Goal: Transaction & Acquisition: Purchase product/service

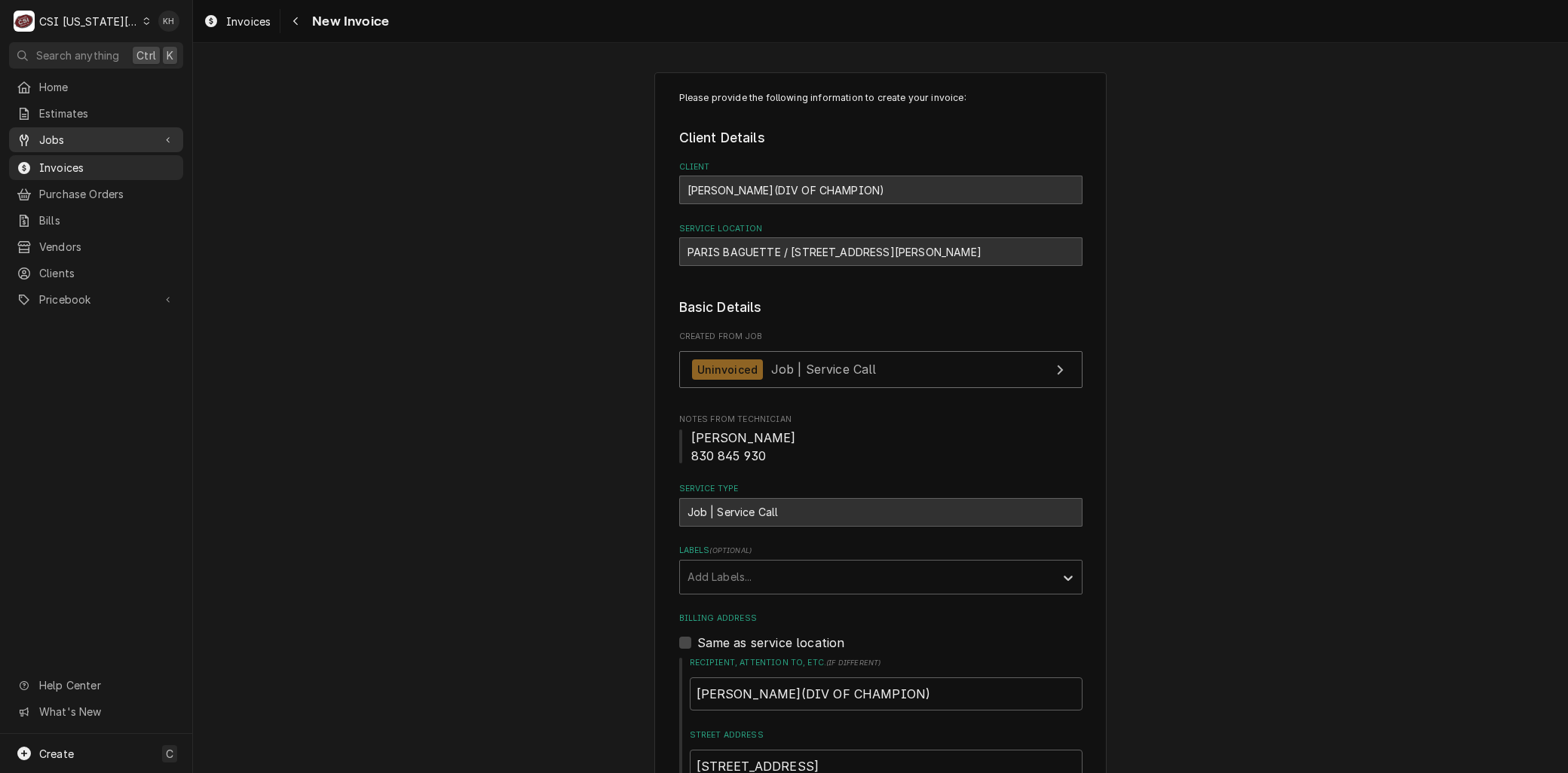
click at [48, 143] on div "Jobs" at bounding box center [96, 139] width 168 height 19
click at [58, 159] on span "Jobs" at bounding box center [107, 166] width 136 height 16
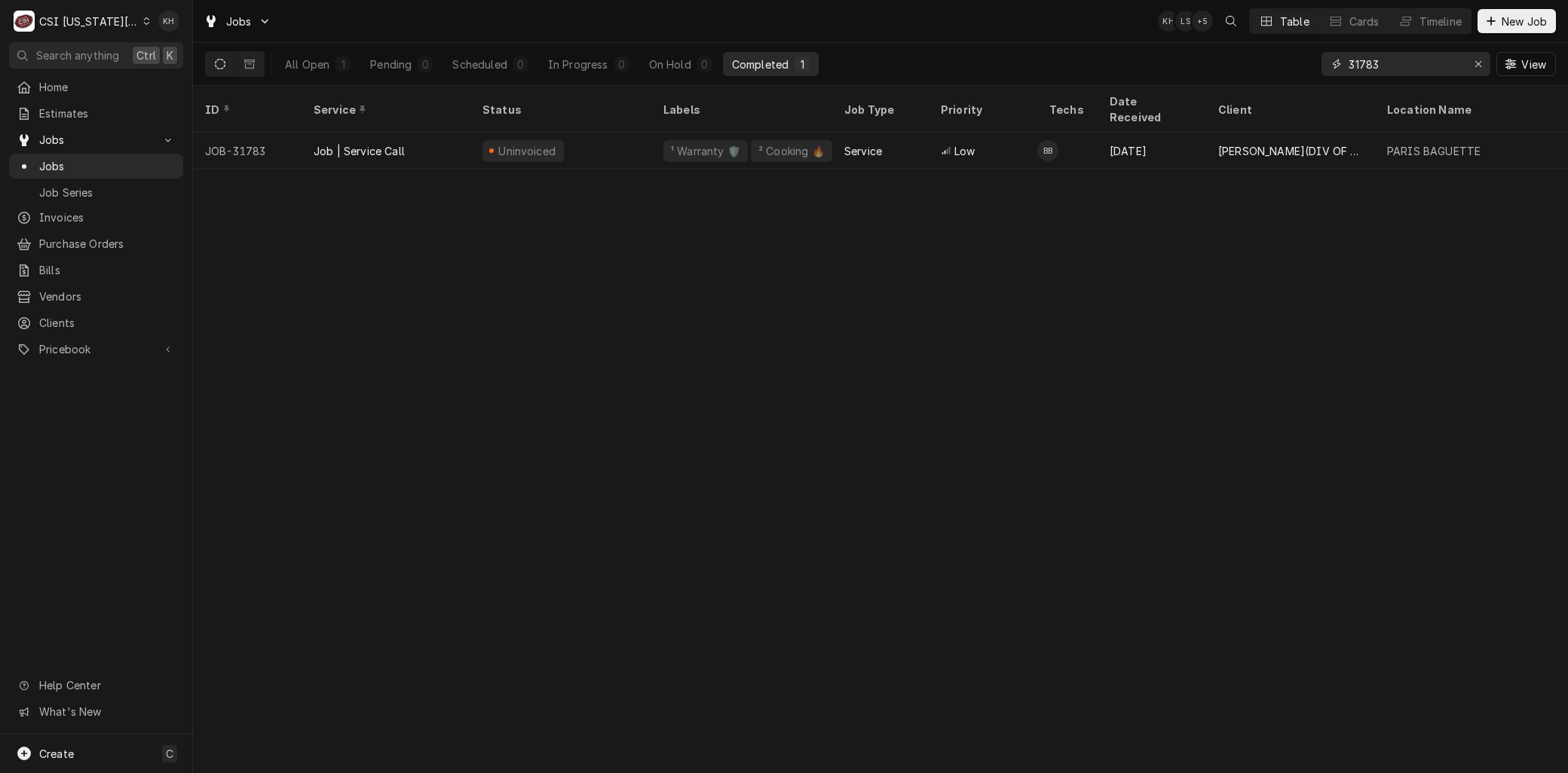
drag, startPoint x: 1414, startPoint y: 64, endPoint x: 1230, endPoint y: 68, distance: 184.0
click at [1233, 68] on div "All Open 1 Pending 0 Scheduled 0 In Progress 0 On Hold 0 Completed 1 31783 View" at bounding box center [880, 64] width 1351 height 42
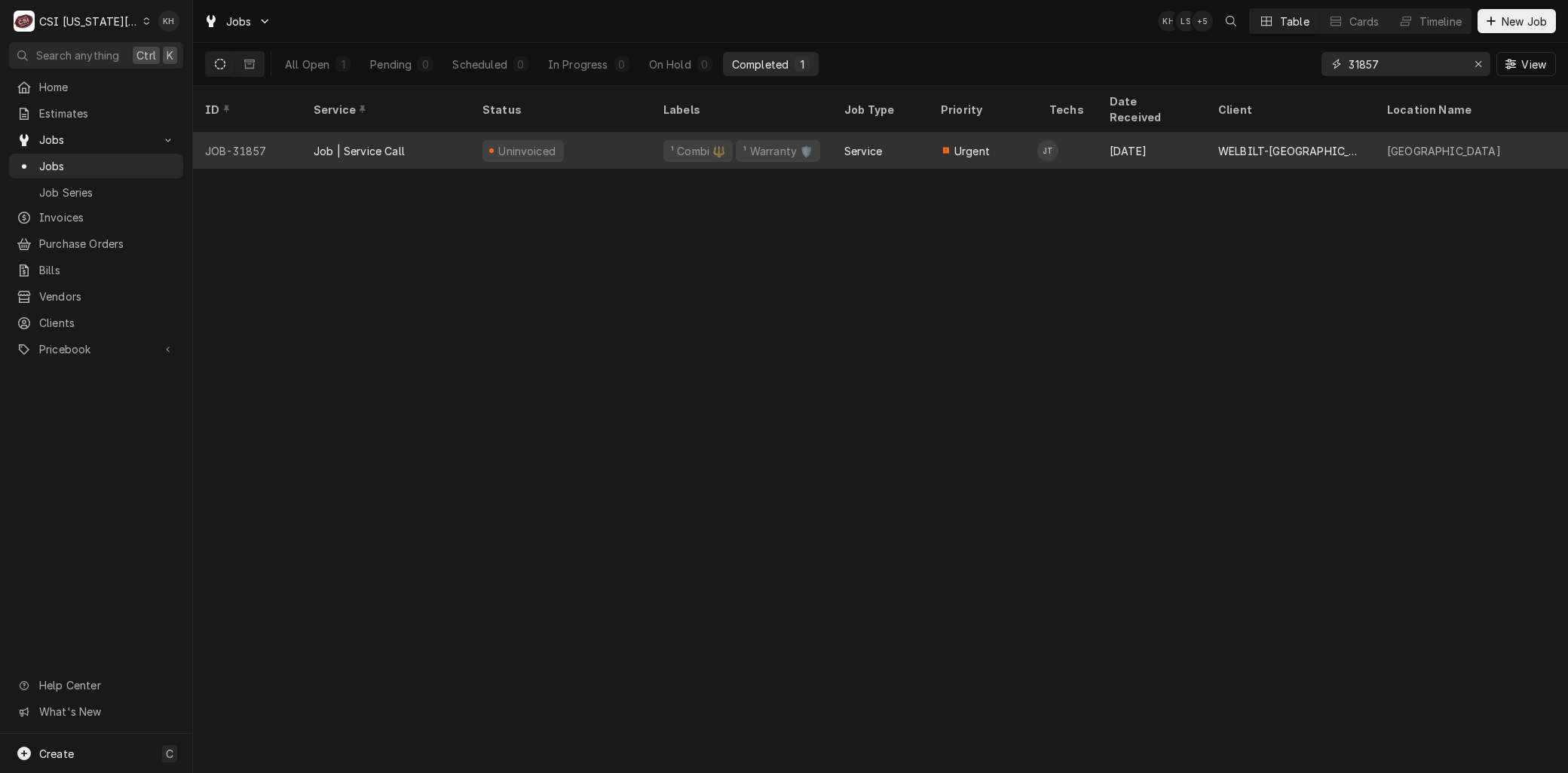
type input "31857"
click at [382, 143] on div "Job | Service Call" at bounding box center [358, 151] width 91 height 16
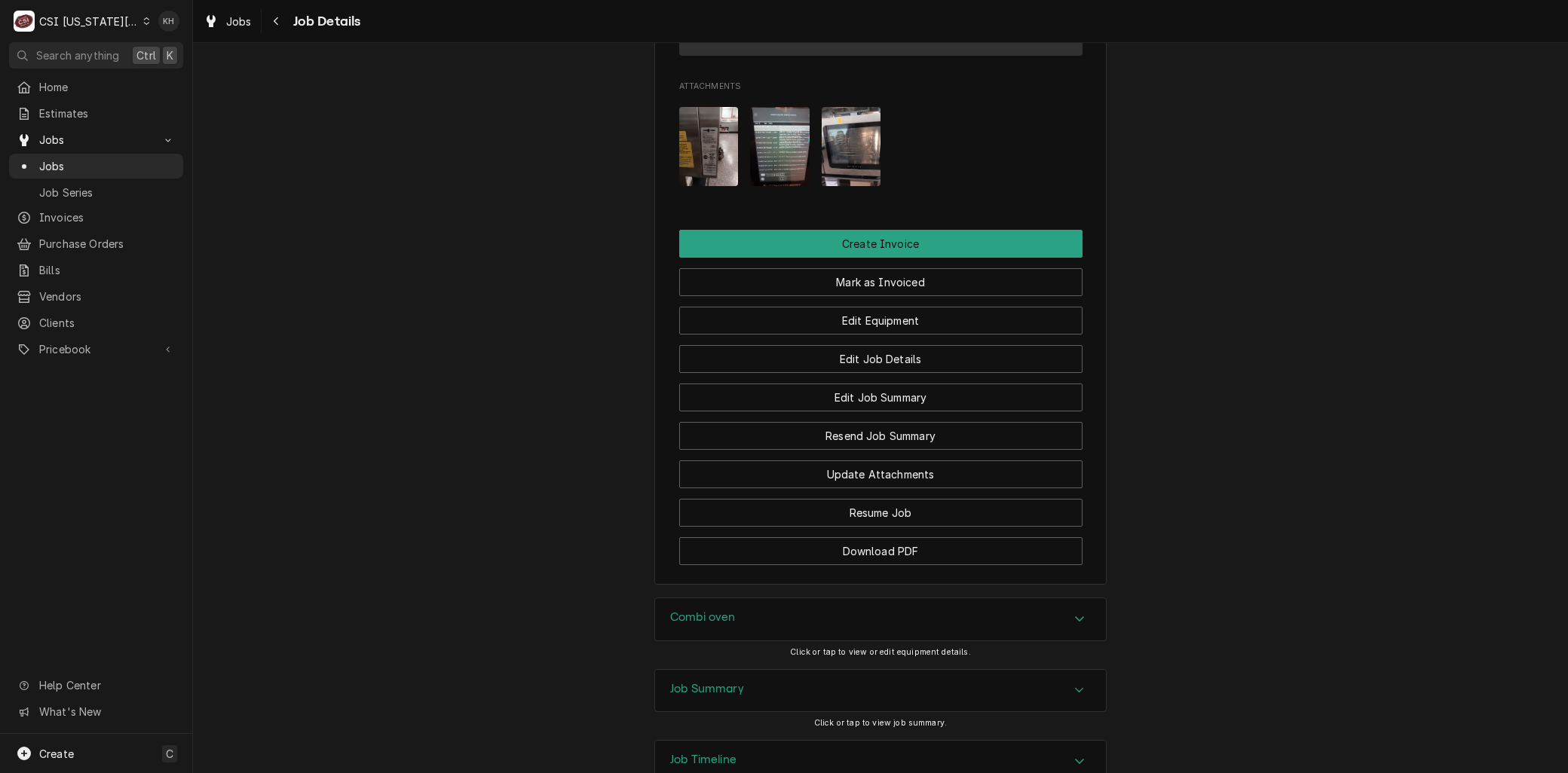
scroll to position [1423, 0]
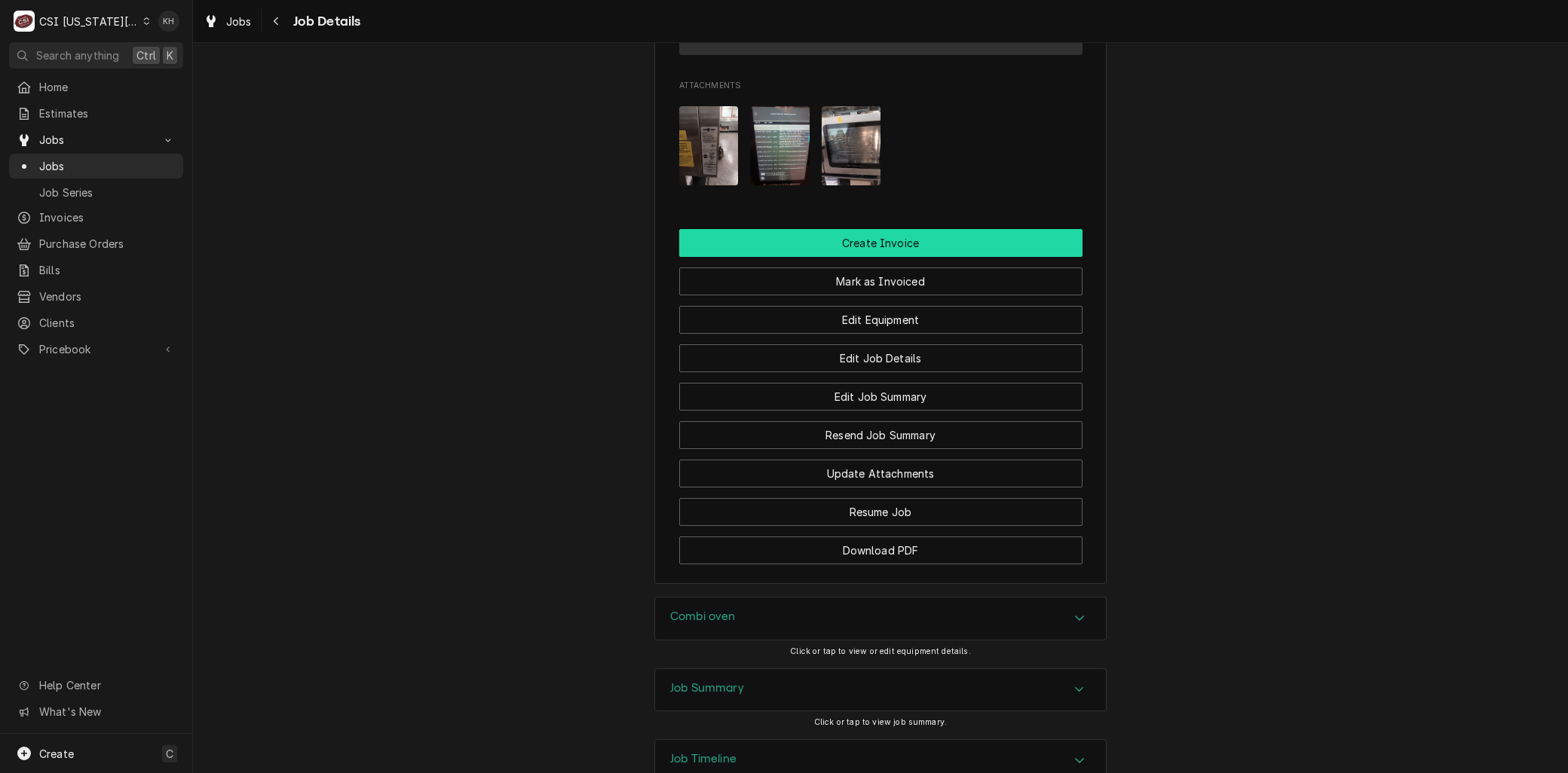
click at [831, 257] on button "Create Invoice" at bounding box center [881, 243] width 403 height 27
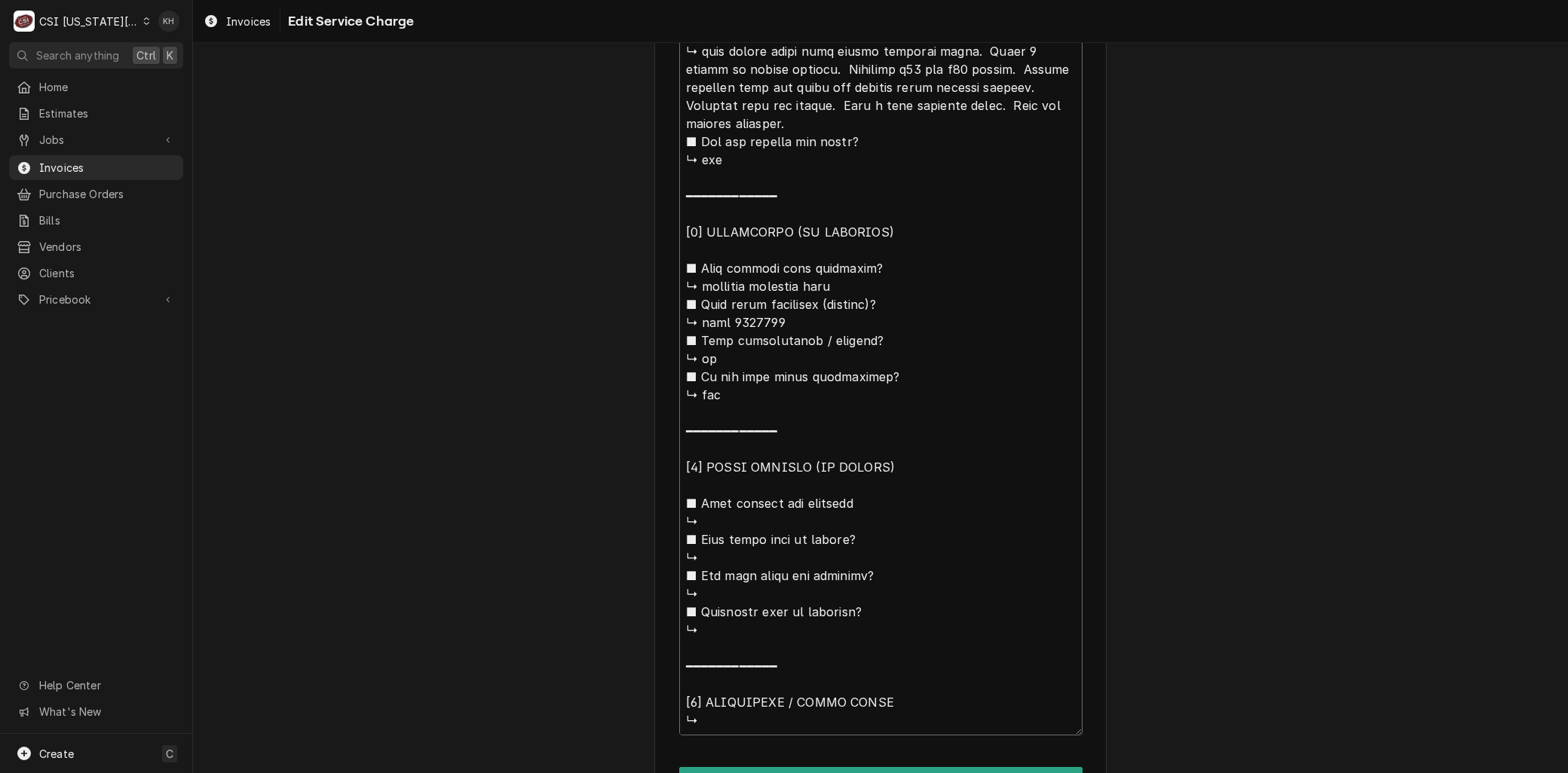
scroll to position [1429, 0]
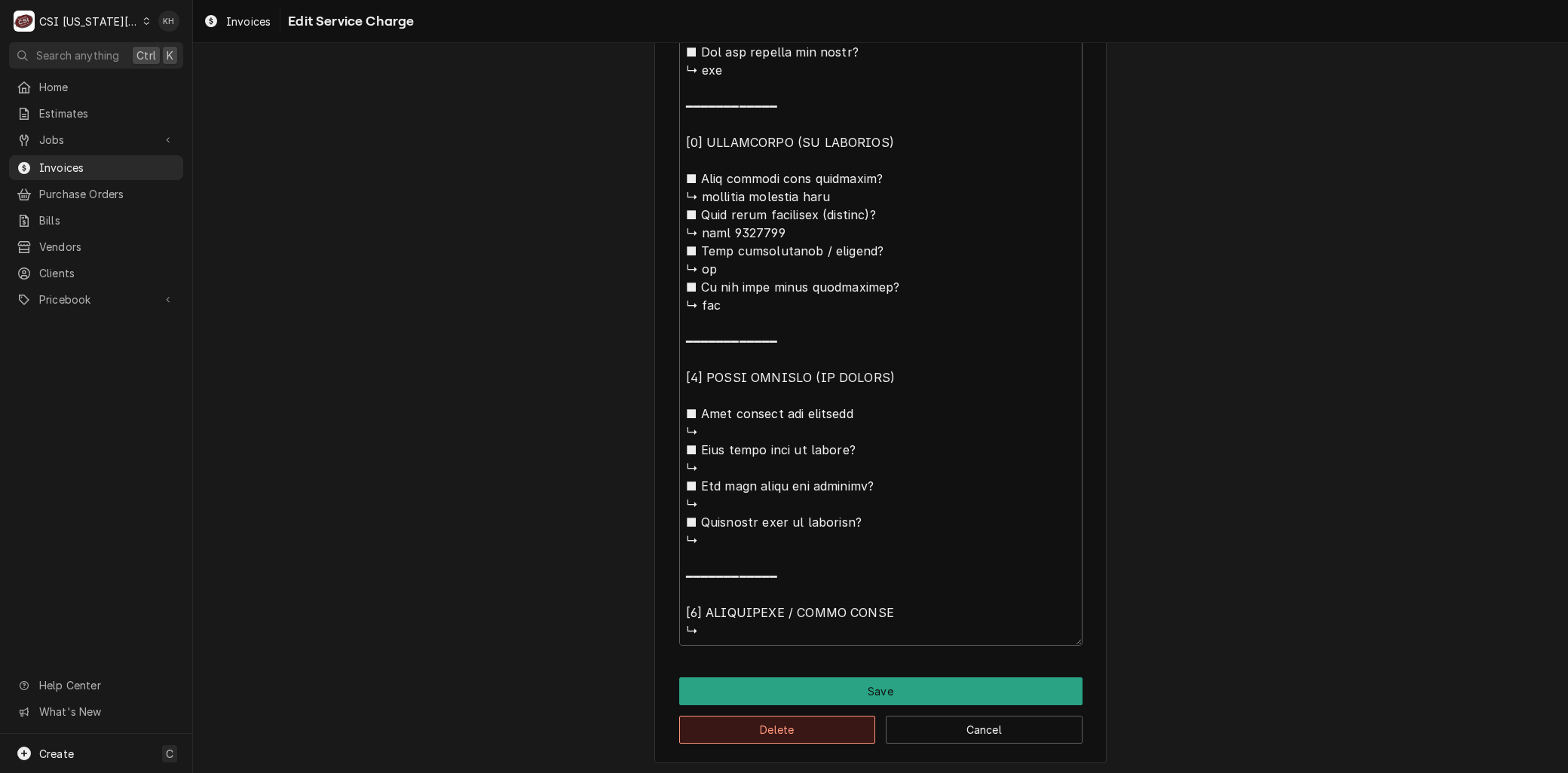
click at [751, 729] on button "Delete" at bounding box center [777, 730] width 197 height 27
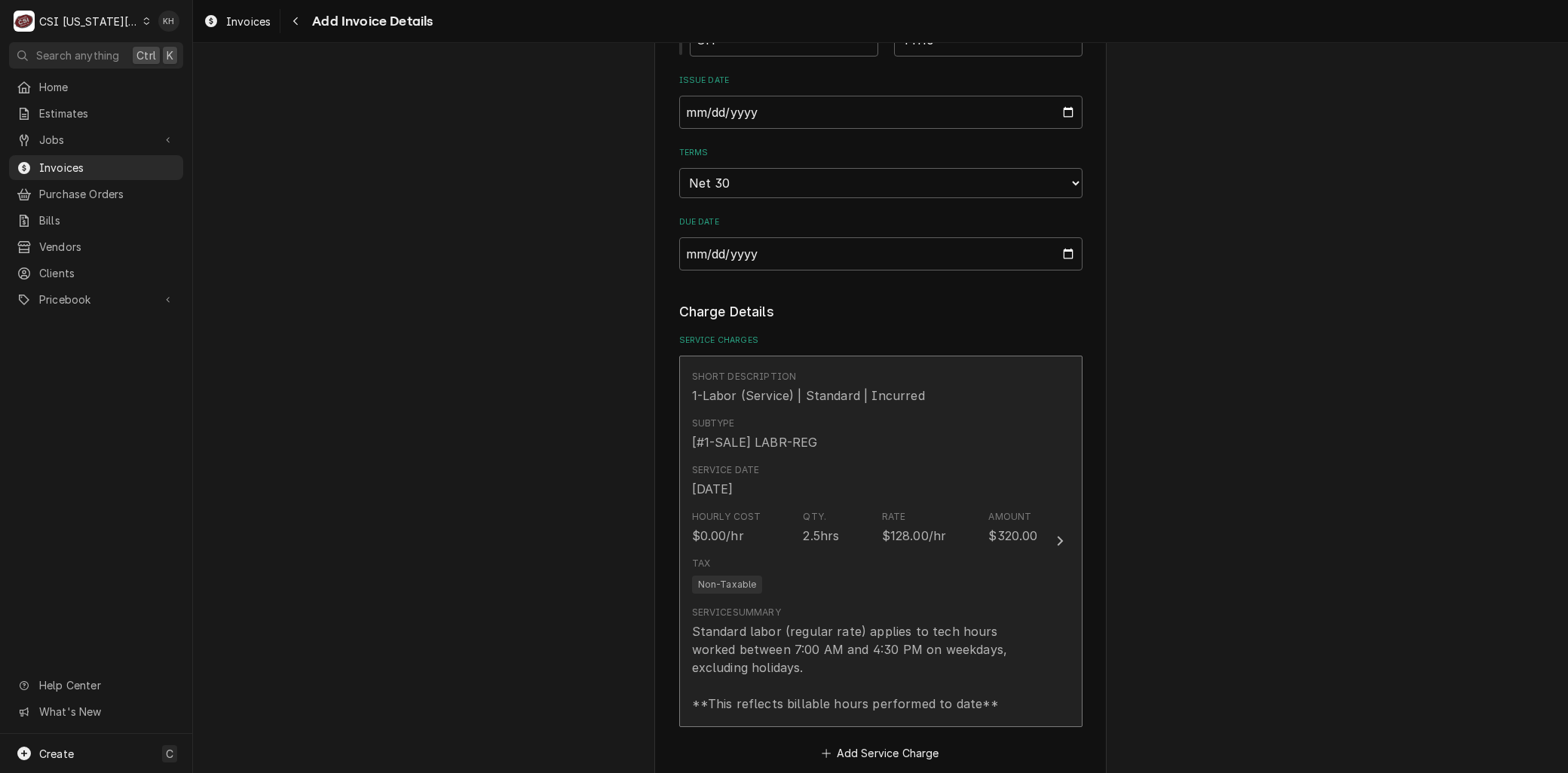
click at [781, 504] on div "Hourly Cost $0.00/hr Qty. 2.5hrs Rate $128.00/hr Amount $320.00" at bounding box center [864, 527] width 346 height 47
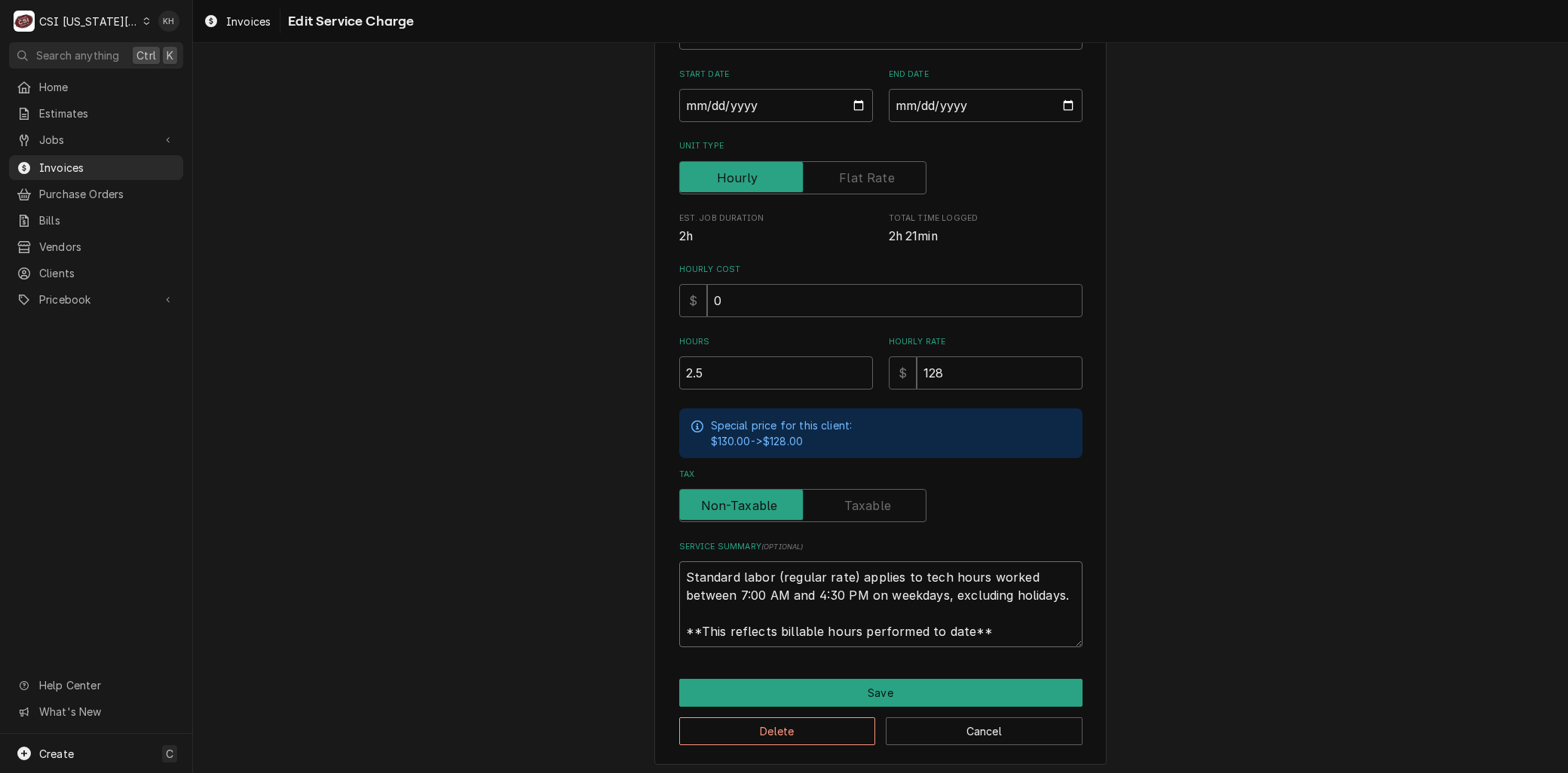
drag, startPoint x: 998, startPoint y: 638, endPoint x: 292, endPoint y: 460, distance: 728.1
click at [292, 460] on div "Use the fields below to edit this service charge Short Description 1-Labor (Ser…" at bounding box center [880, 307] width 1374 height 941
paste textarea "⚠️ 𝗙𝗢𝗥𝗠 𝗜𝗡𝗦𝗧𝗥𝗨𝗖𝗧𝗜𝗢𝗡𝗦 ⚠️ ✪ 𝗖𝗼𝗺𝗽𝗹𝗲𝘁𝗲 𝗮𝗹𝗹 𝗿𝗲𝗹𝗲𝘃𝗮𝗻𝘁 𝘀𝗲𝗰𝘁𝗶𝗼𝗻𝘀 ✪ 𝗣𝗿𝗼𝘃𝗶𝗱𝗲 𝗱𝗲𝘁𝗮𝗶𝗹𝗲𝗱 𝗮𝗻𝘀…"
type textarea "x"
type textarea "⚠️ 𝗙𝗢𝗥𝗠 𝗜𝗡𝗦𝗧𝗥𝗨𝗖𝗧𝗜𝗢𝗡𝗦 ⚠️ ✪ 𝗖𝗼𝗺𝗽𝗹𝗲𝘁𝗲 𝗮𝗹𝗹 𝗿𝗲𝗹𝗲𝘃𝗮𝗻𝘁 𝘀𝗲𝗰𝘁𝗶𝗼𝗻𝘀 ✪ 𝗣𝗿𝗼𝘃𝗶𝗱𝗲 𝗱𝗲𝘁𝗮𝗶𝗹𝗲𝗱 𝗮𝗻𝘀…"
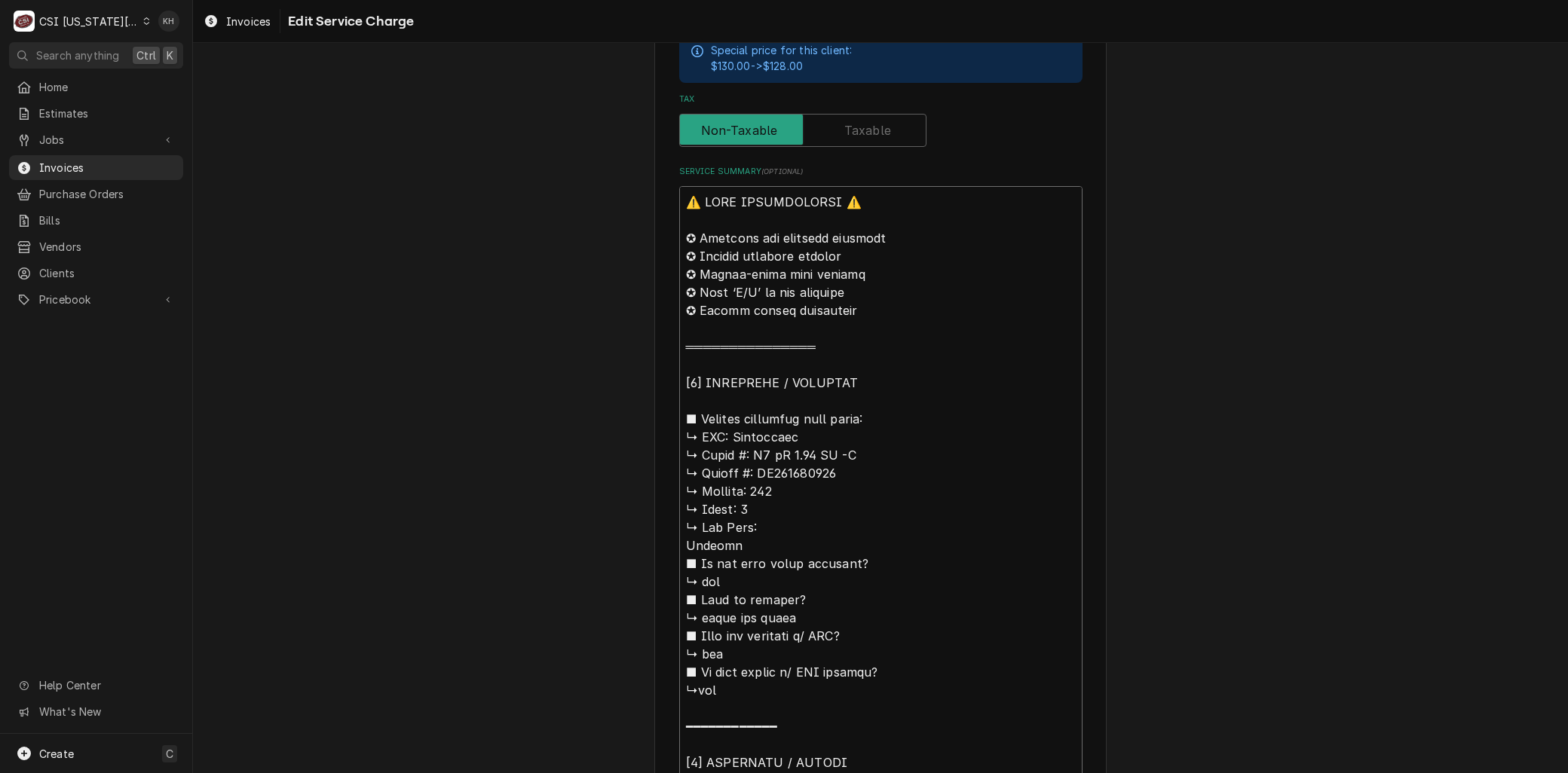
scroll to position [597, 0]
drag, startPoint x: 726, startPoint y: 432, endPoint x: 592, endPoint y: 129, distance: 331.3
click at [592, 129] on div "Use the fields below to edit this service charge Short Description 1-Labor (Ser…" at bounding box center [880, 565] width 1374 height 2206
type textarea "x"
type textarea "BConvotherm ↳ 𝗠𝗼𝗱𝗲𝗹 #: C4 eT 6.20 GS -N ↳ 𝗦𝗲𝗿𝗶𝗮𝗹 #: WS225031714 ↳ 𝗩𝗼𝗹𝘁𝗮𝗴𝗲: 120 …"
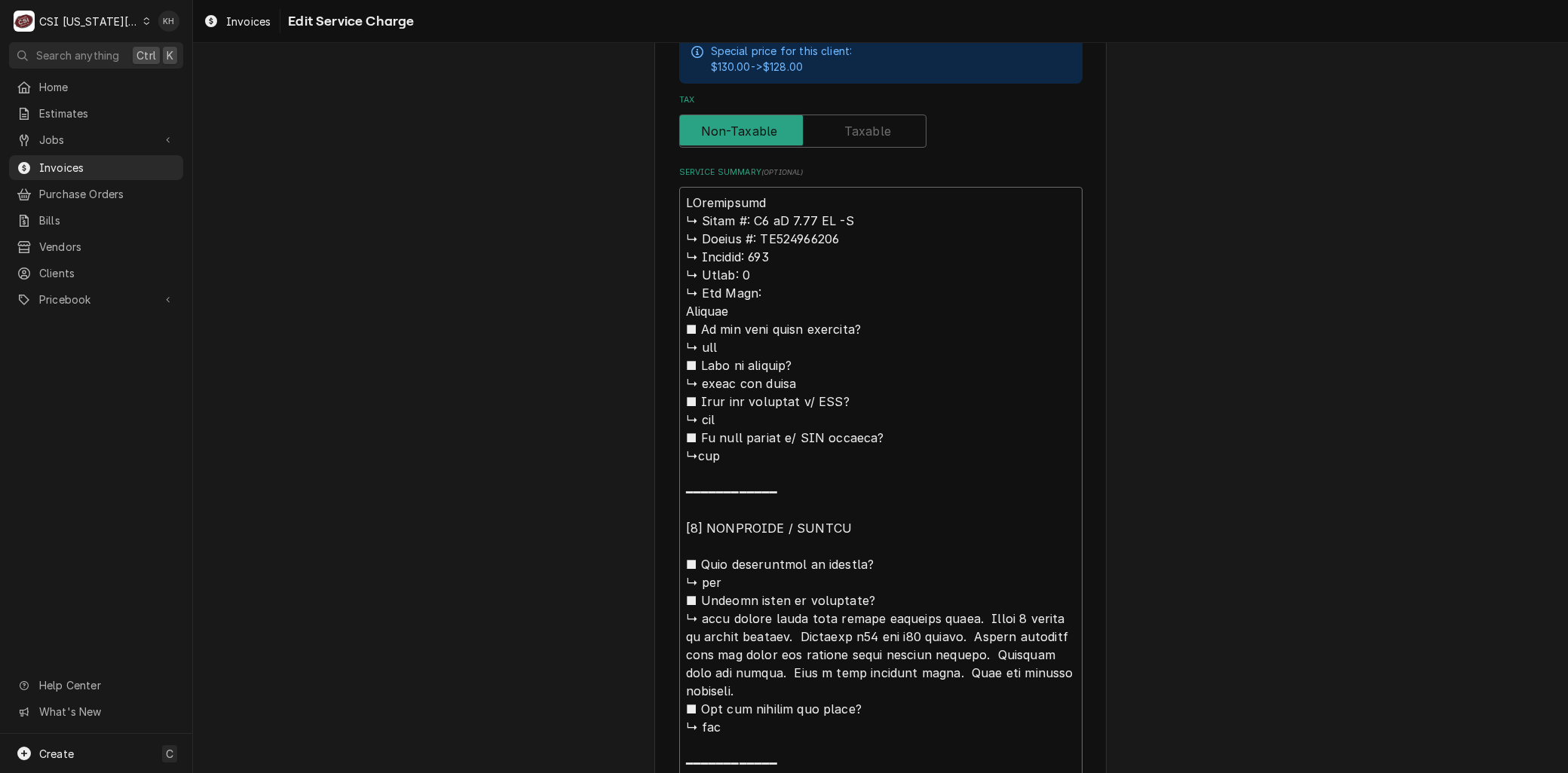
type textarea "x"
type textarea "BrConvotherm ↳ 𝗠𝗼𝗱𝗲𝗹 #: C4 eT 6.20 GS -N ↳ 𝗦𝗲𝗿𝗶𝗮𝗹 #: WS225031714 ↳ 𝗩𝗼𝗹𝘁𝗮𝗴𝗲: 120…"
type textarea "x"
type textarea "BraConvotherm ↳ 𝗠𝗼𝗱𝗲𝗹 #: C4 eT 6.20 GS -N ↳ 𝗦𝗲𝗿𝗶𝗮𝗹 #: WS225031714 ↳ 𝗩𝗼𝗹𝘁𝗮𝗴𝗲: 12…"
type textarea "x"
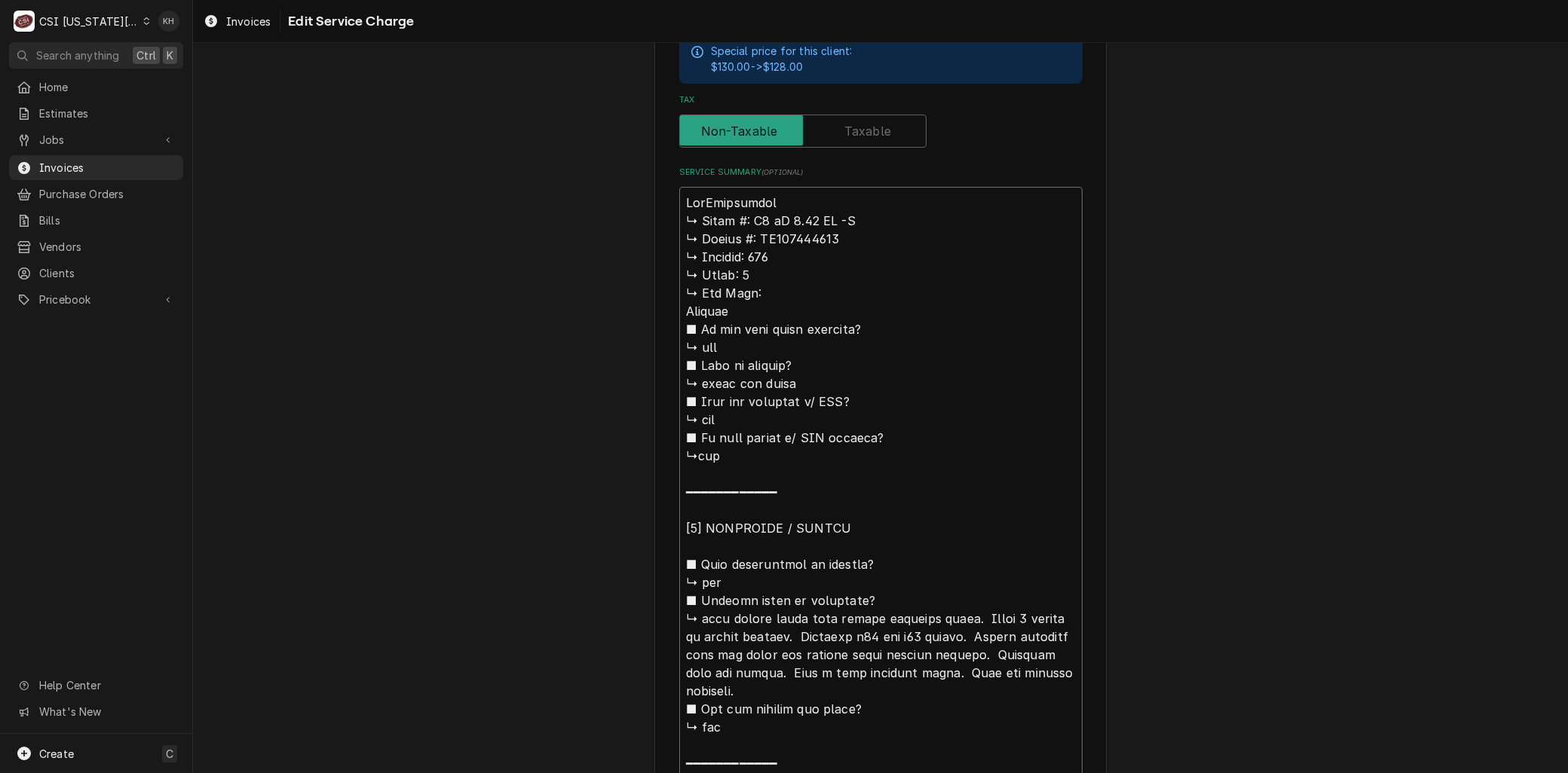
type textarea "BranConvotherm ↳ 𝗠𝗼𝗱𝗲𝗹 #: C4 eT 6.20 GS -N ↳ 𝗦𝗲𝗿𝗶𝗮𝗹 #: WS225031714 ↳ 𝗩𝗼𝗹𝘁𝗮𝗴𝗲: 1…"
type textarea "x"
type textarea "BrandConvotherm ↳ 𝗠𝗼𝗱𝗲𝗹 #: C4 eT 6.20 GS -N ↳ 𝗦𝗲𝗿𝗶𝗮𝗹 #: WS225031714 ↳ 𝗩𝗼𝗹𝘁𝗮𝗴𝗲: …"
type textarea "x"
type textarea "Brand:Convotherm ↳ 𝗠𝗼𝗱𝗲𝗹 #: C4 eT 6.20 GS -N ↳ 𝗦𝗲𝗿𝗶𝗮𝗹 #: WS225031714 ↳ 𝗩𝗼𝗹𝘁𝗮𝗴𝗲:…"
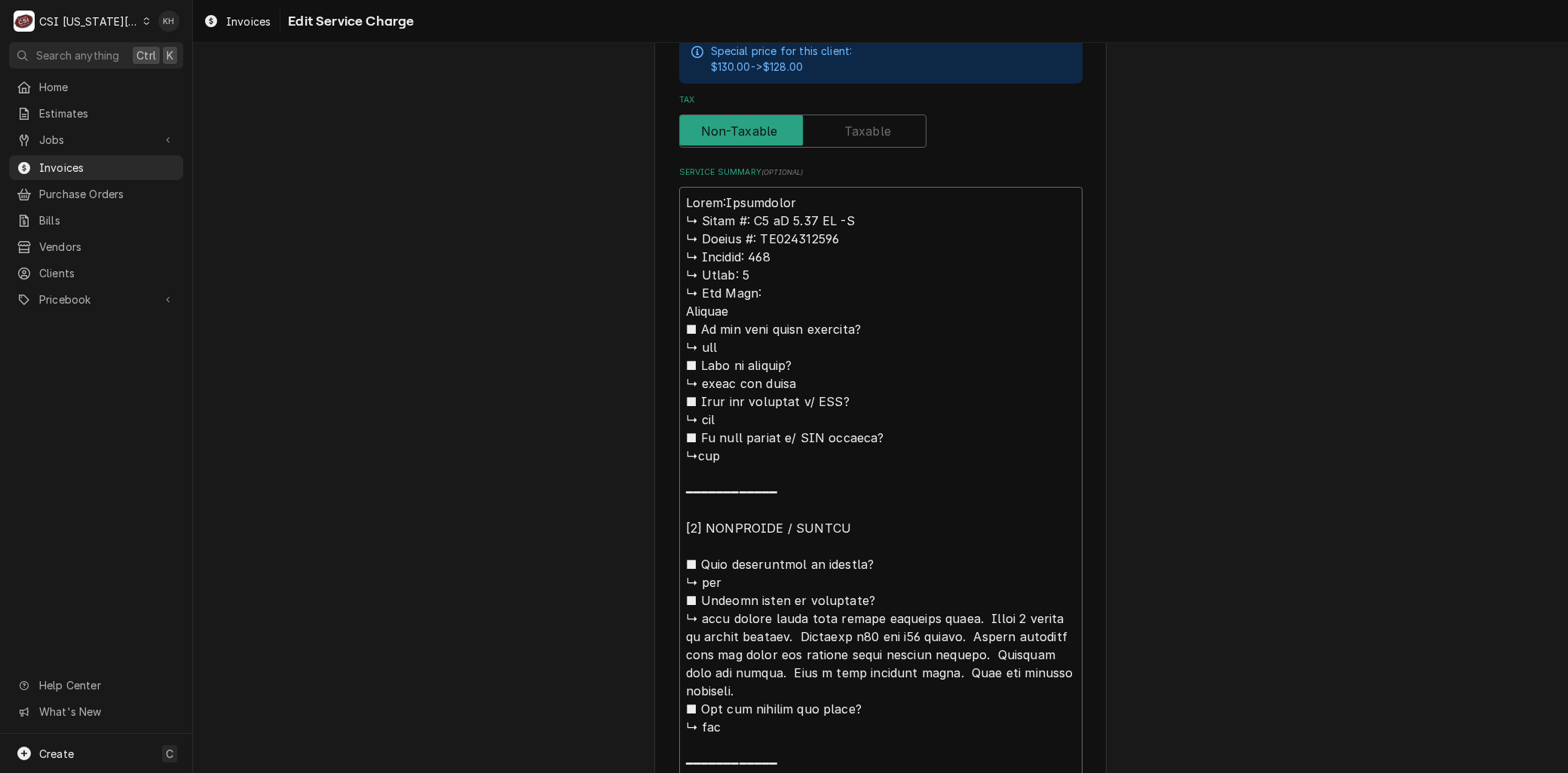
type textarea "x"
type textarea "Brand: Convotherm ↳ 𝗠𝗼𝗱𝗲𝗹 #: C4 eT 6.20 GS -N ↳ 𝗦𝗲𝗿𝗶𝗮𝗹 #: WS225031714 ↳ 𝗩𝗼𝗹𝘁𝗮𝗴𝗲…"
type textarea "x"
type textarea "Brand: Convotherm 𝗠𝗼𝗱𝗲𝗹 #: C4 eT 6.20 GS -N ↳ 𝗦𝗲𝗿𝗶𝗮𝗹 #: WS225031714 ↳ 𝗩𝗼𝗹𝘁𝗮𝗴𝗲: …"
type textarea "x"
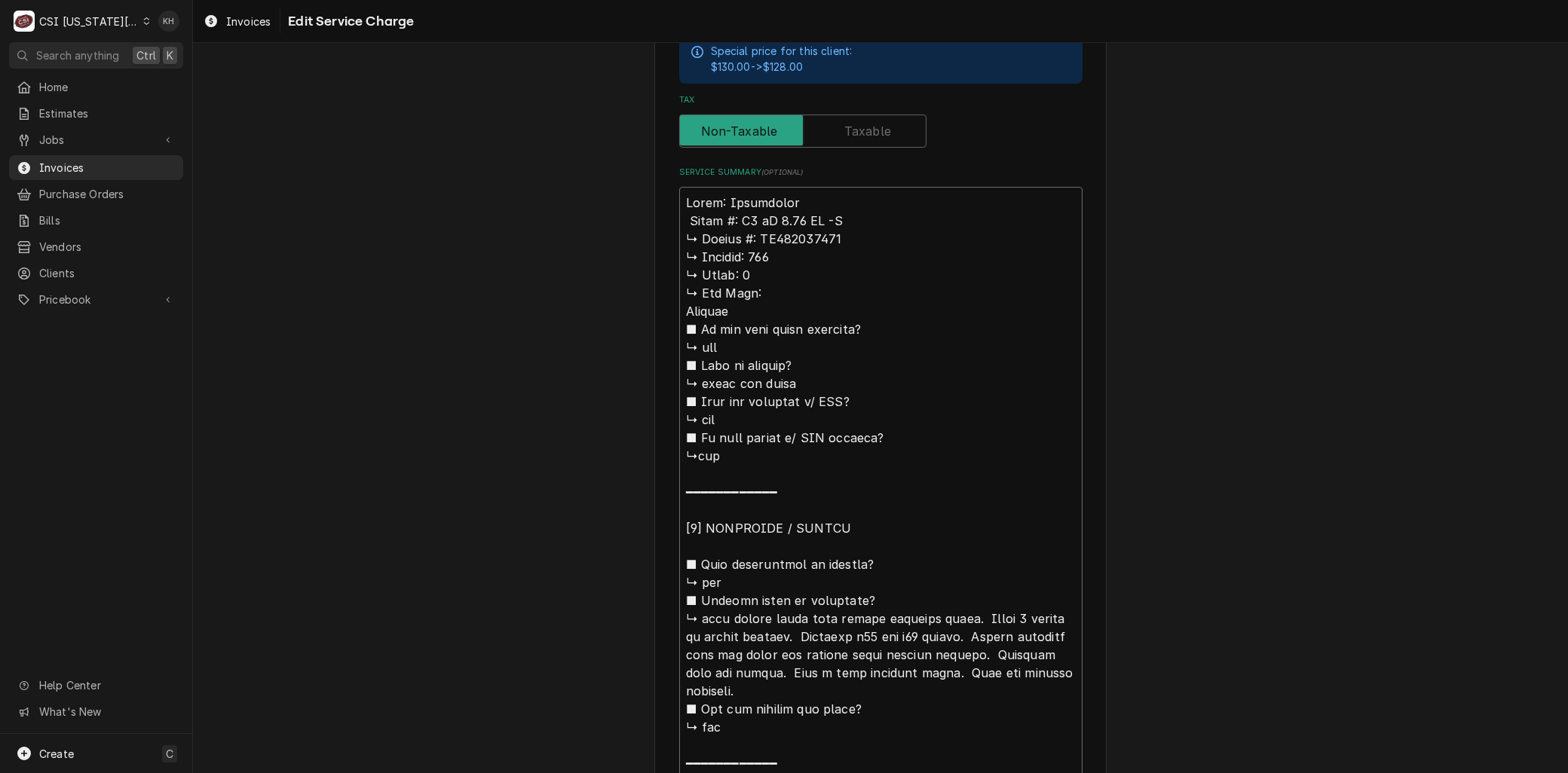
type textarea "Brand: Convotherm 𝗠𝗼𝗱𝗲𝗹 #: C4 eT 6.20 GS -N ↳ 𝗦𝗲𝗿𝗶𝗮𝗹 #: WS225031714 ↳ 𝗩𝗼𝗹𝘁𝗮𝗴𝗲: …"
type textarea "x"
type textarea "Brand: Convotherm 𝗼𝗱𝗲𝗹 #: C4 eT 6.20 GS -N ↳ 𝗦𝗲𝗿𝗶𝗮𝗹 #: WS225031714 ↳ 𝗩𝗼𝗹𝘁𝗮𝗴𝗲: 1…"
type textarea "x"
type textarea "Brand: Convotherm 𝗱𝗲𝗹 #: C4 eT 6.20 GS -N ↳ 𝗦𝗲𝗿𝗶𝗮𝗹 #: WS225031714 ↳ 𝗩𝗼𝗹𝘁𝗮𝗴𝗲: 12…"
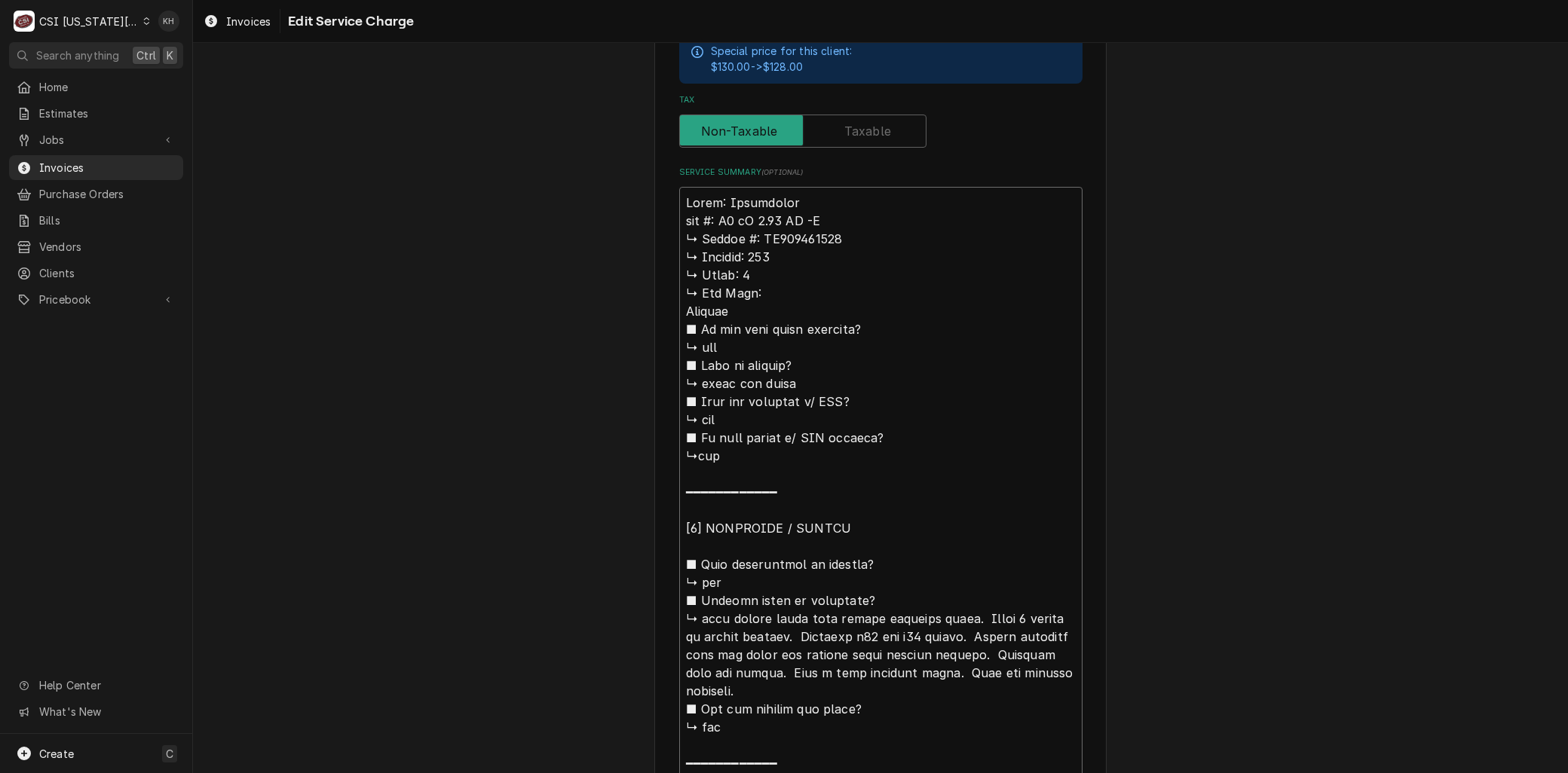
type textarea "x"
type textarea "Brand: Convotherm 𝗲𝗹 #: C4 eT 6.20 GS -N ↳ 𝗦𝗲𝗿𝗶𝗮𝗹 #: WS225031714 ↳ 𝗩𝗼𝗹𝘁𝗮𝗴𝗲: 120…"
type textarea "x"
type textarea "Brand: Convotherm 𝗹 #: C4 eT 6.20 GS -N ↳ 𝗦𝗲𝗿𝗶𝗮𝗹 #: WS225031714 ↳ 𝗩𝗼𝗹𝘁𝗮𝗴𝗲: 120 …"
type textarea "x"
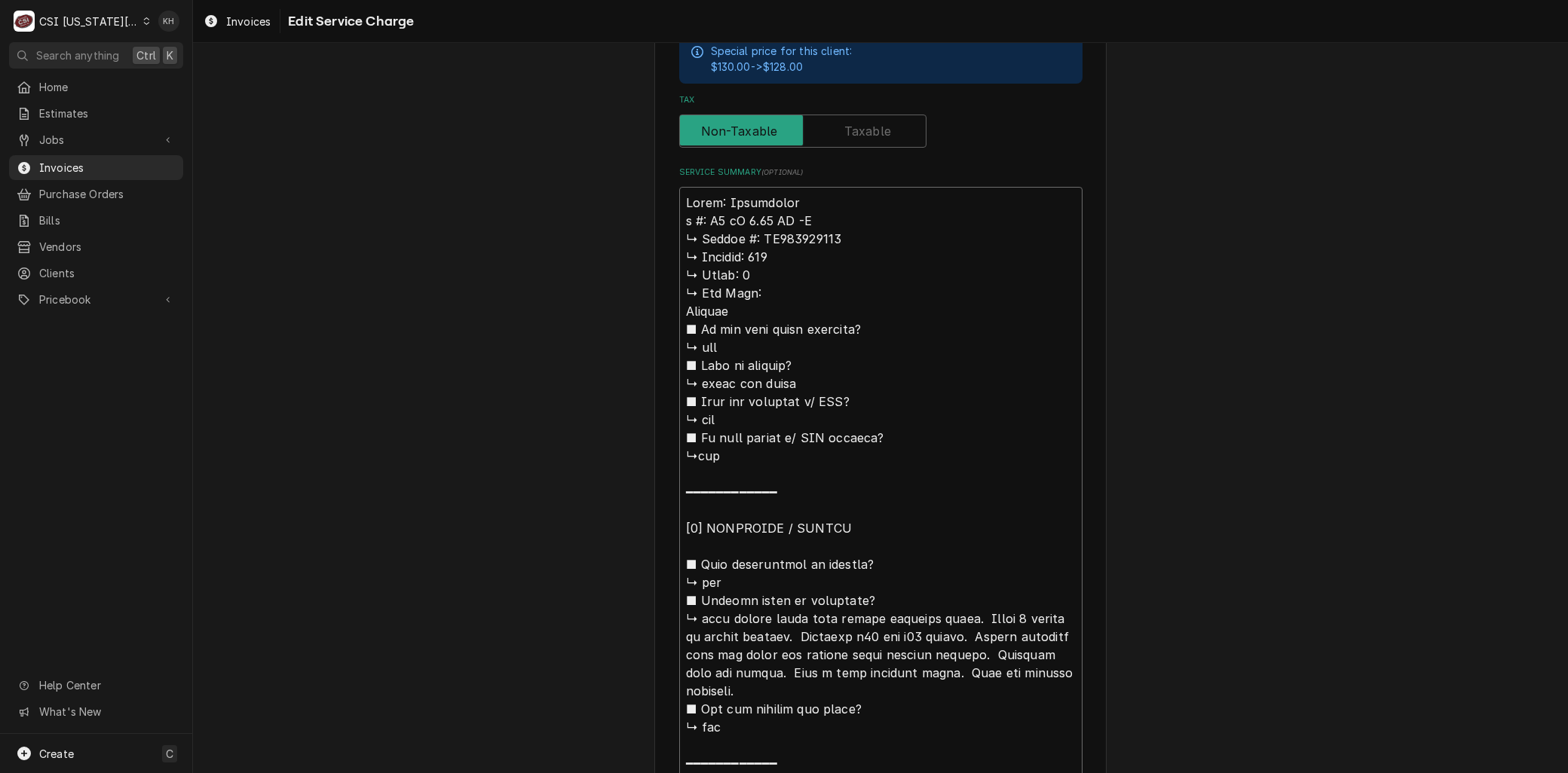
type textarea "Brand: Convotherm #: C4 eT 6.20 GS -N ↳ 𝗦𝗲𝗿𝗶𝗮𝗹 #: WS225031714 ↳ 𝗩𝗼𝗹𝘁𝗮𝗴𝗲: 120 ↳ …"
type textarea "x"
type textarea "Brand: Convotherm #: C4 eT 6.20 GS -N ↳ 𝗦𝗲𝗿𝗶𝗮𝗹 #: WS225031714 ↳ 𝗩𝗼𝗹𝘁𝗮𝗴𝗲: 120 ↳ …"
type textarea "x"
type textarea "Brand: Convotherm : C4 eT 6.20 GS -N ↳ 𝗦𝗲𝗿𝗶𝗮𝗹 #: WS225031714 ↳ 𝗩𝗼𝗹𝘁𝗮𝗴𝗲: 120 ↳ 𝗣…"
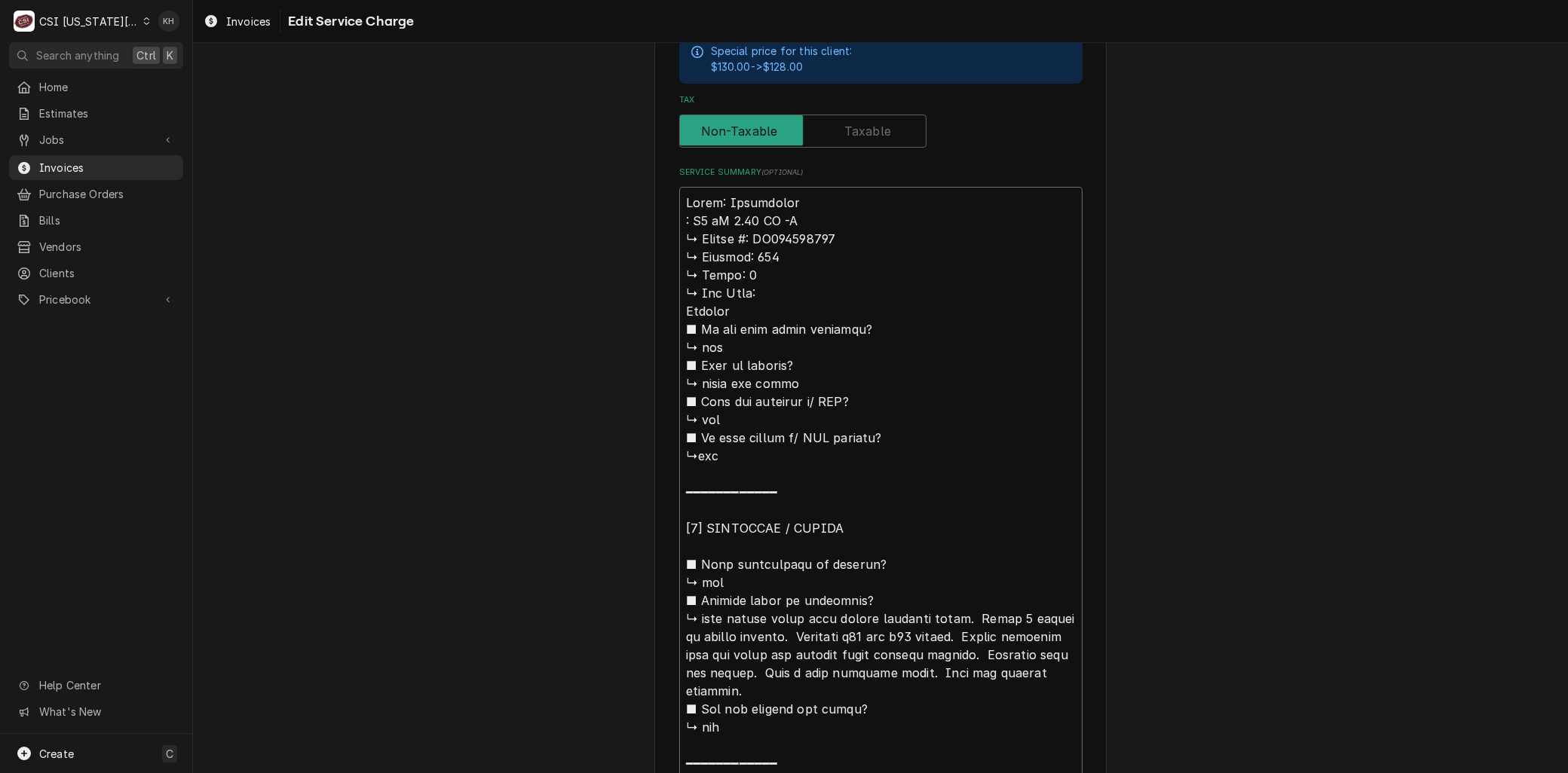
type textarea "x"
type textarea "Brand: Convotherm M: C4 eT 6.20 GS -N ↳ 𝗦𝗲𝗿𝗶𝗮𝗹 #: WS225031714 ↳ 𝗩𝗼𝗹𝘁𝗮𝗴𝗲: 120 ↳ …"
type textarea "x"
type textarea "Brand: Convotherm Mo: C4 eT 6.20 GS -N ↳ 𝗦𝗲𝗿𝗶𝗮𝗹 #: WS225031714 ↳ 𝗩𝗼𝗹𝘁𝗮𝗴𝗲: 120 ↳…"
type textarea "x"
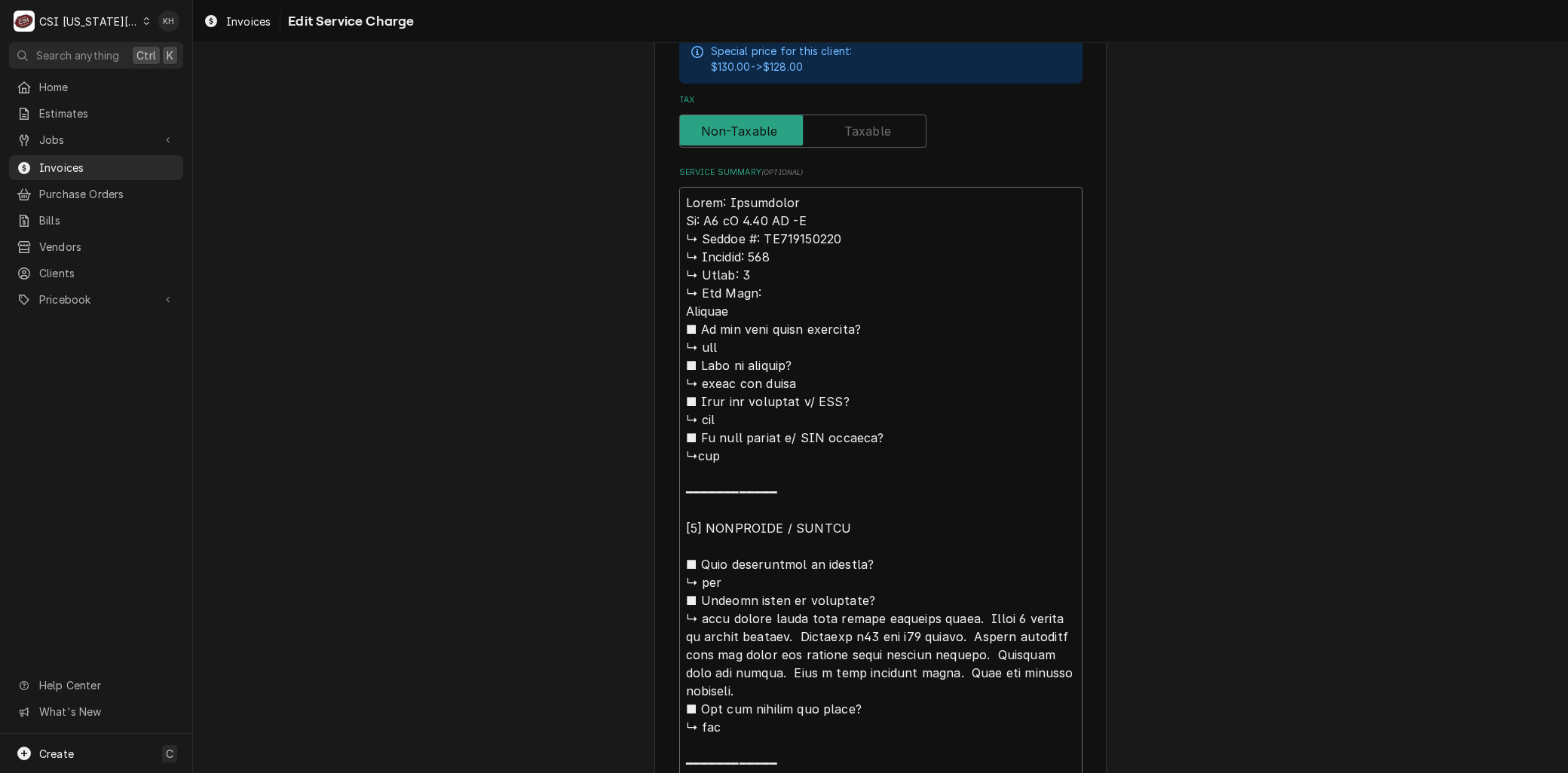
type textarea "Brand: Convotherm Mod: C4 eT 6.20 GS -N ↳ 𝗦𝗲𝗿𝗶𝗮𝗹 #: WS225031714 ↳ 𝗩𝗼𝗹𝘁𝗮𝗴𝗲: 120 …"
type textarea "x"
type textarea "Brand: Convotherm Mode: C4 eT 6.20 GS -N ↳ 𝗦𝗲𝗿𝗶𝗮𝗹 #: WS225031714 ↳ 𝗩𝗼𝗹𝘁𝗮𝗴𝗲: 120…"
type textarea "x"
type textarea "Brand: Convotherm Model: C4 eT 6.20 GS -N ↳ 𝗦𝗲𝗿𝗶𝗮𝗹 #: WS225031714 ↳ 𝗩𝗼𝗹𝘁𝗮𝗴𝗲: 12…"
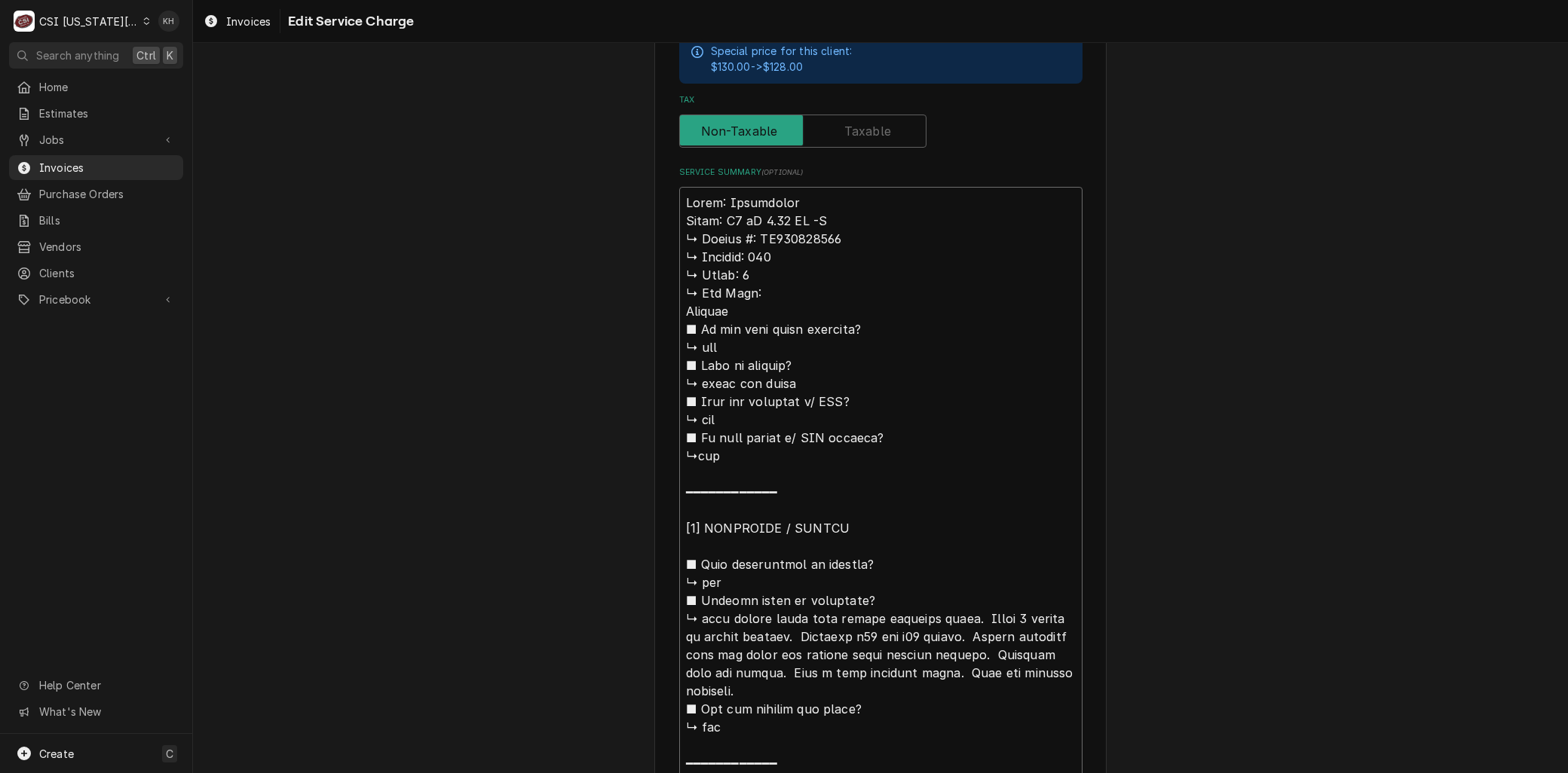
type textarea "x"
type textarea "Brand: Convotherm Model: C4 eT 6.20 GS -N 𝗦𝗲𝗿𝗶𝗮𝗹 #: WS225031714 ↳ 𝗩𝗼𝗹𝘁𝗮𝗴𝗲: 120 …"
type textarea "x"
type textarea "Brand: Convotherm Model: C4 eT 6.20 GS -N 𝗦𝗲𝗿𝗶𝗮𝗹 #: WS225031714 ↳ 𝗩𝗼𝗹𝘁𝗮𝗴𝗲: 120 …"
type textarea "x"
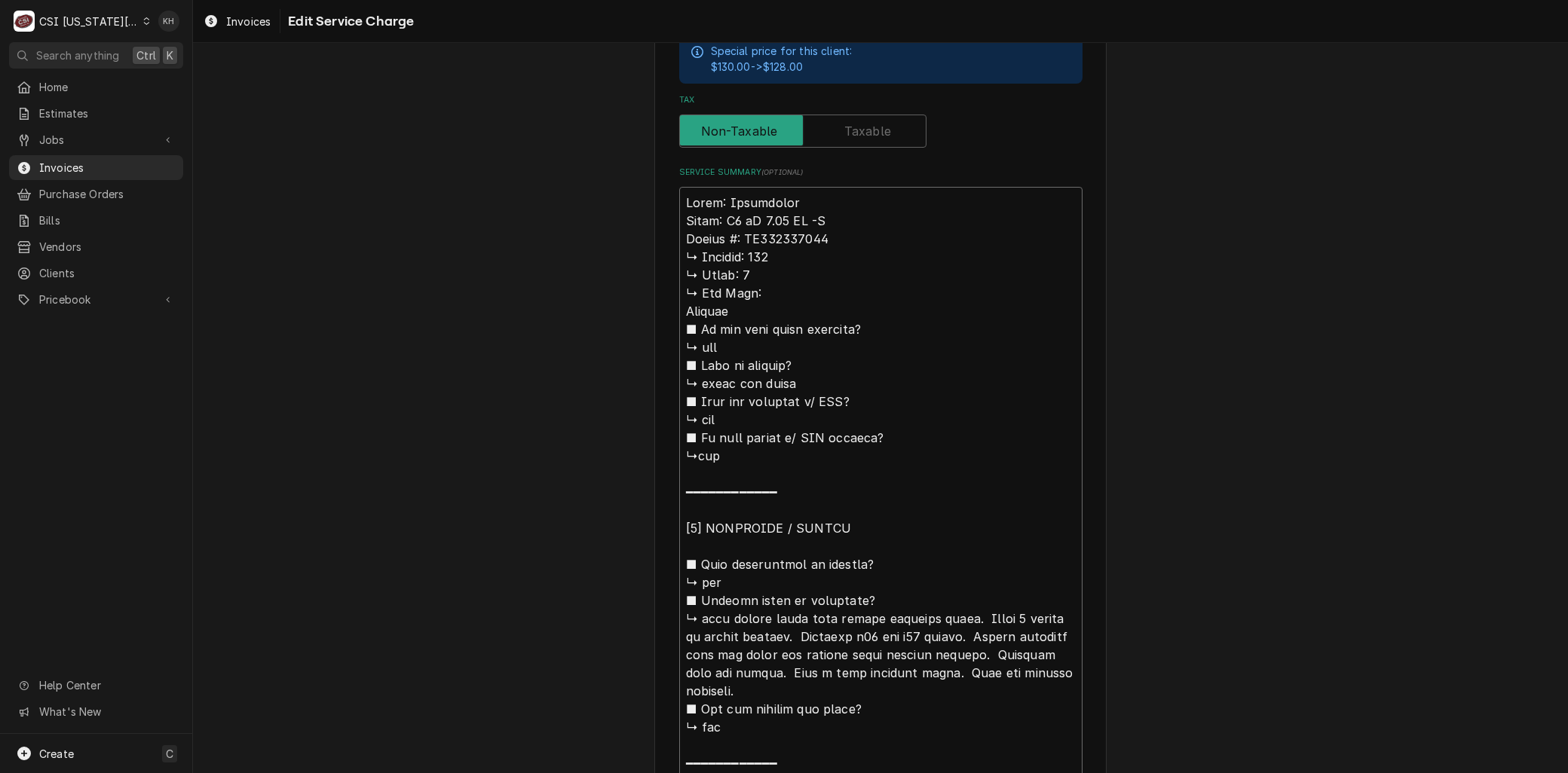
type textarea "Brand: Convotherm Model: C4 eT 6.20 GS -N 𝗲𝗿𝗶𝗮𝗹 #: WS225031714 ↳ 𝗩𝗼𝗹𝘁𝗮𝗴𝗲: 120 ↳…"
type textarea "x"
type textarea "Brand: Convotherm Model: C4 eT 6.20 GS -N 𝗿𝗶𝗮𝗹 #: WS225031714 ↳ 𝗩𝗼𝗹𝘁𝗮𝗴𝗲: 120 ↳ …"
type textarea "x"
type textarea "Brand: Convotherm Model: C4 eT 6.20 GS -N 𝗶𝗮𝗹 #: WS225031714 ↳ 𝗩𝗼𝗹𝘁𝗮𝗴𝗲: 120 ↳ 𝗣…"
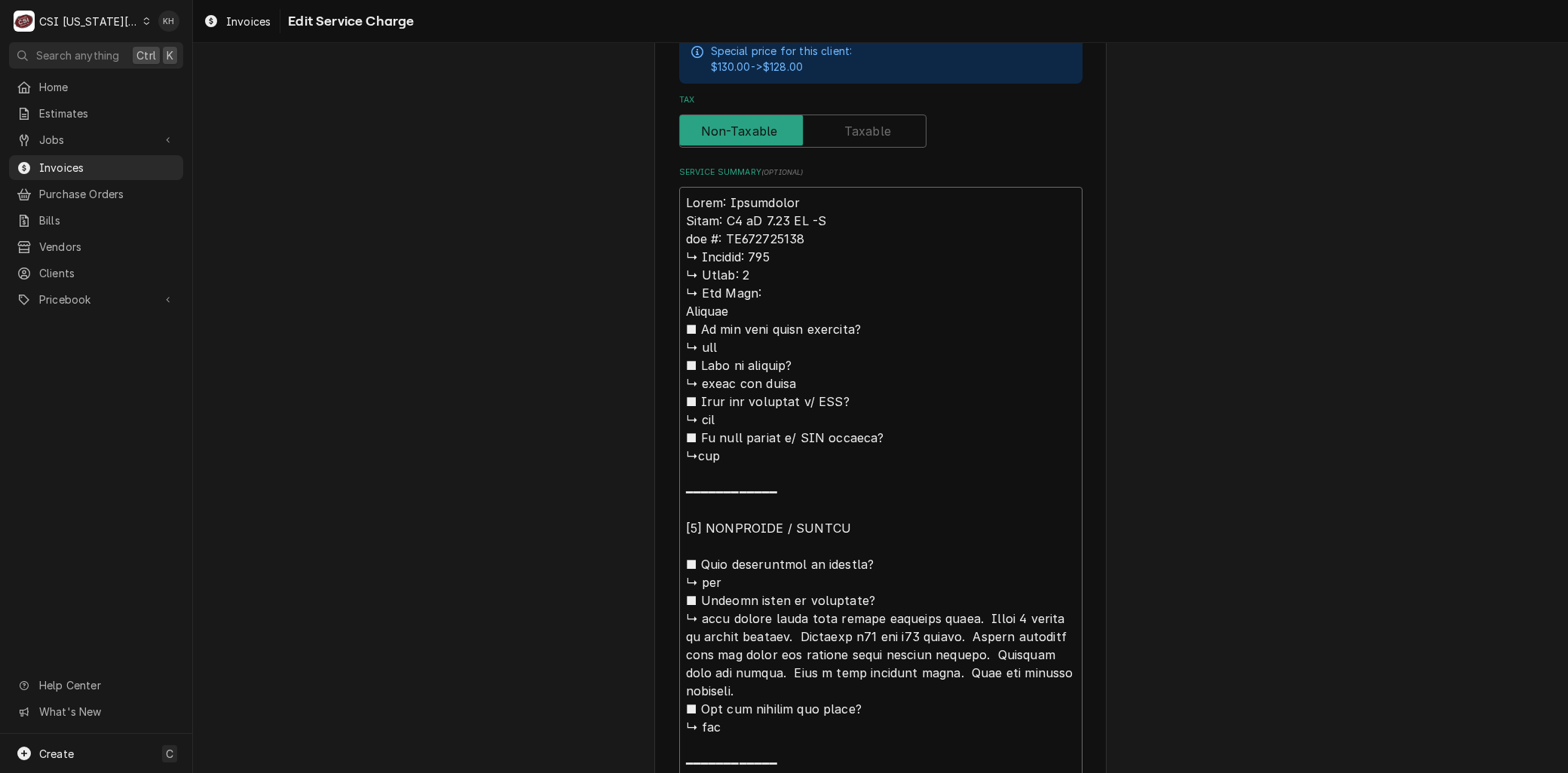
type textarea "x"
type textarea "Brand: Convotherm Model: C4 eT 6.20 GS -N 𝗮𝗹 #: WS225031714 ↳ 𝗩𝗼𝗹𝘁𝗮𝗴𝗲: 120 ↳ 𝗣𝗵…"
type textarea "x"
type textarea "Brand: Convotherm Model: C4 eT 6.20 GS -N 𝗹 #: WS225031714 ↳ 𝗩𝗼𝗹𝘁𝗮𝗴𝗲: 120 ↳ 𝗣𝗵𝗮…"
type textarea "x"
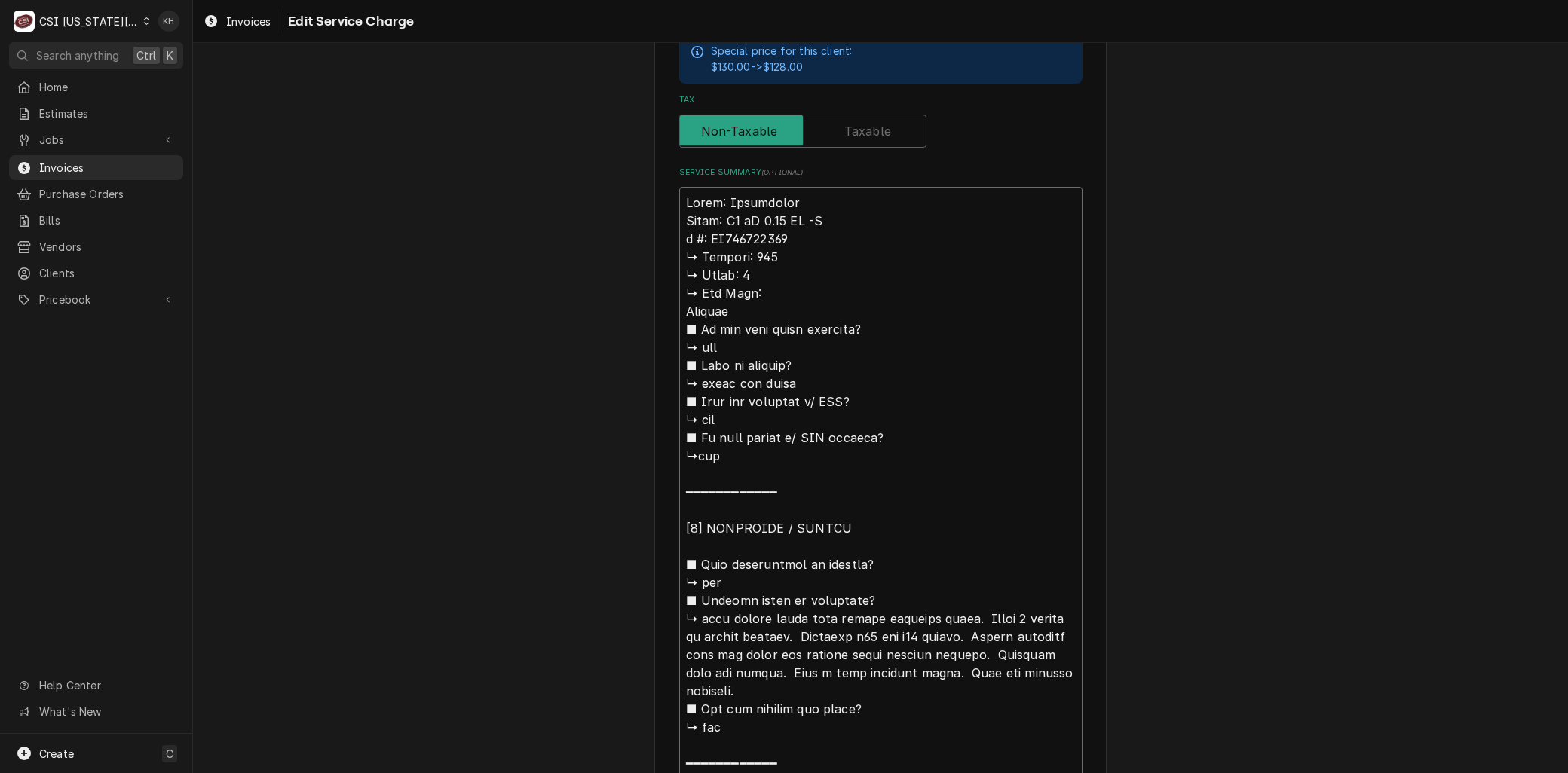
type textarea "Brand: Convotherm Model: C4 eT 6.20 GS -N #: WS225031714 ↳ 𝗩𝗼𝗹𝘁𝗮𝗴𝗲: 120 ↳ 𝗣𝗵𝗮𝘀𝗲…"
type textarea "x"
type textarea "Brand: Convotherm Model: C4 eT 6.20 GS -N #: WS225031714 ↳ 𝗩𝗼𝗹𝘁𝗮𝗴𝗲: 120 ↳ 𝗣𝗵𝗮𝘀𝗲…"
type textarea "x"
type textarea "Brand: Convotherm Model: C4 eT 6.20 GS -N : WS225031714 ↳ 𝗩𝗼𝗹𝘁𝗮𝗴𝗲: 120 ↳ 𝗣𝗵𝗮𝘀𝗲:…"
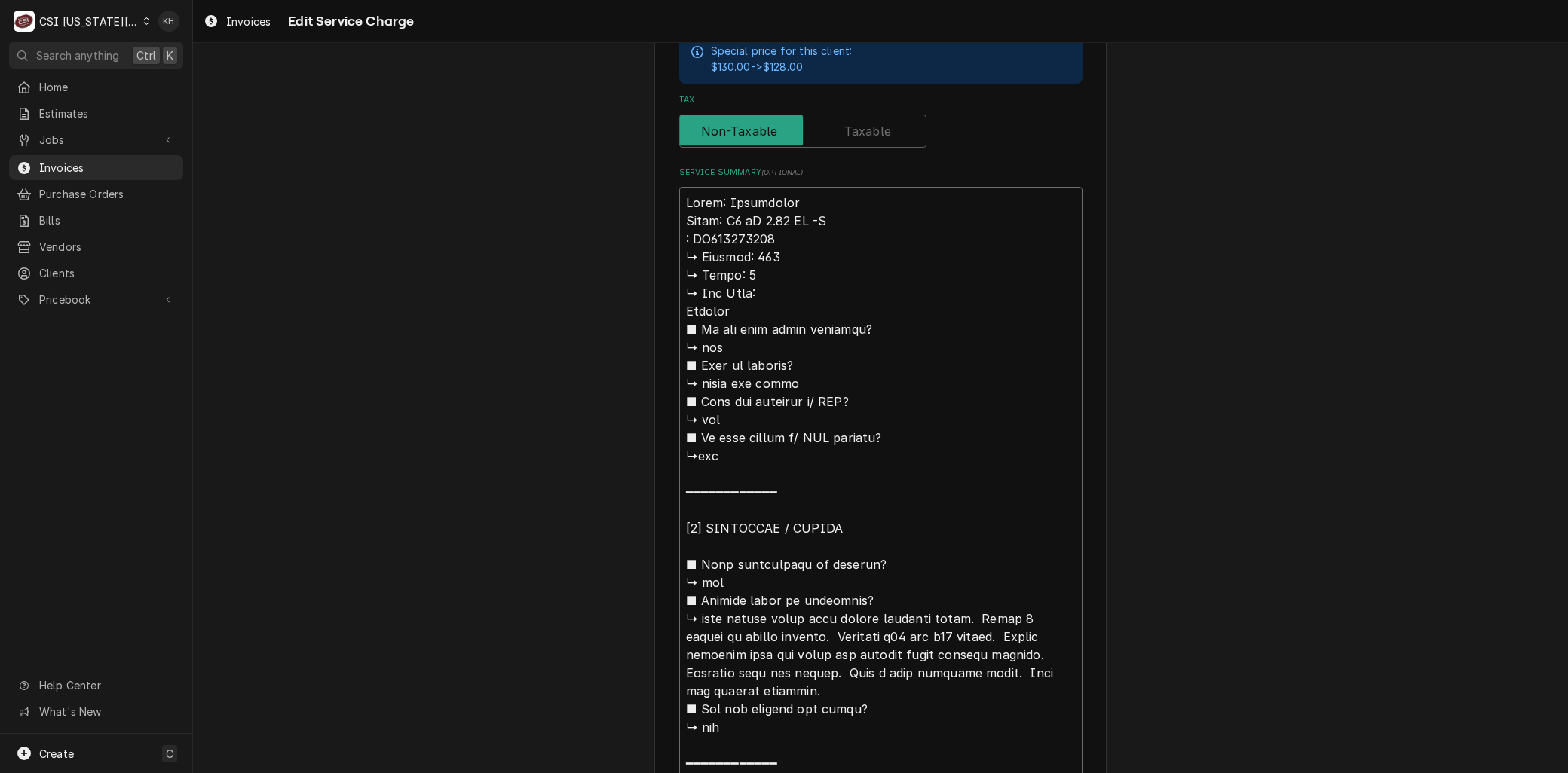
type textarea "x"
type textarea "Brand: Convotherm Model: C4 eT 6.20 GS -N S: WS225031714 ↳ 𝗩𝗼𝗹𝘁𝗮𝗴𝗲: 120 ↳ 𝗣𝗵𝗮𝘀𝗲…"
type textarea "x"
type textarea "Brand: Convotherm Model: C4 eT 6.20 GS -N Se: WS225031714 ↳ 𝗩𝗼𝗹𝘁𝗮𝗴𝗲: 120 ↳ 𝗣𝗵𝗮𝘀…"
type textarea "x"
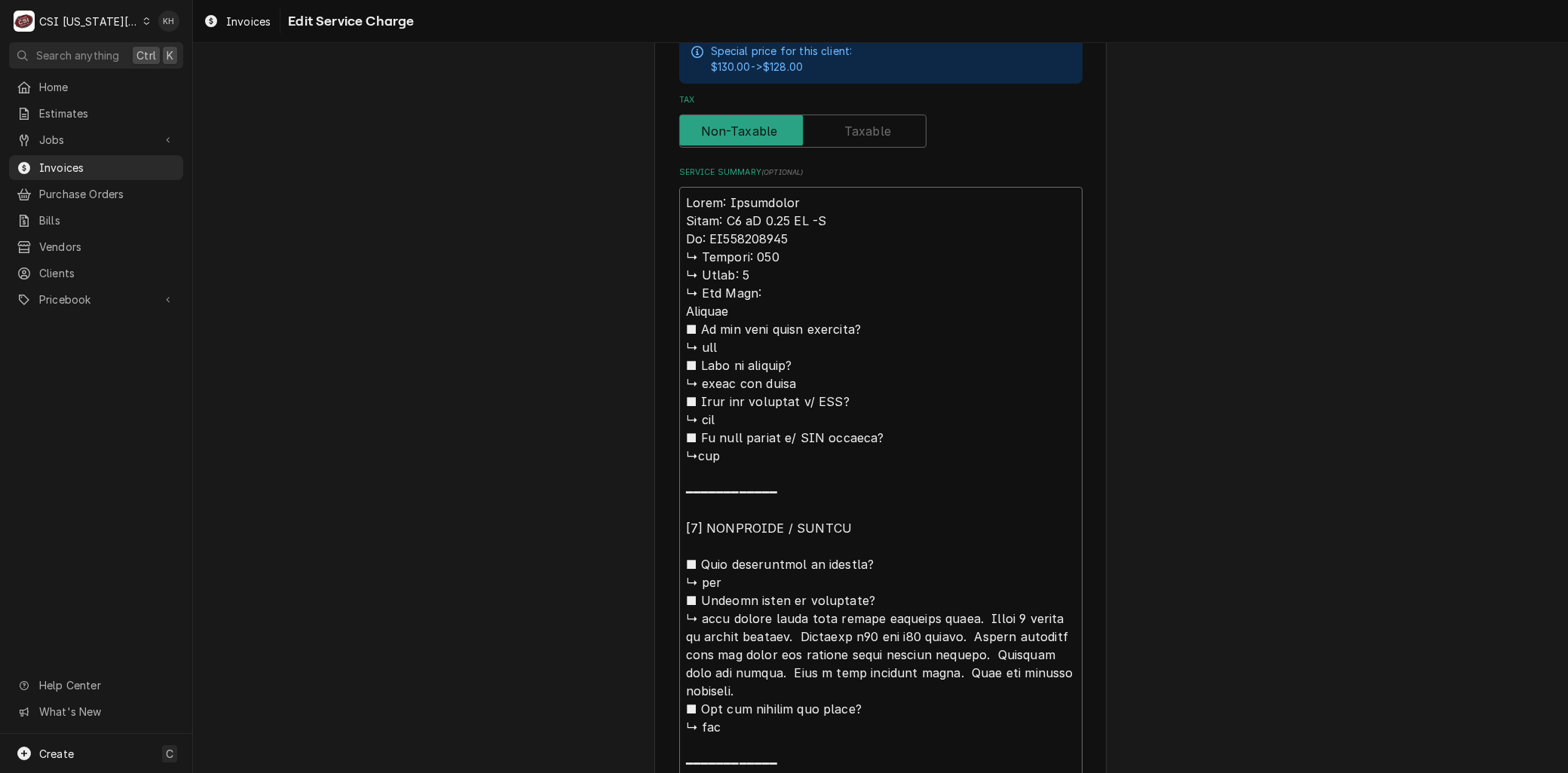
type textarea "Brand: Convotherm Model: C4 eT 6.20 GS -N Ser: WS225031714 ↳ 𝗩𝗼𝗹𝘁𝗮𝗴𝗲: 120 ↳ 𝗣𝗵𝗮…"
type textarea "x"
type textarea "Brand: Convotherm Model: C4 eT 6.20 GS -N Seri: WS225031714 ↳ 𝗩𝗼𝗹𝘁𝗮𝗴𝗲: 120 ↳ 𝗣𝗵…"
type textarea "x"
type textarea "Brand: Convotherm Model: C4 eT 6.20 GS -N Seria: WS225031714 ↳ 𝗩𝗼𝗹𝘁𝗮𝗴𝗲: 120 ↳ 𝗣…"
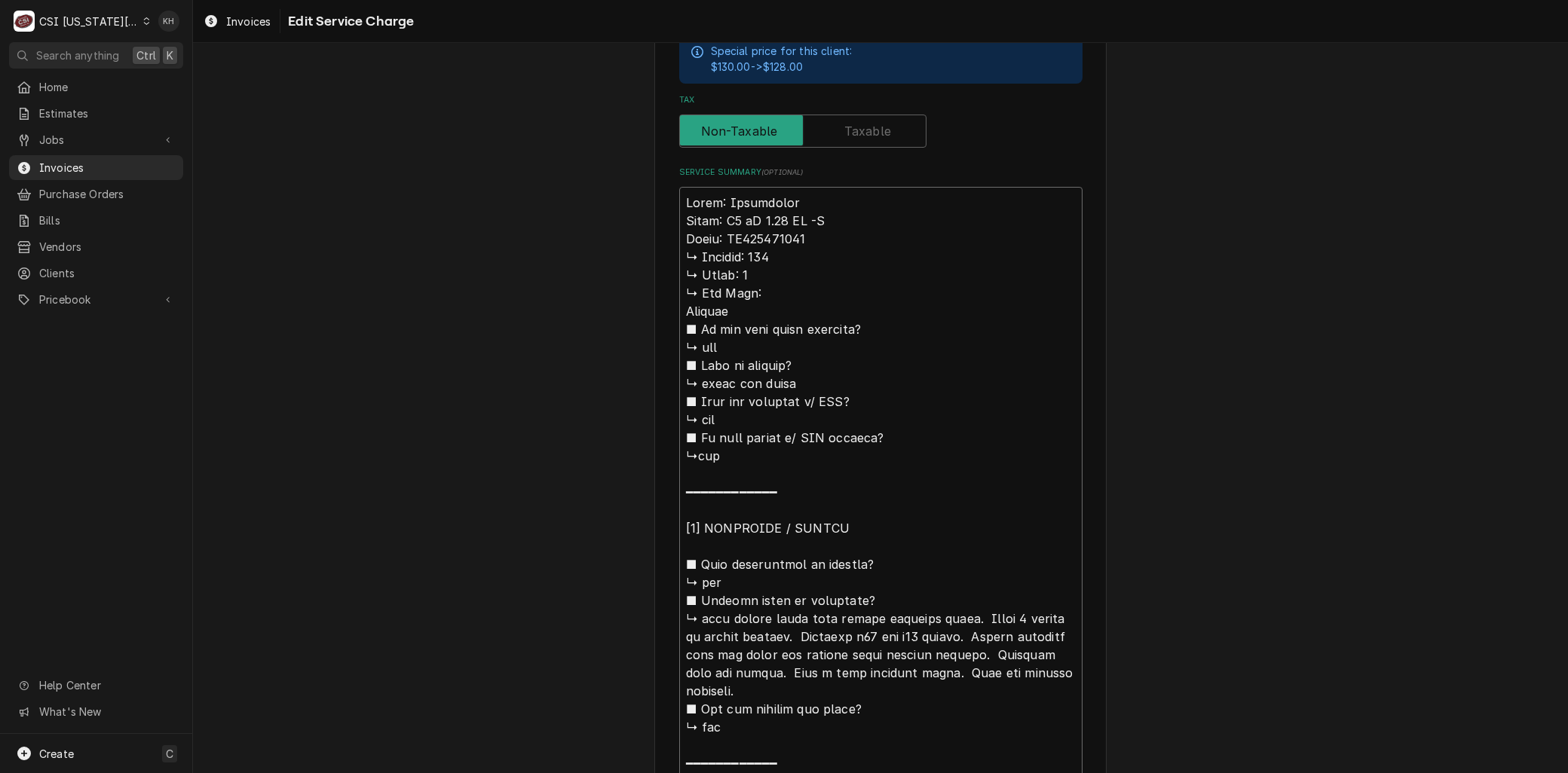
type textarea "x"
type textarea "Brand: Convotherm Model: C4 eT 6.20 GS -N Serial: WS225031714 ↳ 𝗩𝗼𝗹𝘁𝗮𝗴𝗲: 120 ↳ …"
drag, startPoint x: 698, startPoint y: 614, endPoint x: 653, endPoint y: 251, distance: 365.8
click at [654, 251] on div "Use the fields below to edit this service charge Short Description 1-Labor (Ser…" at bounding box center [880, 448] width 452 height 1945
type textarea "x"
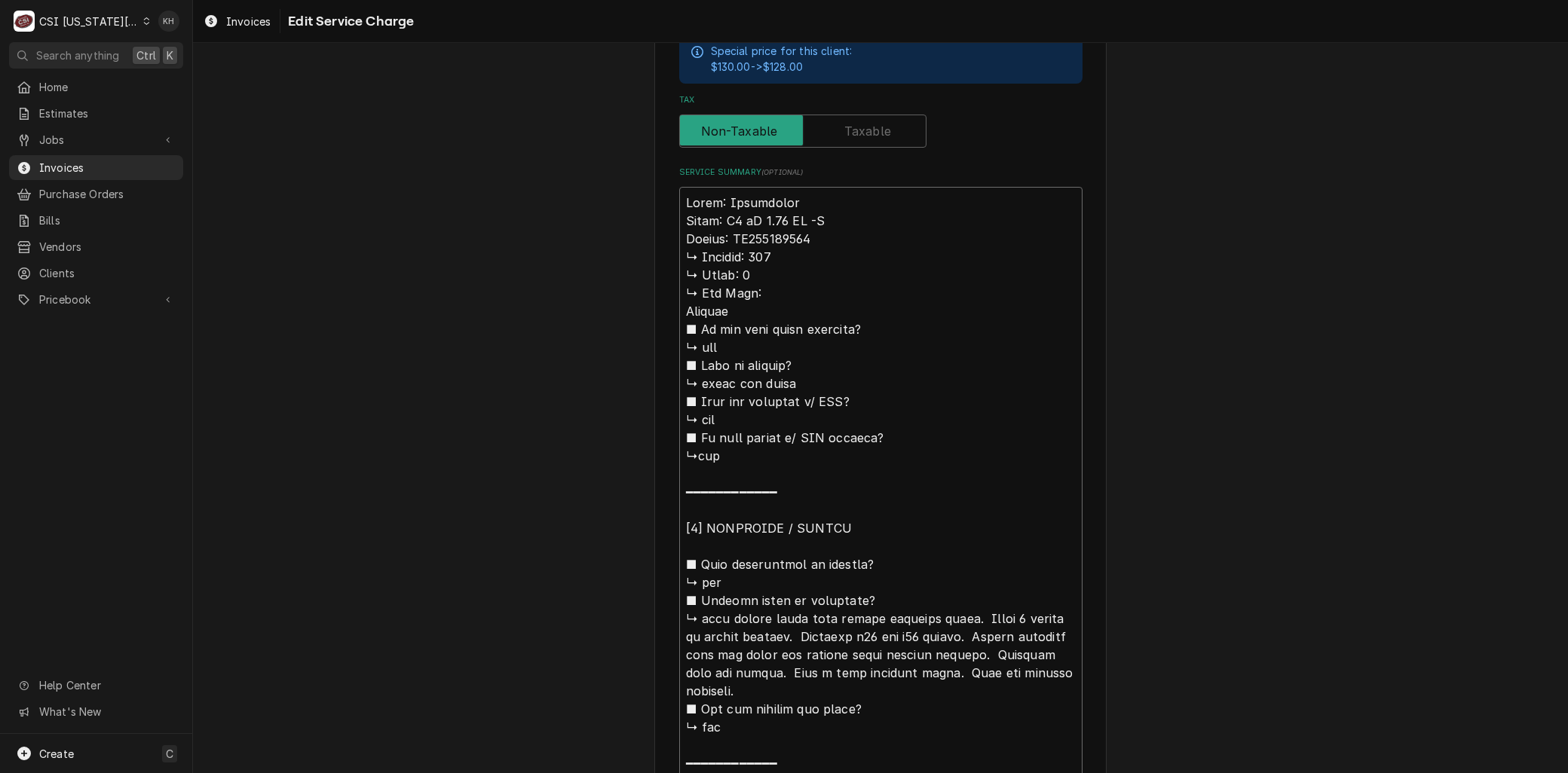
type textarea "Brand: Convotherm Model: C4 eT 6.20 GS -N Serial: WS225031714 unit giving error…"
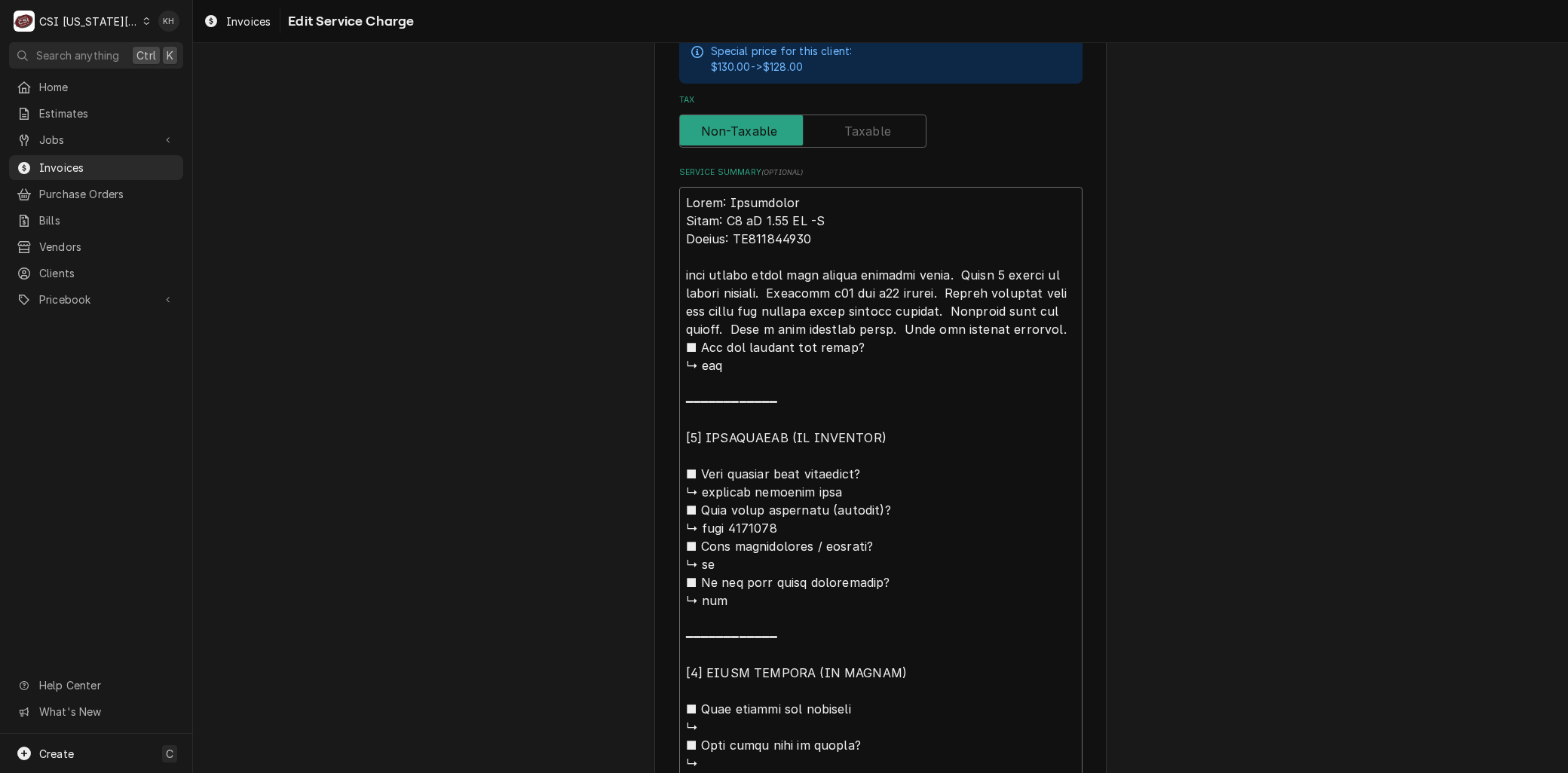
type textarea "x"
type textarea "Brand: Convotherm Model: C4 eT 6.20 GS -N Serial: WS225031714 unit giving error…"
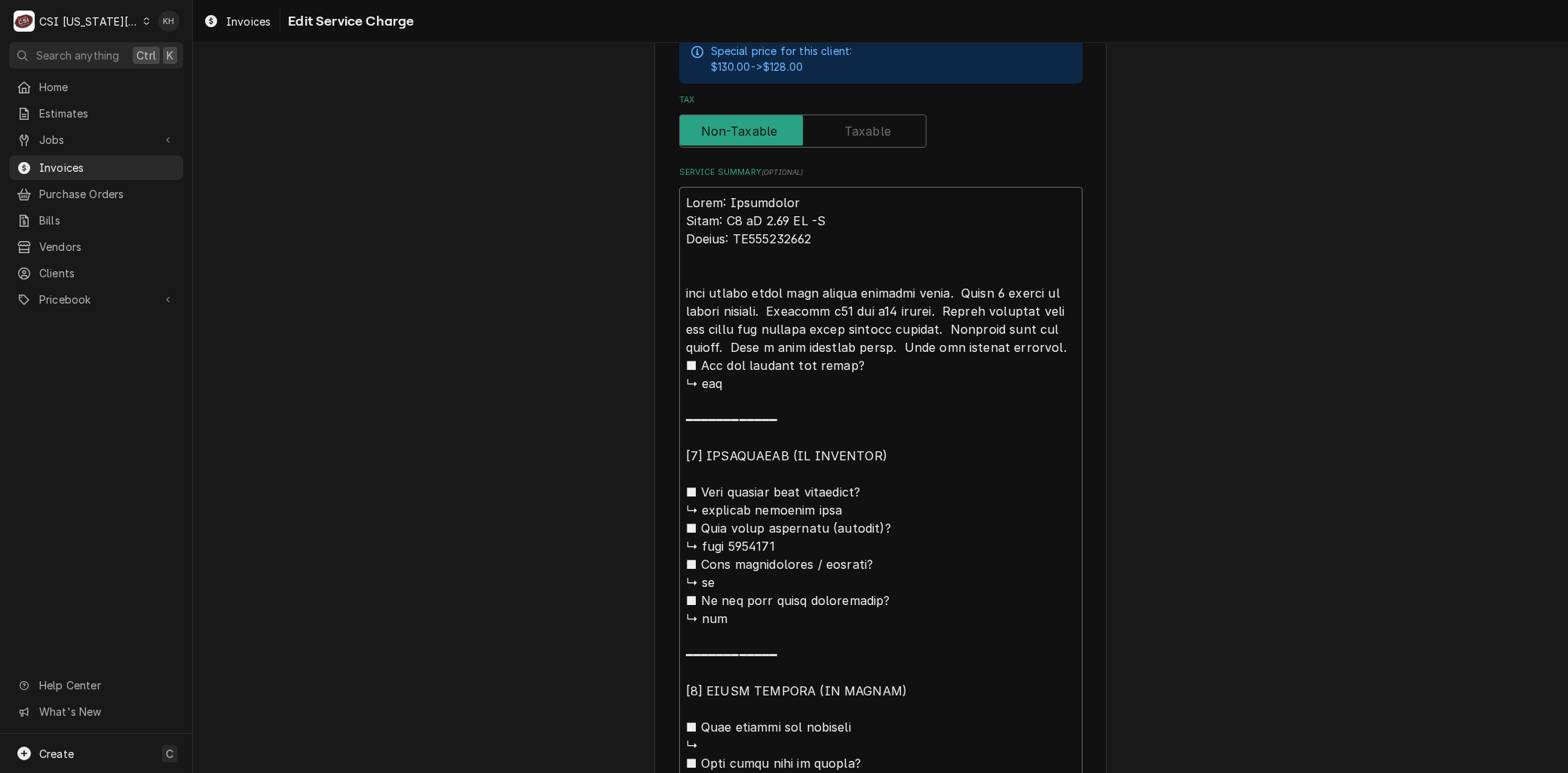
type textarea "x"
type textarea "Brand: Convotherm Model: C4 eT 6.20 GS -N Serial: WS225031714 Aunit giving erro…"
type textarea "x"
type textarea "Brand: Convotherm Model: C4 eT 6.20 GS -N Serial: WS225031714 Arunit giving err…"
type textarea "x"
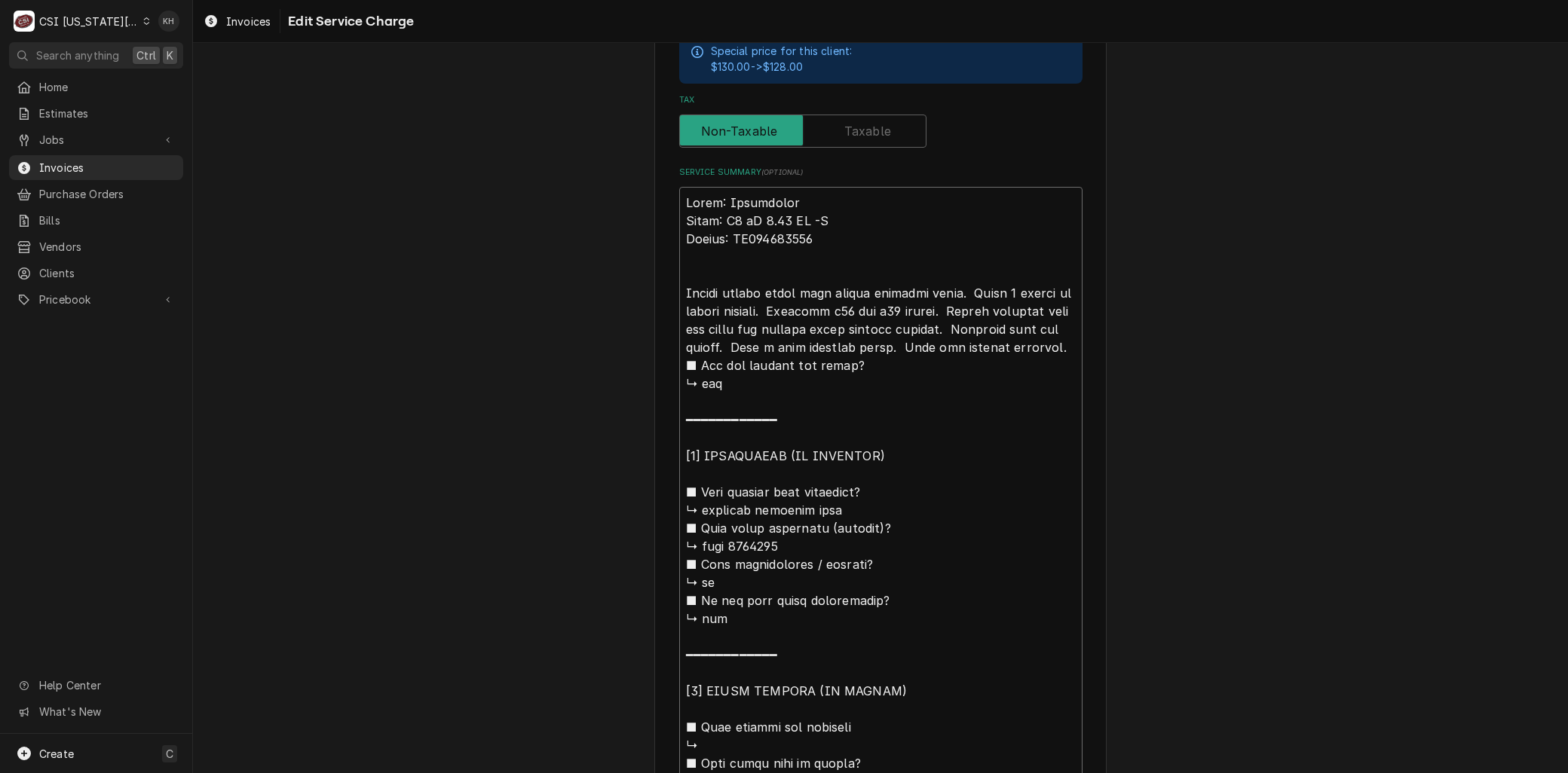
type textarea "Brand: Convotherm Model: C4 eT 6.20 GS -N Serial: WS225031714 Arrunit giving er…"
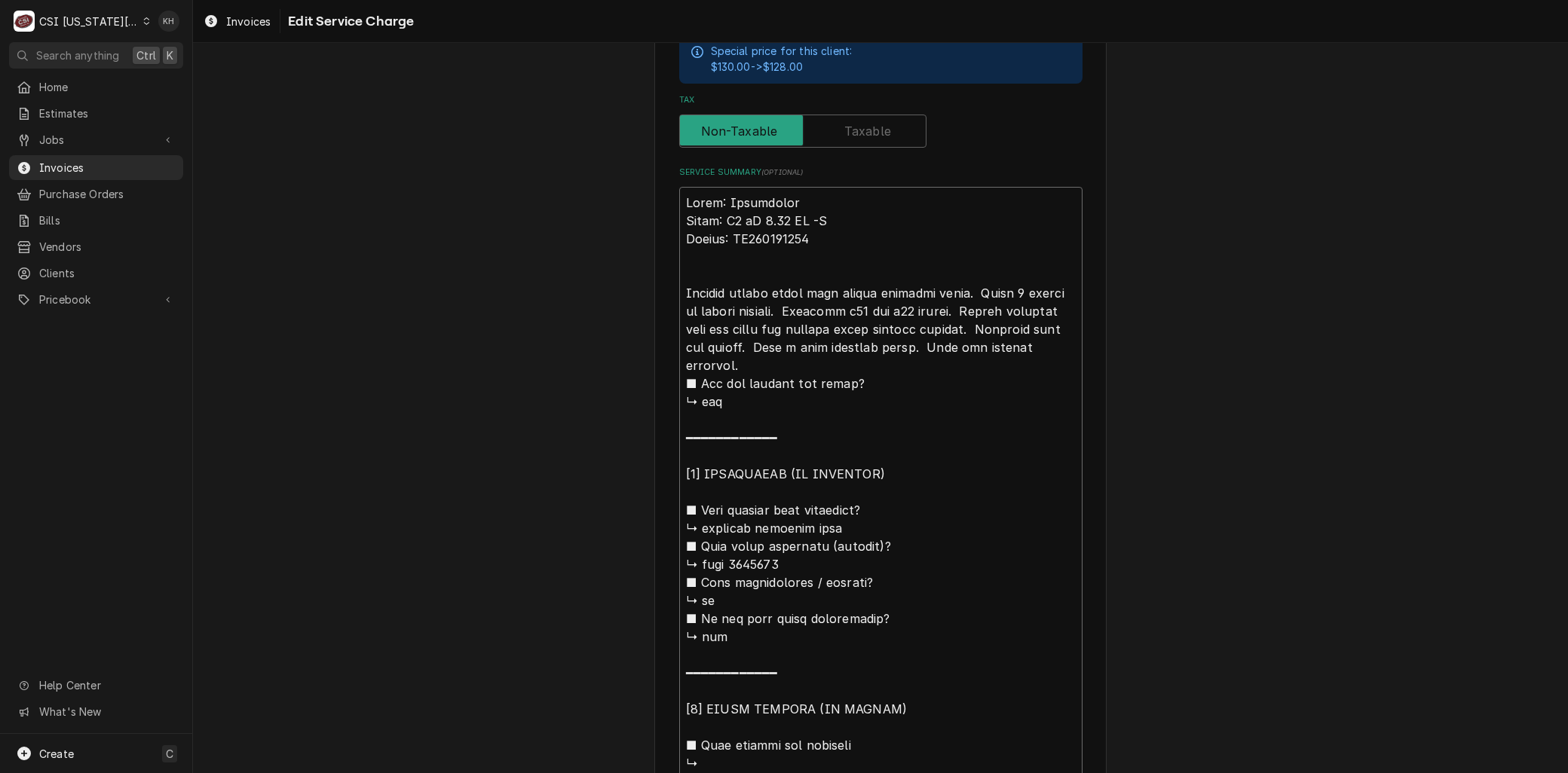
type textarea "x"
type textarea "Brand: Convotherm Model: C4 eT 6.20 GS -N Serial: WS225031714 Arriunit giving e…"
type textarea "x"
type textarea "Brand: Convotherm Model: C4 eT 6.20 GS -N Serial: WS225031714 Arrivunit giving …"
type textarea "x"
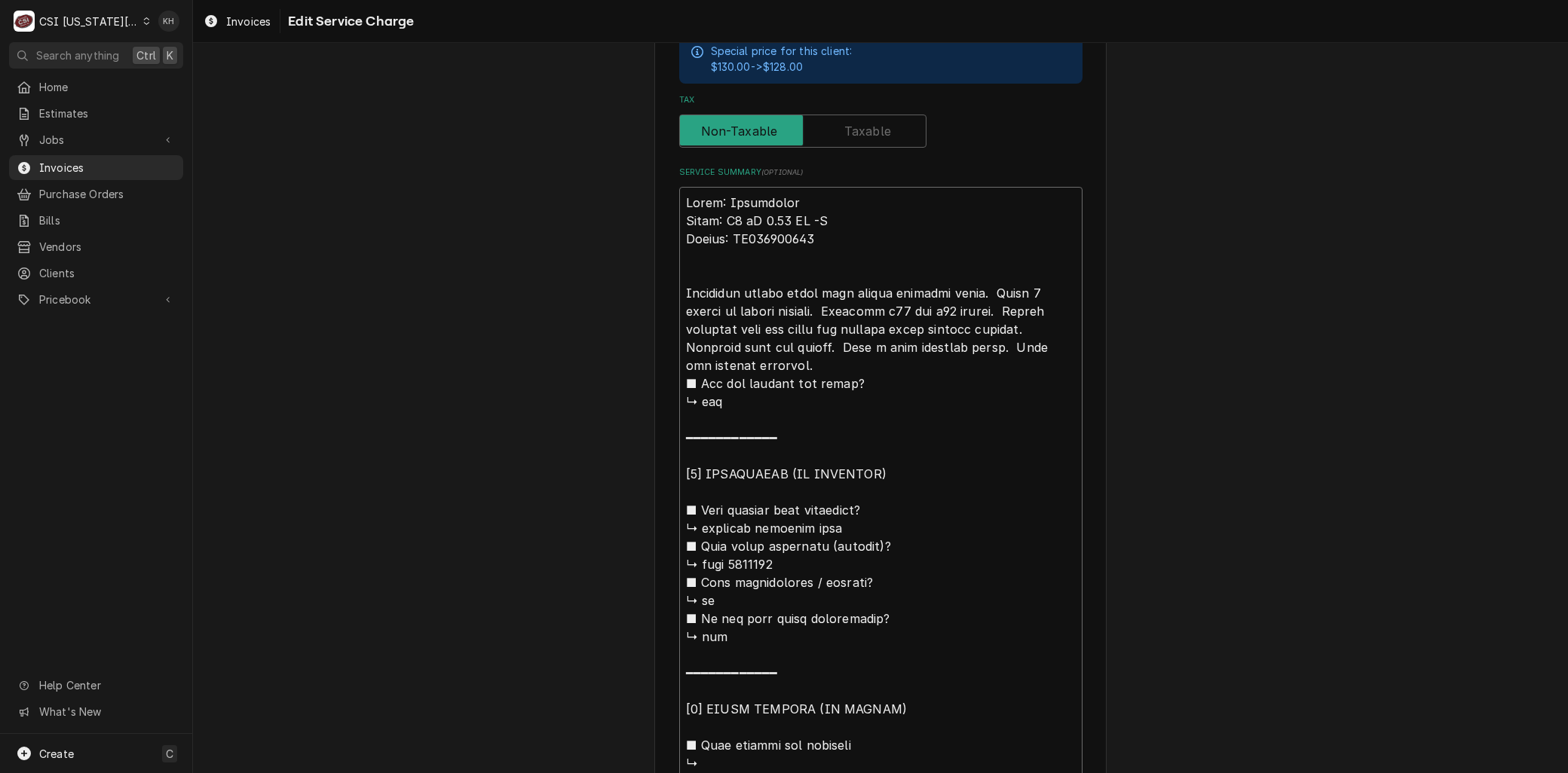
type textarea "Brand: Convotherm Model: C4 eT 6.20 GS -N Serial: WS225031714 Arriveunit giving…"
type textarea "x"
type textarea "Brand: Convotherm Model: C4 eT 6.20 GS -N Serial: WS225031714 Arrivedunit givin…"
type textarea "x"
type textarea "Brand: Convotherm Model: C4 eT 6.20 GS -N Serial: WS225031714 Arrived unit givi…"
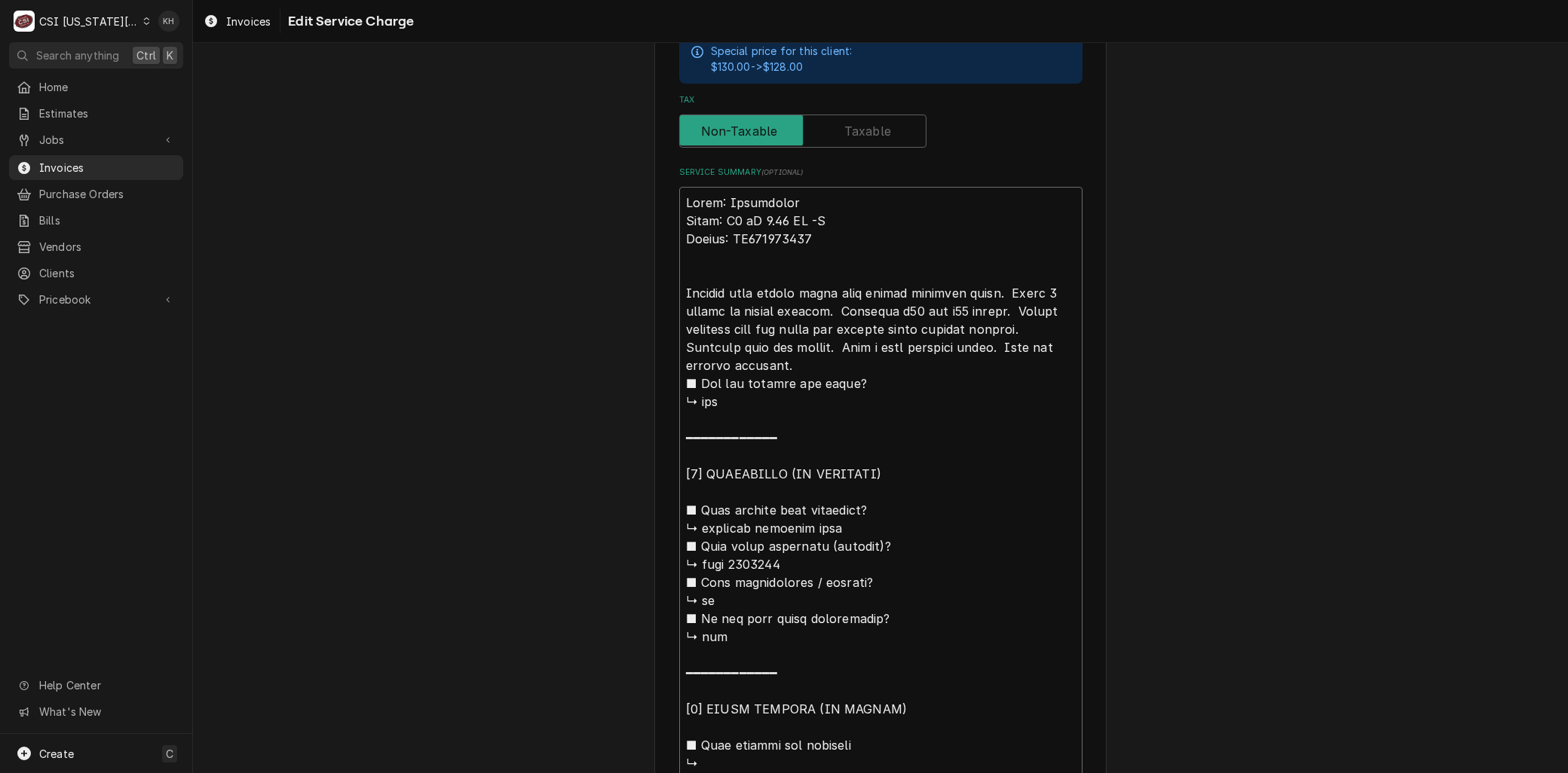
type textarea "x"
type textarea "Brand: Convotherm Model: C4 eT 6.20 GS -N Serial: WS225031714 Arrived ounit giv…"
type textarea "x"
type textarea "Brand: Convotherm Model: C4 eT 6.20 GS -N Serial: WS225031714 Arrived onunit gi…"
type textarea "x"
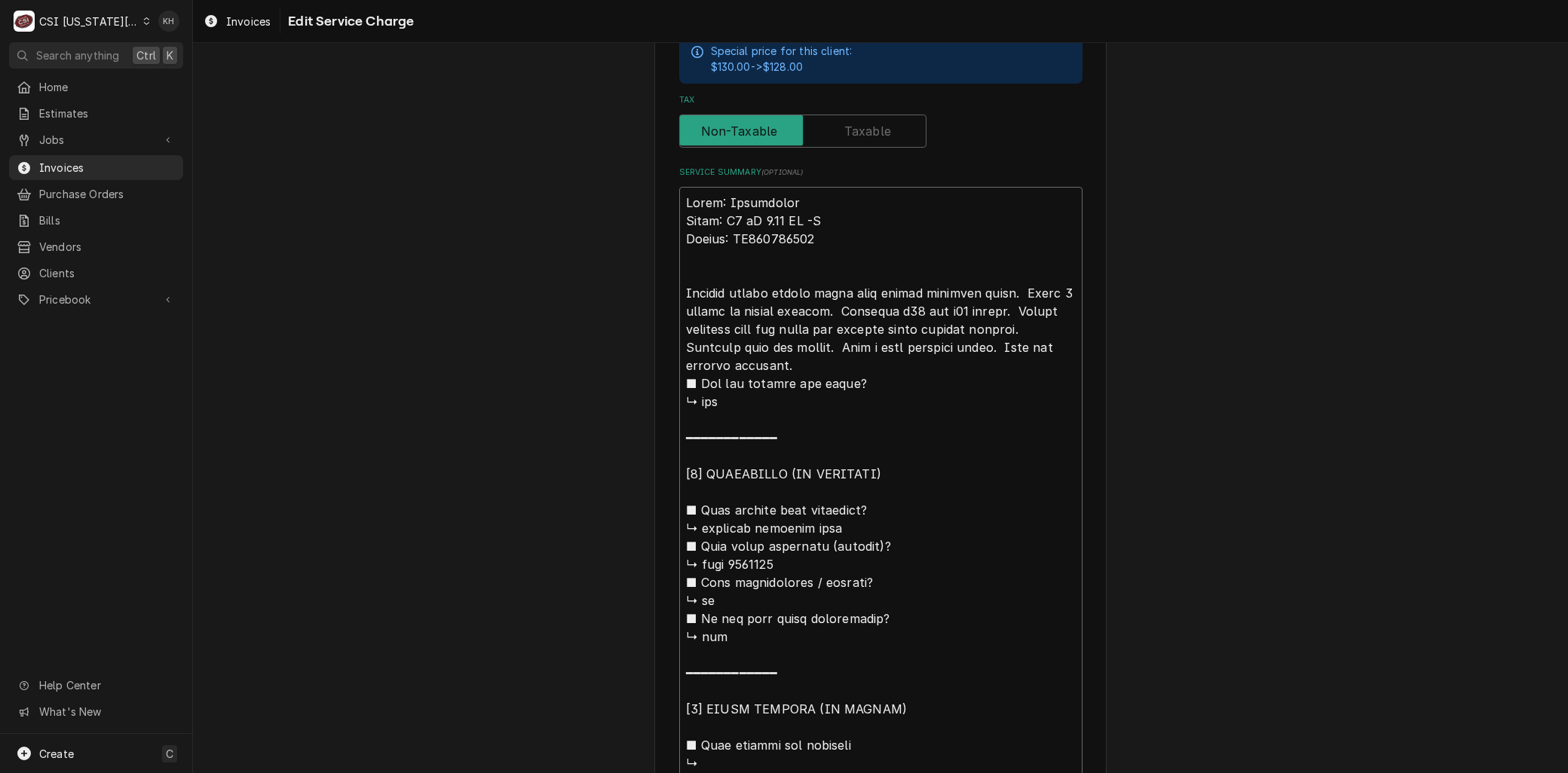
type textarea "Brand: Convotherm Model: C4 eT 6.20 GS -N Serial: WS225031714 Arrived on unit g…"
type textarea "x"
type textarea "Brand: Convotherm Model: C4 eT 6.20 GS -N Serial: WS225031714 Arrived on sunit …"
type textarea "x"
type textarea "Brand: Convotherm Model: C4 eT 6.20 GS -N Serial: WS225031714 Arrived on siunit…"
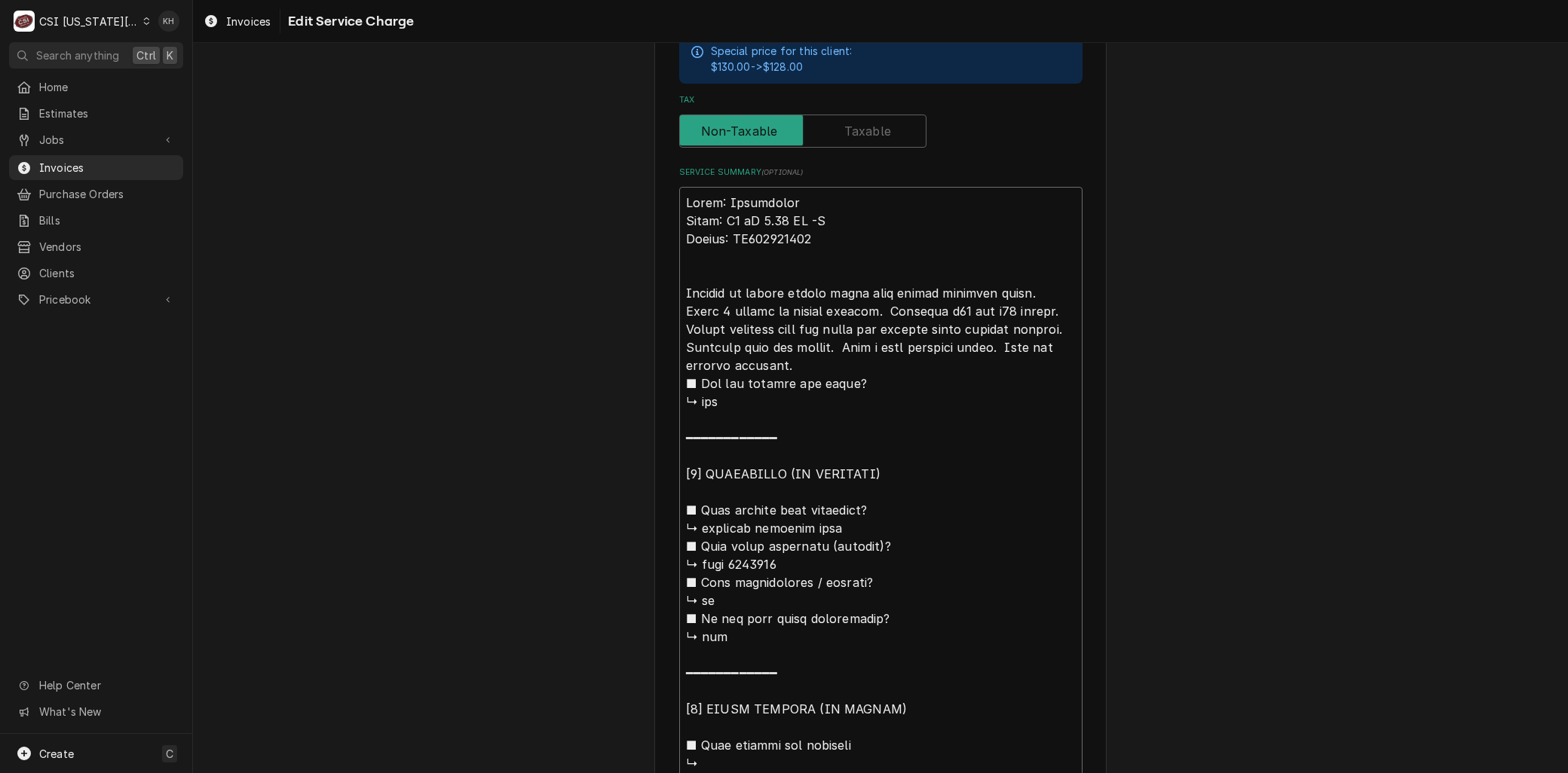
type textarea "x"
type textarea "Brand: Convotherm Model: C4 eT 6.20 GS -N Serial: WS225031714 Arrived on situni…"
type textarea "x"
type textarea "Brand: Convotherm Model: C4 eT 6.20 GS -N Serial: WS225031714 Arrived on siteun…"
type textarea "x"
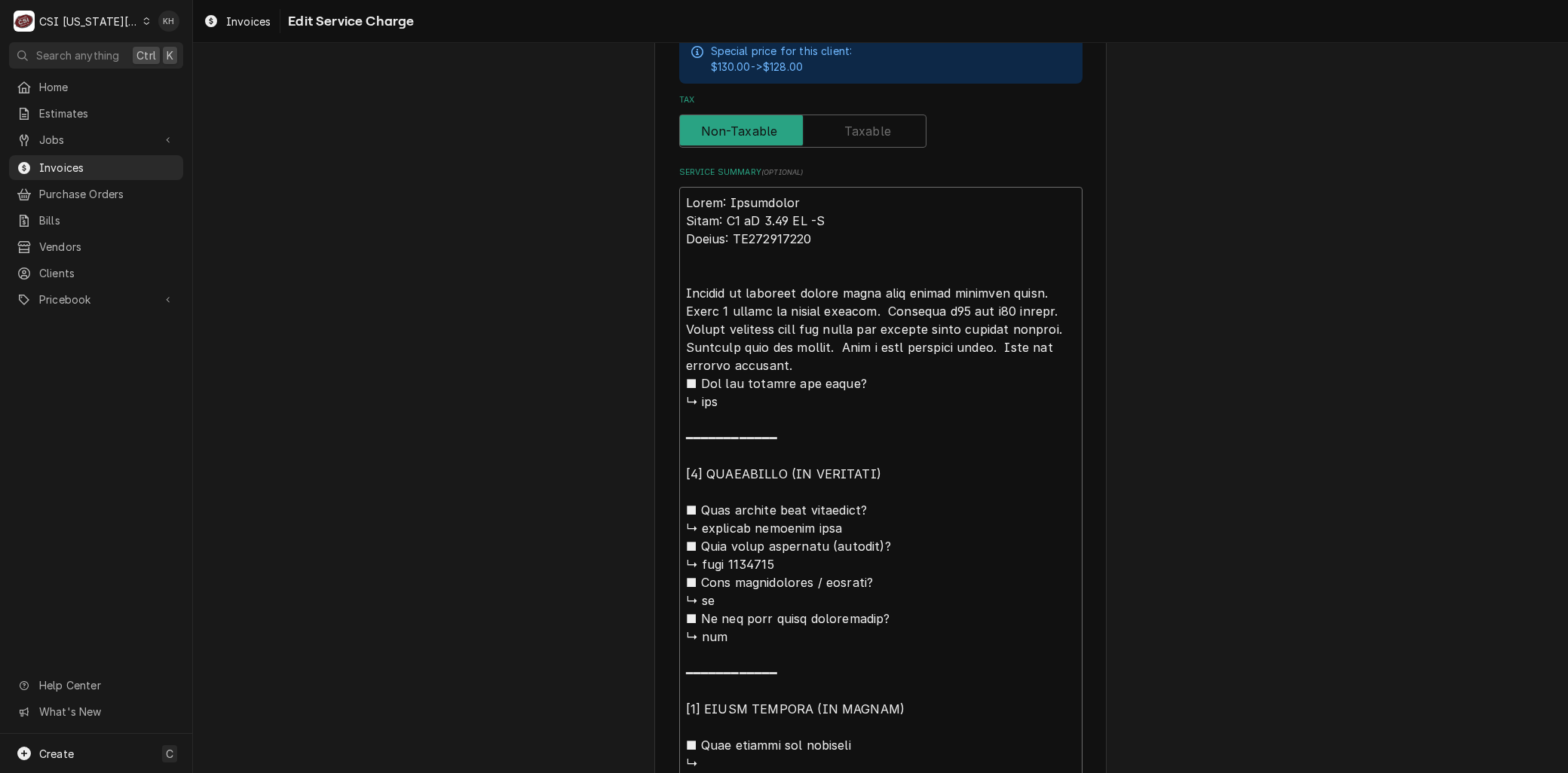
type textarea "Brand: Convotherm Model: C4 eT 6.20 GS -N Serial: WS225031714 Arrived on site,u…"
type textarea "x"
type textarea "Brand: Convotherm Model: C4 eT 6.20 GS -N Serial: WS225031714 Arrived on site, …"
type textarea "x"
type textarea "Brand: Convotherm Model: C4 eT 6.20 GS -N Serial: WS225031714 Arrived on site, …"
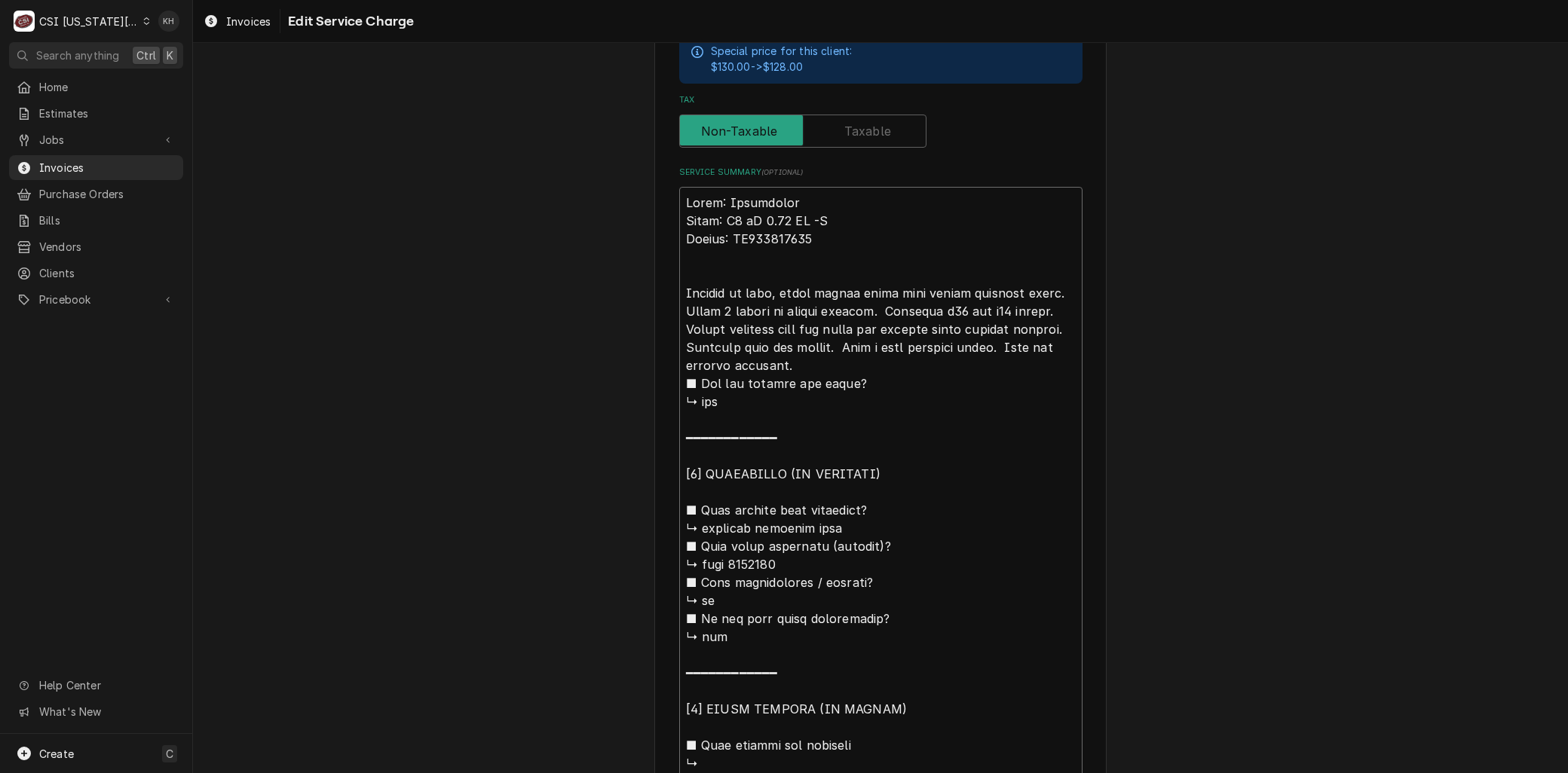
type textarea "x"
type textarea "Brand: Convotherm Model: C4 eT 6.20 GS -N Serial: WS225031714 Arrived on site, …"
type textarea "x"
type textarea "Brand: Convotherm Model: C4 eT 6.20 GS -N Serial: WS225031714 Arrived on site, …"
type textarea "x"
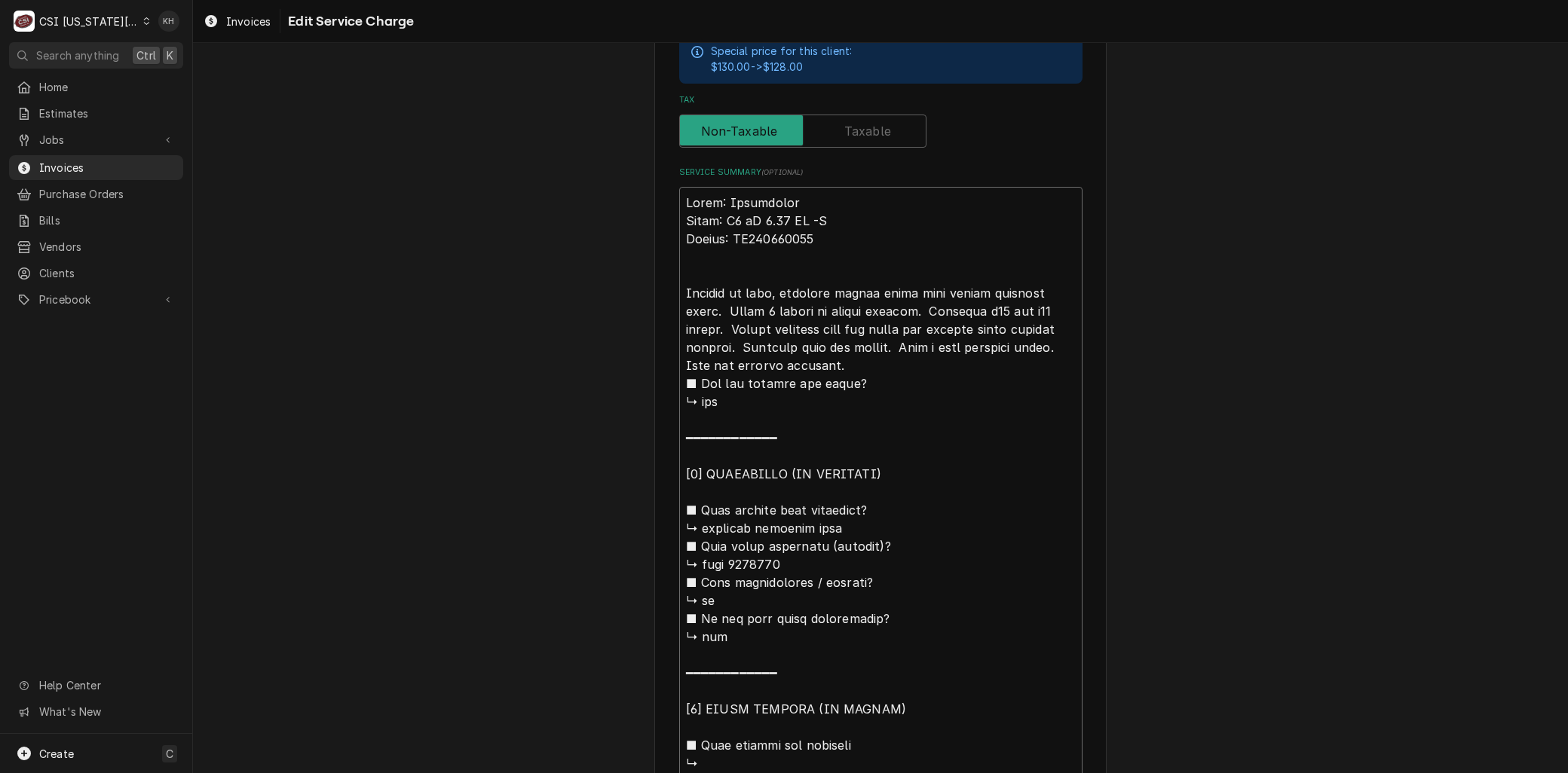
type textarea "Brand: Convotherm Model: C4 eT 6.20 GS -N Serial: WS225031714 Arrived on site, …"
type textarea "x"
type textarea "Brand: Convotherm Model: C4 eT 6.20 GS -N Serial: WS225031714 Arrived on site, …"
click at [718, 306] on textarea "Service Summary ( optional )" at bounding box center [881, 582] width 403 height 792
type textarea "x"
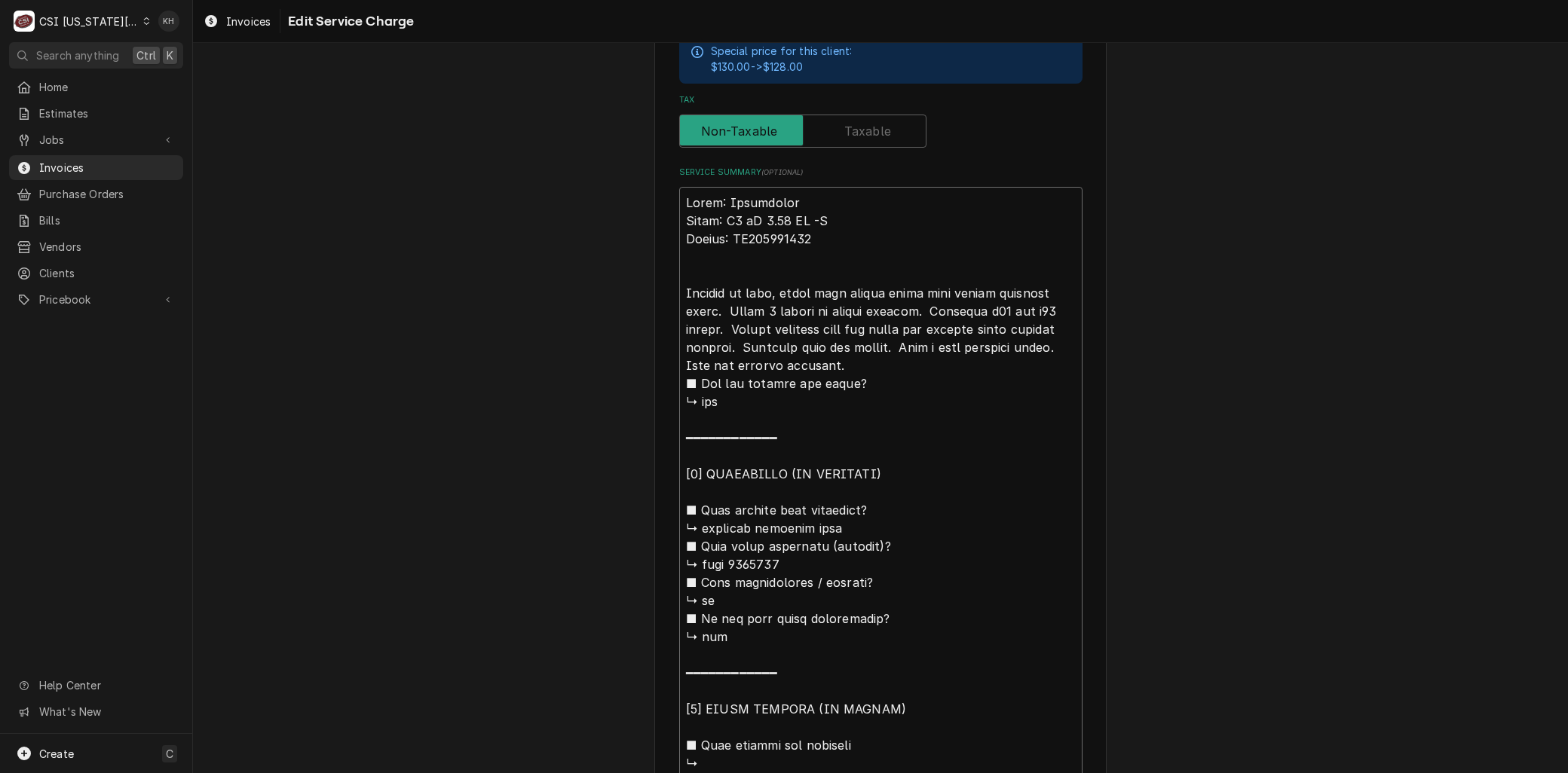
type textarea "Brand: Convotherm Model: C4 eT 6.20 GS -N Serial: WS225031714 Arrived on site, …"
click at [913, 309] on textarea "Service Summary ( optional )" at bounding box center [881, 582] width 403 height 792
type textarea "x"
type textarea "Brand: Convotherm Model: C4 eT 6.20 GS -N Serial: WS225031714 Arrived on site, …"
click at [720, 325] on textarea "Service Summary ( optional )" at bounding box center [881, 582] width 403 height 792
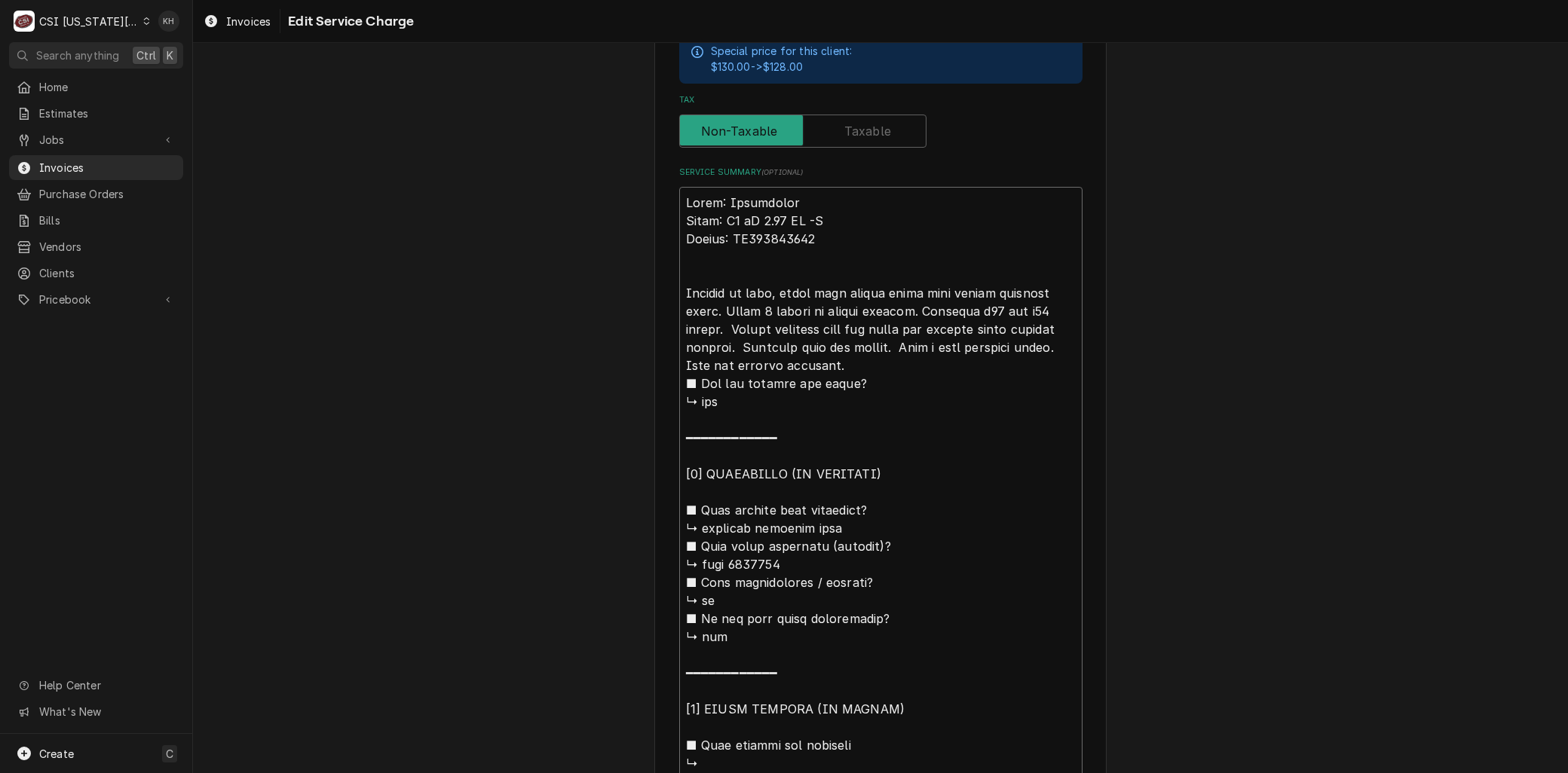
type textarea "x"
type textarea "Brand: Convotherm Model: C4 eT 6.20 GS -N Serial: WS225031714 Arrived on site, …"
type textarea "x"
type textarea "Brand: Convotherm Model: C4 eT 6.20 GS -N Serial: WS225031714 Arrived on site, …"
type textarea "x"
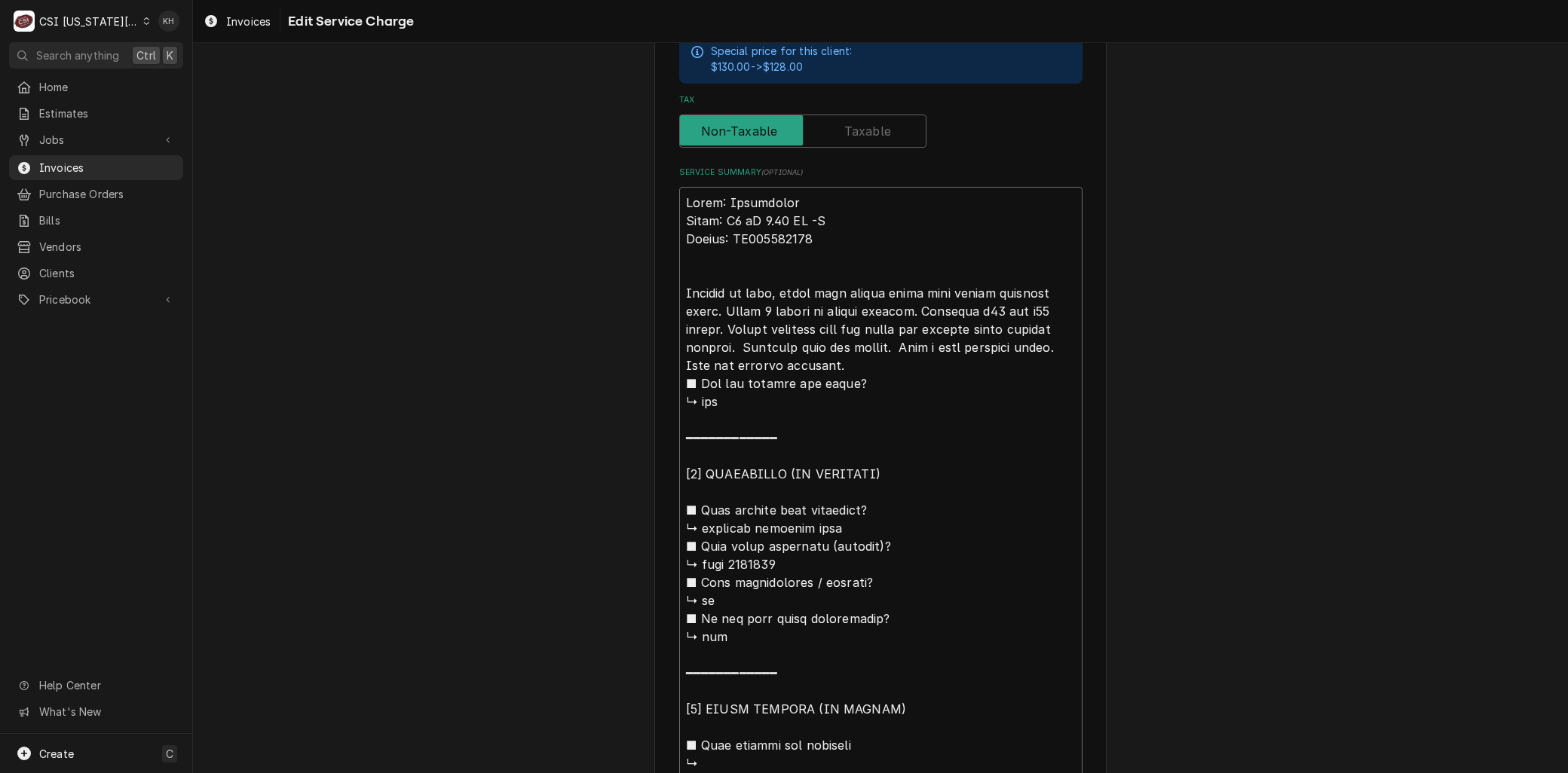
type textarea "Brand: Convotherm Model: C4 eT 6.20 GS -N Serial: WS225031714 Arrived on site, …"
type textarea "x"
type textarea "Brand: Convotherm Model: C4 eT 6.20 GS -N Serial: WS225031714 Arrived on site, …"
click at [792, 341] on textarea "Service Summary ( optional )" at bounding box center [881, 582] width 403 height 792
type textarea "x"
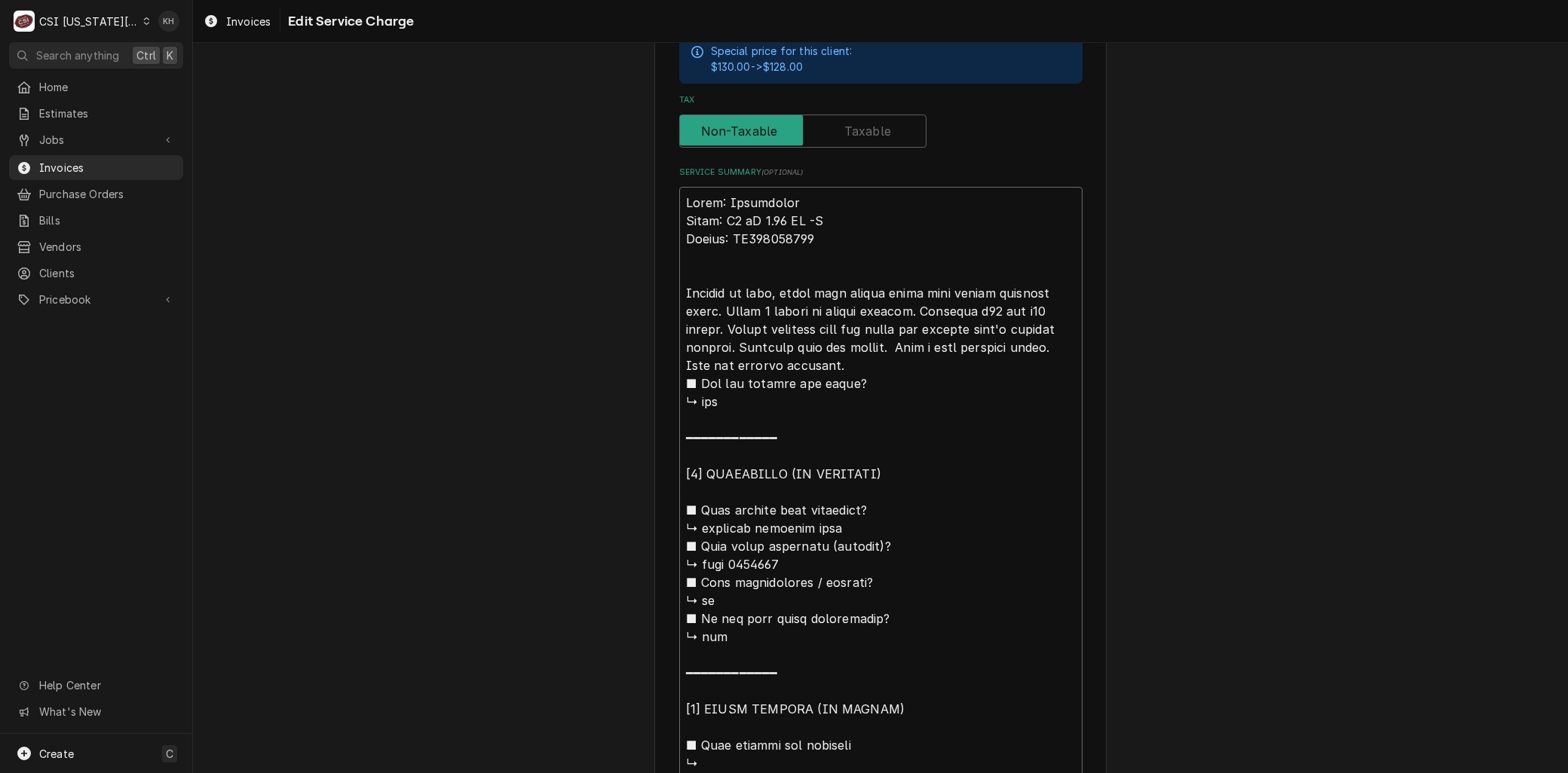
type textarea "Brand: Convotherm Model: C4 eT 6.20 GS -N Serial: WS225031714 Arrived on site, …"
type textarea "x"
type textarea "Brand: Convotherm Model: C4 eT 6.20 GS -N Serial: WS225031714 Arrived on site, …"
click at [953, 344] on textarea "Service Summary ( optional )" at bounding box center [881, 582] width 403 height 792
type textarea "x"
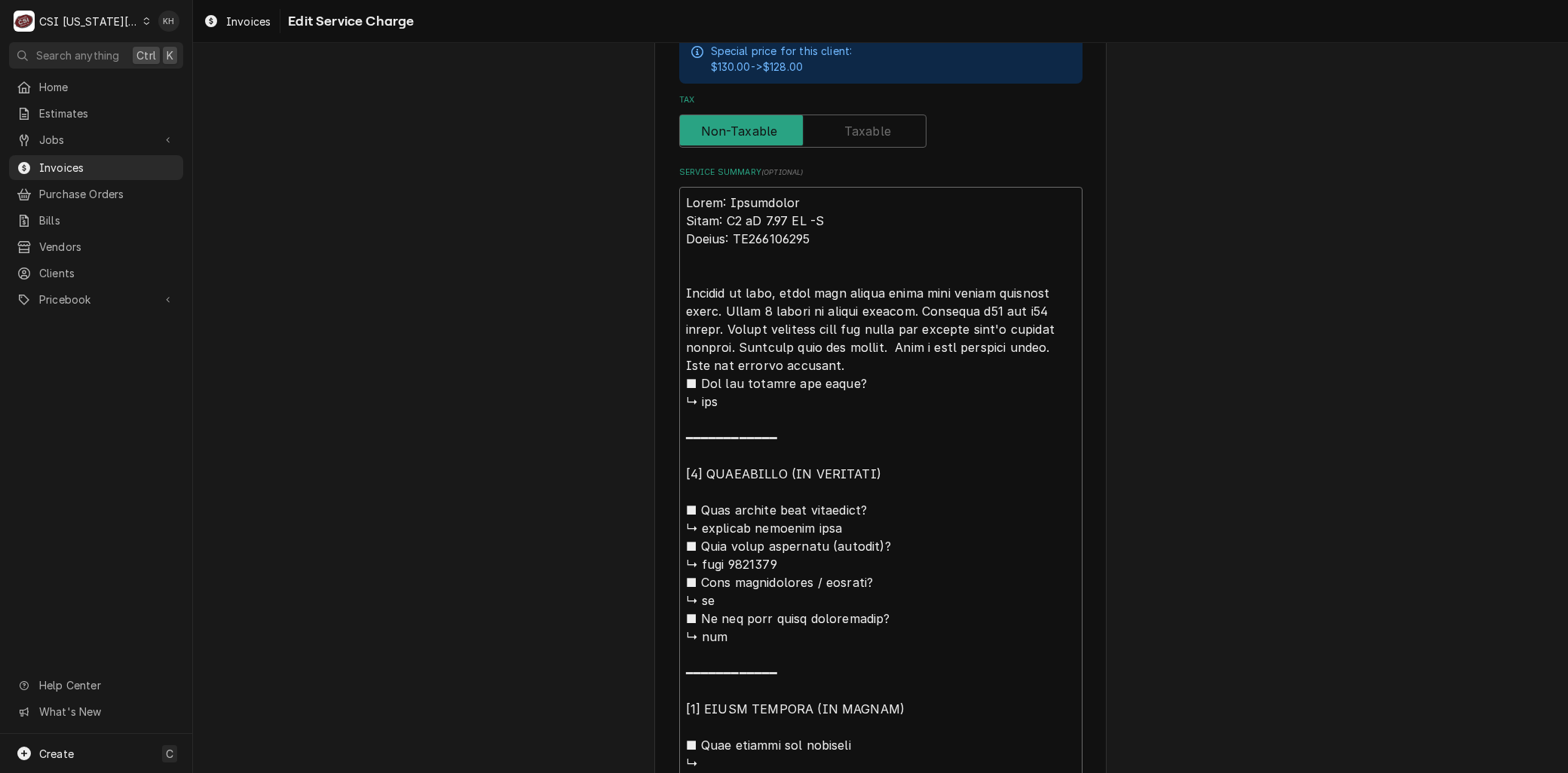
type textarea "Brand: Convotherm Model: C4 eT 6.20 GS -N Serial: WS225031714 Arrived on site, …"
type textarea "x"
type textarea "Brand: Convotherm Model: C4 eT 6.20 GS -N Serial: WS225031714 Arrived on site, …"
type textarea "x"
type textarea "Brand: Convotherm Model: C4 eT 6.20 GS -N Serial: WS225031714 Arrived on site, …"
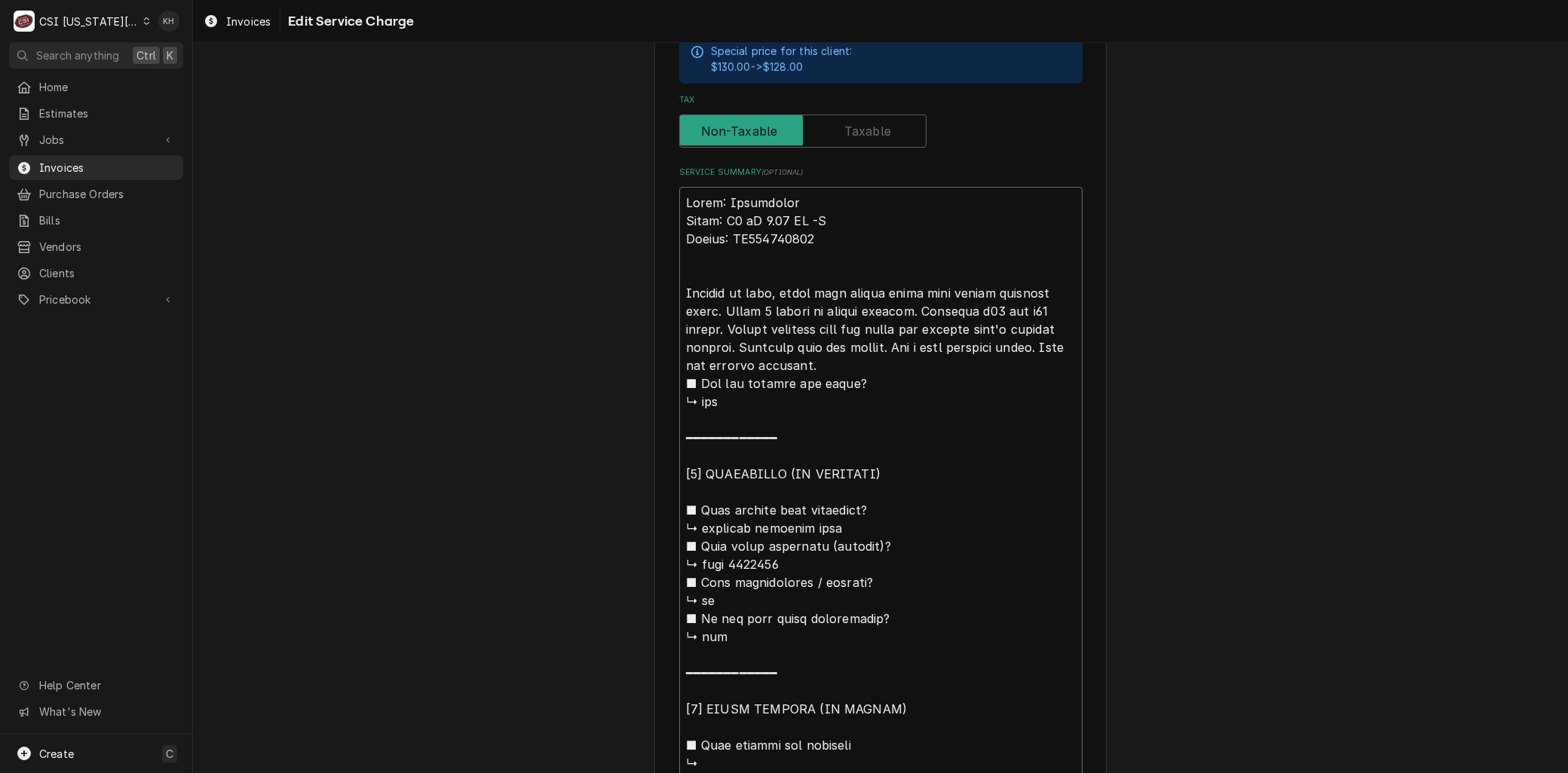
scroll to position [929, 0]
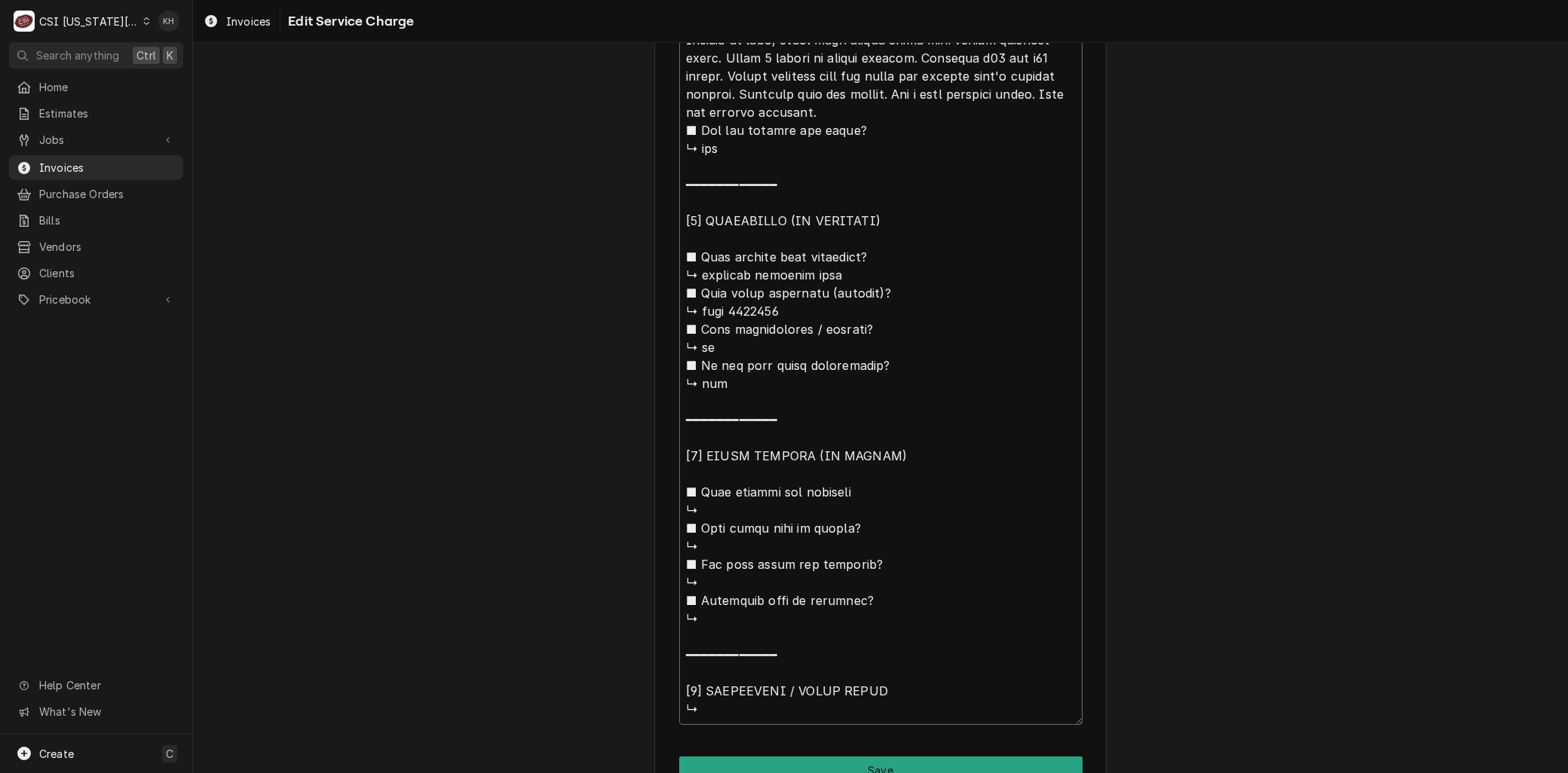
drag, startPoint x: 706, startPoint y: 605, endPoint x: 647, endPoint y: 129, distance: 479.6
click at [654, 129] on div "Use the fields below to edit this service charge Short Description 1-Labor (Ser…" at bounding box center [880, 32] width 452 height 1620
type textarea "x"
type textarea "Brand: Convotherm Model: C4 eT 6.20 GS -N Serial: WS225031714 Arrived on site, …"
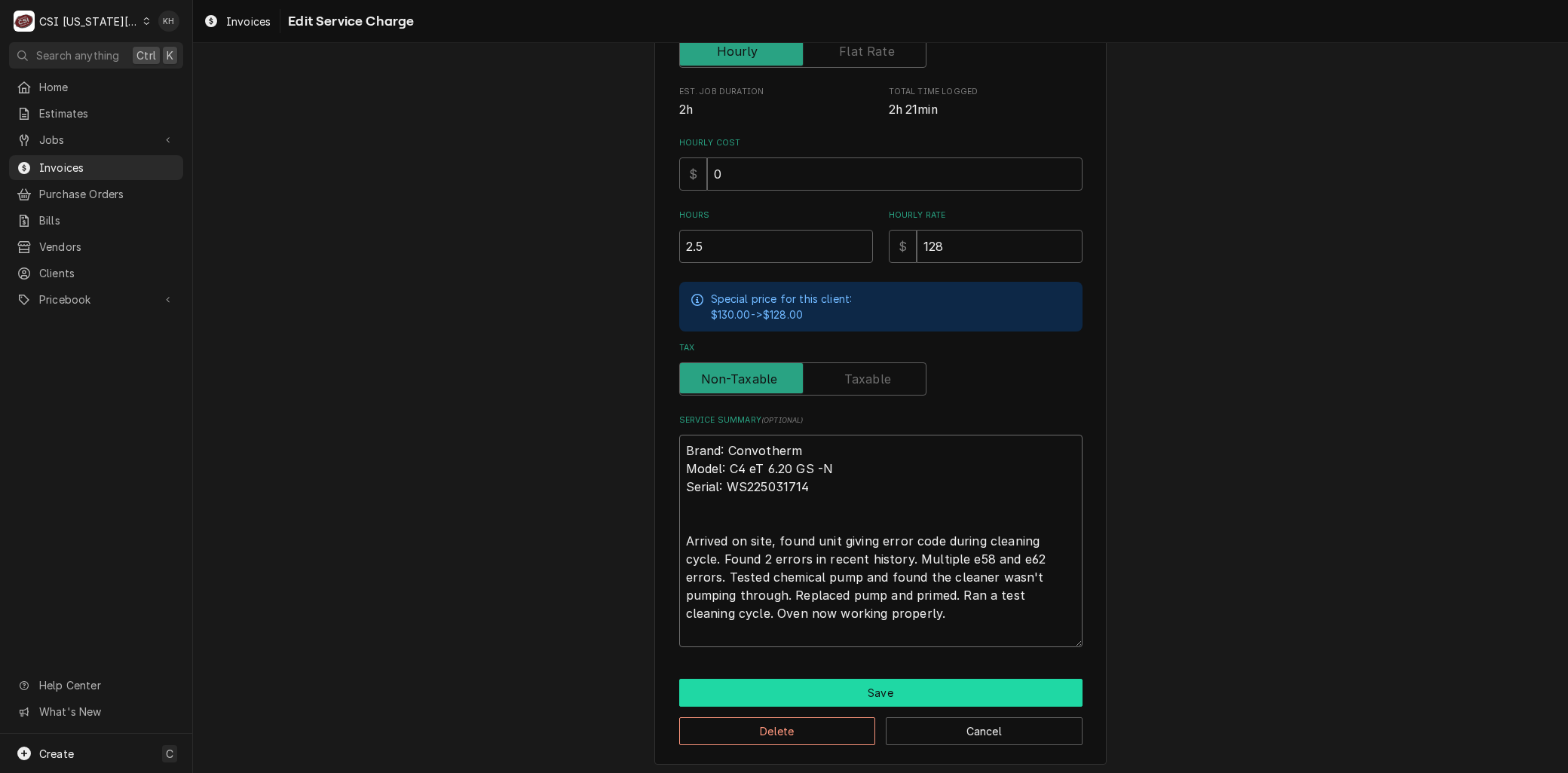
type textarea "x"
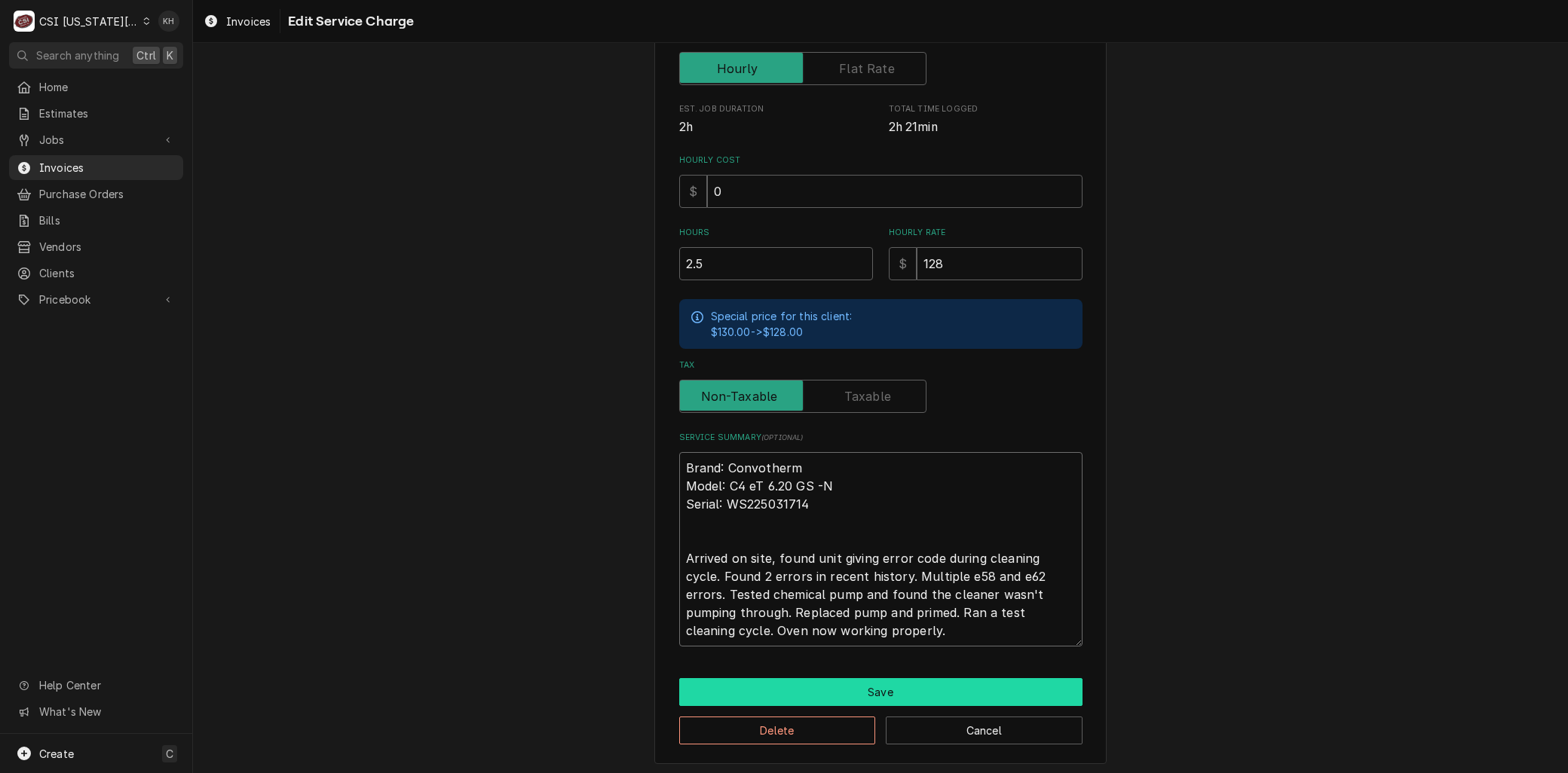
type textarea "Brand: Convotherm Model: C4 eT 6.20 GS -N Serial: WS225031714 Arrived on site, …"
click at [862, 686] on button "Save" at bounding box center [881, 692] width 403 height 27
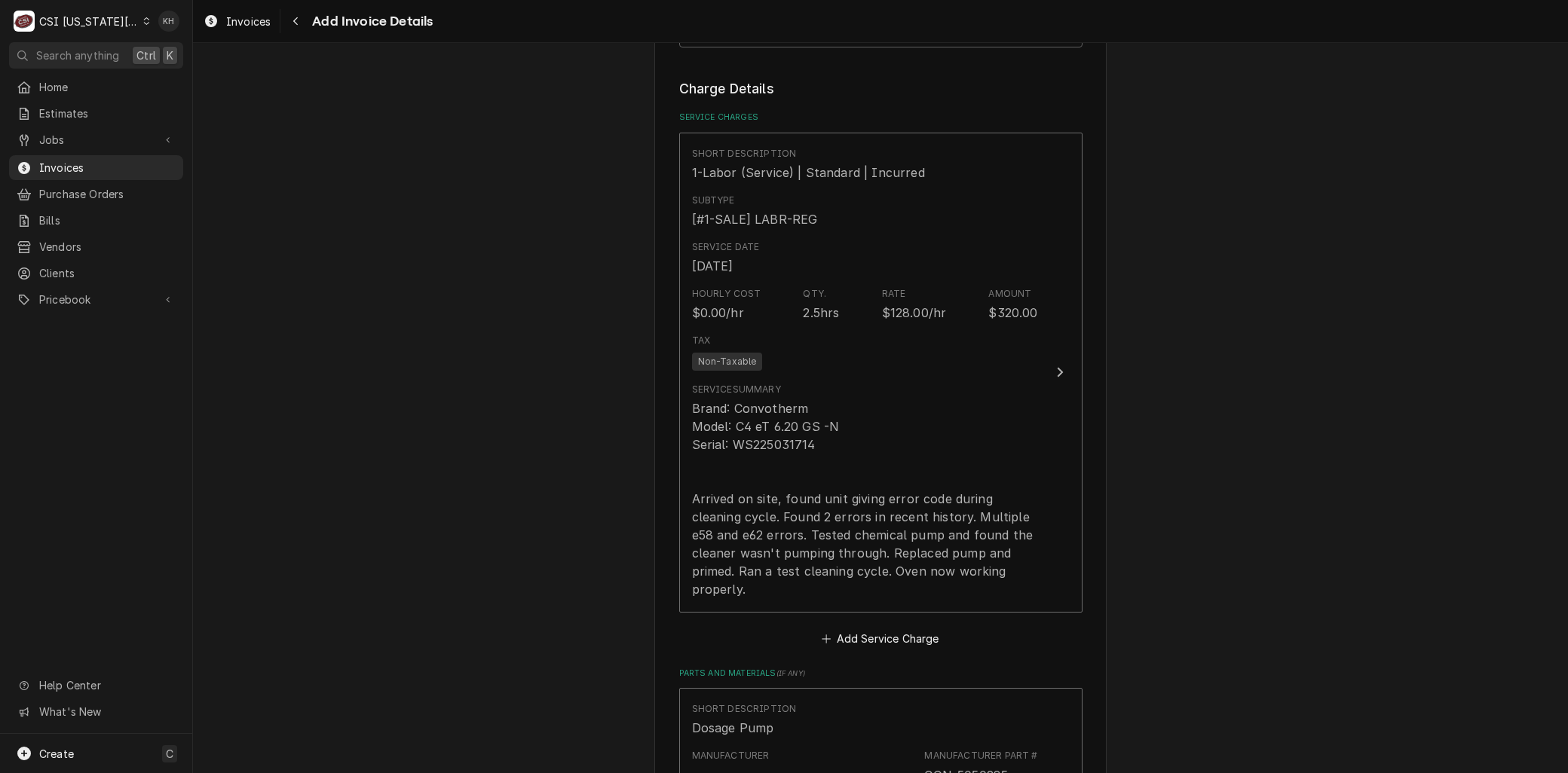
scroll to position [2092, 0]
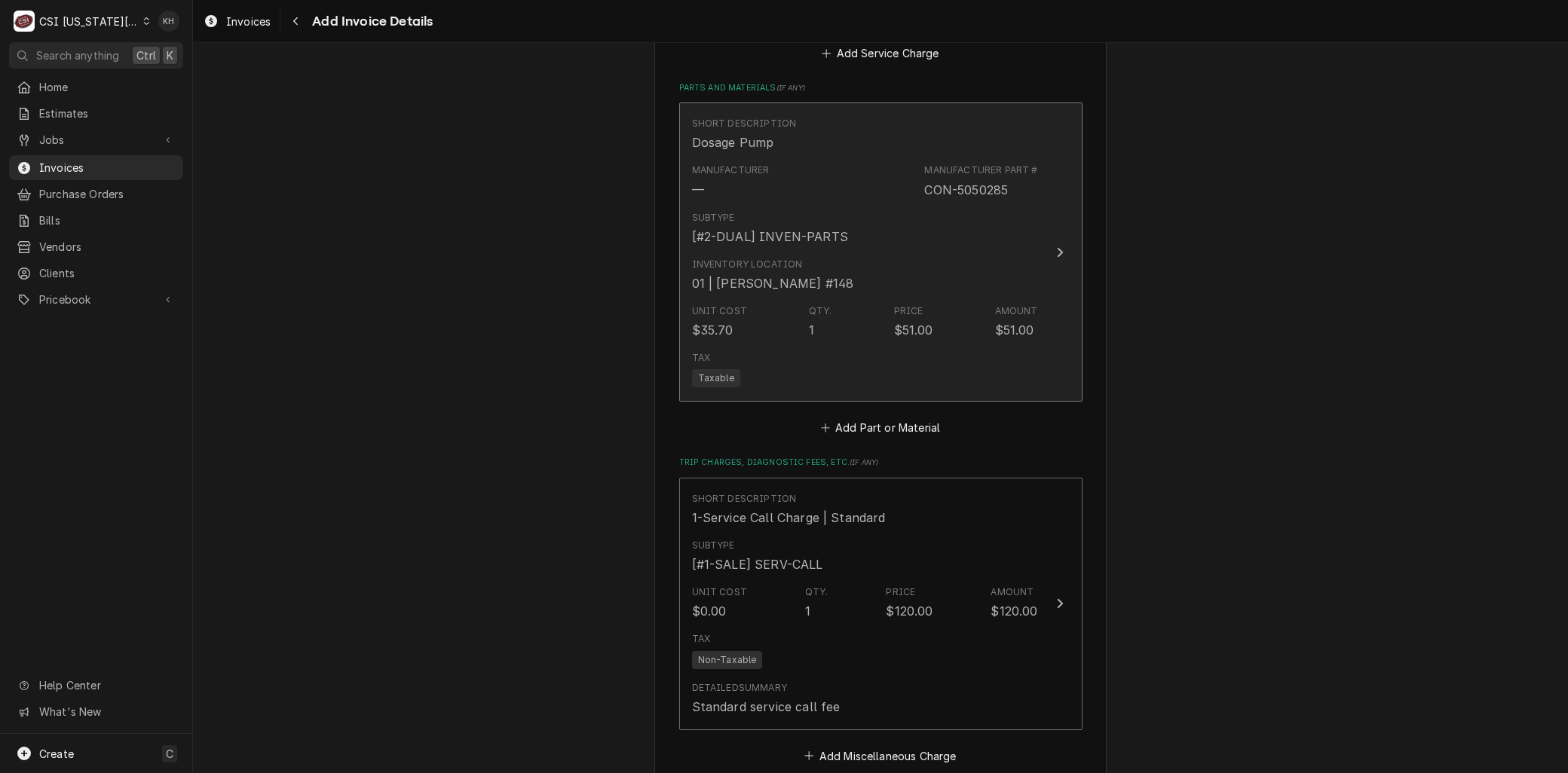
click at [840, 365] on div "Tax Taxable" at bounding box center [864, 369] width 346 height 48
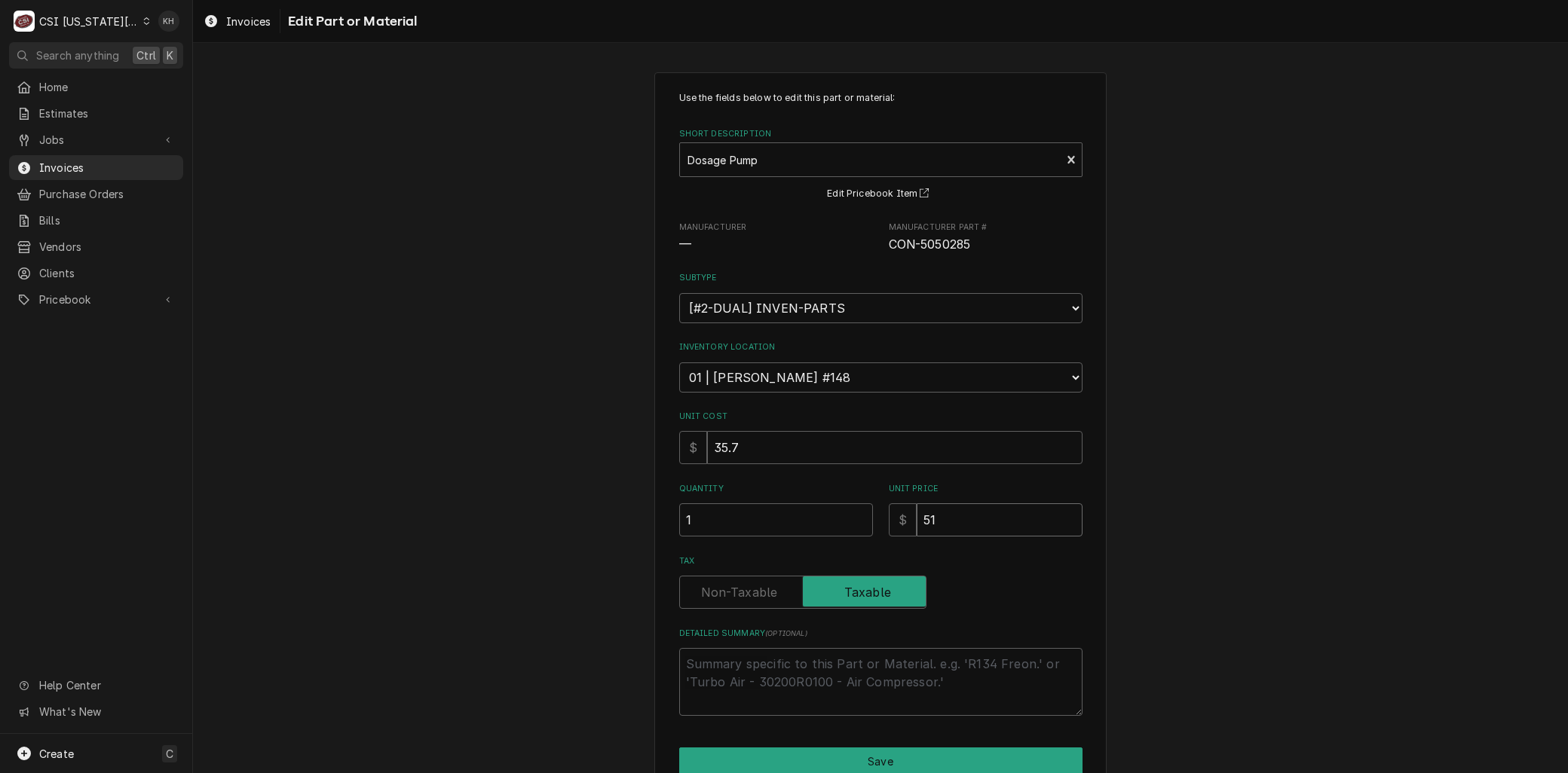
drag, startPoint x: 944, startPoint y: 516, endPoint x: 680, endPoint y: 514, distance: 264.0
click at [680, 514] on div "Quantity 1 Unit Price $ 51" at bounding box center [881, 510] width 403 height 54
type textarea "x"
type input "3"
type textarea "x"
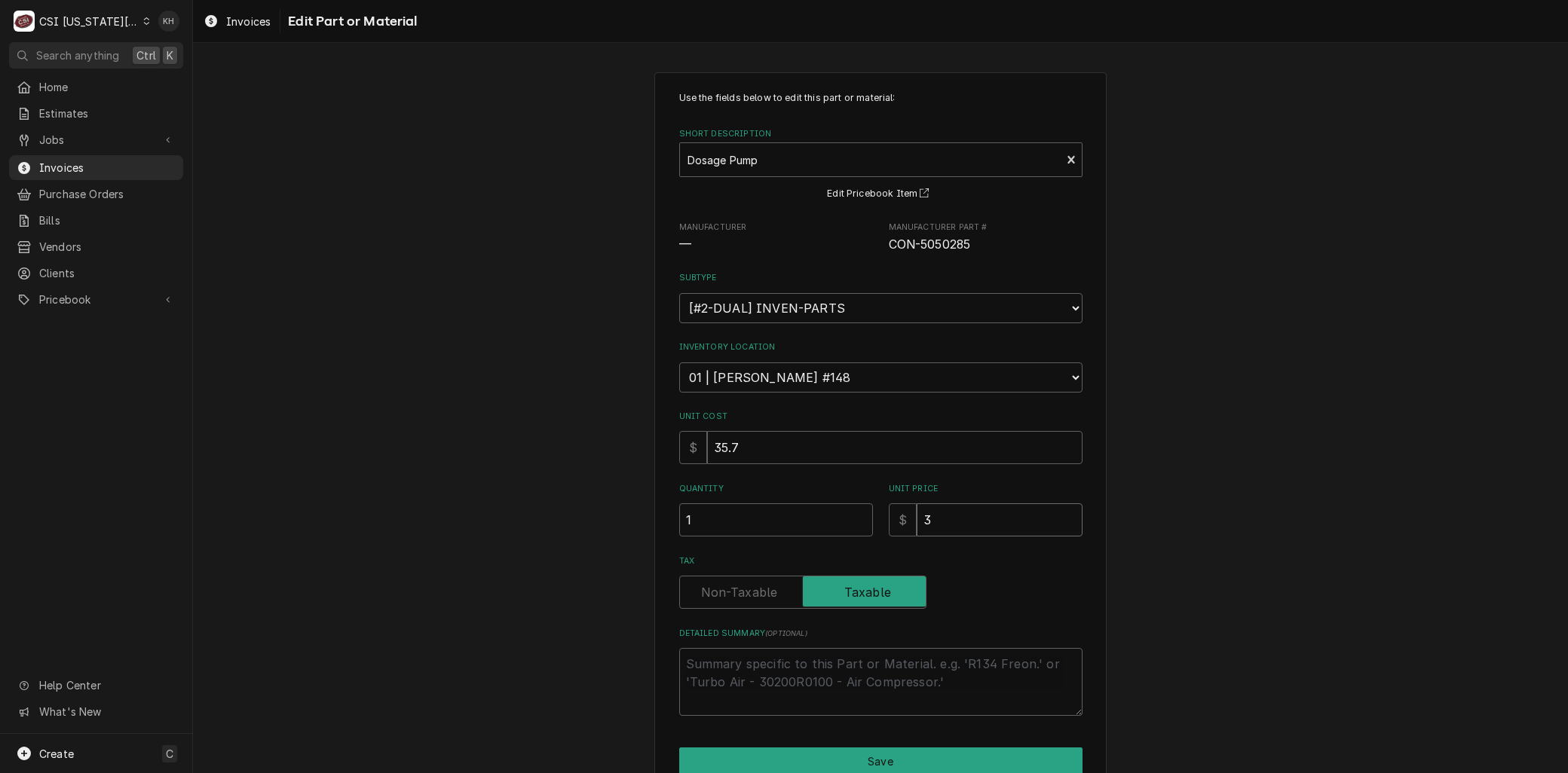
type input "35"
type textarea "x"
type input "35.7"
type textarea "x"
type input "35.70"
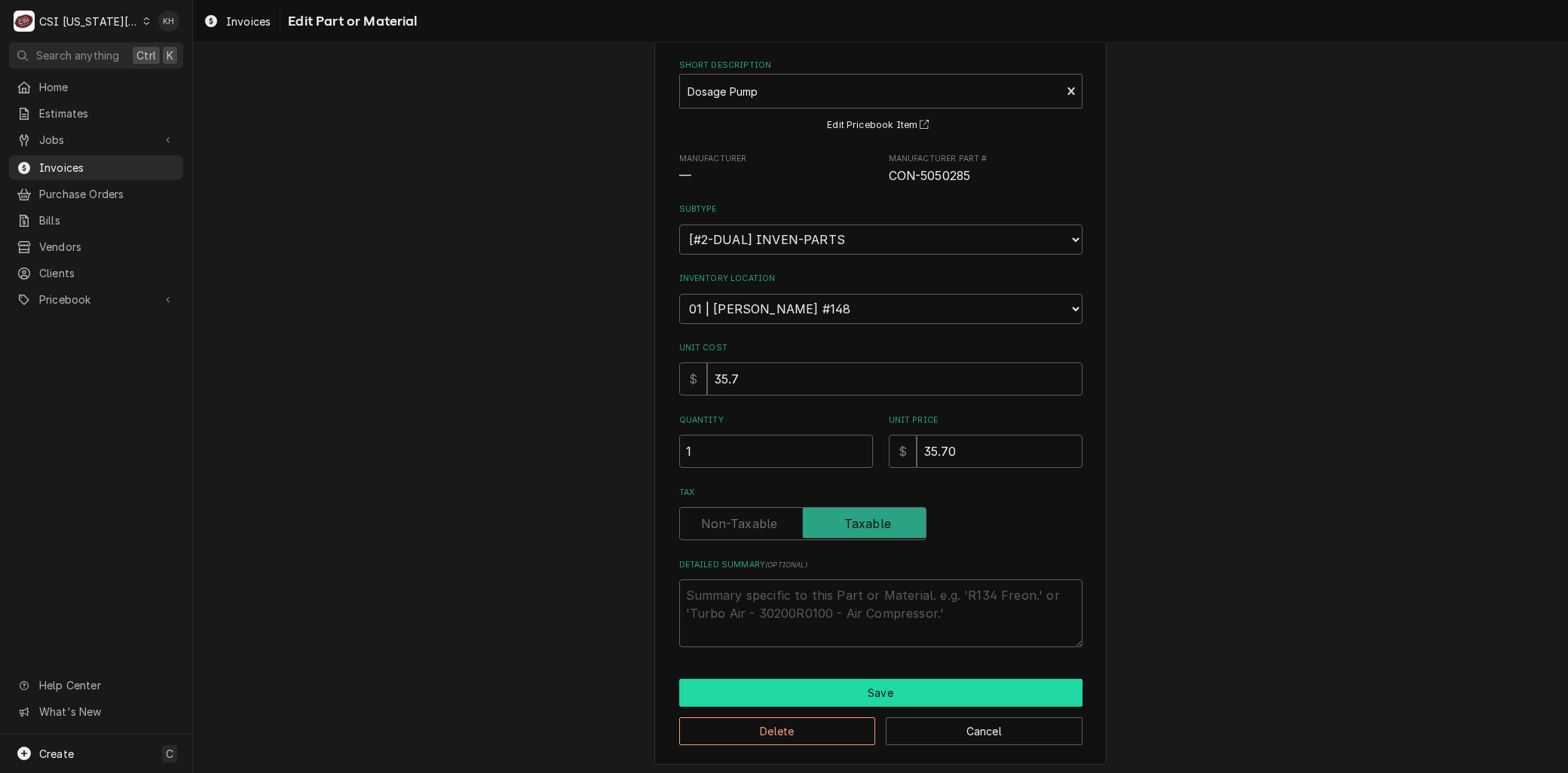
click at [761, 683] on button "Save" at bounding box center [881, 693] width 403 height 27
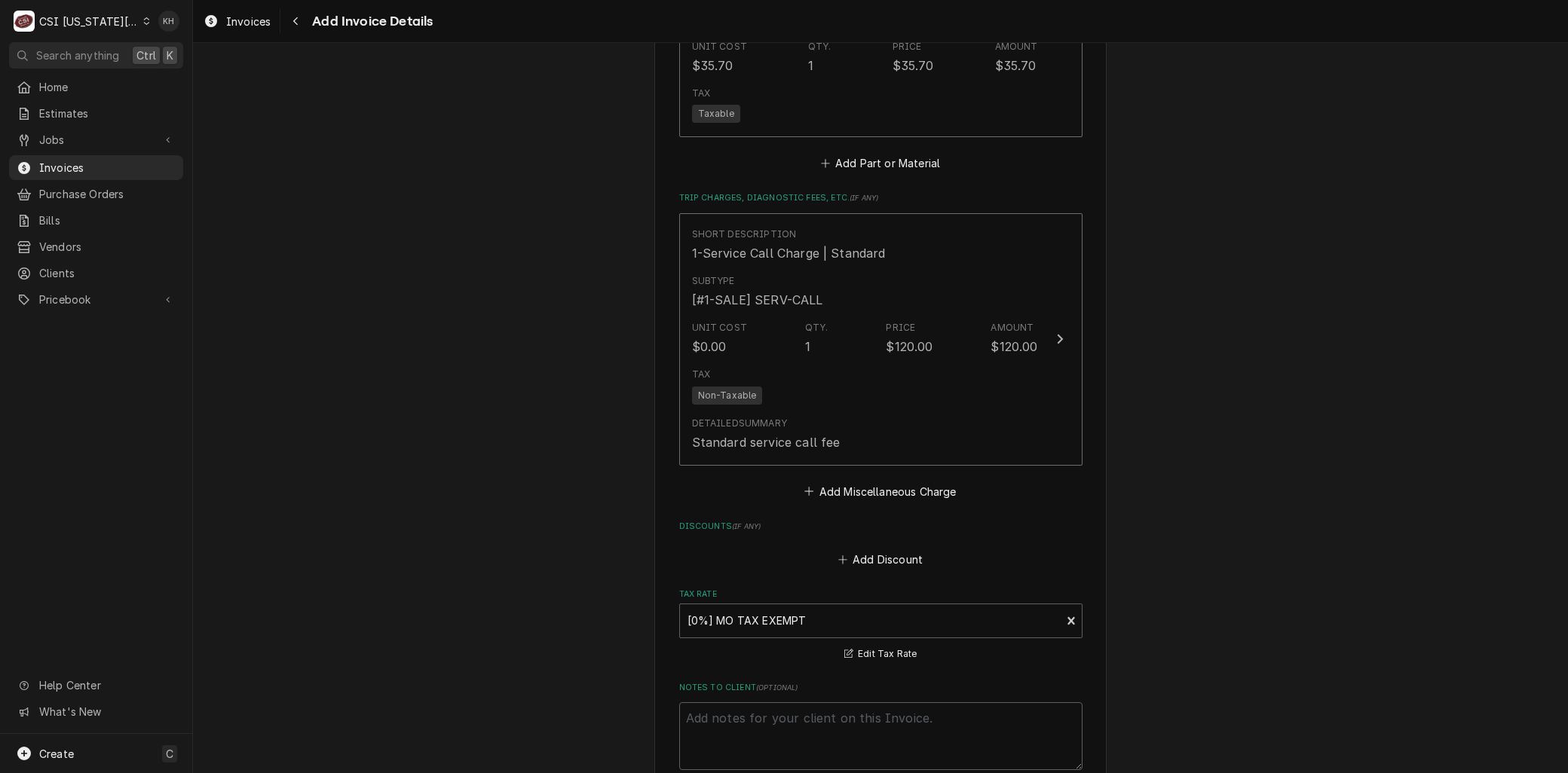
scroll to position [2390, 0]
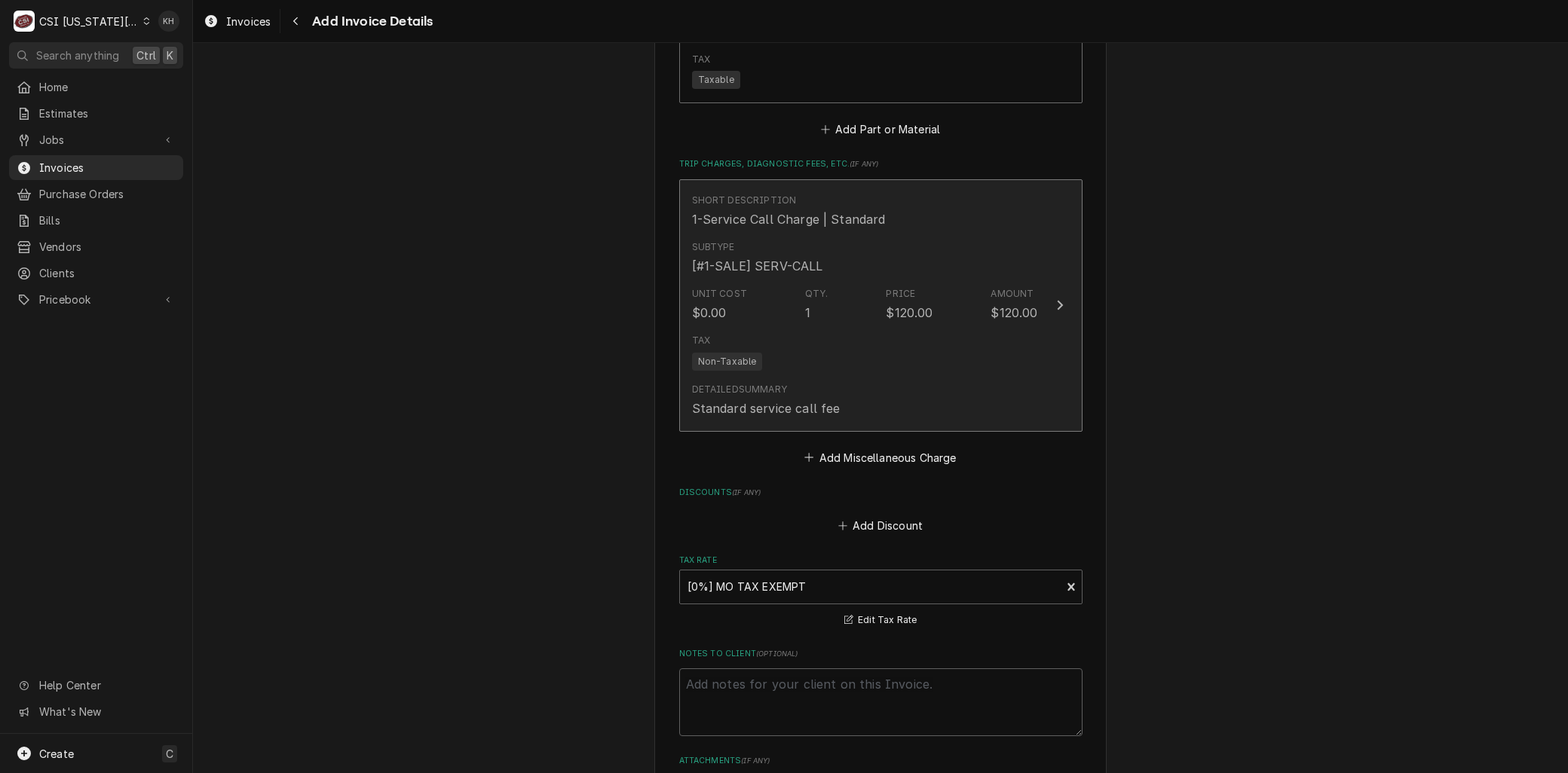
click at [800, 355] on div "Tax Non-Taxable" at bounding box center [864, 351] width 346 height 48
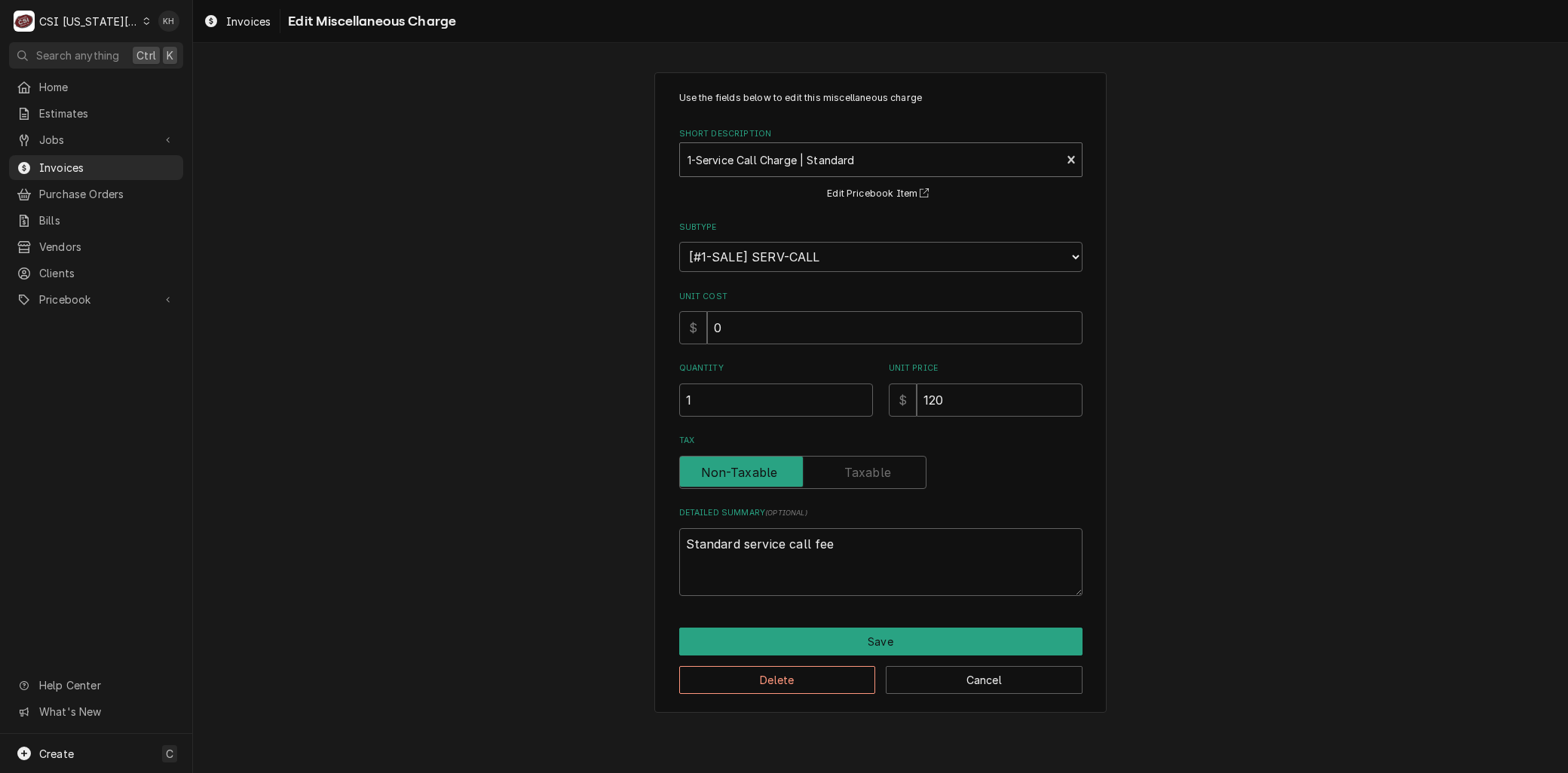
type textarea "x"
click at [756, 168] on div "Short Description" at bounding box center [870, 159] width 366 height 27
type input "trave"
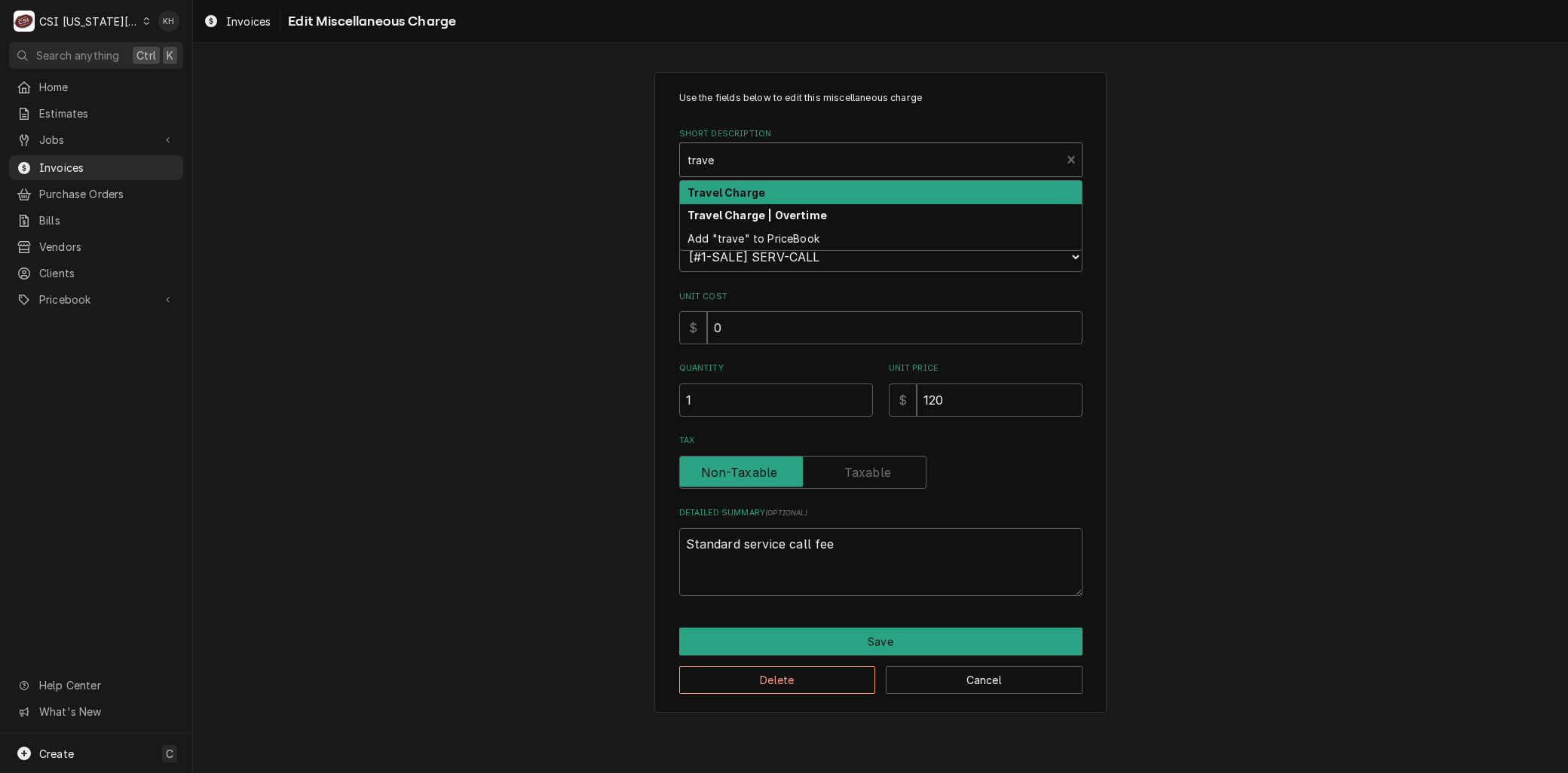
click at [732, 191] on strong "Travel Charge" at bounding box center [725, 192] width 77 height 13
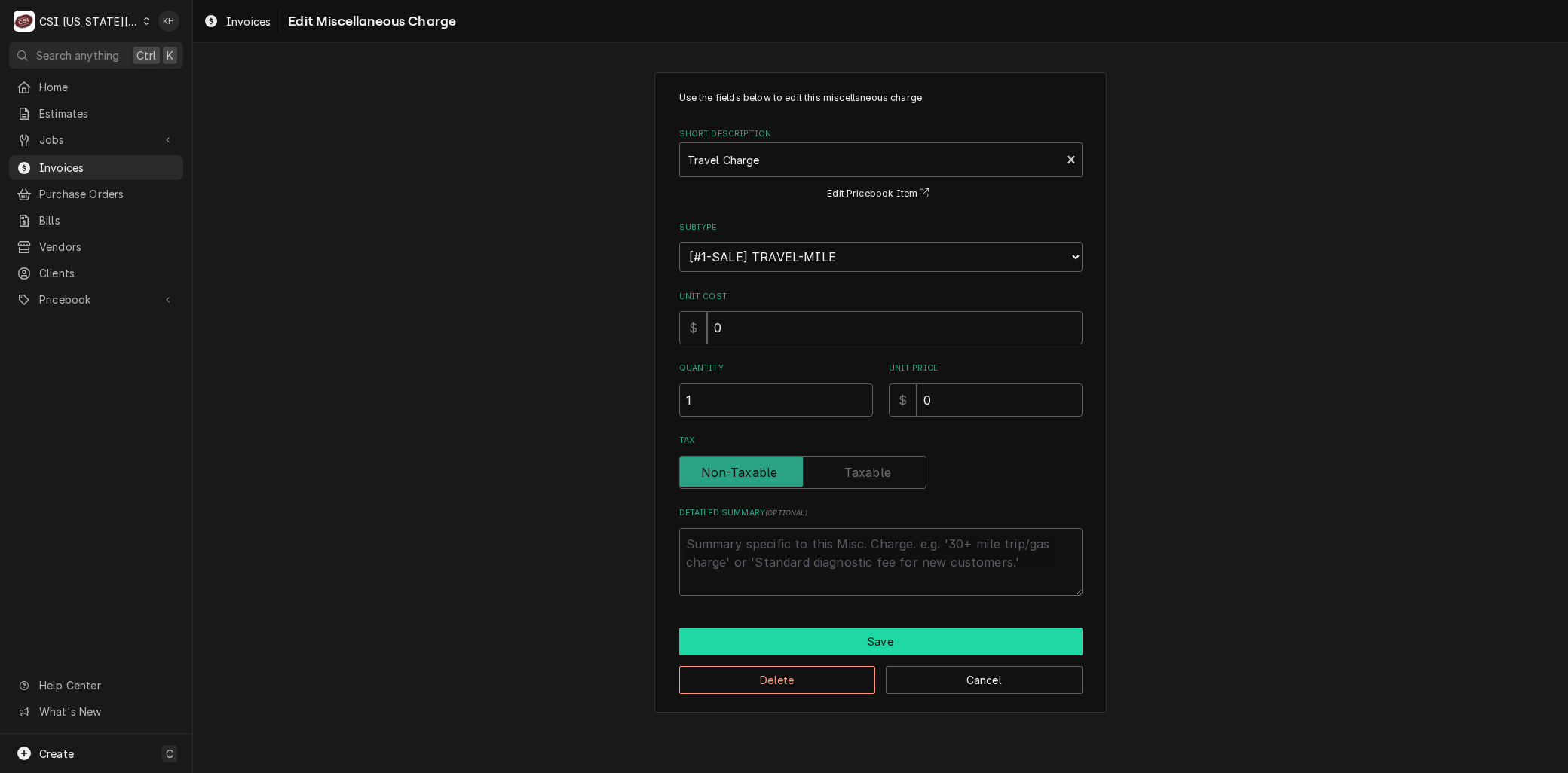
click at [833, 644] on button "Save" at bounding box center [881, 641] width 403 height 27
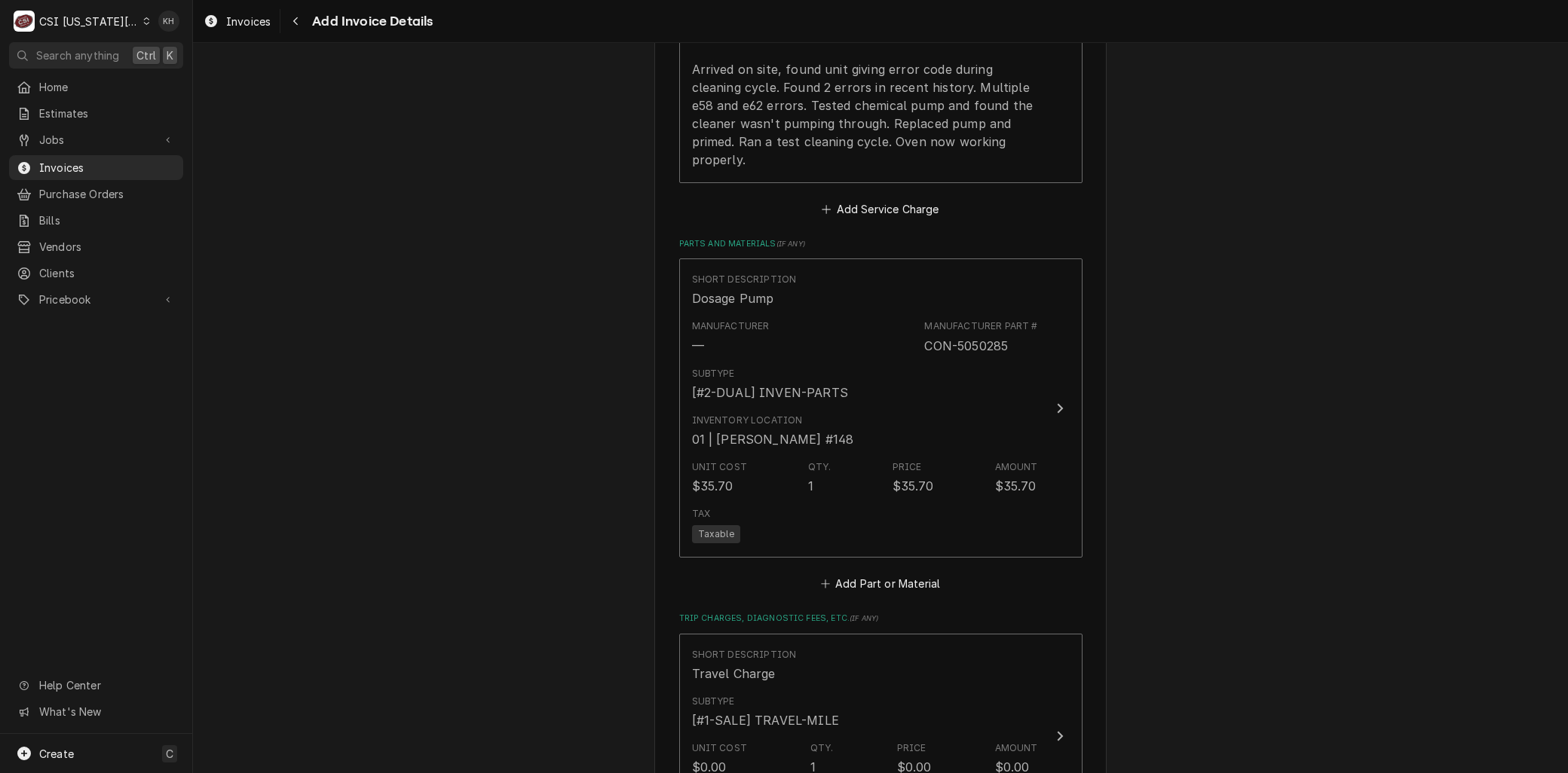
scroll to position [2354, 0]
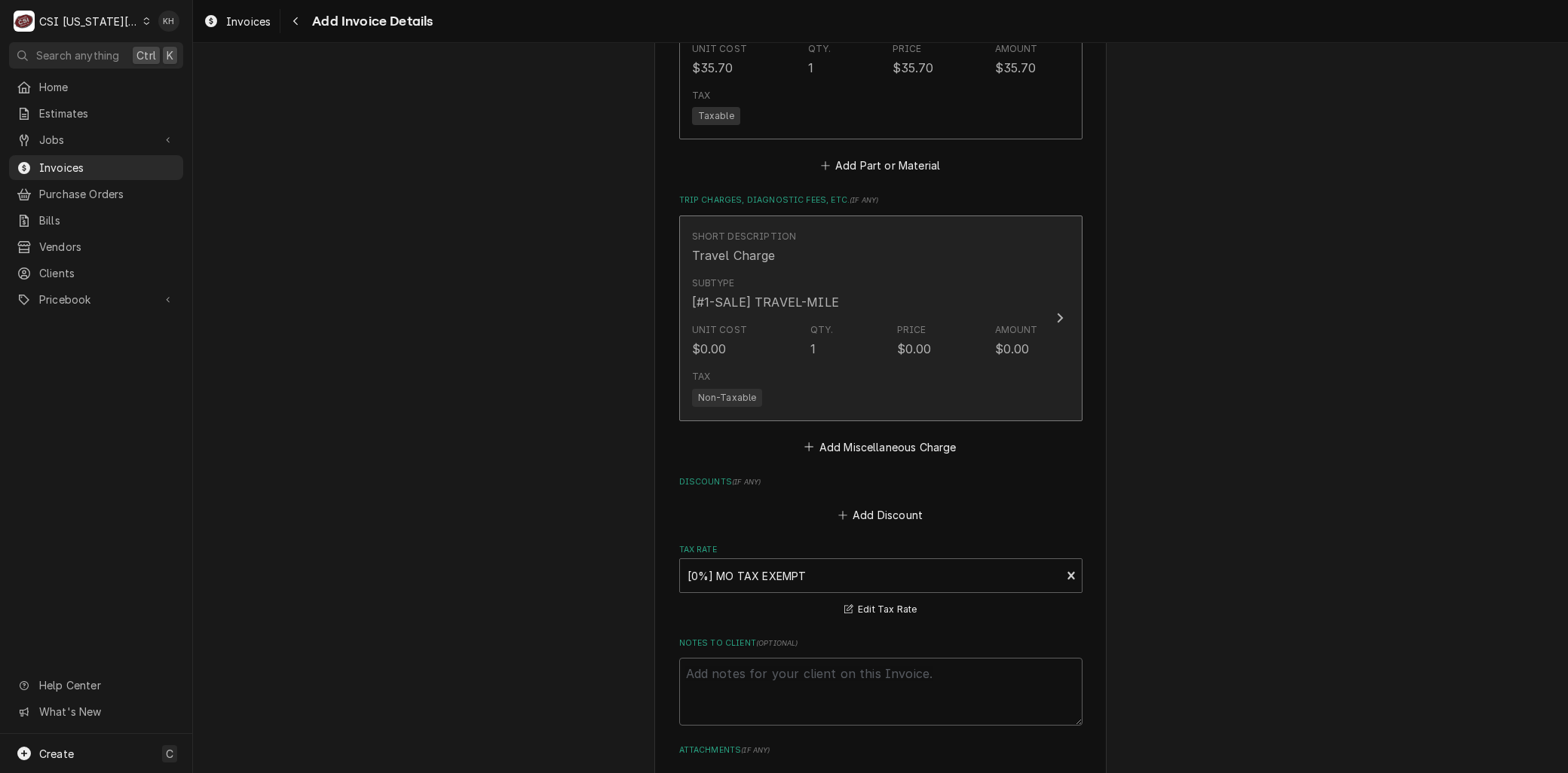
click at [807, 287] on div "Subtype [#1-SALE] TRAVEL-MILE" at bounding box center [765, 294] width 147 height 34
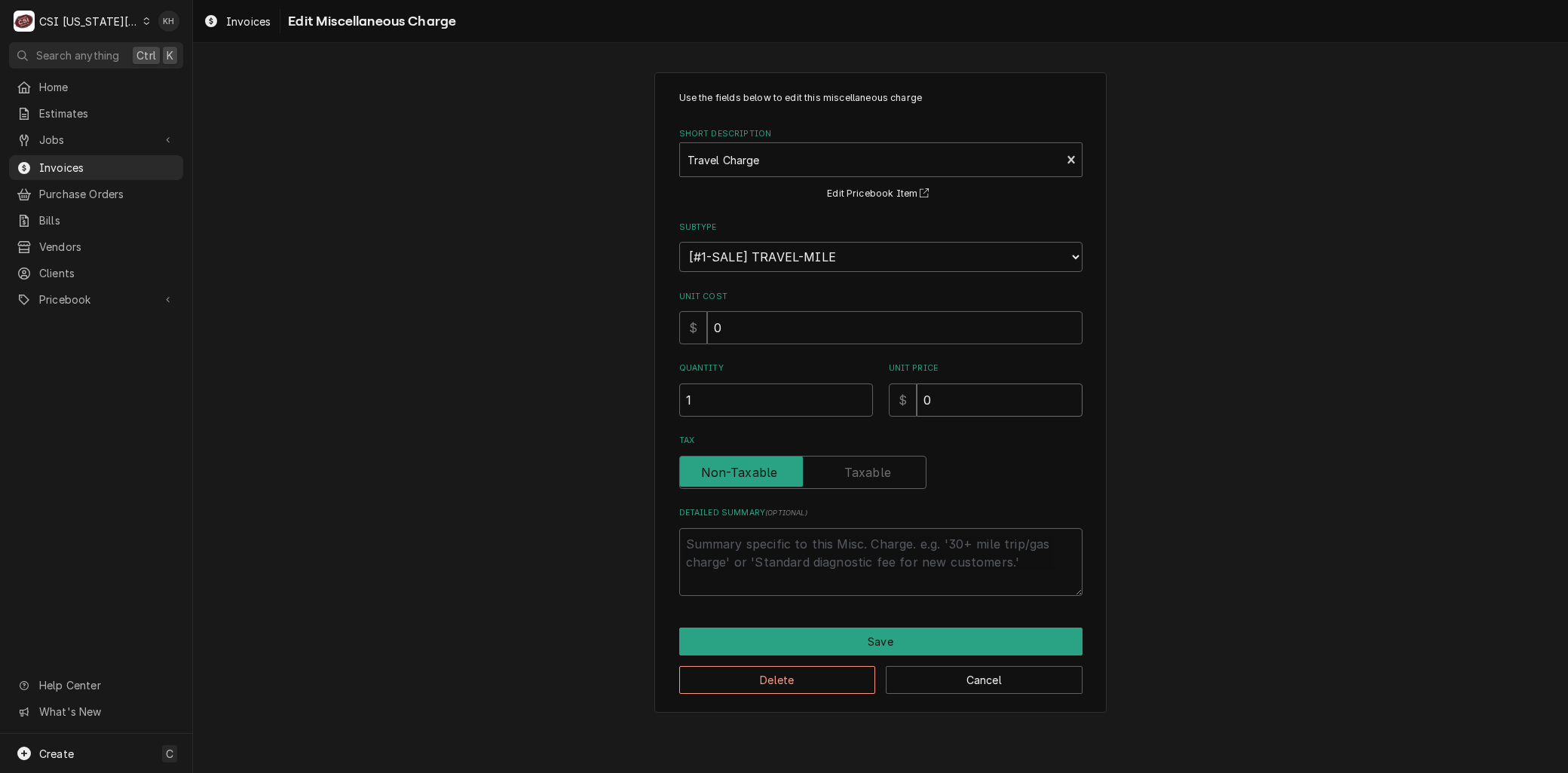
drag, startPoint x: 943, startPoint y: 393, endPoint x: 752, endPoint y: 413, distance: 192.0
click at [752, 415] on div "Quantity 1 Unit Price $ 0" at bounding box center [881, 388] width 403 height 54
type textarea "x"
type input "1"
type textarea "x"
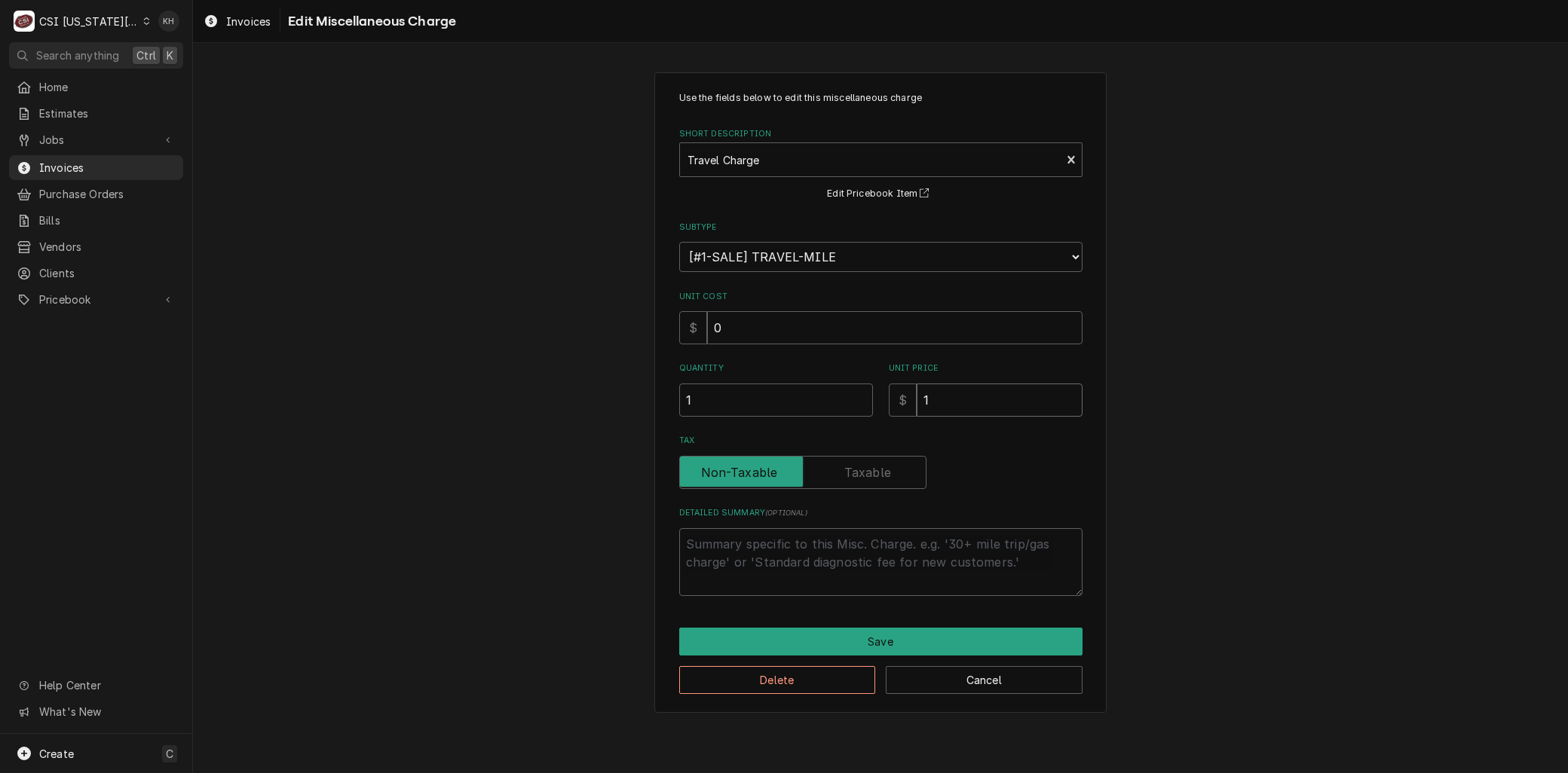
type input "12"
type textarea "x"
type input "128"
click at [837, 637] on button "Save" at bounding box center [881, 641] width 403 height 27
type textarea "x"
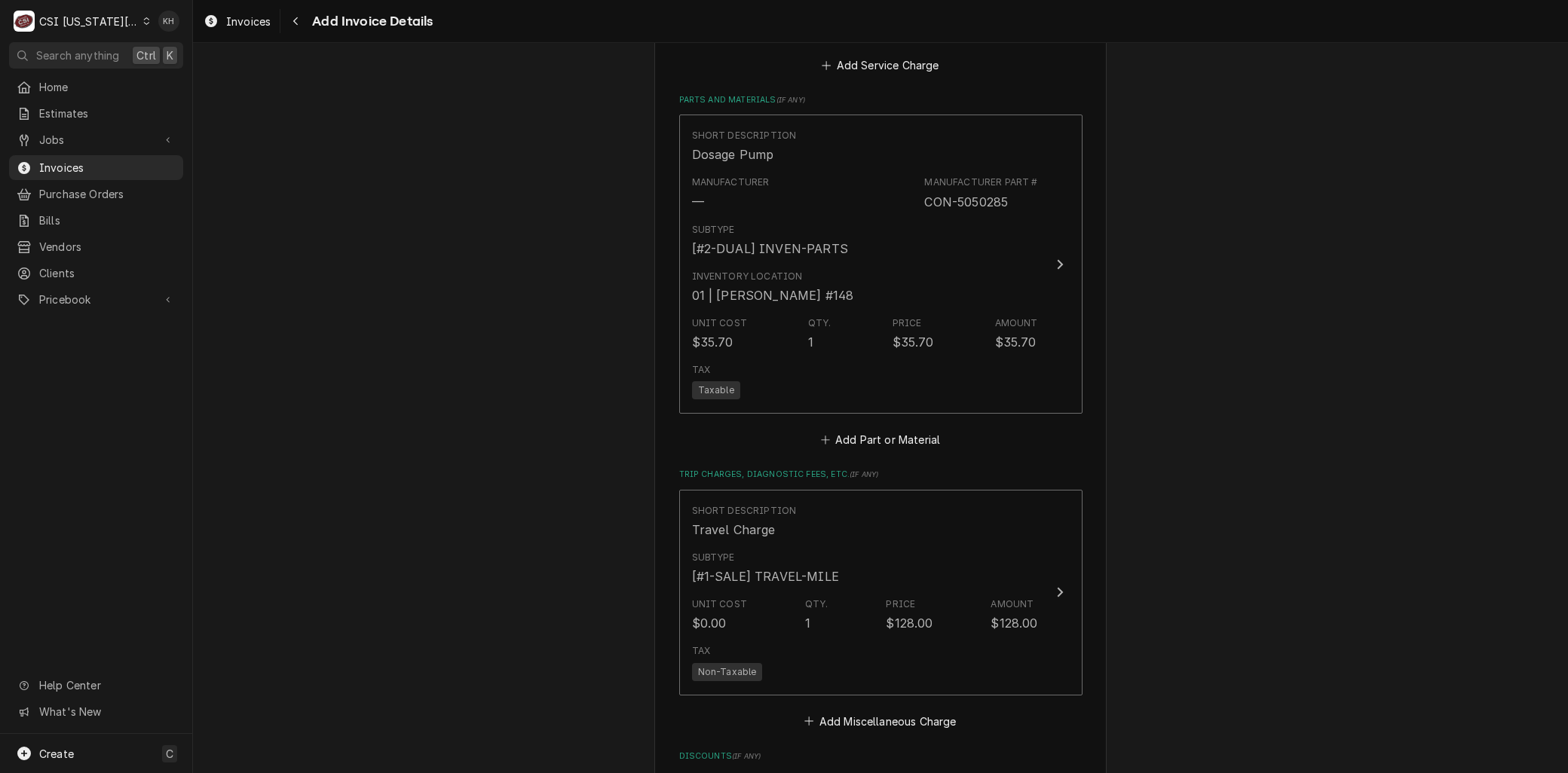
scroll to position [2176, 0]
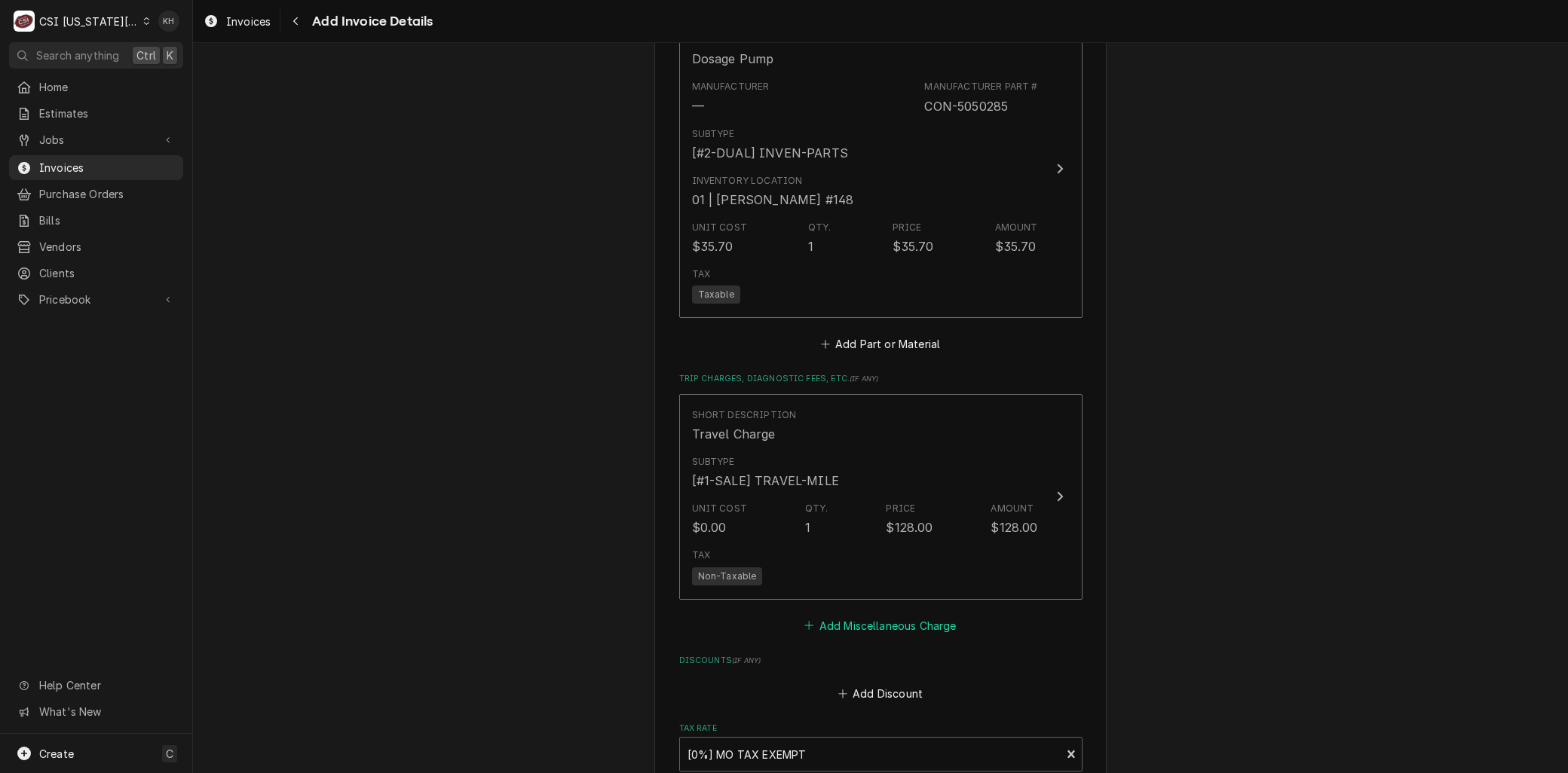
click at [890, 631] on button "Add Miscellaneous Charge" at bounding box center [880, 625] width 157 height 22
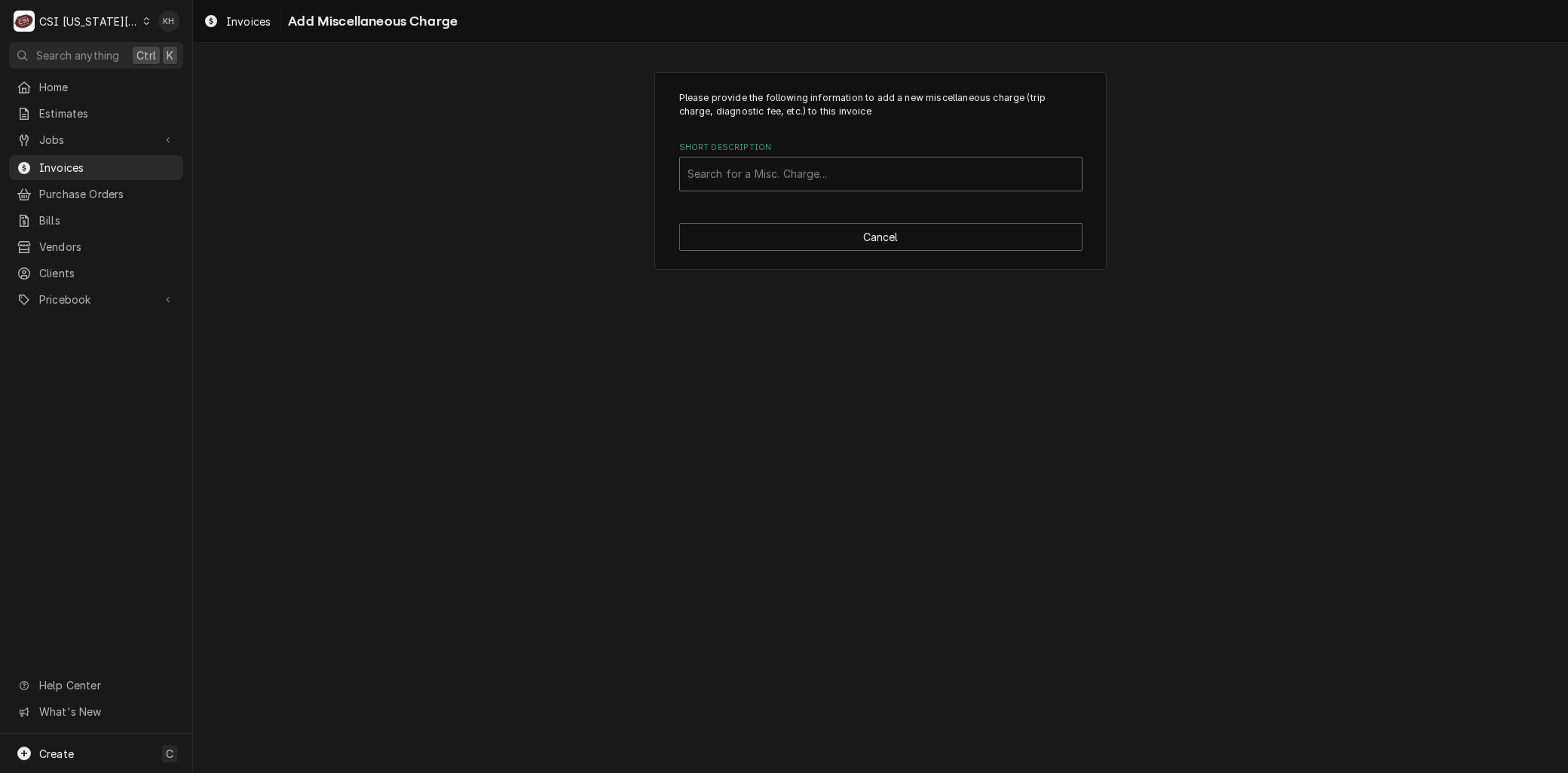
click at [752, 163] on div "Short Description" at bounding box center [880, 174] width 387 height 27
type input "mile"
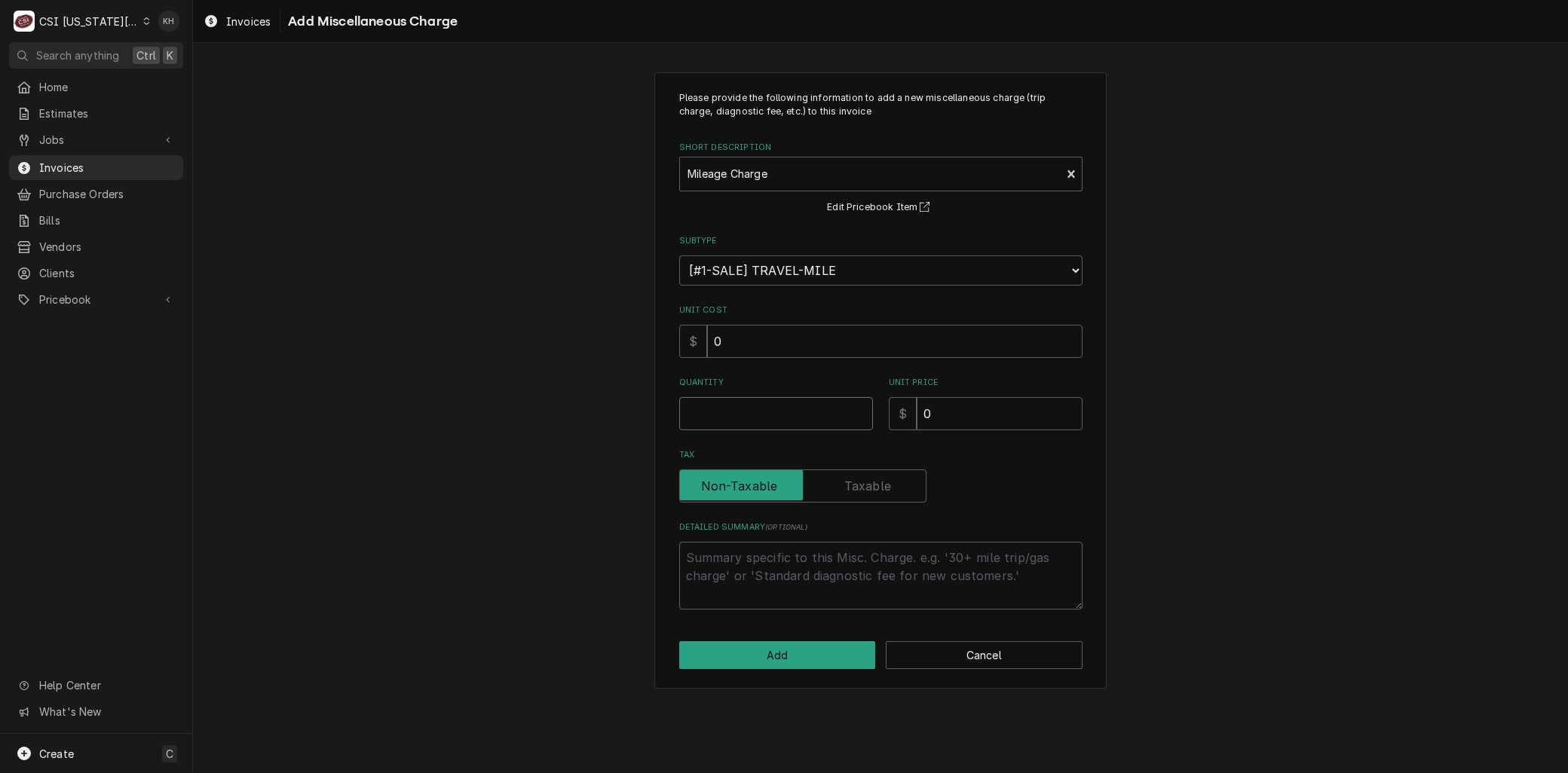
click at [717, 408] on input "Quantity" at bounding box center [776, 414] width 194 height 33
type textarea "x"
type input "1"
type textarea "x"
type input "1"
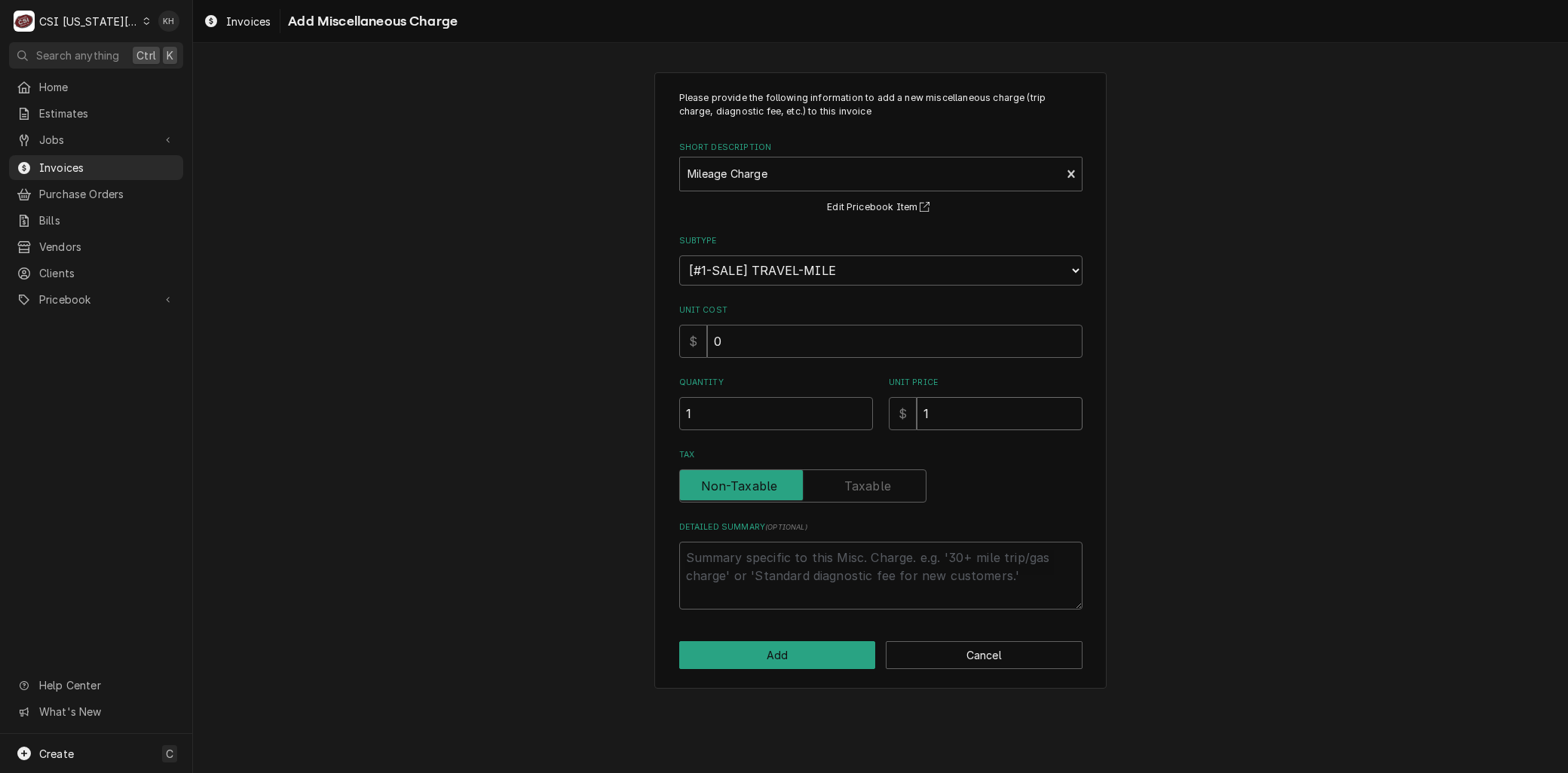
type textarea "x"
type input "1.2"
type textarea "x"
type input "1.28"
click at [743, 658] on button "Add" at bounding box center [777, 655] width 197 height 27
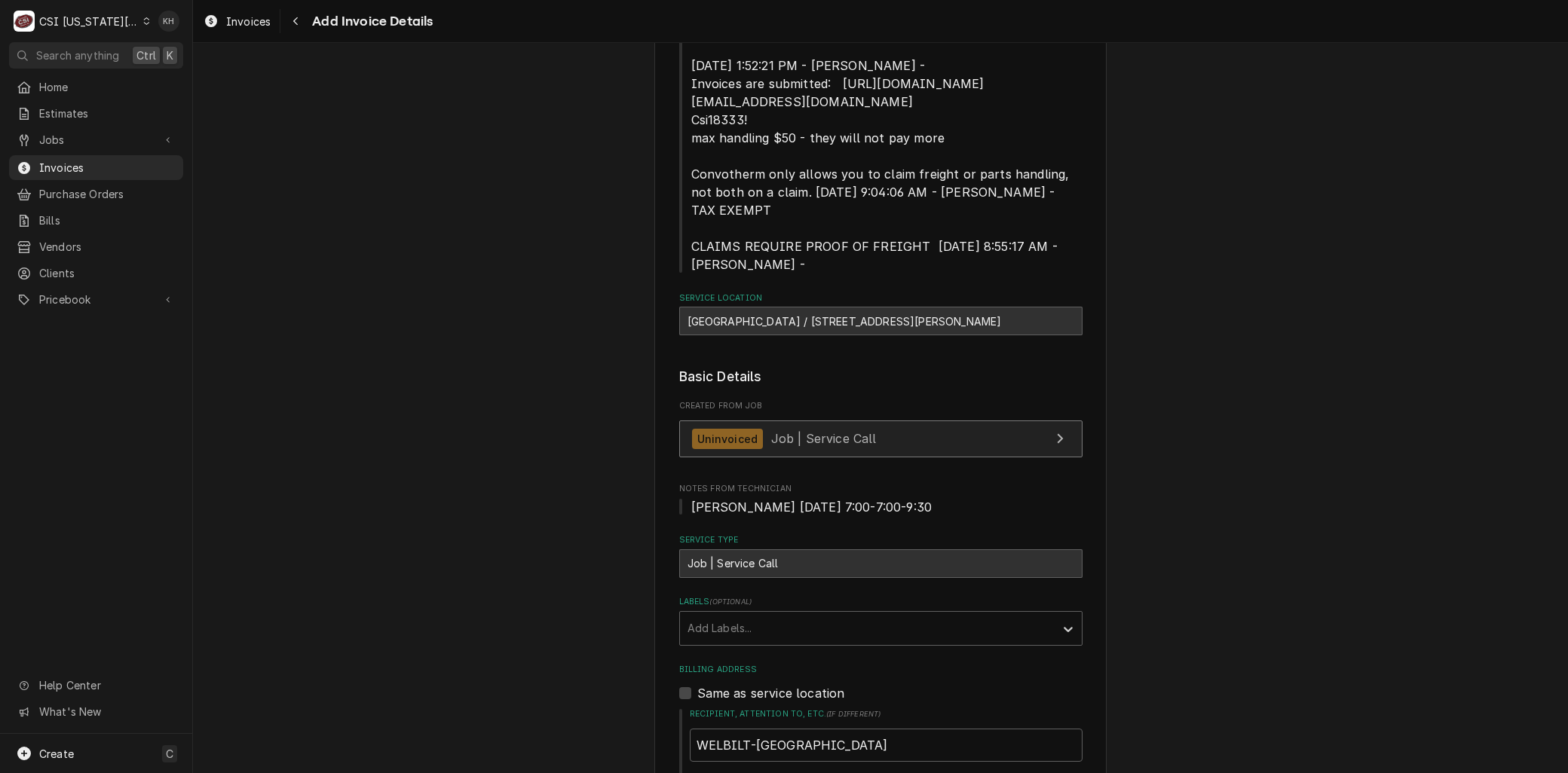
scroll to position [214, 0]
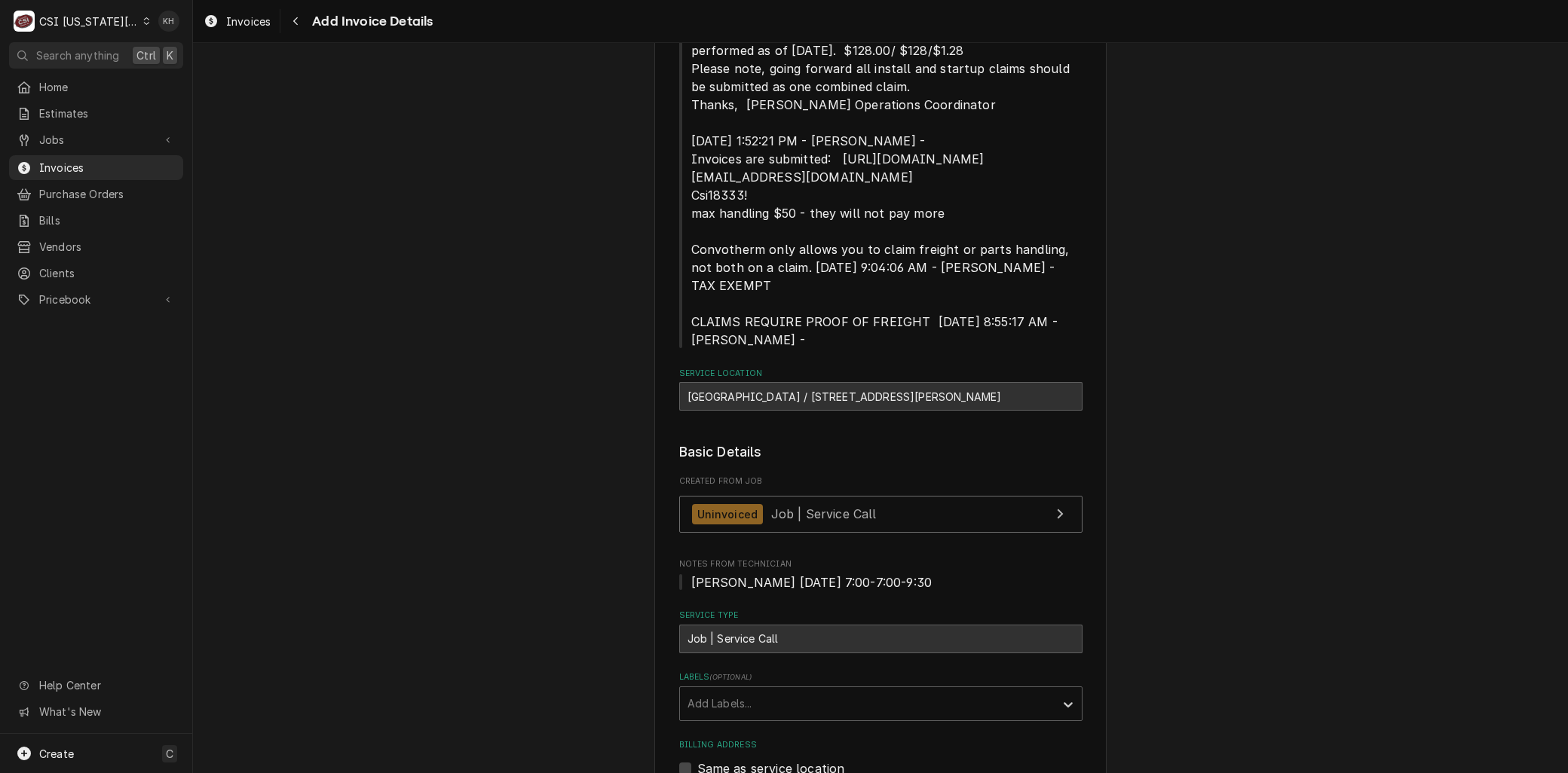
click at [803, 398] on div "Shawnee Mission North High School / 7401 Johnson Dr, Overland Park, KS 66202" at bounding box center [881, 395] width 403 height 28
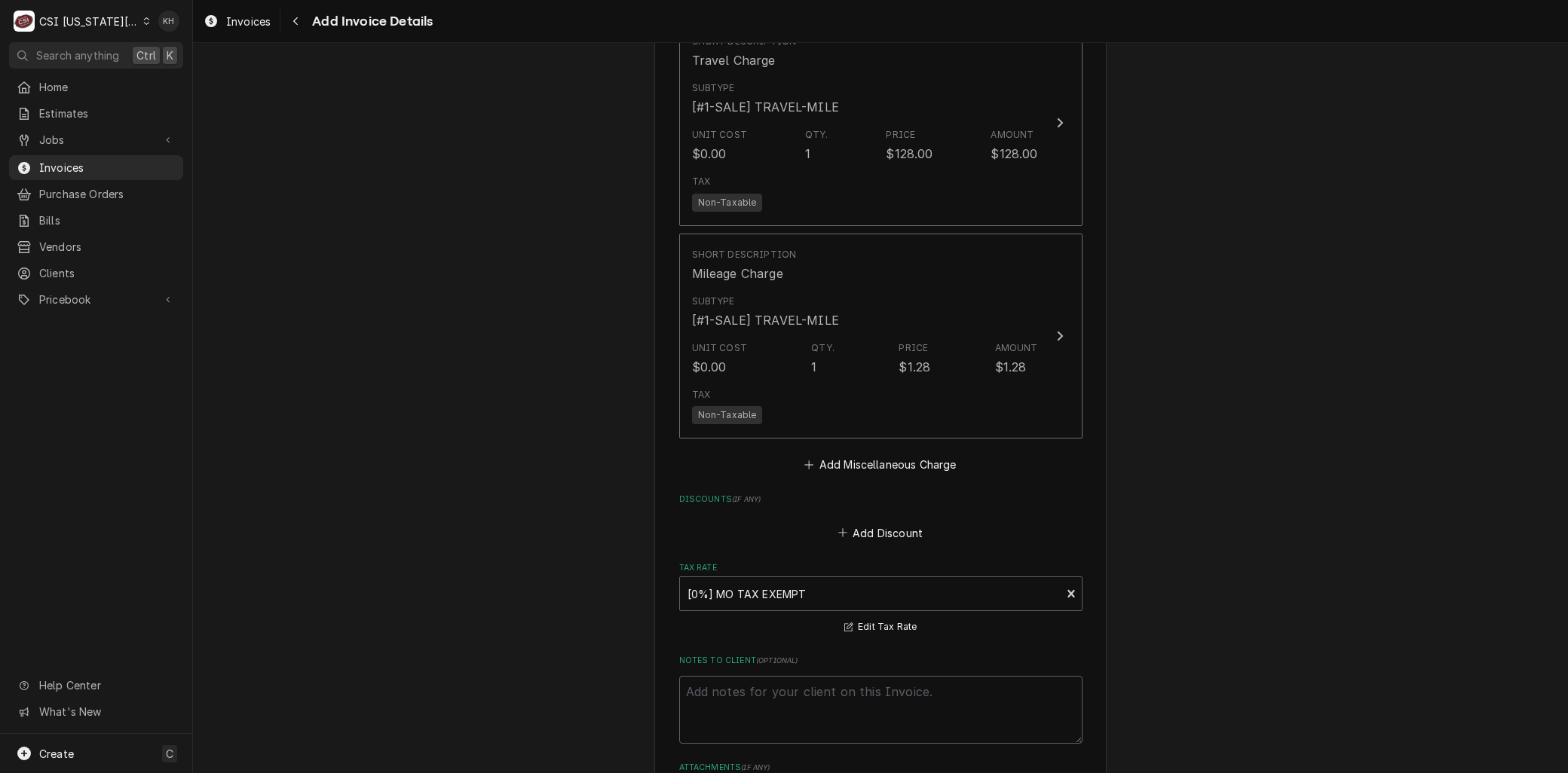
scroll to position [2642, 0]
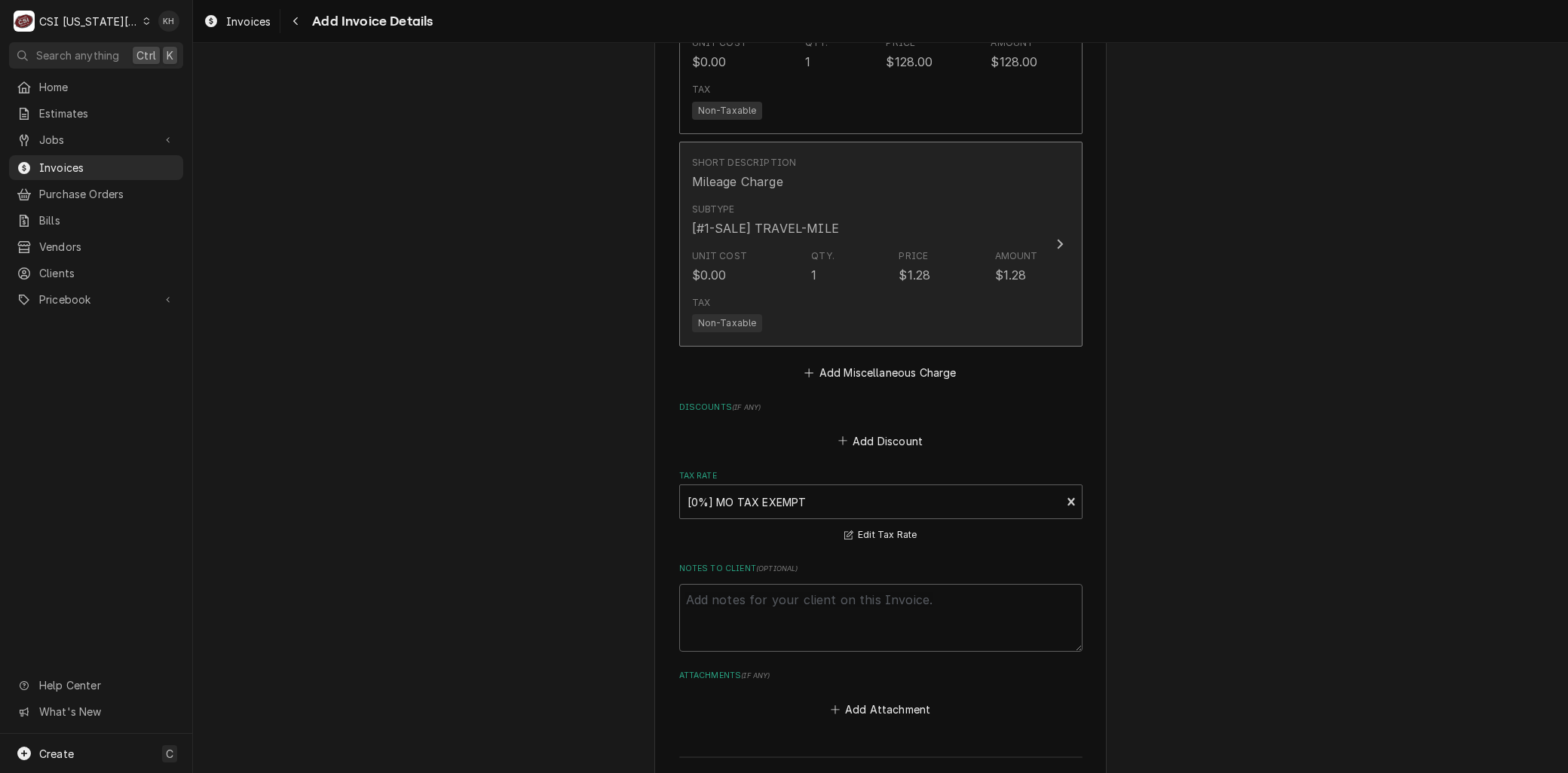
click at [811, 267] on div "Qty. 1" at bounding box center [823, 266] width 23 height 34
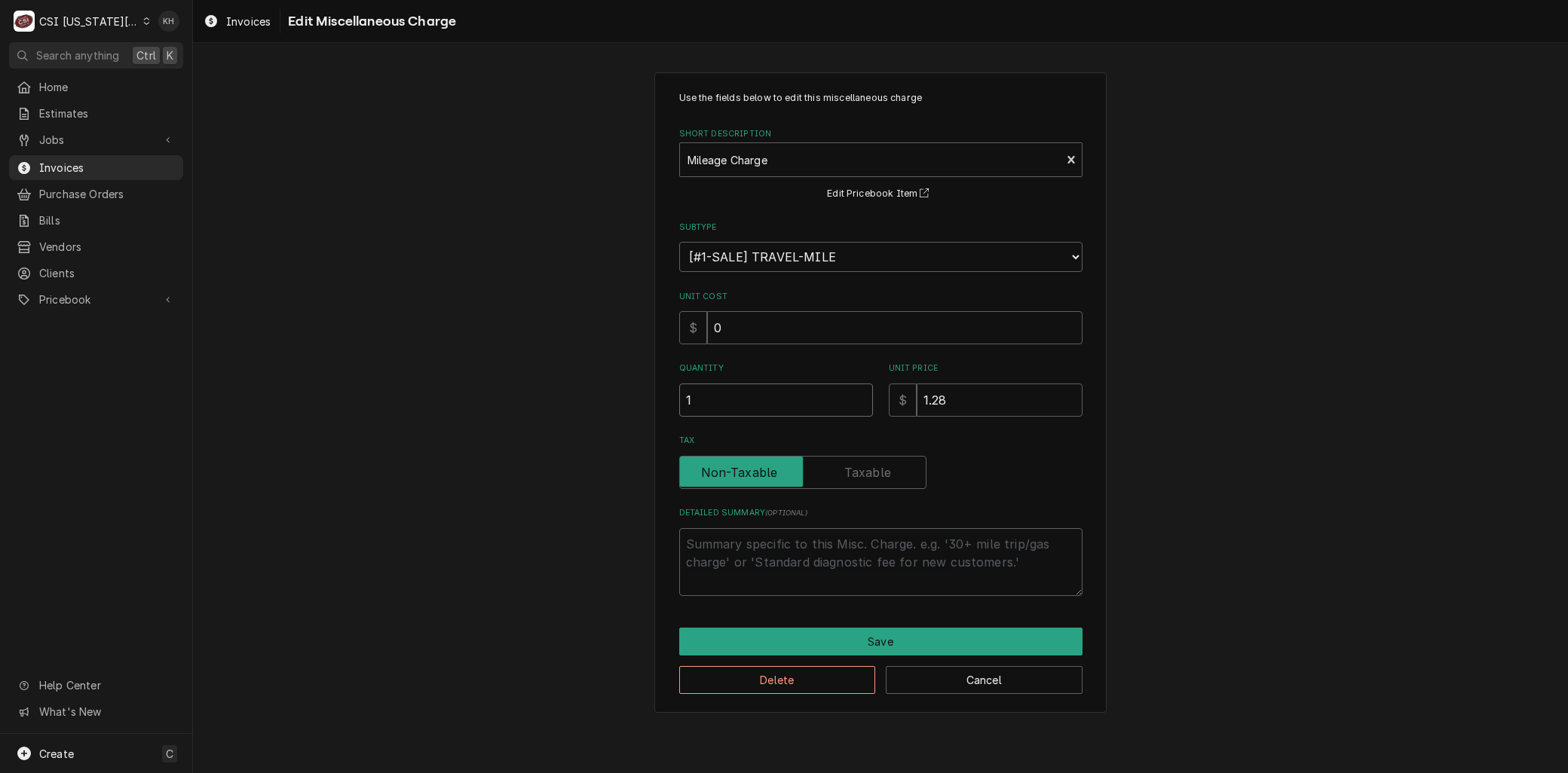
drag, startPoint x: 726, startPoint y: 407, endPoint x: 530, endPoint y: 408, distance: 196.0
click at [530, 410] on div "Use the fields below to edit this miscellaneous charge Short Description Mileag…" at bounding box center [880, 392] width 1374 height 667
type textarea "x"
type input "5"
type textarea "x"
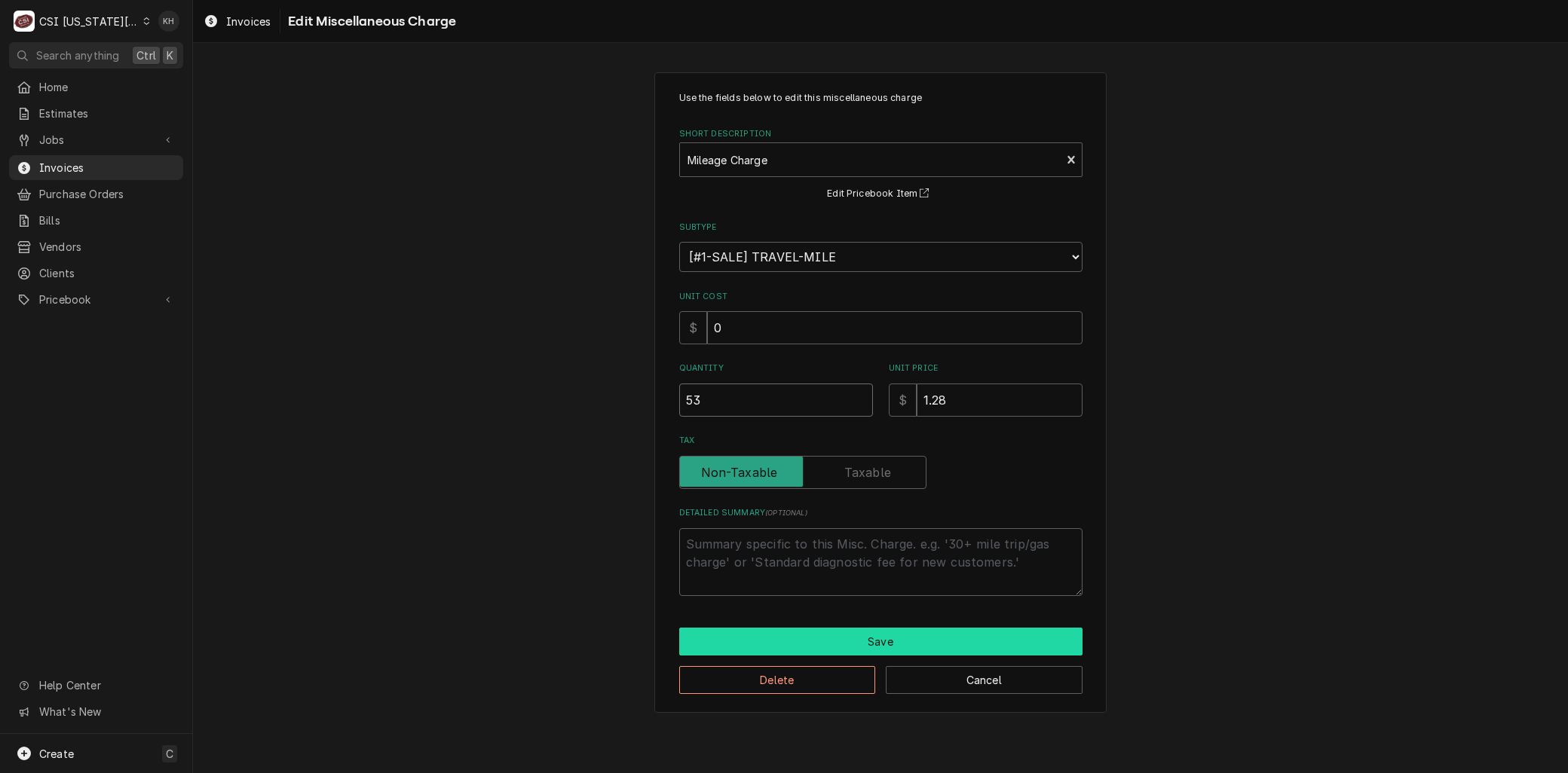
type input "53"
click at [788, 638] on button "Save" at bounding box center [881, 641] width 403 height 27
type textarea "x"
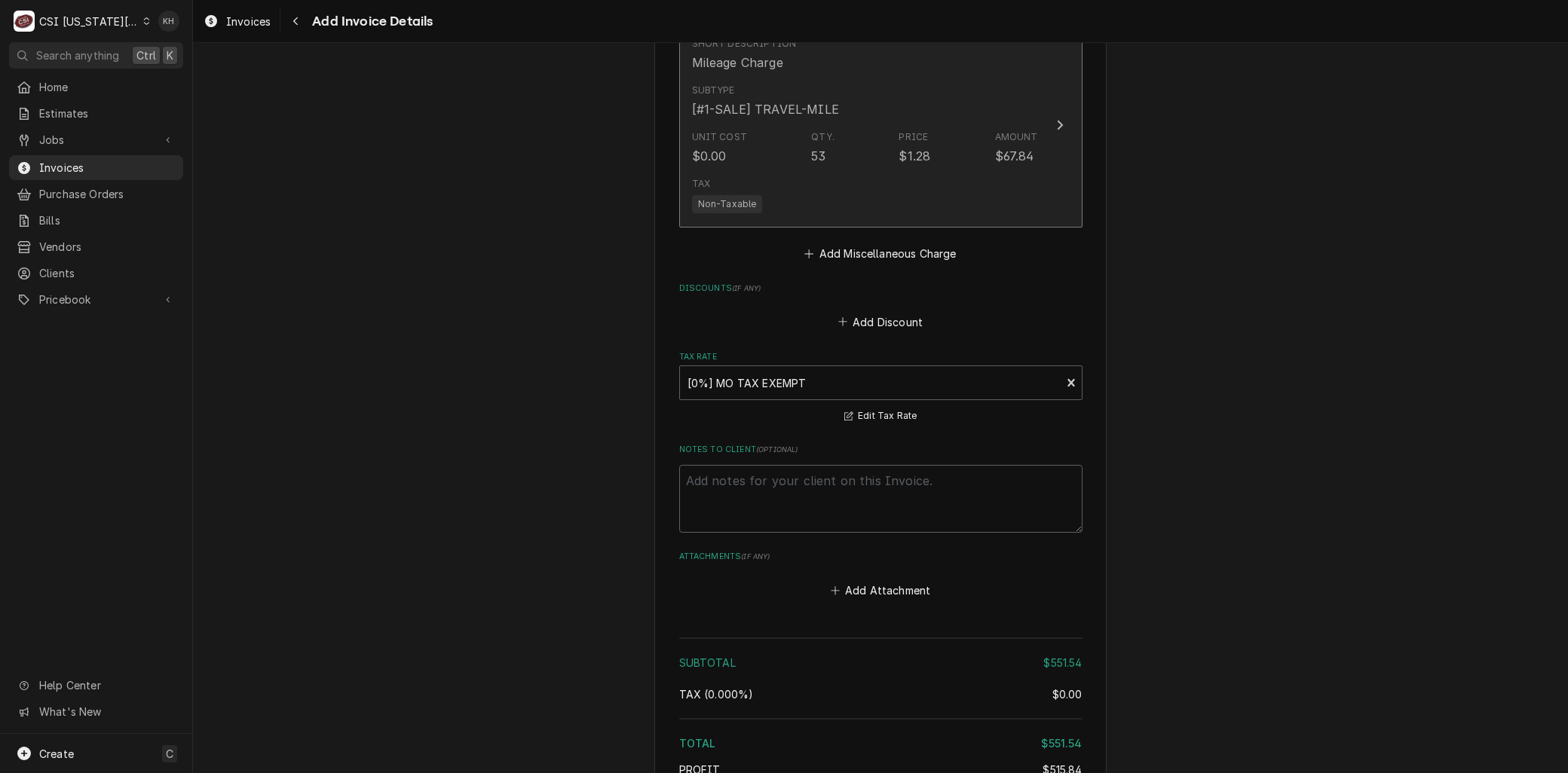
scroll to position [2615, 0]
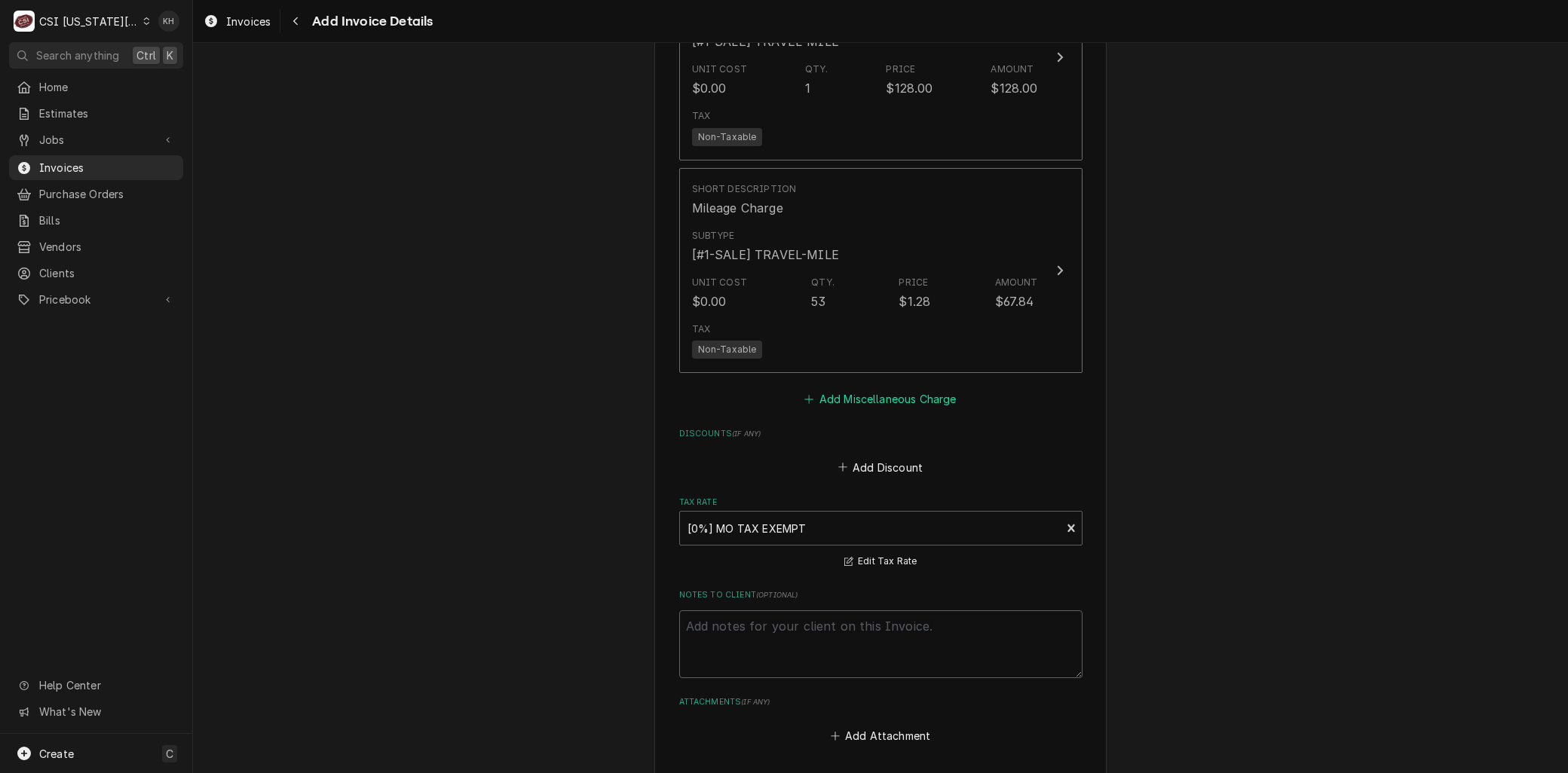
click at [847, 396] on button "Add Miscellaneous Charge" at bounding box center [880, 399] width 157 height 22
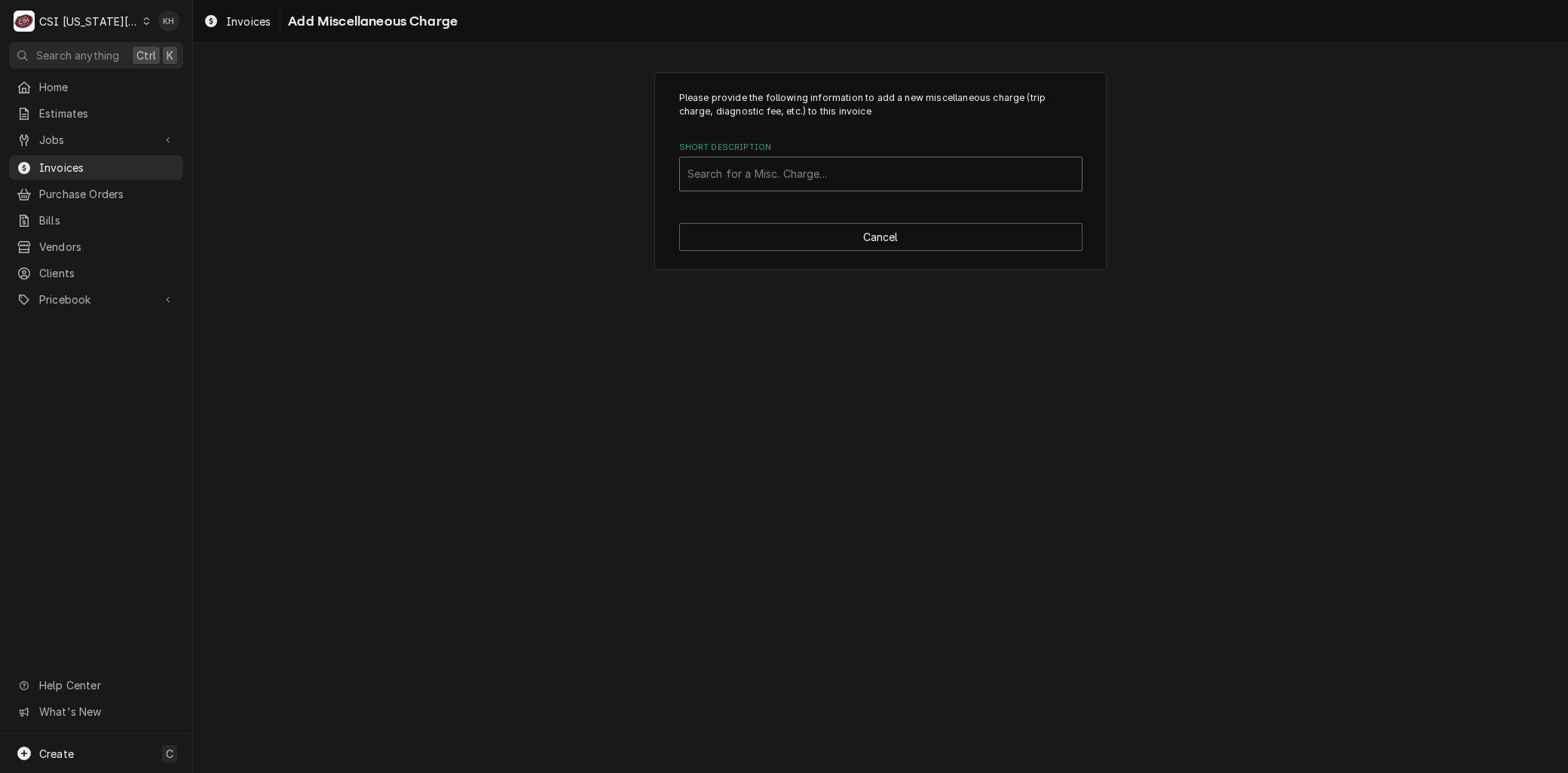
drag, startPoint x: 745, startPoint y: 190, endPoint x: 740, endPoint y: 182, distance: 9.4
click at [744, 189] on div "Search for a Misc. Charge..." at bounding box center [881, 174] width 401 height 33
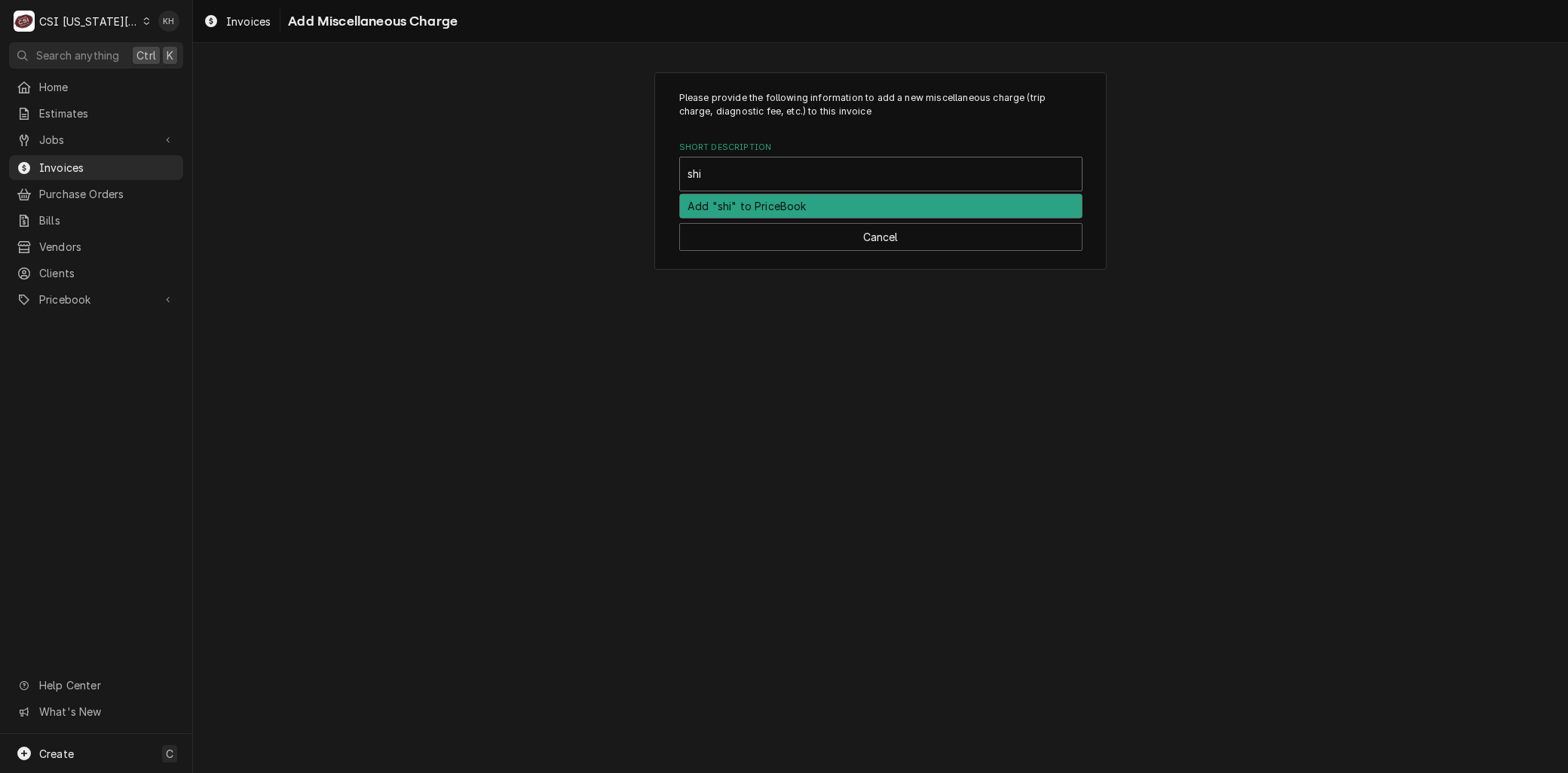
type input "ship"
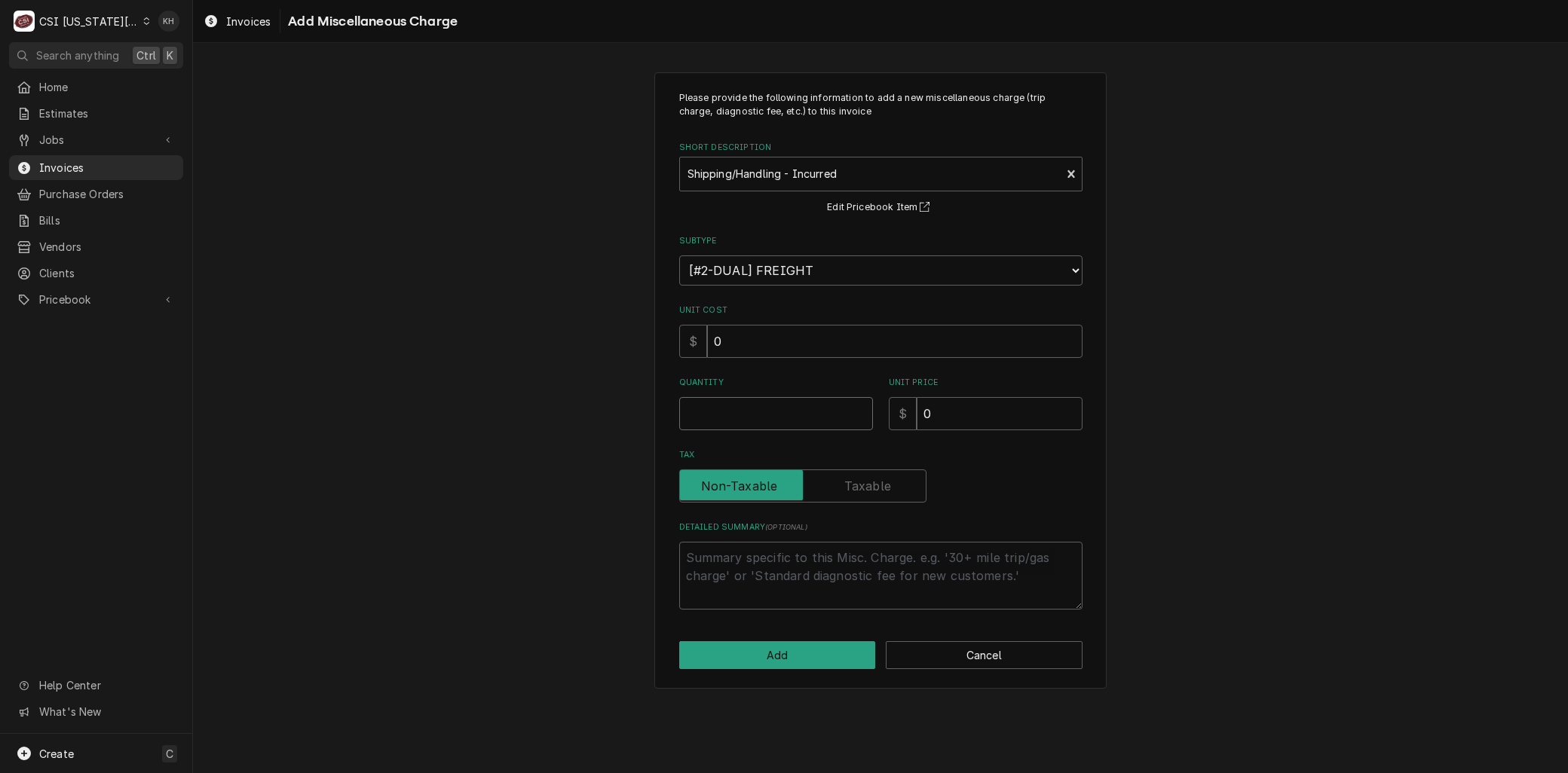
drag, startPoint x: 729, startPoint y: 410, endPoint x: 739, endPoint y: 408, distance: 10.2
click at [731, 410] on input "Quantity" at bounding box center [776, 414] width 194 height 33
type textarea "x"
type input "1"
type textarea "x"
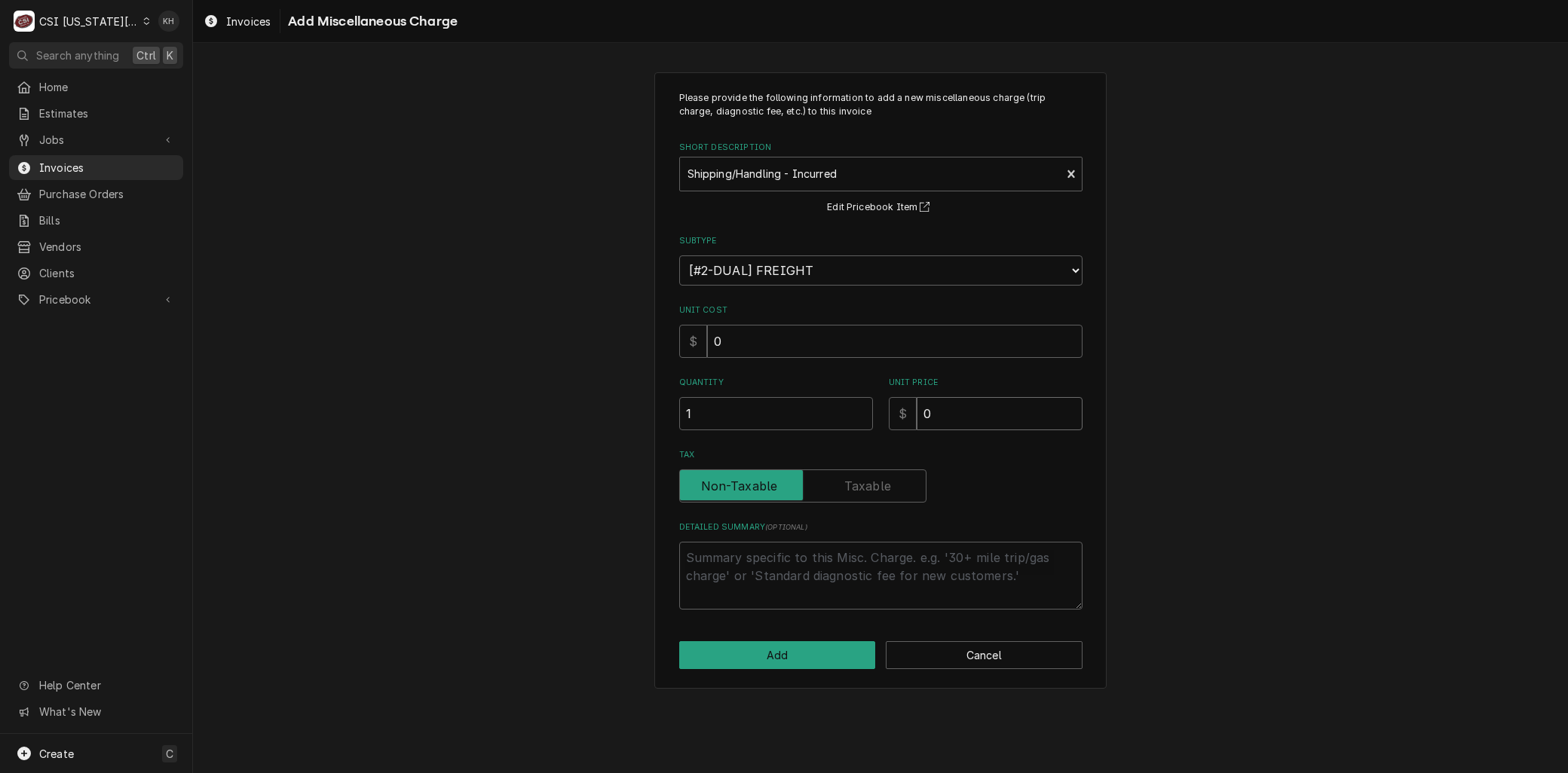
type input "1"
type textarea "x"
type input "3"
type textarea "x"
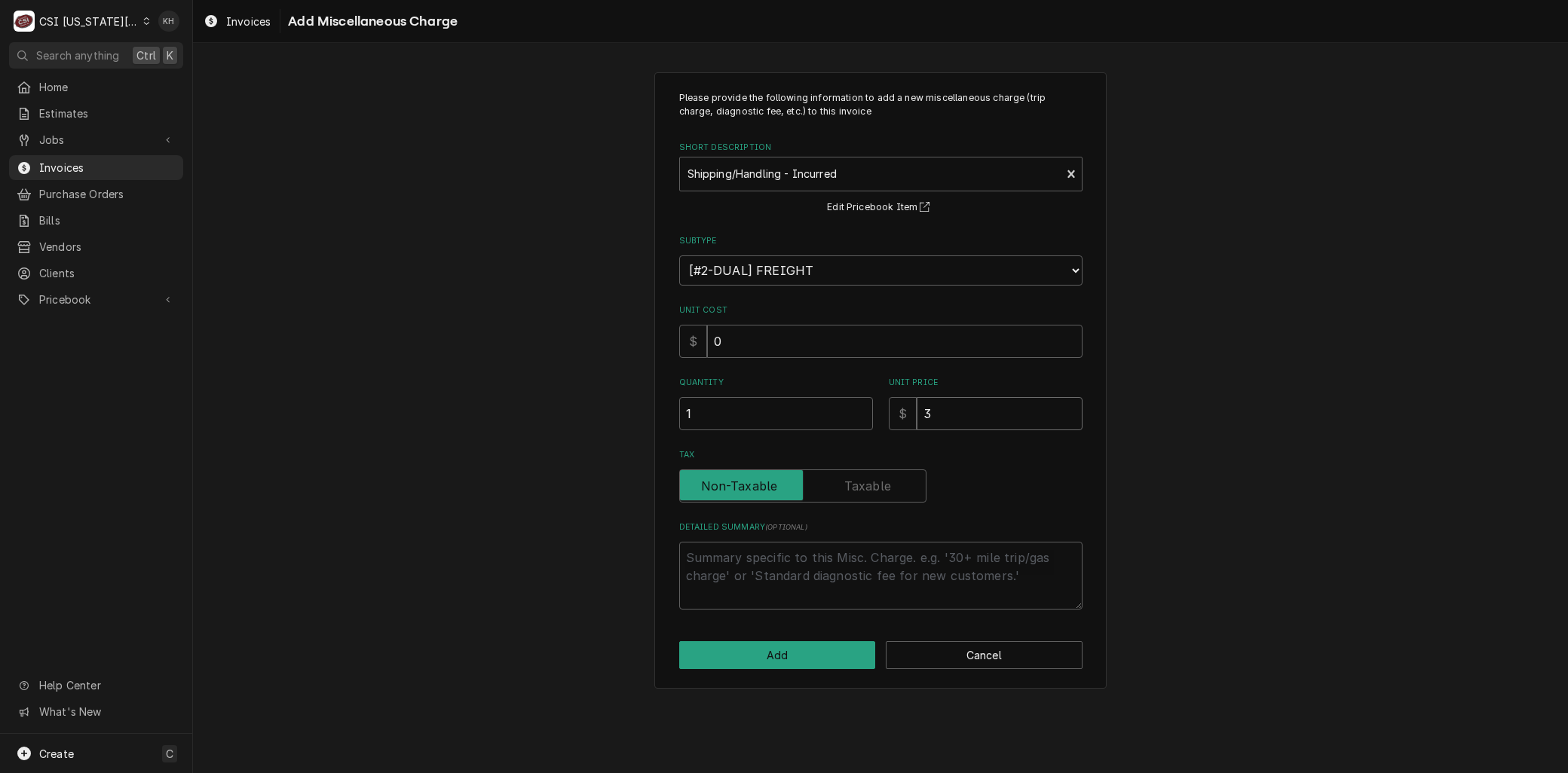
type input "3.5"
type textarea "x"
type input "3.57"
click at [796, 660] on button "Add" at bounding box center [777, 655] width 197 height 27
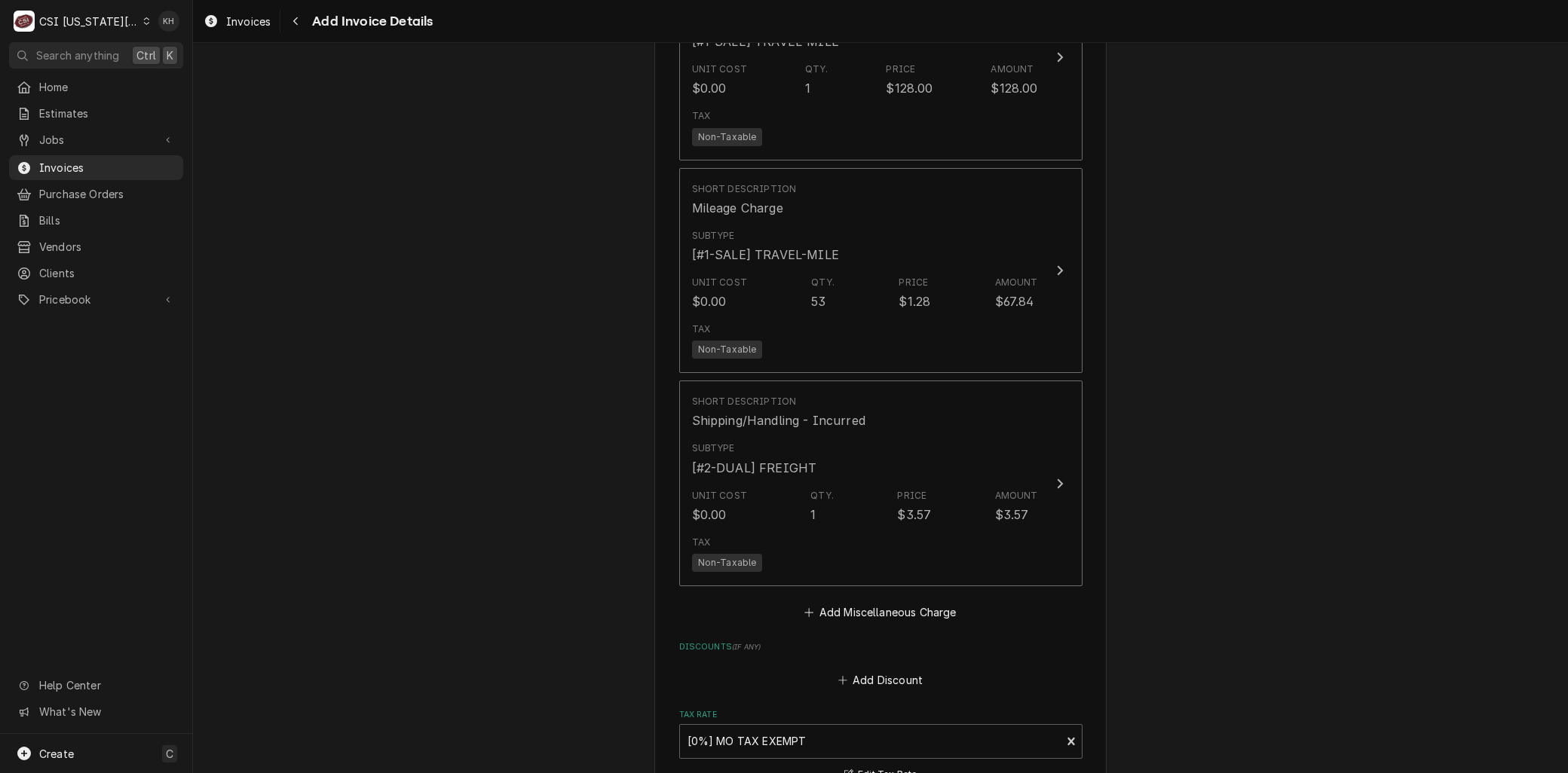
scroll to position [2678, 0]
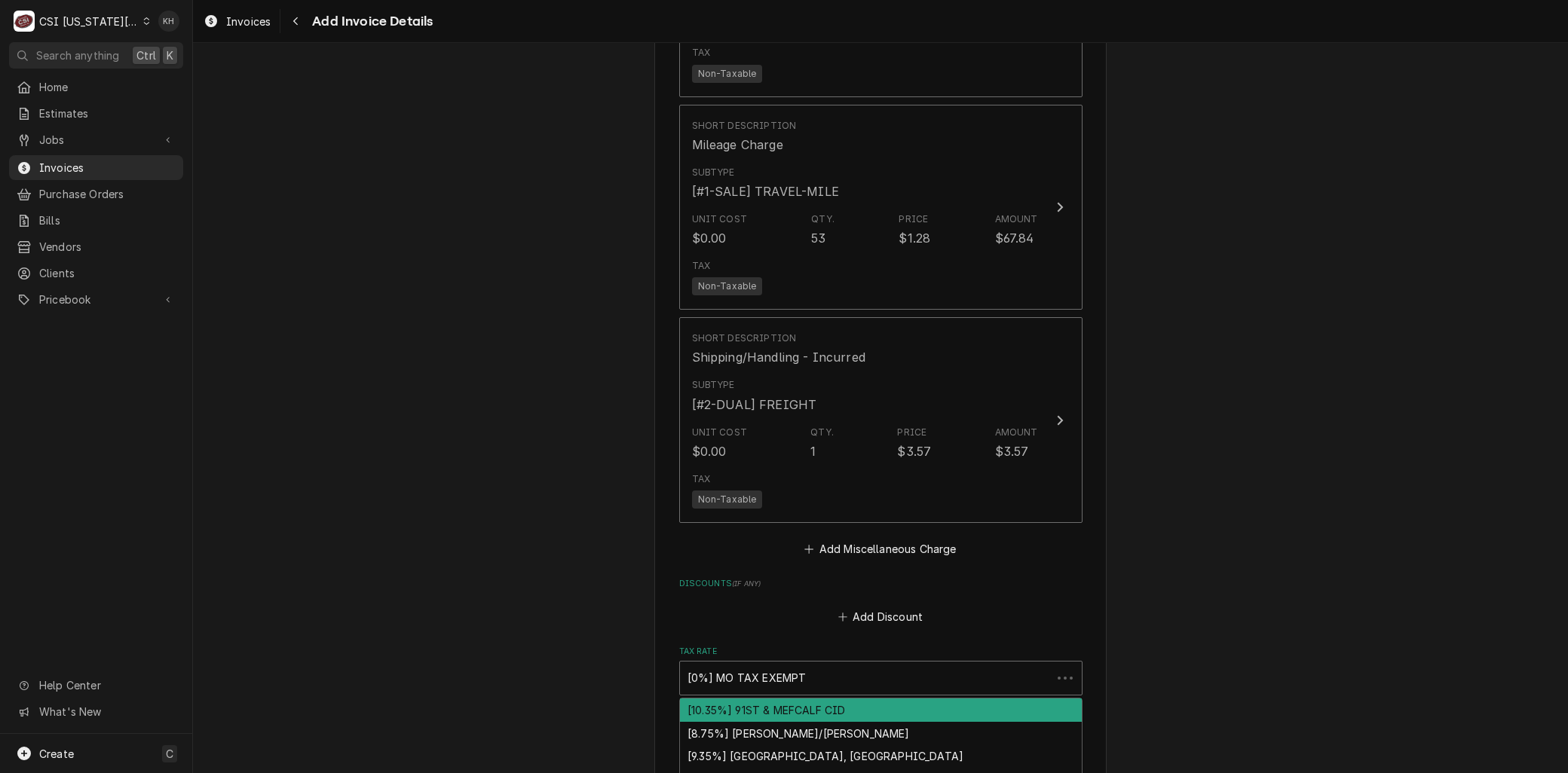
click at [718, 676] on div "Tax Rate" at bounding box center [865, 678] width 356 height 27
type textarea "x"
type input "e"
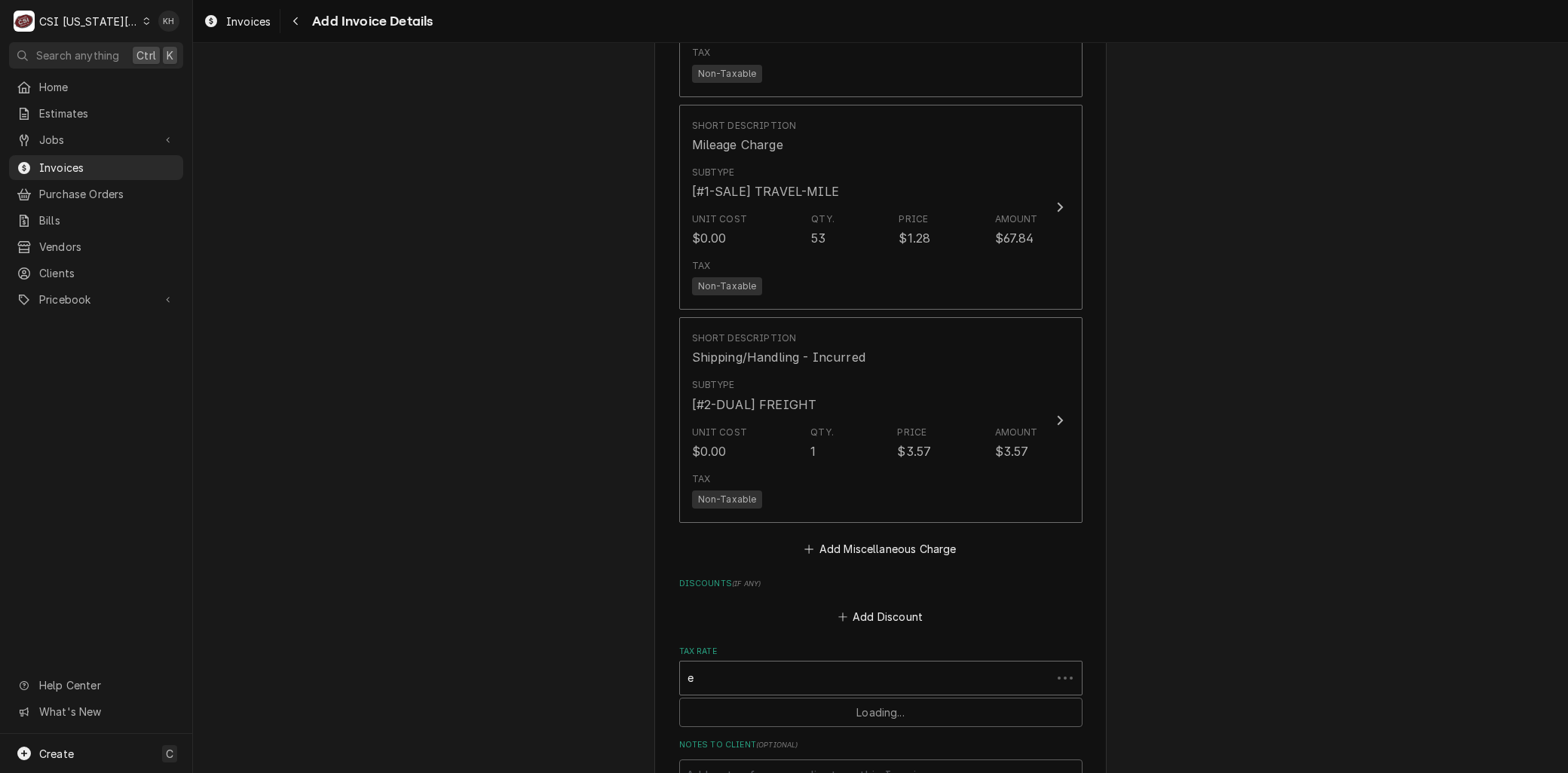
type textarea "x"
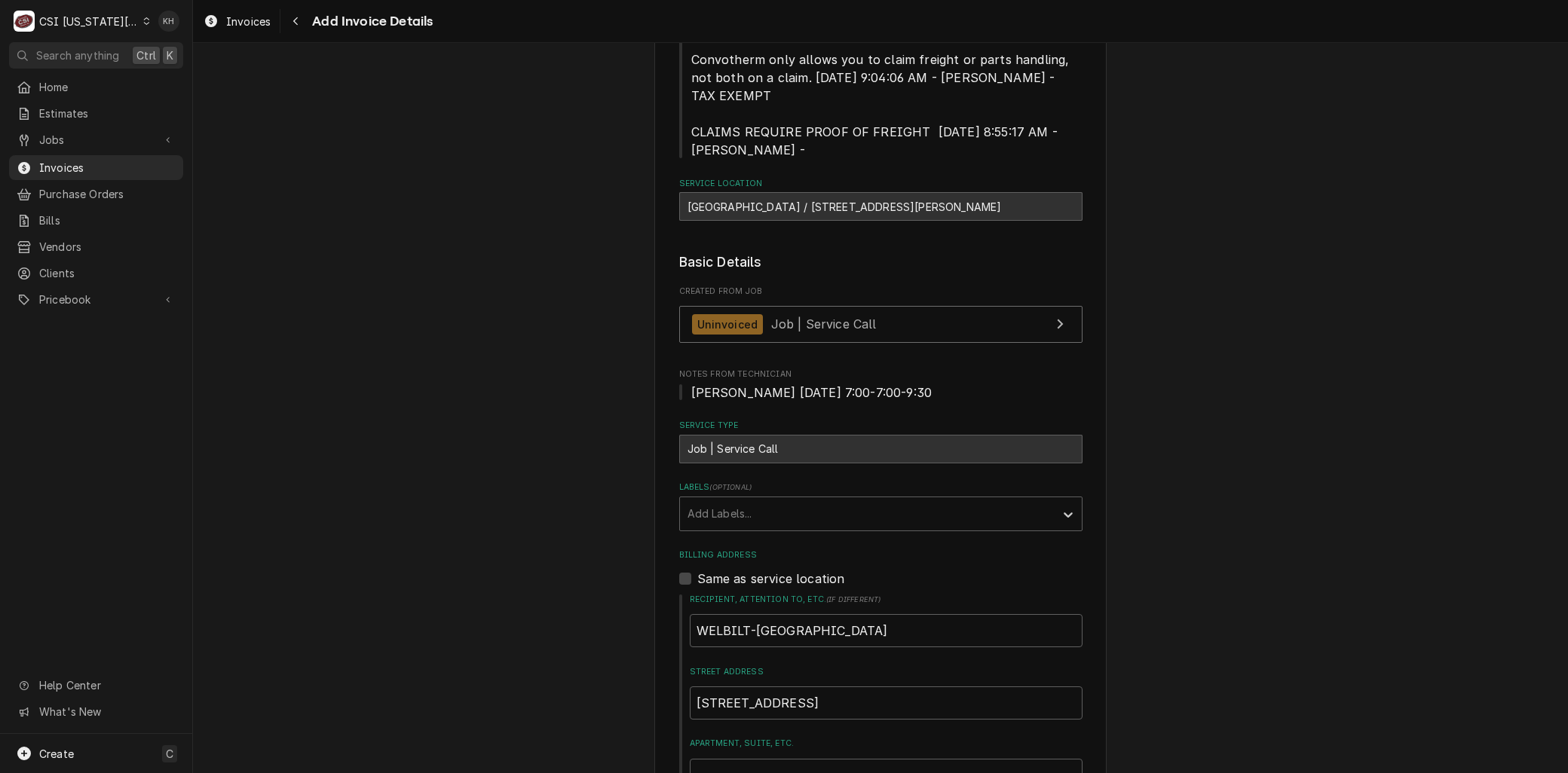
scroll to position [190, 0]
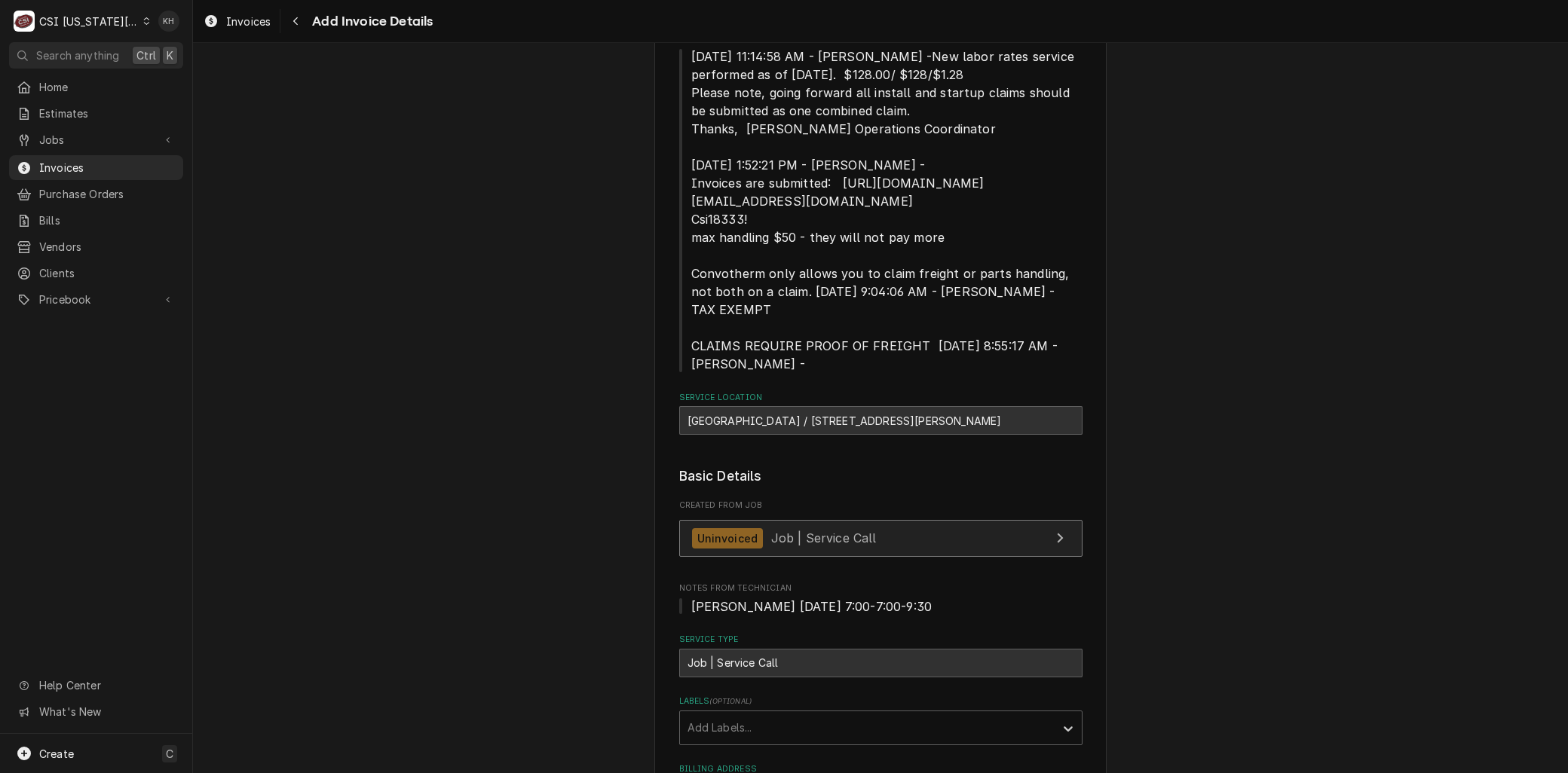
click at [779, 536] on span "Job | Service Call" at bounding box center [824, 537] width 106 height 15
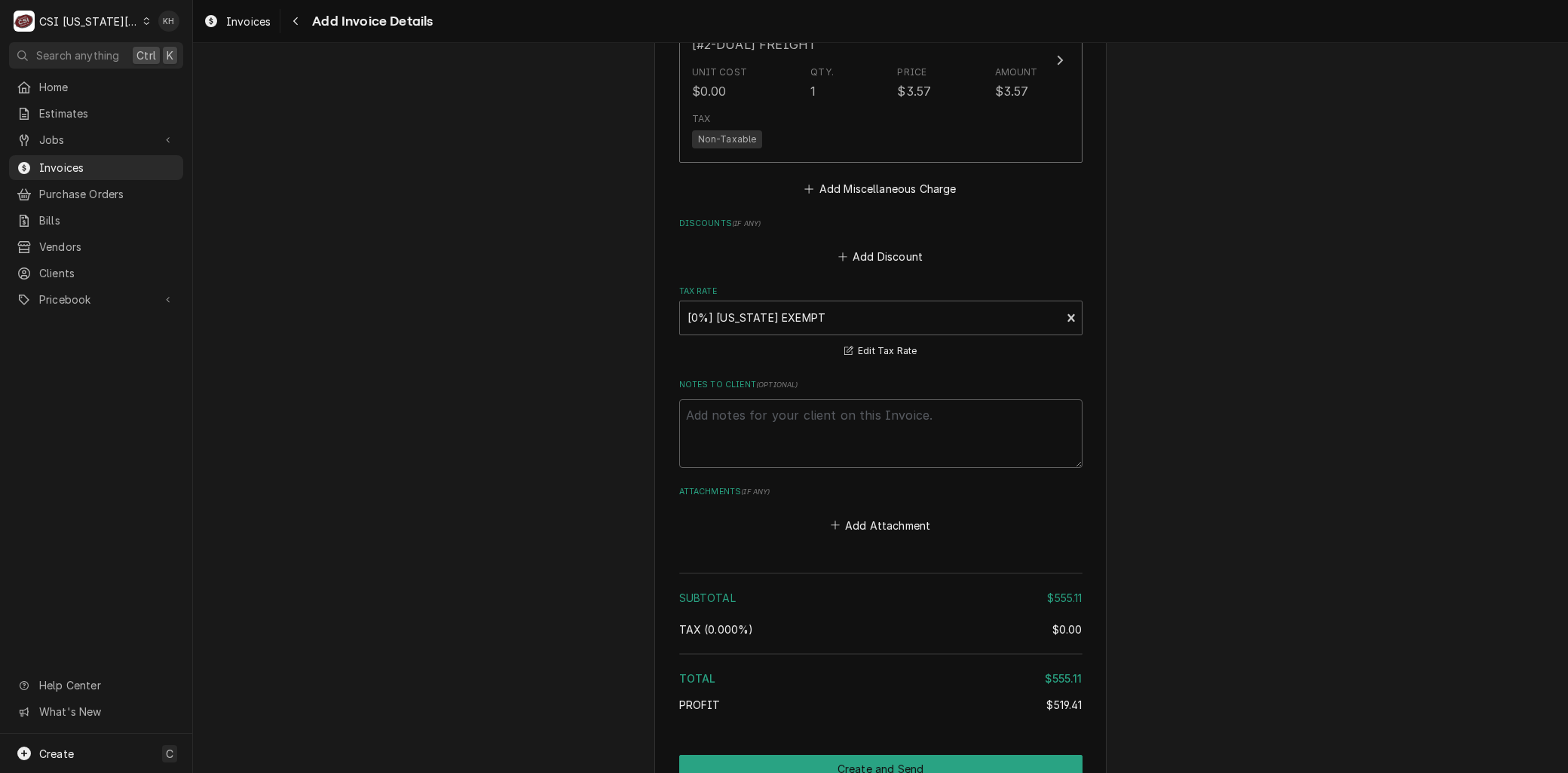
scroll to position [3120, 0]
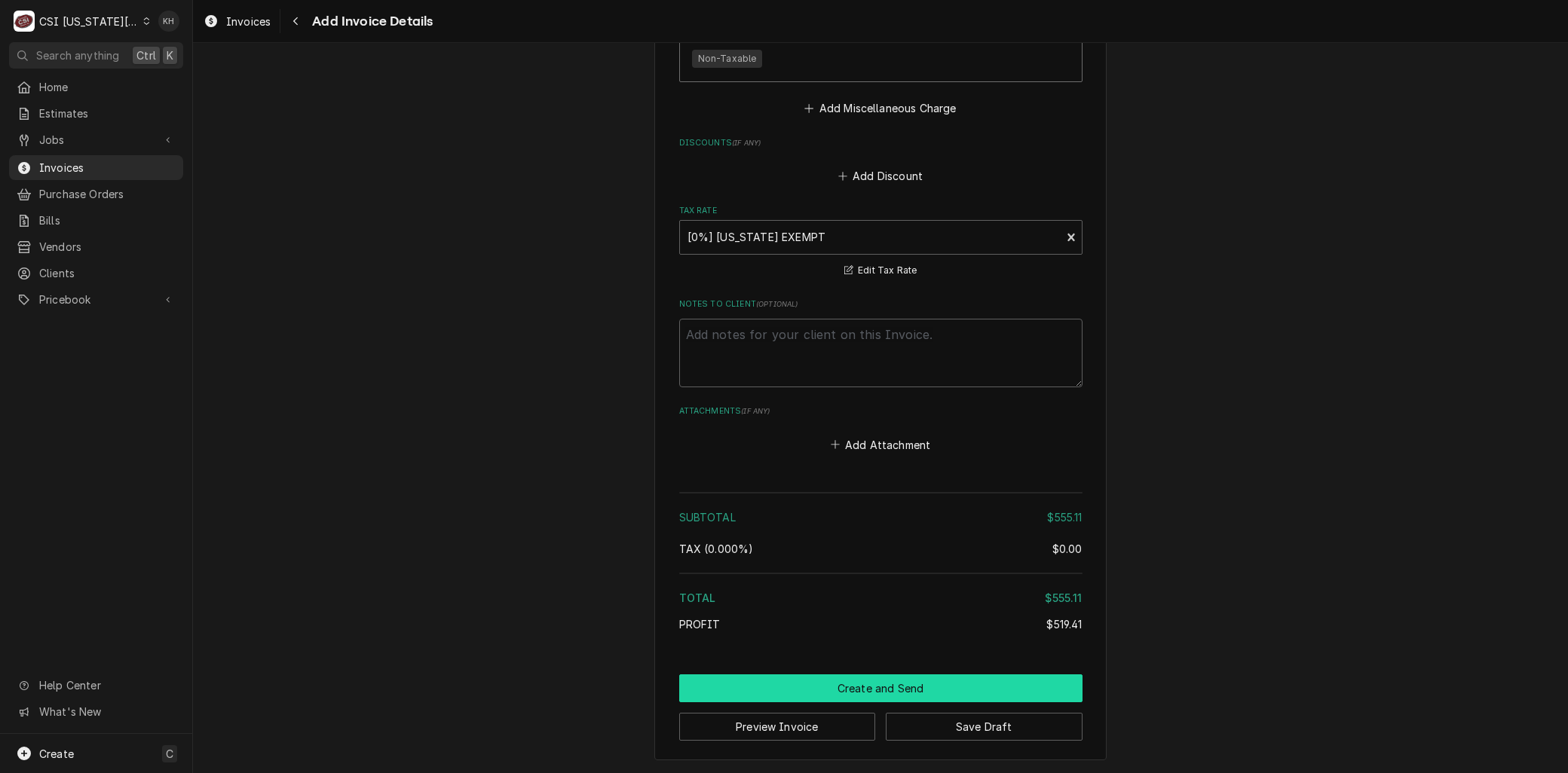
click at [902, 693] on button "Create and Send" at bounding box center [881, 688] width 403 height 27
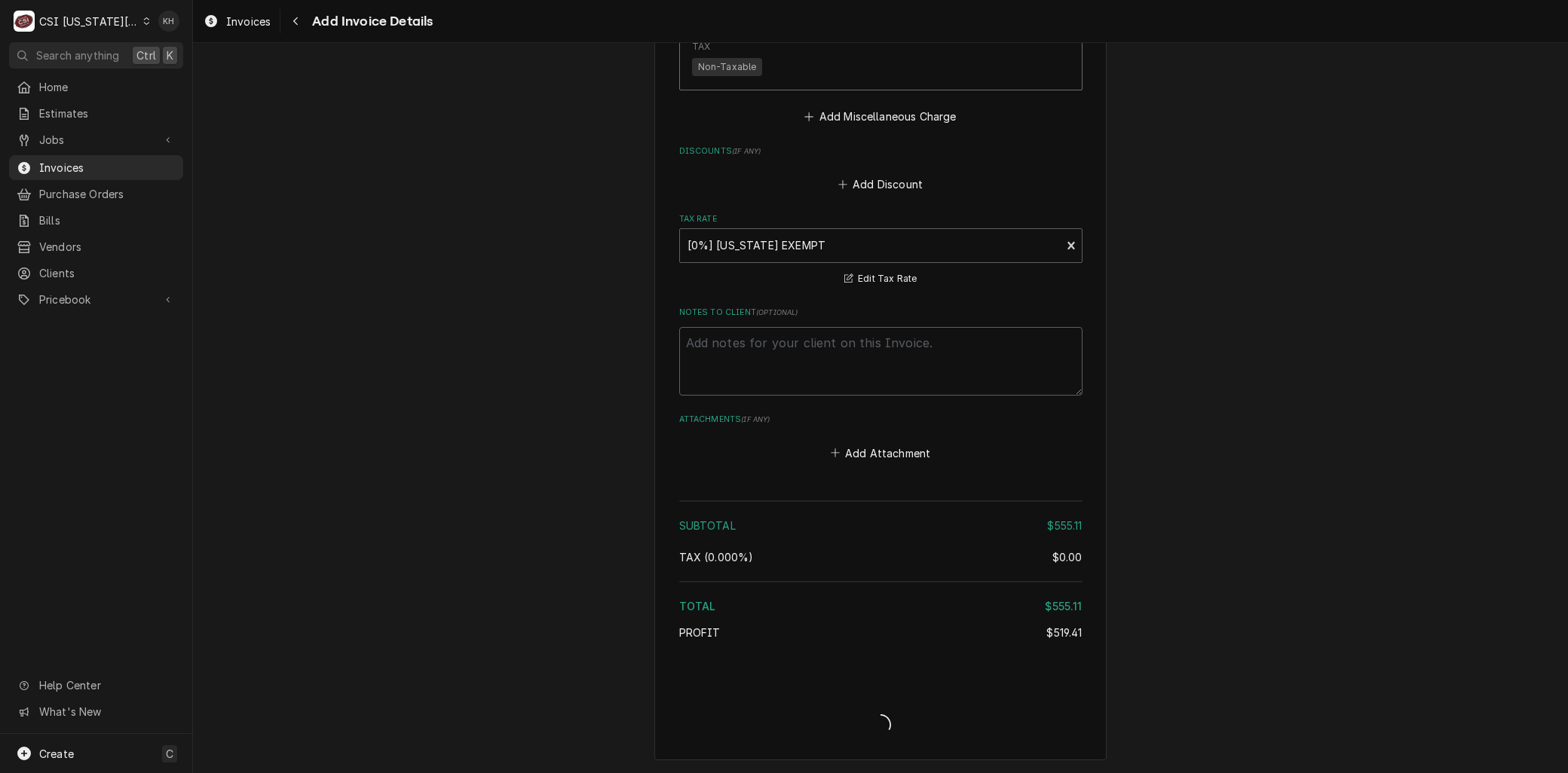
scroll to position [3111, 0]
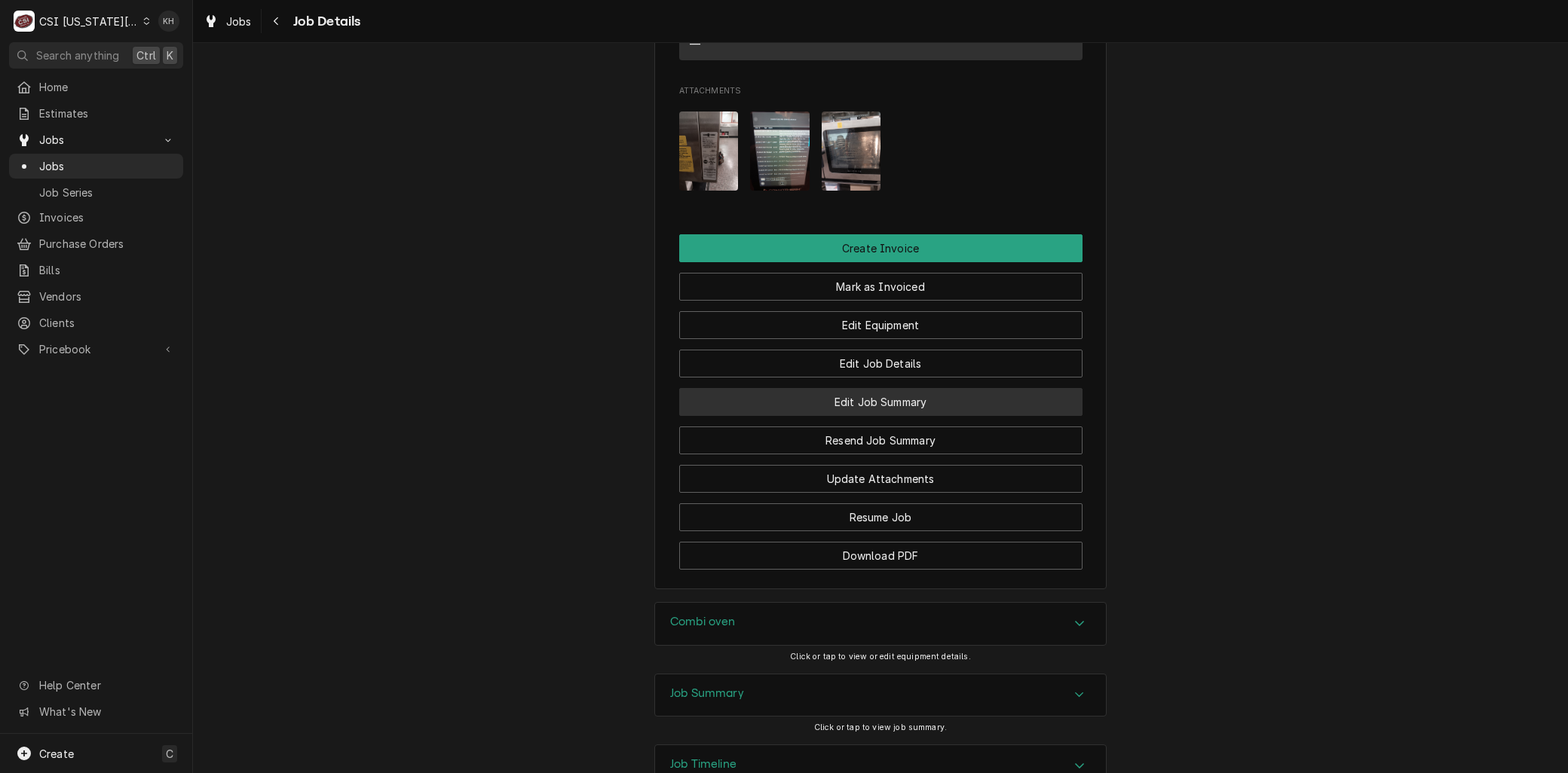
scroll to position [1549, 0]
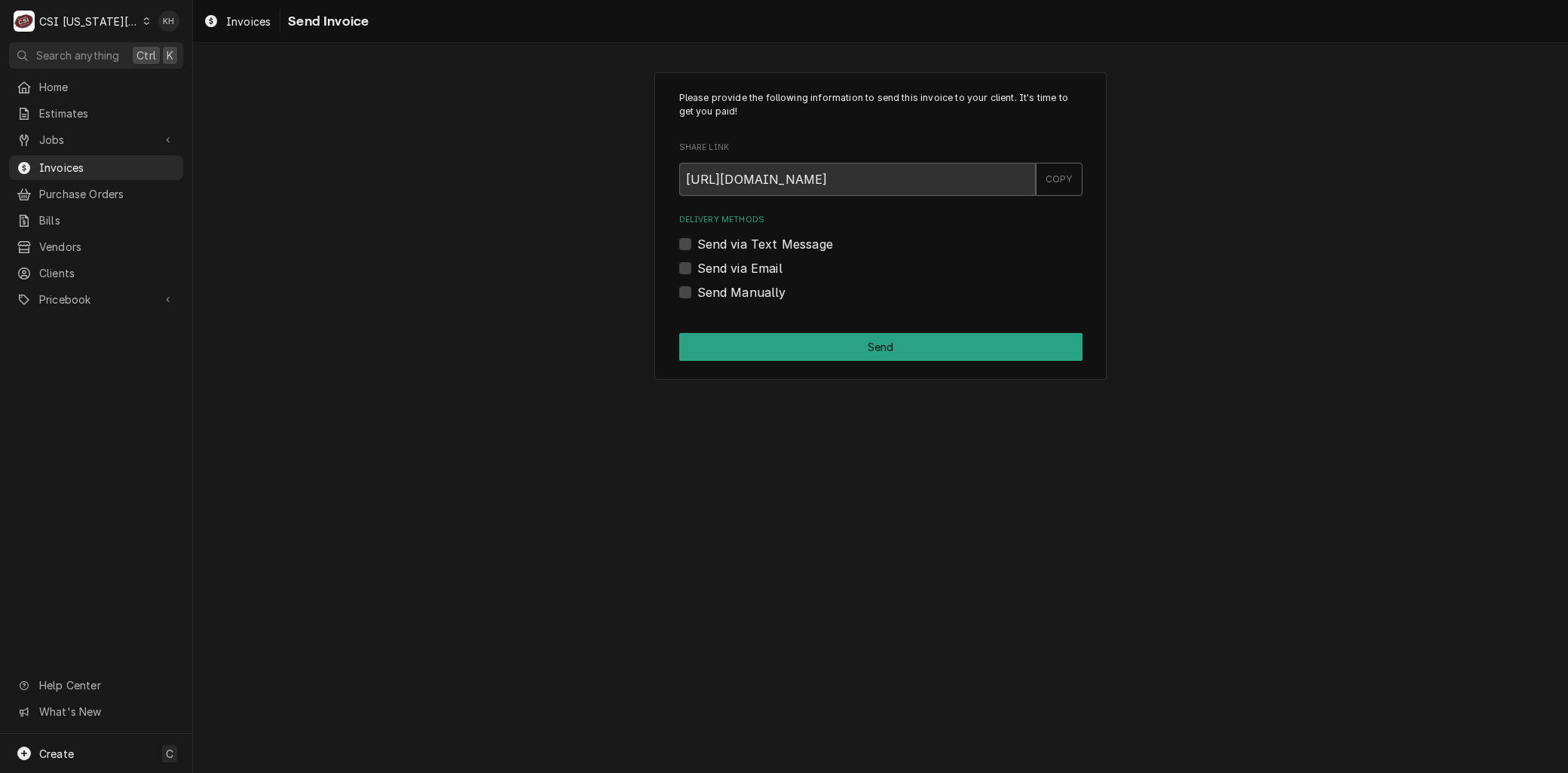
click at [725, 273] on label "Send via Email" at bounding box center [739, 268] width 85 height 18
click at [725, 273] on input "Send via Email" at bounding box center [899, 276] width 403 height 33
checkbox input "true"
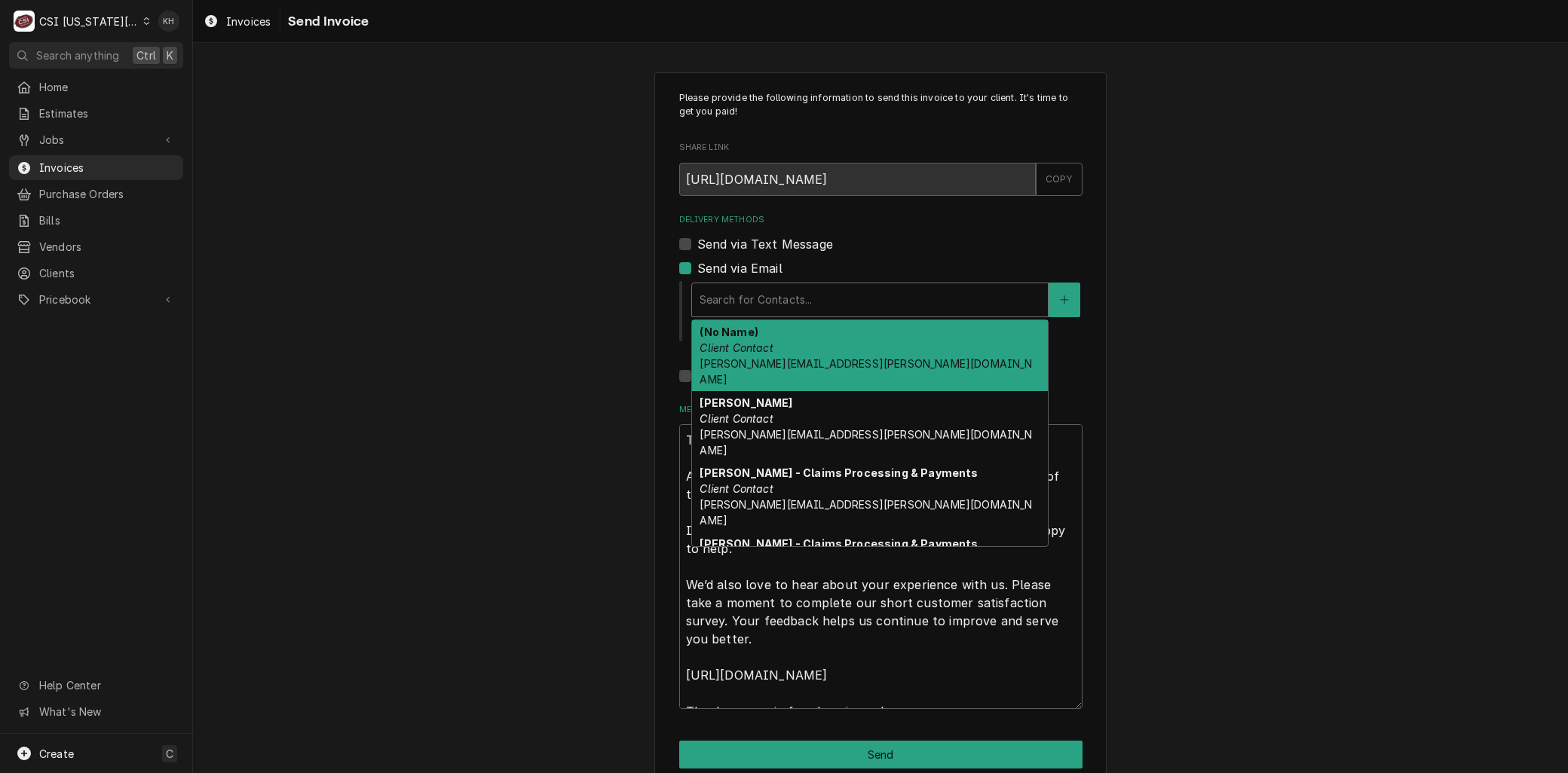
click at [733, 303] on div "Delivery Methods" at bounding box center [870, 300] width 341 height 27
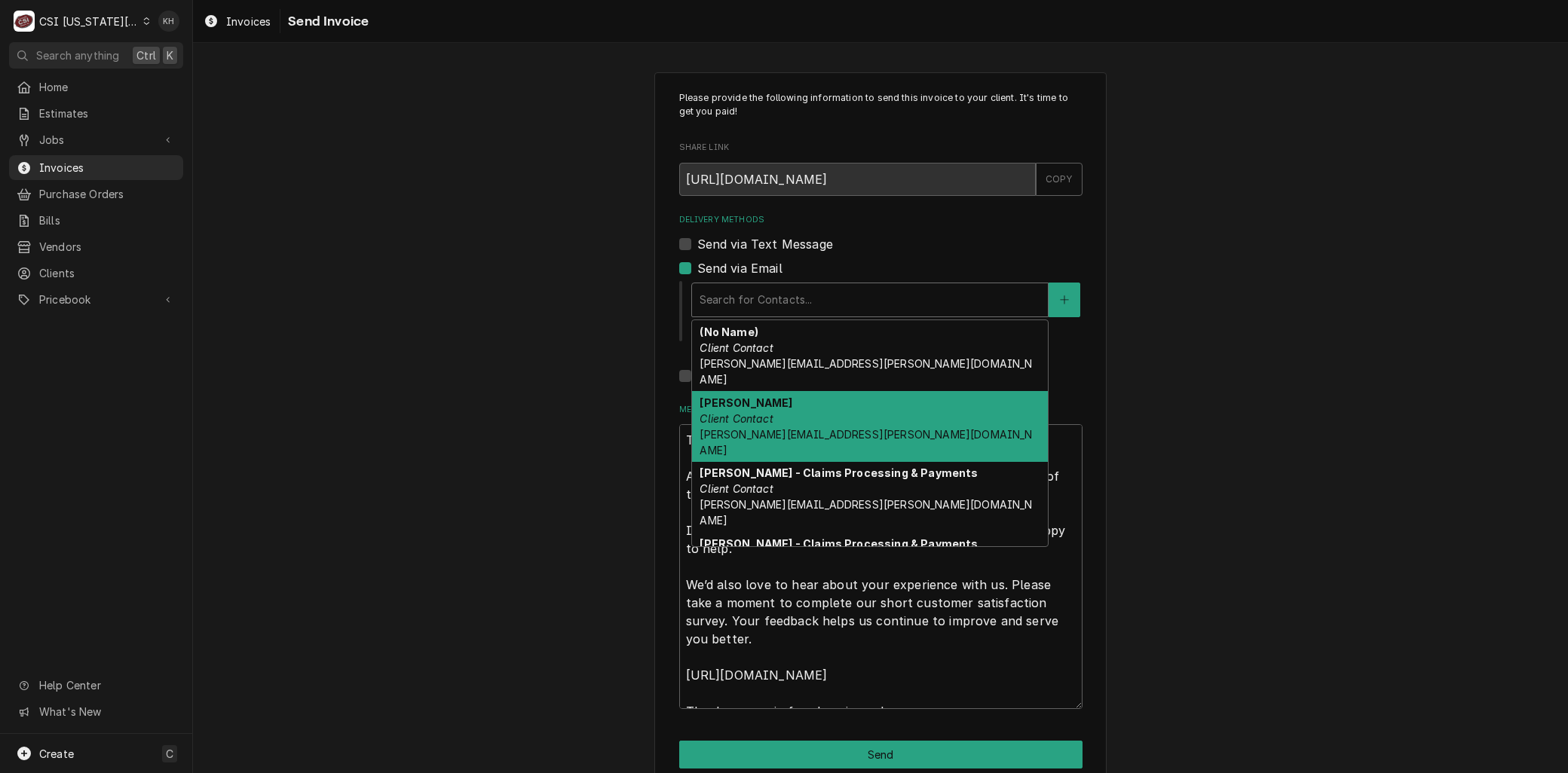
click at [764, 428] on span "Jessica.rentfro@csi1.com" at bounding box center [866, 441] width 333 height 28
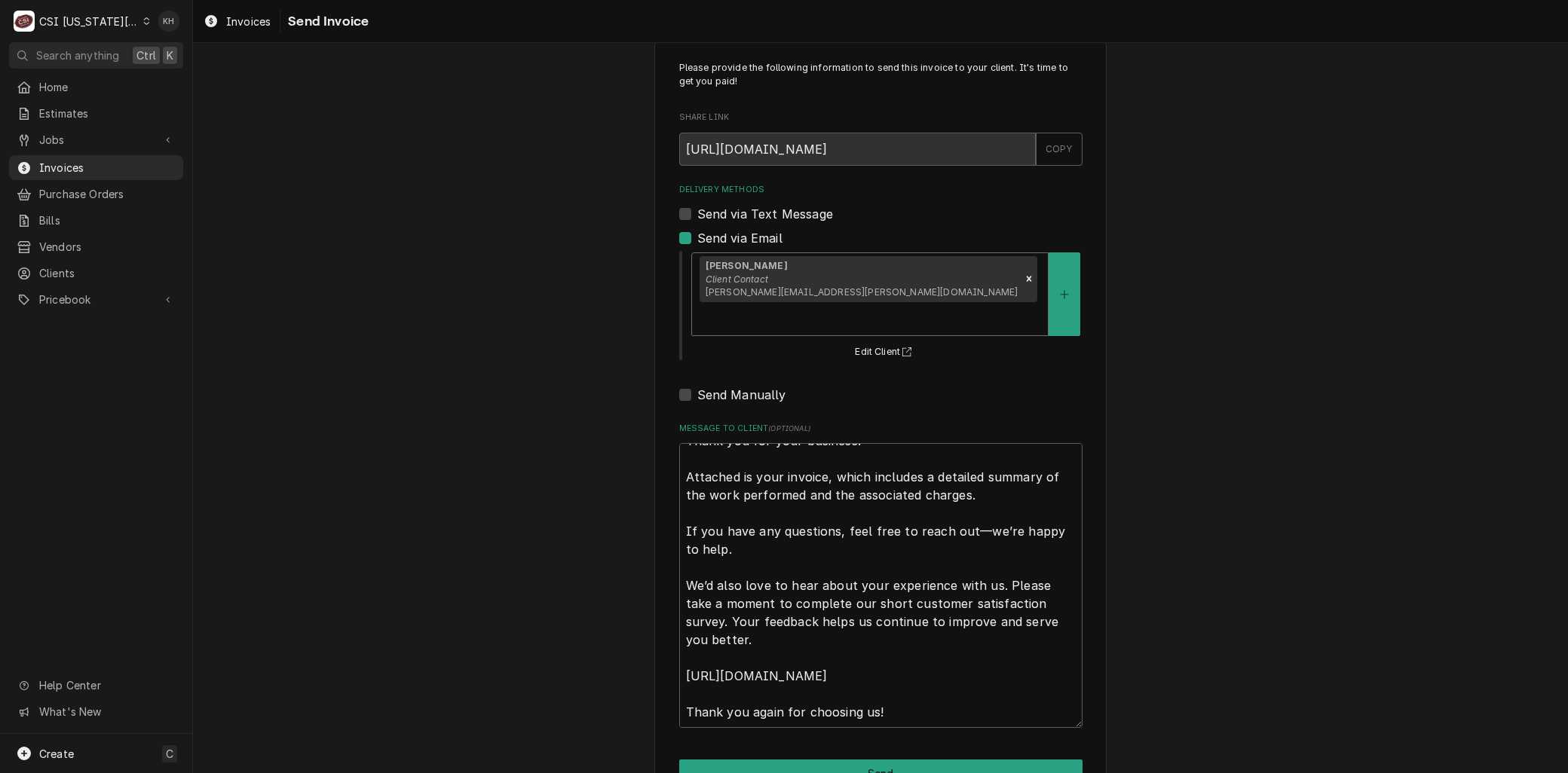
scroll to position [46, 0]
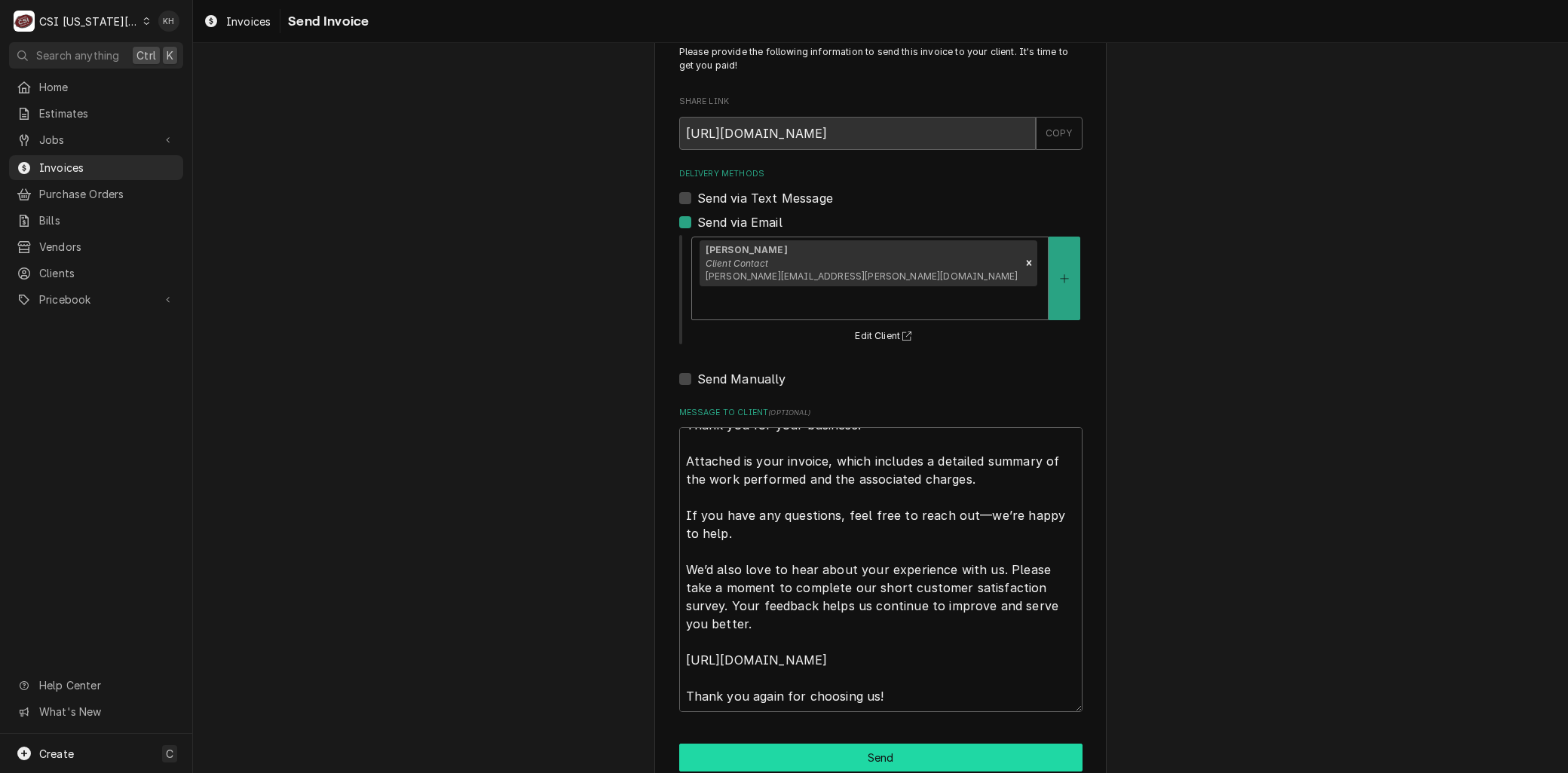
click at [710, 744] on button "Send" at bounding box center [881, 757] width 403 height 27
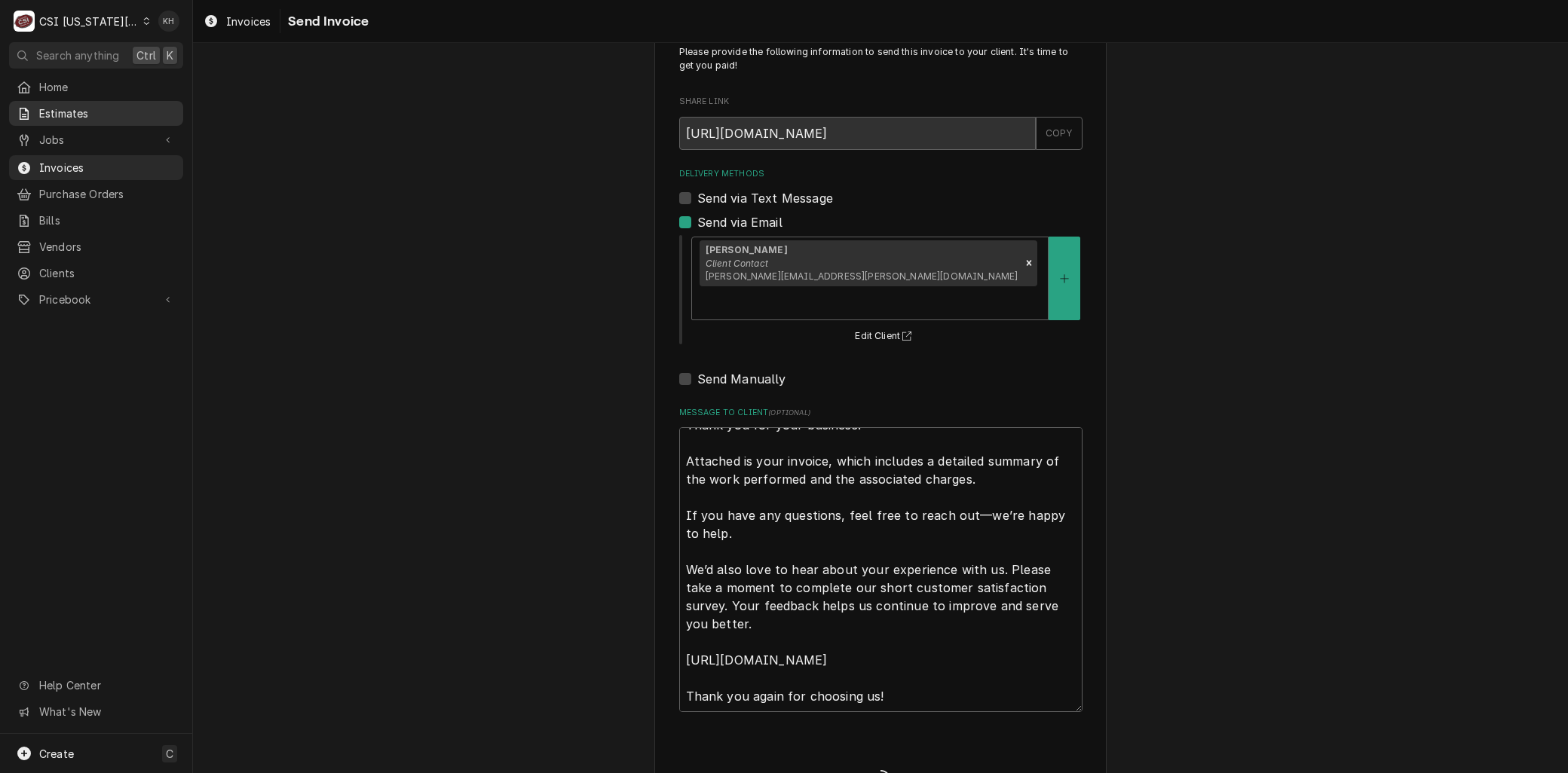
type textarea "x"
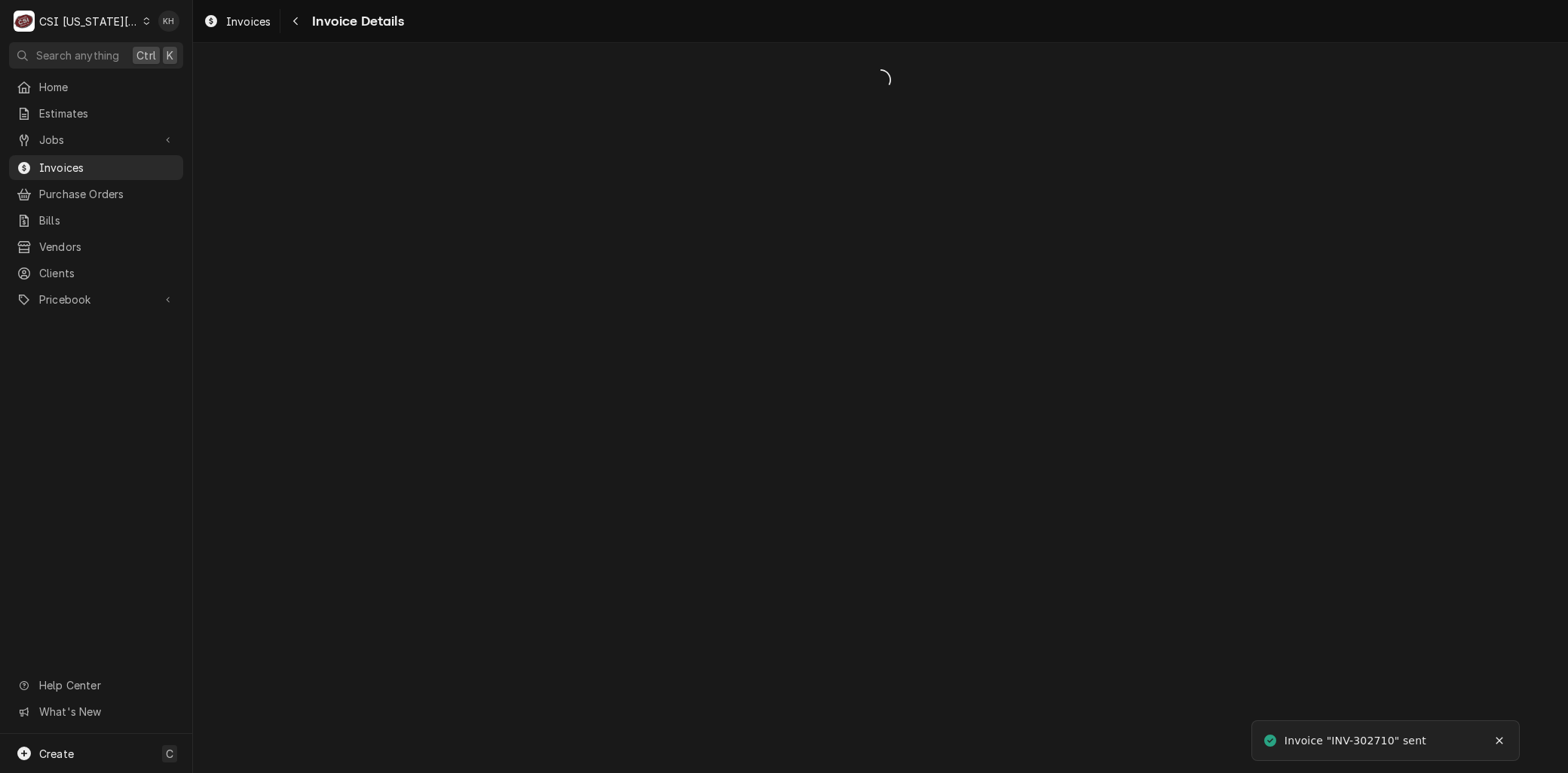
click at [47, 136] on span "Jobs" at bounding box center [96, 140] width 114 height 16
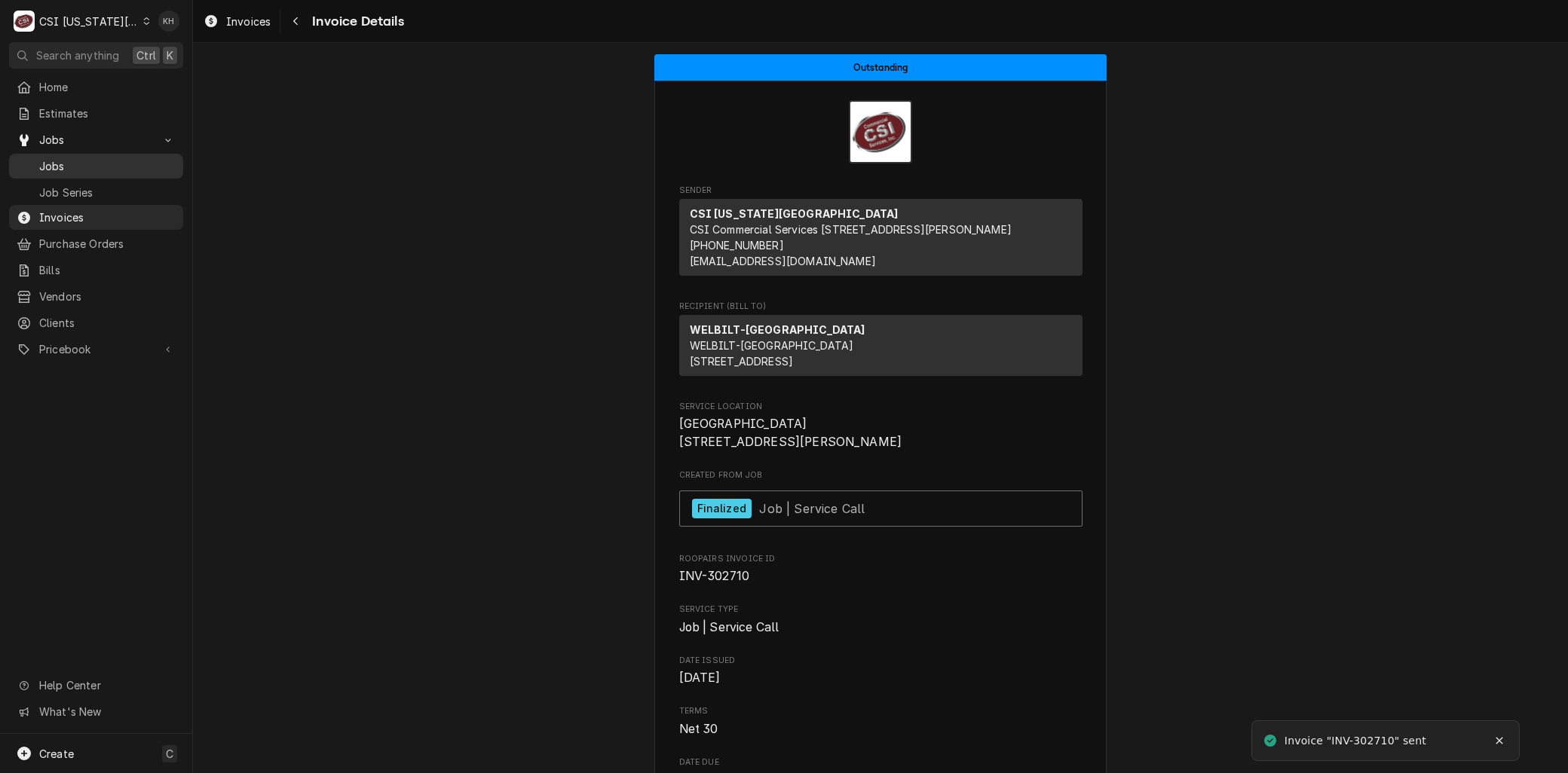
click at [73, 161] on span "Jobs" at bounding box center [107, 166] width 136 height 16
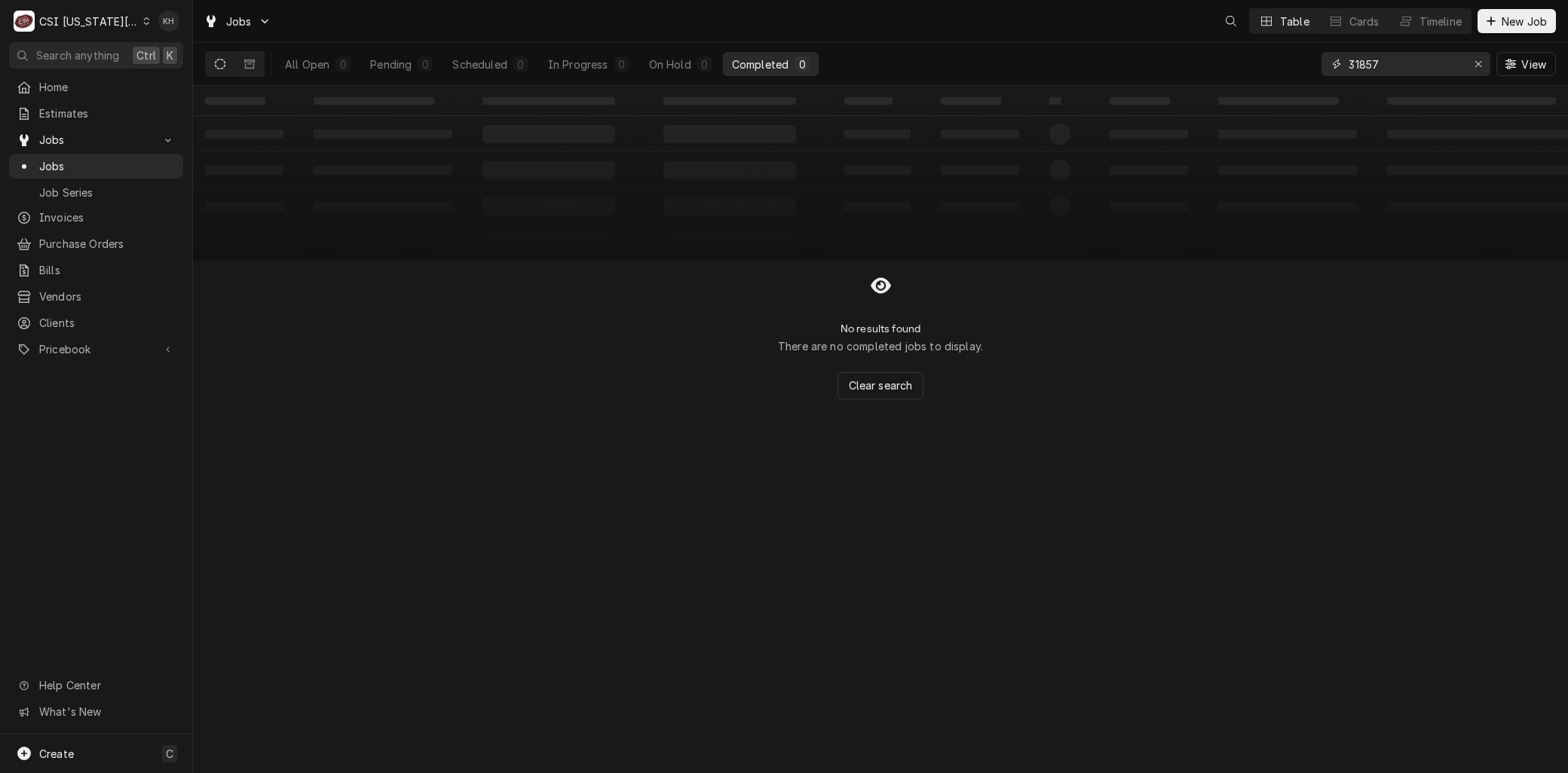
drag, startPoint x: 1373, startPoint y: 61, endPoint x: 1155, endPoint y: 62, distance: 218.0
click at [1155, 62] on div "All Open 0 Pending 0 Scheduled 0 In Progress 0 On Hold 0 Completed 0 31857 View" at bounding box center [880, 64] width 1351 height 42
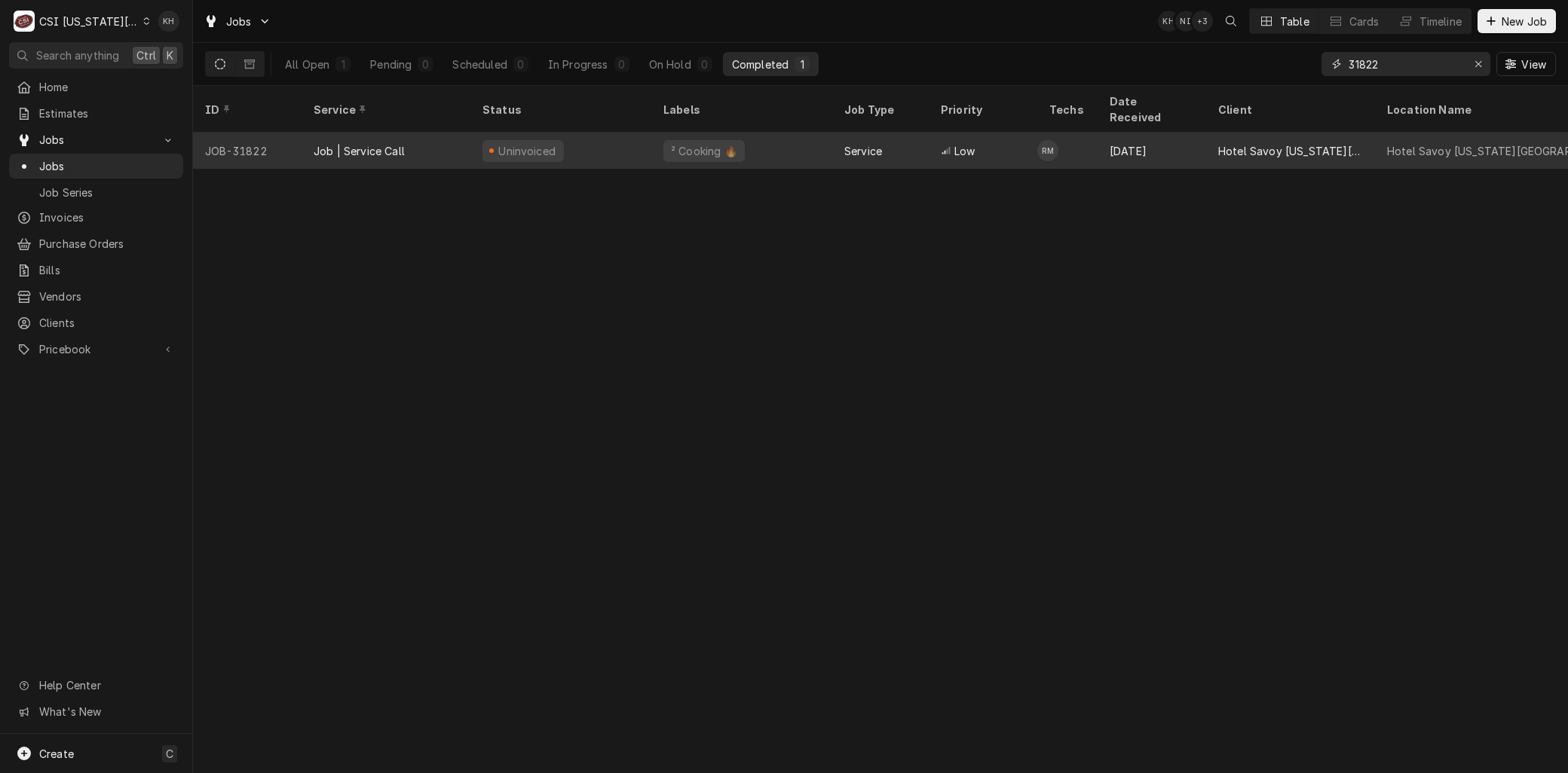
type input "31822"
click at [365, 143] on div "Job | Service Call" at bounding box center [358, 151] width 91 height 16
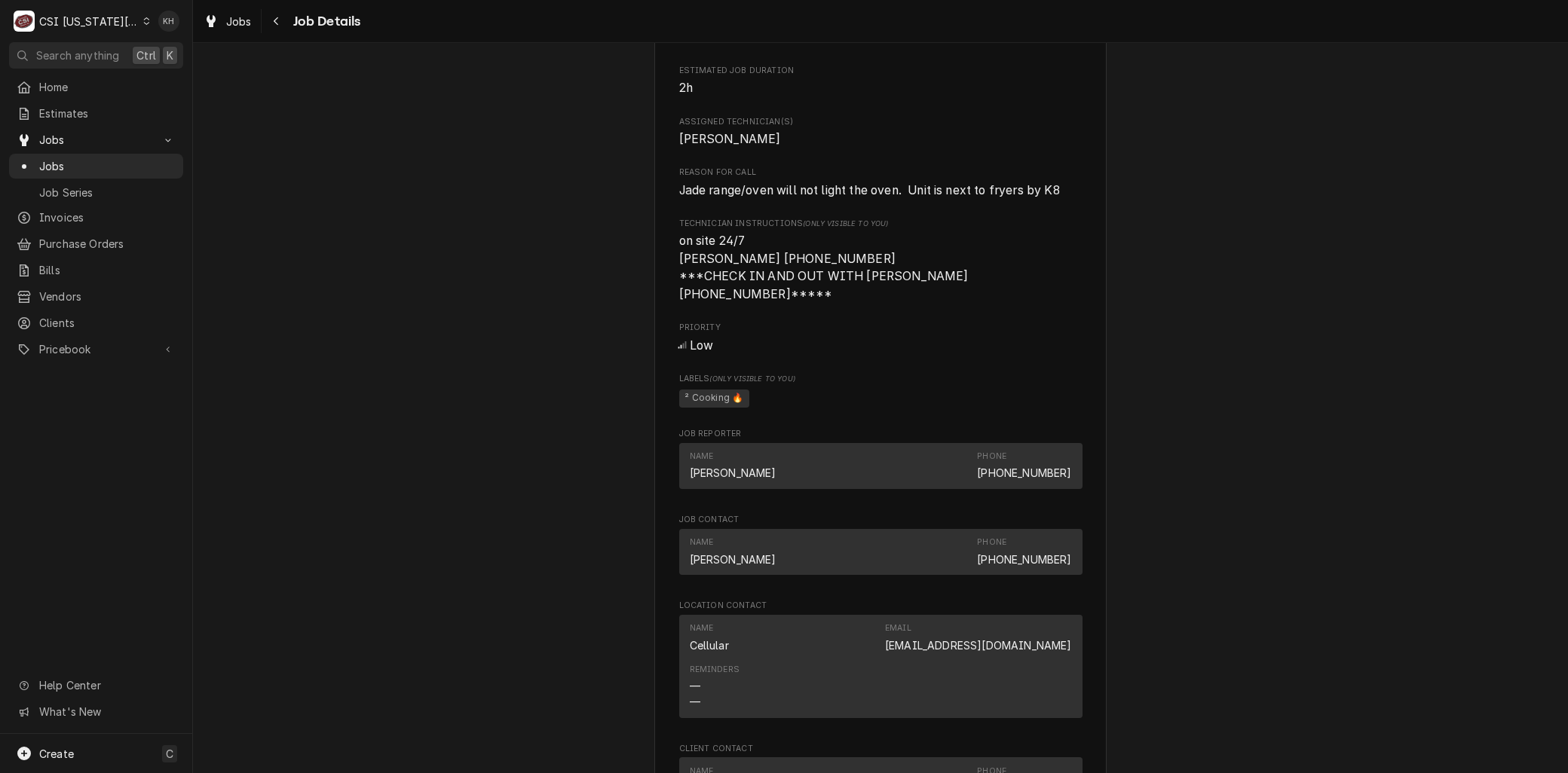
scroll to position [1674, 0]
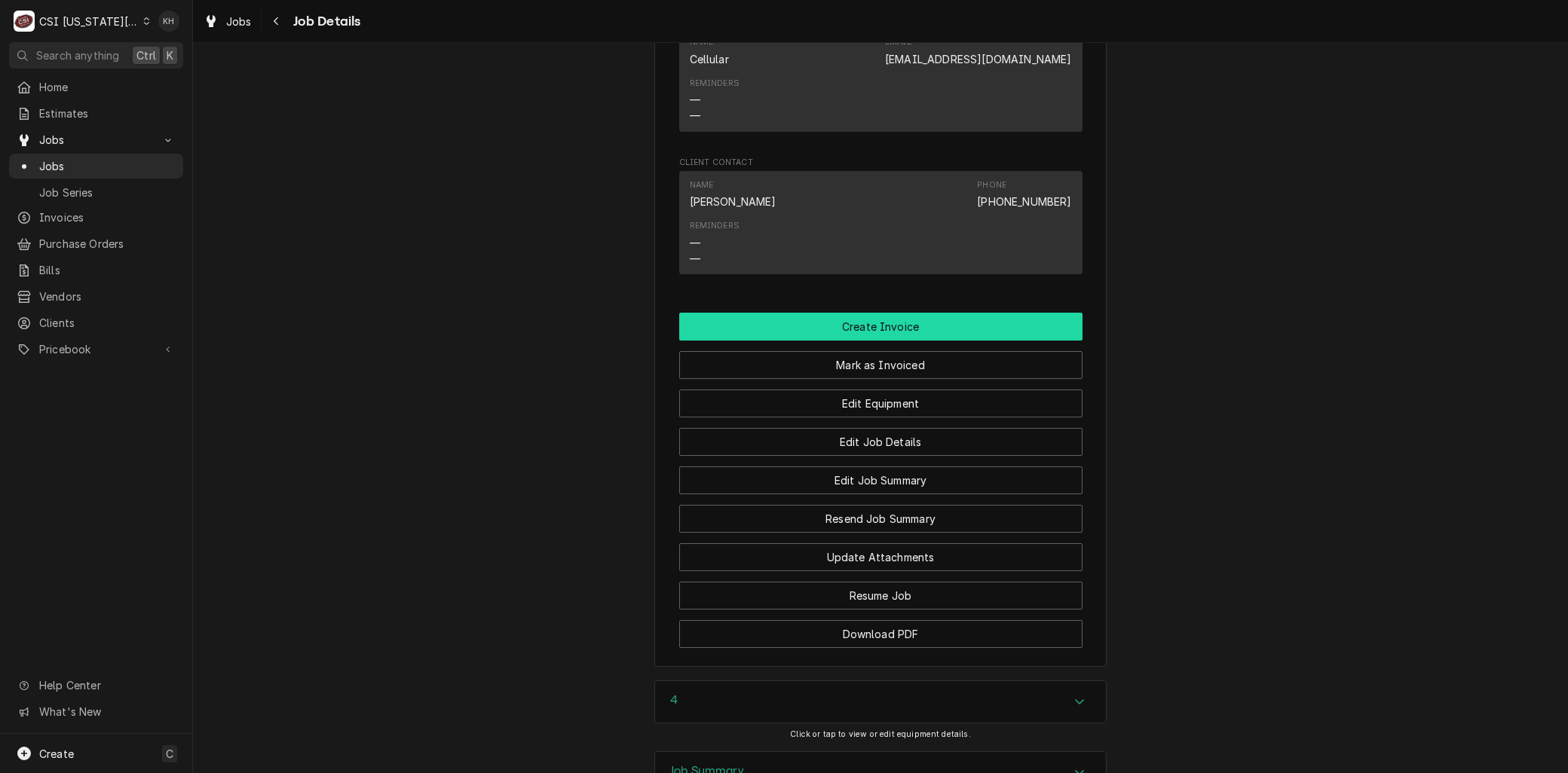
click at [851, 313] on button "Create Invoice" at bounding box center [881, 327] width 403 height 27
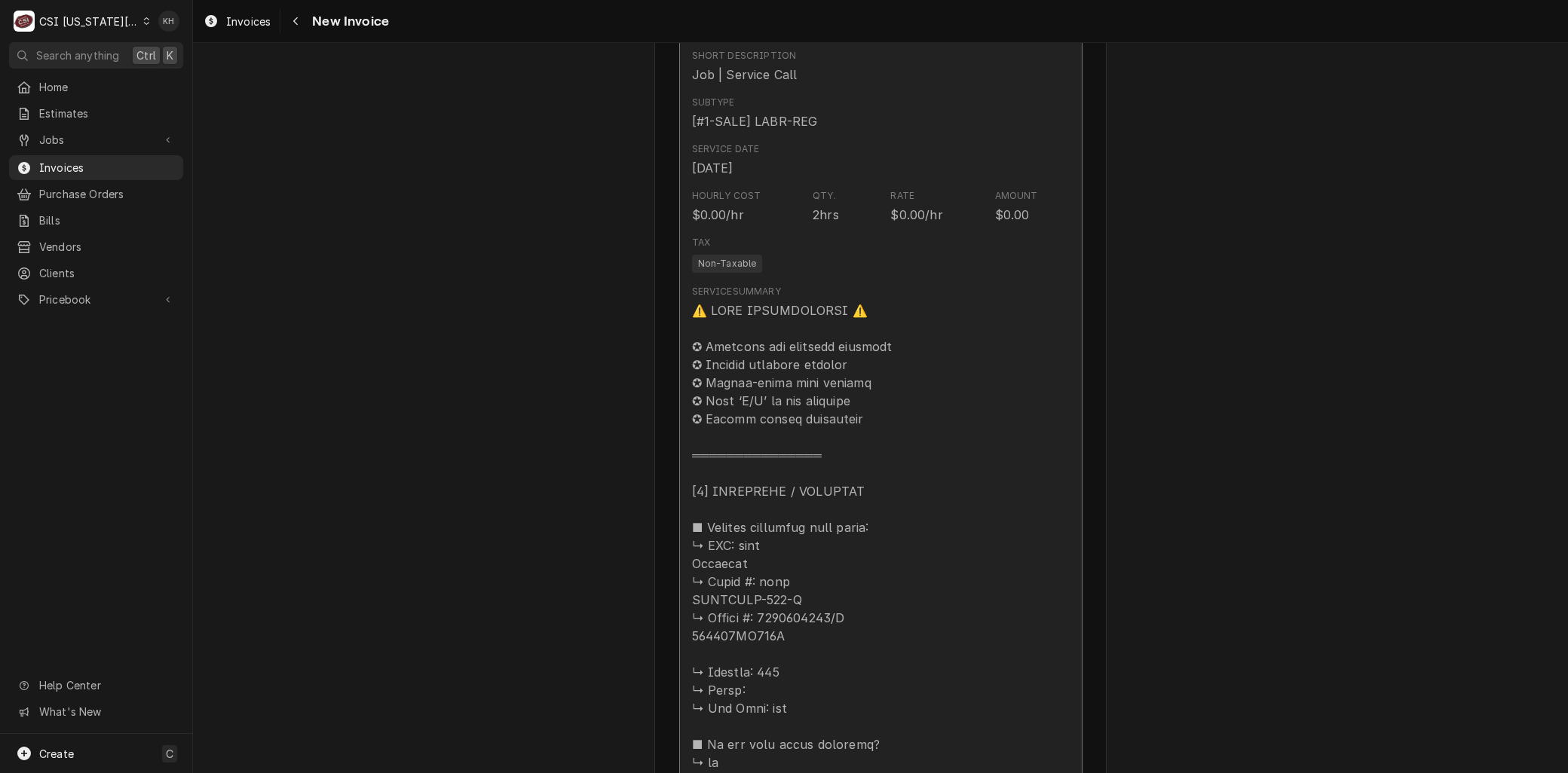
drag, startPoint x: 1042, startPoint y: 537, endPoint x: 1016, endPoint y: 529, distance: 27.2
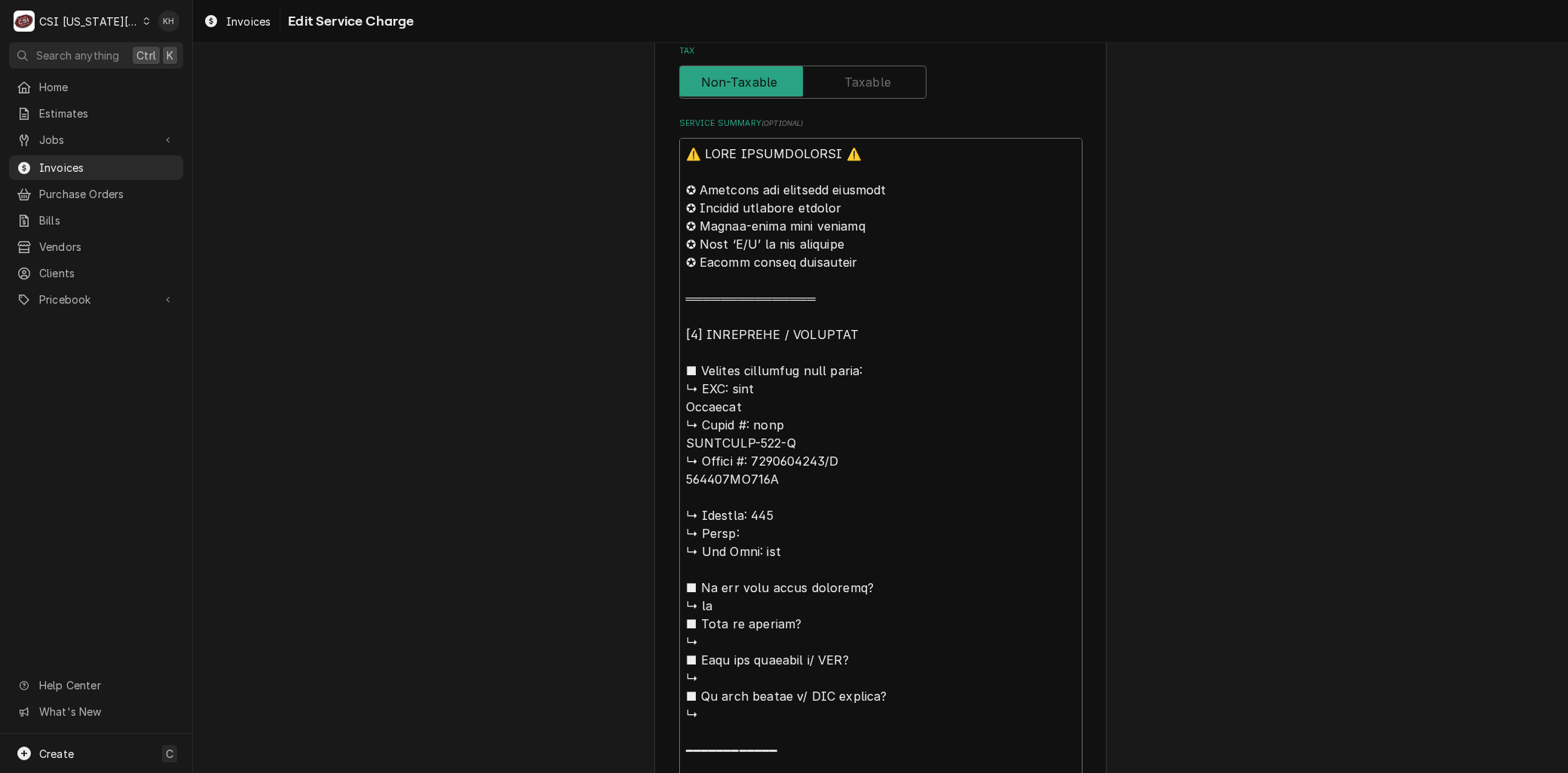
scroll to position [2, 0]
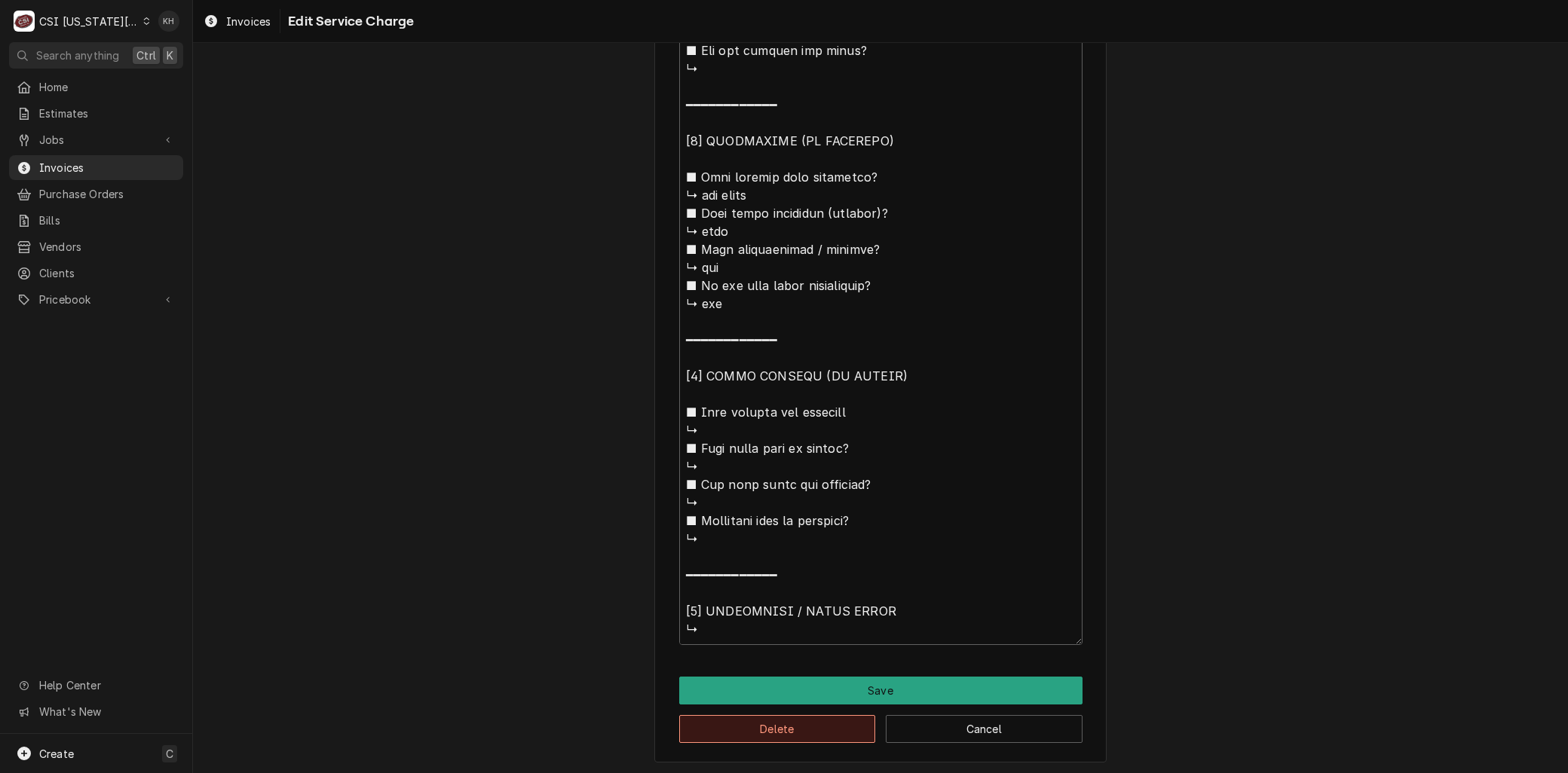
click at [732, 720] on button "Delete" at bounding box center [777, 729] width 197 height 27
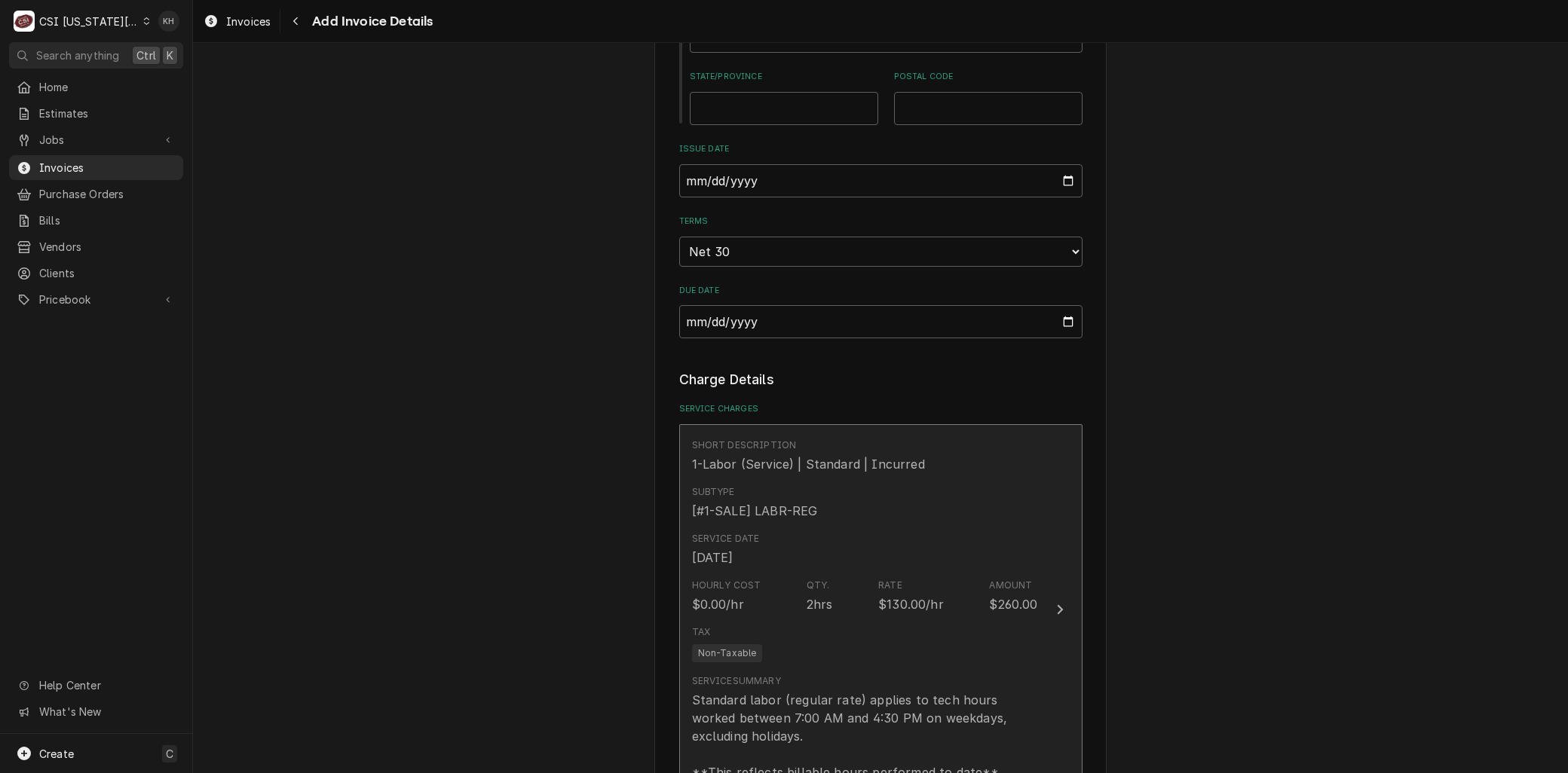
click at [795, 691] on div "Standard labor (regular rate) applies to tech hours worked between 7:00 AM and …" at bounding box center [864, 736] width 346 height 90
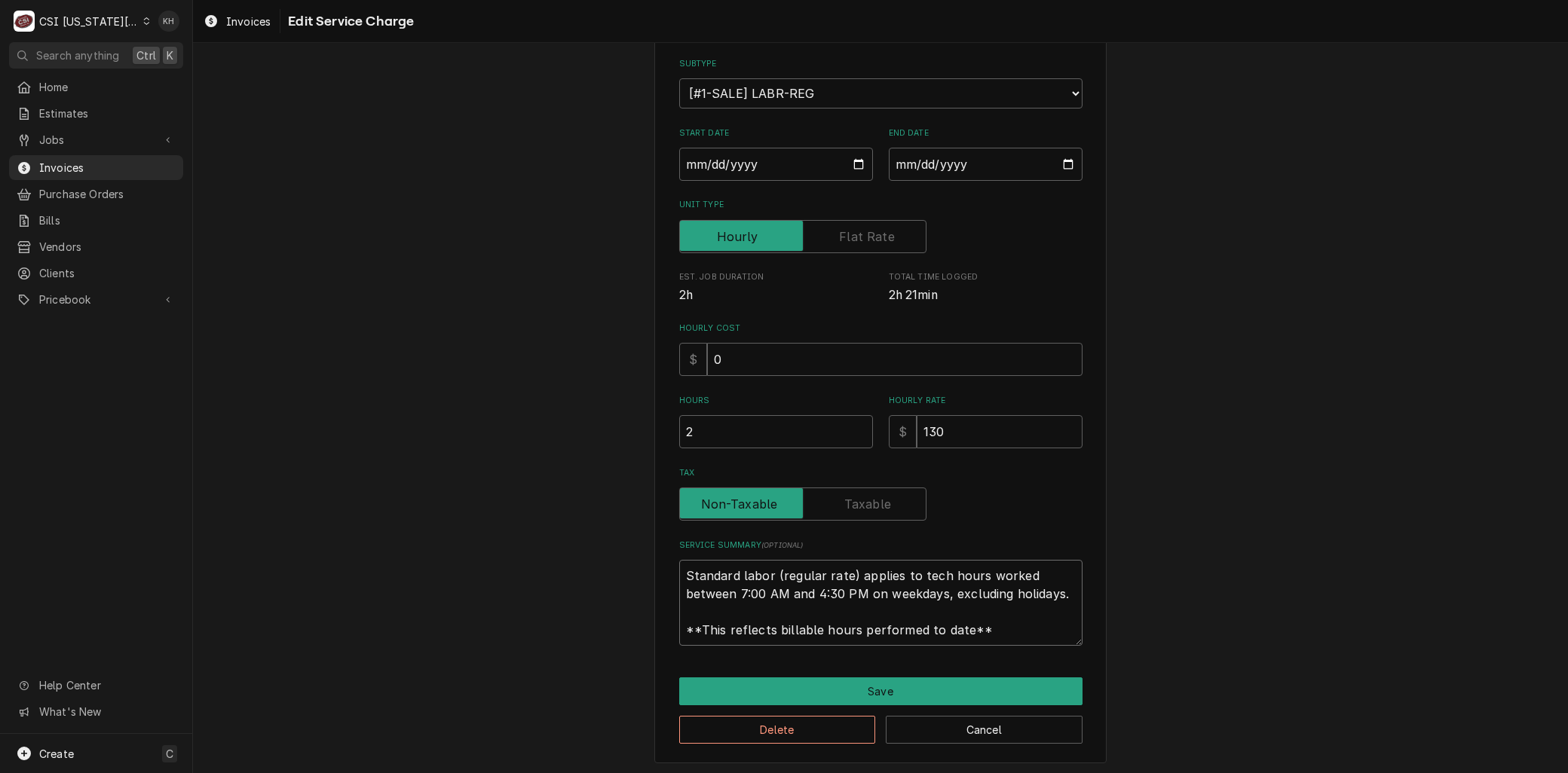
drag, startPoint x: 945, startPoint y: 628, endPoint x: 365, endPoint y: 431, distance: 612.5
click at [337, 439] on div "Use the fields below to edit this service charge Short Description 1-Labor (Ser…" at bounding box center [880, 336] width 1374 height 881
paste textarea "⚠️ LORE IPSUMDOLORSI ⚠️ ✪ Ametcons adi elitsedd eiusmodt ✪ Incidid utlabore etd…"
type textarea "x"
type textarea "⚠️ LORE IPSUMDOLORSI ⚠️ ✪ Ametcons adi elitsedd eiusmodt ✪ Incidid utlabore etd…"
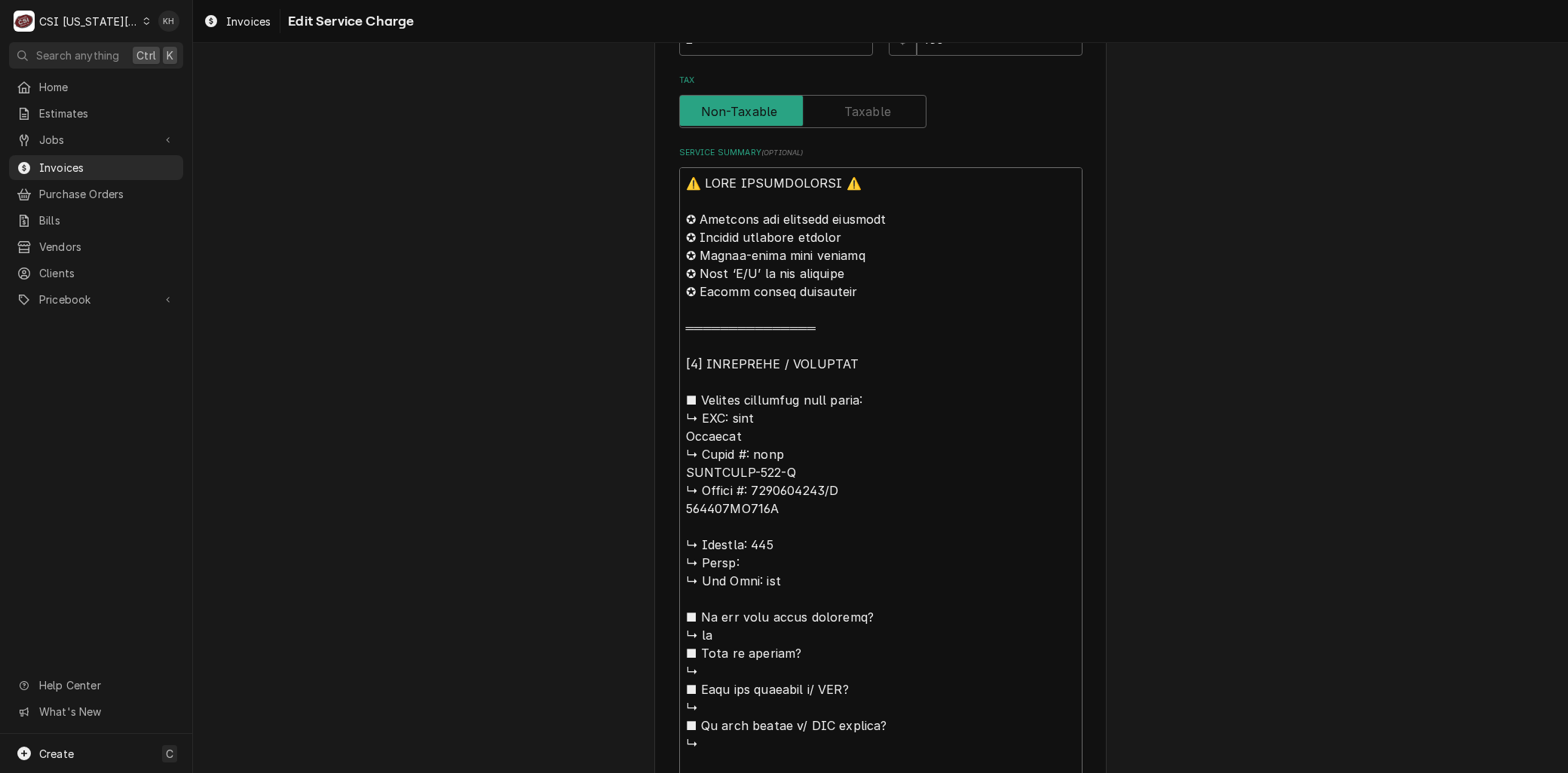
scroll to position [456, 0]
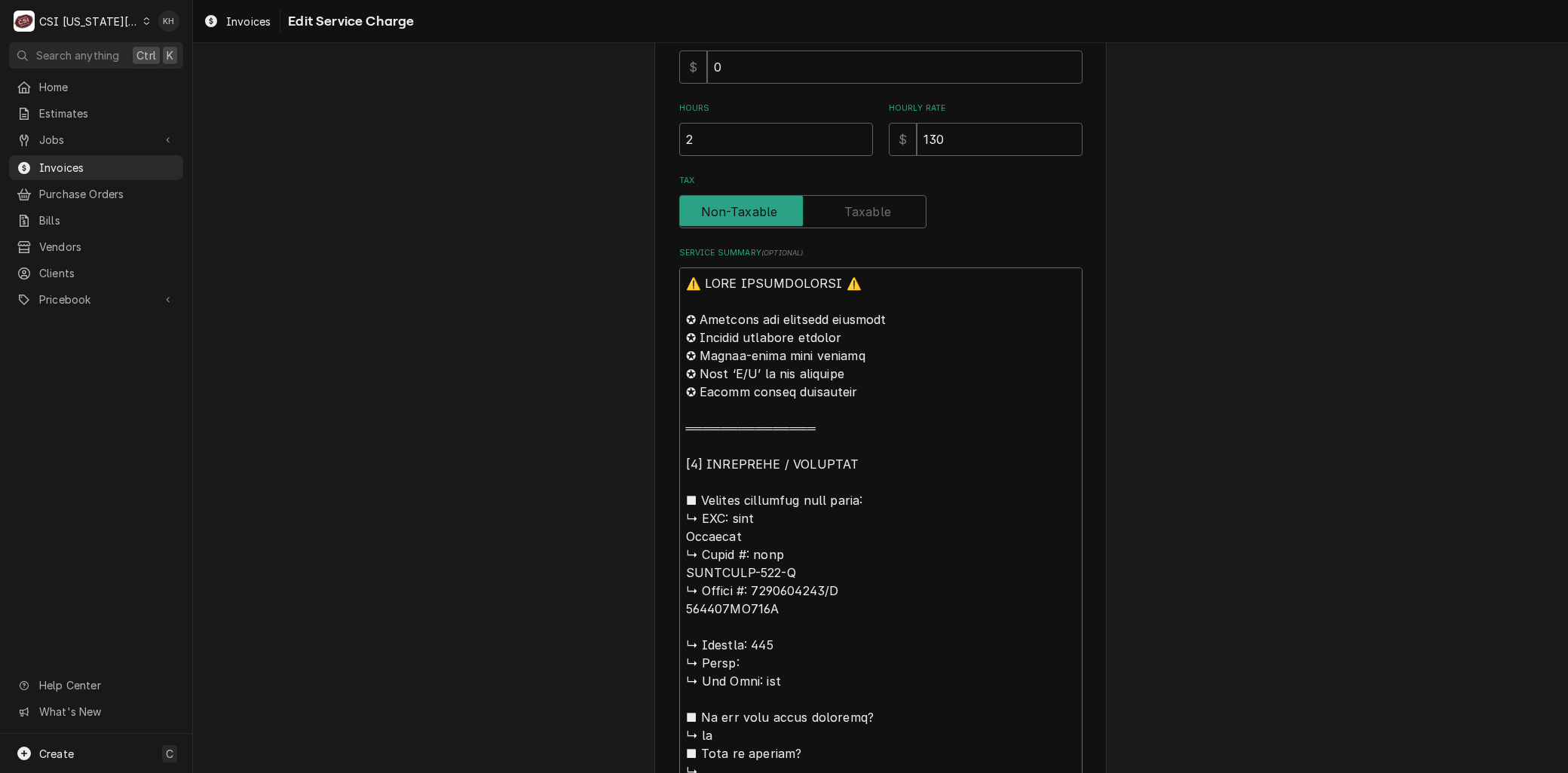
drag, startPoint x: 732, startPoint y: 515, endPoint x: 535, endPoint y: 211, distance: 362.2
type textarea "x"
type textarea "Lore Ipsumdol ↳ Sitam #: cons ADIPISCI-540-E ↳ Seddoe #: 4128166528/T 097139IN0…"
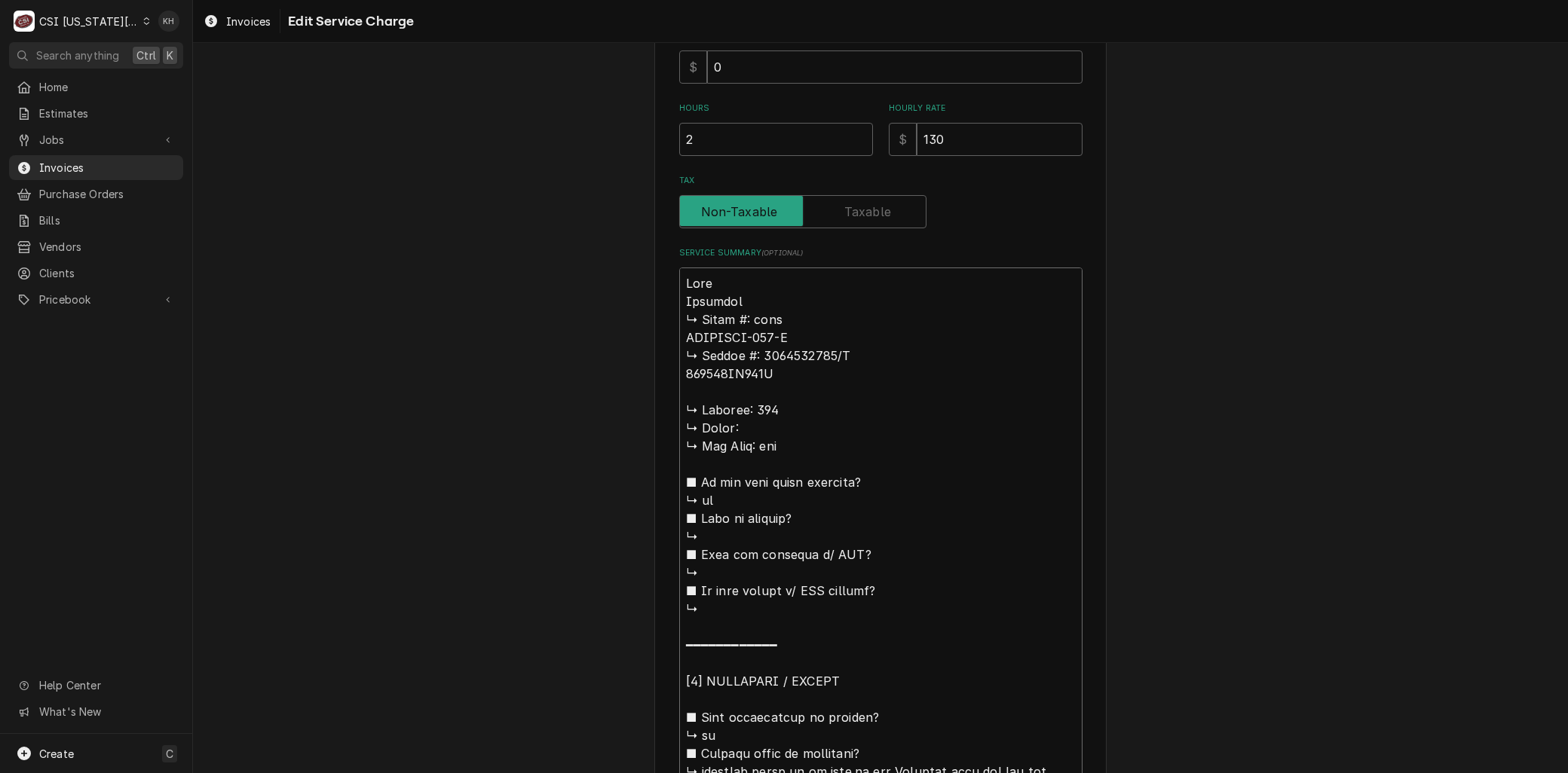
type textarea "x"
type textarea "Braade Blodgett ↳ 𝗠𝗼𝗱𝗲𝗹 #: jtrh ZEPHAIRE-100-G ↳ 𝗦𝗲𝗿𝗶𝗮𝗹 #: 0000051437/X 112717C…"
type textarea "x"
type textarea "Branade Blodgett ↳ 𝗠𝗼𝗱𝗲𝗹 #: jtrh ZEPHAIRE-100-G ↳ 𝗦𝗲𝗿𝗶𝗮𝗹 #: 0000051437/X 112717…"
type textarea "x"
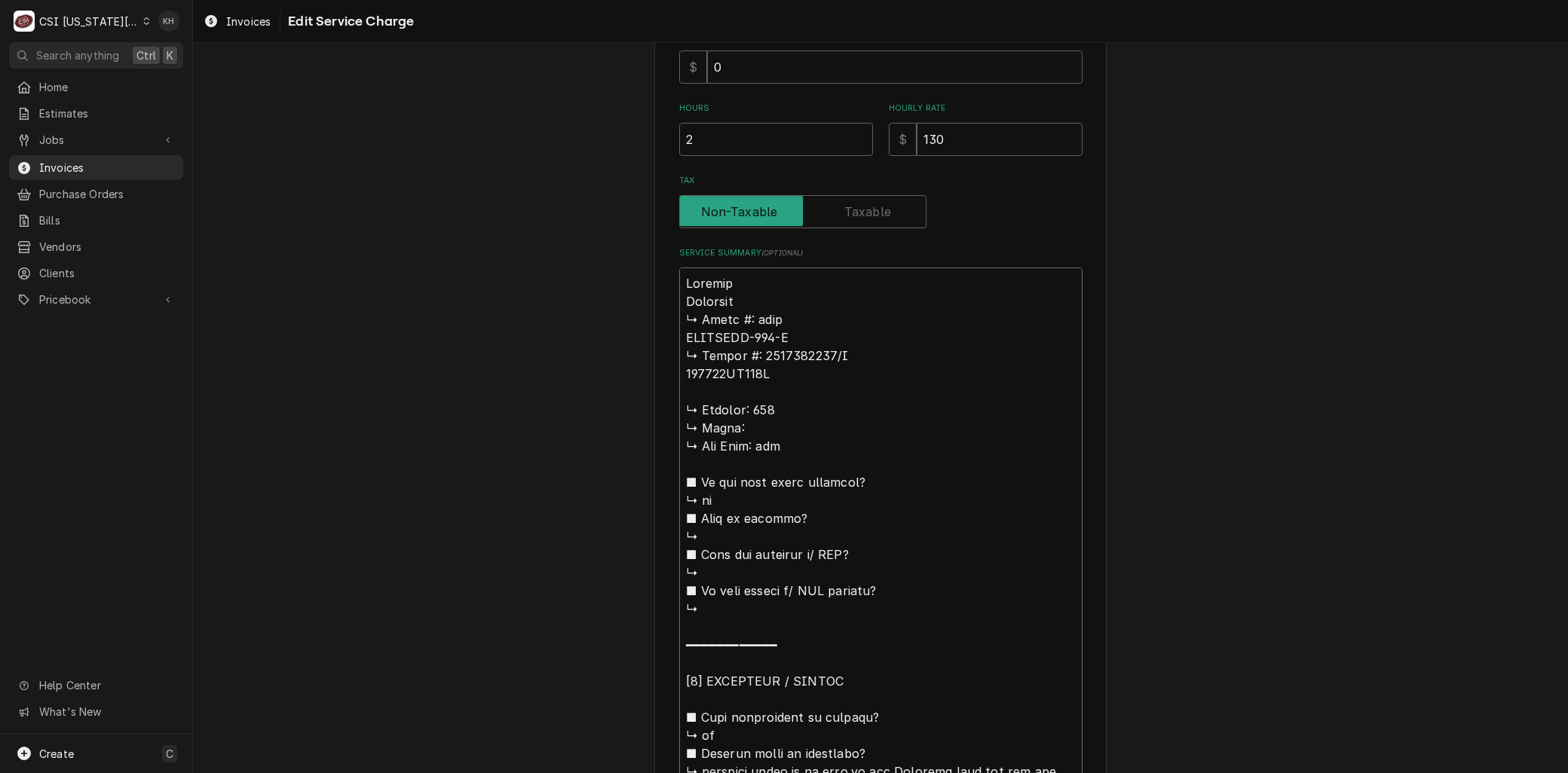
type textarea "Brandade Blodgett ↳ 𝗠𝗼𝗱𝗲𝗹 #: jtrh ZEPHAIRE-100-G ↳ 𝗦𝗲𝗿𝗶𝗮𝗹 #: 0000051437/X 11271…"
type textarea "x"
type textarea "Brand:ade Blodgett ↳ 𝗠𝗼𝗱𝗲𝗹 #: jtrh ZEPHAIRE-100-G ↳ 𝗦𝗲𝗿𝗶𝗮𝗹 #: 0000051437/X 1127…"
type textarea "x"
type textarea "Brand: ade Blodgett ↳ 𝗠𝗼𝗱𝗲𝗹 #: jtrh ZEPHAIRE-100-G ↳ 𝗦𝗲𝗿𝗶𝗮𝗹 #: 0000051437/X 112…"
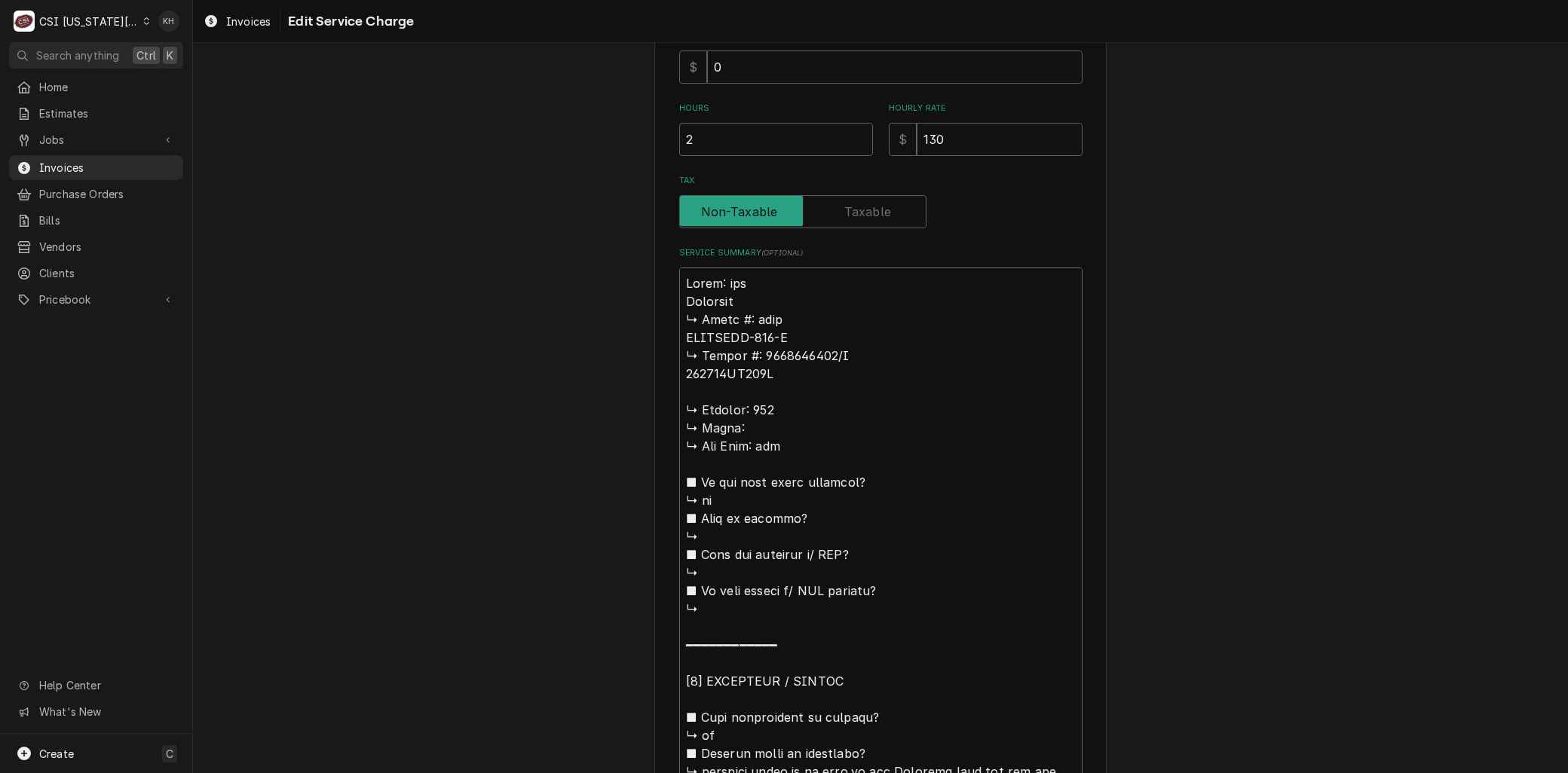
type textarea "x"
type textarea "Brand: Jade Blodgett ↳ 𝗠𝗼𝗱𝗲𝗹 #: jtrh ZEPHAIRE-100-G ↳ 𝗦𝗲𝗿𝗶𝗮𝗹 #: 0000051437/X 11…"
type textarea "x"
type textarea "Brand: Jade / Blodgett ↳ 𝗠𝗼𝗱𝗲𝗹 #: jtrh ZEPHAIRE-100-G ↳ 𝗦𝗲𝗿𝗶𝗮𝗹 #: 0000051437/X …"
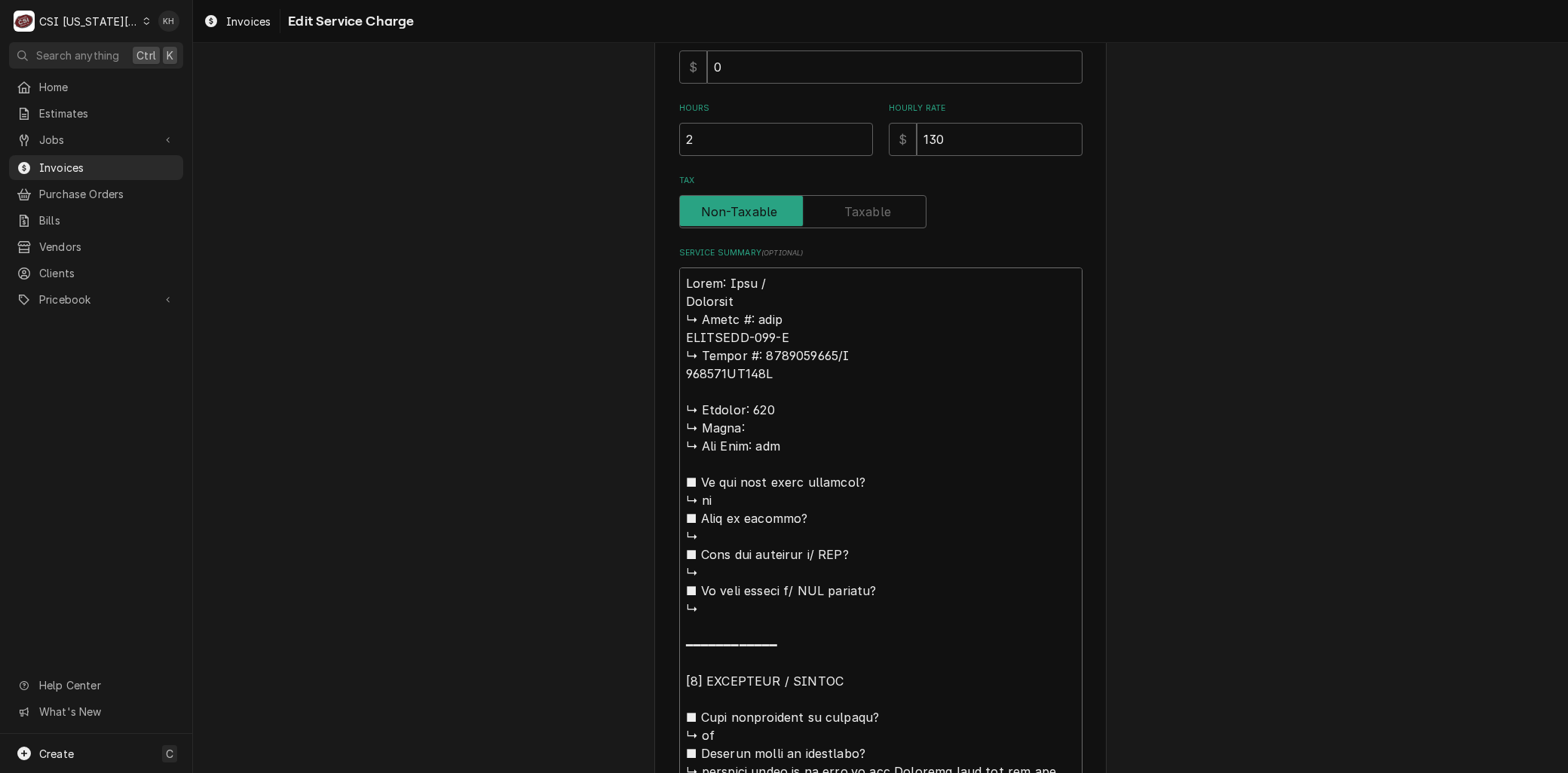
type textarea "x"
type textarea "Brand: Jade / Blodgett ↳ 𝗠𝗼𝗱𝗲𝗹 #: jtrh ZEPHAIRE-100-G ↳ 𝗦𝗲𝗿𝗶𝗮𝗹 #: 0000051437/X …"
type textarea "x"
type textarea "Brand: Jade / M Blodgett ↳ 𝗠𝗼𝗱𝗲𝗹 #: jtrh ZEPHAIRE-100-G ↳ 𝗦𝗲𝗿𝗶𝗮𝗹 #: 0000051437/…"
type textarea "x"
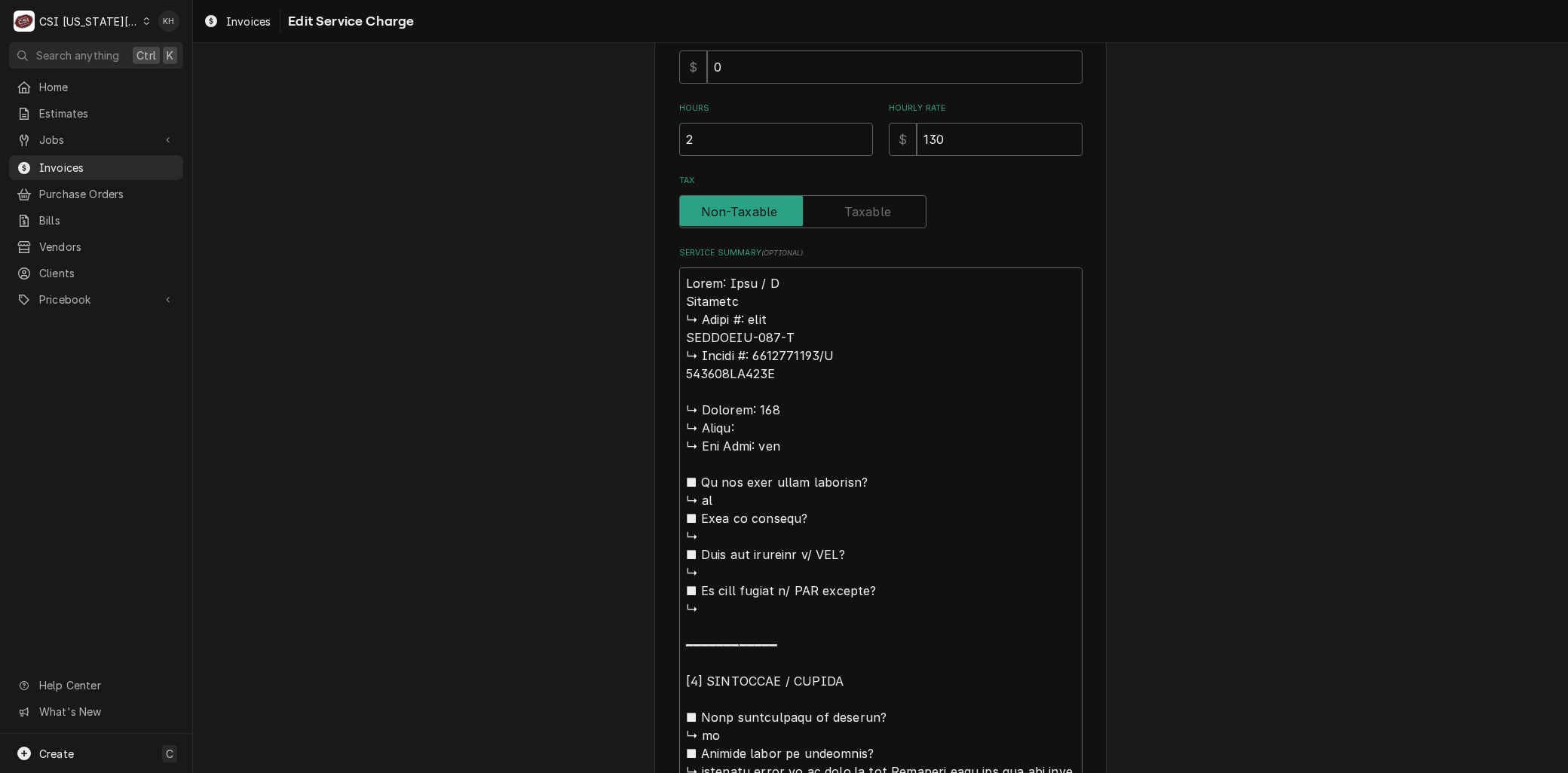
type textarea "Brand: Jade / Mo Blodgett ↳ 𝗠𝗼𝗱𝗲𝗹 #: jtrh ZEPHAIRE-100-G ↳ 𝗦𝗲𝗿𝗶𝗮𝗹 #: 0000051437…"
type textarea "x"
type textarea "Brand: Jade / Mod Blodgett ↳ 𝗠𝗼𝗱𝗲𝗹 #: jtrh ZEPHAIRE-100-G ↳ 𝗦𝗲𝗿𝗶𝗮𝗹 #: 000005143…"
type textarea "x"
type textarea "Brand: Jade / Mode Blodgett ↳ 𝗠𝗼𝗱𝗲𝗹 #: jtrh ZEPHAIRE-100-G ↳ 𝗦𝗲𝗿𝗶𝗮𝗹 #: 00000514…"
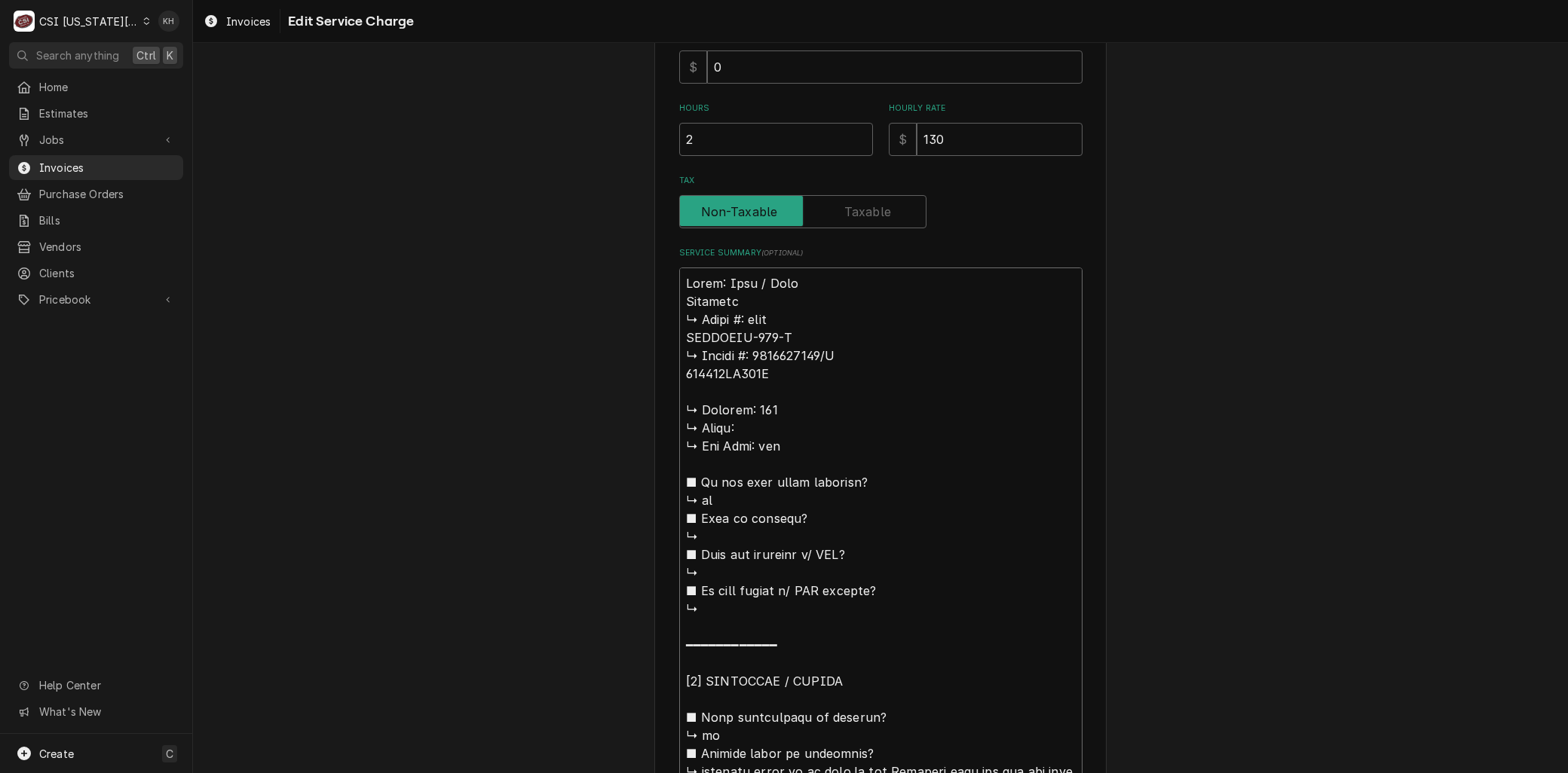
type textarea "x"
type textarea "Brand: Jade / Model Blodgett ↳ 𝗠𝗼𝗱𝗲𝗹 #: jtrh ZEPHAIRE-100-G ↳ 𝗦𝗲𝗿𝗶𝗮𝗹 #: 0000051…"
type textarea "x"
type textarea "Brand: Jade / Model: Blodgett ↳ 𝗠𝗼𝗱𝗲𝗹 #: jtrh ZEPHAIRE-100-G ↳ 𝗦𝗲𝗿𝗶𝗮𝗹 #: 000005…"
type textarea "x"
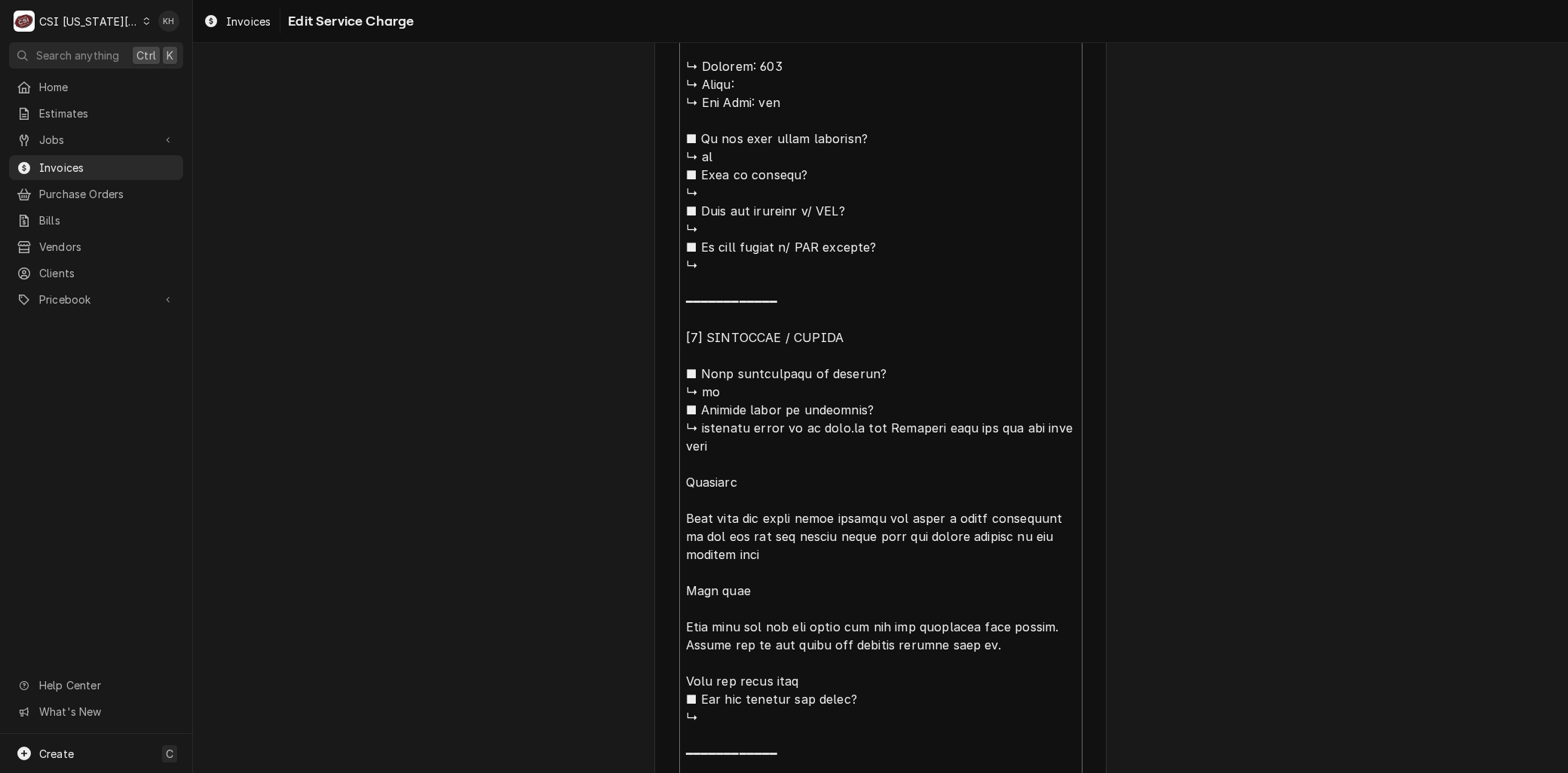
scroll to position [1042, 0]
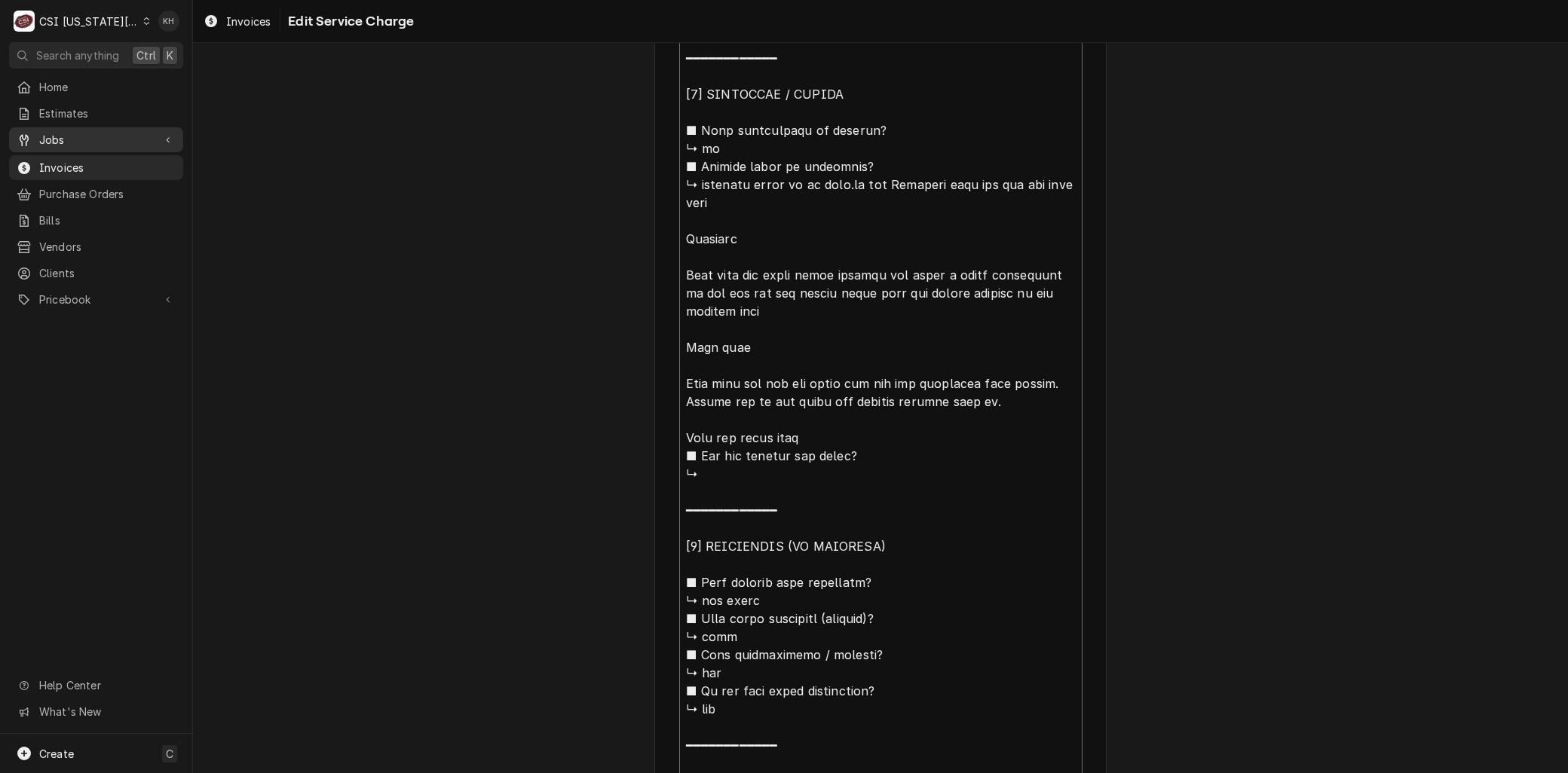
type textarea "Brand: Jade / Model: Blodgett ↳ 𝗠𝗼𝗱𝗲𝗹 #: jtrh ZEPHAIRE-100-G ↳ 𝗦𝗲𝗿𝗶𝗮𝗹 #: 000005…"
drag, startPoint x: 39, startPoint y: 126, endPoint x: 50, endPoint y: 143, distance: 20.2
click at [39, 130] on div "Jobs" at bounding box center [96, 139] width 168 height 19
click at [54, 159] on span "Jobs" at bounding box center [107, 166] width 136 height 16
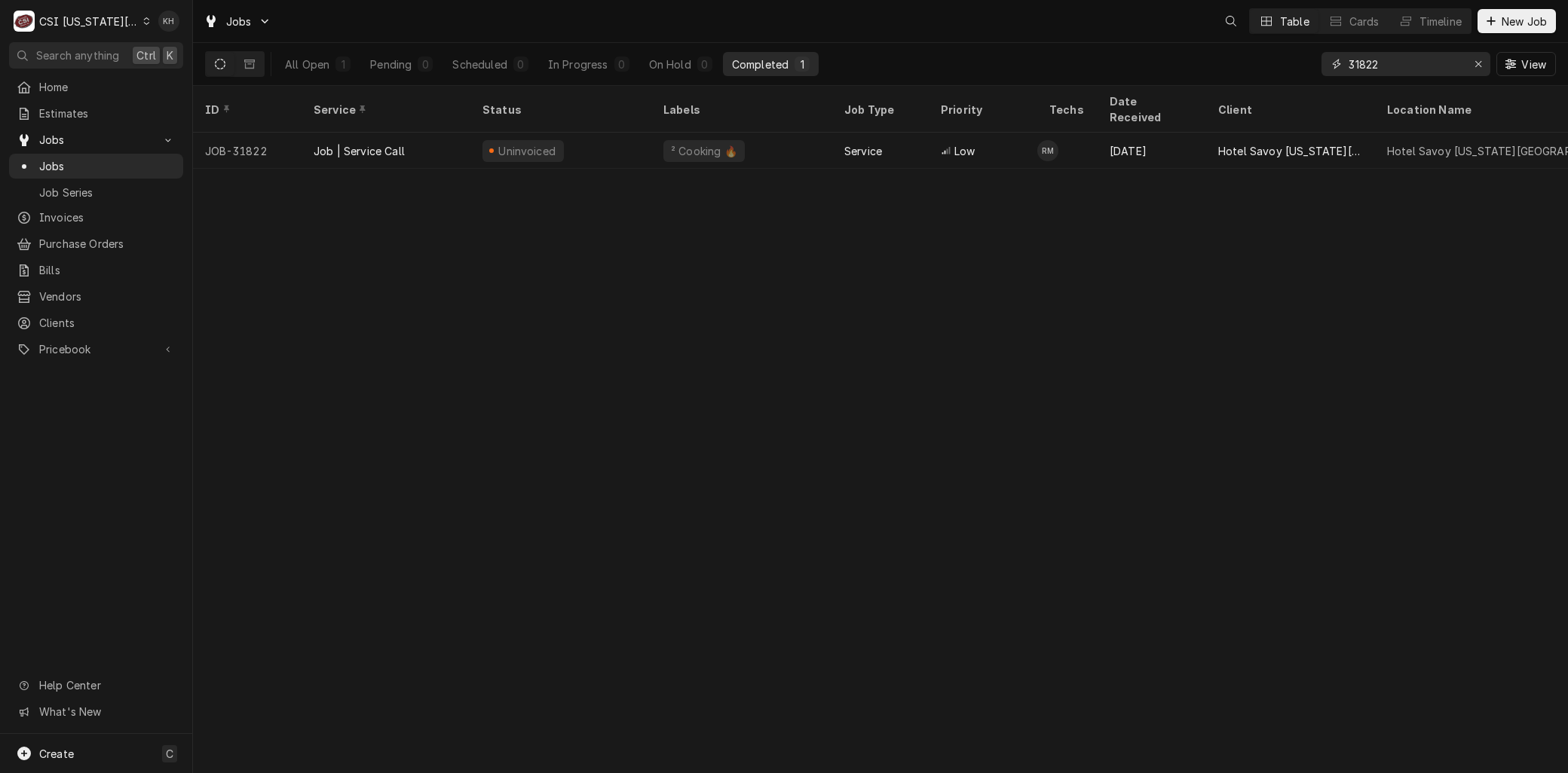
drag, startPoint x: 1359, startPoint y: 65, endPoint x: 1222, endPoint y: 66, distance: 137.0
click at [1214, 66] on div "All Open 1 Pending 0 Scheduled 0 In Progress 0 On Hold 0 Completed 1 31822 View" at bounding box center [880, 64] width 1351 height 42
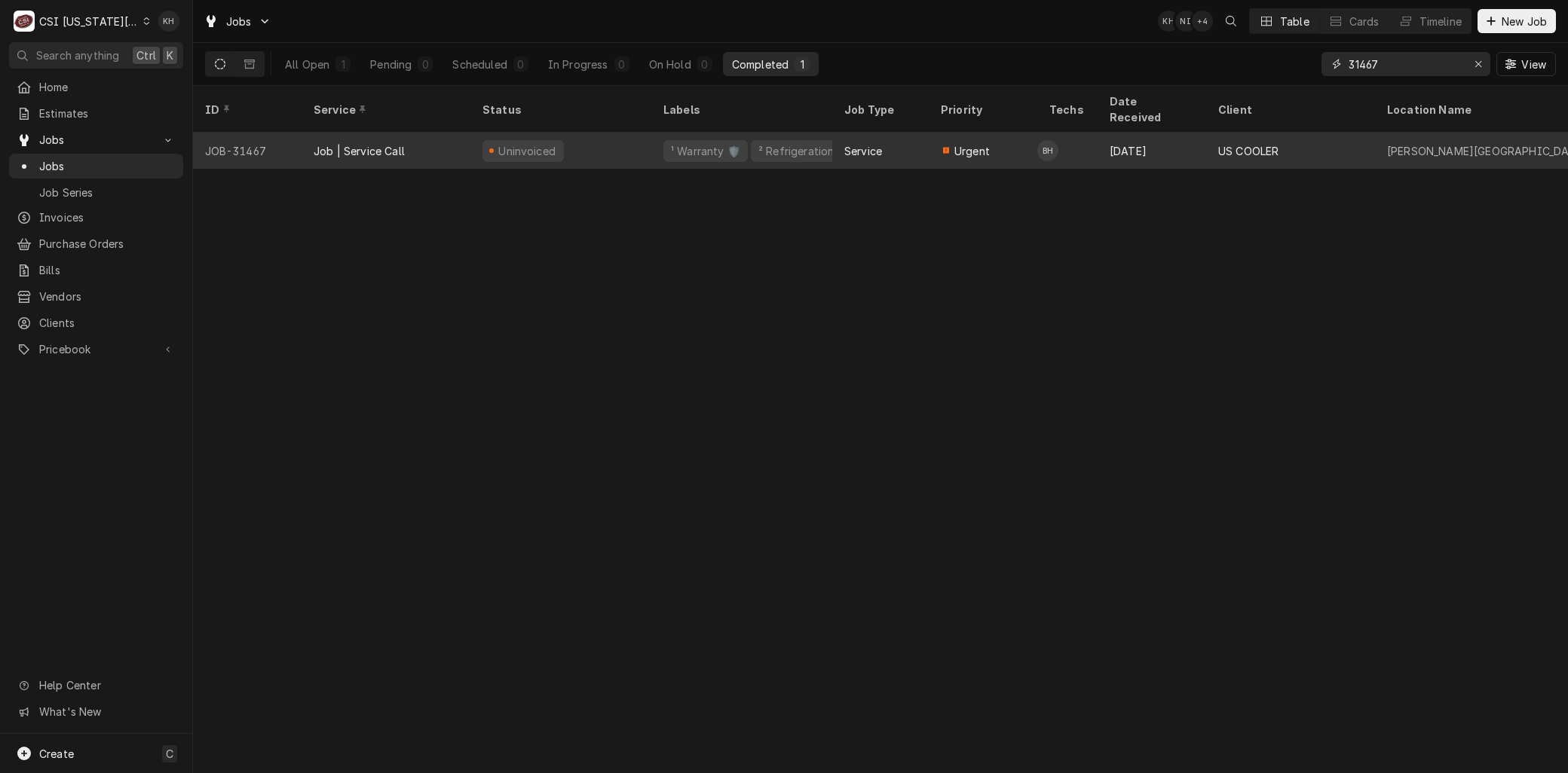
type input "31467"
click at [404, 133] on div "Job | Service Call" at bounding box center [386, 151] width 168 height 36
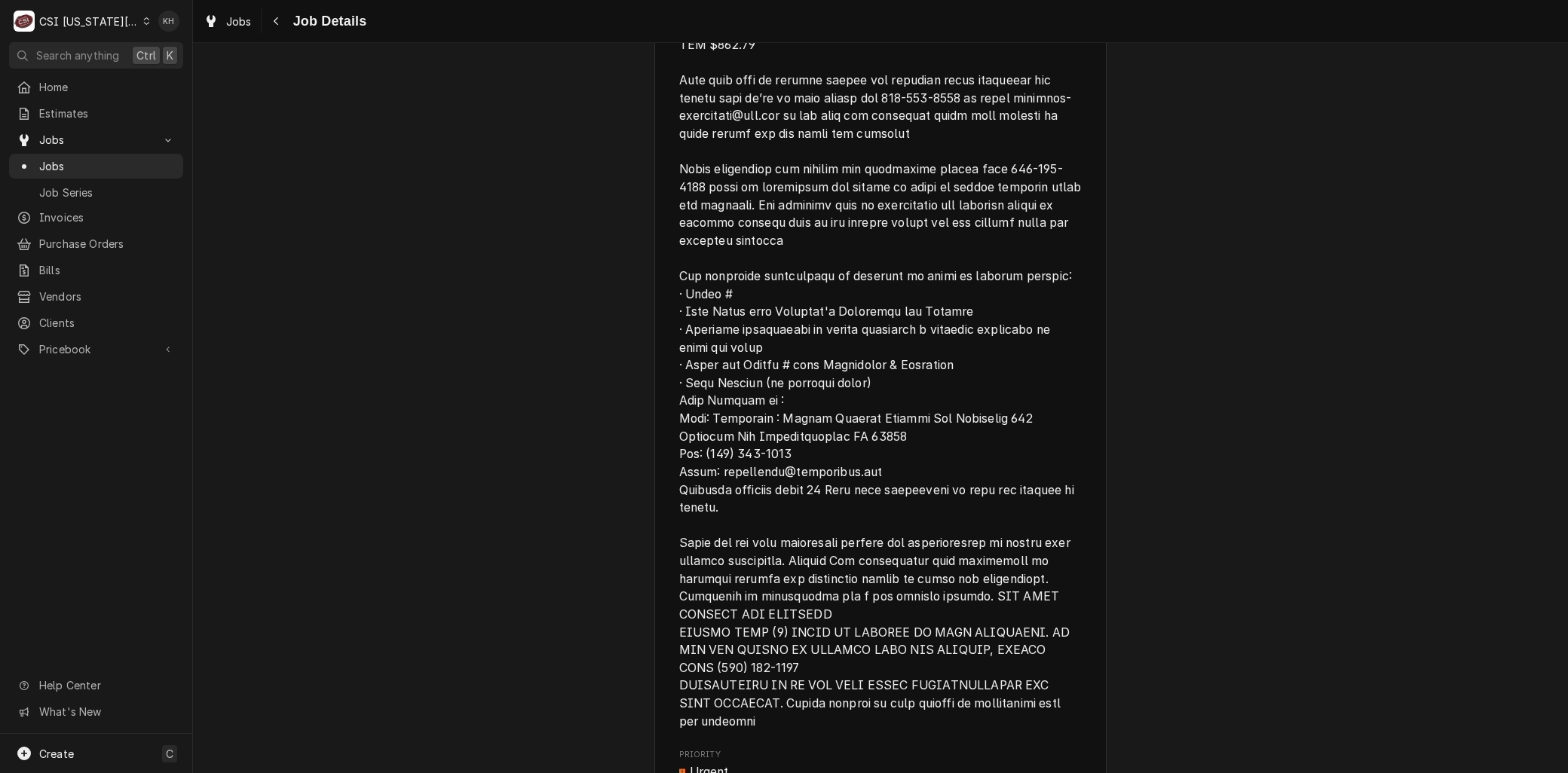
scroll to position [2092, 0]
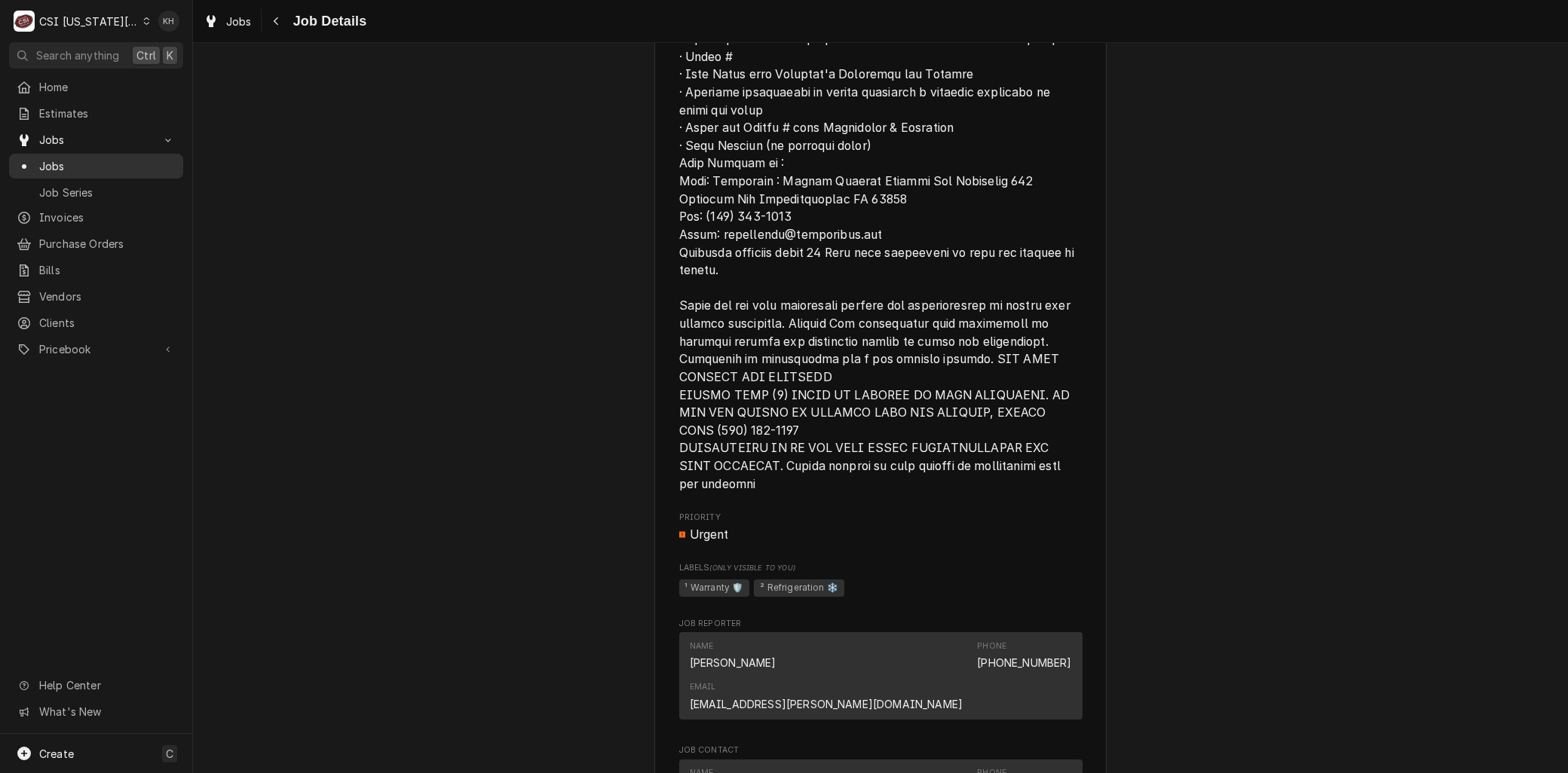
click at [61, 163] on span "Jobs" at bounding box center [107, 166] width 136 height 16
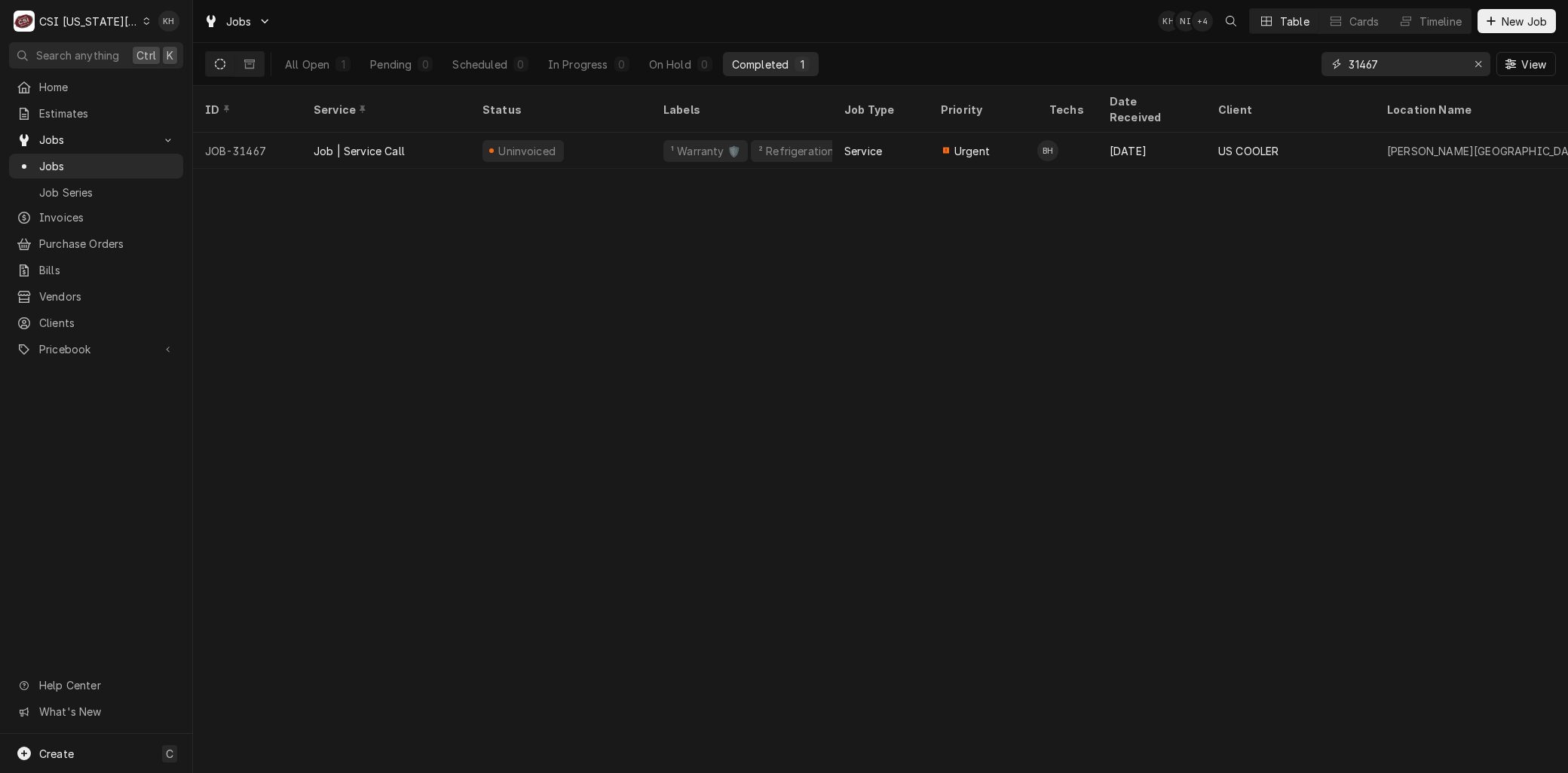
drag, startPoint x: 1407, startPoint y: 59, endPoint x: 1261, endPoint y: 58, distance: 146.0
click at [1260, 61] on div "All Open 1 Pending 0 Scheduled 0 In Progress 0 On Hold 0 Completed 1 31467 View" at bounding box center [880, 64] width 1351 height 42
type input "31749"
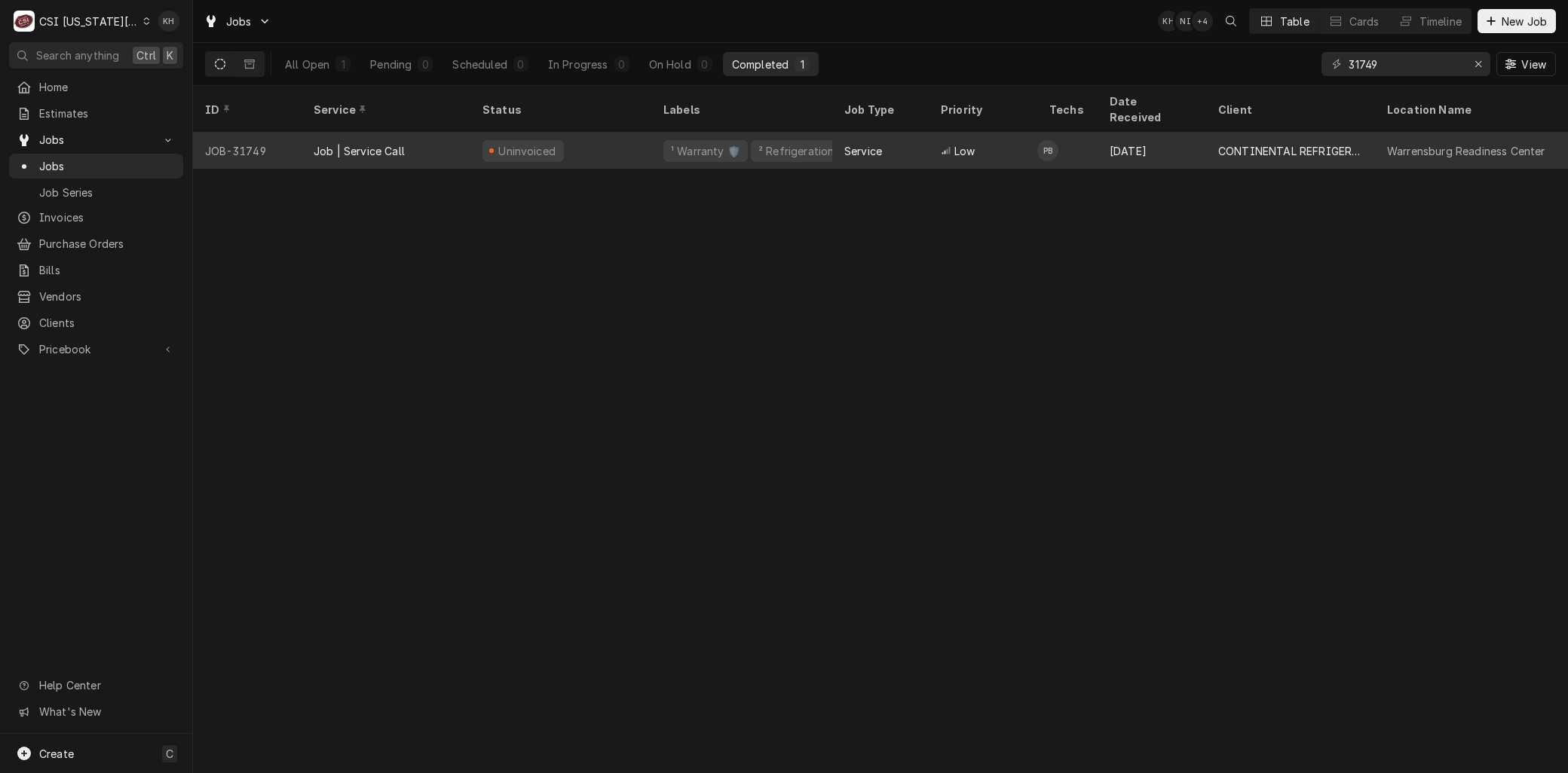
click at [372, 143] on div "Job | Service Call" at bounding box center [358, 151] width 91 height 16
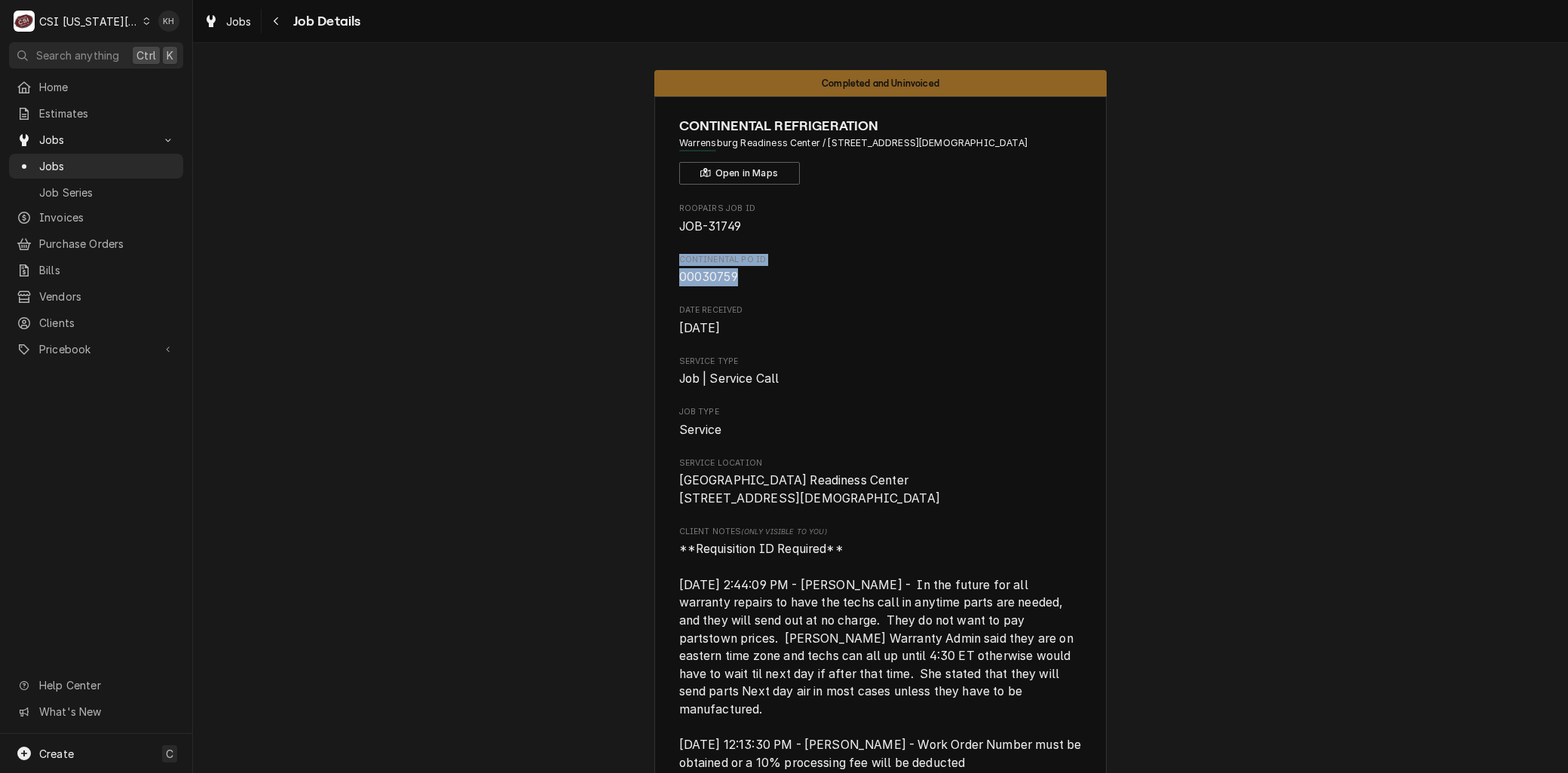
drag, startPoint x: 737, startPoint y: 280, endPoint x: 614, endPoint y: 251, distance: 126.4
copy div "Continental PO ID 00030759"
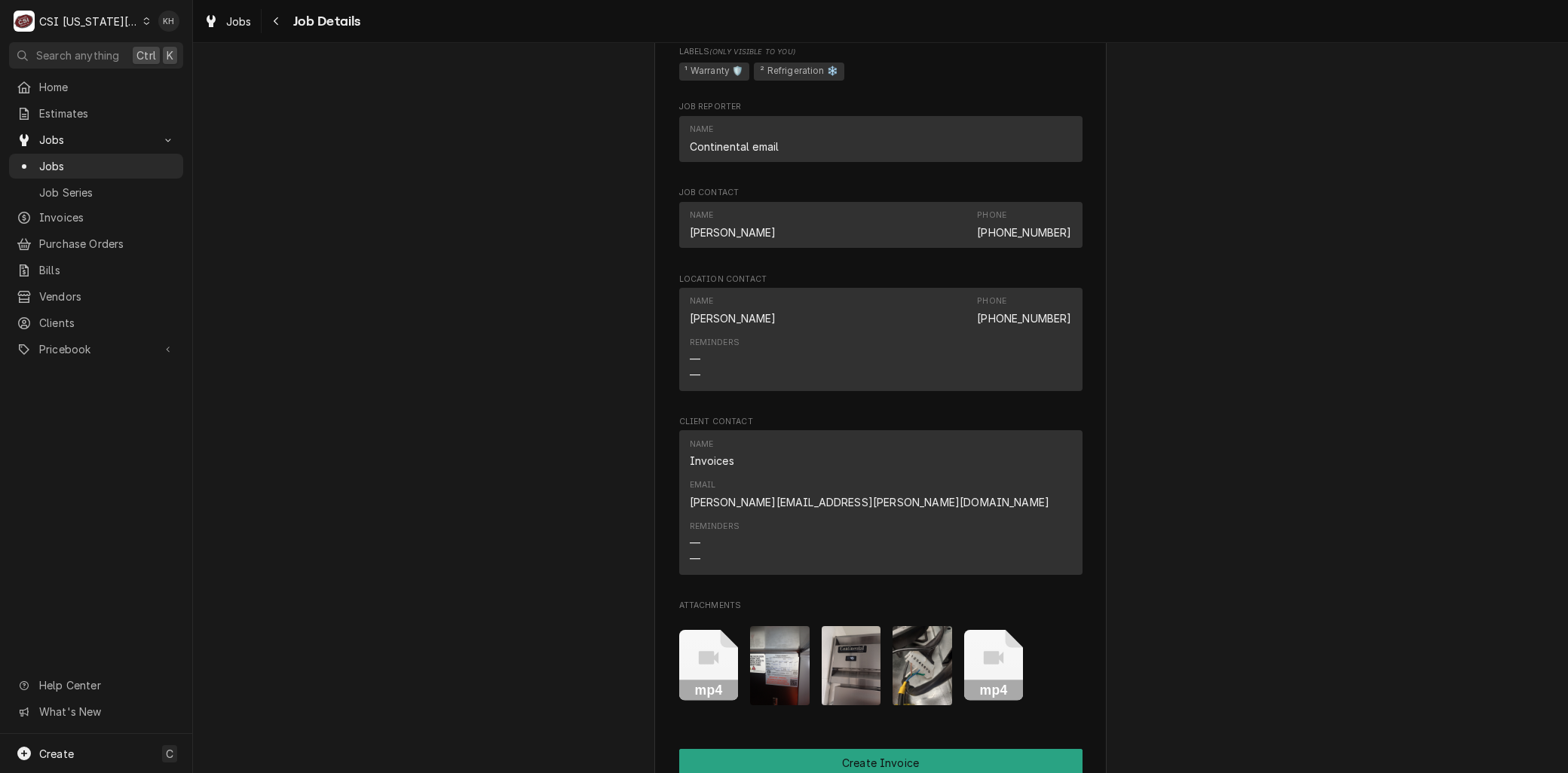
scroll to position [1674, 0]
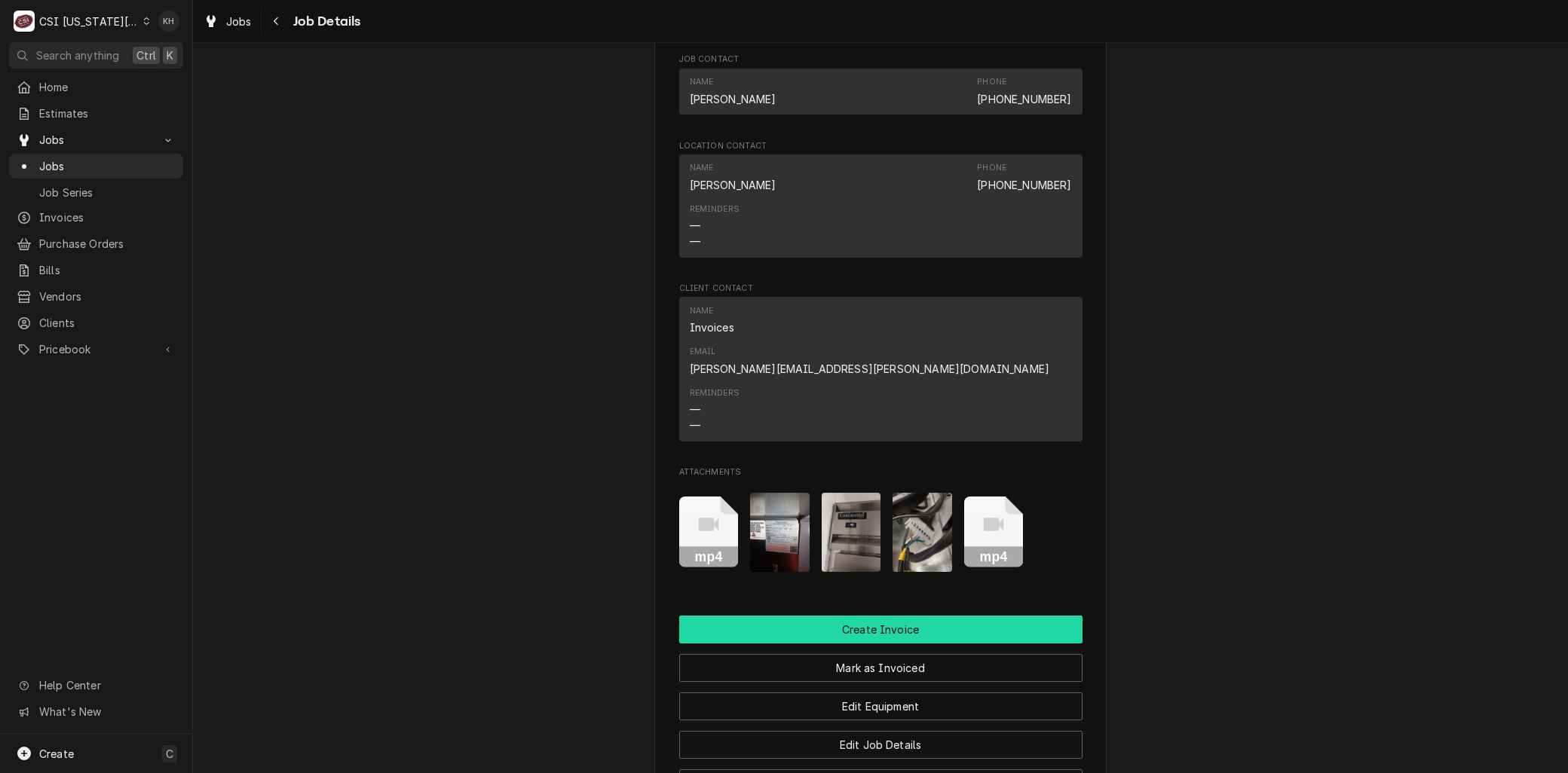
click at [856, 615] on button "Create Invoice" at bounding box center [881, 629] width 403 height 27
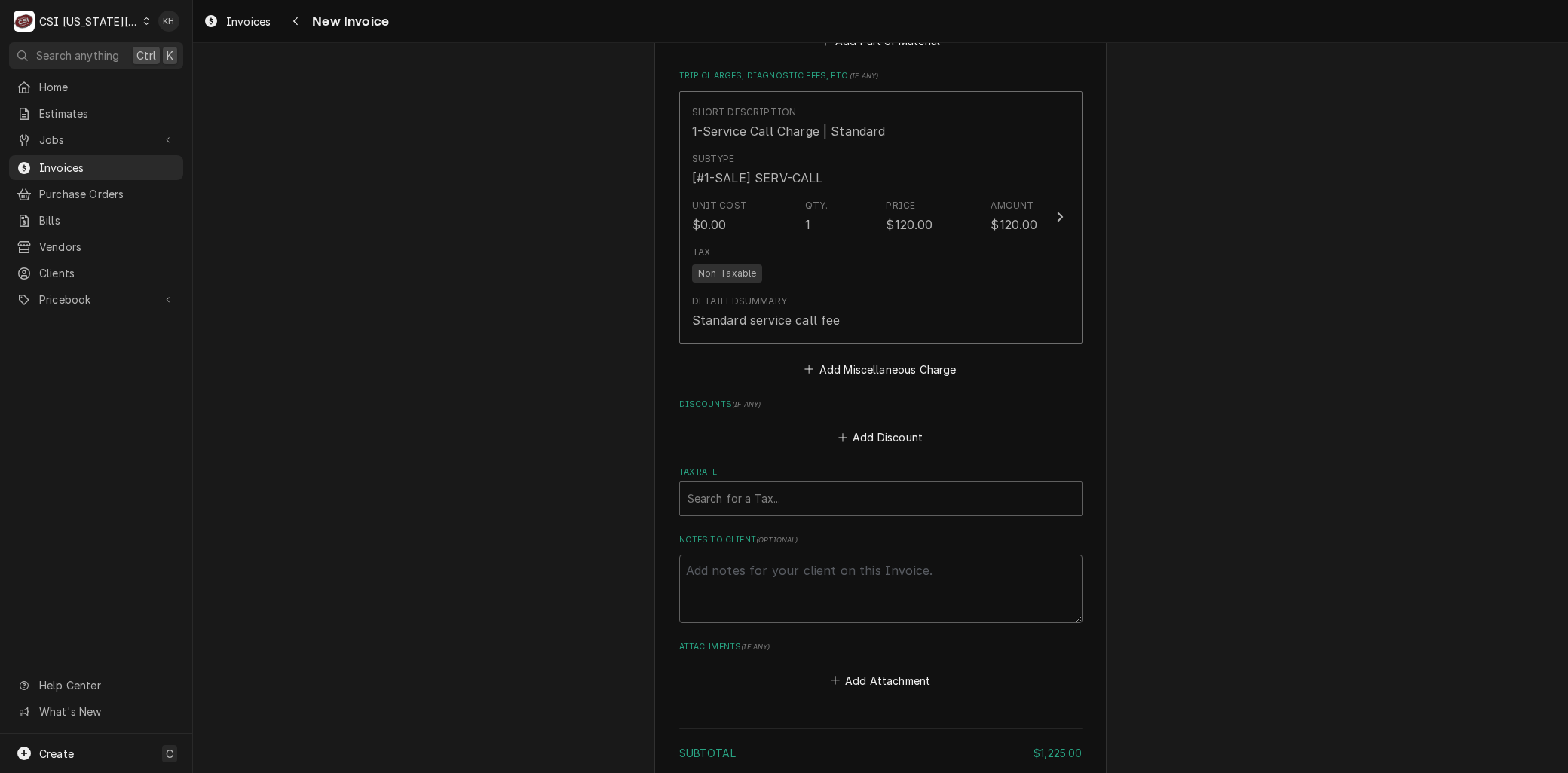
scroll to position [4102, 0]
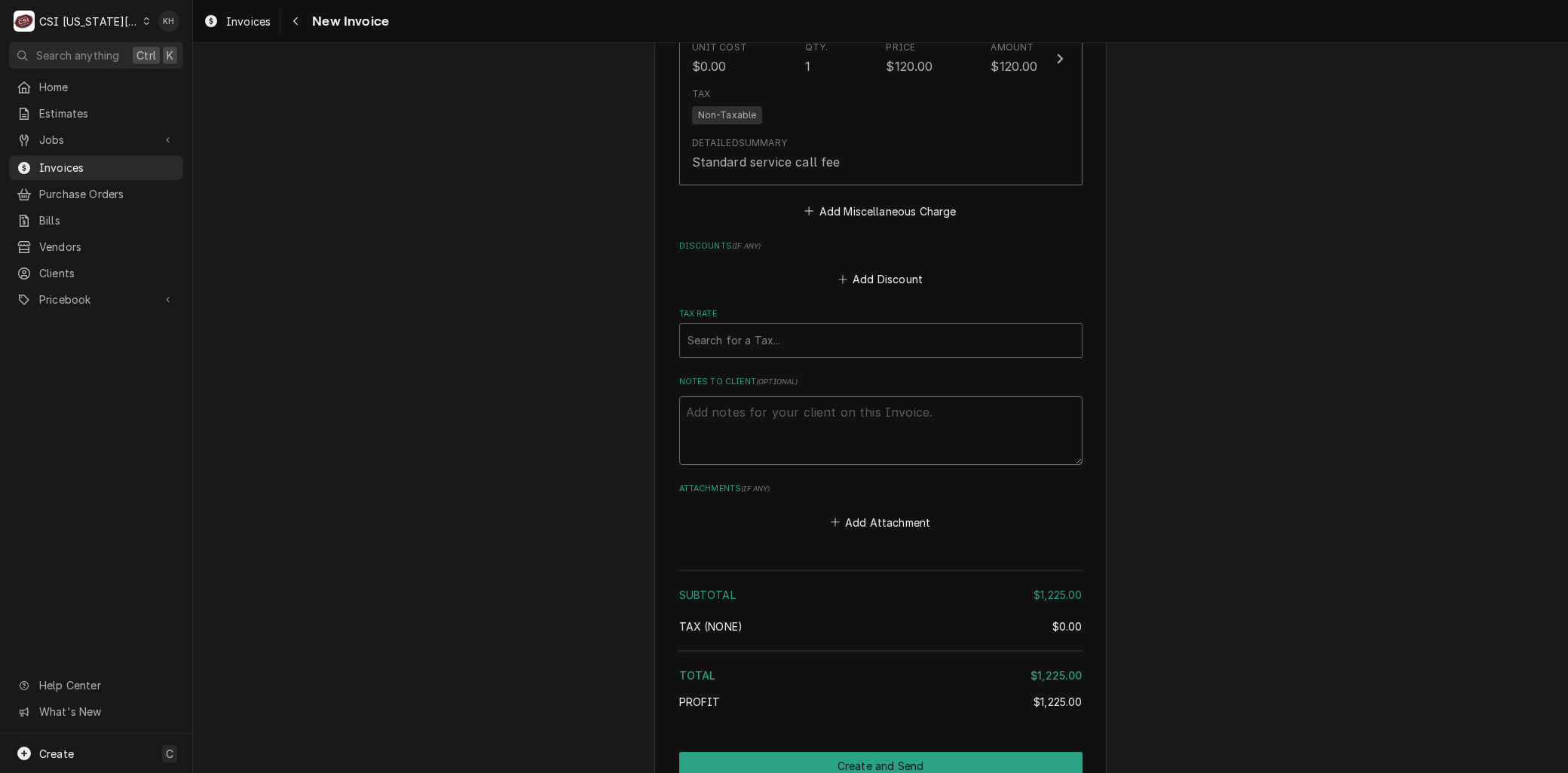
click at [731, 425] on textarea "Notes to Client ( optional )" at bounding box center [881, 430] width 403 height 68
paste textarea "Continental PO ID 00030759"
type textarea "x"
type textarea "Continental PO ID 00030759"
click at [769, 396] on textarea "Continental PO ID 00030759" at bounding box center [881, 430] width 403 height 68
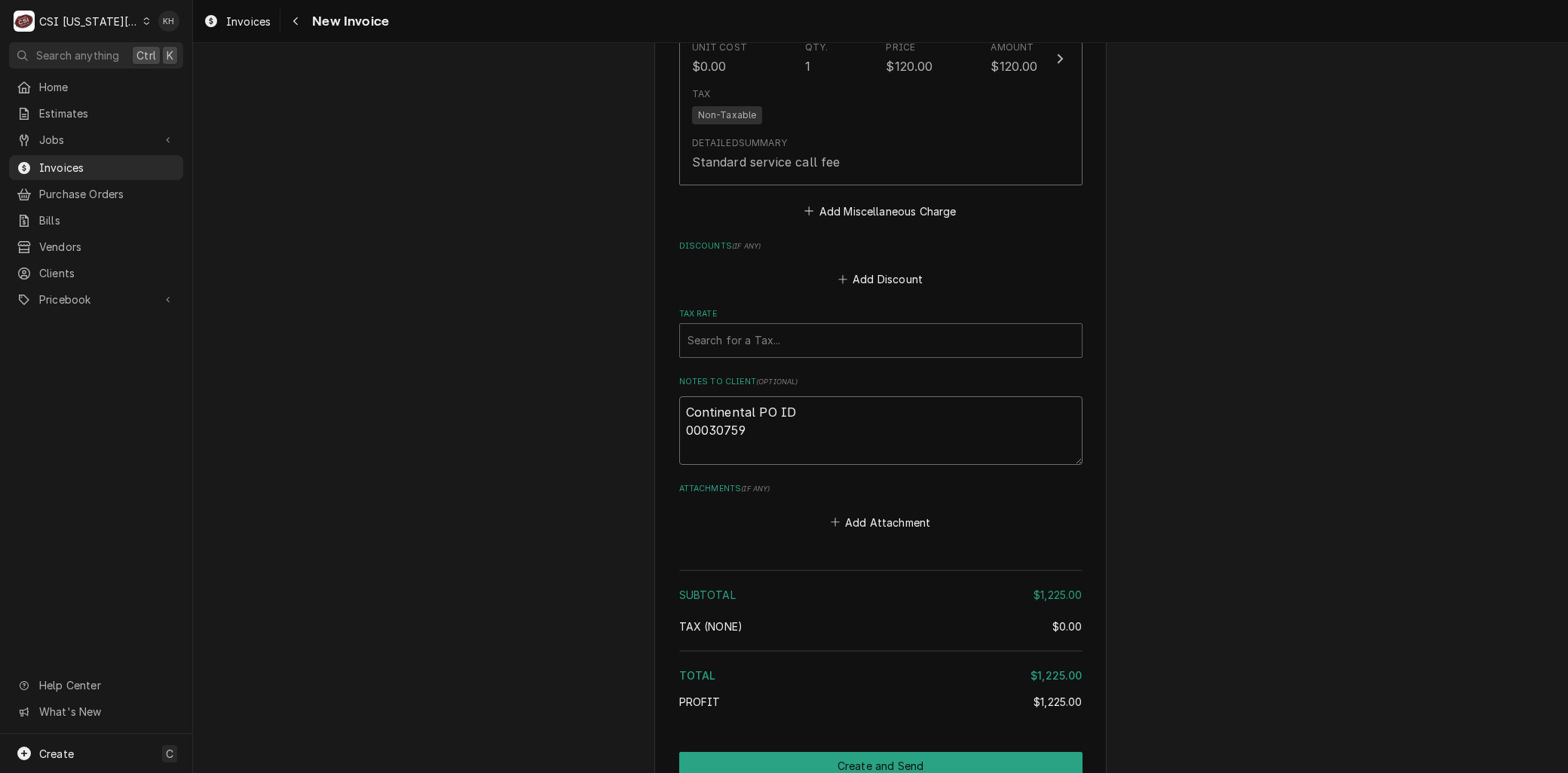
type textarea "x"
type textarea "Continental POID 00030759"
type textarea "x"
type textarea "Continental PID 00030759"
type textarea "x"
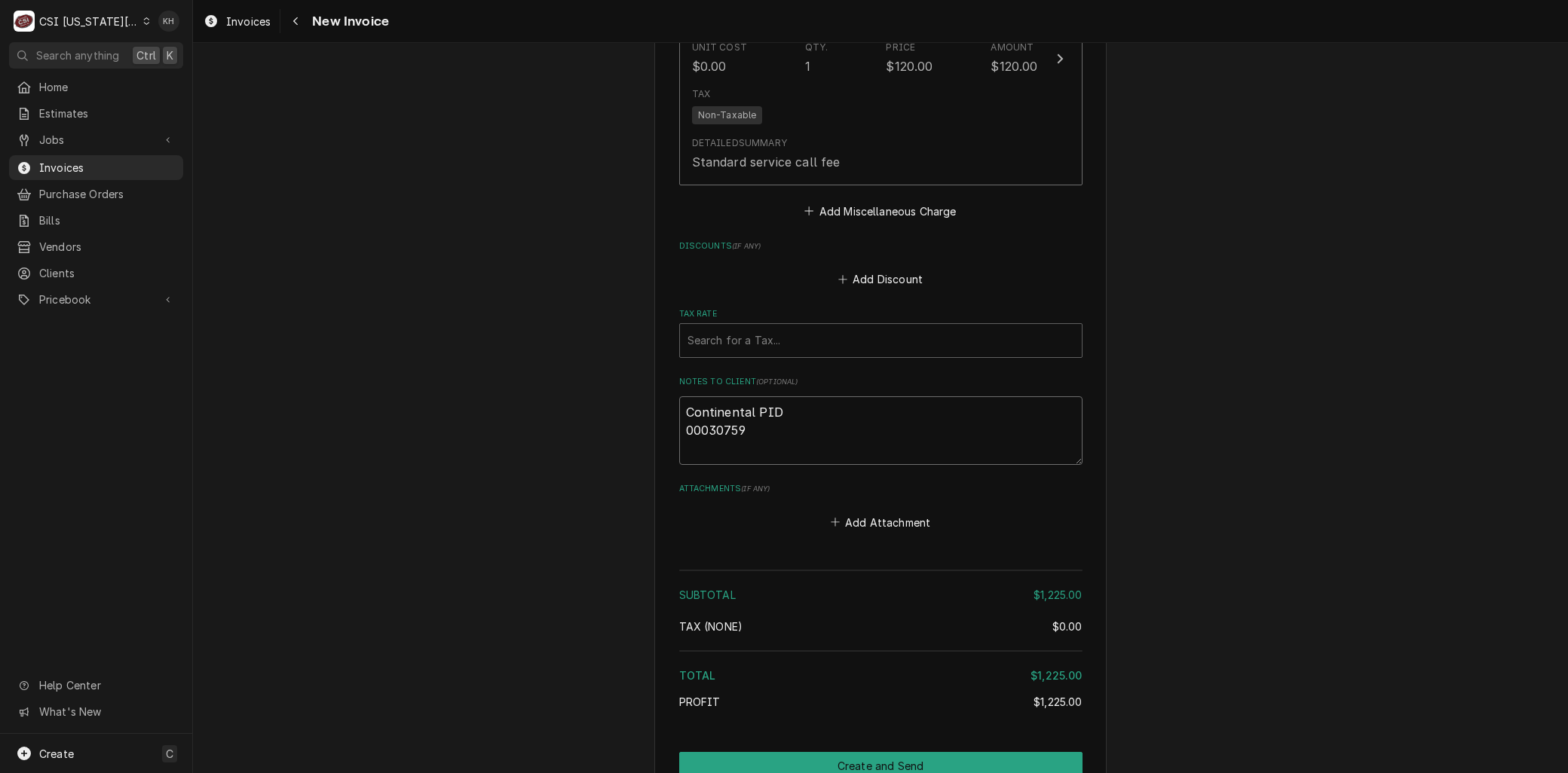
type textarea "Continental ID 00030759"
type textarea "x"
type textarea "Continental ID: 00030759"
type textarea "x"
type textarea "Continental ID:00030759"
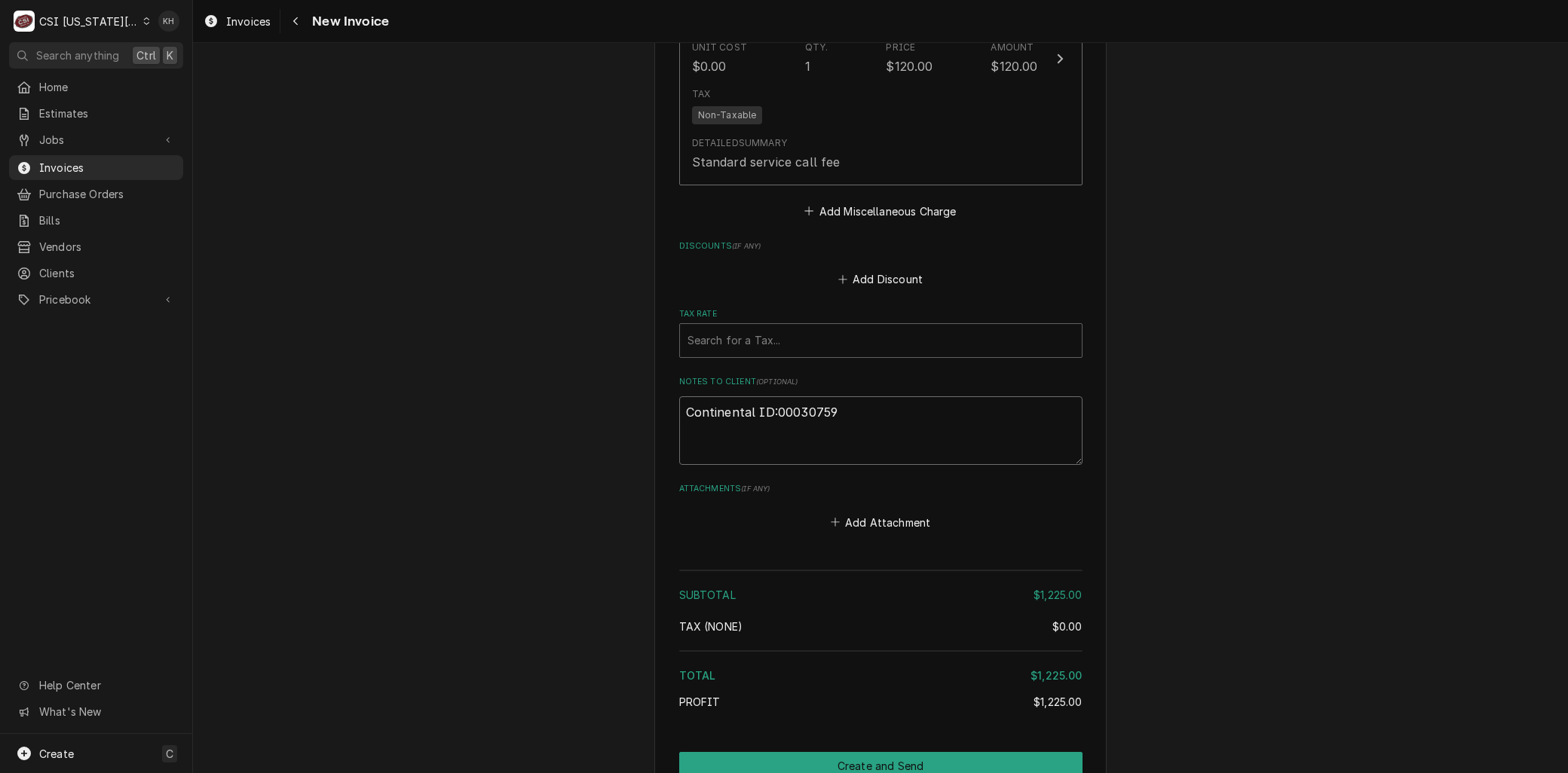
type textarea "x"
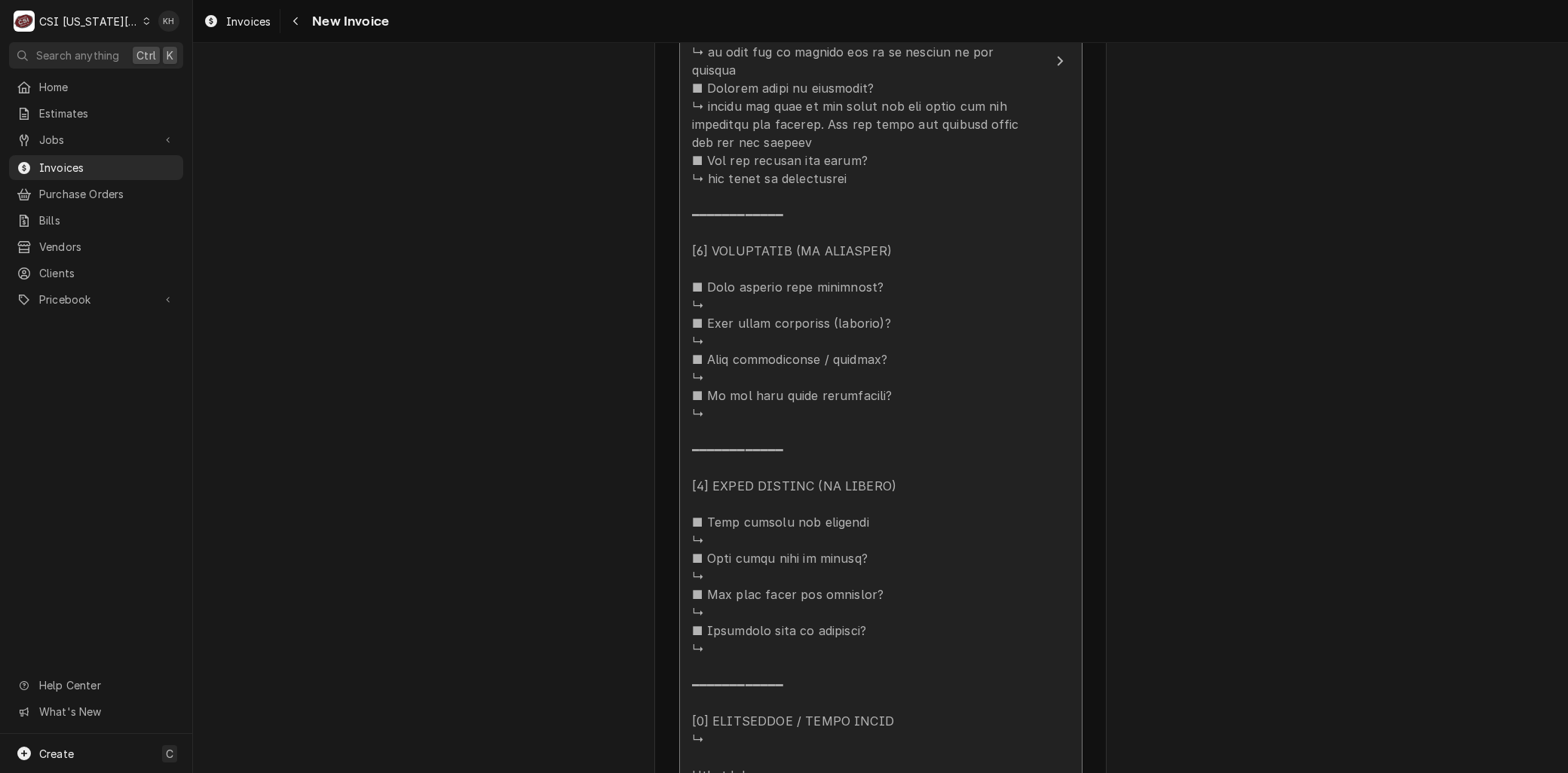
type textarea "Continental ID: 00030759"
click at [775, 578] on div "Update Line Item" at bounding box center [864, 188] width 346 height 1519
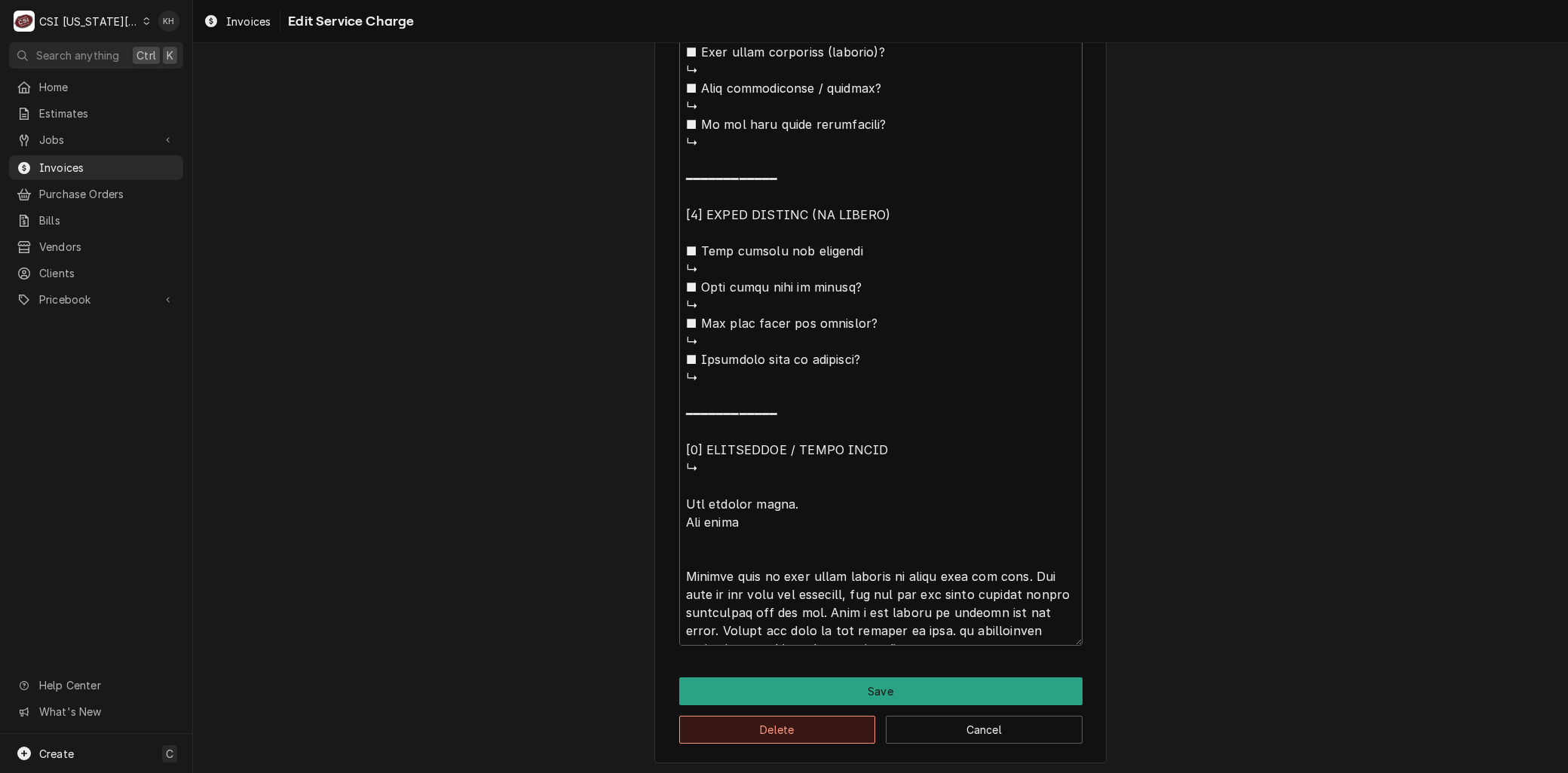
click at [751, 723] on button "Delete" at bounding box center [777, 730] width 197 height 27
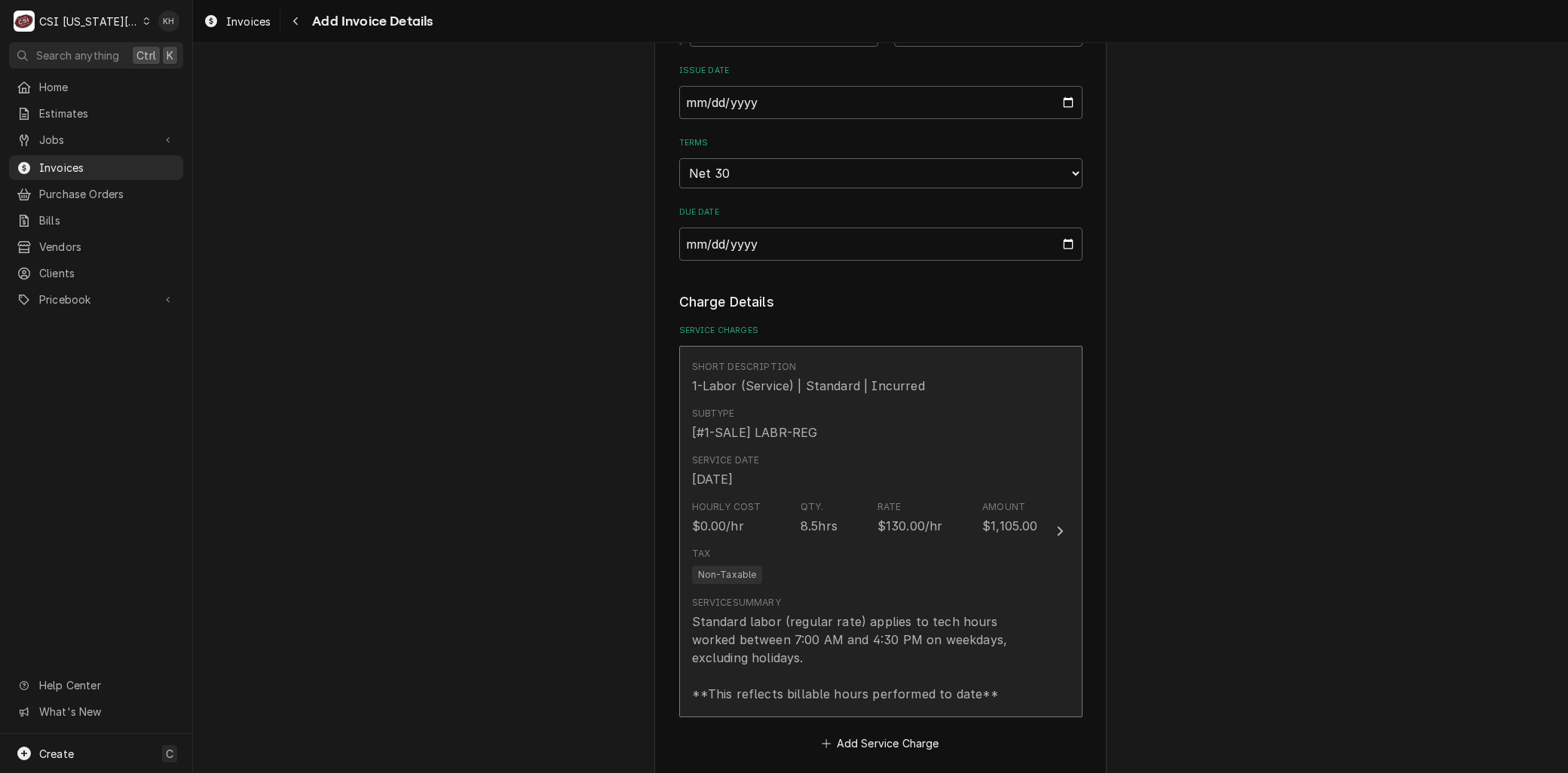
click at [805, 548] on div "Tax Non-Taxable" at bounding box center [864, 565] width 346 height 48
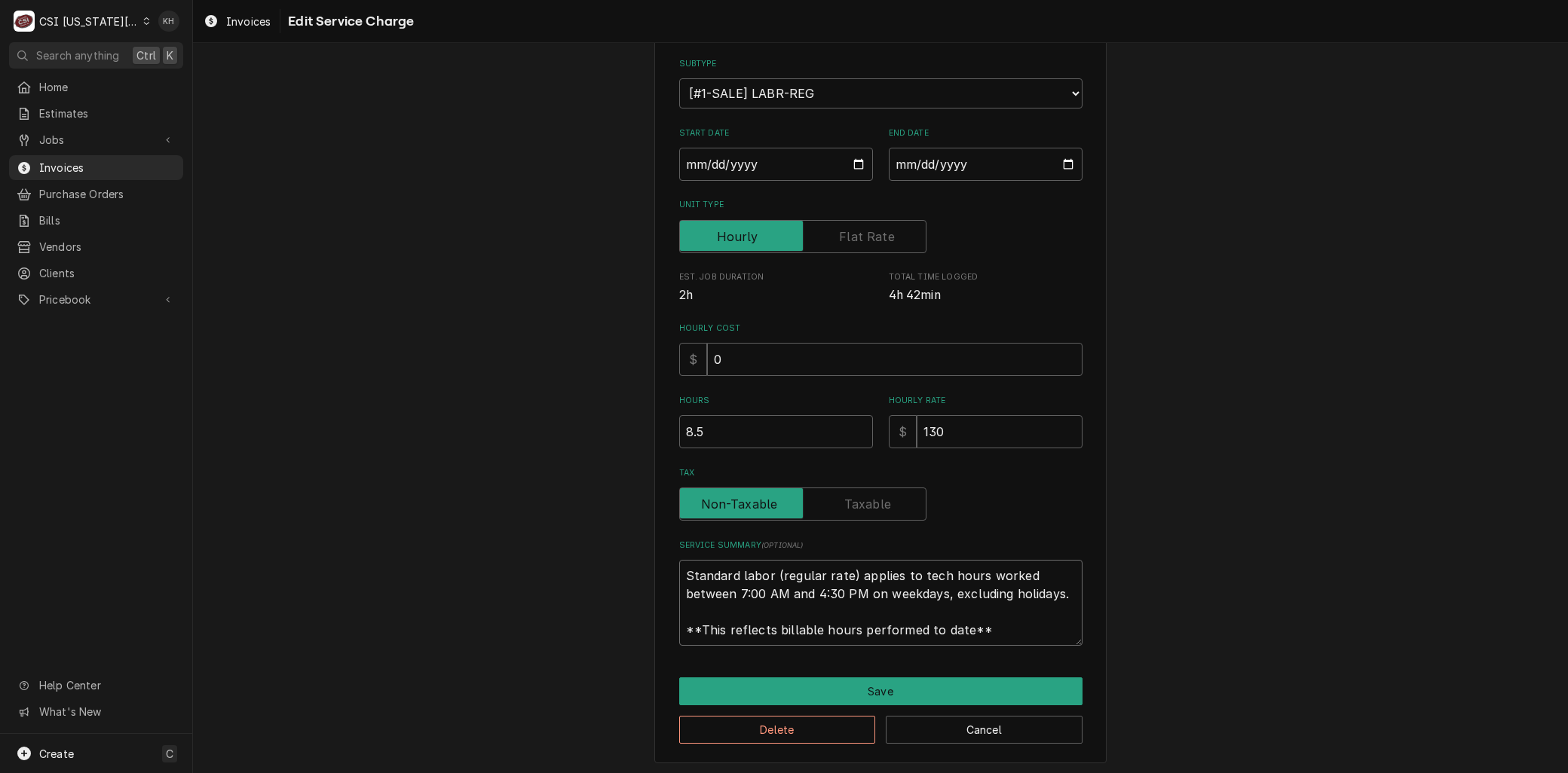
drag, startPoint x: 846, startPoint y: 591, endPoint x: 365, endPoint y: 435, distance: 505.7
click at [360, 435] on div "Use the fields below to edit this service charge Short Description 1-Labor (Ser…" at bounding box center [880, 336] width 1374 height 881
paste textarea "⚠️ 𝗙𝗢𝗥𝗠 𝗜𝗡𝗦𝗧𝗥𝗨𝗖𝗧𝗜𝗢𝗡𝗦 ⚠️ ✪ 𝗖𝗼𝗺𝗽𝗹𝗲𝘁𝗲 𝗮𝗹𝗹 𝗿𝗲𝗹𝗲𝘃𝗮𝗻𝘁 𝘀𝗲𝗰𝘁𝗶𝗼𝗻𝘀 ✪ 𝗣𝗿𝗼𝘃𝗶𝗱𝗲 𝗱𝗲𝘁𝗮𝗶𝗹𝗲𝗱 𝗮𝗻𝘀…"
type textarea "x"
type textarea "⚠️ 𝗙𝗢𝗥𝗠 𝗜𝗡𝗦𝗧𝗥𝗨𝗖𝗧𝗜𝗢𝗡𝗦 ⚠️ ✪ 𝗖𝗼𝗺𝗽𝗹𝗲𝘁𝗲 𝗮𝗹𝗹 𝗿𝗲𝗹𝗲𝘃𝗮𝗻𝘁 𝘀𝗲𝗰𝘁𝗶𝗼𝗻𝘀 ✪ 𝗣𝗿𝗼𝘃𝗶𝗱𝗲 𝗱𝗲𝘁𝗮𝗶𝗹𝗲𝗱 𝗮𝗻𝘀…"
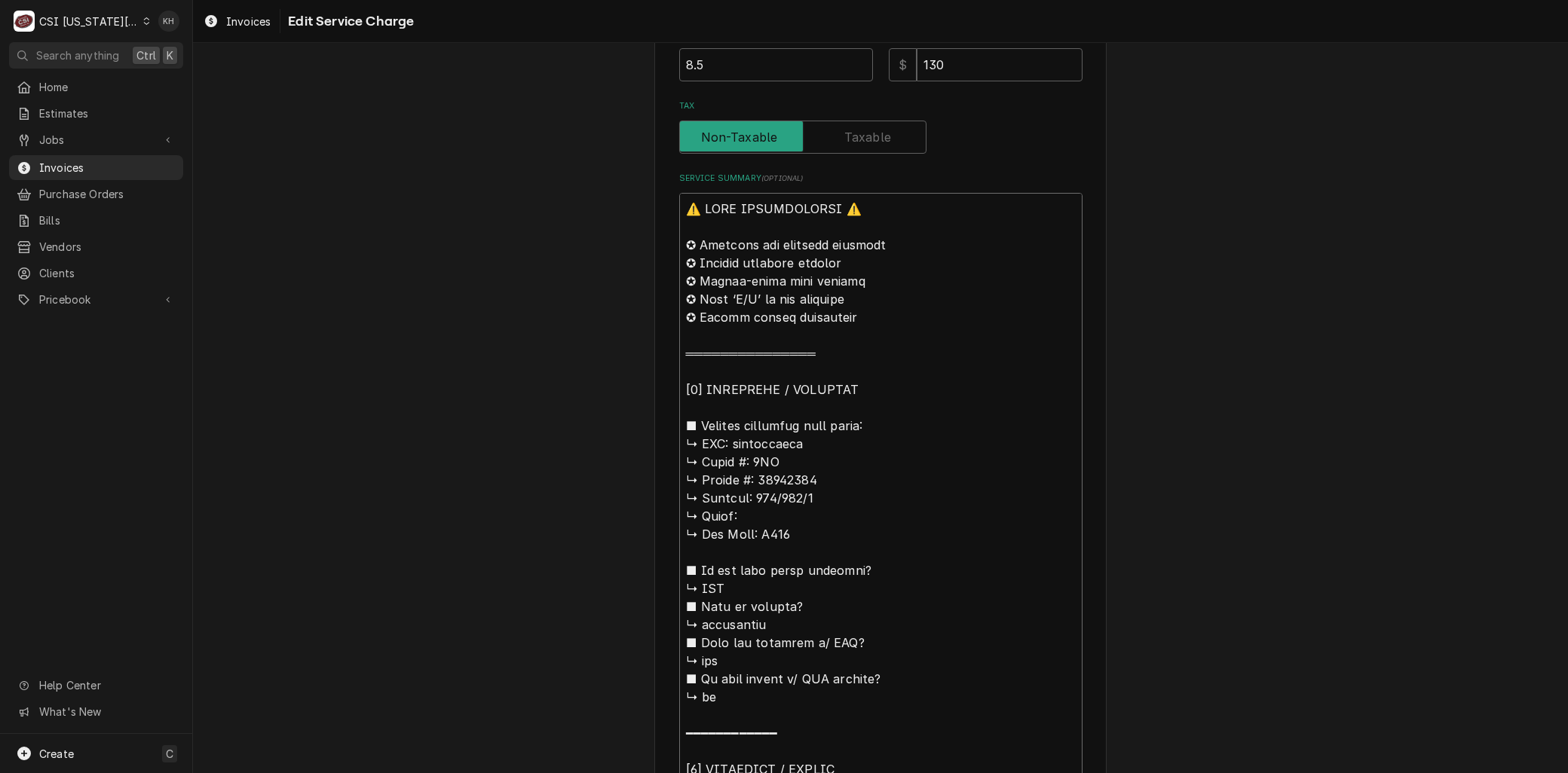
scroll to position [303, 0]
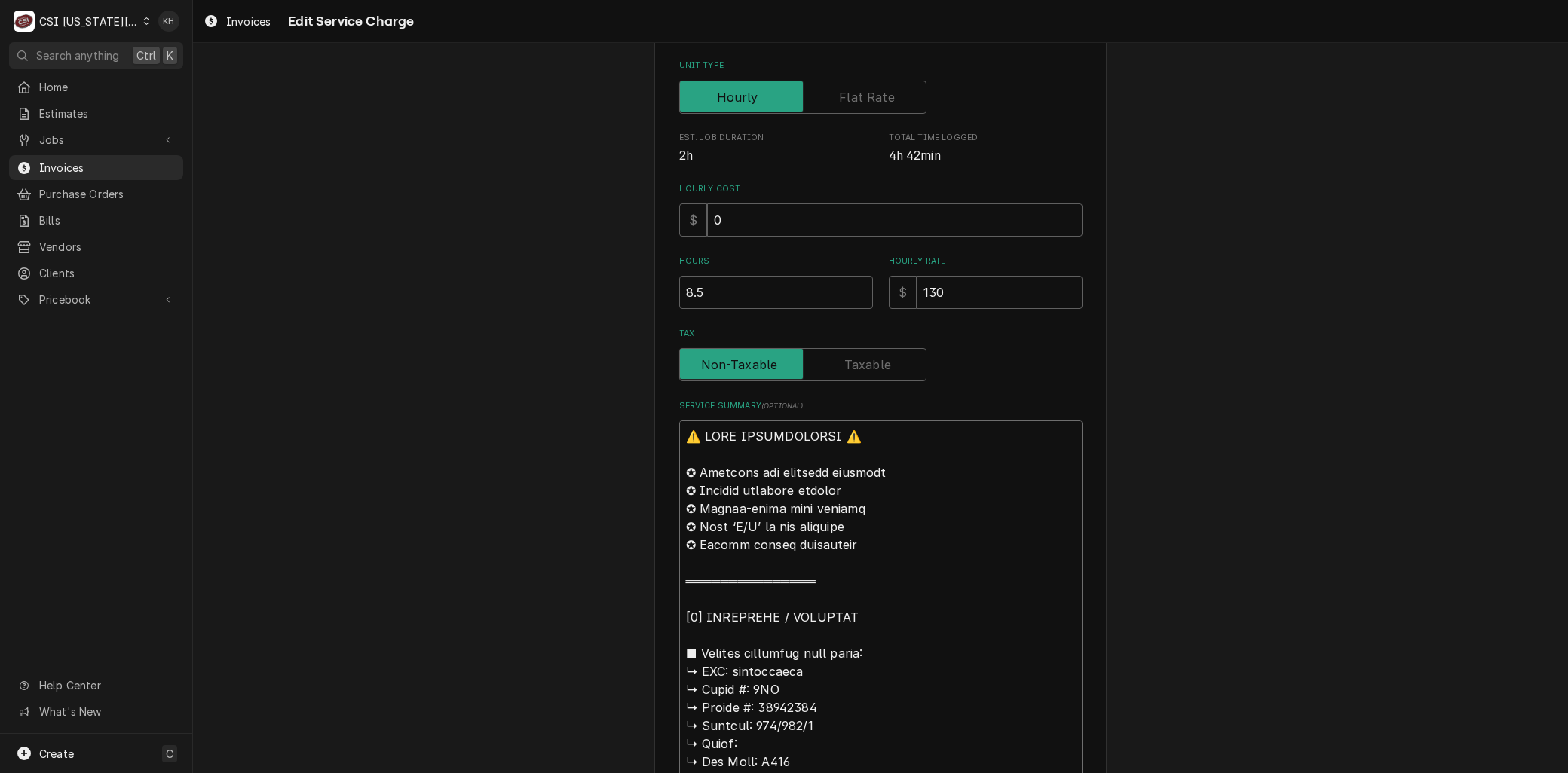
drag, startPoint x: 727, startPoint y: 284, endPoint x: 588, endPoint y: 26, distance: 293.1
click at [588, 26] on div "Invoices Edit Service Charge Use the fields below to edit this service charge S…" at bounding box center [880, 386] width 1374 height 773
type textarea "x"
type textarea "Bontinental ↳ 𝗠𝗼𝗱𝗲𝗹 #: 3FN ↳ 𝗦𝗲𝗿𝗶𝗮𝗹 #: 16498961 ↳ 𝗩𝗼𝗹𝘁𝗮𝗴𝗲: 115/208/1 ↳ 𝗣𝗵𝗮𝘀𝗲: ↳…"
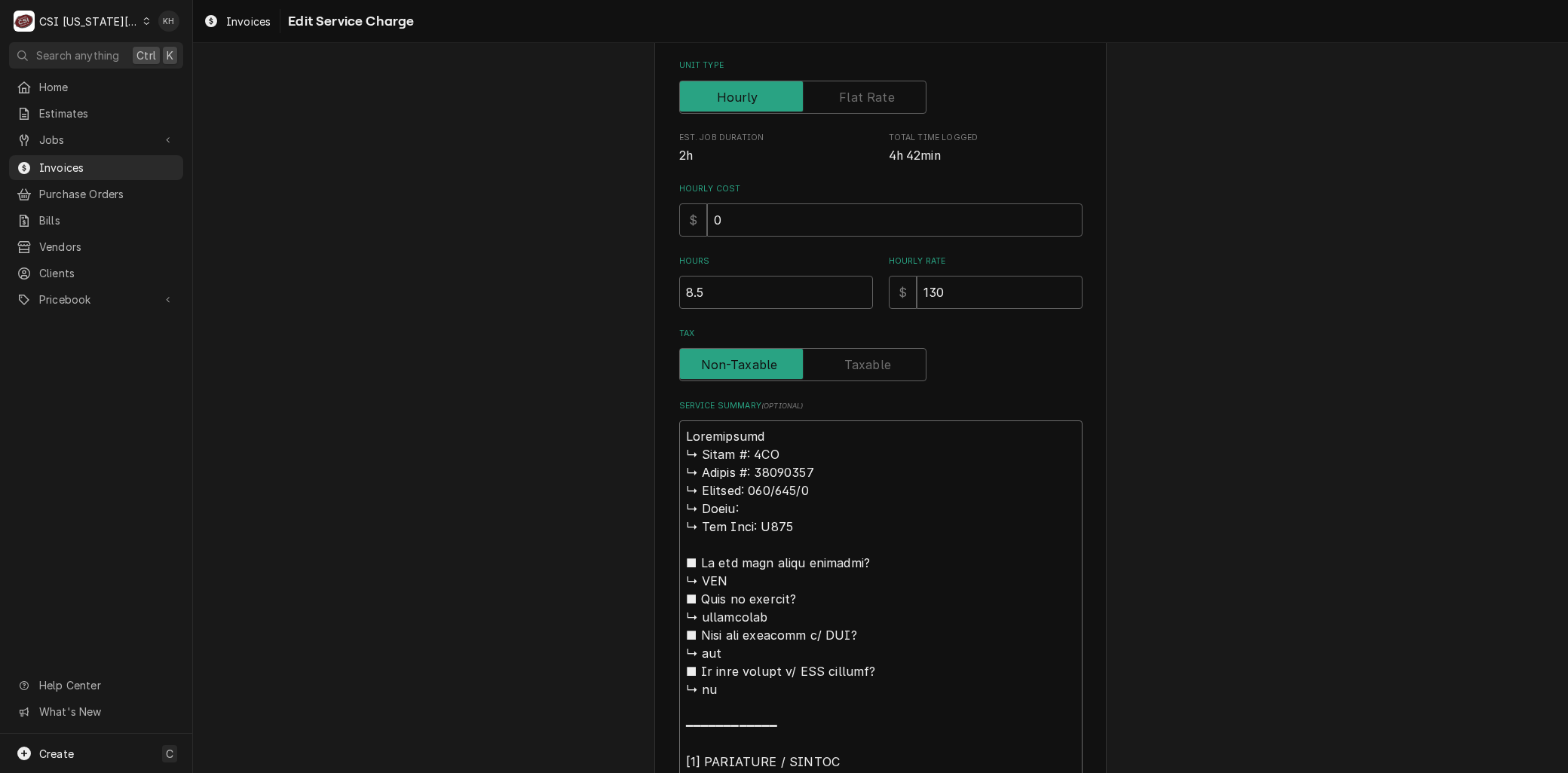
type textarea "x"
type textarea "Brontinental ↳ 𝗠𝗼𝗱𝗲𝗹 #: 3FN ↳ 𝗦𝗲𝗿𝗶𝗮𝗹 #: 16498961 ↳ 𝗩𝗼𝗹𝘁𝗮𝗴𝗲: 115/208/1 ↳ 𝗣𝗵𝗮𝘀𝗲: …"
type textarea "x"
type textarea "Braontinental ↳ 𝗠𝗼𝗱𝗲𝗹 #: 3FN ↳ 𝗦𝗲𝗿𝗶𝗮𝗹 #: 16498961 ↳ 𝗩𝗼𝗹𝘁𝗮𝗴𝗲: 115/208/1 ↳ 𝗣𝗵𝗮𝘀𝗲:…"
type textarea "x"
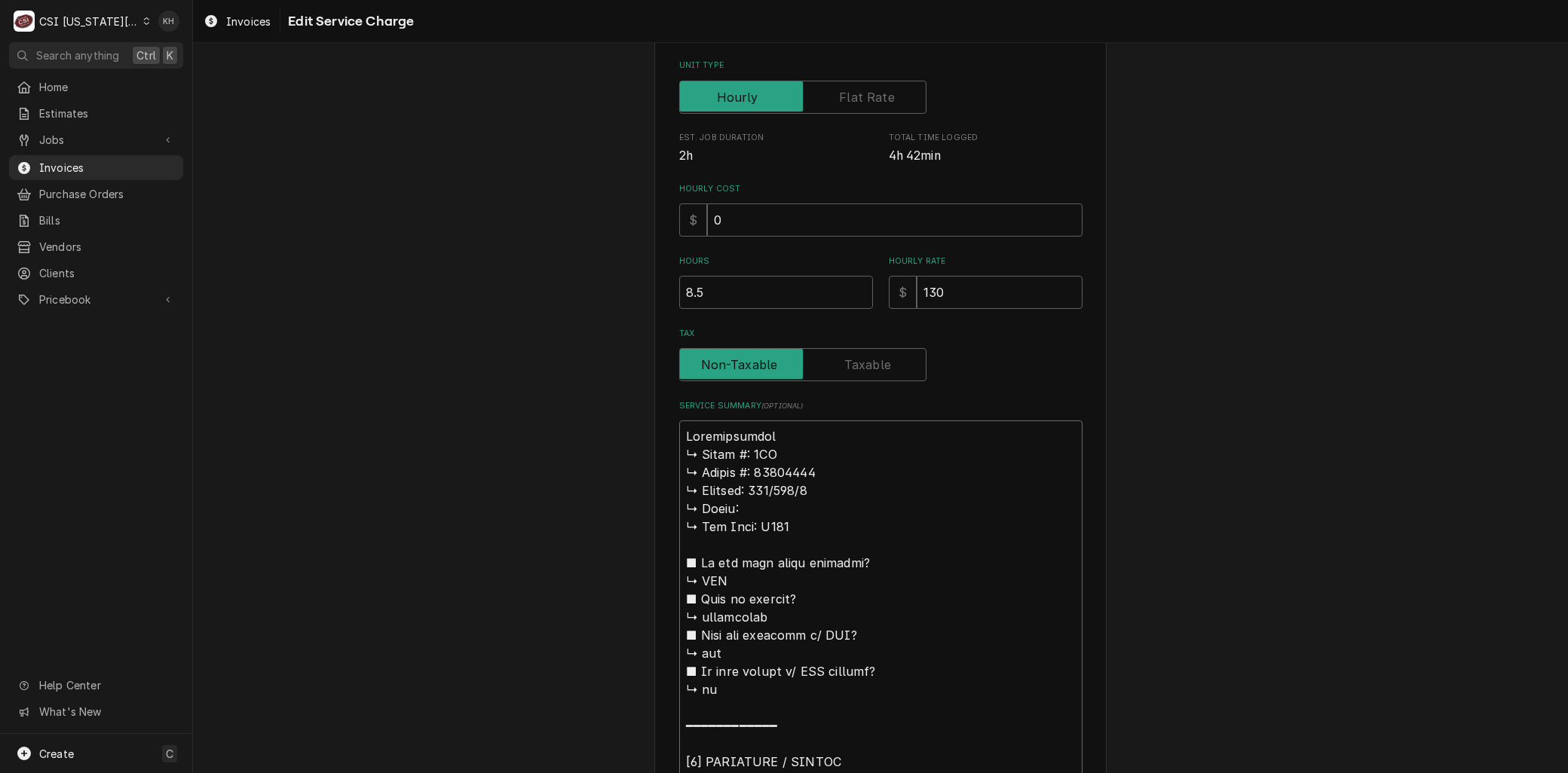
type textarea "Branontinental ↳ 𝗠𝗼𝗱𝗲𝗹 #: 3FN ↳ 𝗦𝗲𝗿𝗶𝗮𝗹 #: 16498961 ↳ 𝗩𝗼𝗹𝘁𝗮𝗴𝗲: 115/208/1 ↳ 𝗣𝗵𝗮𝘀𝗲…"
type textarea "x"
type textarea "Brandontinental ↳ 𝗠𝗼𝗱𝗲𝗹 #: 3FN ↳ 𝗦𝗲𝗿𝗶𝗮𝗹 #: 16498961 ↳ 𝗩𝗼𝗹𝘁𝗮𝗴𝗲: 115/208/1 ↳ 𝗣𝗵𝗮𝘀…"
type textarea "x"
type textarea "Brand:ontinental ↳ 𝗠𝗼𝗱𝗲𝗹 #: 3FN ↳ 𝗦𝗲𝗿𝗶𝗮𝗹 #: 16498961 ↳ 𝗩𝗼𝗹𝘁𝗮𝗴𝗲: 115/208/1 ↳ 𝗣𝗵𝗮…"
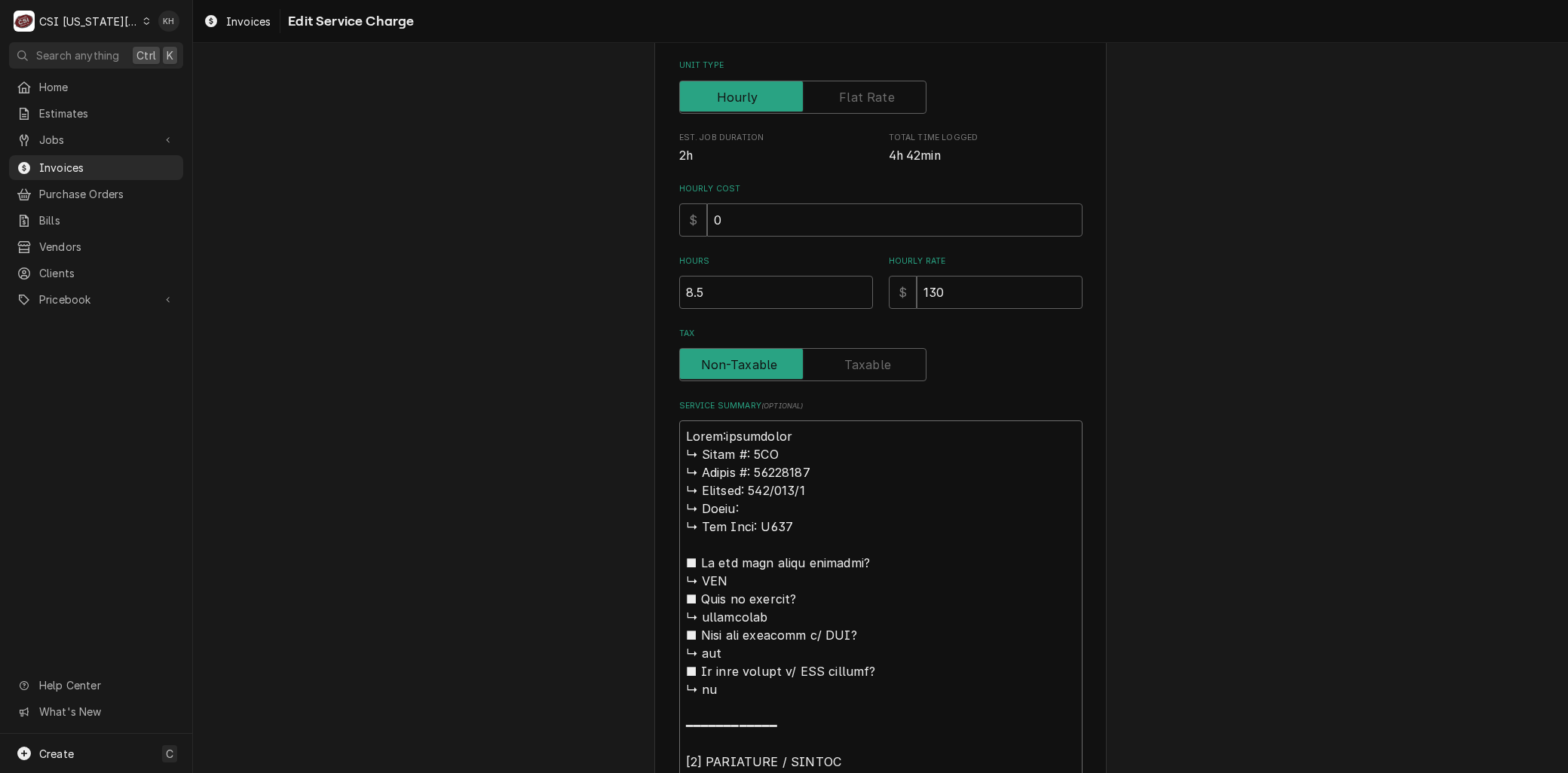
type textarea "x"
type textarea "Brand: ontinental ↳ 𝗠𝗼𝗱𝗲𝗹 #: 3FN ↳ 𝗦𝗲𝗿𝗶𝗮𝗹 #: 16498961 ↳ 𝗩𝗼𝗹𝘁𝗮𝗴𝗲: 115/208/1 ↳ 𝗣𝗵…"
type textarea "x"
type textarea "Brand: Continental ↳ 𝗠𝗼𝗱𝗲𝗹 #: 3FN ↳ 𝗦𝗲𝗿𝗶𝗮𝗹 #: 16498961 ↳ 𝗩𝗼𝗹𝘁𝗮𝗴𝗲: 115/208/1 ↳ 𝗣…"
type textarea "x"
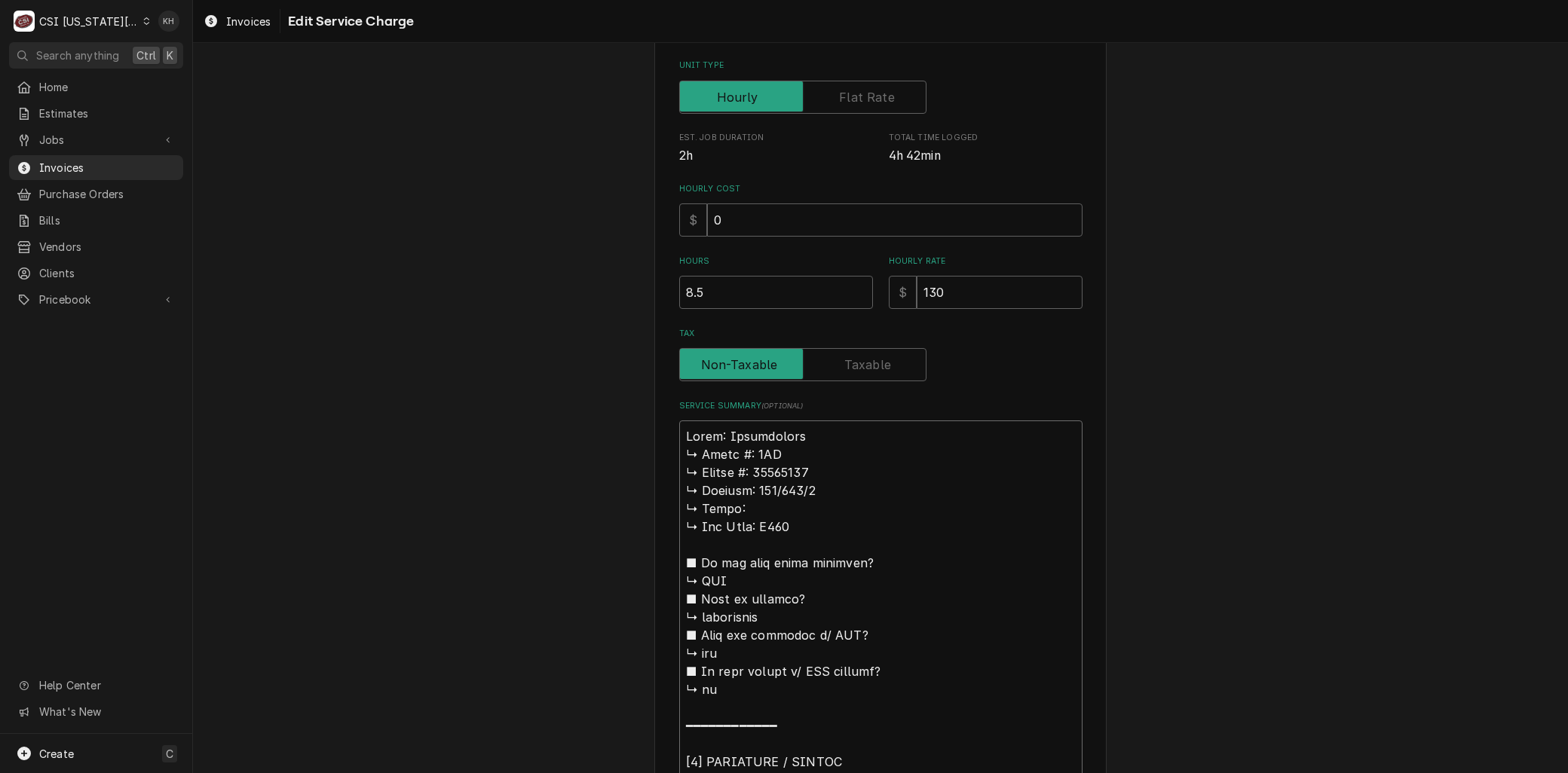
type textarea "Brand: Continental 𝗠𝗼𝗱𝗲𝗹 #: 3FN ↳ 𝗦𝗲𝗿𝗶𝗮𝗹 #: 16498961 ↳ 𝗩𝗼𝗹𝘁𝗮𝗴𝗲: 115/208/1 ↳ 𝗣𝗵𝗮…"
type textarea "x"
type textarea "Brand: Continental 𝗠𝗼𝗱𝗲𝗹 #: 3FN ↳ 𝗦𝗲𝗿𝗶𝗮𝗹 #: 16498961 ↳ 𝗩𝗼𝗹𝘁𝗮𝗴𝗲: 115/208/1 ↳ 𝗣𝗵𝗮…"
type textarea "x"
type textarea "Brand: Continental 𝗼𝗱𝗲𝗹 #: 3FN ↳ 𝗦𝗲𝗿𝗶𝗮𝗹 #: 16498961 ↳ 𝗩𝗼𝗹𝘁𝗮𝗴𝗲: 115/208/1 ↳ 𝗣𝗵𝗮𝘀…"
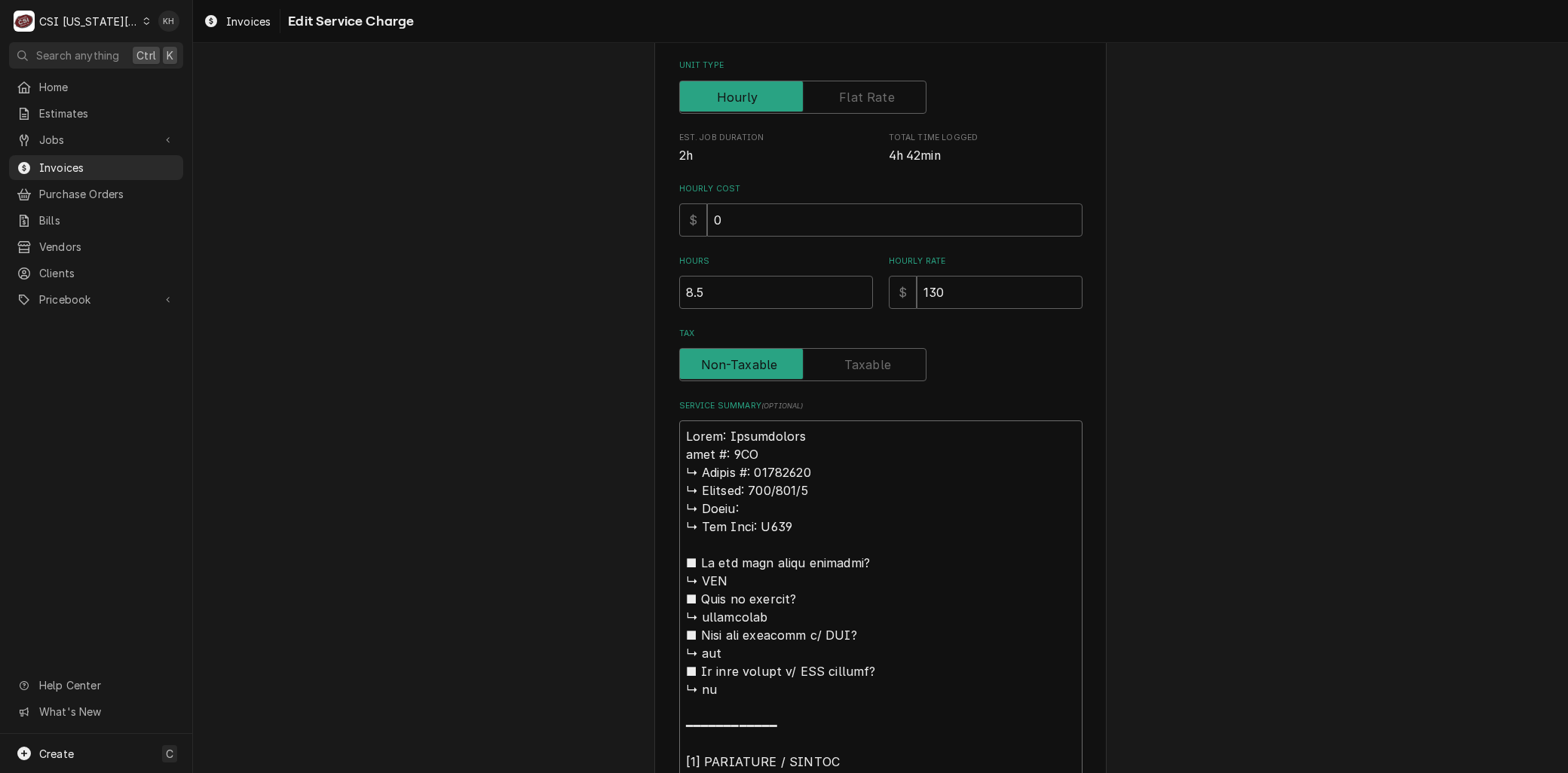
type textarea "x"
type textarea "Brand: Continental 𝗱𝗲𝗹 #: 3FN ↳ 𝗦𝗲𝗿𝗶𝗮𝗹 #: 16498961 ↳ 𝗩𝗼𝗹𝘁𝗮𝗴𝗲: 115/208/1 ↳ 𝗣𝗵𝗮𝘀𝗲…"
type textarea "x"
type textarea "Brand: Continental 𝗲𝗹 #: 3FN ↳ 𝗦𝗲𝗿𝗶𝗮𝗹 #: 16498961 ↳ 𝗩𝗼𝗹𝘁𝗮𝗴𝗲: 115/208/1 ↳ 𝗣𝗵𝗮𝘀𝗲:…"
type textarea "x"
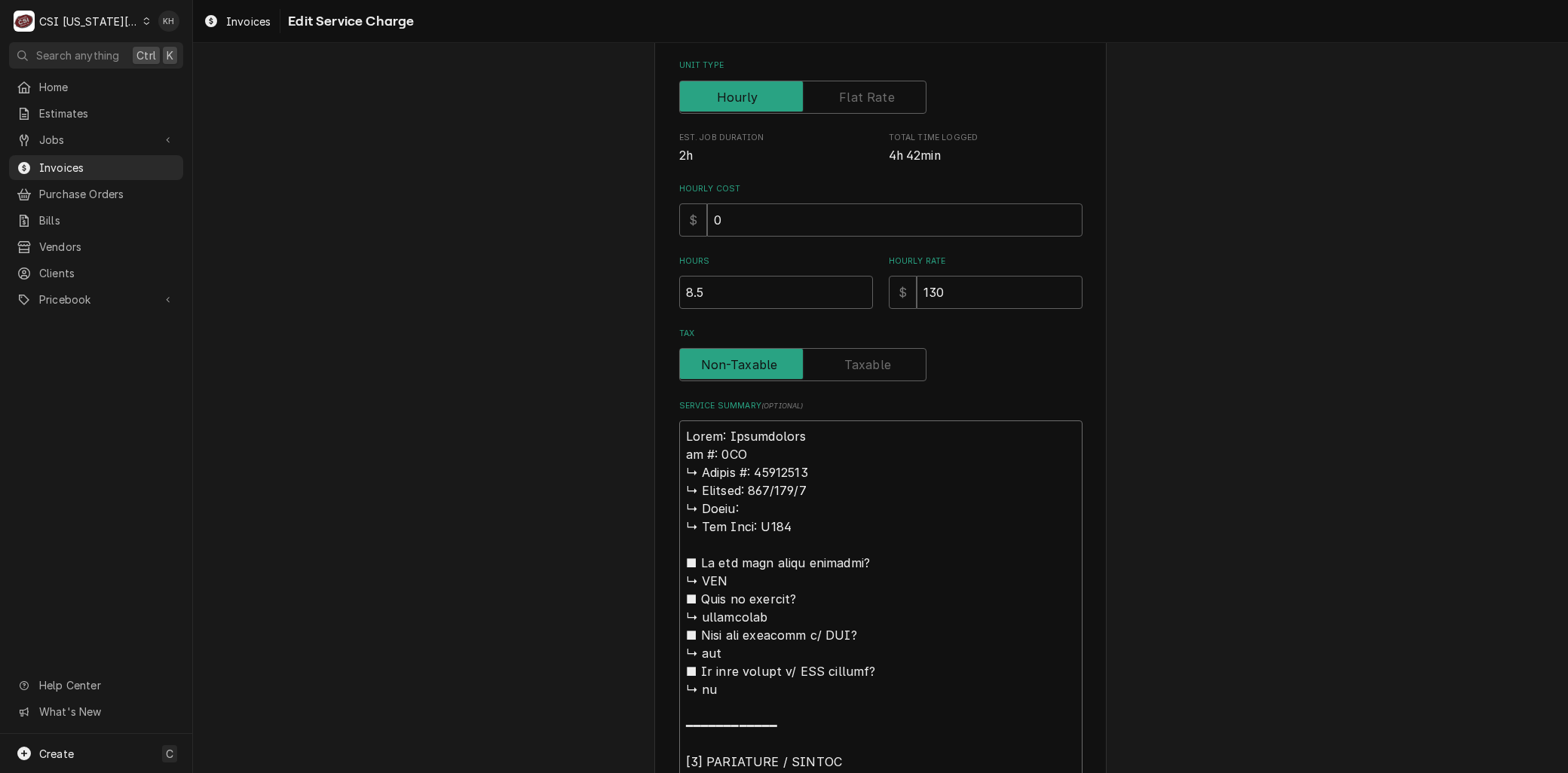
type textarea "Brand: Continental 𝗹 #: 3FN ↳ 𝗦𝗲𝗿𝗶𝗮𝗹 #: 16498961 ↳ 𝗩𝗼𝗹𝘁𝗮𝗴𝗲: 115/208/1 ↳ 𝗣𝗵𝗮𝘀𝗲: …"
type textarea "x"
type textarea "Brand: Continental #: 3FN ↳ 𝗦𝗲𝗿𝗶𝗮𝗹 #: 16498961 ↳ 𝗩𝗼𝗹𝘁𝗮𝗴𝗲: 115/208/1 ↳ 𝗣𝗵𝗮𝘀𝗲: ↳ …"
type textarea "x"
type textarea "Brand: Continental #: 3FN ↳ 𝗦𝗲𝗿𝗶𝗮𝗹 #: 16498961 ↳ 𝗩𝗼𝗹𝘁𝗮𝗴𝗲: 115/208/1 ↳ 𝗣𝗵𝗮𝘀𝗲: ↳ …"
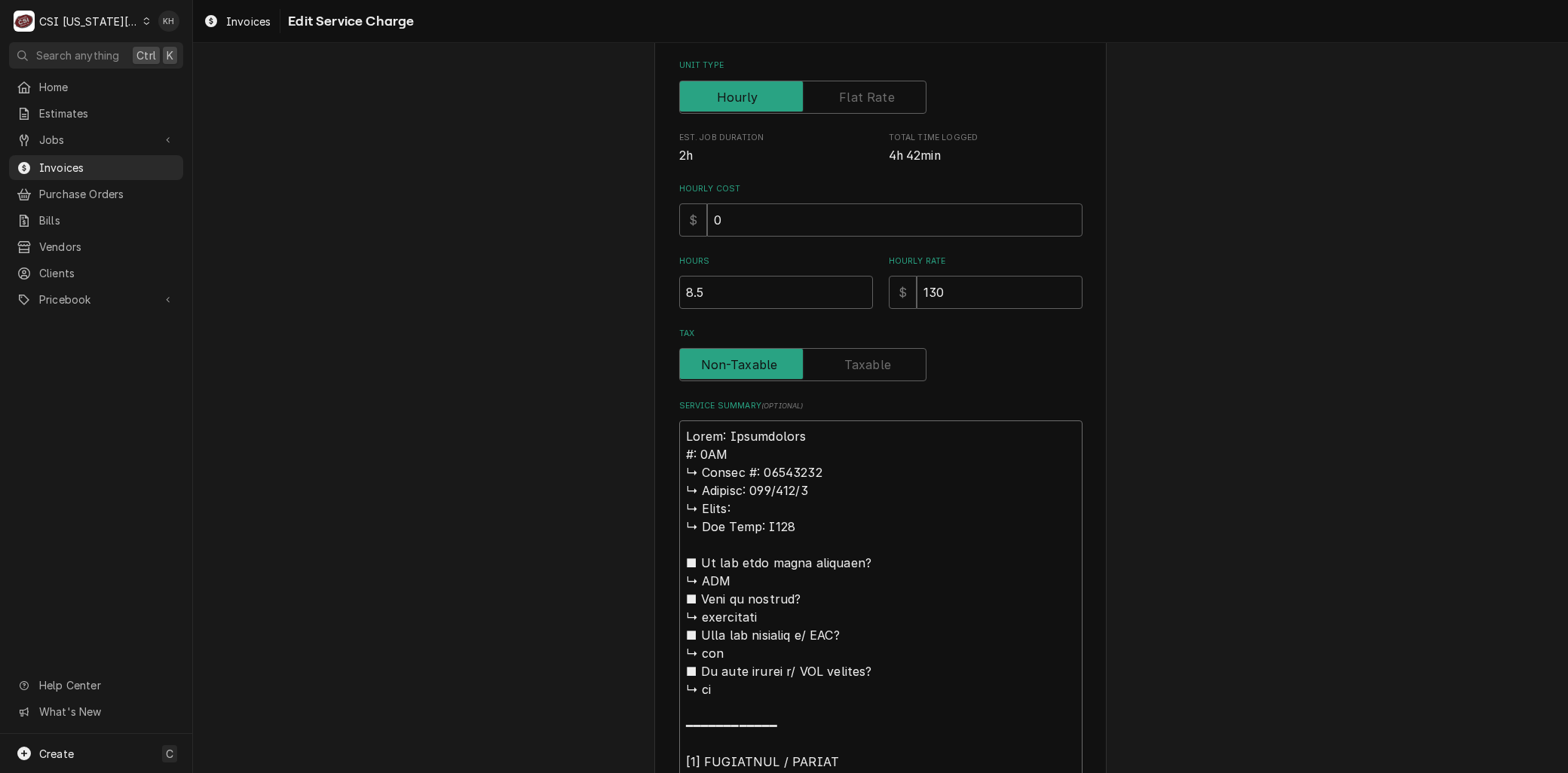
type textarea "x"
type textarea "Brand: Continental : 3FN ↳ 𝗦𝗲𝗿𝗶𝗮𝗹 #: 16498961 ↳ 𝗩𝗼𝗹𝘁𝗮𝗴𝗲: 115/208/1 ↳ 𝗣𝗵𝗮𝘀𝗲: ↳ 𝗚…"
type textarea "x"
type textarea "Brand: Continental M: 3FN ↳ 𝗦𝗲𝗿𝗶𝗮𝗹 #: 16498961 ↳ 𝗩𝗼𝗹𝘁𝗮𝗴𝗲: 115/208/1 ↳ 𝗣𝗵𝗮𝘀𝗲: ↳ …"
type textarea "x"
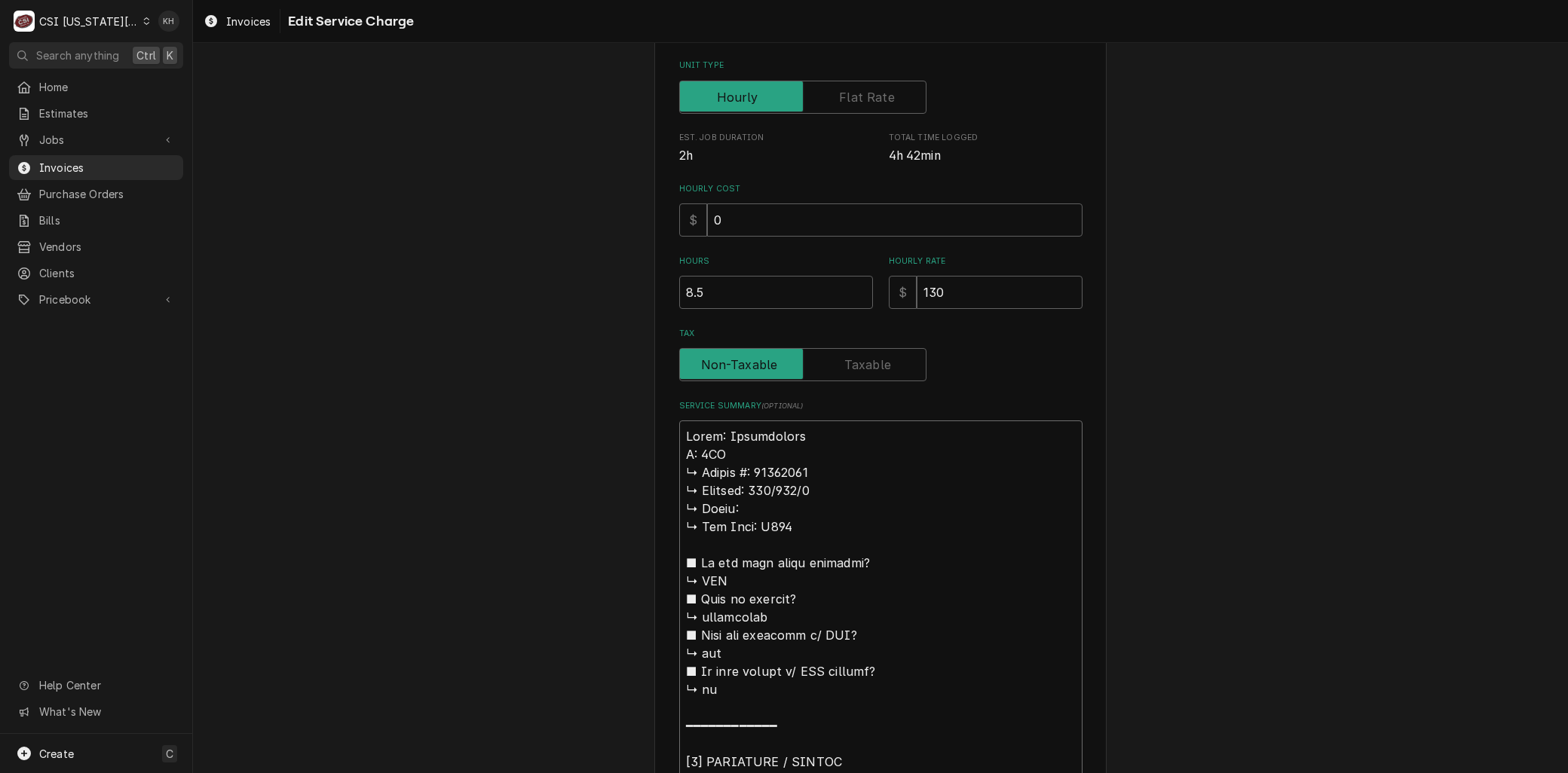
type textarea "Brand: Continental Mo: 3FN ↳ 𝗦𝗲𝗿𝗶𝗮𝗹 #: 16498961 ↳ 𝗩𝗼𝗹𝘁𝗮𝗴𝗲: 115/208/1 ↳ 𝗣𝗵𝗮𝘀𝗲: ↳…"
type textarea "x"
type textarea "Brand: Continental Mod: 3FN ↳ 𝗦𝗲𝗿𝗶𝗮𝗹 #: 16498961 ↳ 𝗩𝗼𝗹𝘁𝗮𝗴𝗲: 115/208/1 ↳ 𝗣𝗵𝗮𝘀𝗲: …"
type textarea "x"
type textarea "Brand: Continental Mode: 3FN ↳ 𝗦𝗲𝗿𝗶𝗮𝗹 #: 16498961 ↳ 𝗩𝗼𝗹𝘁𝗮𝗴𝗲: 115/208/1 ↳ 𝗣𝗵𝗮𝘀𝗲:…"
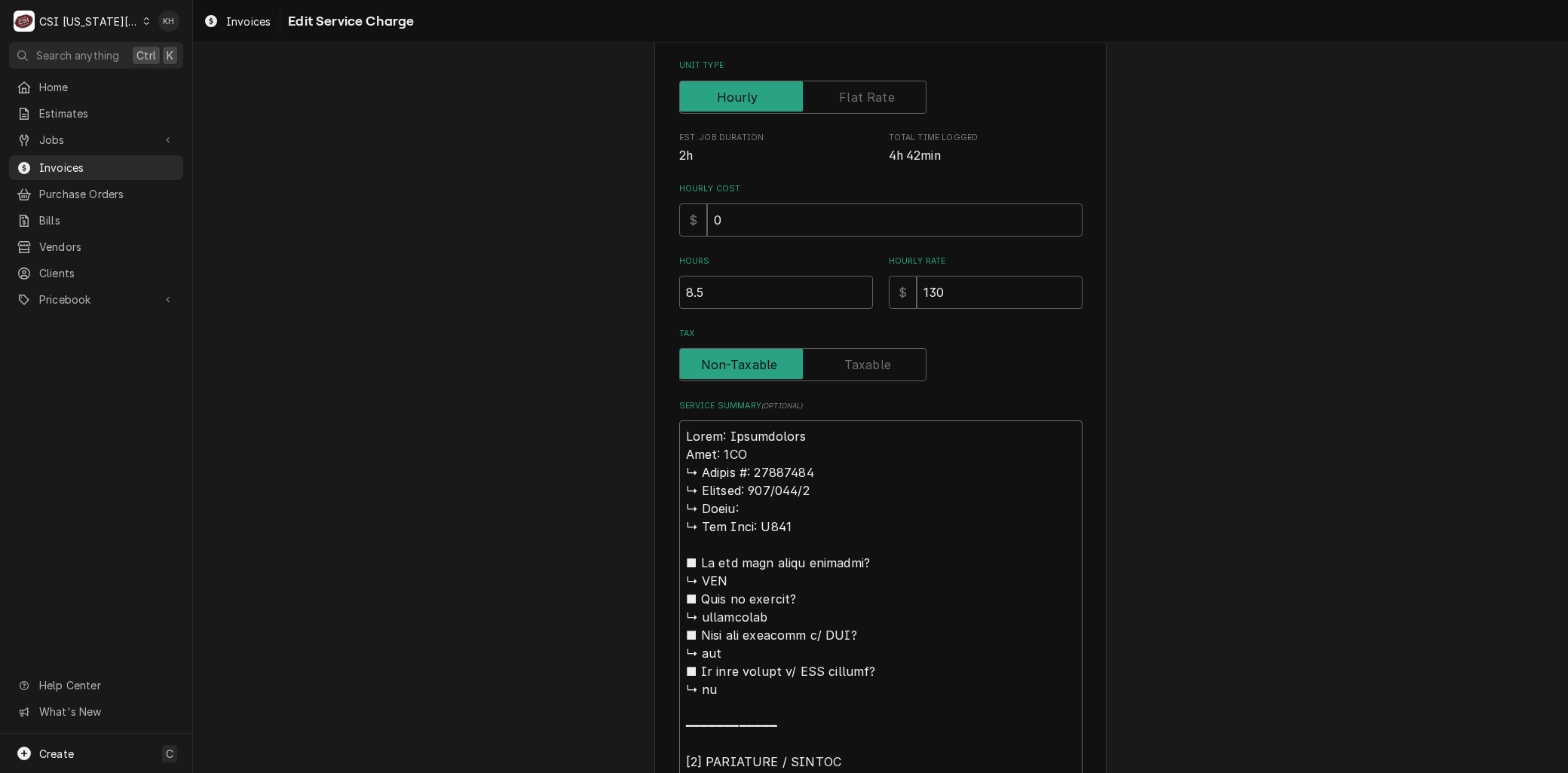
type textarea "x"
type textarea "Brand: Continental Model: 3FN ↳ 𝗦𝗲𝗿𝗶𝗮𝗹 #: 16498961 ↳ 𝗩𝗼𝗹𝘁𝗮𝗴𝗲: 115/208/1 ↳ 𝗣𝗵𝗮𝘀𝗲…"
type textarea "x"
type textarea "Brand: Continental Model: 3FN 𝗦𝗲𝗿𝗶𝗮𝗹 #: 16498961 ↳ 𝗩𝗼𝗹𝘁𝗮𝗴𝗲: 115/208/1 ↳ 𝗣𝗵𝗮𝘀𝗲: …"
type textarea "x"
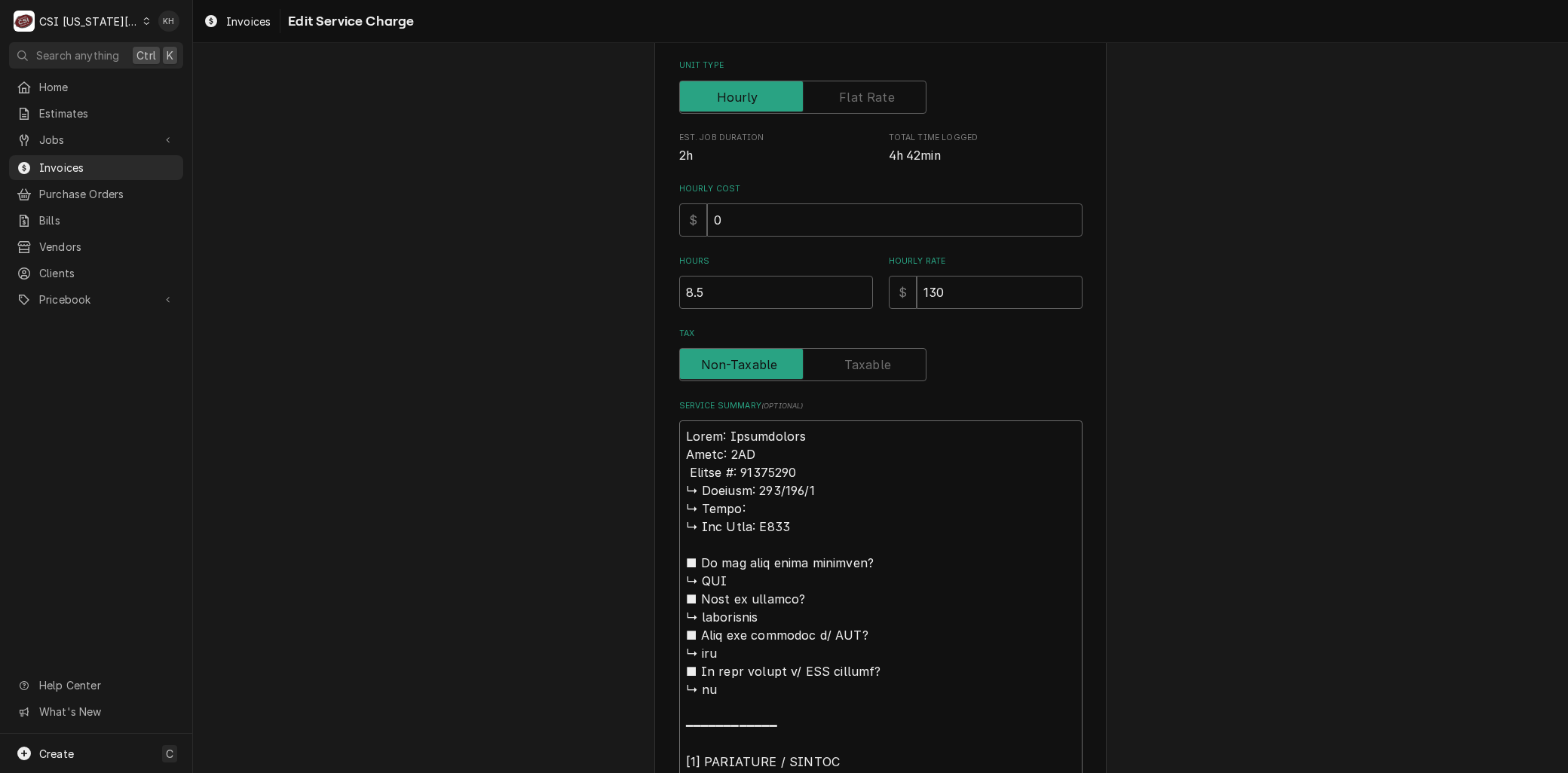
type textarea "Brand: Continental Model: 3FN 𝗦𝗲𝗿𝗶𝗮𝗹 #: 16498961 ↳ 𝗩𝗼𝗹𝘁𝗮𝗴𝗲: 115/208/1 ↳ 𝗣𝗵𝗮𝘀𝗲: …"
type textarea "x"
type textarea "Brand: Continental Model: 3FN 𝗲𝗿𝗶𝗮𝗹 #: 16498961 ↳ 𝗩𝗼𝗹𝘁𝗮𝗴𝗲: 115/208/1 ↳ 𝗣𝗵𝗮𝘀𝗲: ↳…"
type textarea "x"
type textarea "Brand: Continental Model: 3FN 𝗿𝗶𝗮𝗹 #: 16498961 ↳ 𝗩𝗼𝗹𝘁𝗮𝗴𝗲: 115/208/1 ↳ 𝗣𝗵𝗮𝘀𝗲: ↳ …"
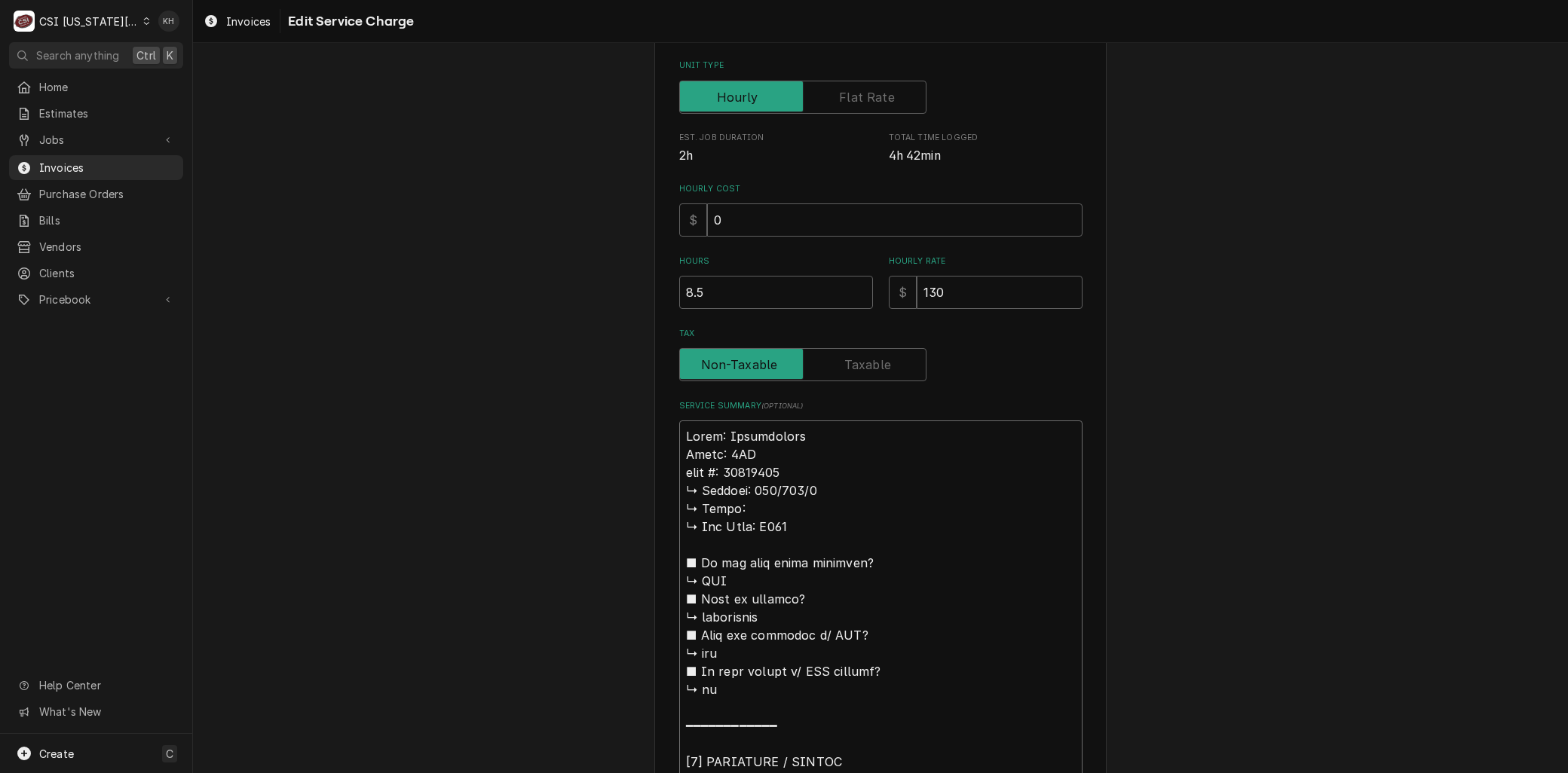
type textarea "x"
type textarea "Brand: Continental Model: 3FN 𝗶𝗮𝗹 #: 16498961 ↳ 𝗩𝗼𝗹𝘁𝗮𝗴𝗲: 115/208/1 ↳ 𝗣𝗵𝗮𝘀𝗲: ↳ 𝗚…"
type textarea "x"
type textarea "Brand: Continental Model: 3FN 𝗮𝗹 #: 16498961 ↳ 𝗩𝗼𝗹𝘁𝗮𝗴𝗲: 115/208/1 ↳ 𝗣𝗵𝗮𝘀𝗲: ↳ 𝗚𝗮…"
type textarea "x"
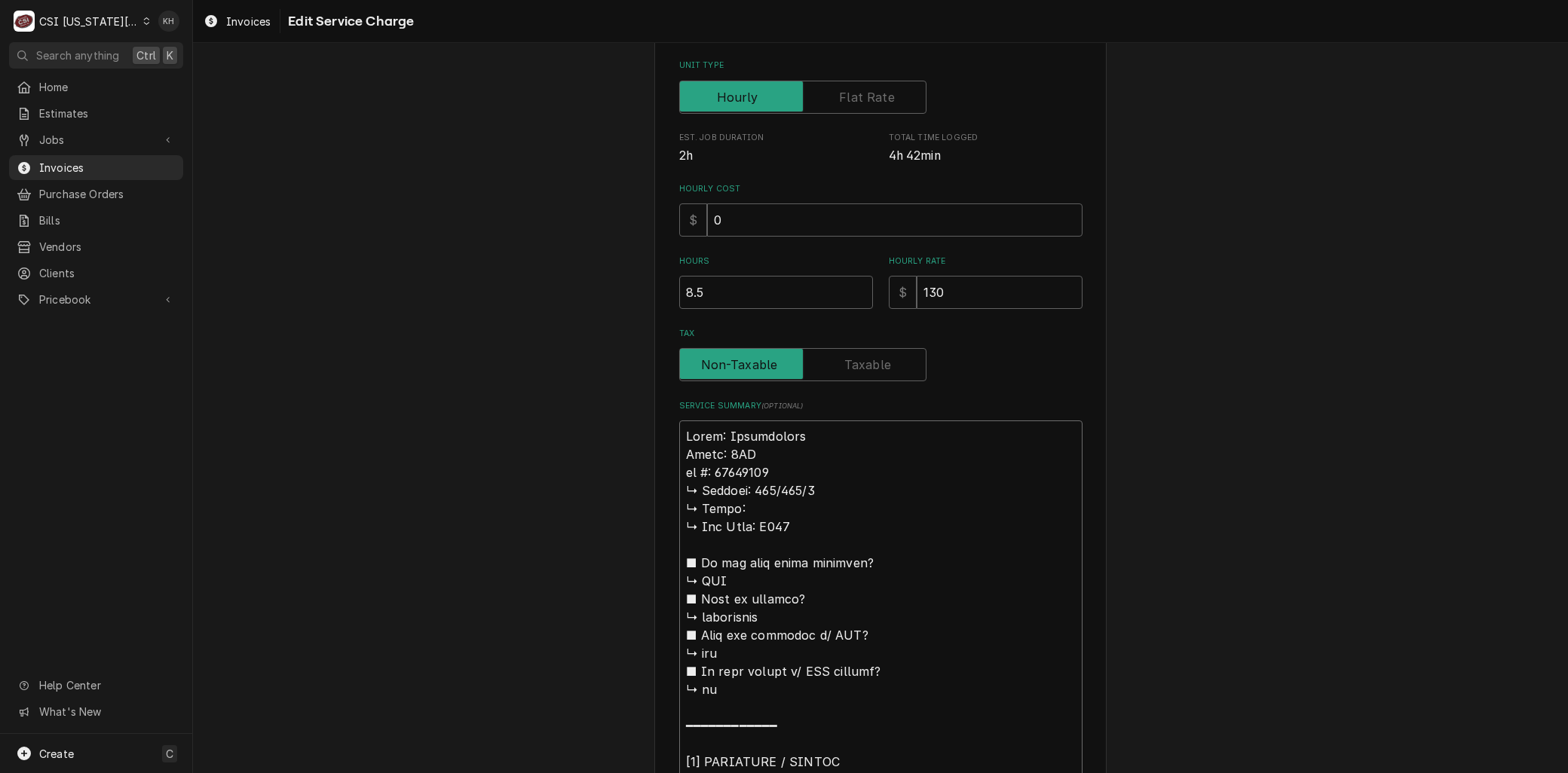
type textarea "Brand: Continental Model: 3FN 𝗹 #: 16498961 ↳ 𝗩𝗼𝗹𝘁𝗮𝗴𝗲: 115/208/1 ↳ 𝗣𝗵𝗮𝘀𝗲: ↳ 𝗚𝗮𝘀…"
type textarea "x"
type textarea "Brand: Continental Model: 3FN #: 16498961 ↳ 𝗩𝗼𝗹𝘁𝗮𝗴𝗲: 115/208/1 ↳ 𝗣𝗵𝗮𝘀𝗲: ↳ 𝗚𝗮𝘀 𝗧…"
type textarea "x"
type textarea "Brand: Continental Model: 3FN #: 16498961 ↳ 𝗩𝗼𝗹𝘁𝗮𝗴𝗲: 115/208/1 ↳ 𝗣𝗵𝗮𝘀𝗲: ↳ 𝗚𝗮𝘀 𝗧…"
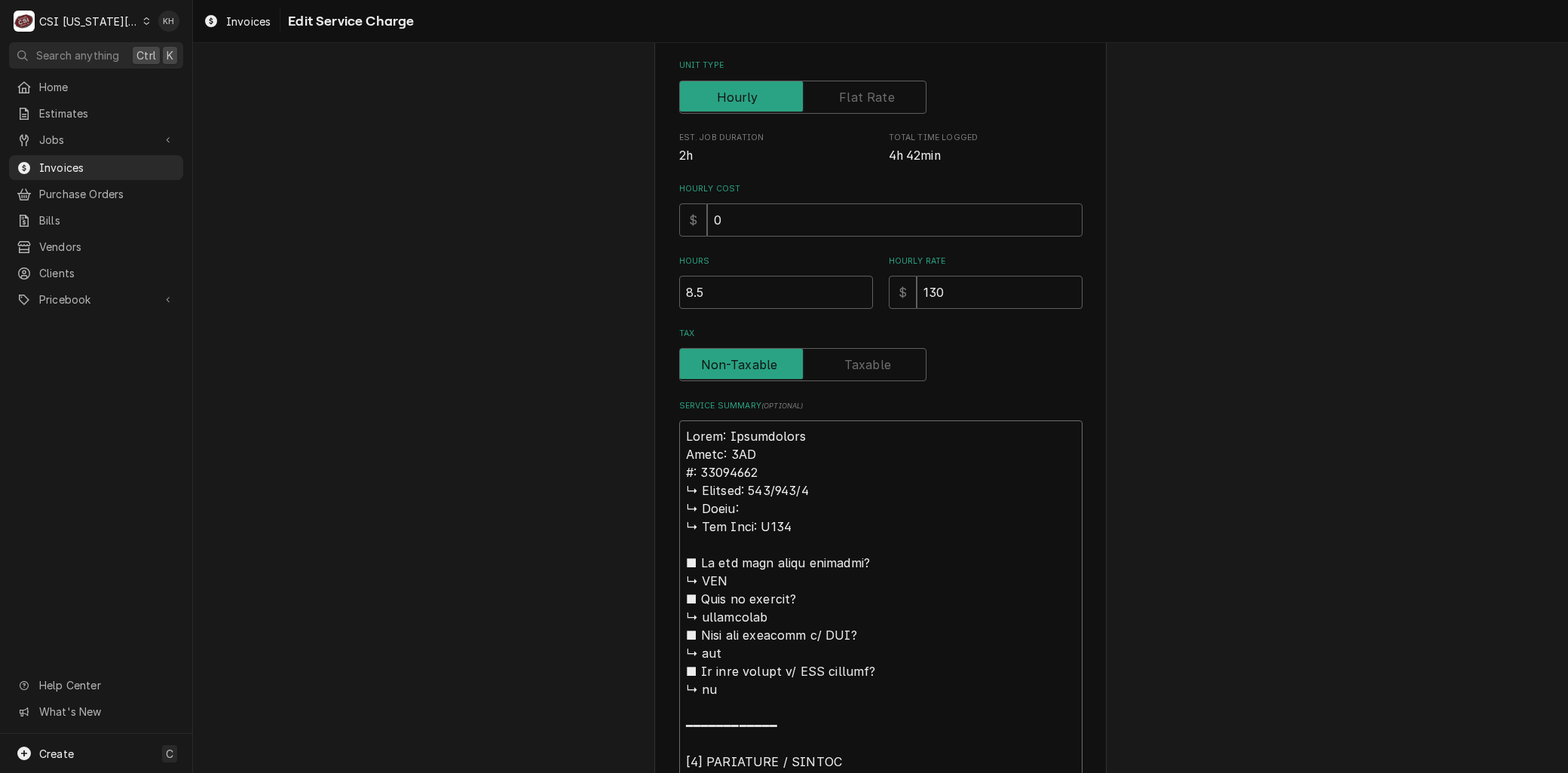
type textarea "x"
type textarea "Brand: Continental Model: 3FN : 16498961 ↳ 𝗩𝗼𝗹𝘁𝗮𝗴𝗲: 115/208/1 ↳ 𝗣𝗵𝗮𝘀𝗲: ↳ 𝗚𝗮𝘀 𝗧𝘆…"
type textarea "x"
type textarea "Brand: Continental Model: 3FN S: 16498961 ↳ 𝗩𝗼𝗹𝘁𝗮𝗴𝗲: 115/208/1 ↳ 𝗣𝗵𝗮𝘀𝗲: ↳ 𝗚𝗮𝘀 𝗧…"
type textarea "x"
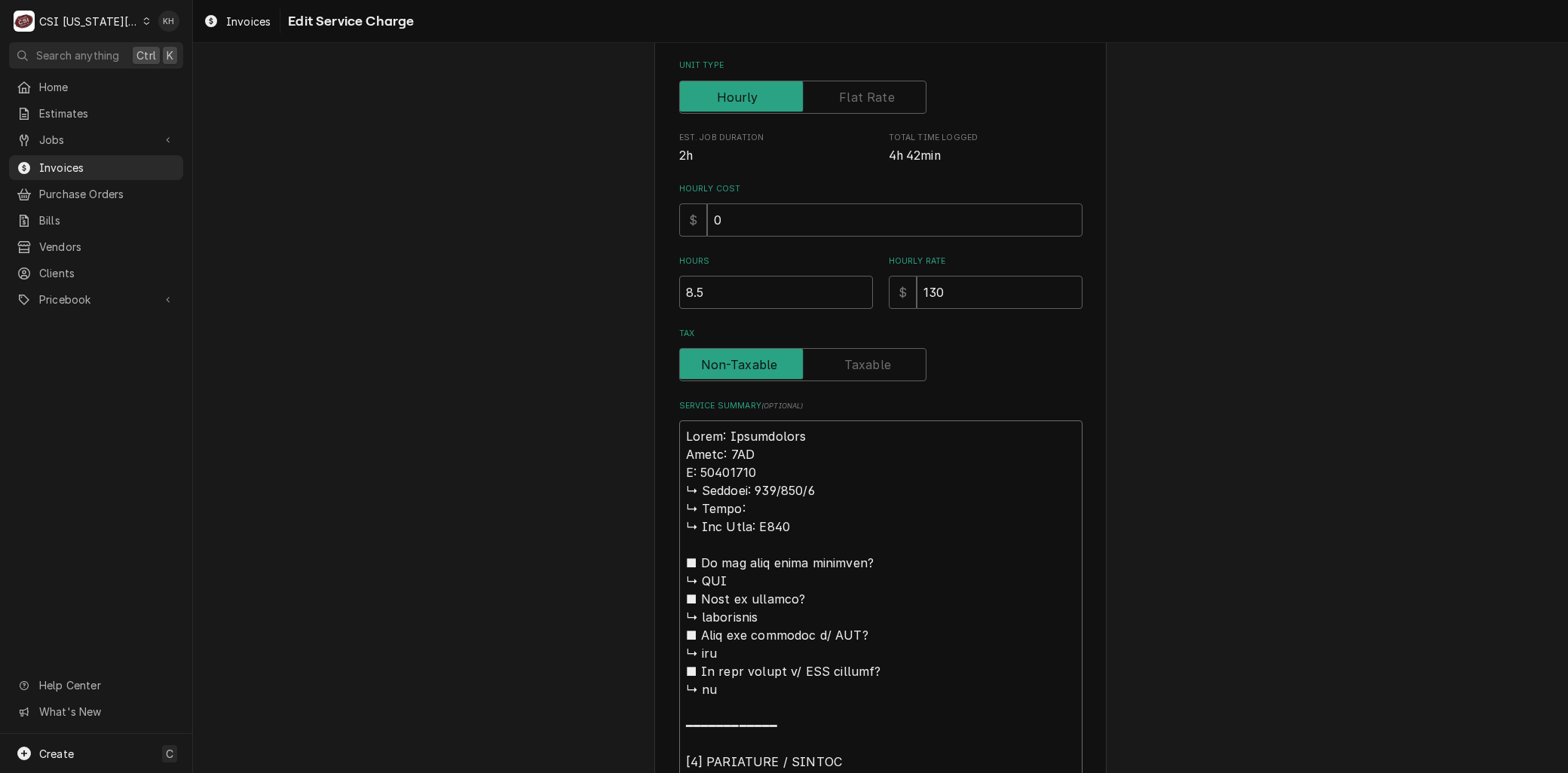
type textarea "Brand: Continental Model: 3FN Se: 16498961 ↳ 𝗩𝗼𝗹𝘁𝗮𝗴𝗲: 115/208/1 ↳ 𝗣𝗵𝗮𝘀𝗲: ↳ 𝗚𝗮𝘀 …"
type textarea "x"
type textarea "Brand: Continental Model: 3FN Seri: 16498961 ↳ 𝗩𝗼𝗹𝘁𝗮𝗴𝗲: 115/208/1 ↳ 𝗣𝗵𝗮𝘀𝗲: ↳ 𝗚𝗮…"
type textarea "x"
type textarea "Brand: Continental Model: 3FN Seria: 16498961 ↳ 𝗩𝗼𝗹𝘁𝗮𝗴𝗲: 115/208/1 ↳ 𝗣𝗵𝗮𝘀𝗲: ↳ 𝗚…"
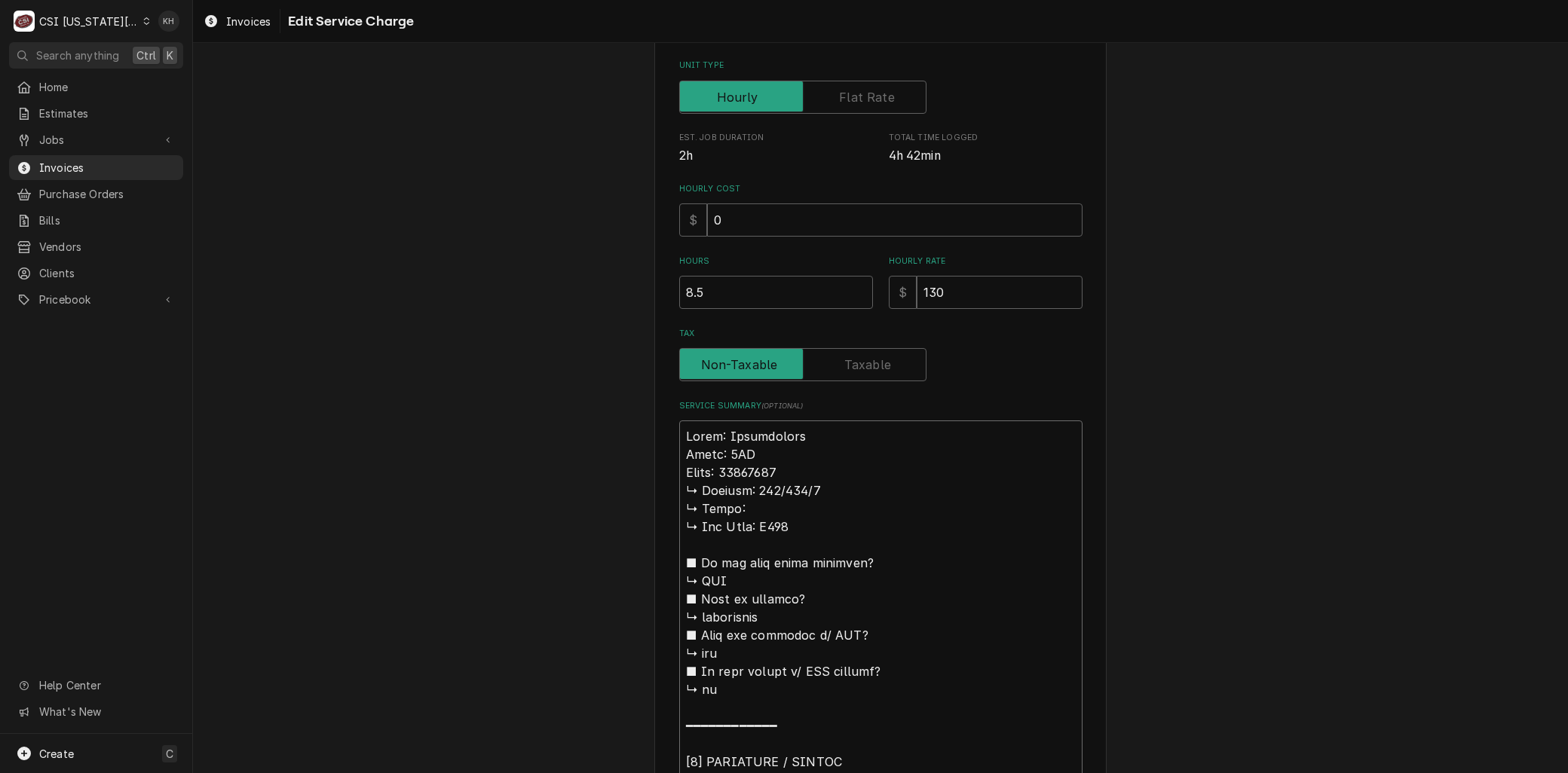
type textarea "x"
type textarea "Brand: Continental Model: 3FN Serial: 16498961 ↳ 𝗩𝗼𝗹𝘁𝗮𝗴𝗲: 115/208/1 ↳ 𝗣𝗵𝗮𝘀𝗲: ↳ …"
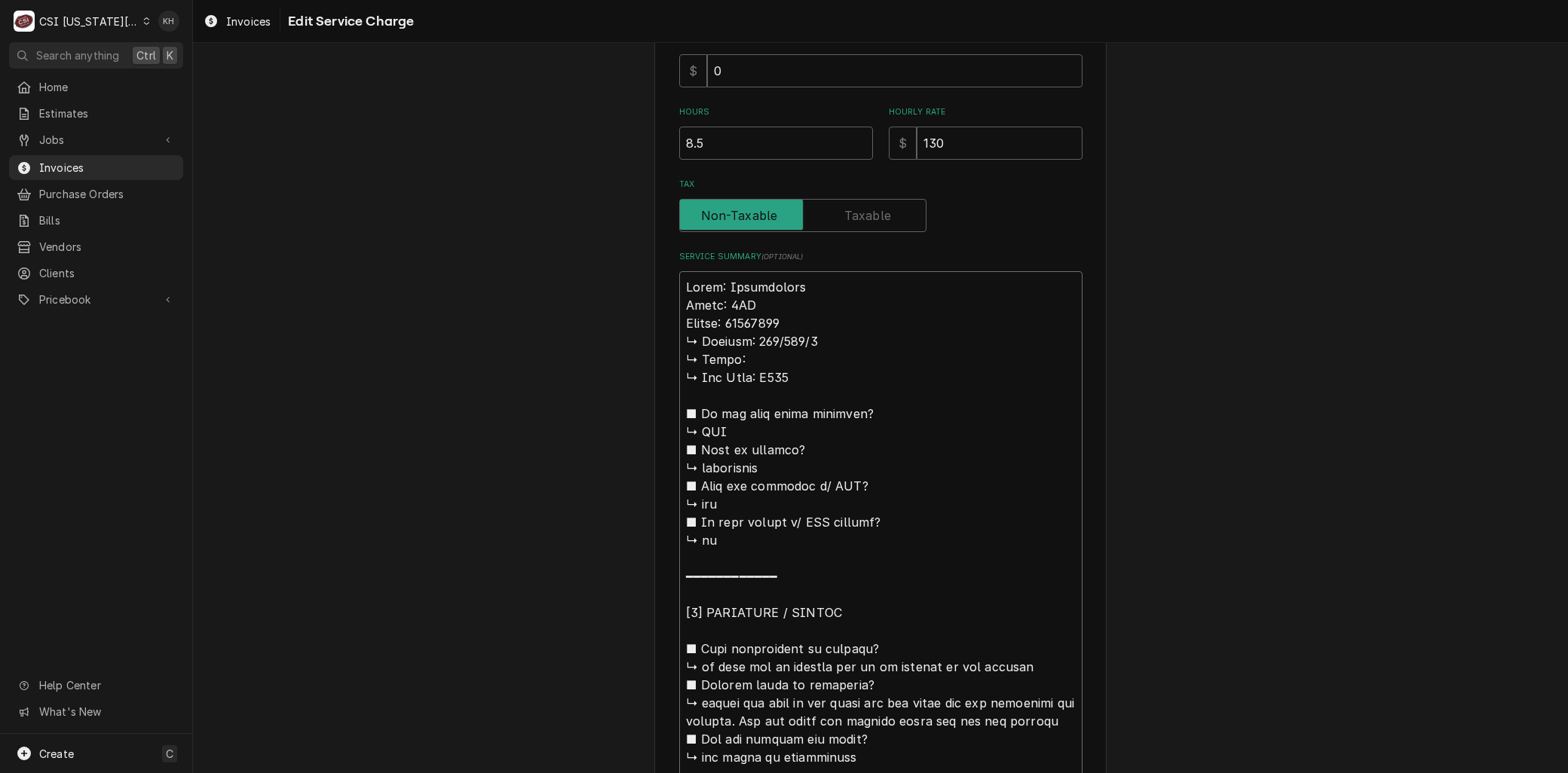
scroll to position [637, 0]
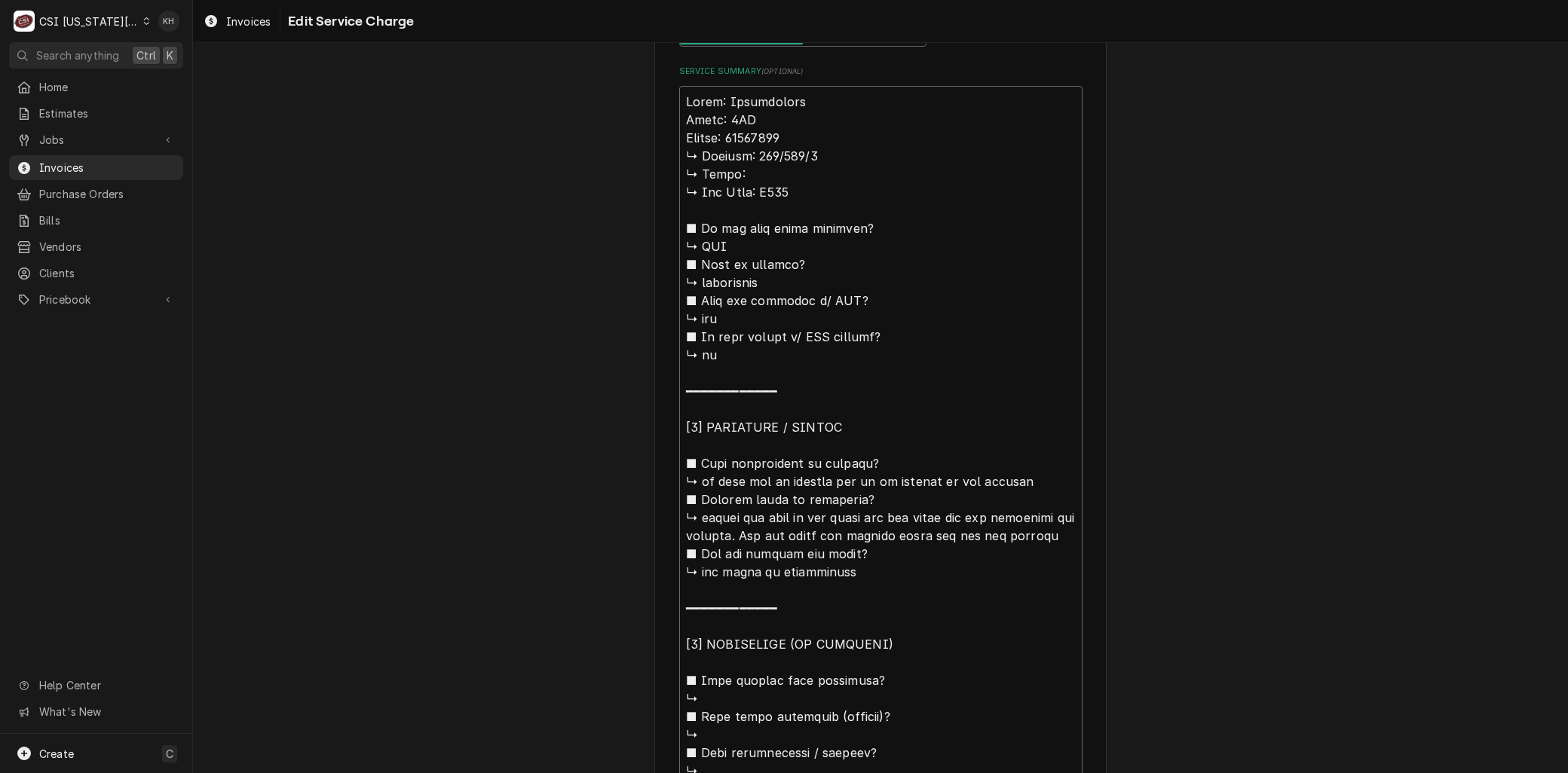
drag, startPoint x: 703, startPoint y: 465, endPoint x: 600, endPoint y: 138, distance: 342.8
click at [600, 138] on div "Use the fields below to edit this service charge Short Description 1-Labor (Ser…" at bounding box center [880, 440] width 1374 height 2038
type textarea "x"
type textarea "Brand: Continental Model: 3FN Serial: 16498961 o unit off at breaker due to it …"
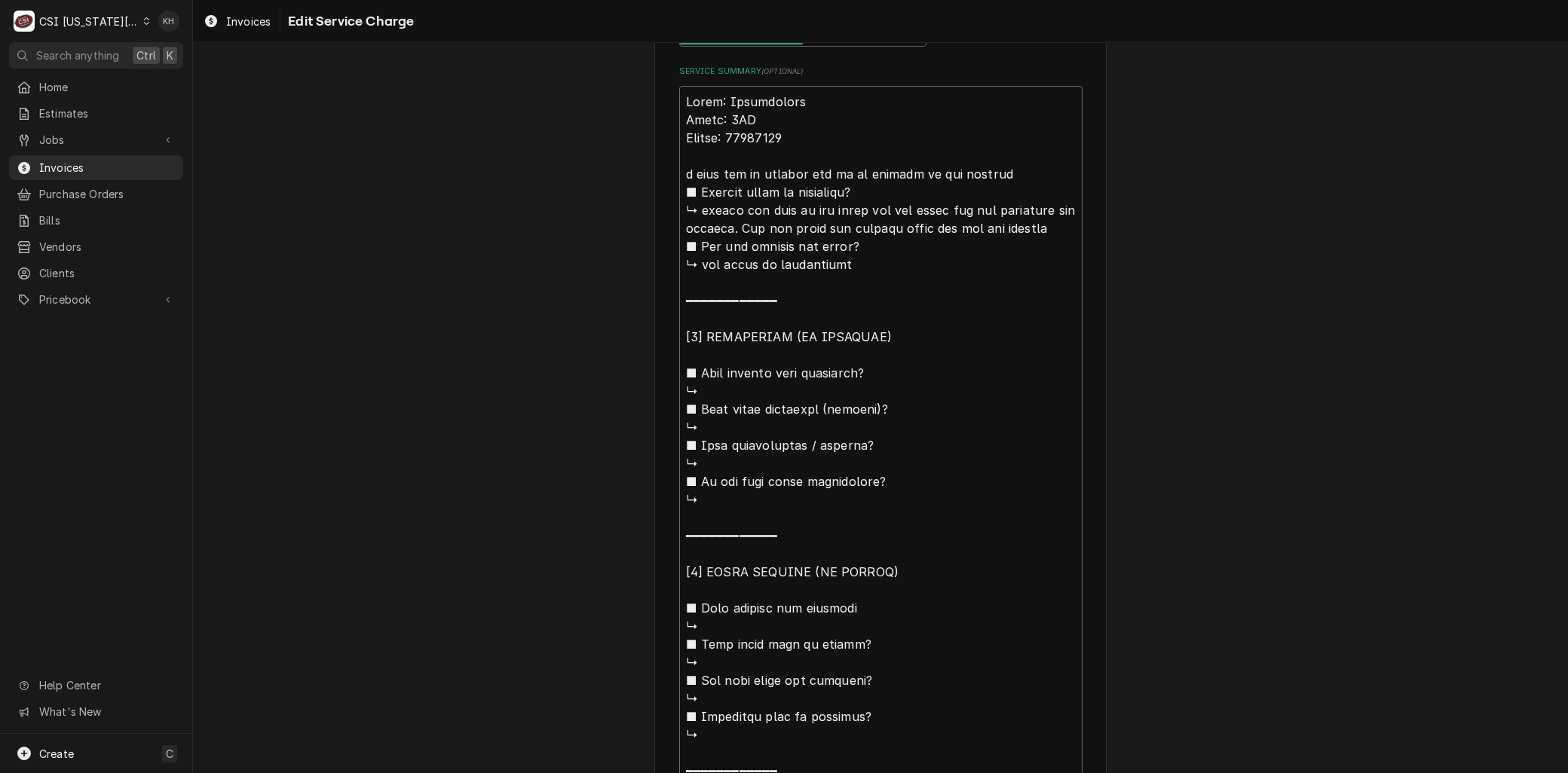
scroll to position [0, 0]
type textarea "x"
type textarea "Brand: Continental Model: 3FN Serial: 16498961 o unit off at breaker due to it …"
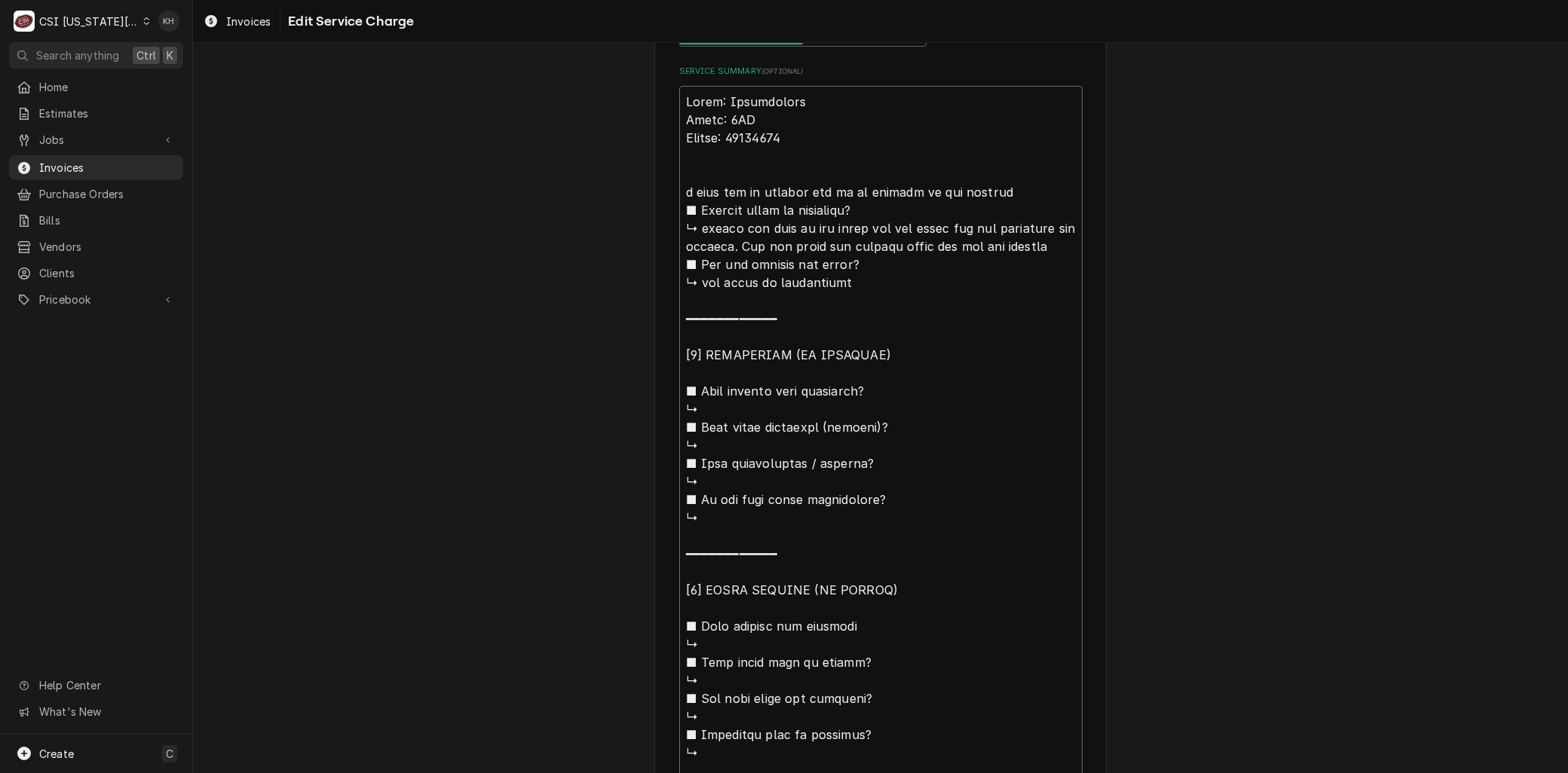
type textarea "x"
type textarea "Brand: Continental Model: 3FN Serial: 16498961 Ao unit off at breaker due to it…"
type textarea "x"
type textarea "Brand: Continental Model: 3FN Serial: 16498961 Aro unit off at breaker due to i…"
type textarea "x"
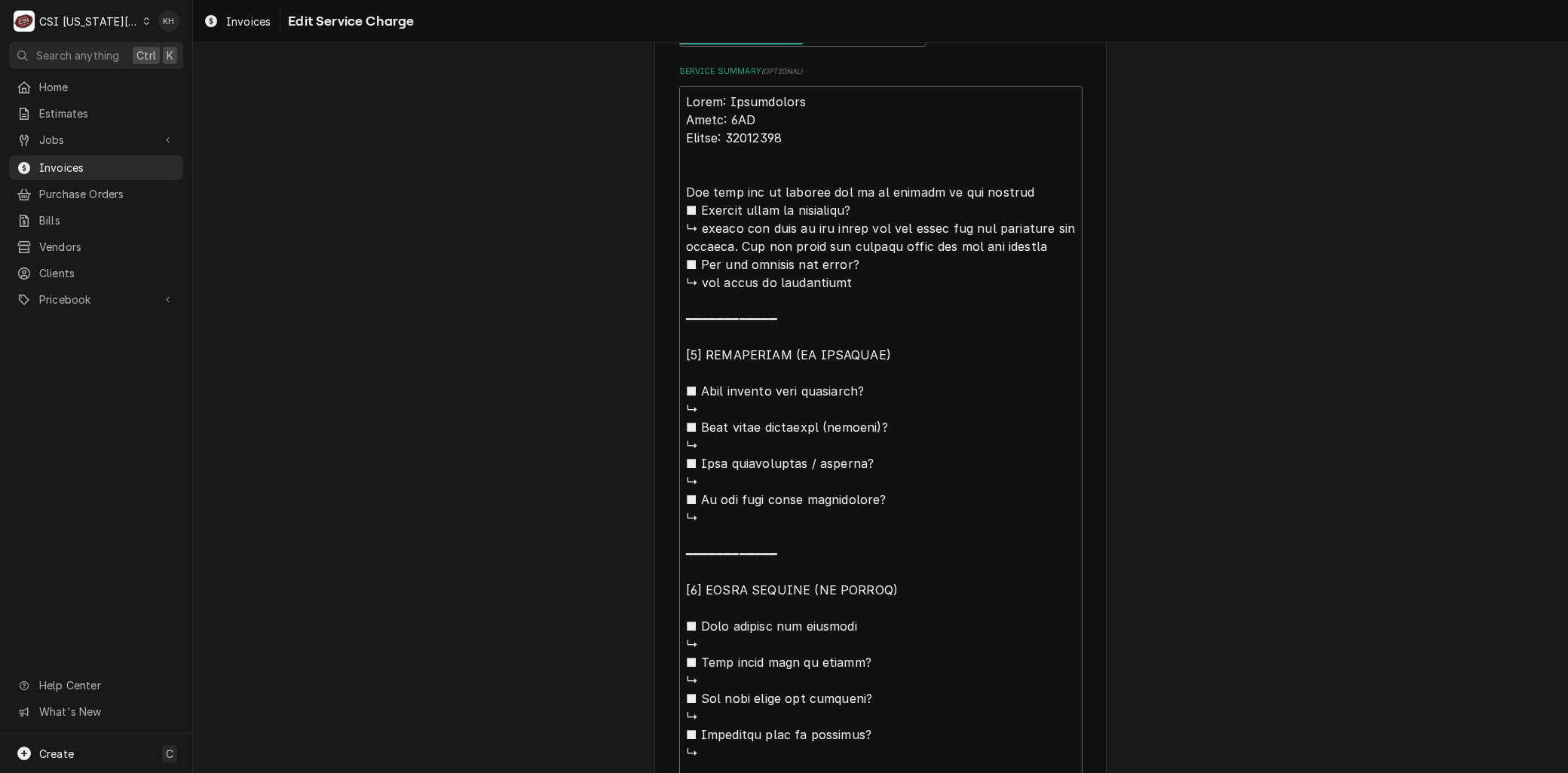
type textarea "Brand: Continental Model: 3FN Serial: 16498961 Arro unit off at breaker due to …"
type textarea "x"
type textarea "Brand: Continental Model: 3FN Serial: 16498961 Arrio unit off at breaker due to…"
type textarea "x"
type textarea "Brand: Continental Model: 3FN Serial: 16498961 Arrivo unit off at breaker due t…"
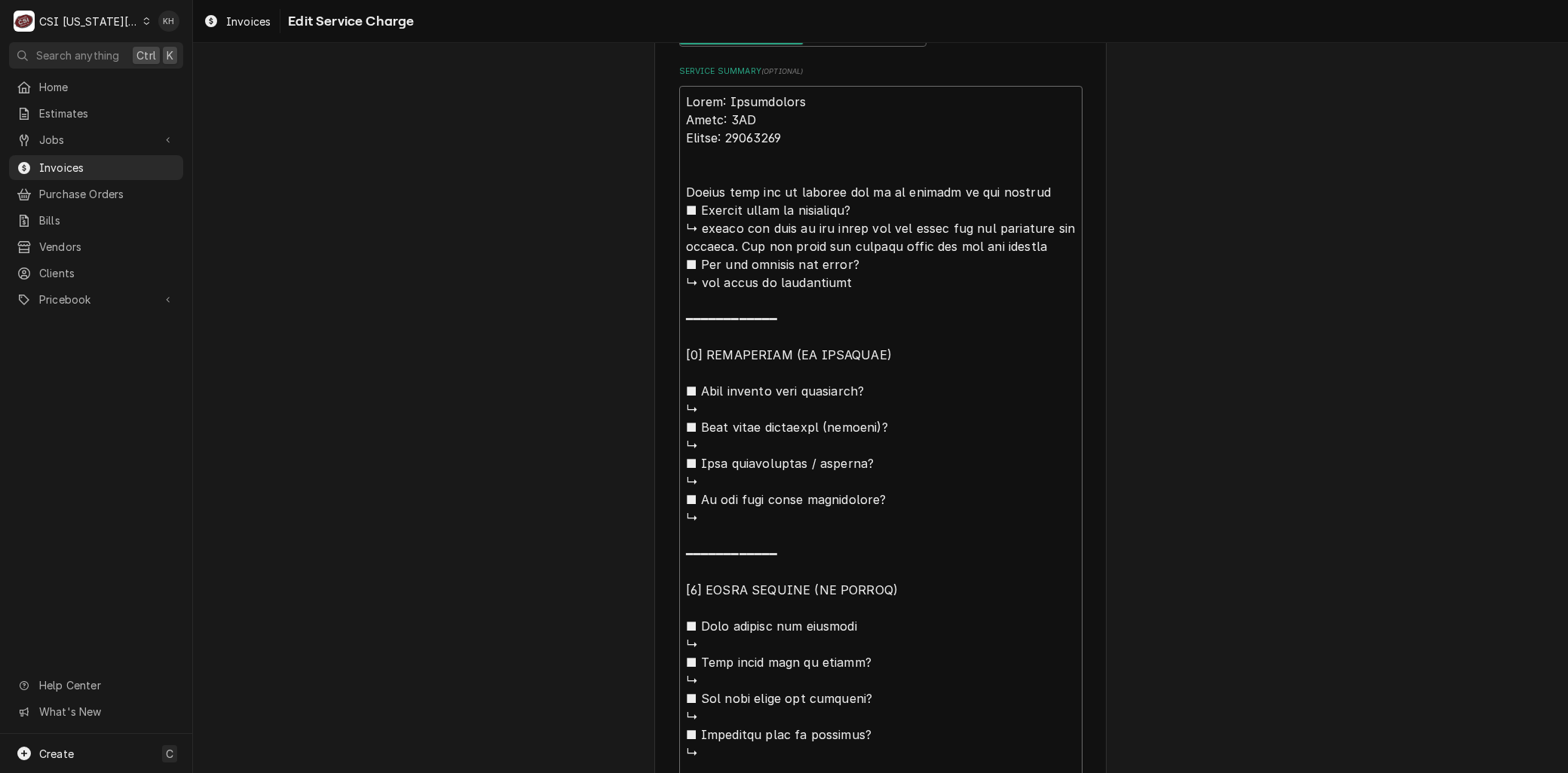
type textarea "x"
type textarea "Brand: Continental Model: 3FN Serial: 16498961 Arriveo unit off at breaker due …"
type textarea "x"
type textarea "Brand: Continental Model: 3FN Serial: 16498961 Arrivedo unit off at breaker due…"
type textarea "x"
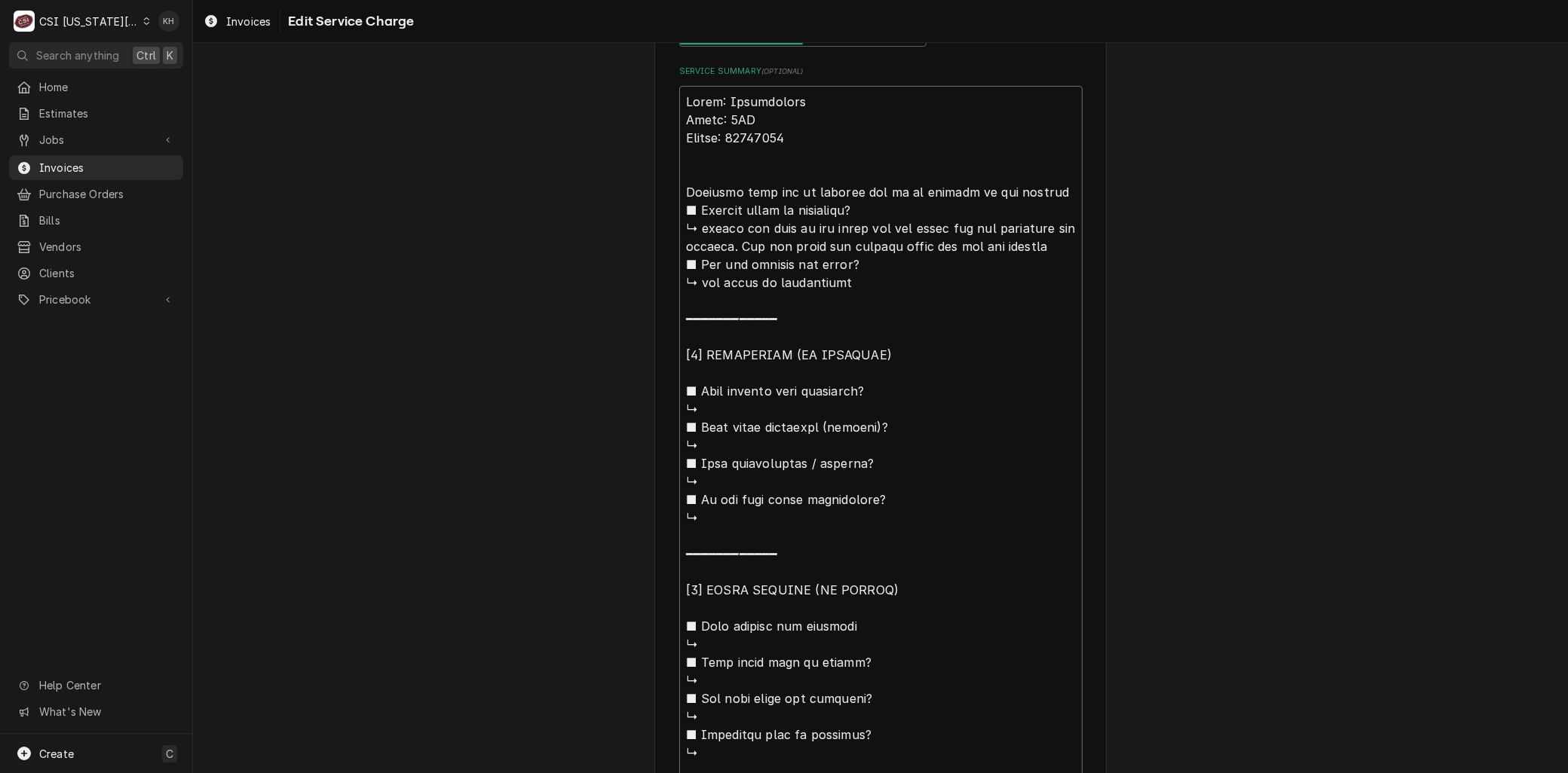
type textarea "Brand: Continental Model: 3FN Serial: 16498961 Arrived o unit off at breaker du…"
type textarea "x"
type textarea "Brand: Continental Model: 3FN Serial: 16498961 Arrived oo unit off at breaker d…"
type textarea "x"
type textarea "Brand: Continental Model: 3FN Serial: 16498961 Arrived ono unit off at breaker …"
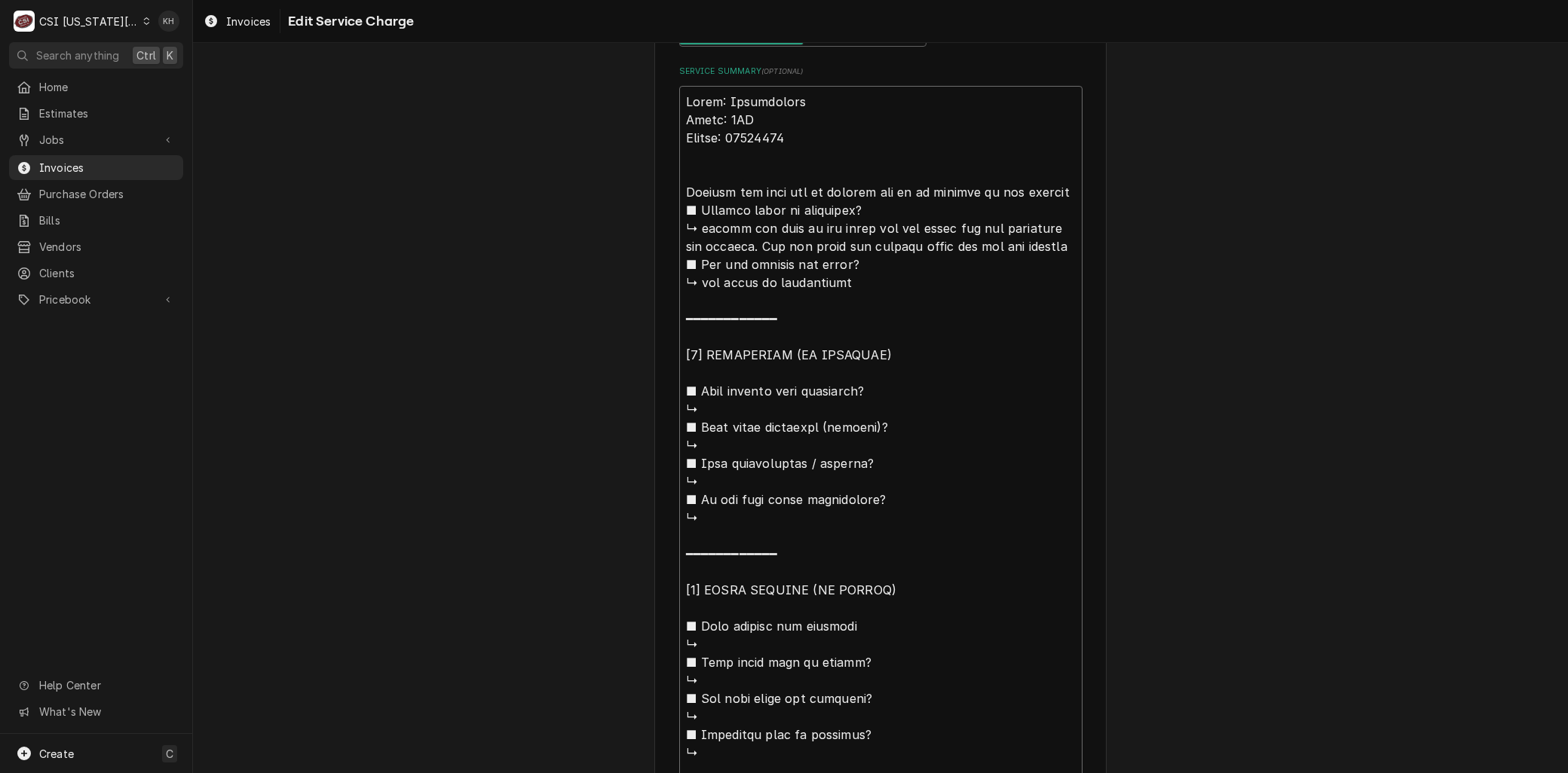
type textarea "x"
type textarea "Brand: Continental Model: 3FN Serial: 16498961 Arrived on o unit off at breaker…"
type textarea "x"
type textarea "Brand: Continental Model: 3FN Serial: 16498961 Arrived on so unit off at breake…"
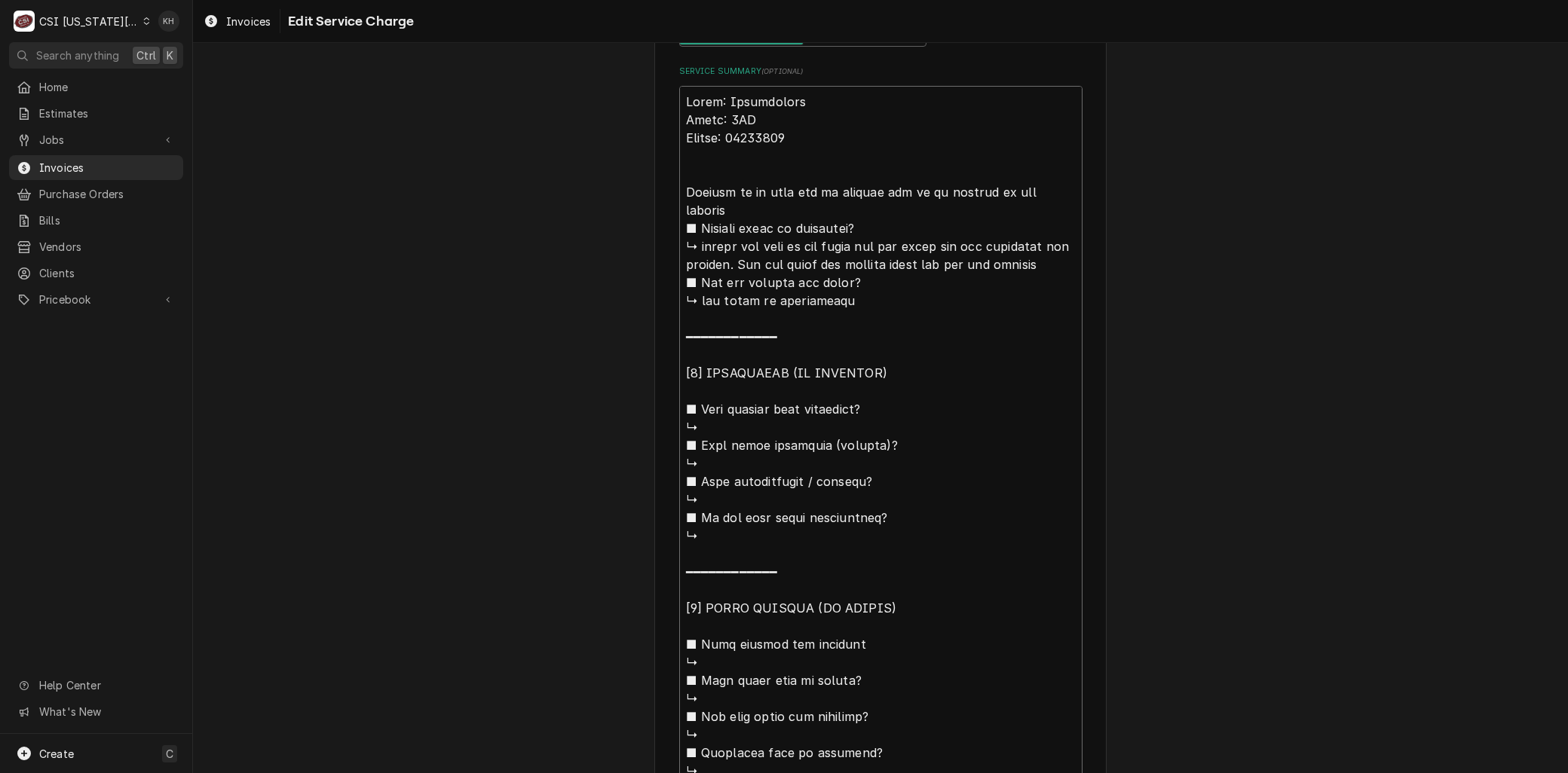
type textarea "x"
type textarea "Brand: Continental Model: 3FN Serial: 16498961 Arrived on sio unit off at break…"
type textarea "x"
type textarea "Brand: Continental Model: 3FN Serial: 16498961 Arrived on sito unit off at brea…"
type textarea "x"
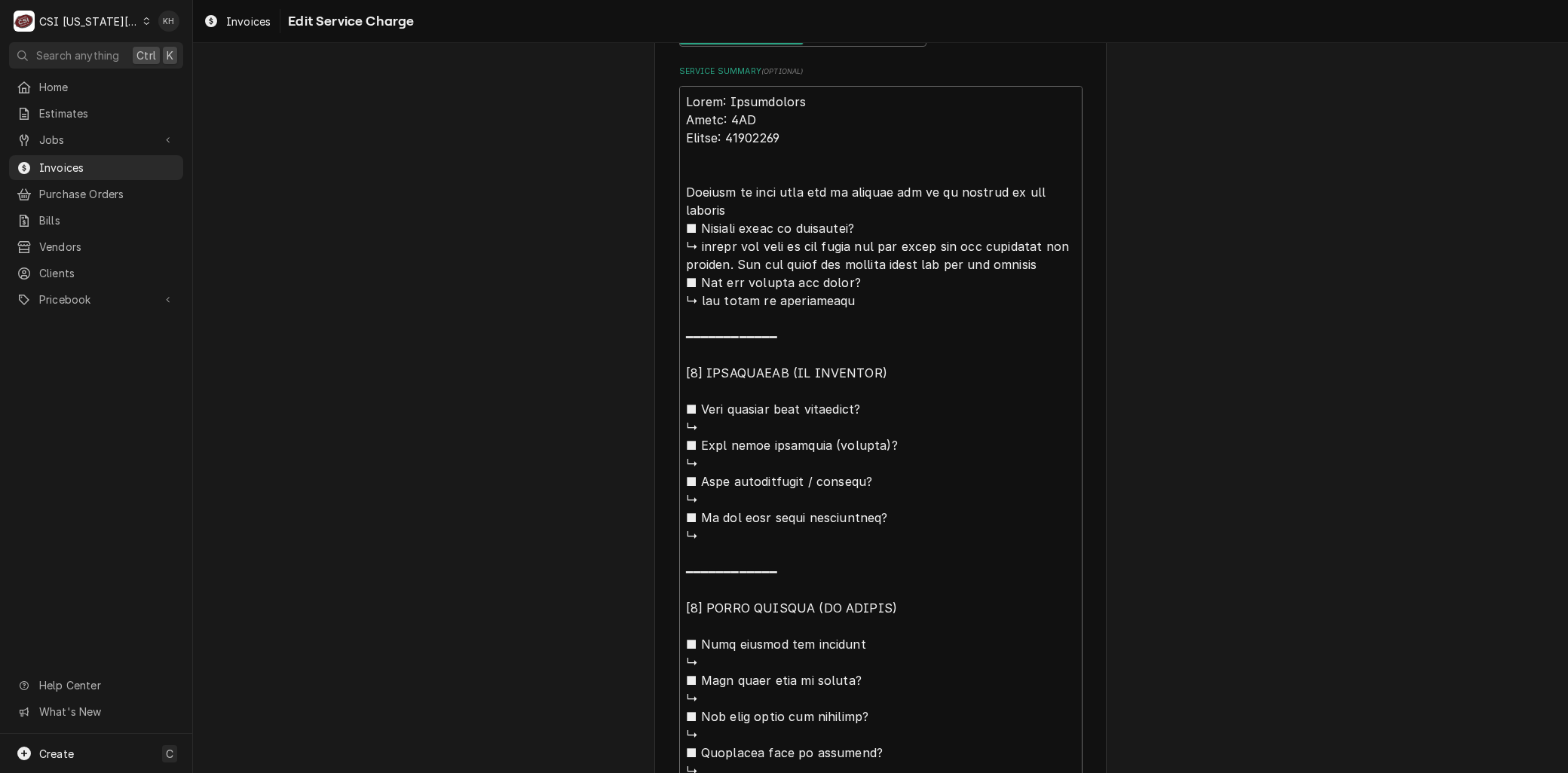
type textarea "Brand: Continental Model: 3FN Serial: 16498961 Arrived on siteo unit off at bre…"
type textarea "x"
type textarea "Brand: Continental Model: 3FN Serial: 16498961 Arrived on site,o unit off at br…"
type textarea "x"
type textarea "Brand: Continental Model: 3FN Serial: 16498961 Arrived on site, o unit off at b…"
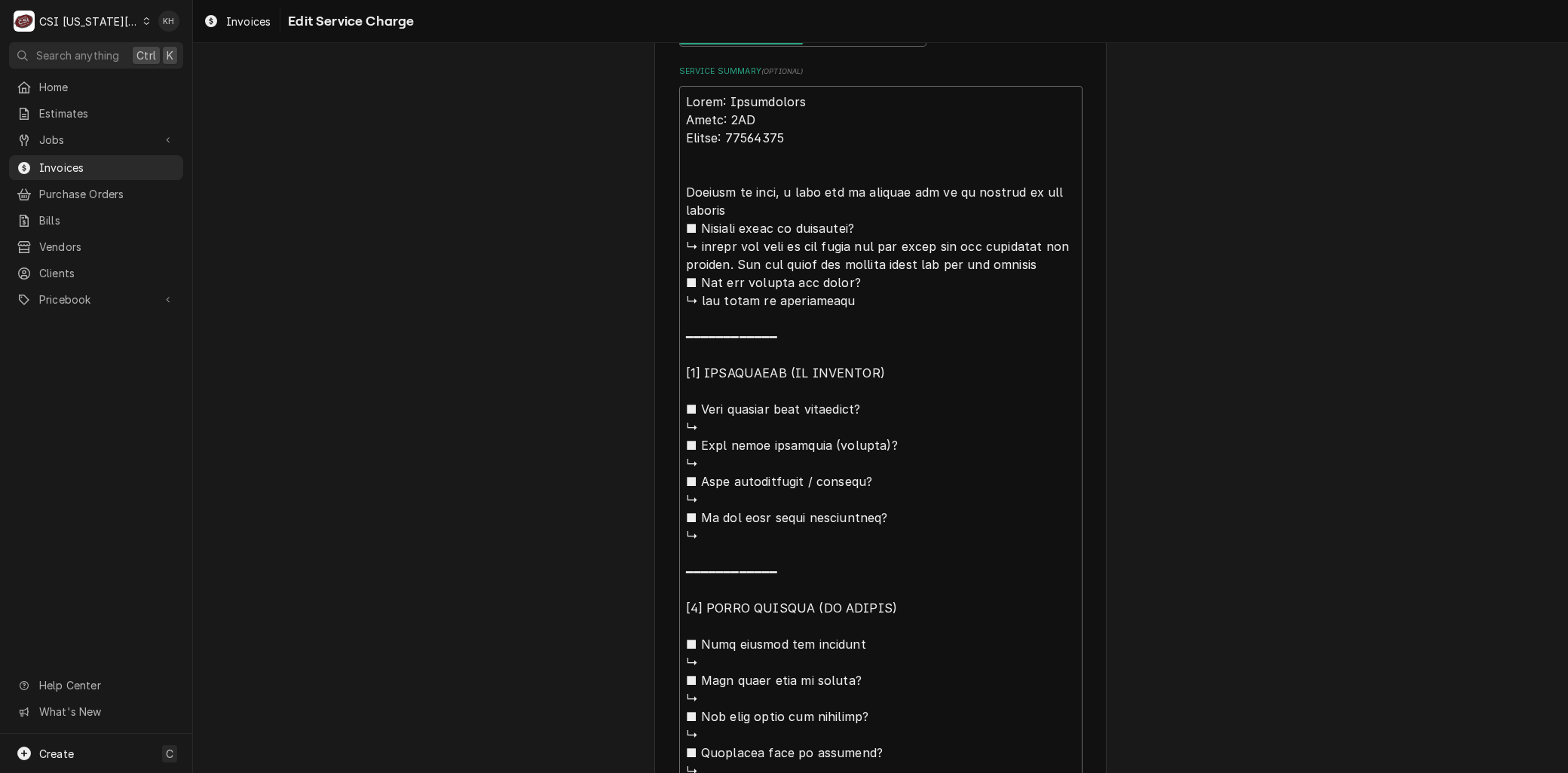
type textarea "x"
type textarea "Brand: Continental Model: 3FN Serial: 16498961 Arrived on site, no unit off at …"
type textarea "x"
type textarea "Brand: Continental Model: 3FN Serial: 16498961 Arrived on site, no unit off at …"
type textarea "x"
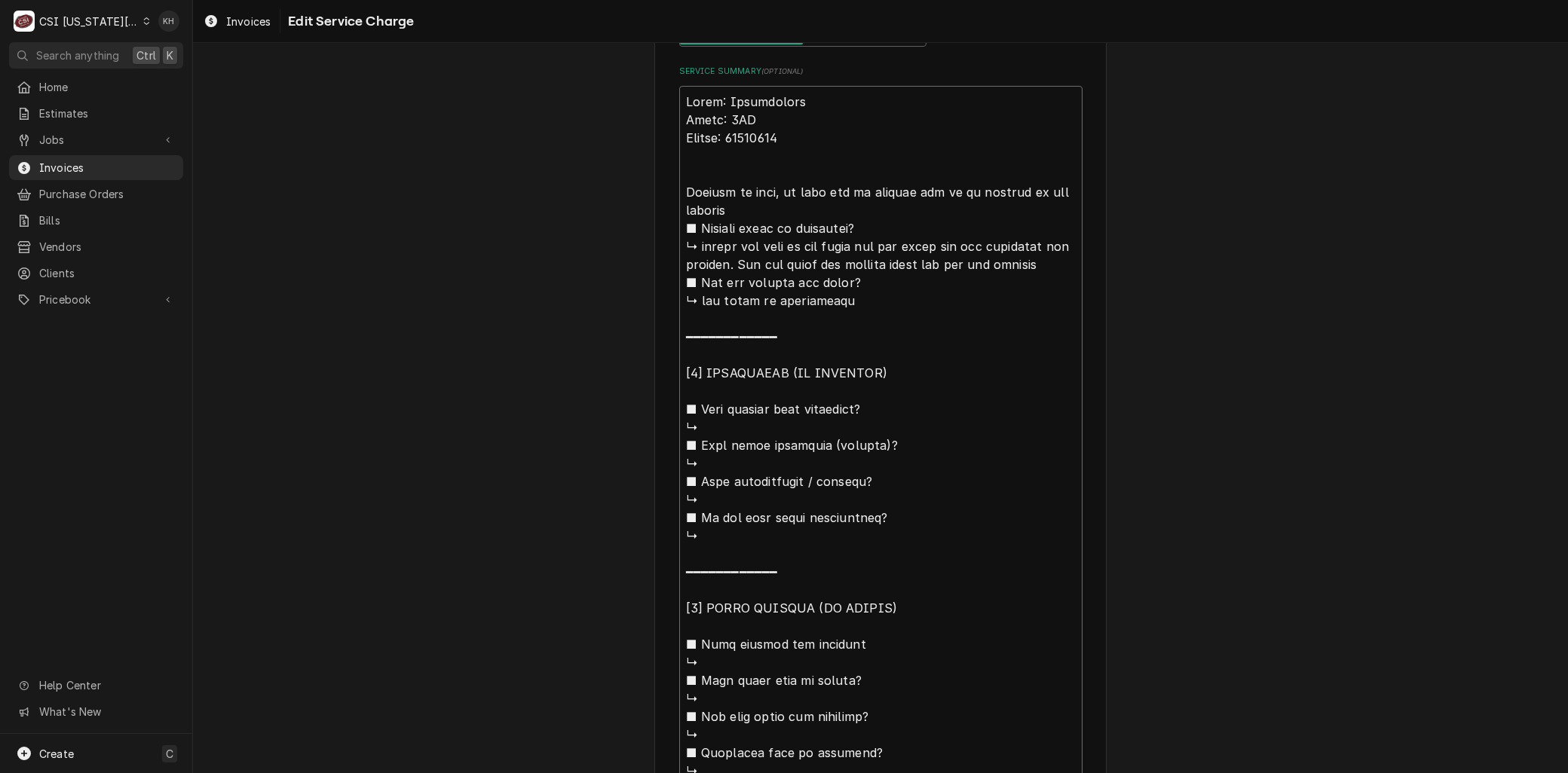
type textarea "Brand: Continental Model: 3FN Serial: 16498961 Arrived on site, no unit off at …"
type textarea "x"
type textarea "Brand: Continental Model: 3FN Serial: 16498961 Arrived on site, no unit off at …"
drag, startPoint x: 699, startPoint y: 242, endPoint x: 734, endPoint y: 204, distance: 51.7
click at [734, 204] on textarea "Service Summary ( optional )" at bounding box center [881, 571] width 403 height 972
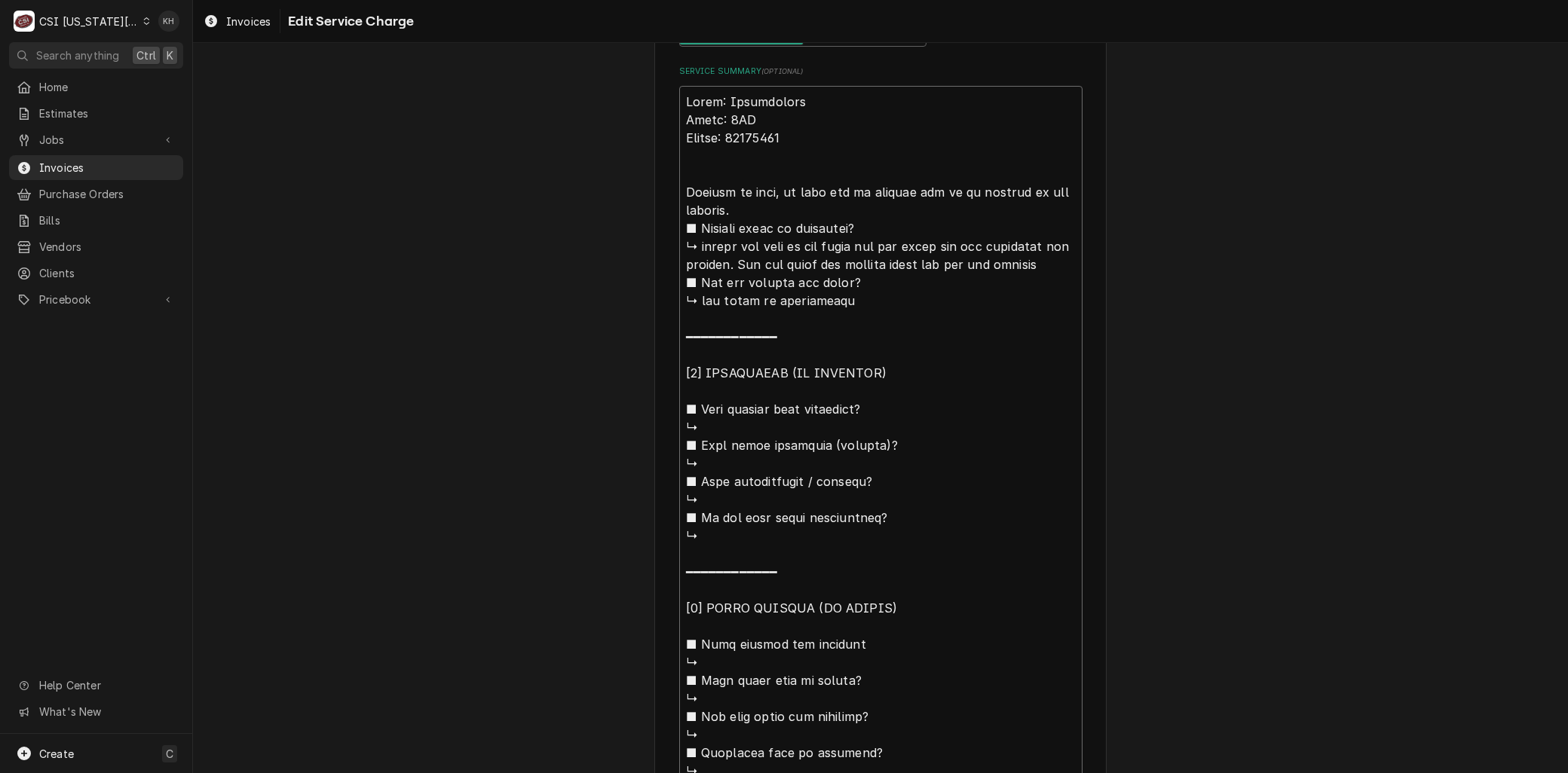
type textarea "x"
type textarea "Brand: Continental Model: 3FN Serial: 16498961 Arrived on site, no unit off at …"
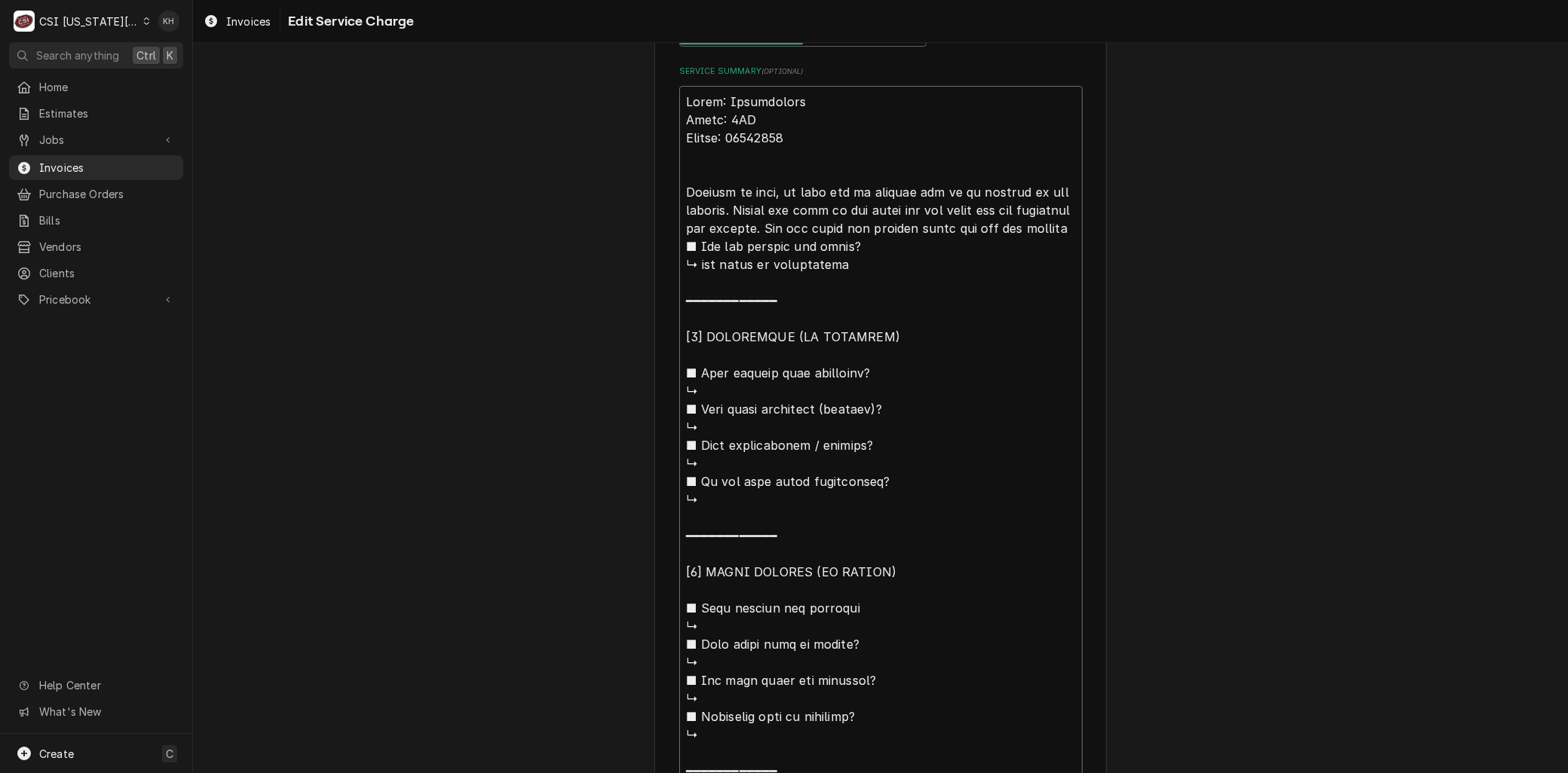
click at [771, 246] on textarea "Service Summary ( optional )" at bounding box center [881, 563] width 403 height 954
type textarea "x"
type textarea "Brand: Continental Model: 3FN Serial: 16498961 Arrived on site, no unit off at …"
type textarea "x"
type textarea "Brand: Continental Model: 3FN Serial: 16498961 Arrived on site, no unit off at …"
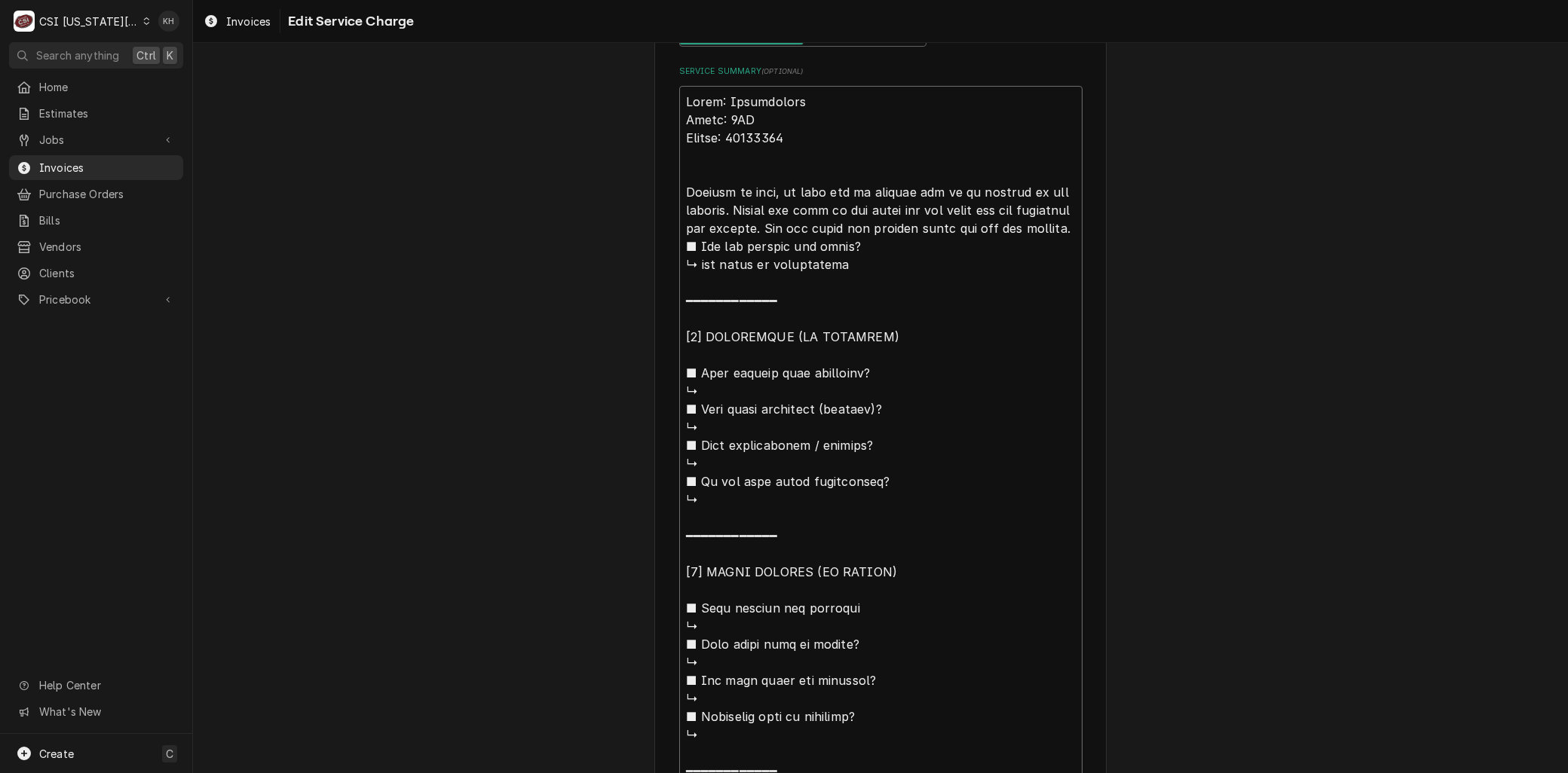
type textarea "x"
type textarea "Brand: Continental Model: 3FN Serial: 16498961 Arrived on site, no unit off at …"
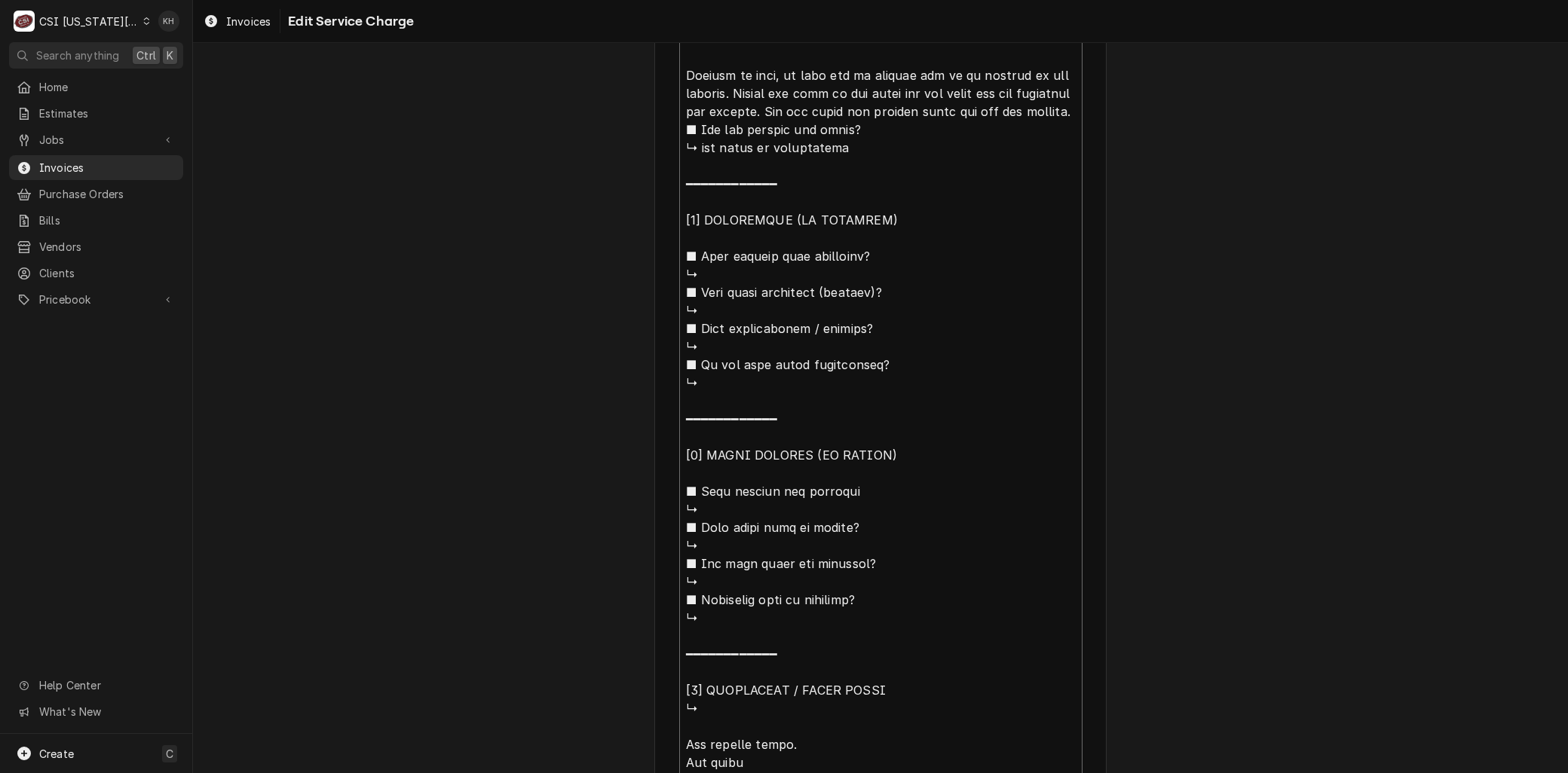
scroll to position [1032, 0]
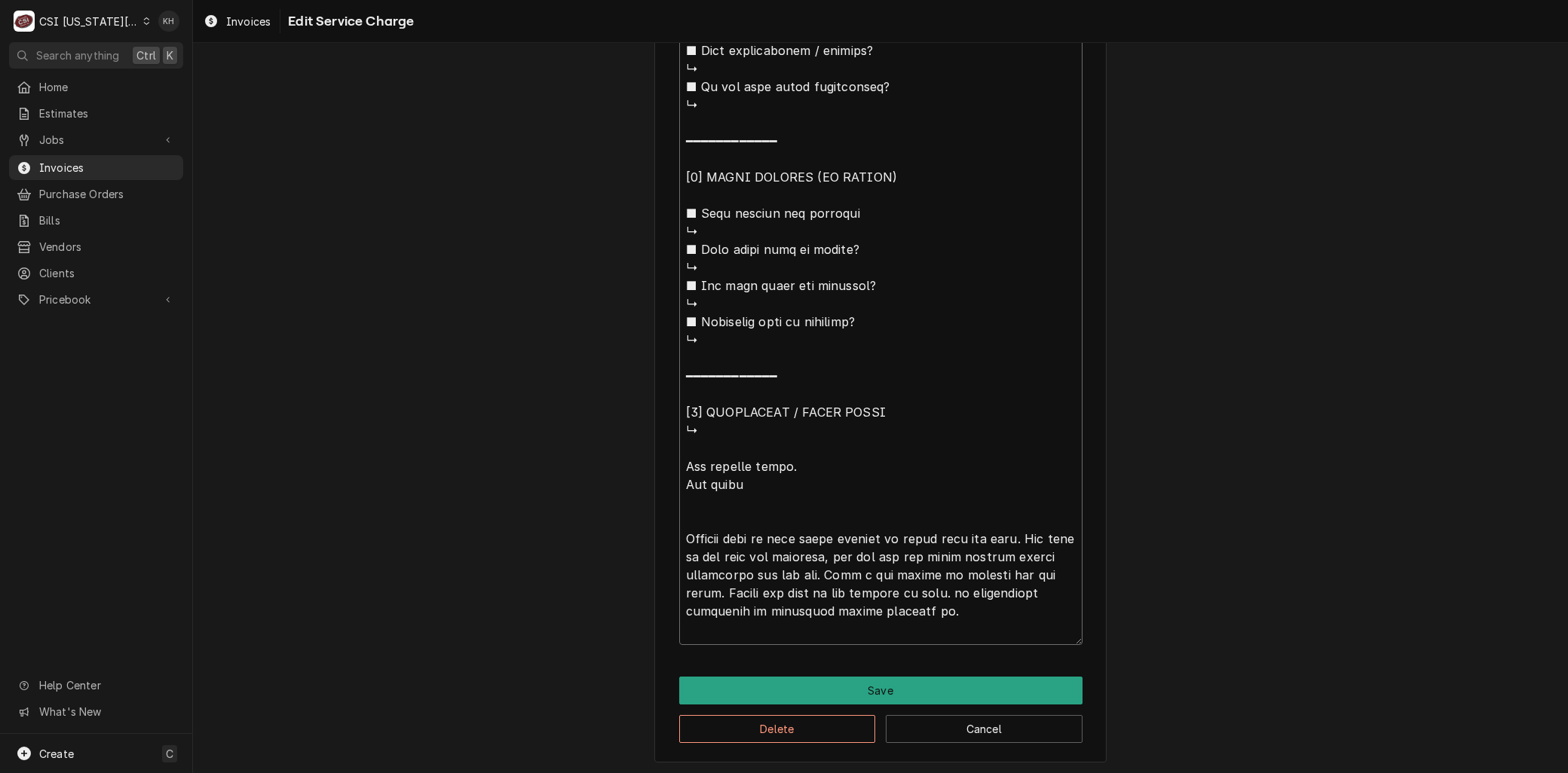
drag, startPoint x: 767, startPoint y: 242, endPoint x: 740, endPoint y: 532, distance: 291.3
click at [740, 532] on textarea "Service Summary ( optional )" at bounding box center [881, 167] width 403 height 954
type textarea "x"
type textarea "Brand: Continental Model: 3FN Serial: 16498961 Arrived on site, no unit off at …"
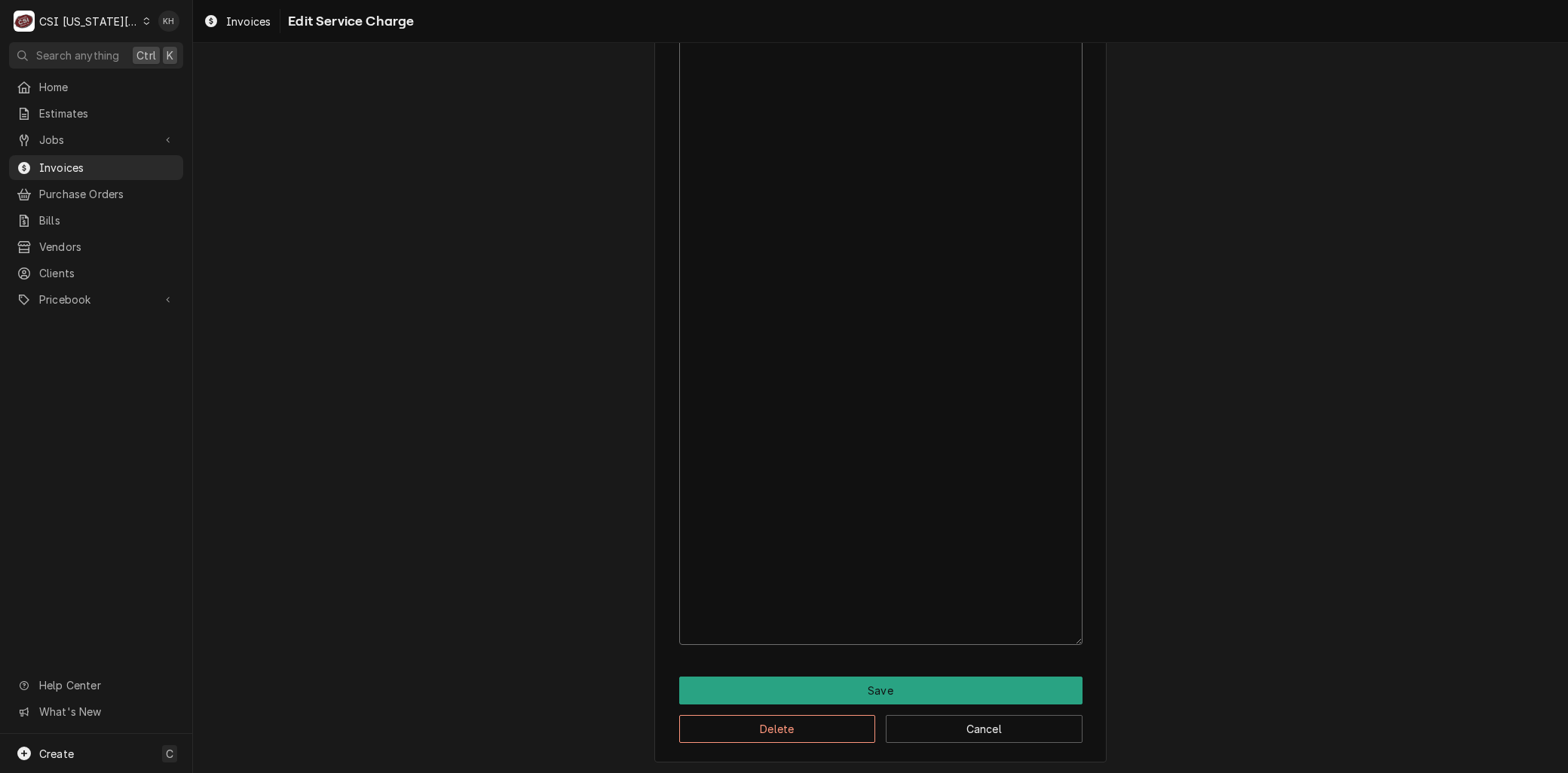
type textarea "x"
type textarea "Brand: Continental Model: 3FN Serial: 16498961 Arrived on site, no unit off at …"
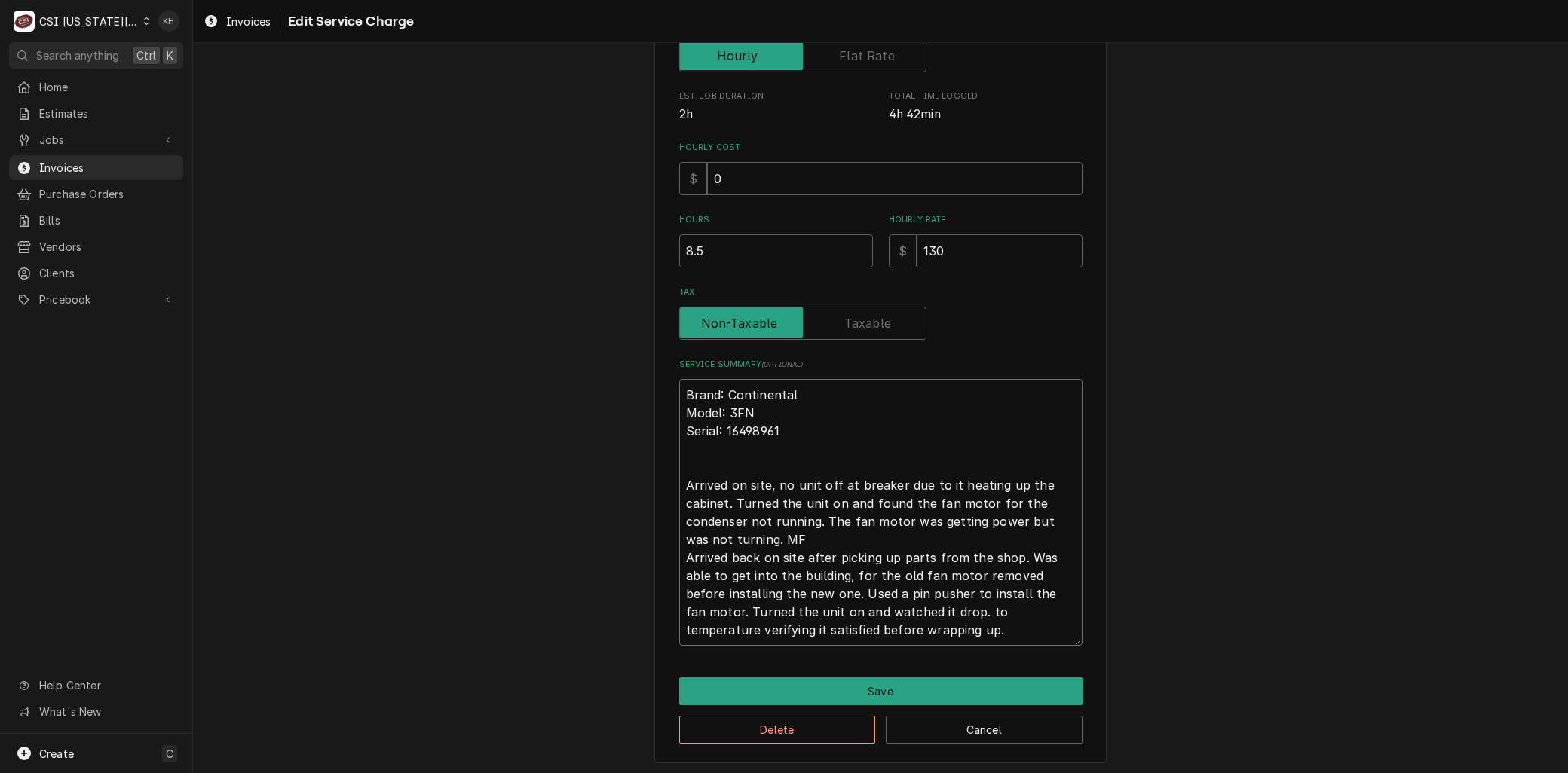
type textarea "x"
type textarea "Brand: Continental Model: 3FN Serial: 16498961 Arrived on site, no unit off at …"
type textarea "x"
type textarea "Brand: Continental Model: 3FN Serial: 16498961 Arrived on site, no unit off at …"
type textarea "x"
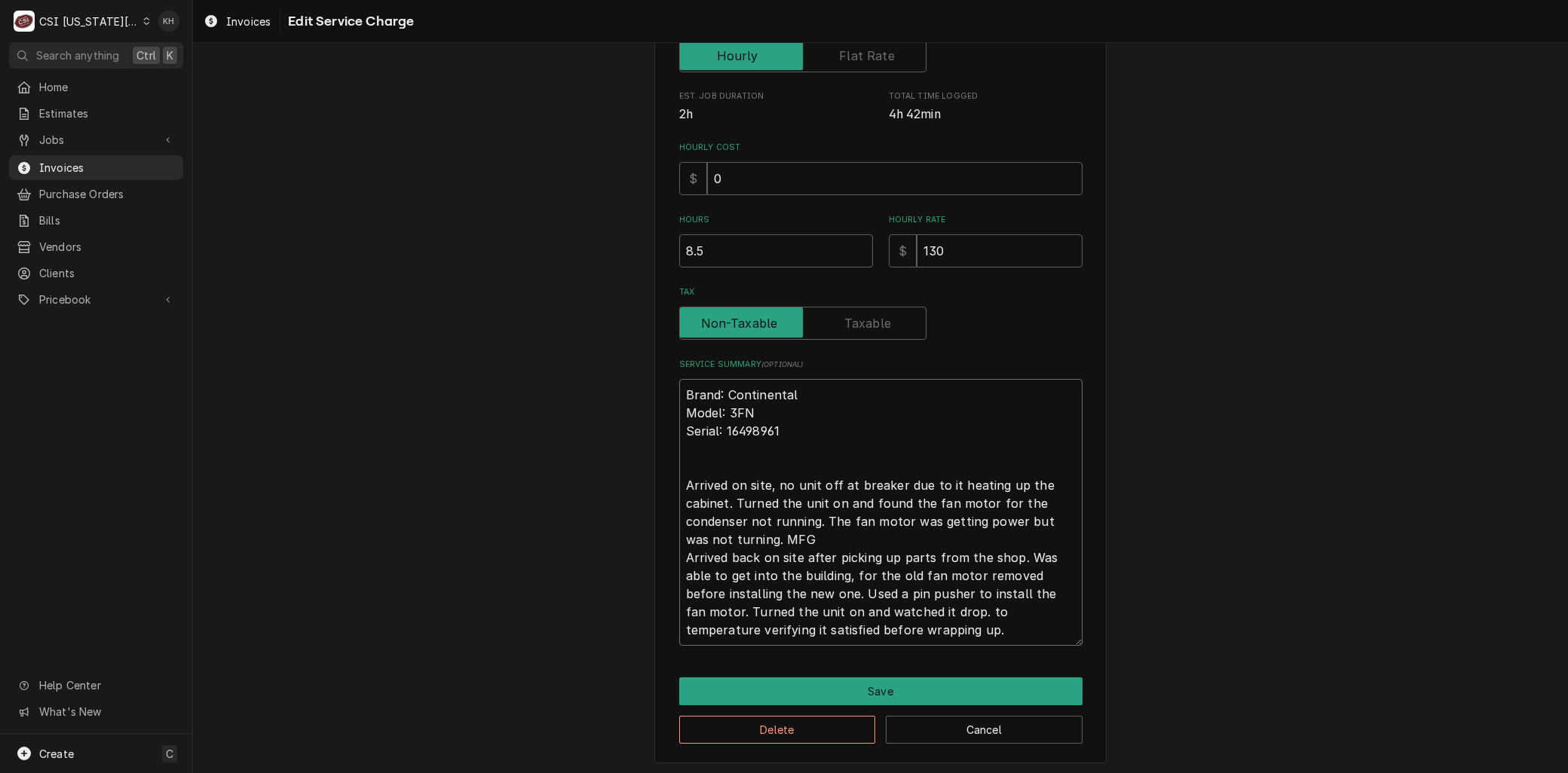
type textarea "Brand: Continental Model: 3FN Serial: 16498961 Arrived on site, no unit off at …"
type textarea "x"
type textarea "Brand: Continental Model: 3FN Serial: 16498961 Arrived on site, no unit off at …"
type textarea "x"
type textarea "Brand: Continental Model: 3FN Serial: 16498961 Arrived on site, no unit off at …"
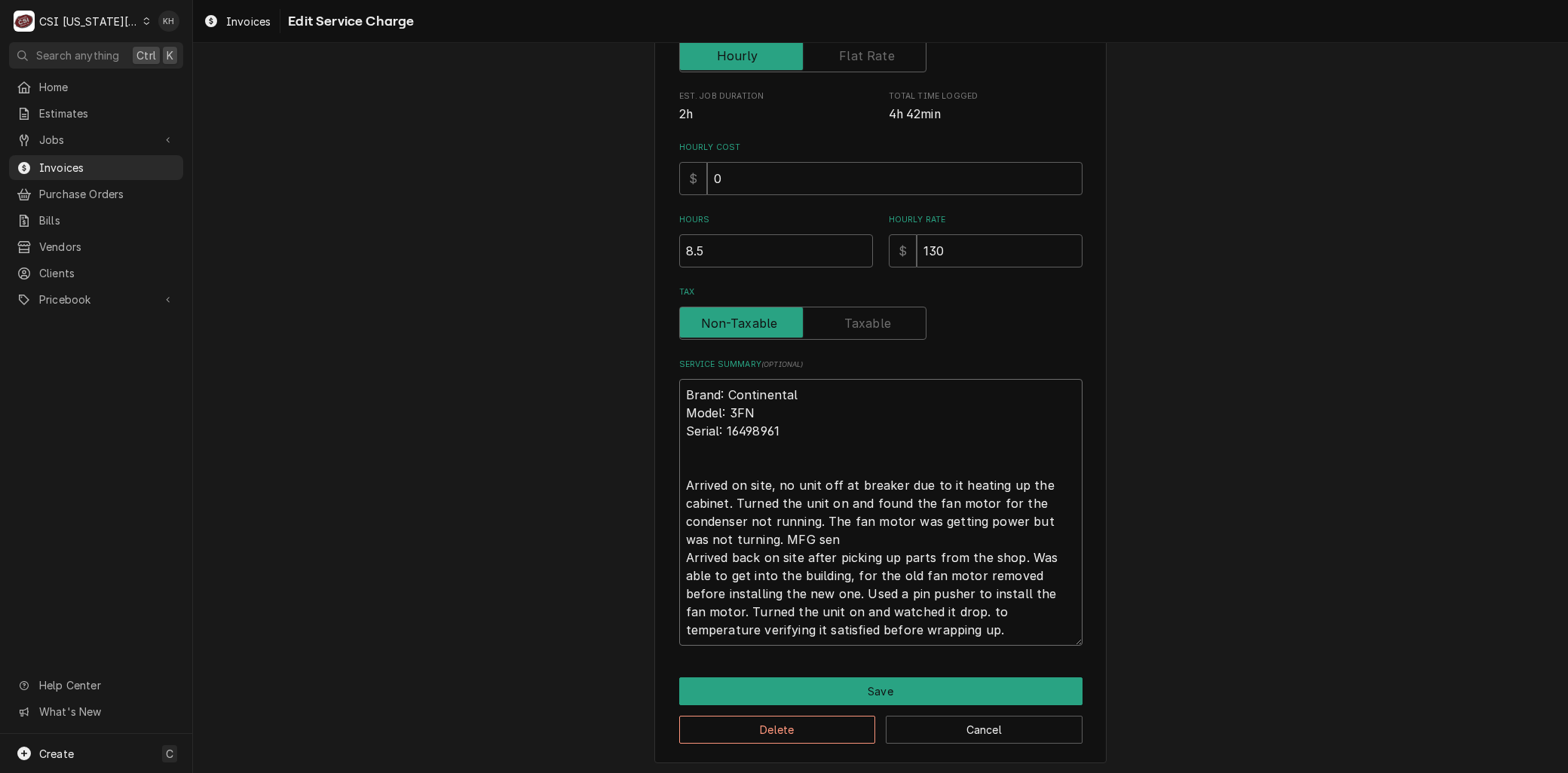
type textarea "x"
type textarea "Brand: Continental Model: 3FN Serial: 16498961 Arrived on site, no unit off at …"
type textarea "x"
type textarea "Brand: Continental Model: 3FN Serial: 16498961 Arrived on site, no unit off at …"
type textarea "x"
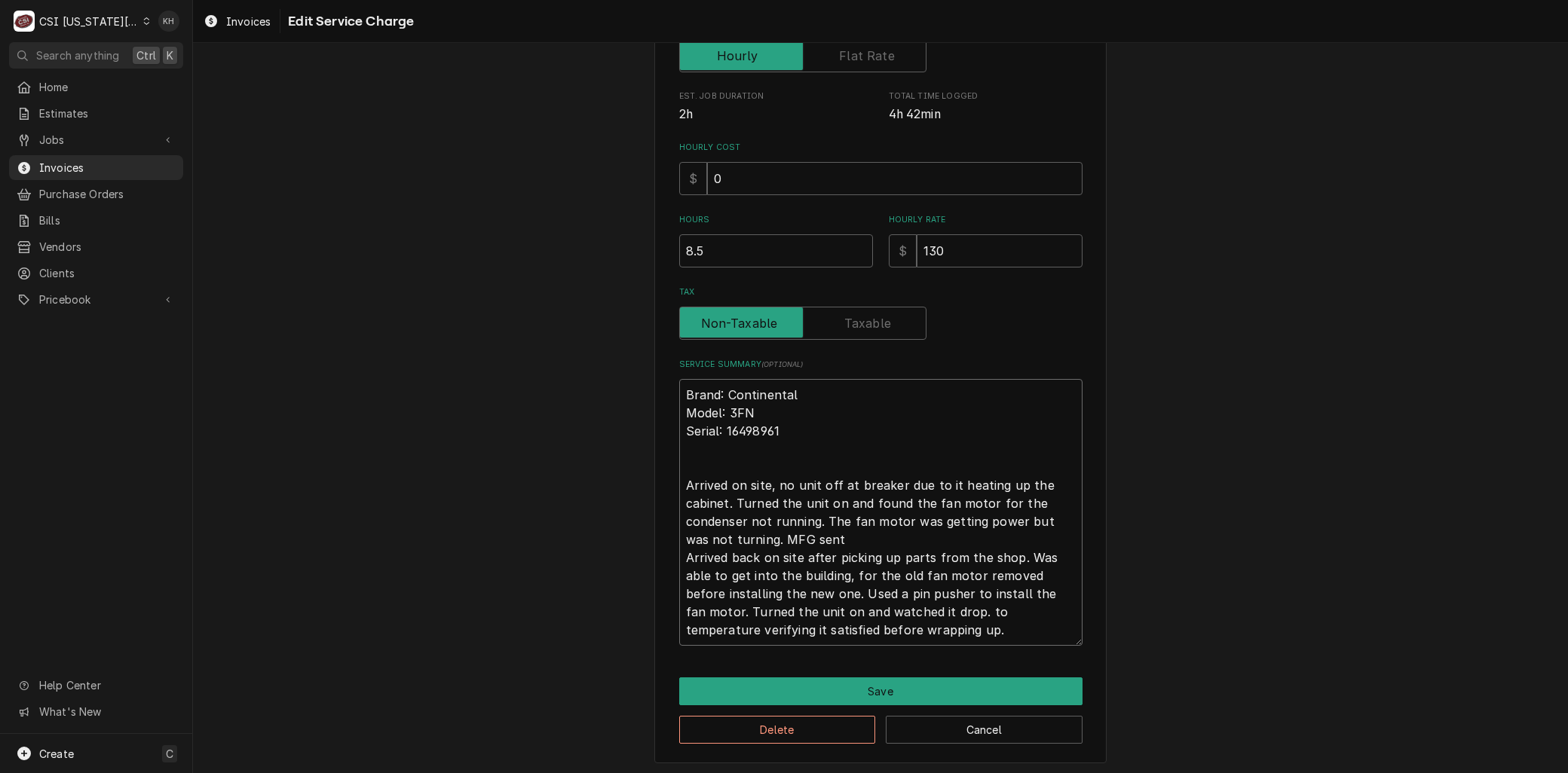
type textarea "Brand: Continental Model: 3FN Serial: 16498961 Arrived on site, no unit off at …"
type textarea "x"
type textarea "Brand: Continental Model: 3FN Serial: 16498961 Arrived on site, no unit off at …"
type textarea "x"
type textarea "Brand: Continental Model: 3FN Serial: 16498961 Arrived on site, no unit off at …"
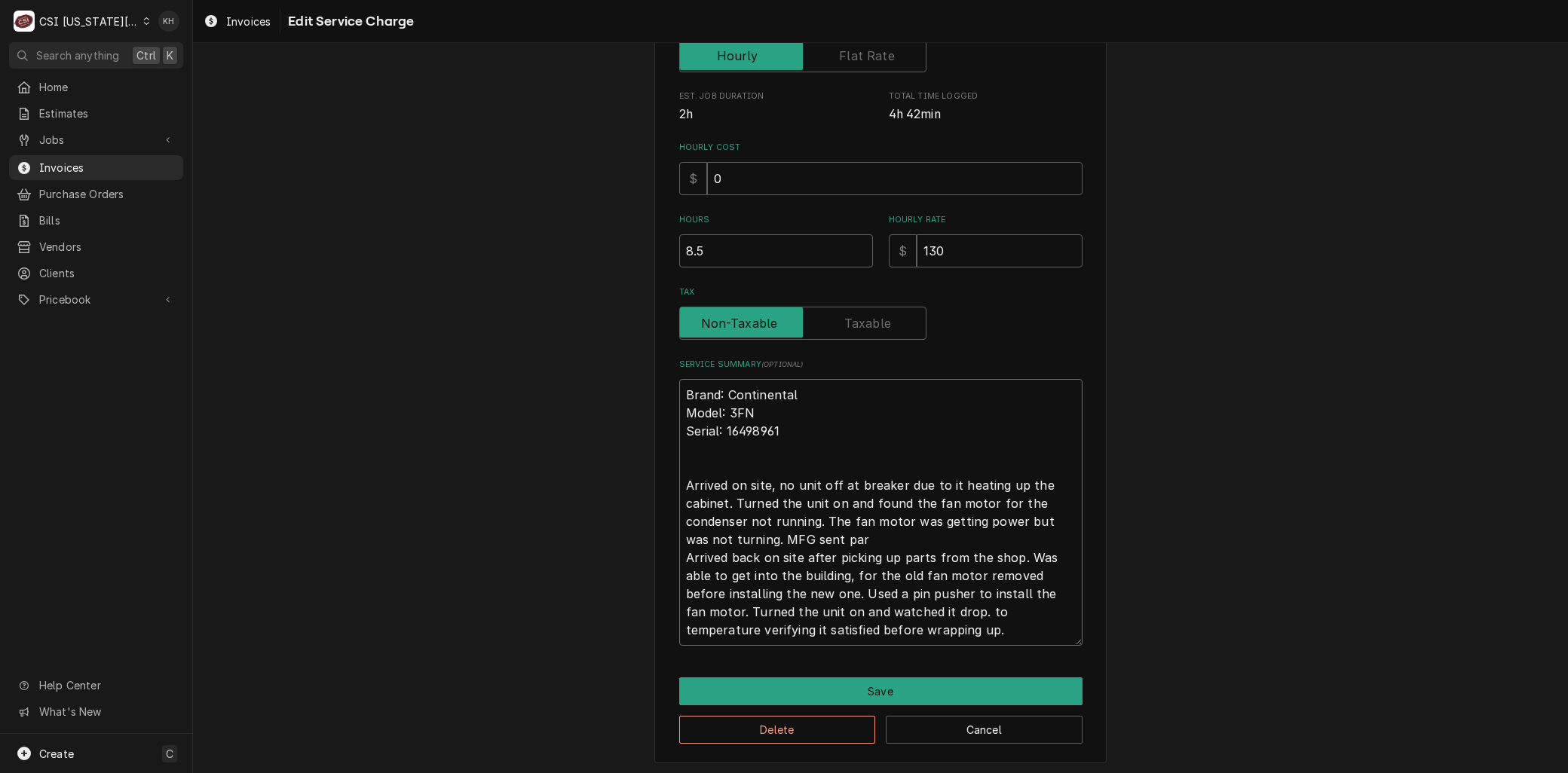
type textarea "x"
type textarea "Brand: Continental Model: 3FN Serial: 16498961 Arrived on site, no unit off at …"
type textarea "x"
type textarea "Brand: Continental Model: 3FN Serial: 16498961 Arrived on site, no unit off at …"
type textarea "x"
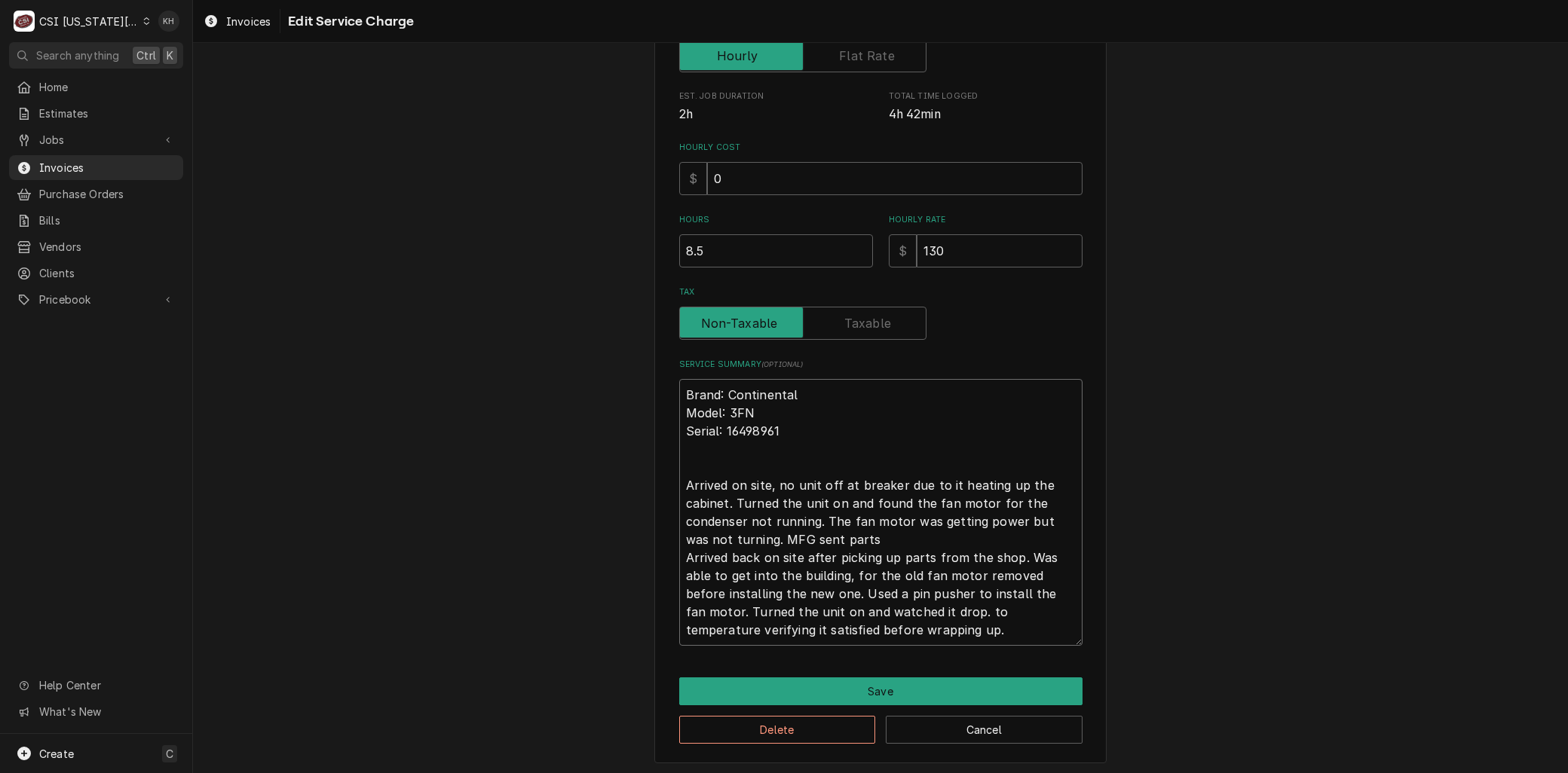
type textarea "Brand: Continental Model: 3FN Serial: 16498961 Arrived on site, no unit off at …"
type textarea "x"
type textarea "Brand: Continental Model: 3FN Serial: 16498961 Arrived on site, no unit off at …"
type textarea "x"
type textarea "Brand: Continental Model: 3FN Serial: 16498961 Arrived on site, no unit off at …"
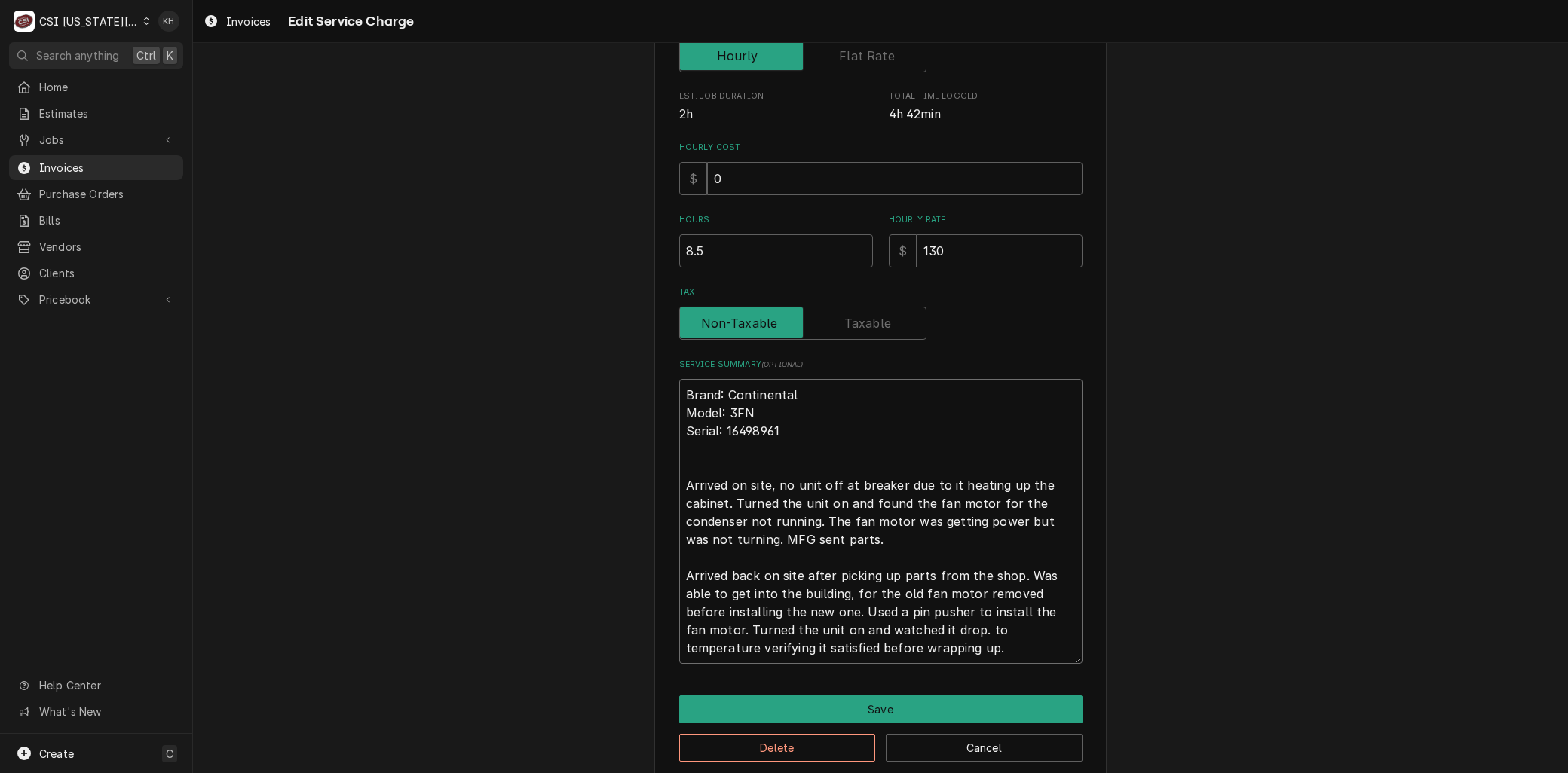
type textarea "x"
type textarea "Brand: Continental Model: 3FN Serial: 16498961 Arrived on site, no unit off at …"
type textarea "x"
type textarea "Brand: Continental Model: 3FN Serial: 16498961 Arrived on site, no unit off at …"
type textarea "x"
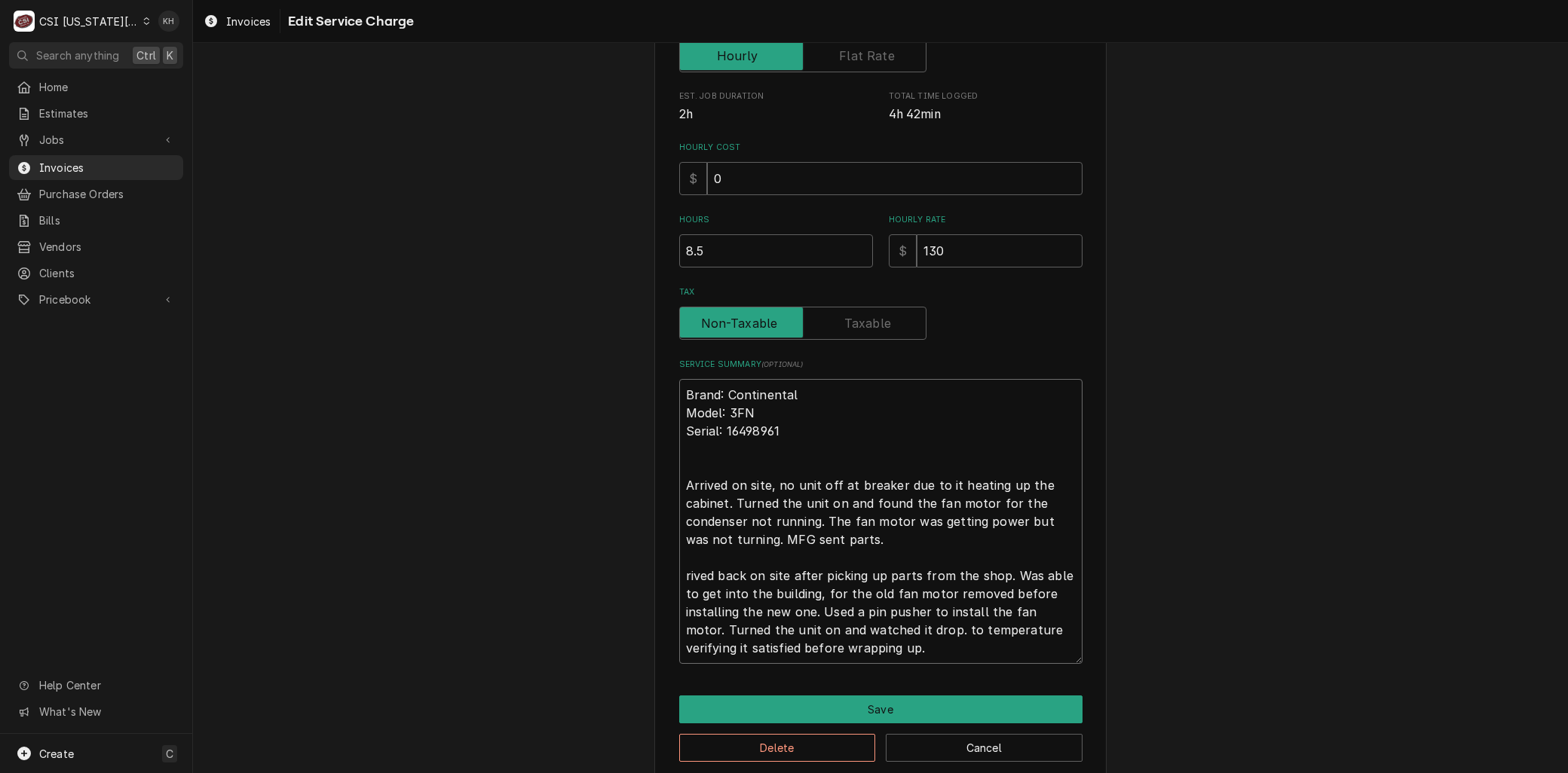
type textarea "Brand: Continental Model: 3FN Serial: 16498961 Arrived on site, no unit off at …"
type textarea "x"
type textarea "Brand: Continental Model: 3FN Serial: 16498961 Arrived on site, no unit off at …"
type textarea "x"
type textarea "Brand: Continental Model: 3FN Serial: 16498961 Arrived on site, no unit off at …"
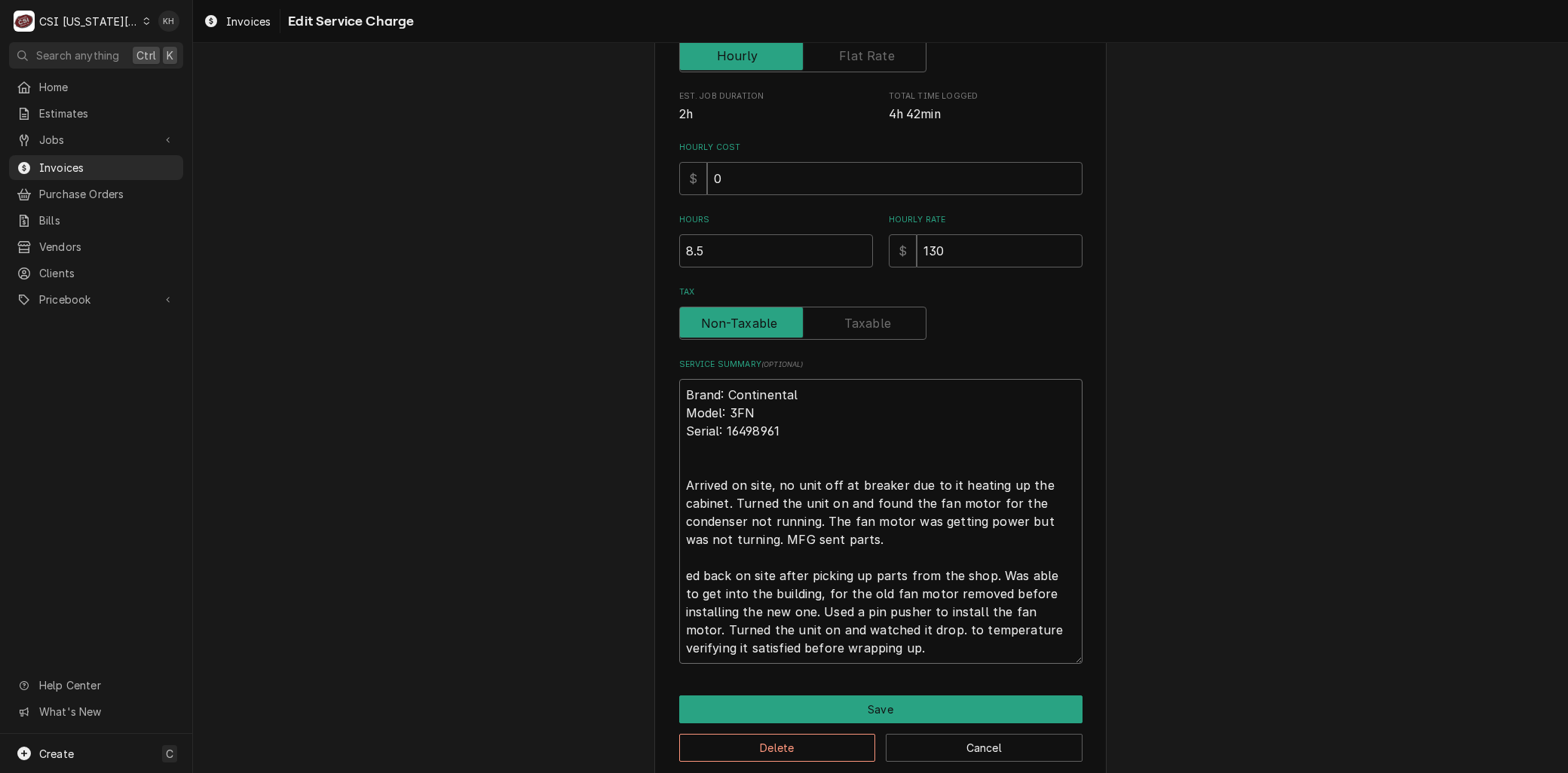
type textarea "x"
type textarea "Brand: Continental Model: 3FN Serial: 16498961 Arrived on site, no unit off at …"
type textarea "x"
type textarea "Brand: Continental Model: 3FN Serial: 16498961 Arrived on site, no unit off at …"
type textarea "x"
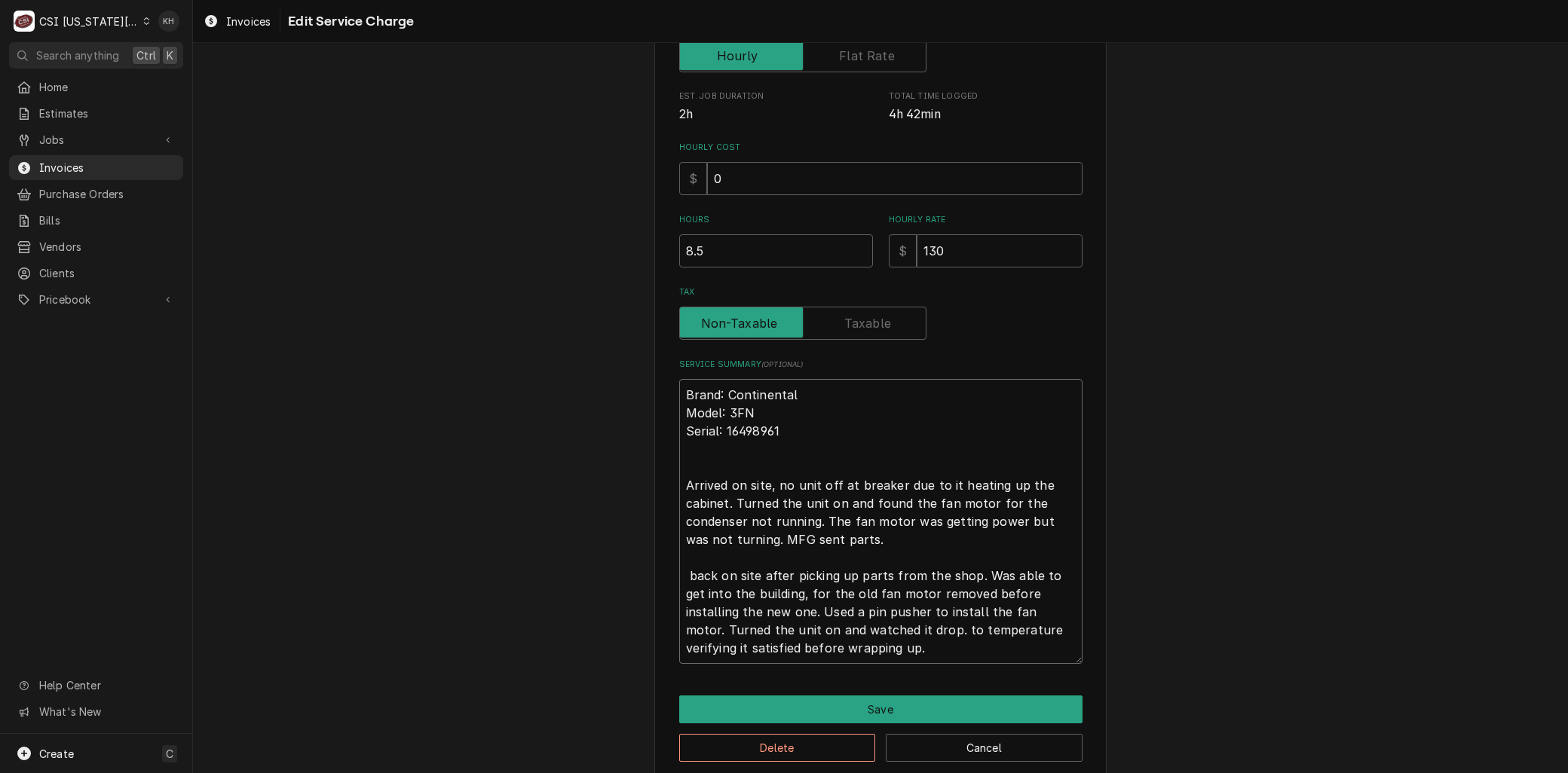
type textarea "Brand: Continental Model: 3FN Serial: 16498961 Arrived on site, no unit off at …"
type textarea "x"
type textarea "Brand: Continental Model: 3FN Serial: 16498961 Arrived on site, no unit off at …"
type textarea "x"
type textarea "Brand: Continental Model: 3FN Serial: 16498961 Arrived on site, no unit off at …"
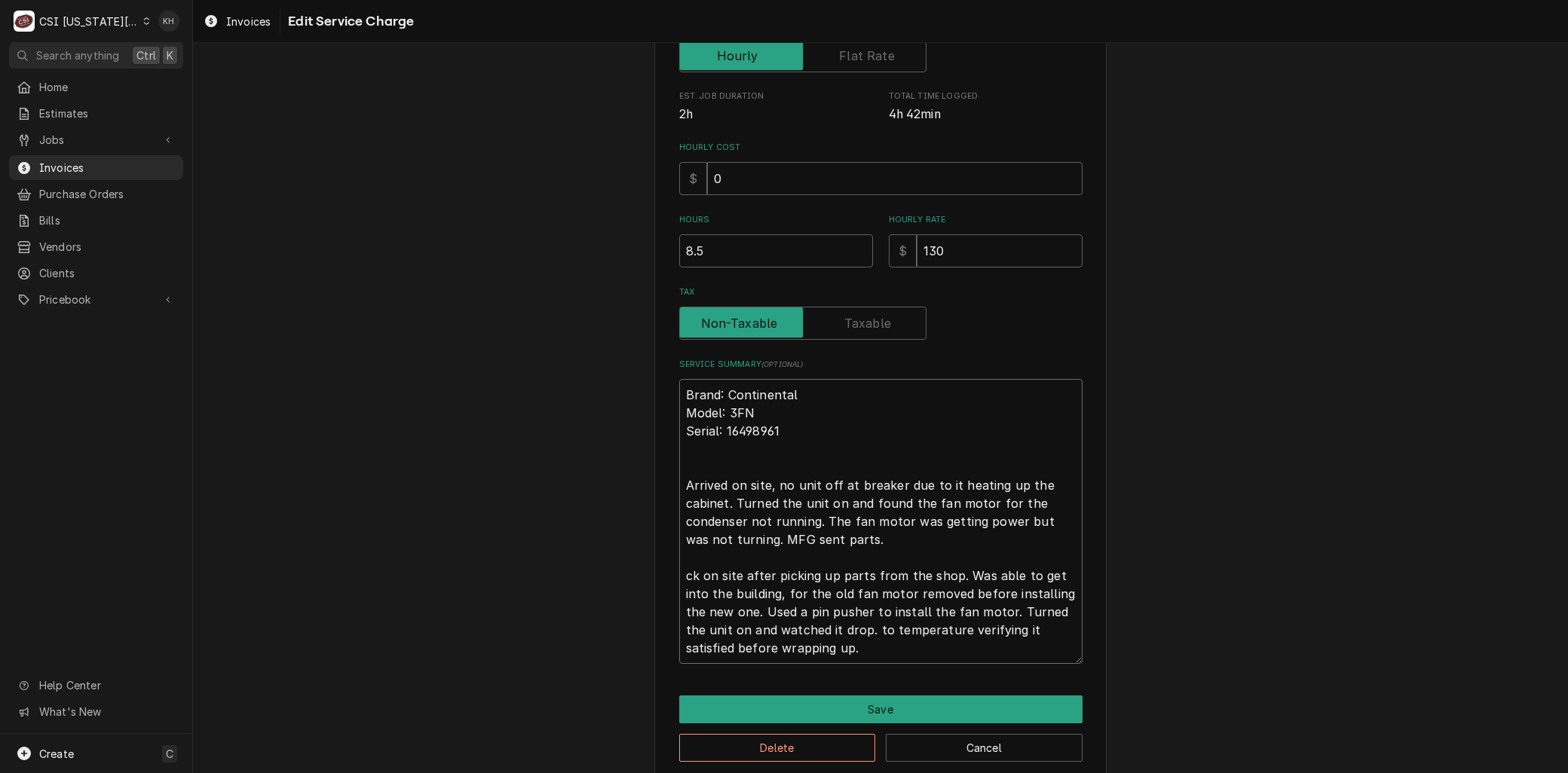
type textarea "x"
type textarea "Brand: Continental Model: 3FN Serial: 16498961 Arrived on site, no unit off at …"
drag, startPoint x: 772, startPoint y: 568, endPoint x: 856, endPoint y: 572, distance: 84.1
click at [856, 572] on textarea "Brand: Continental Model: 3FN Serial: 16498961 Arrived on site, no unit off at …" at bounding box center [881, 521] width 403 height 285
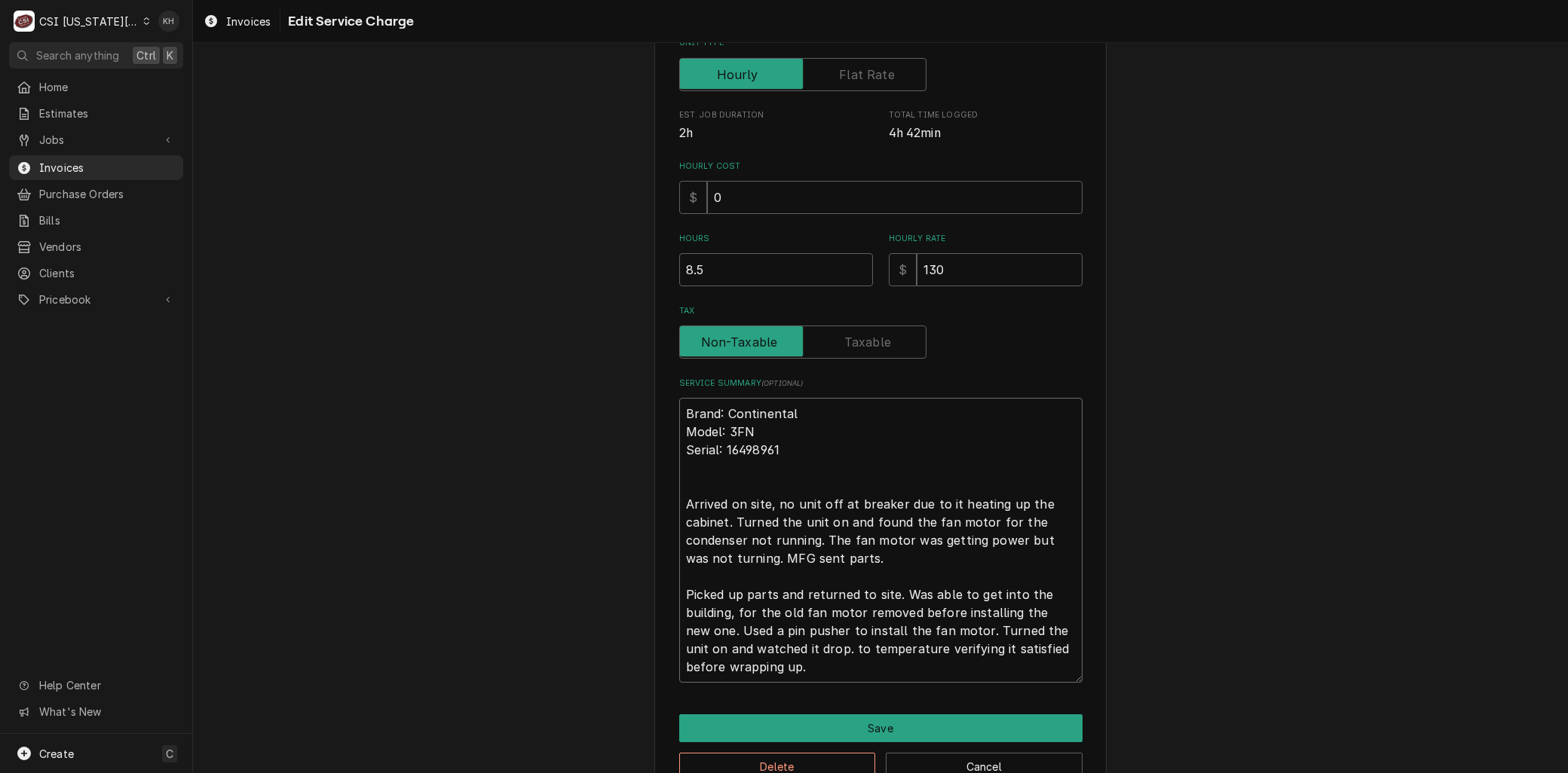
scroll to position [363, 0]
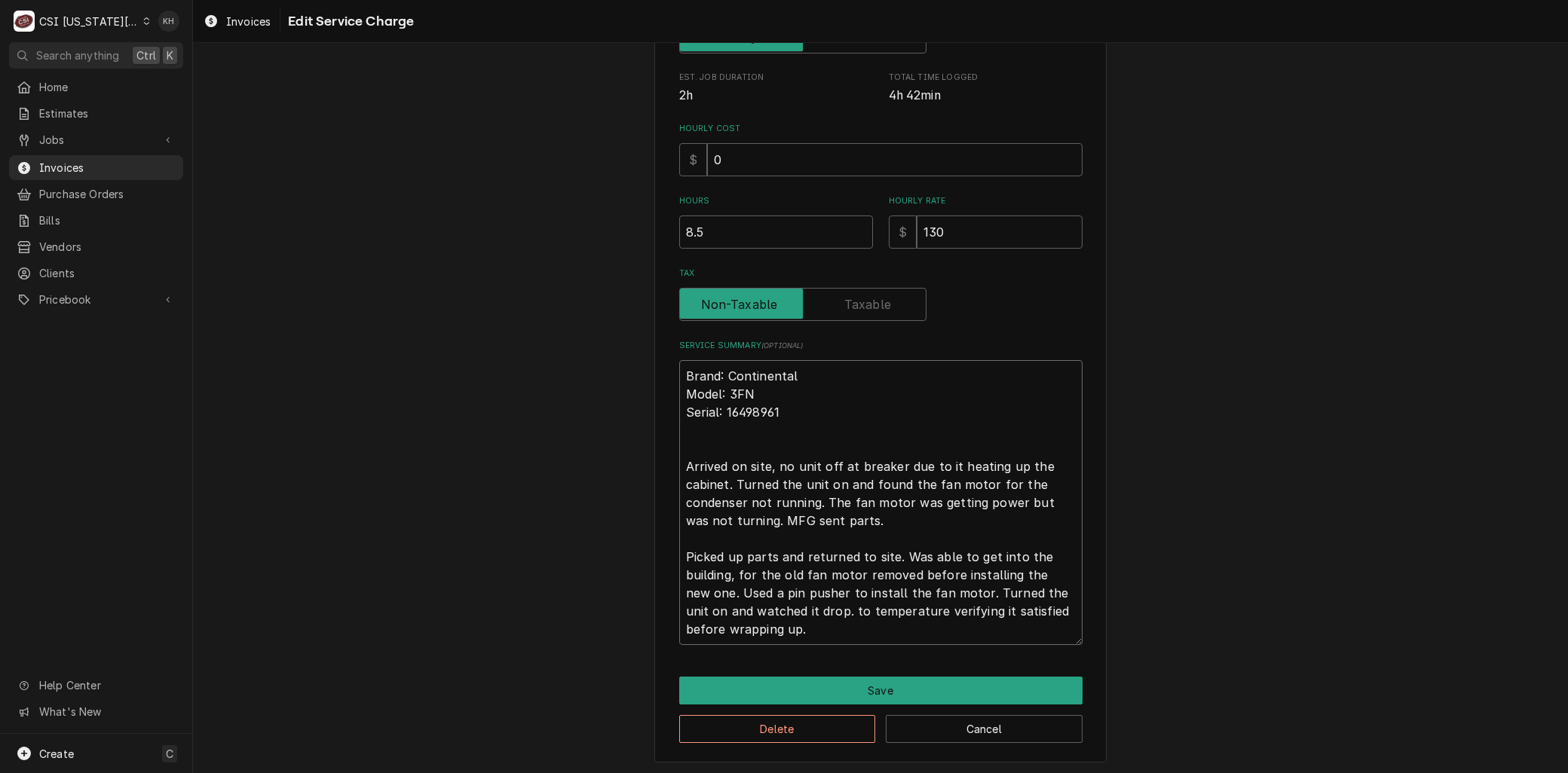
click at [679, 460] on textarea "Brand: Continental Model: 3FN Serial: 16498961 Arrived on site, no unit off at …" at bounding box center [881, 502] width 403 height 285
click at [808, 680] on button "Save" at bounding box center [881, 690] width 403 height 27
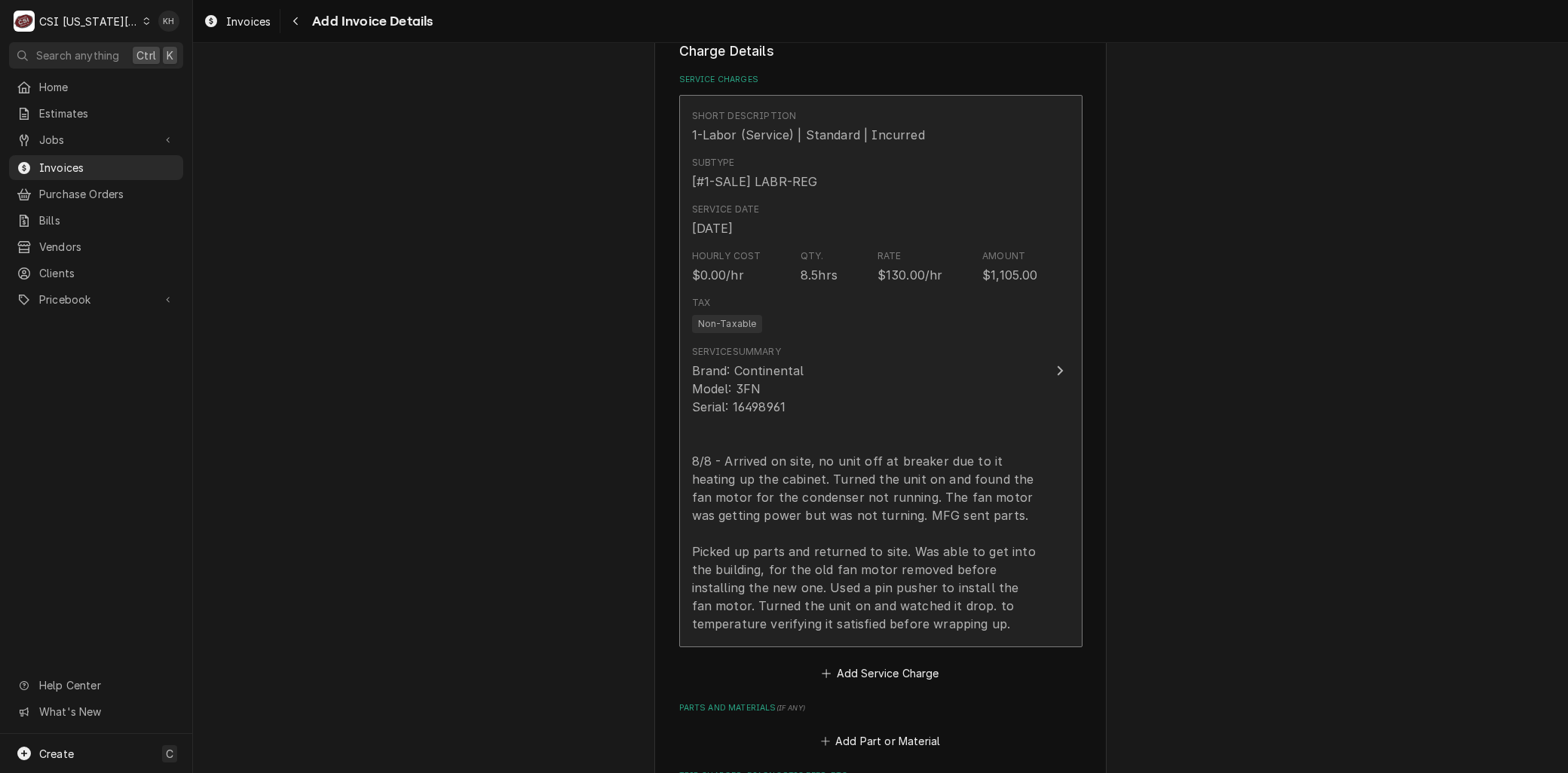
click at [755, 362] on div "Brand: Continental Model: 3FN Serial: 16498961 8/8 - Arrived on site, no unit o…" at bounding box center [864, 497] width 346 height 271
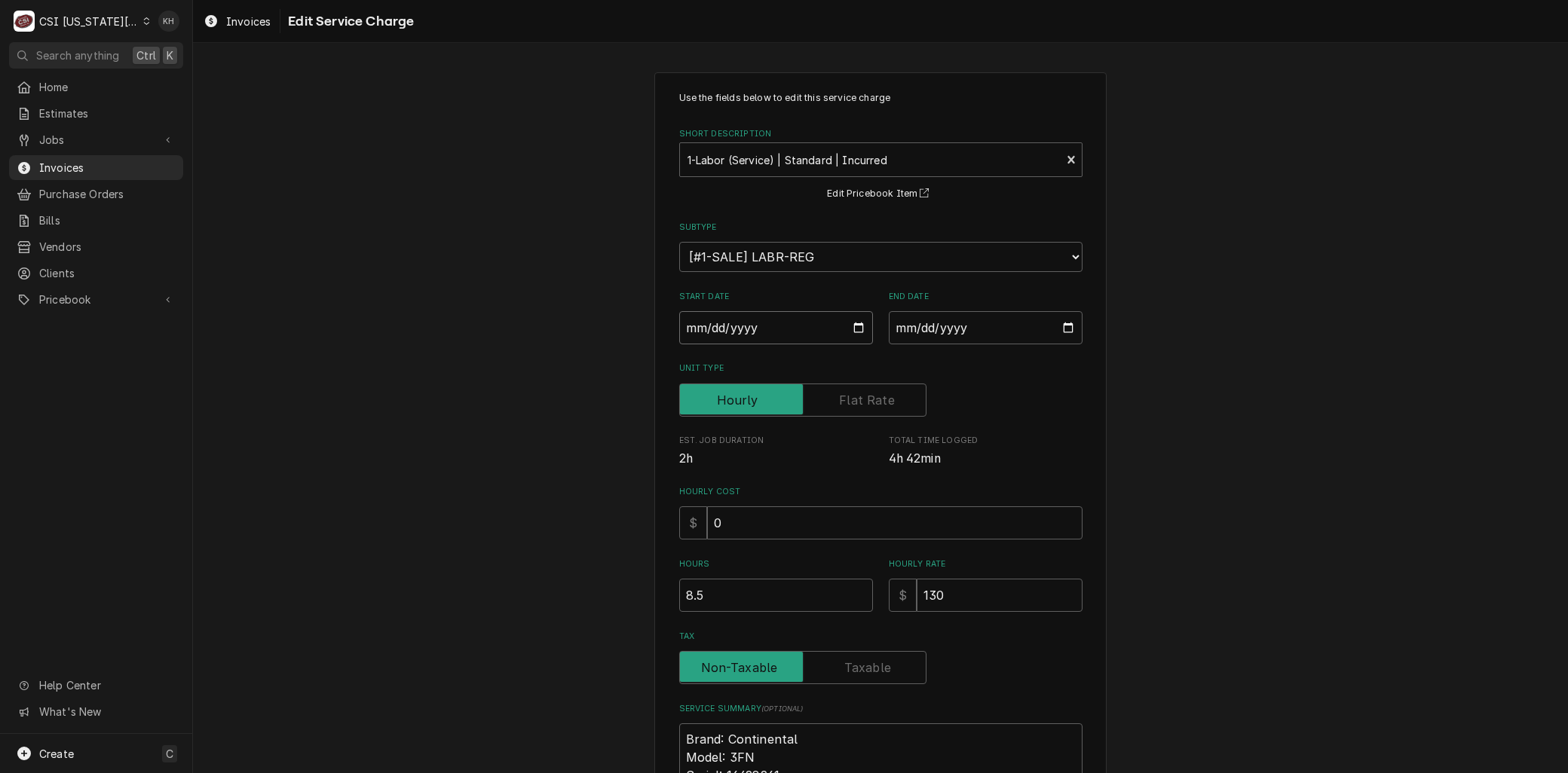
click at [854, 324] on input "2025-08-08" at bounding box center [776, 328] width 194 height 33
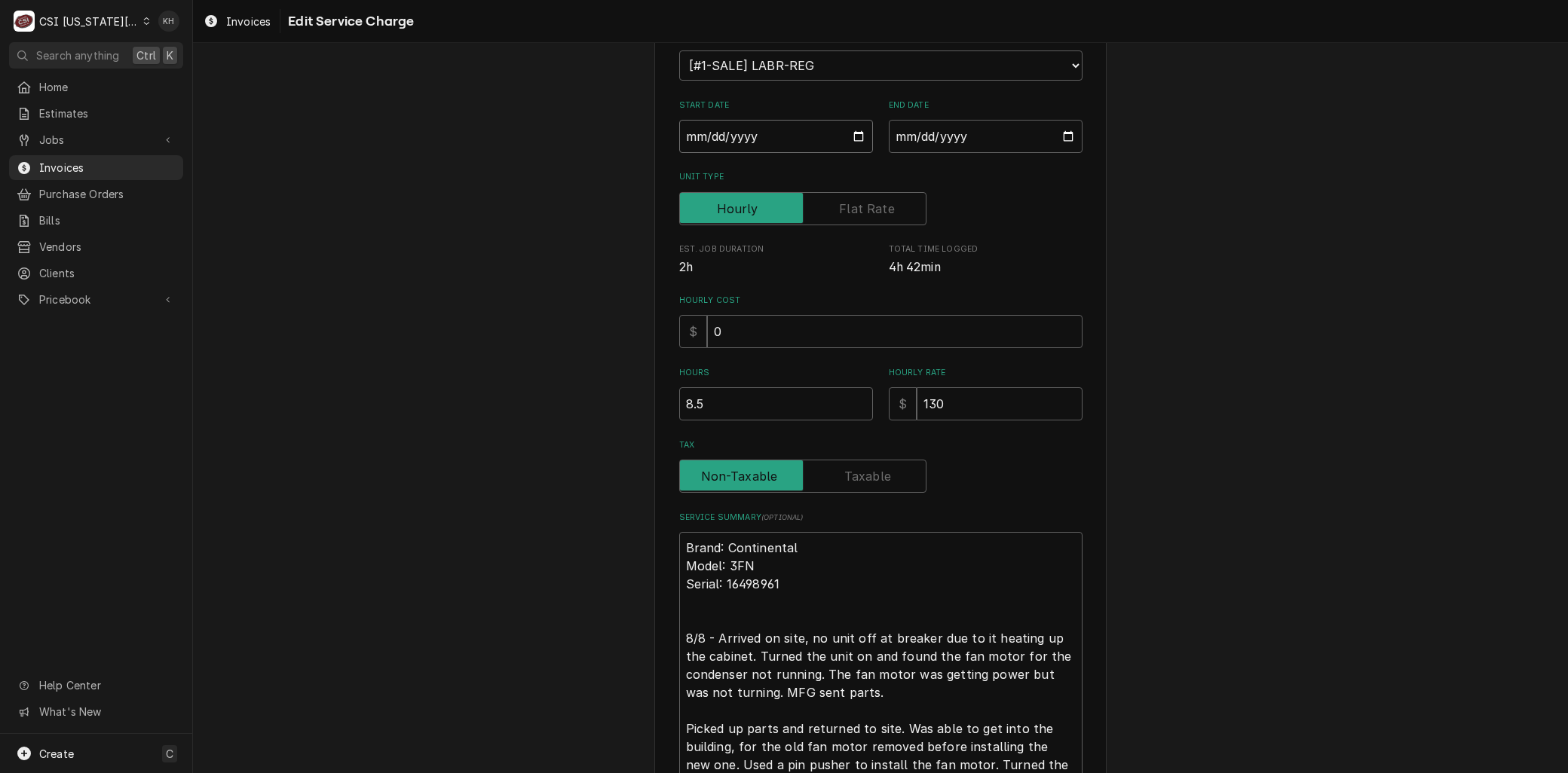
scroll to position [363, 0]
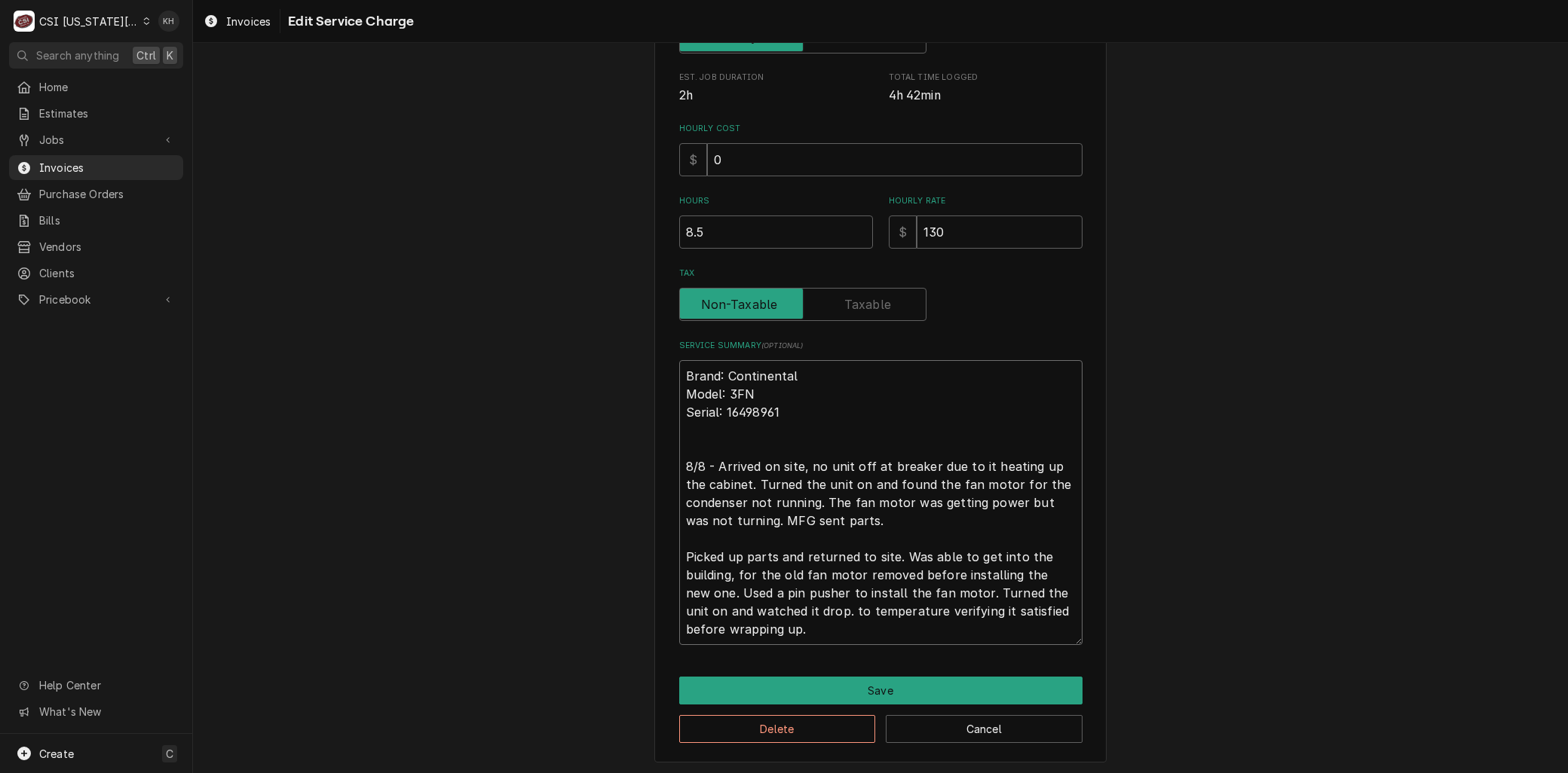
click at [699, 464] on textarea "Brand: Continental Model: 3FN Serial: 16498961 8/8 - Arrived on site, no unit o…" at bounding box center [881, 502] width 403 height 285
drag, startPoint x: 1031, startPoint y: 591, endPoint x: 1007, endPoint y: 581, distance: 26.0
drag, startPoint x: 1007, startPoint y: 581, endPoint x: 867, endPoint y: 600, distance: 141.3
click at [867, 600] on textarea "Brand: Continental Model: 3FN Serial: 16498961 8/7 - Arrived on site, no unit o…" at bounding box center [881, 502] width 403 height 285
drag, startPoint x: 916, startPoint y: 591, endPoint x: 929, endPoint y: 553, distance: 40.2
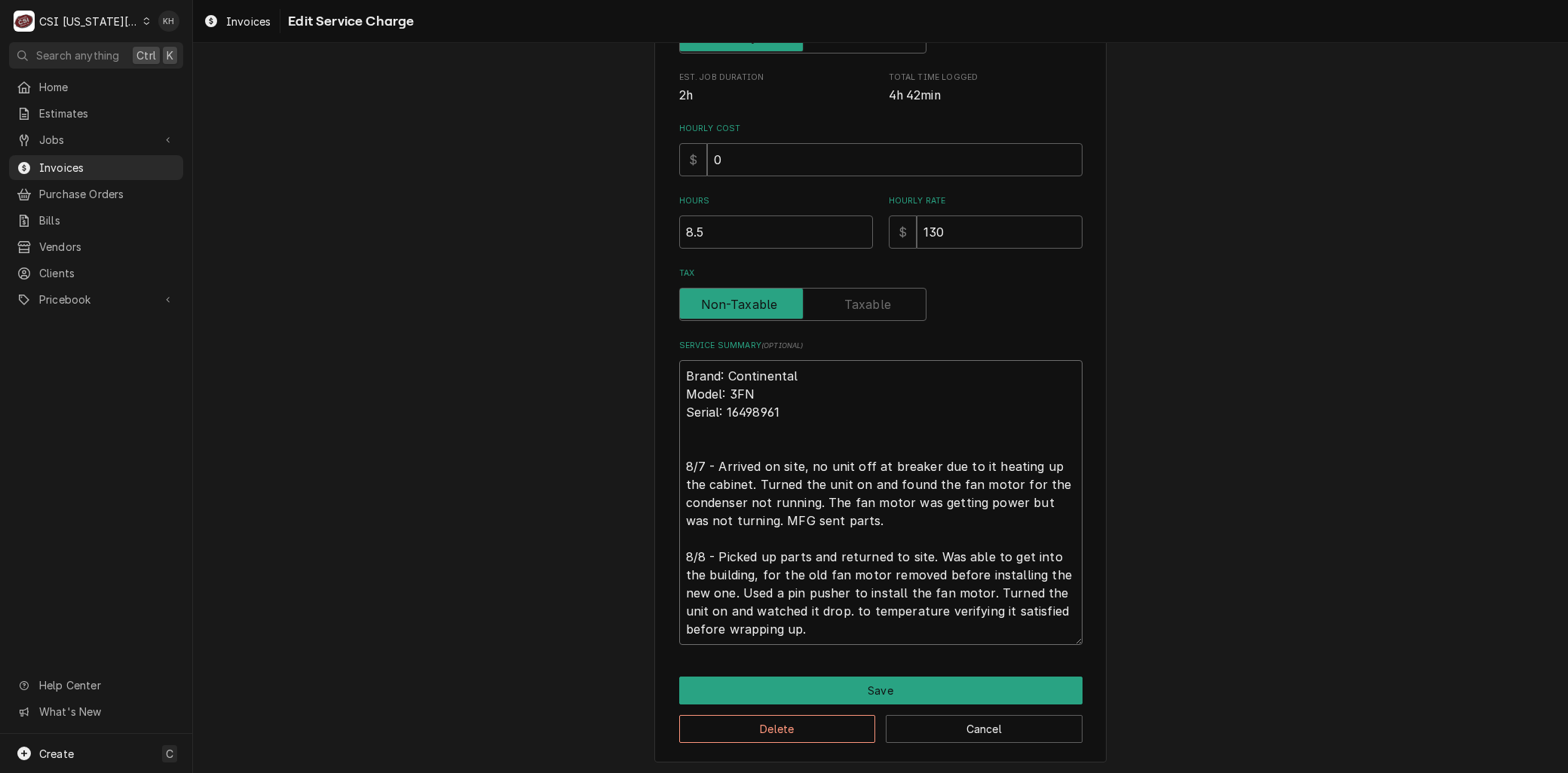
click at [929, 553] on textarea "Brand: Continental Model: 3FN Serial: 16498961 8/7 - Arrived on site, no unit o…" at bounding box center [881, 502] width 403 height 285
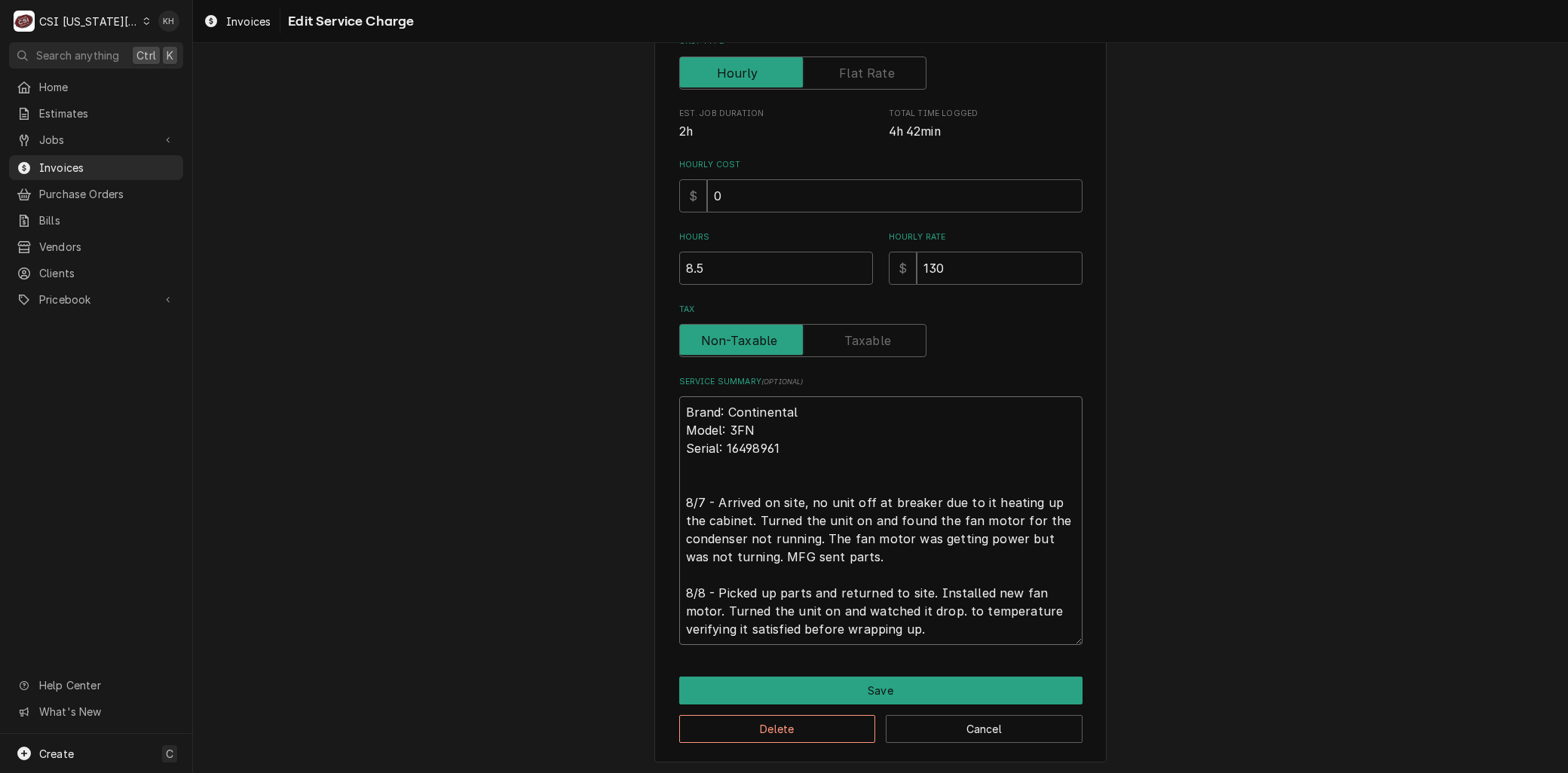
drag, startPoint x: 872, startPoint y: 628, endPoint x: 651, endPoint y: 612, distance: 221.6
click at [654, 612] on div "Use the fields below to edit this service charge Short Description 1-Labor (Ser…" at bounding box center [880, 254] width 452 height 1018
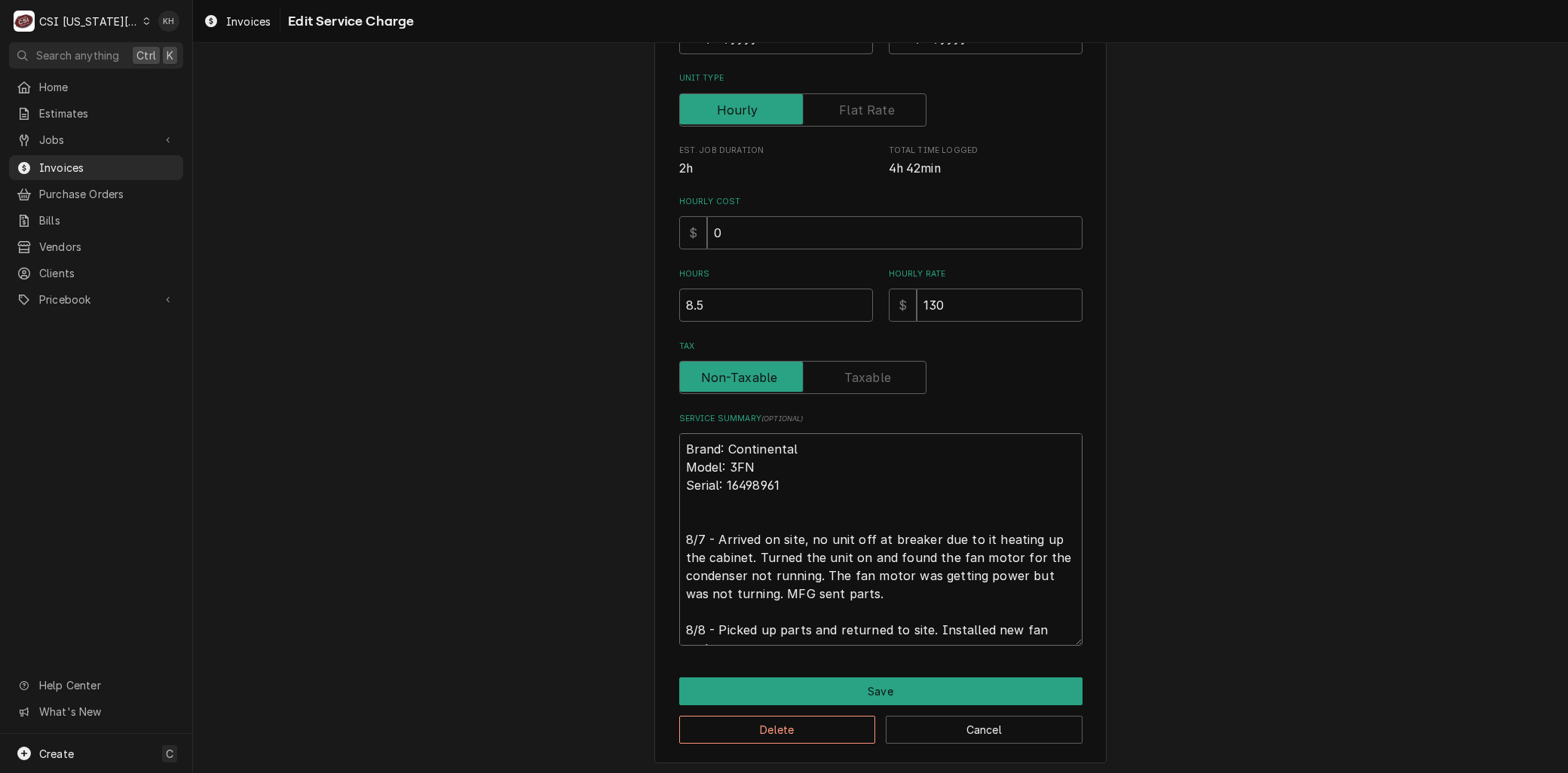
scroll to position [309, 0]
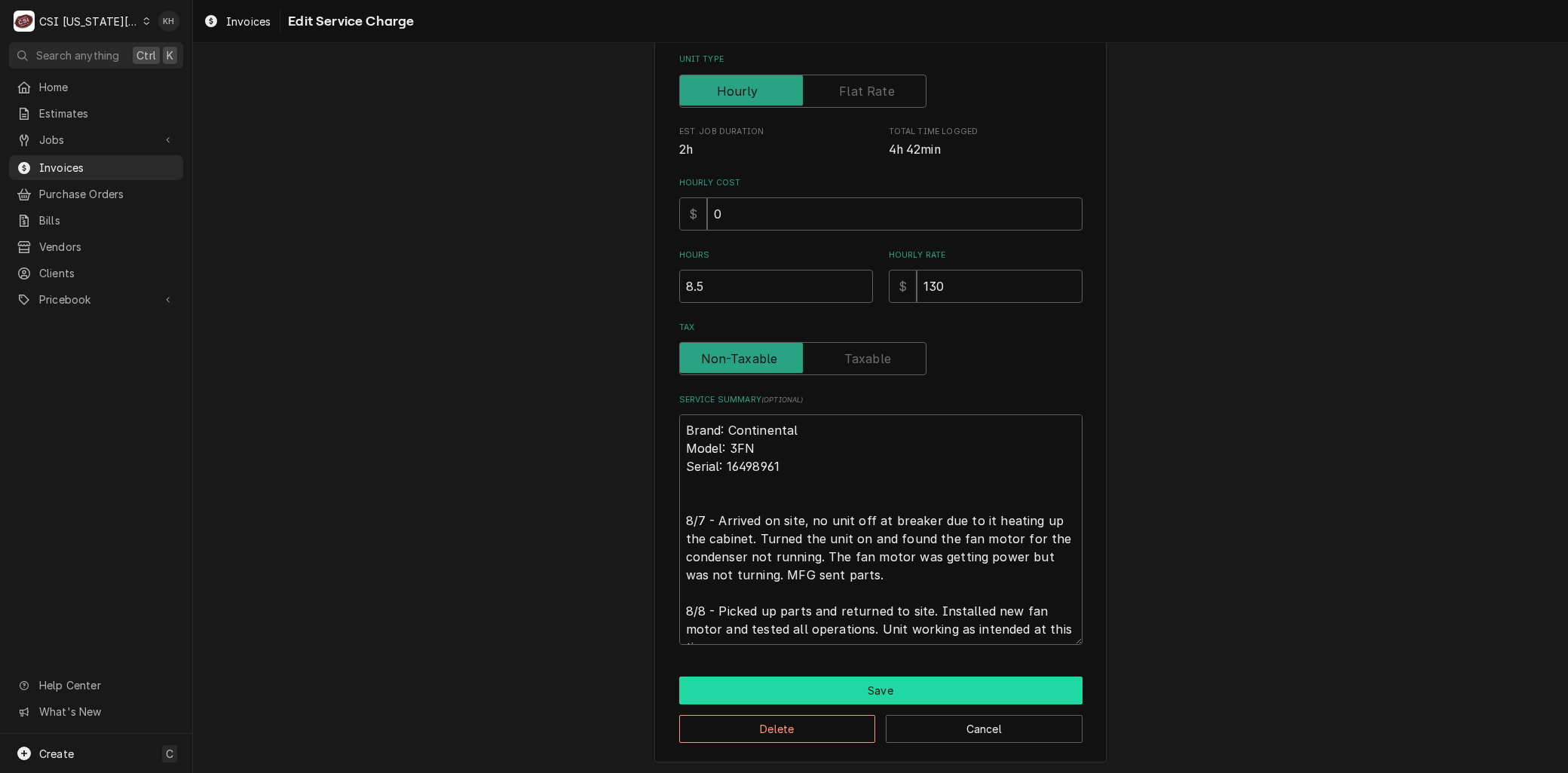
click at [736, 690] on button "Save" at bounding box center [881, 690] width 403 height 27
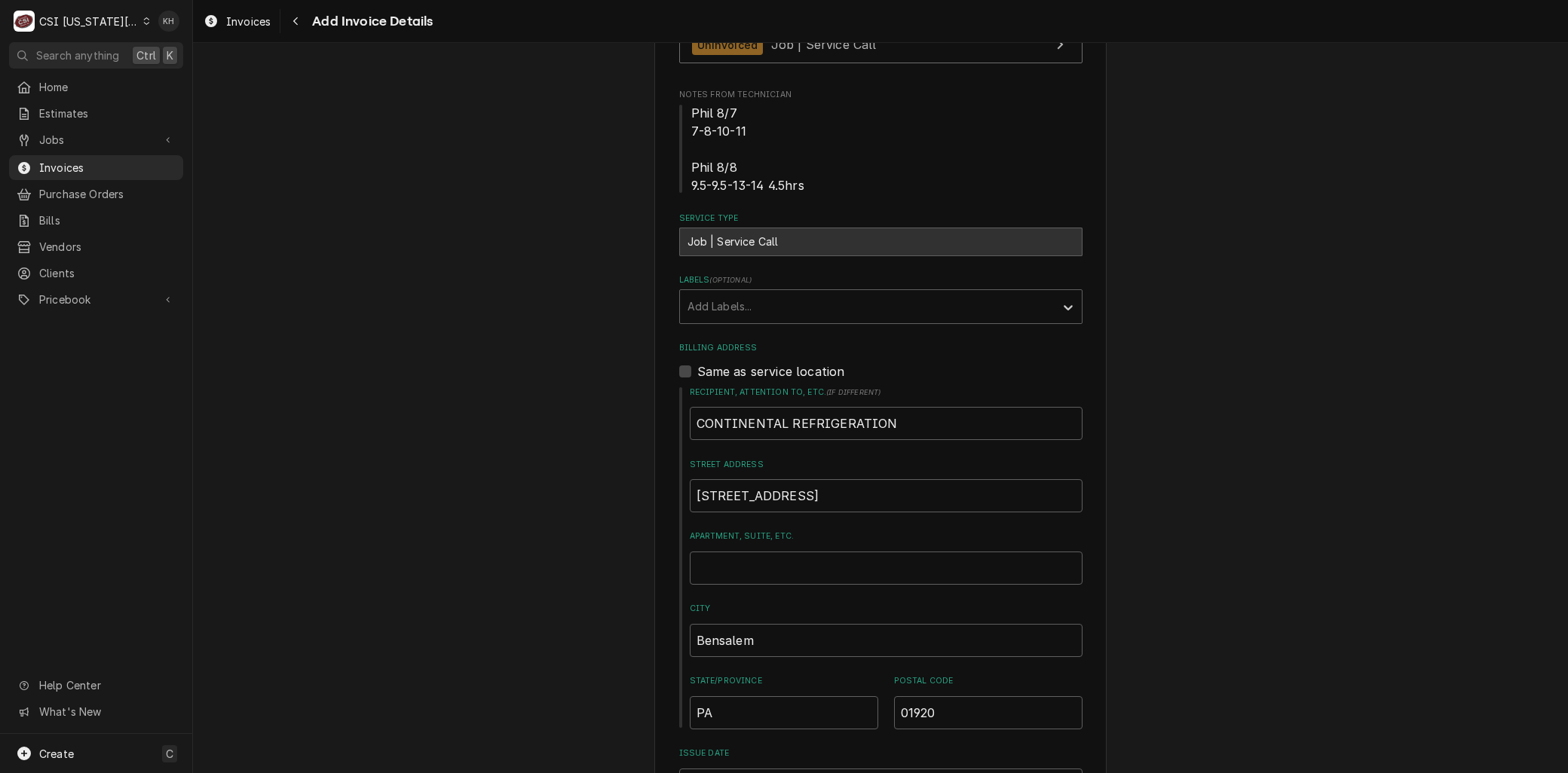
scroll to position [511, 0]
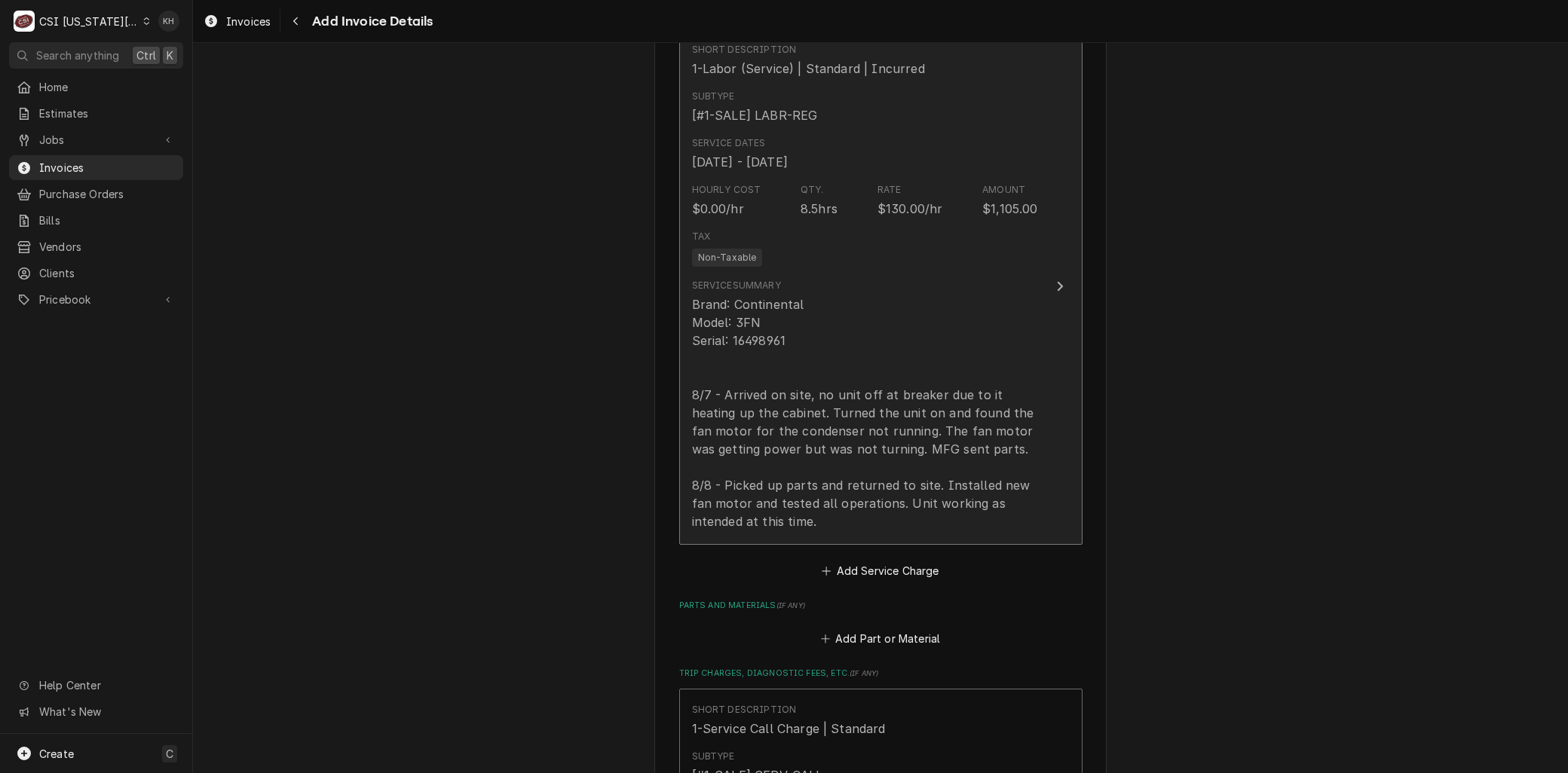
click at [740, 427] on div "Brand: Continental Model: 3FN Serial: 16498961 8/7 - Arrived on site, no unit o…" at bounding box center [864, 413] width 346 height 235
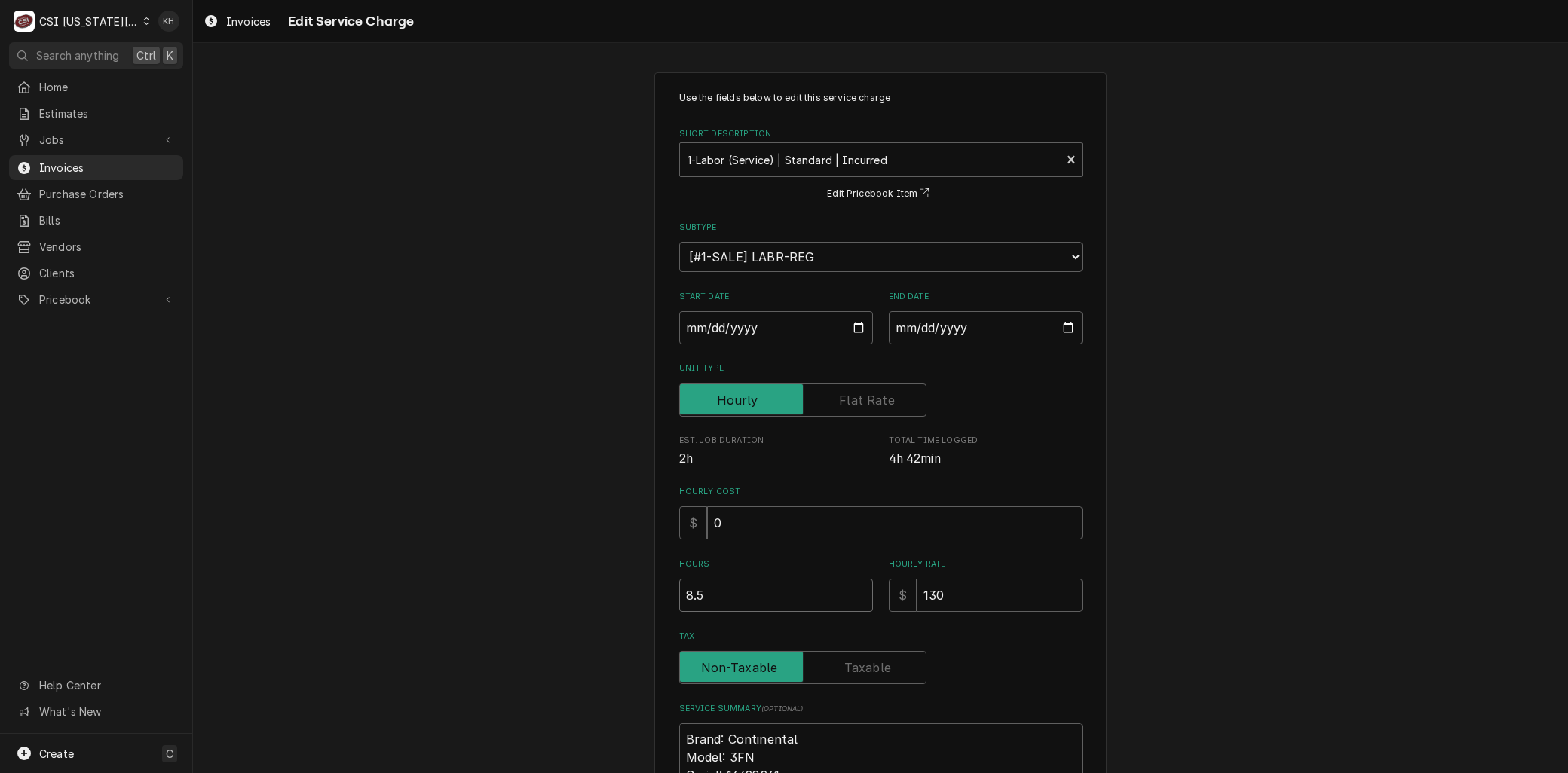
drag, startPoint x: 706, startPoint y: 596, endPoint x: 519, endPoint y: 573, distance: 188.4
click at [506, 583] on div "Use the fields below to edit this service charge Short Description 1-Labor (Ser…" at bounding box center [880, 571] width 1374 height 1025
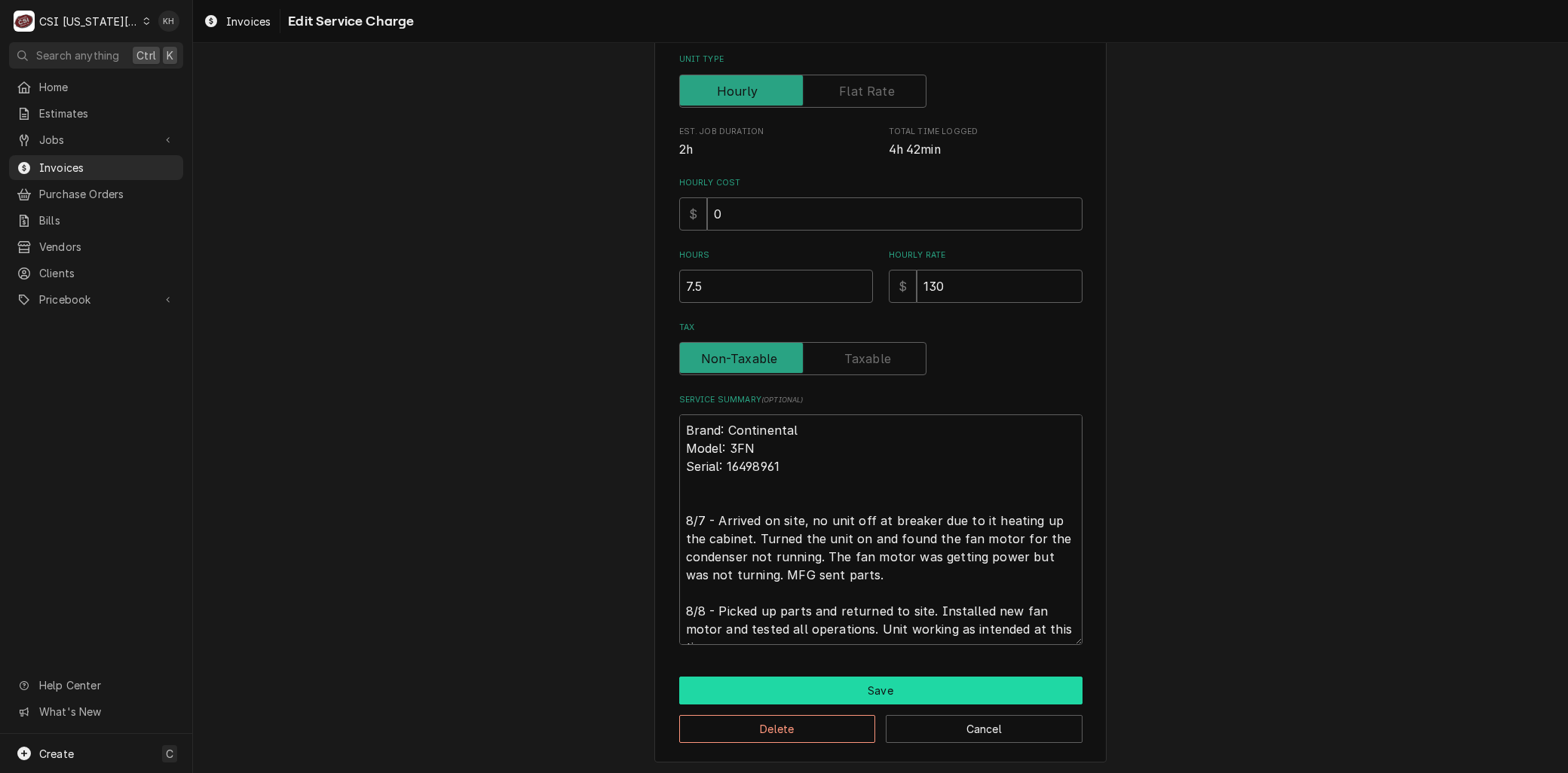
click at [727, 691] on button "Save" at bounding box center [881, 690] width 403 height 27
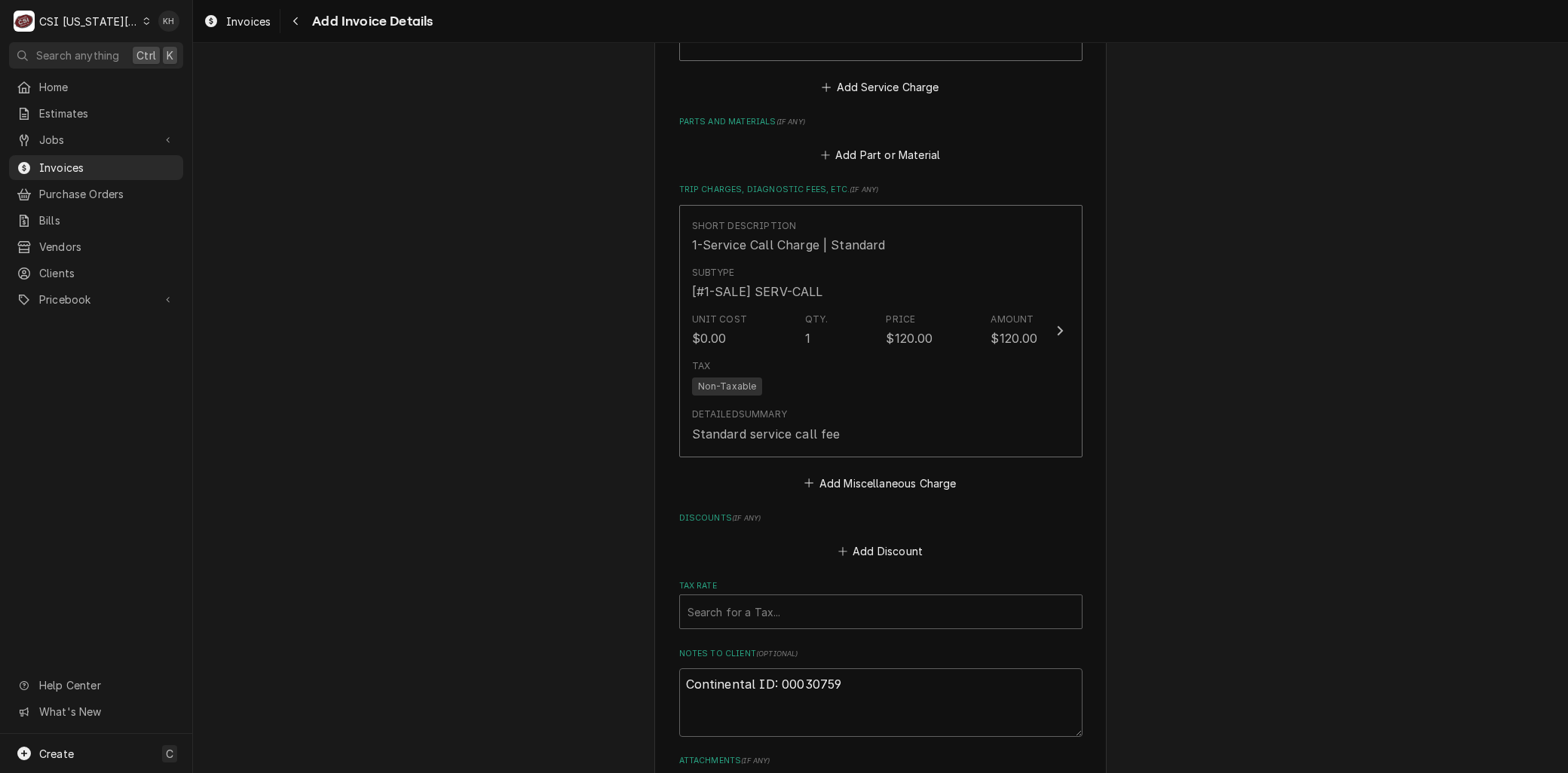
scroll to position [2167, 0]
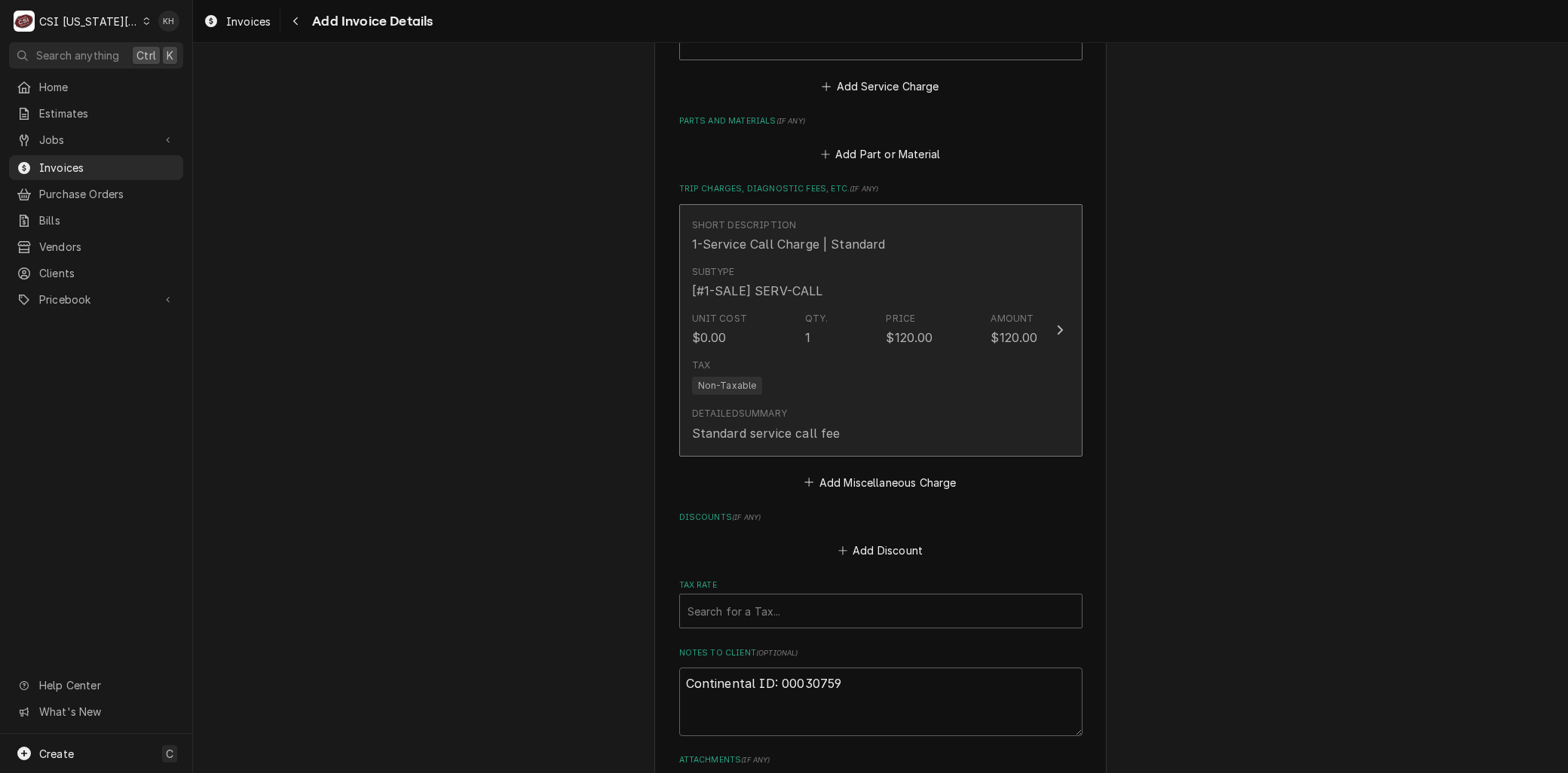
click at [820, 382] on div "Tax Non-Taxable" at bounding box center [864, 376] width 346 height 48
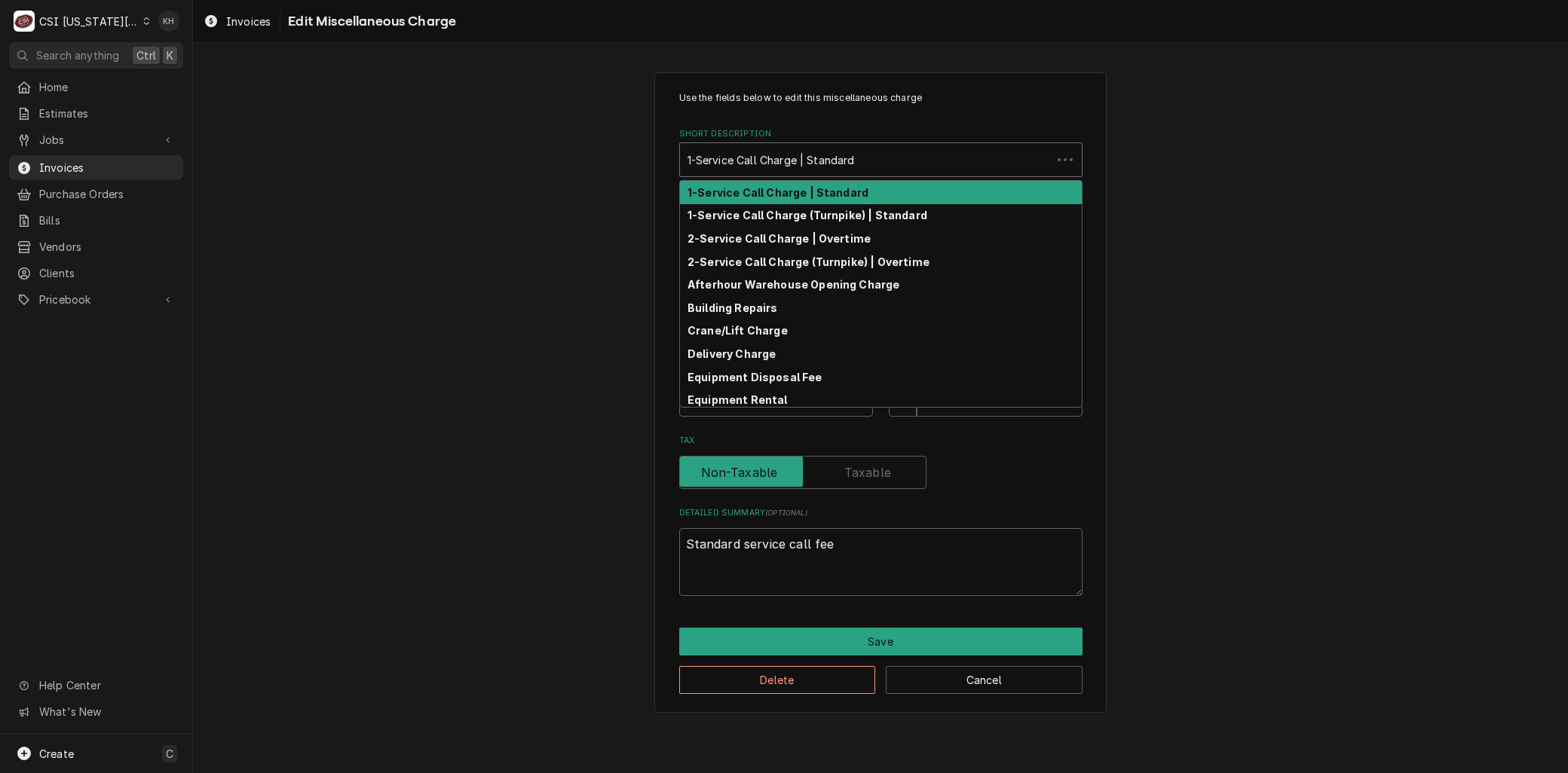
click at [750, 159] on div "Short Description" at bounding box center [865, 159] width 356 height 27
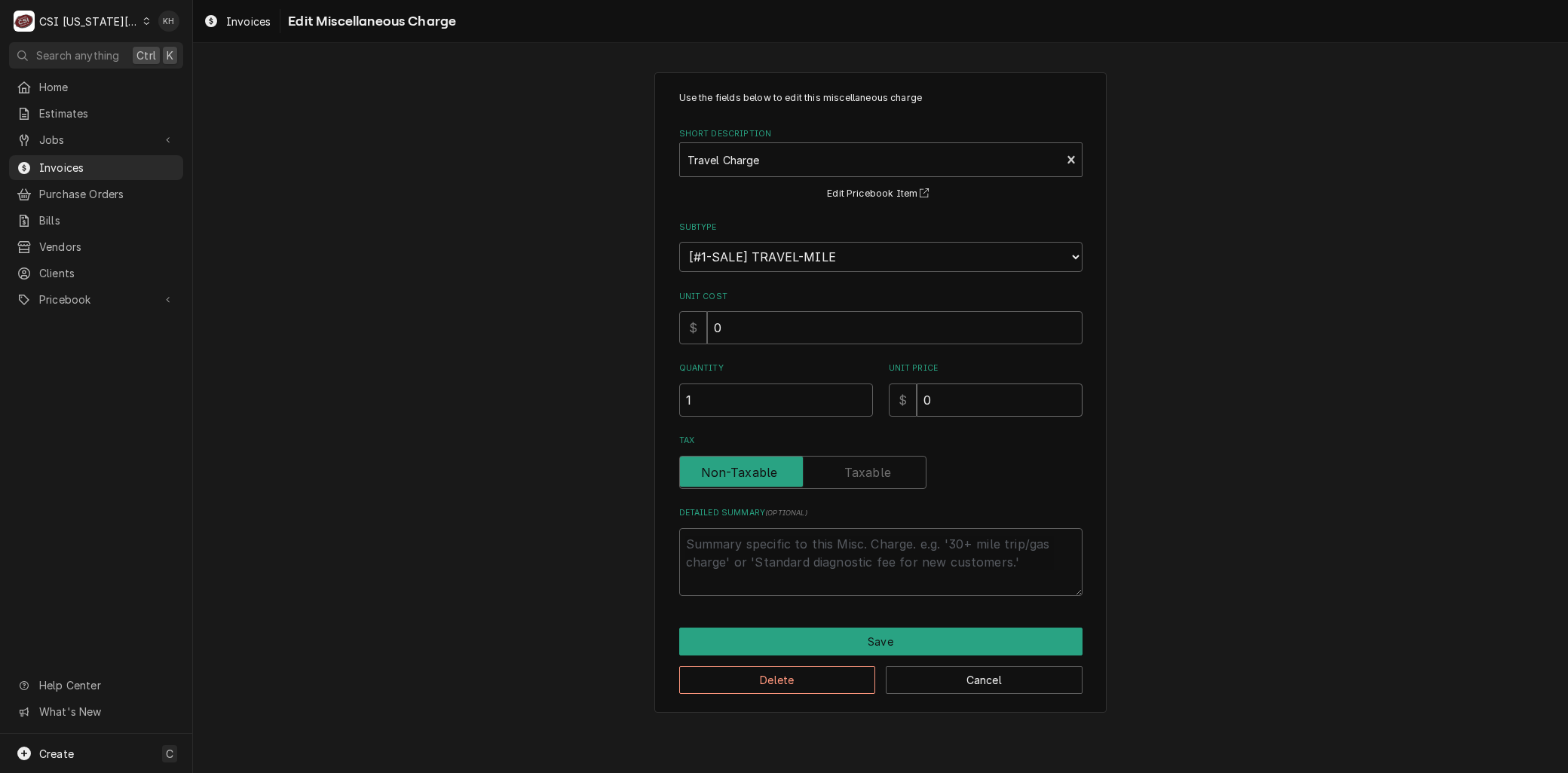
drag, startPoint x: 924, startPoint y: 401, endPoint x: 697, endPoint y: 389, distance: 227.3
click at [697, 389] on div "Quantity 1 Unit Price $ 0" at bounding box center [881, 388] width 403 height 54
click at [824, 627] on button "Save" at bounding box center [881, 641] width 403 height 27
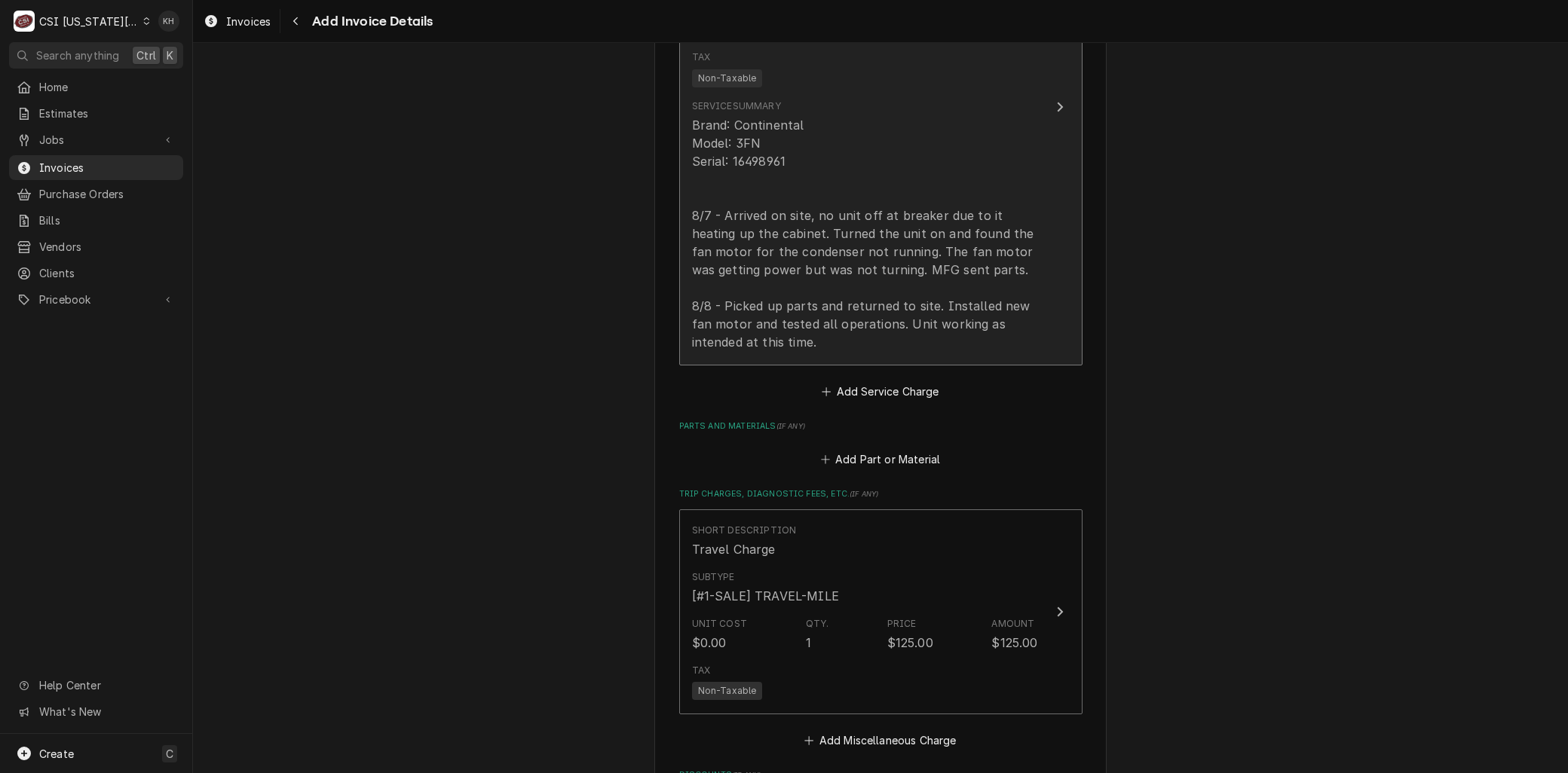
click at [930, 267] on div "Brand: Continental Model: 3FN Serial: 16498961 8/7 - Arrived on site, no unit o…" at bounding box center [864, 234] width 346 height 235
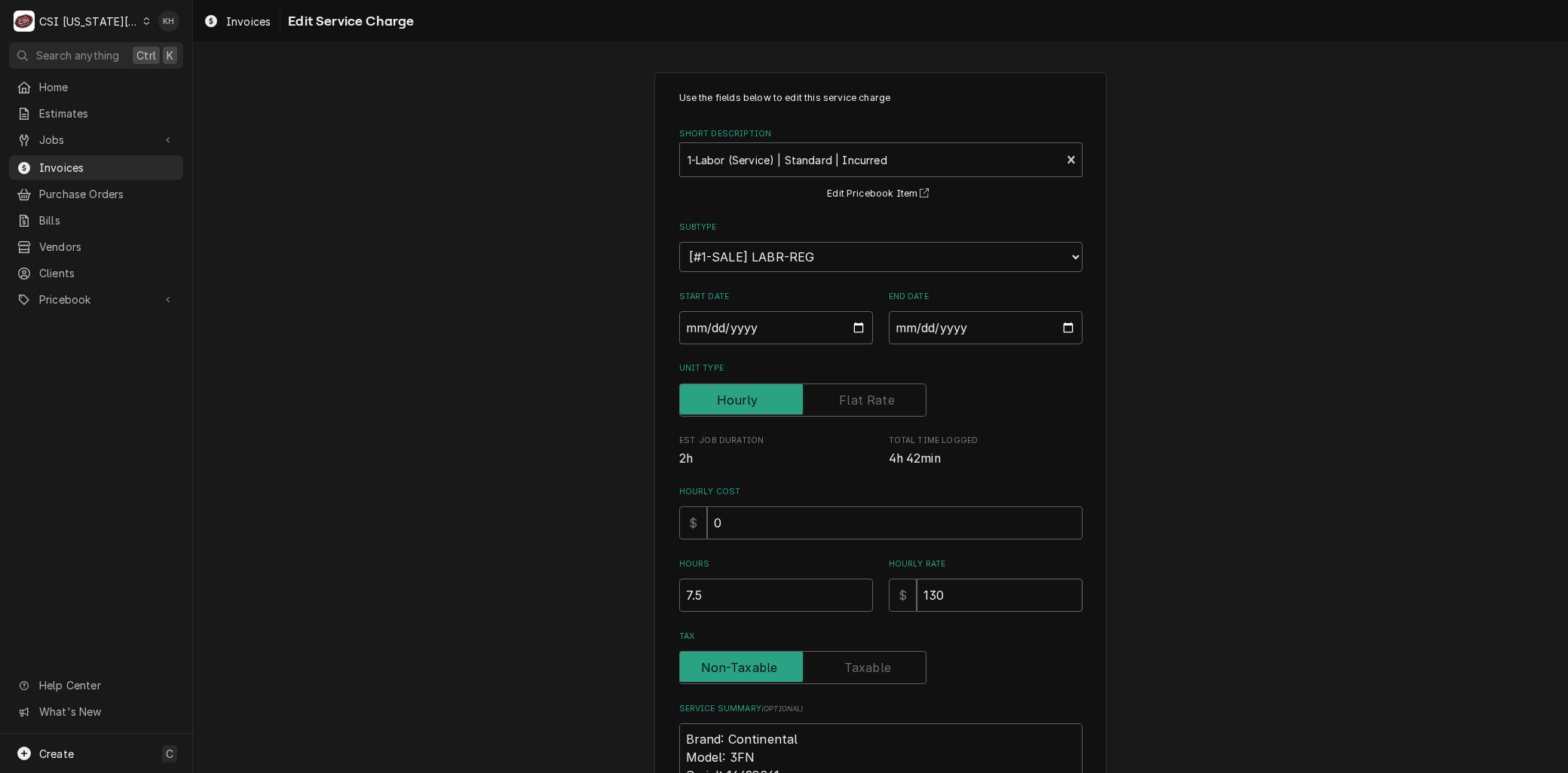
drag, startPoint x: 946, startPoint y: 598, endPoint x: 793, endPoint y: 589, distance: 153.3
click at [794, 589] on div "Hours 7.5 Hourly Rate $ 130" at bounding box center [881, 585] width 403 height 54
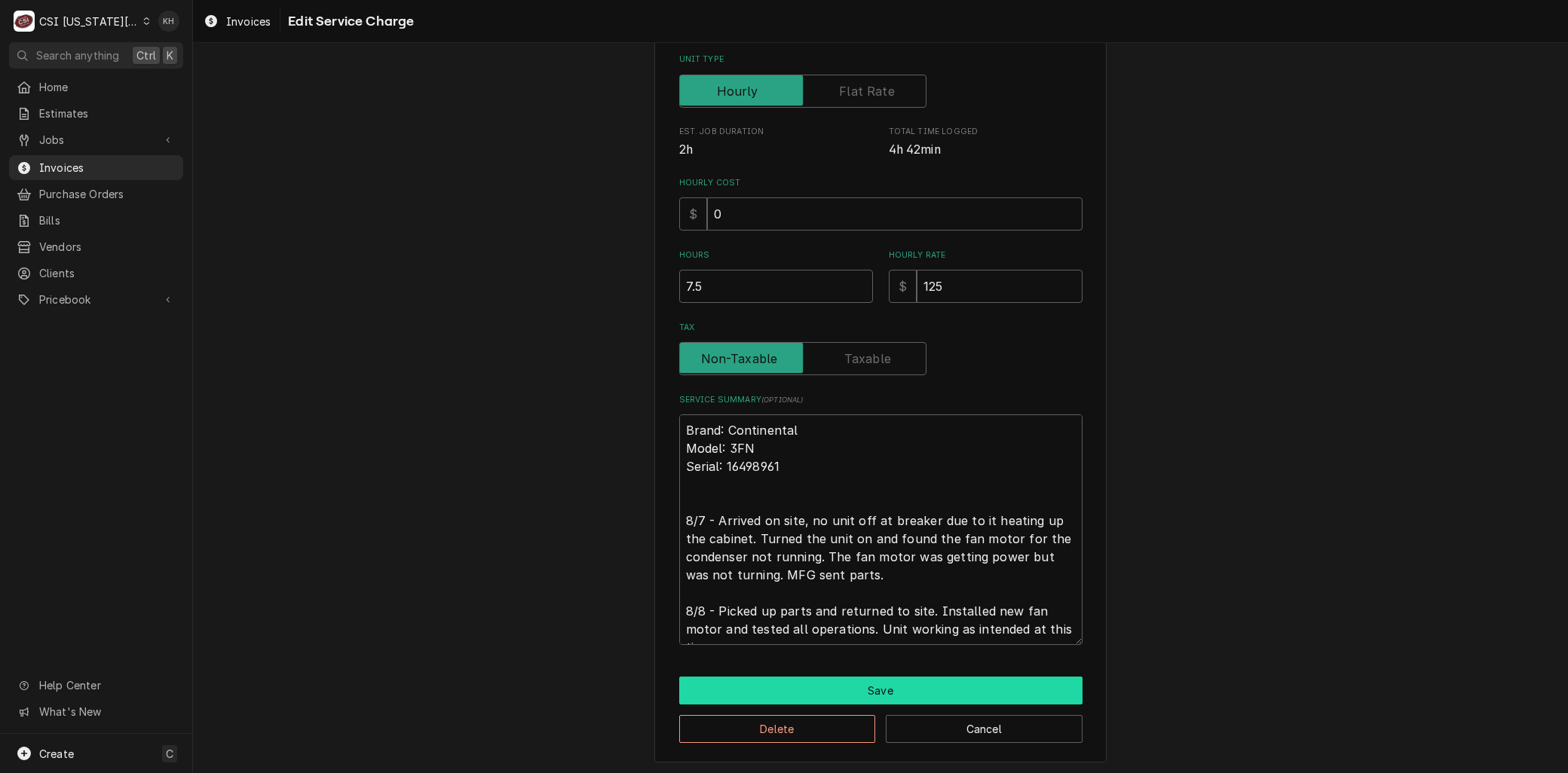
click at [772, 684] on button "Save" at bounding box center [881, 690] width 403 height 27
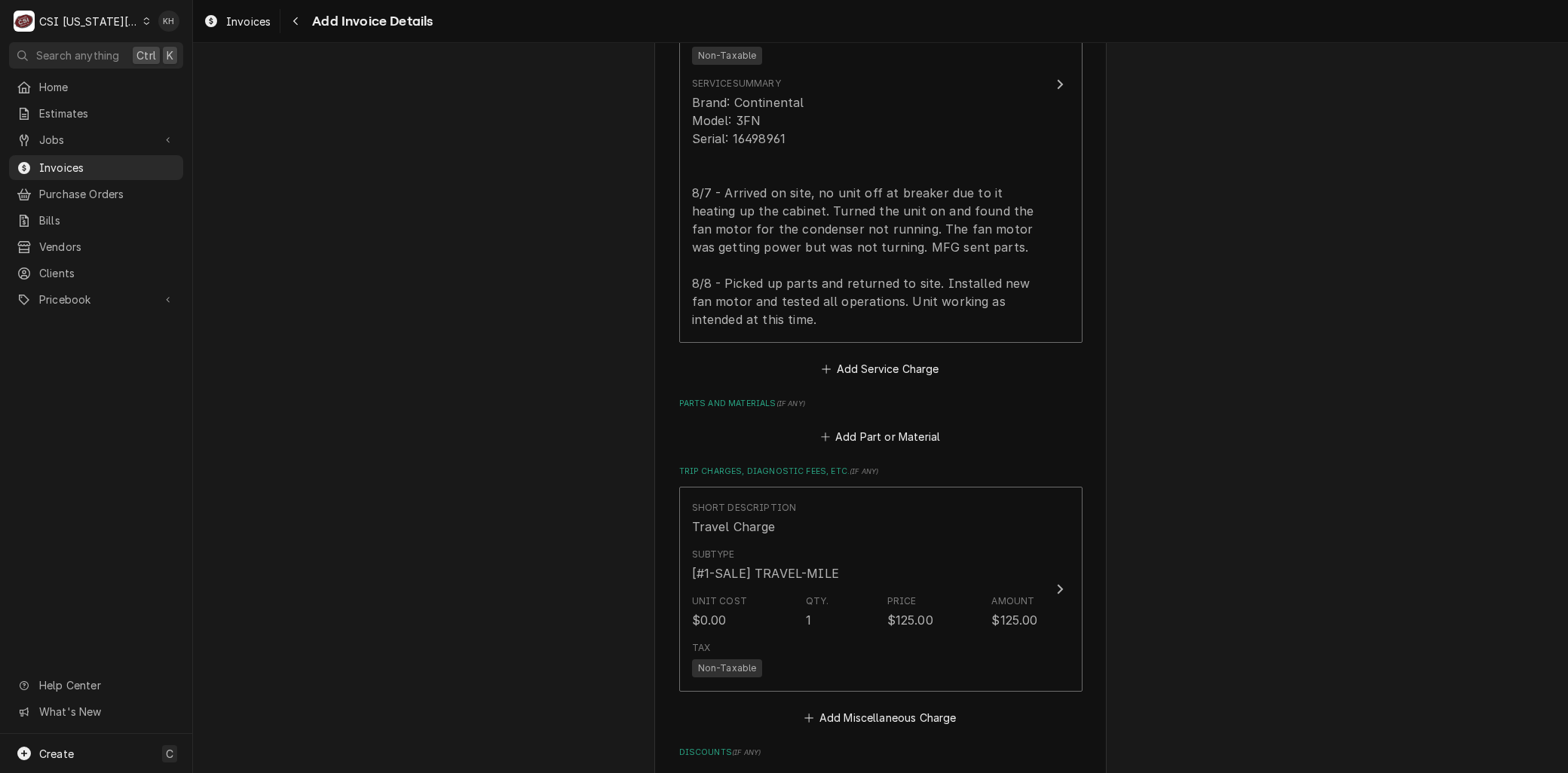
scroll to position [1891, 0]
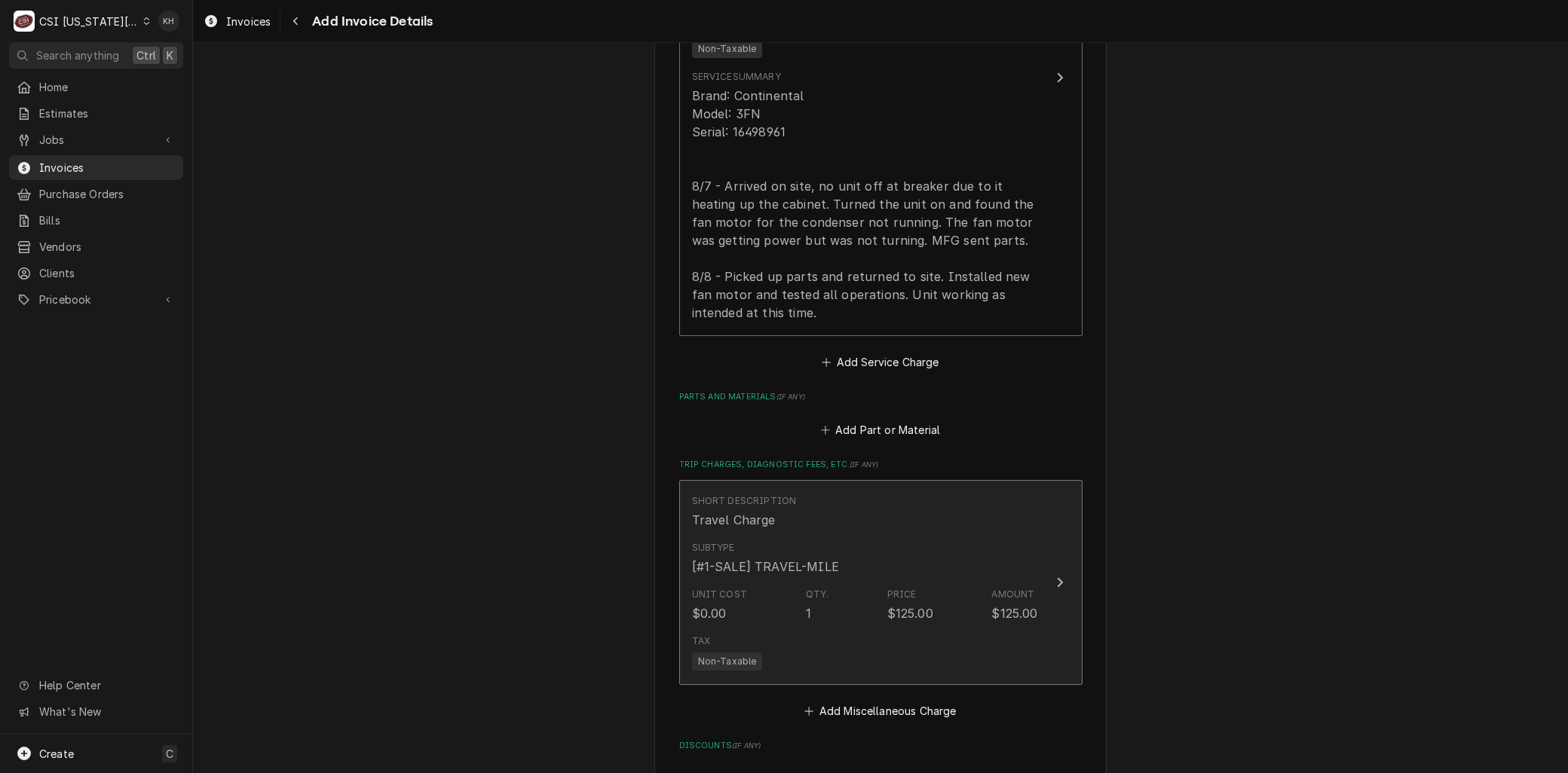
click at [767, 597] on div "Unit Cost $0.00 Qty. 1 Price $125.00 Amount $125.00" at bounding box center [864, 605] width 346 height 47
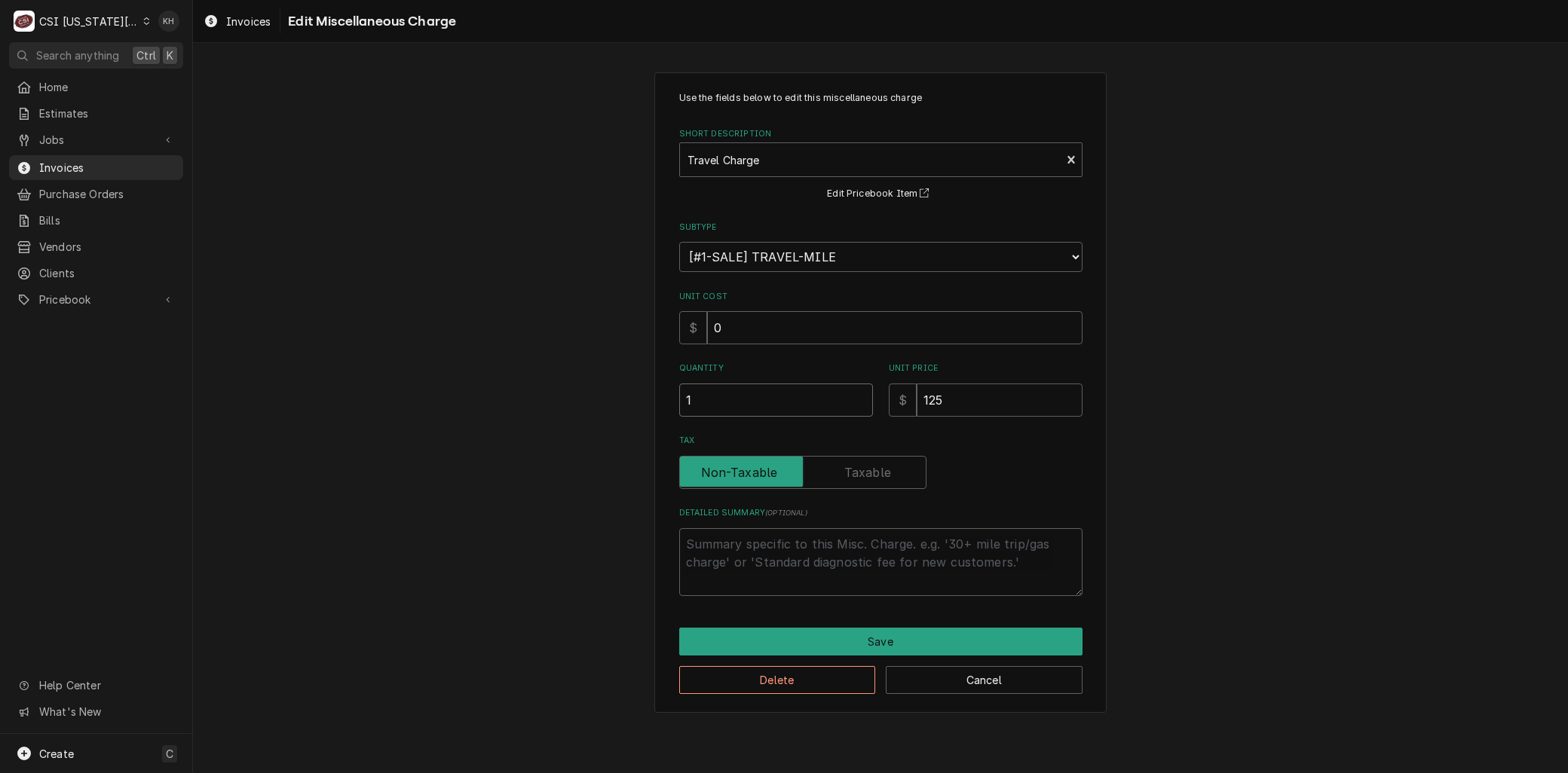
drag, startPoint x: 683, startPoint y: 401, endPoint x: 654, endPoint y: 390, distance: 31.0
click at [619, 401] on div "Use the fields below to edit this miscellaneous charge Short Description Travel…" at bounding box center [880, 392] width 1374 height 667
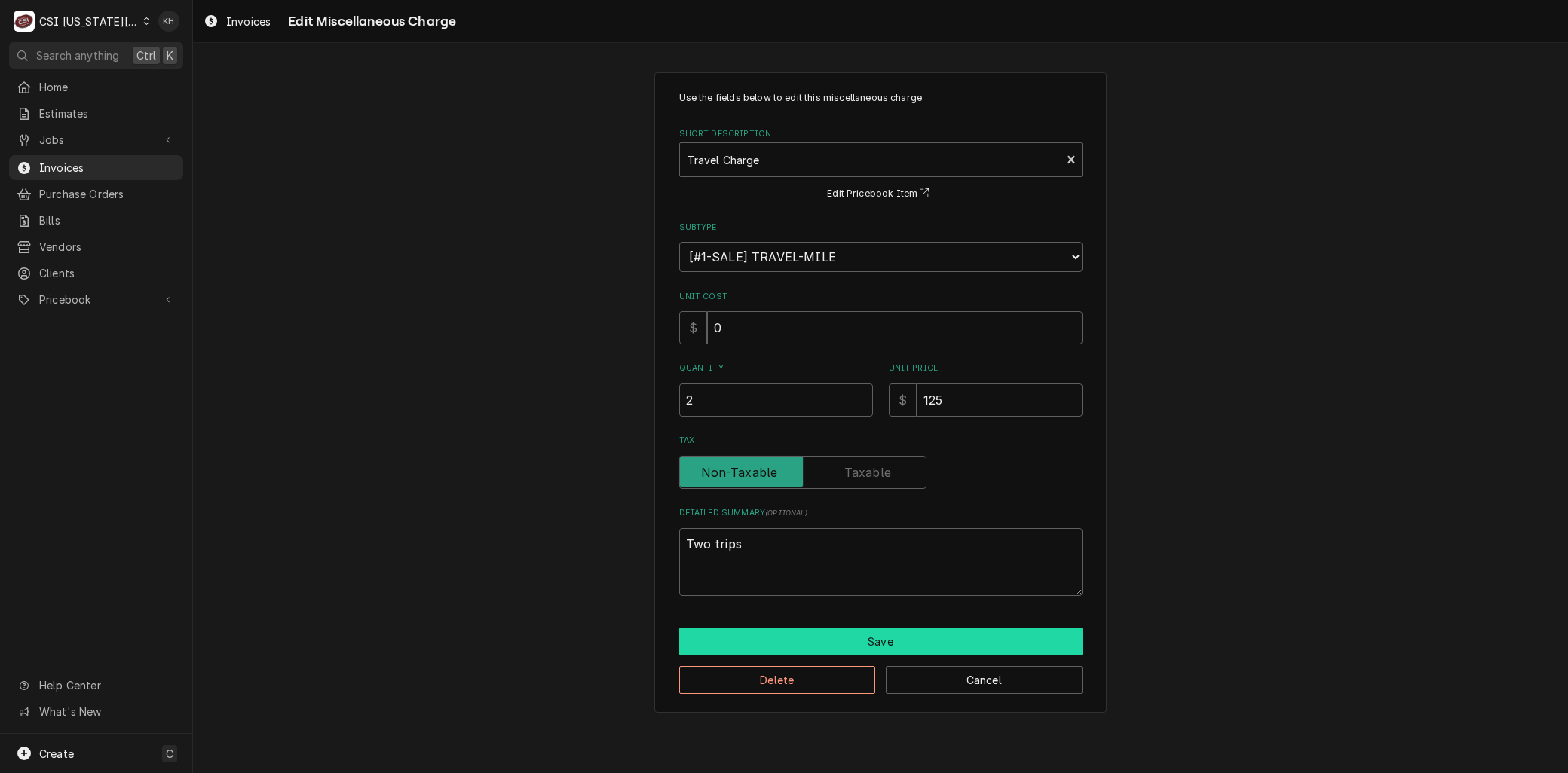
click at [865, 651] on button "Save" at bounding box center [881, 641] width 403 height 27
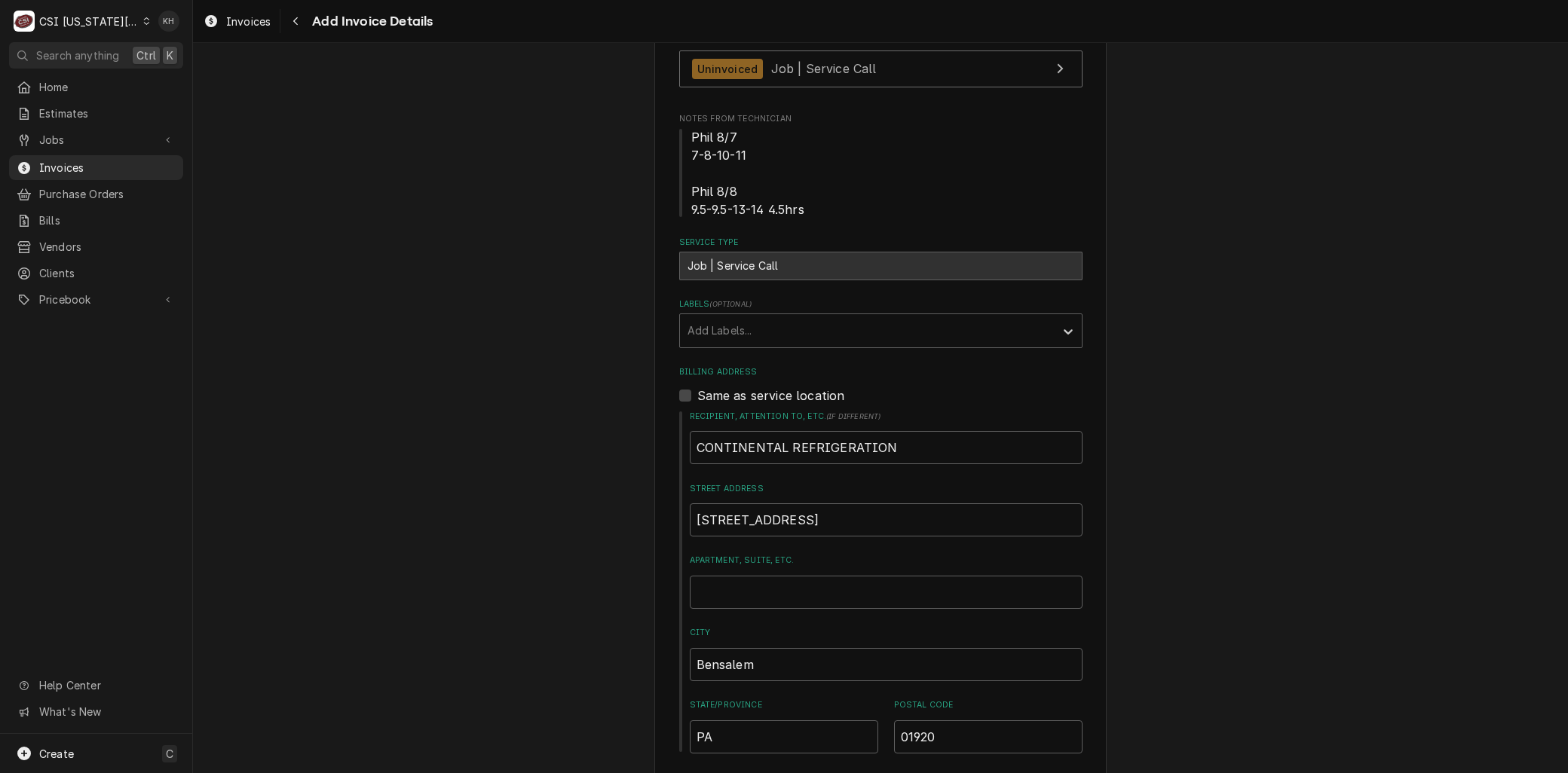
scroll to position [413, 0]
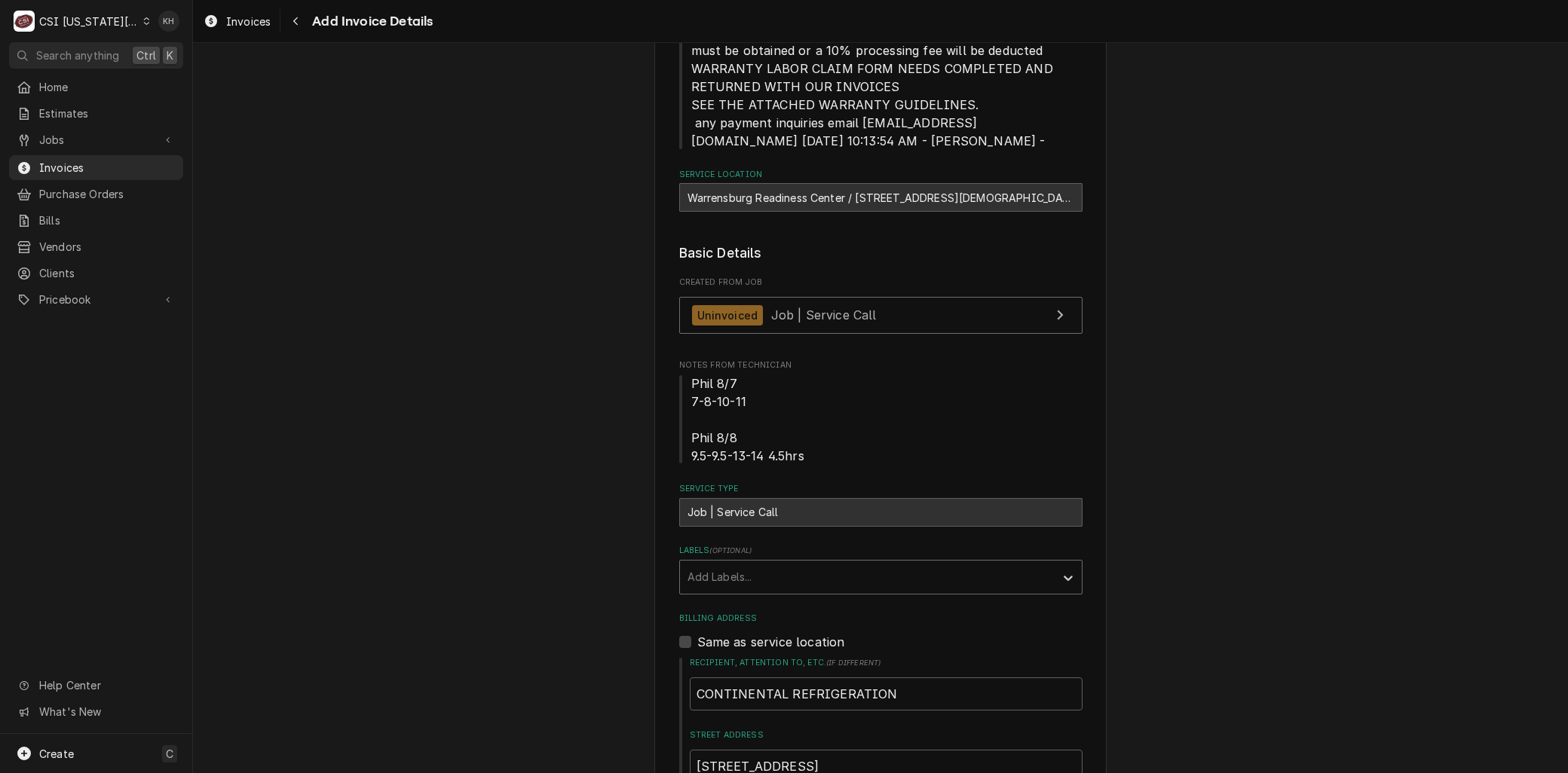
click at [794, 585] on div "Labels" at bounding box center [866, 577] width 359 height 27
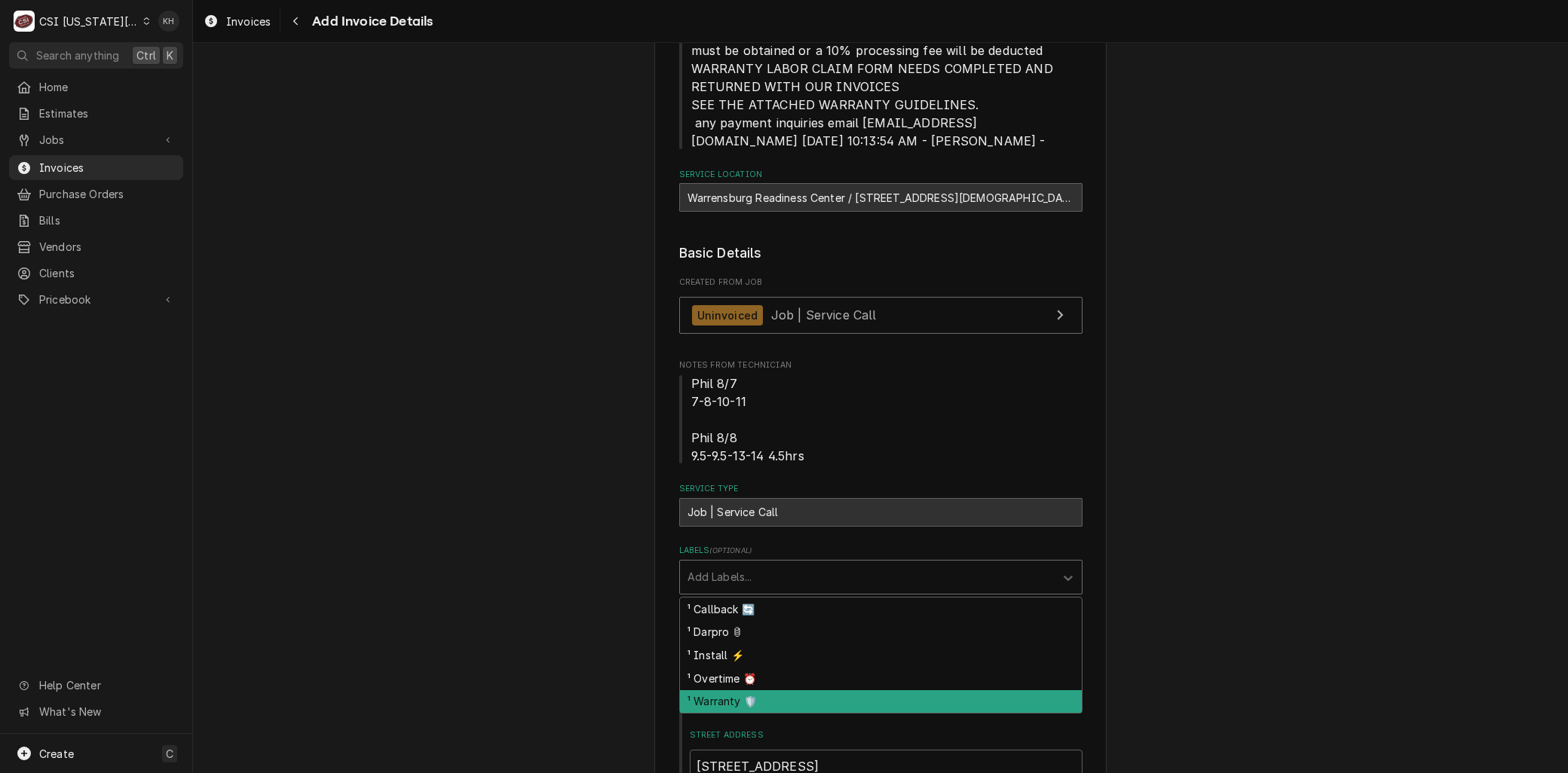
click at [732, 696] on div "¹ Warranty 🛡️" at bounding box center [881, 702] width 401 height 23
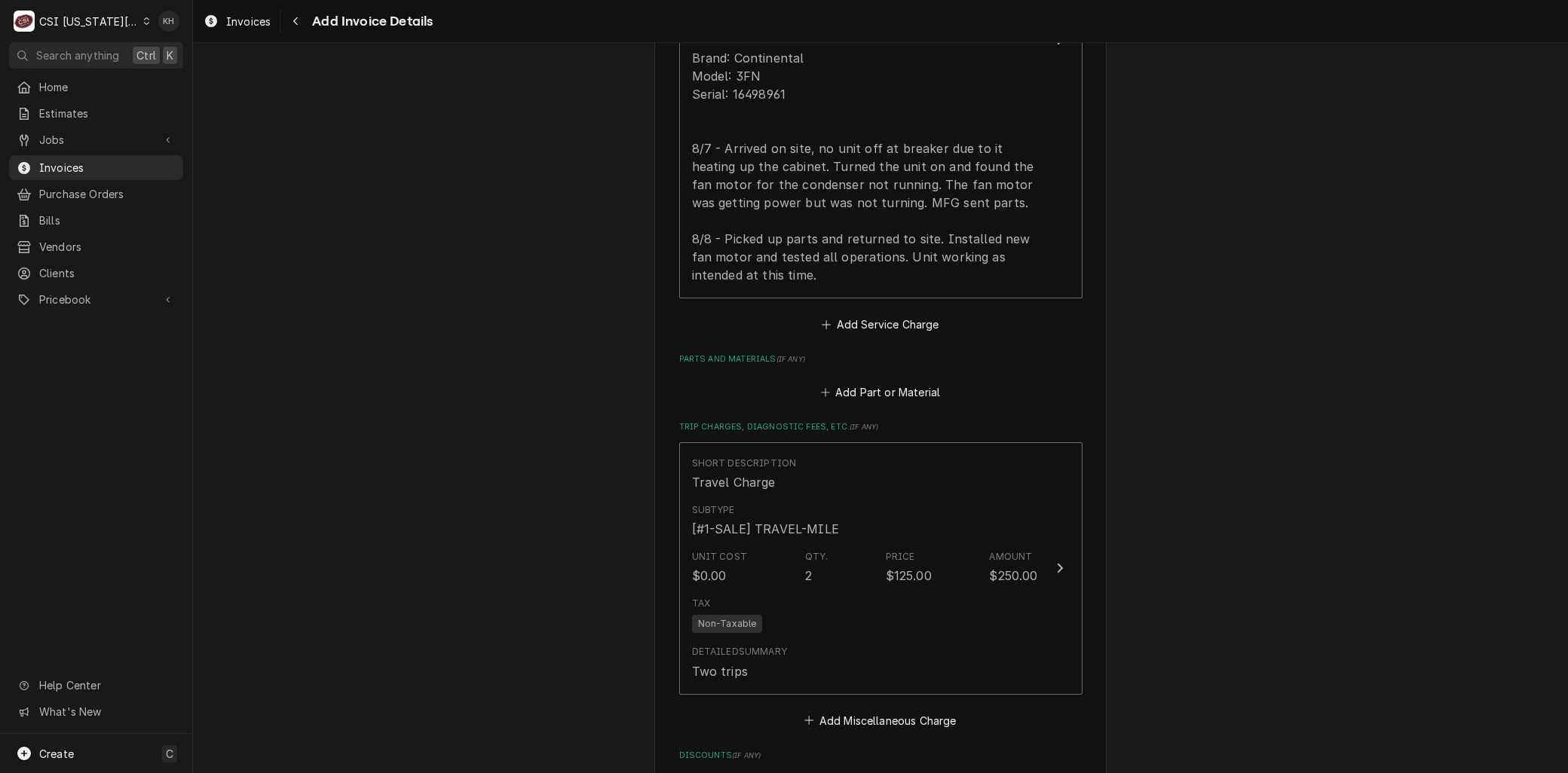
scroll to position [1343, 0]
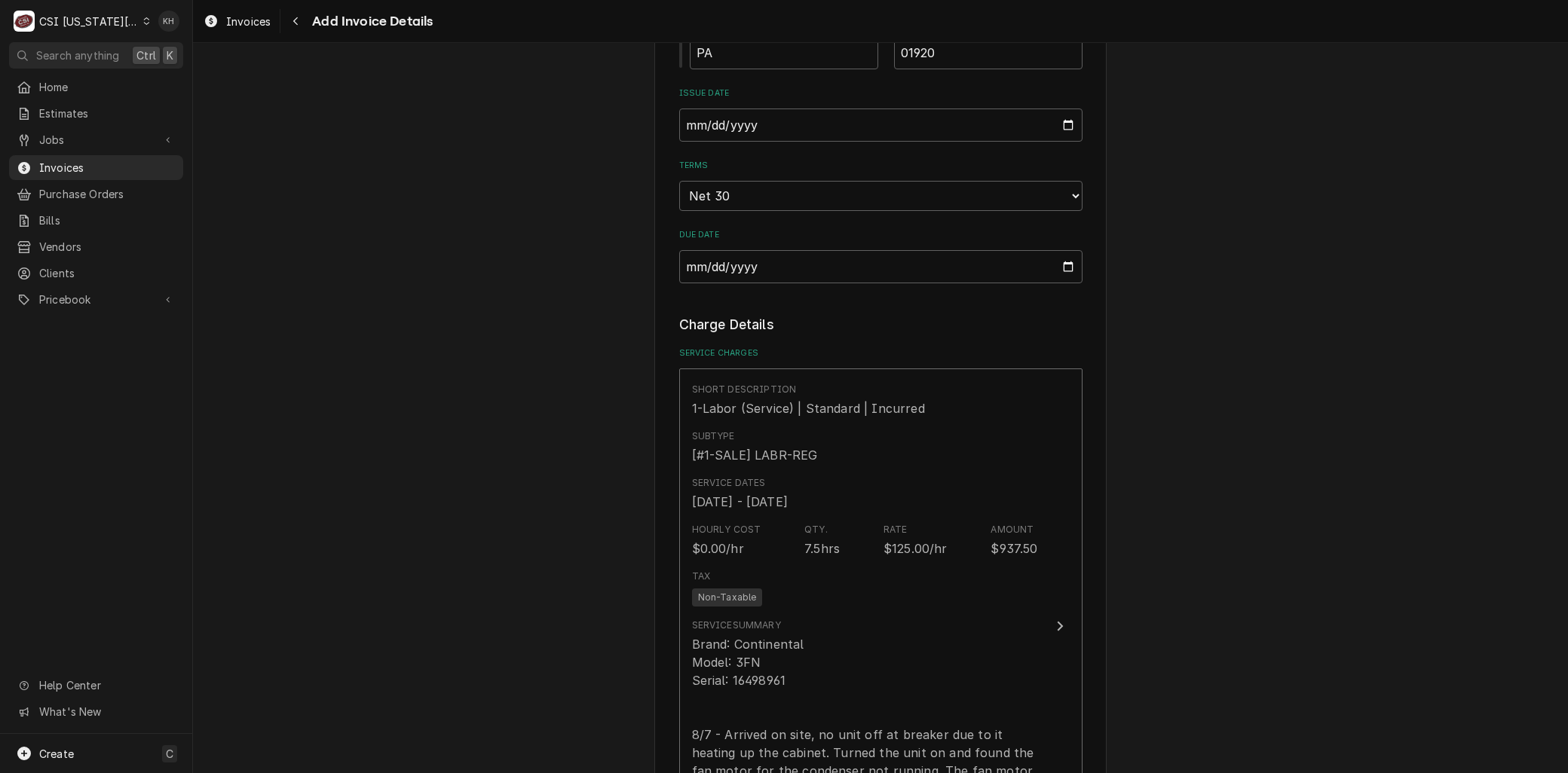
drag, startPoint x: 460, startPoint y: 83, endPoint x: 469, endPoint y: 103, distance: 21.9
click at [460, 83] on div "Please provide the following information to create your invoice: Client Details…" at bounding box center [880, 331] width 1374 height 3231
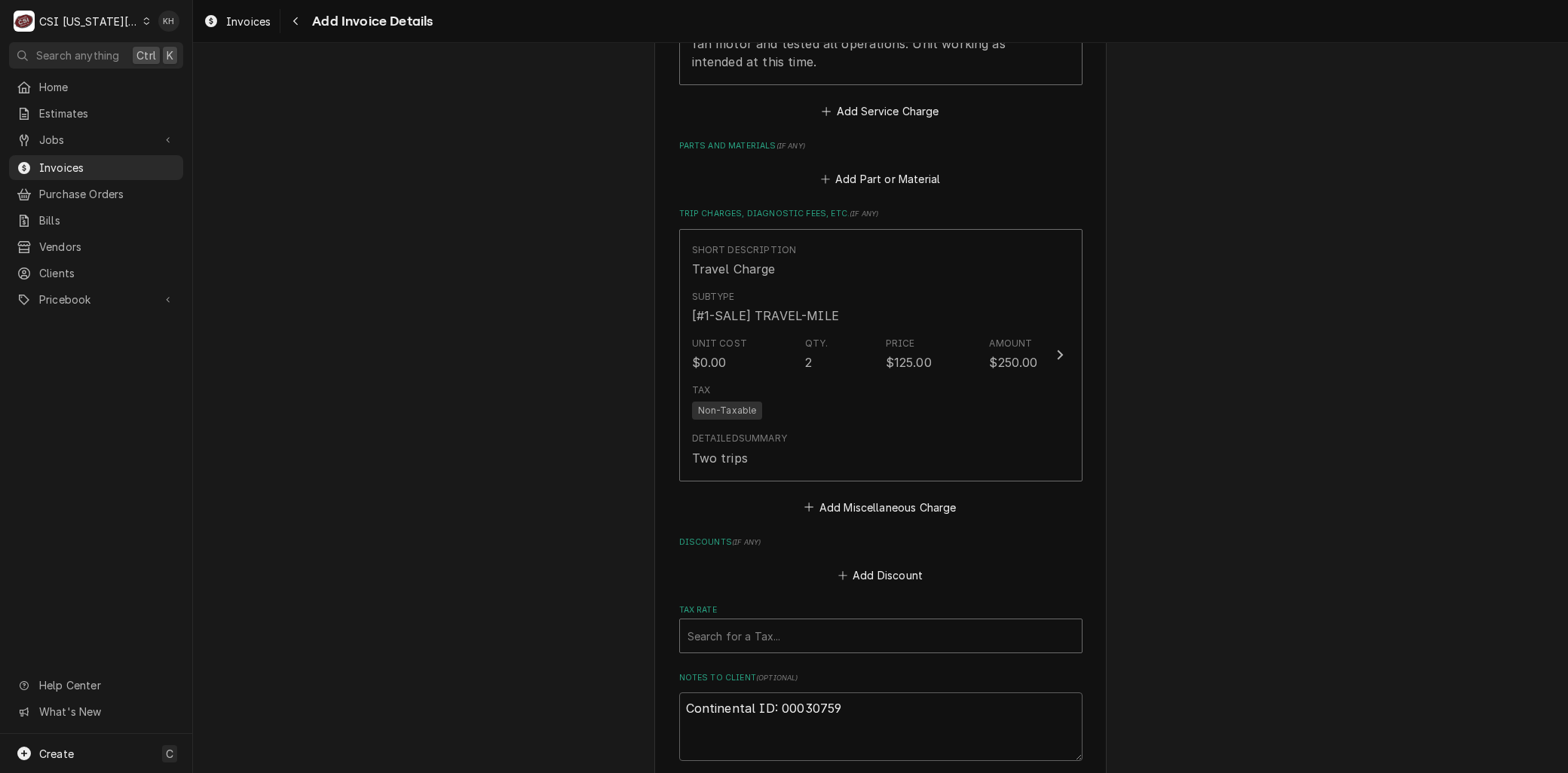
scroll to position [2343, 0]
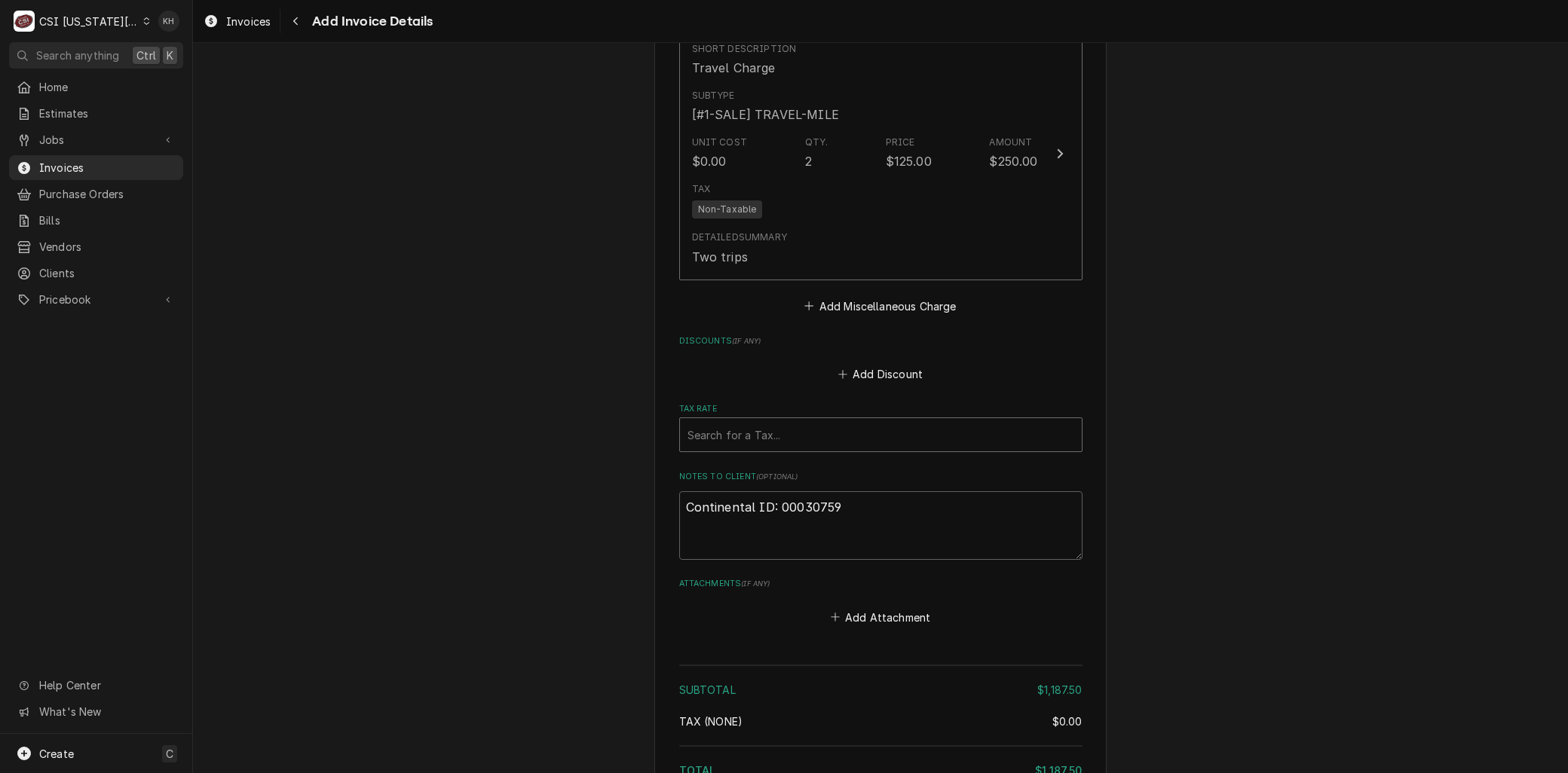
click at [733, 431] on div "Tax Rate" at bounding box center [880, 434] width 387 height 27
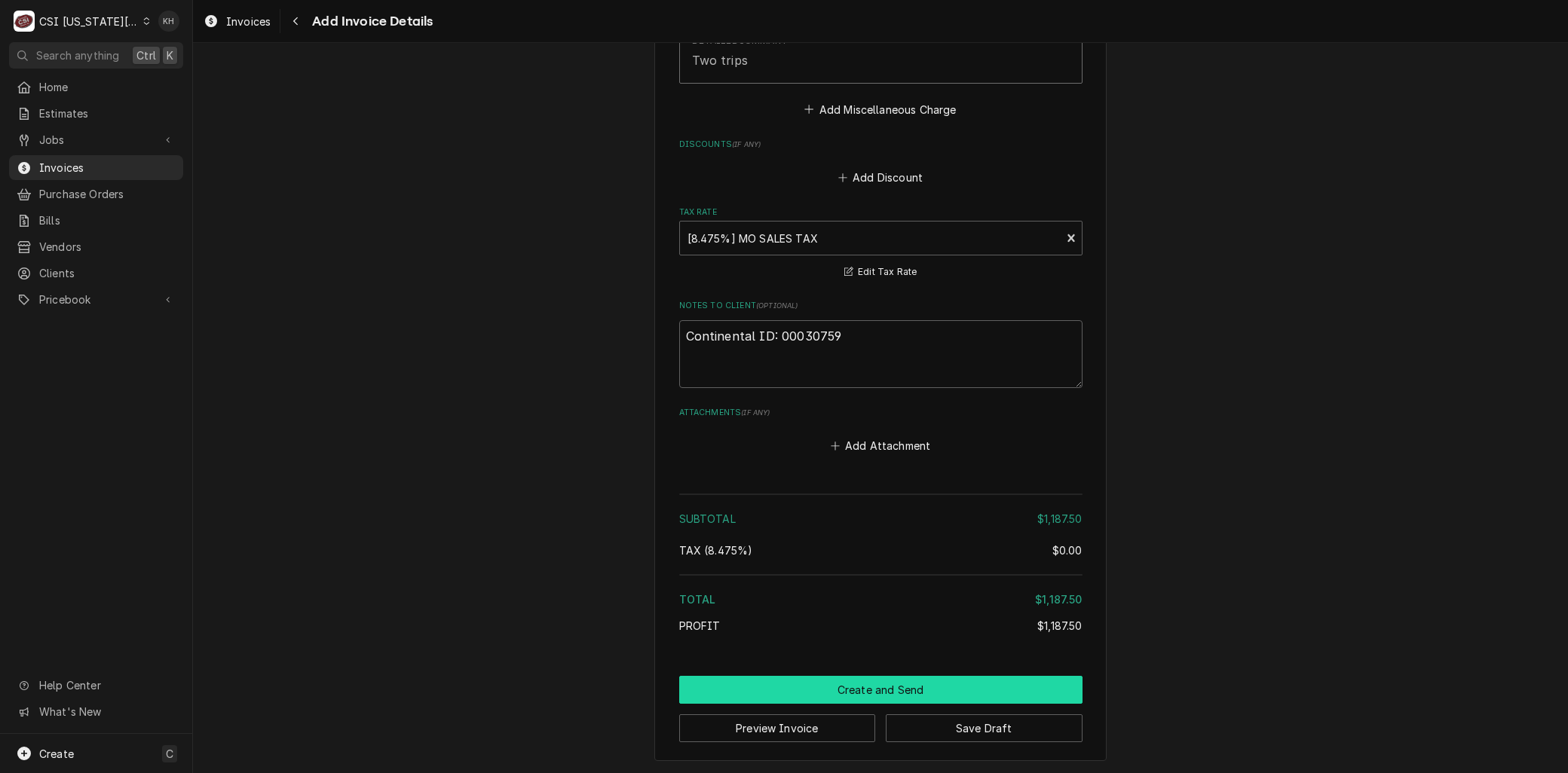
click at [912, 695] on button "Create and Send" at bounding box center [881, 690] width 403 height 27
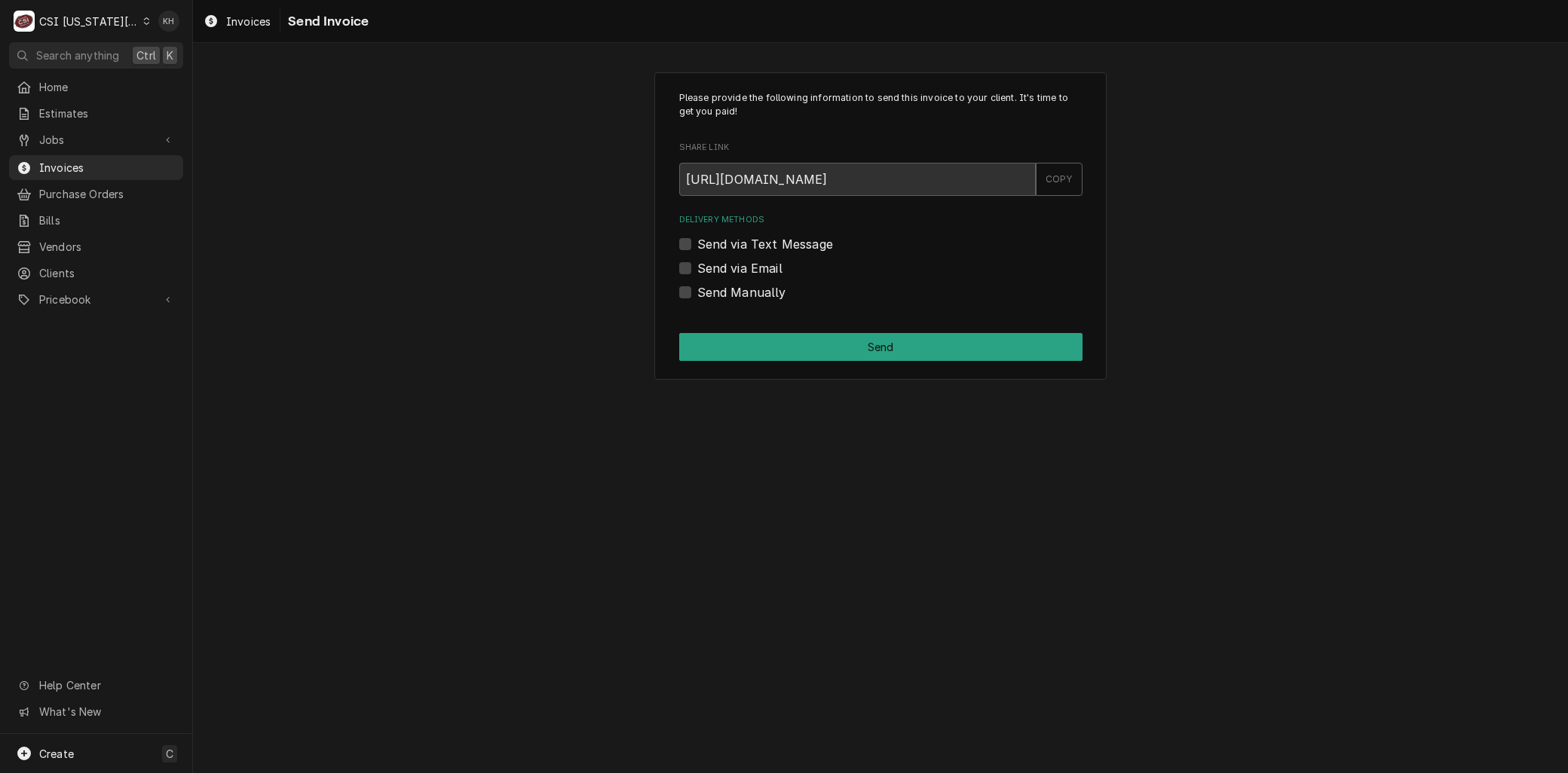
click at [697, 267] on label "Send via Email" at bounding box center [739, 268] width 85 height 18
click at [697, 267] on input "Send via Email" at bounding box center [899, 276] width 403 height 33
checkbox input "true"
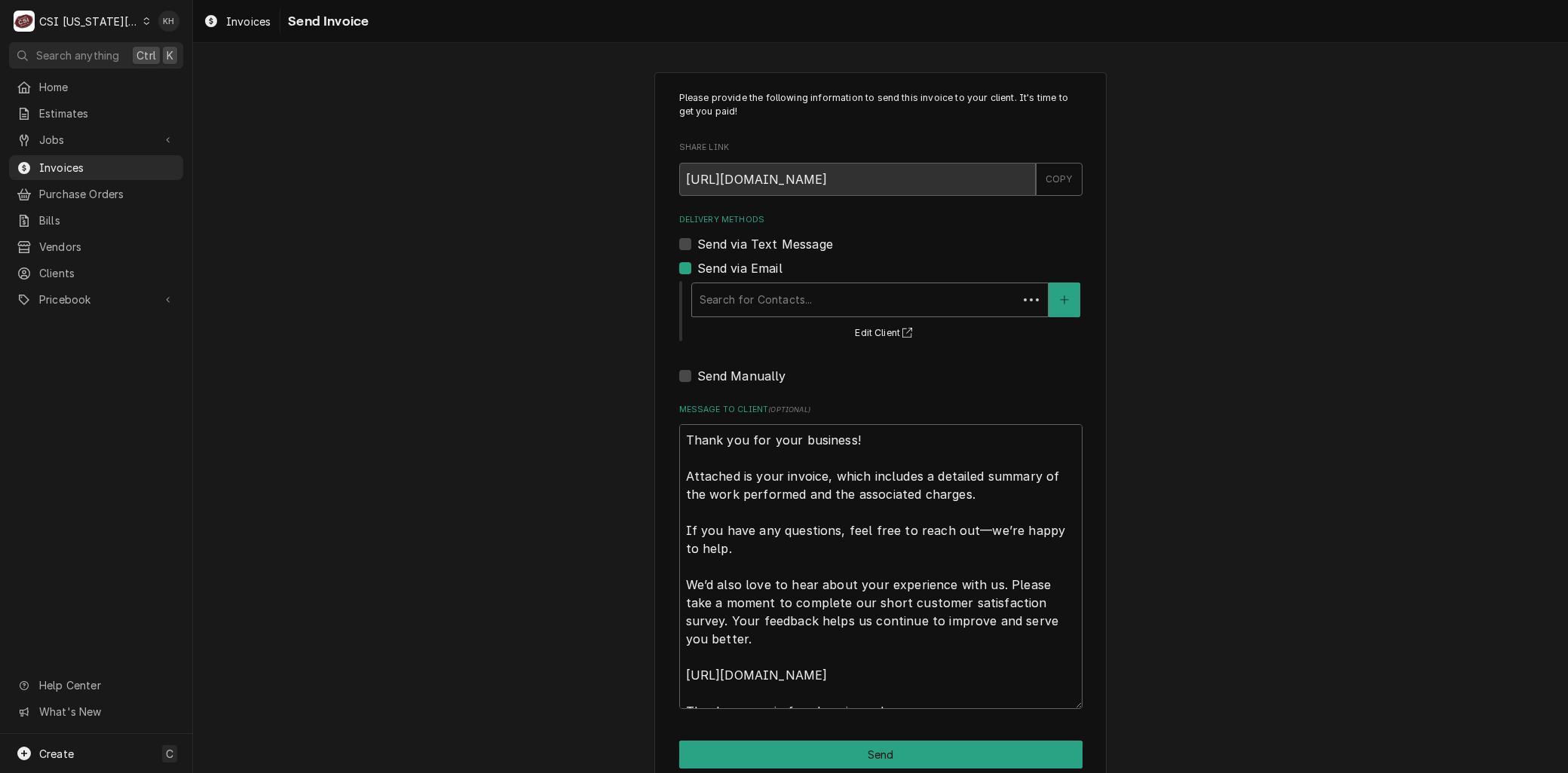
click at [752, 309] on div "Delivery Methods" at bounding box center [854, 300] width 310 height 27
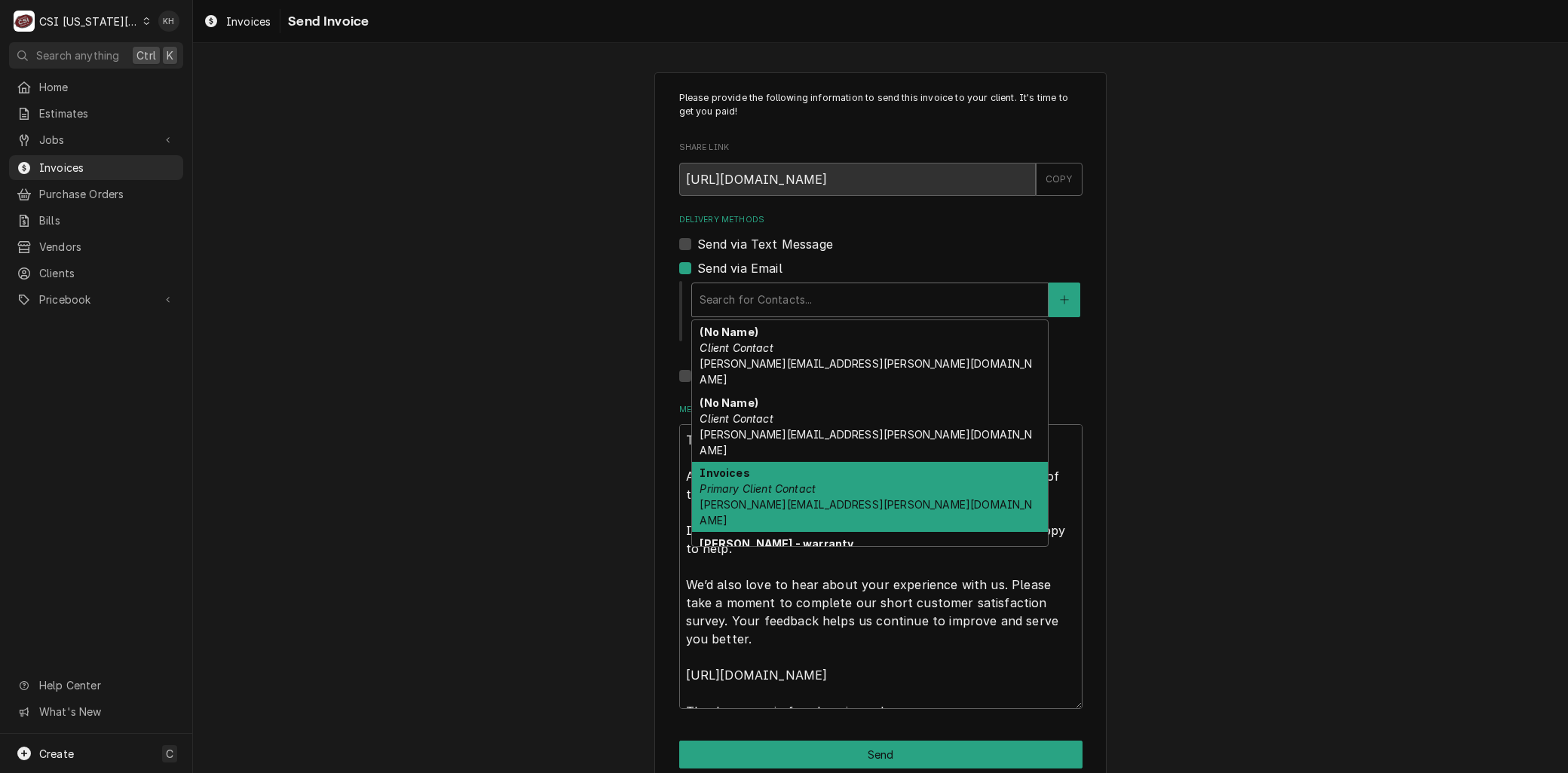
click at [751, 482] on em "Primary Client Contact" at bounding box center [758, 488] width 116 height 13
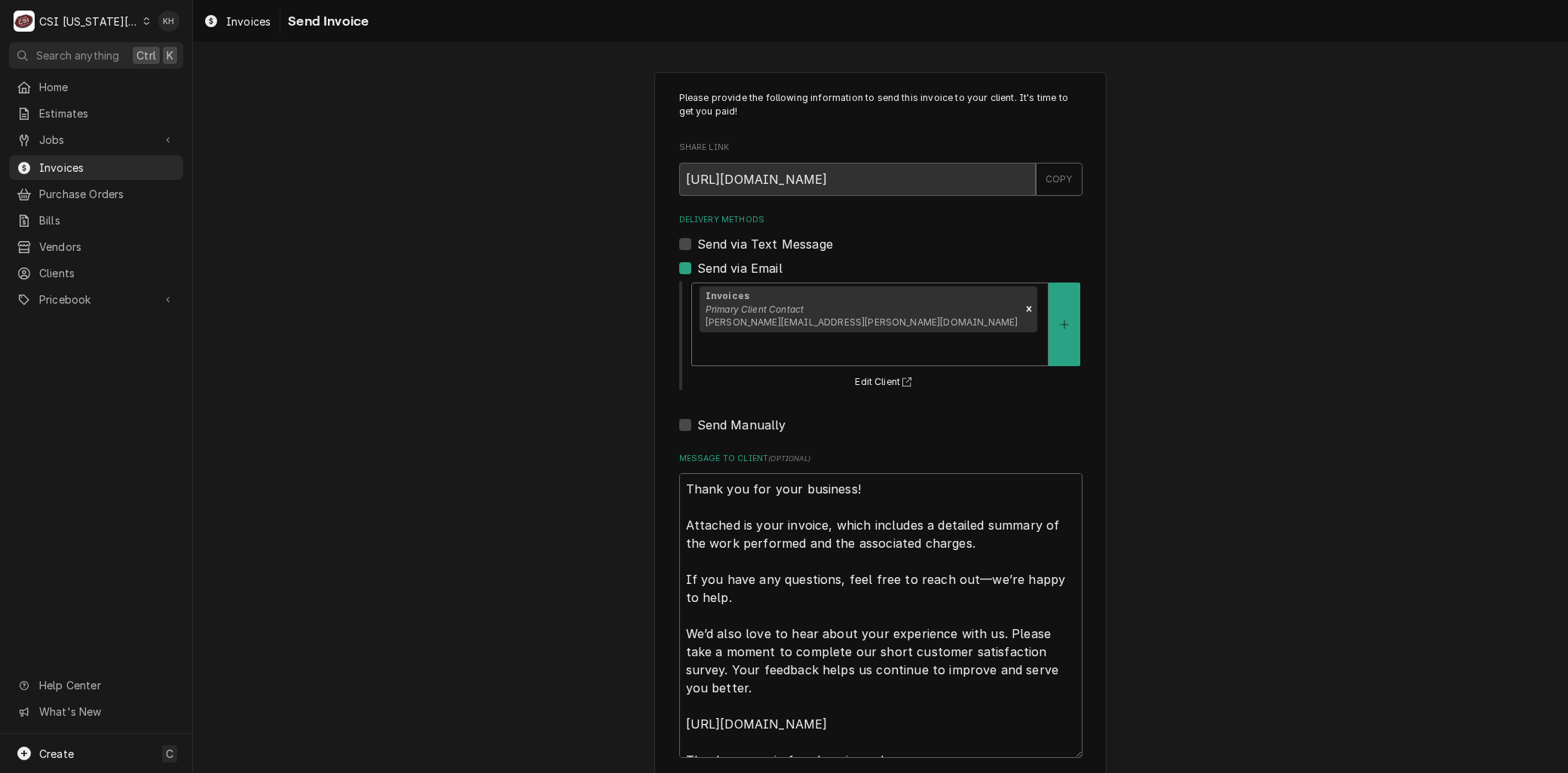
scroll to position [46, 0]
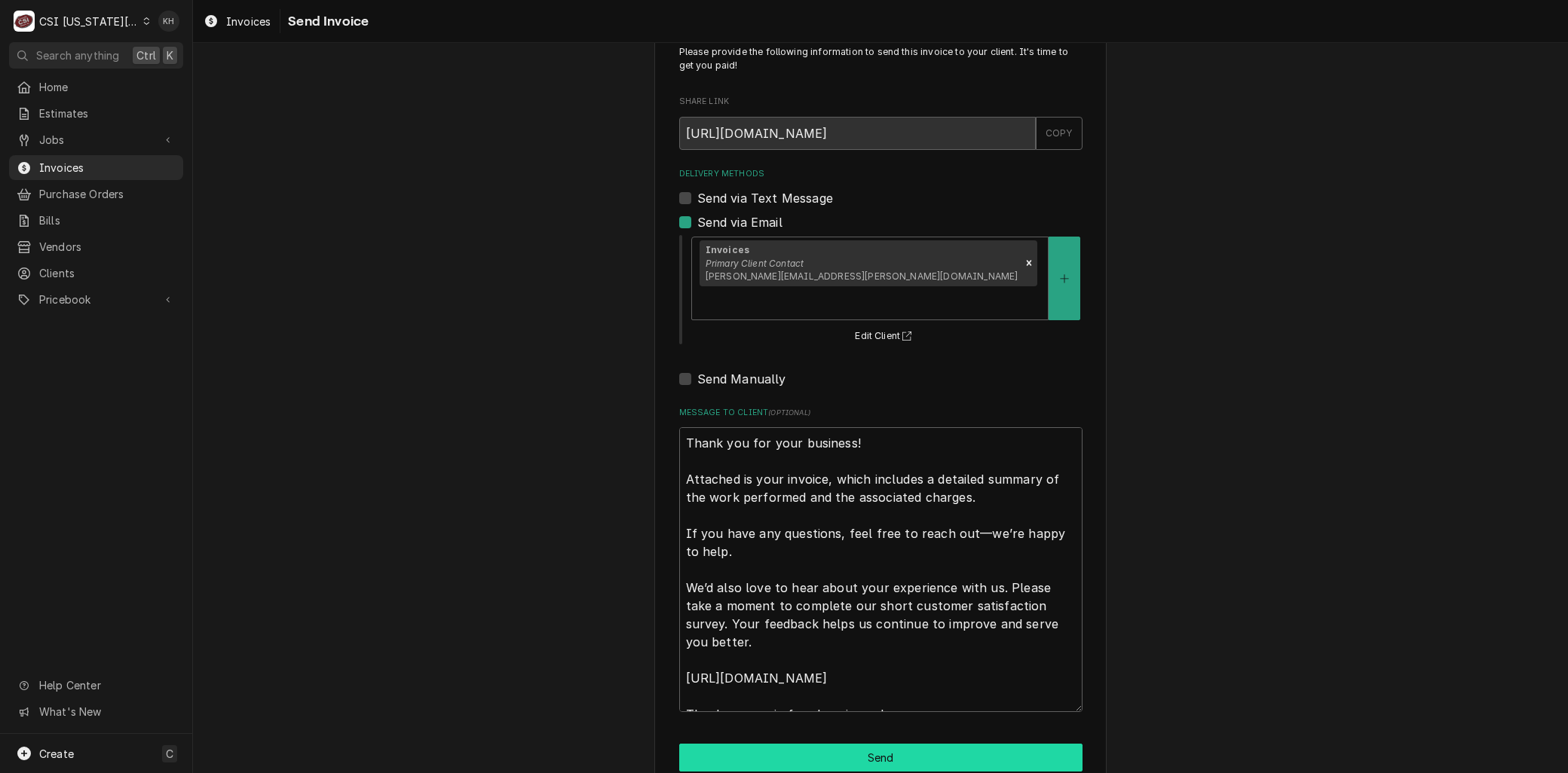
click at [832, 744] on button "Send" at bounding box center [881, 757] width 403 height 27
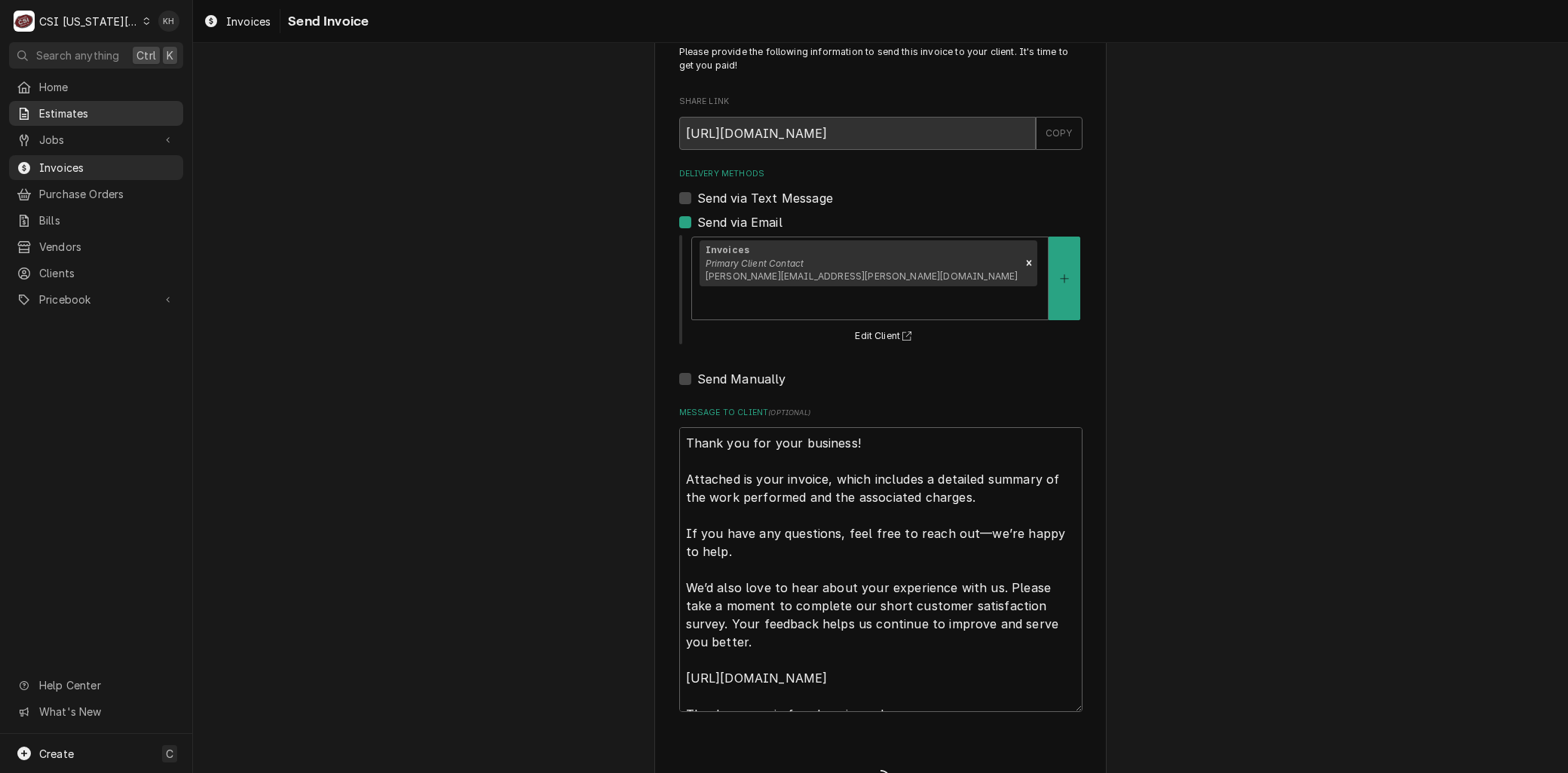
type textarea "x"
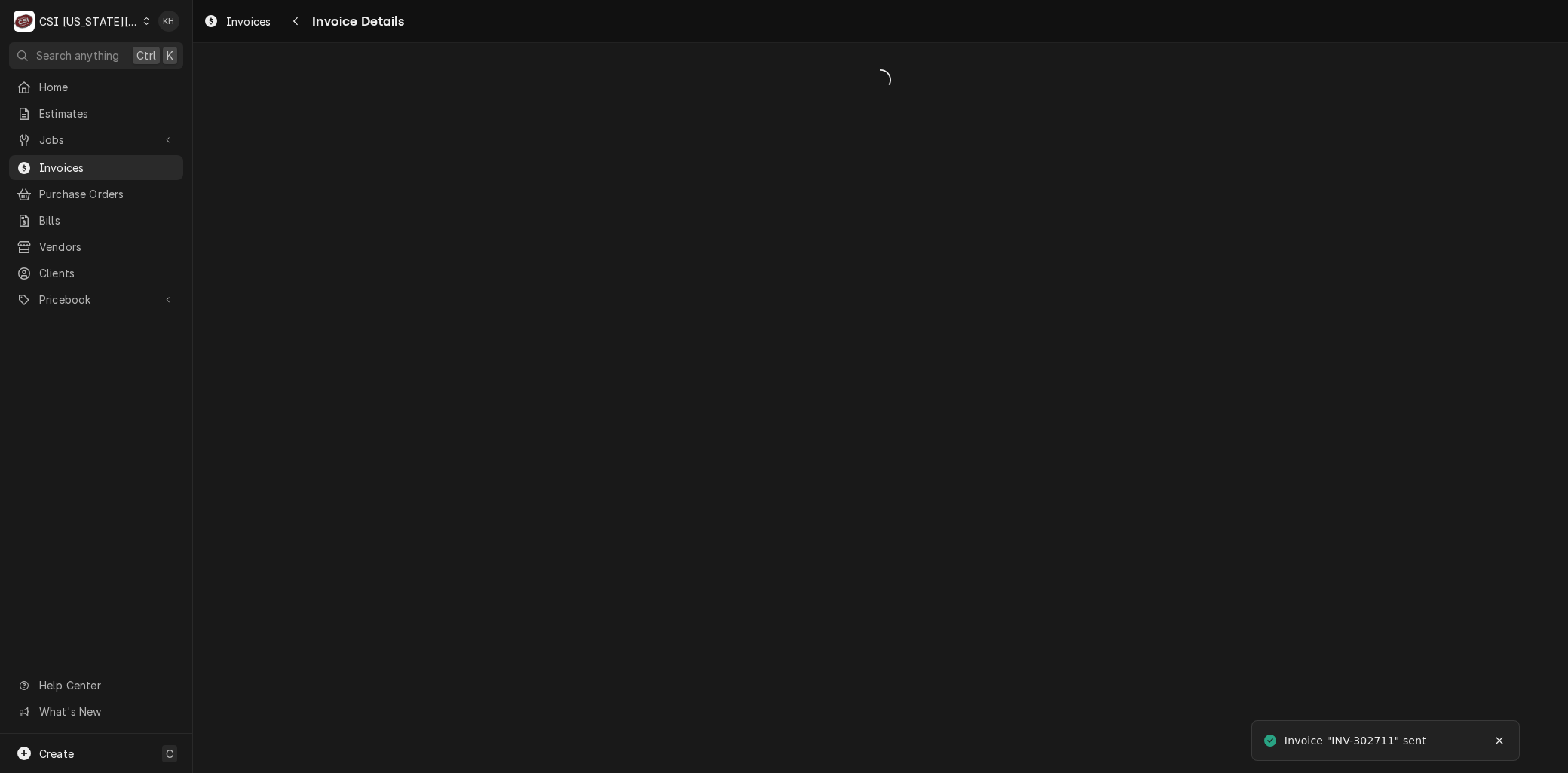
click at [54, 132] on span "Jobs" at bounding box center [96, 140] width 114 height 16
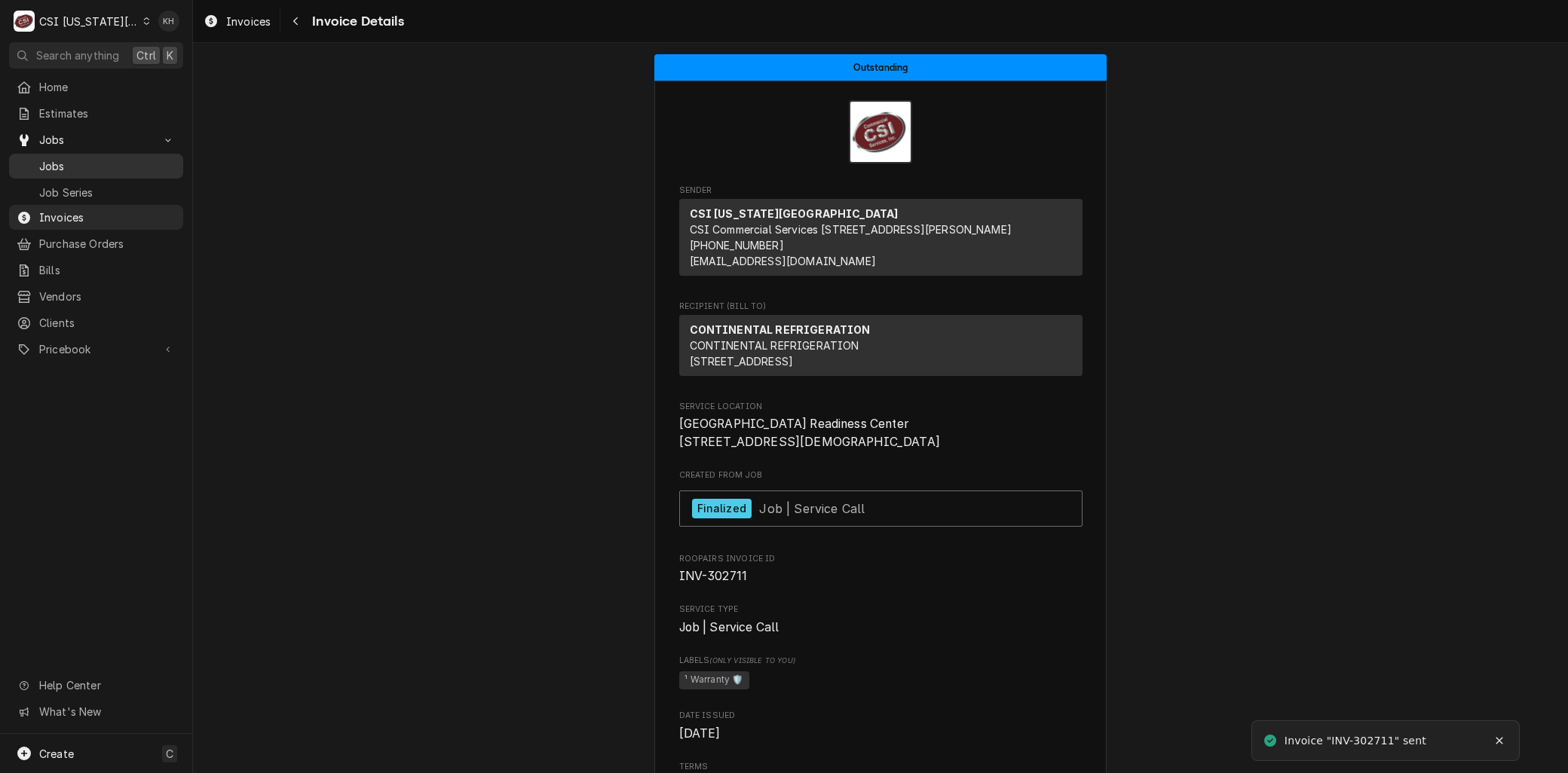
click at [72, 154] on link "Jobs" at bounding box center [96, 165] width 174 height 24
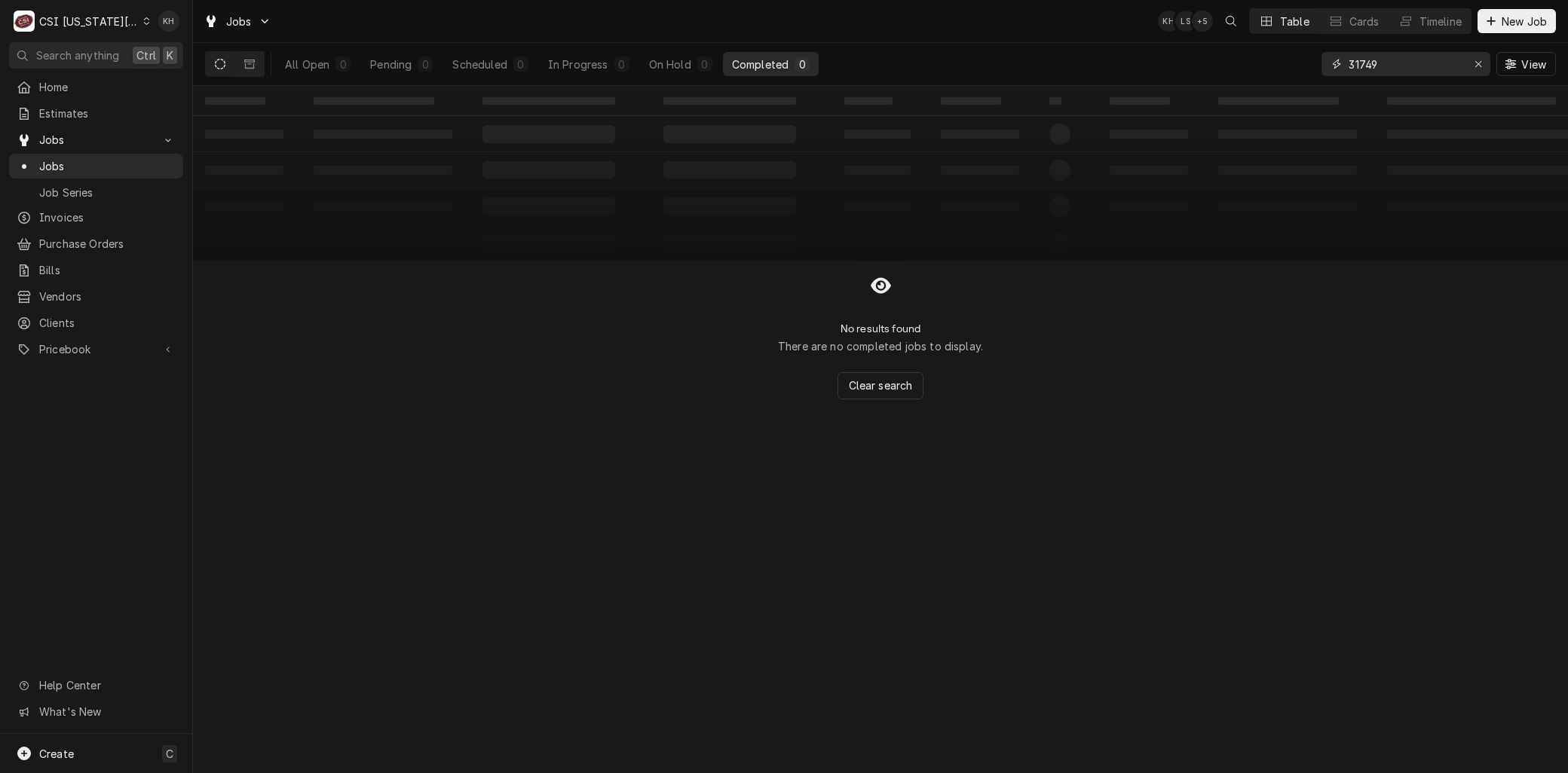
drag, startPoint x: 1388, startPoint y: 67, endPoint x: 1086, endPoint y: 65, distance: 302.0
click at [1090, 64] on div "All Open 0 Pending 0 Scheduled 0 In Progress 0 On Hold 0 Completed 0 31749 View" at bounding box center [880, 64] width 1351 height 42
drag, startPoint x: 1399, startPoint y: 59, endPoint x: 1106, endPoint y: 48, distance: 293.2
click at [1110, 48] on div "All Open 0 Pending 0 Scheduled 0 In Progress 0 On Hold 0 Completed 0 47202 View" at bounding box center [880, 64] width 1351 height 42
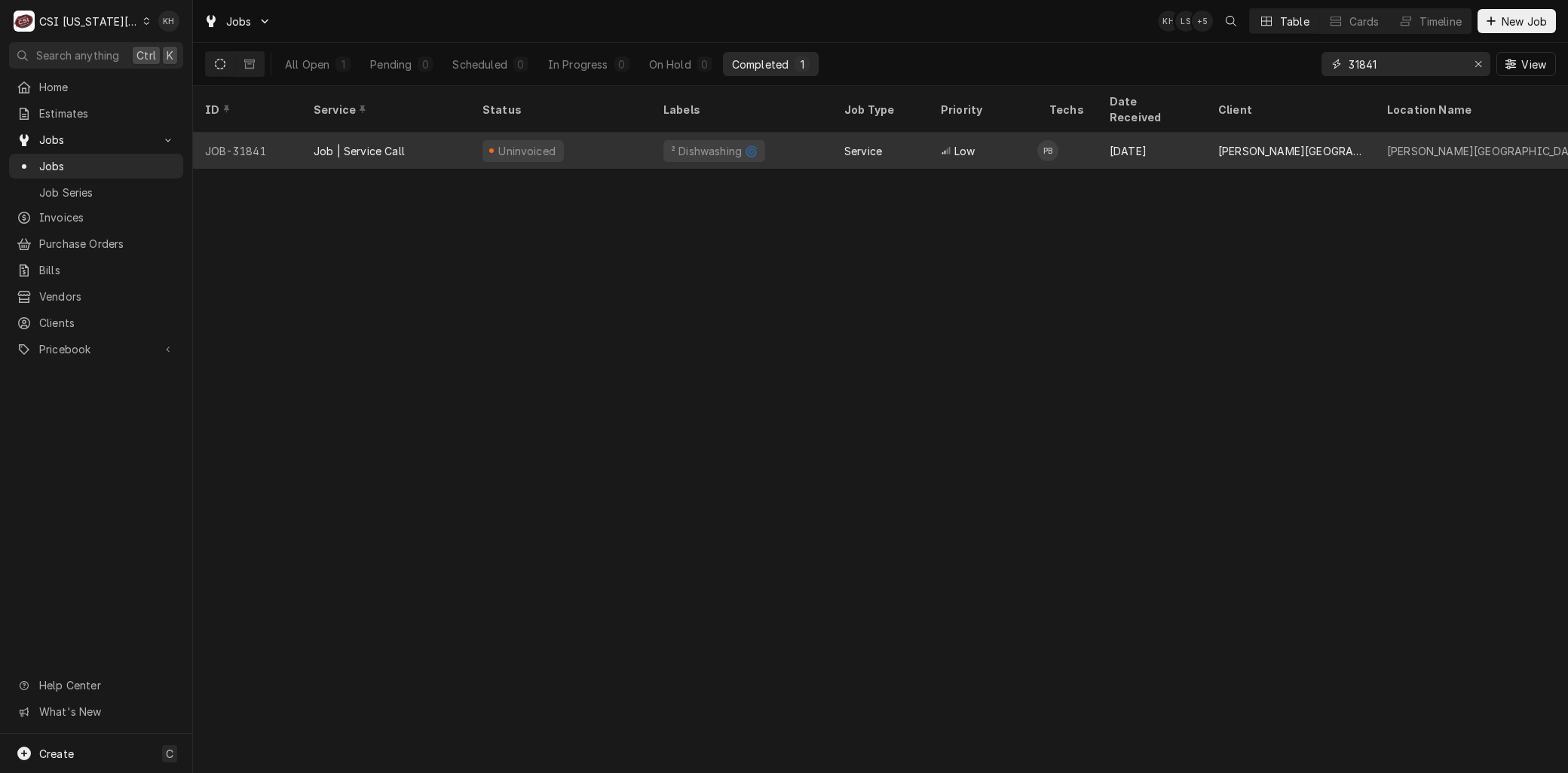
type input "31841"
click at [394, 143] on div "Job | Service Call" at bounding box center [358, 151] width 91 height 16
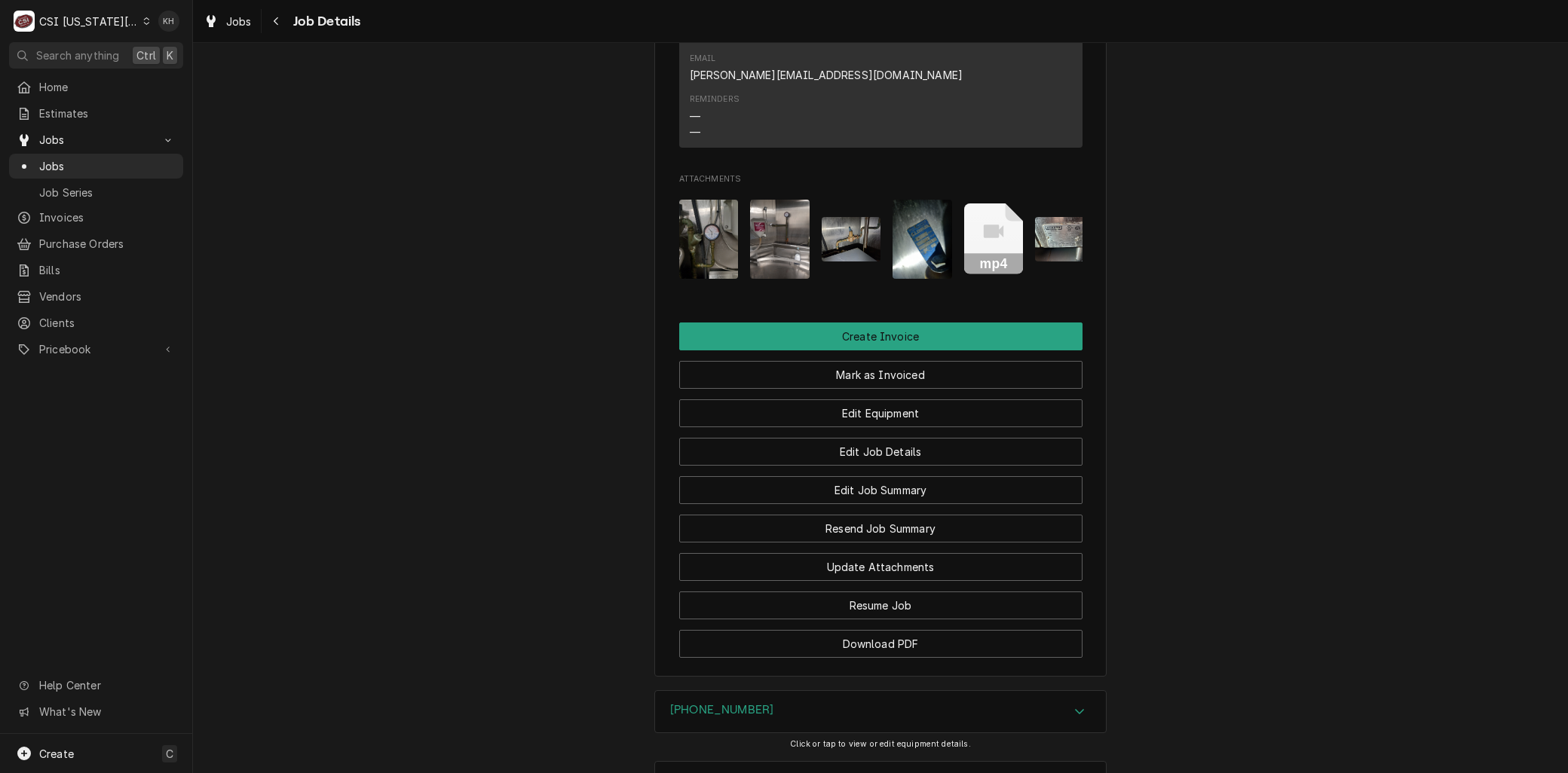
scroll to position [1590, 0]
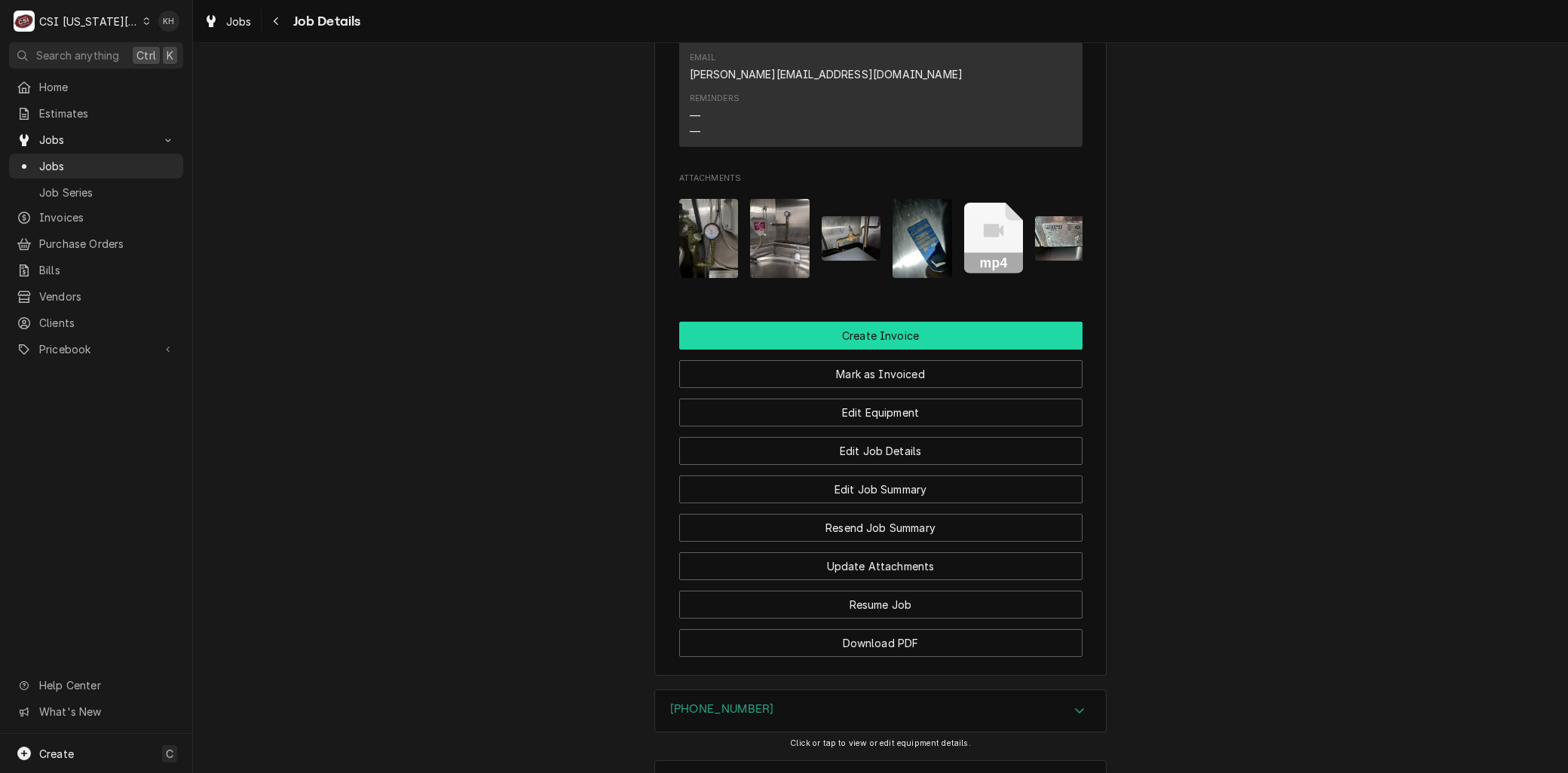
click at [868, 349] on button "Create Invoice" at bounding box center [881, 336] width 403 height 27
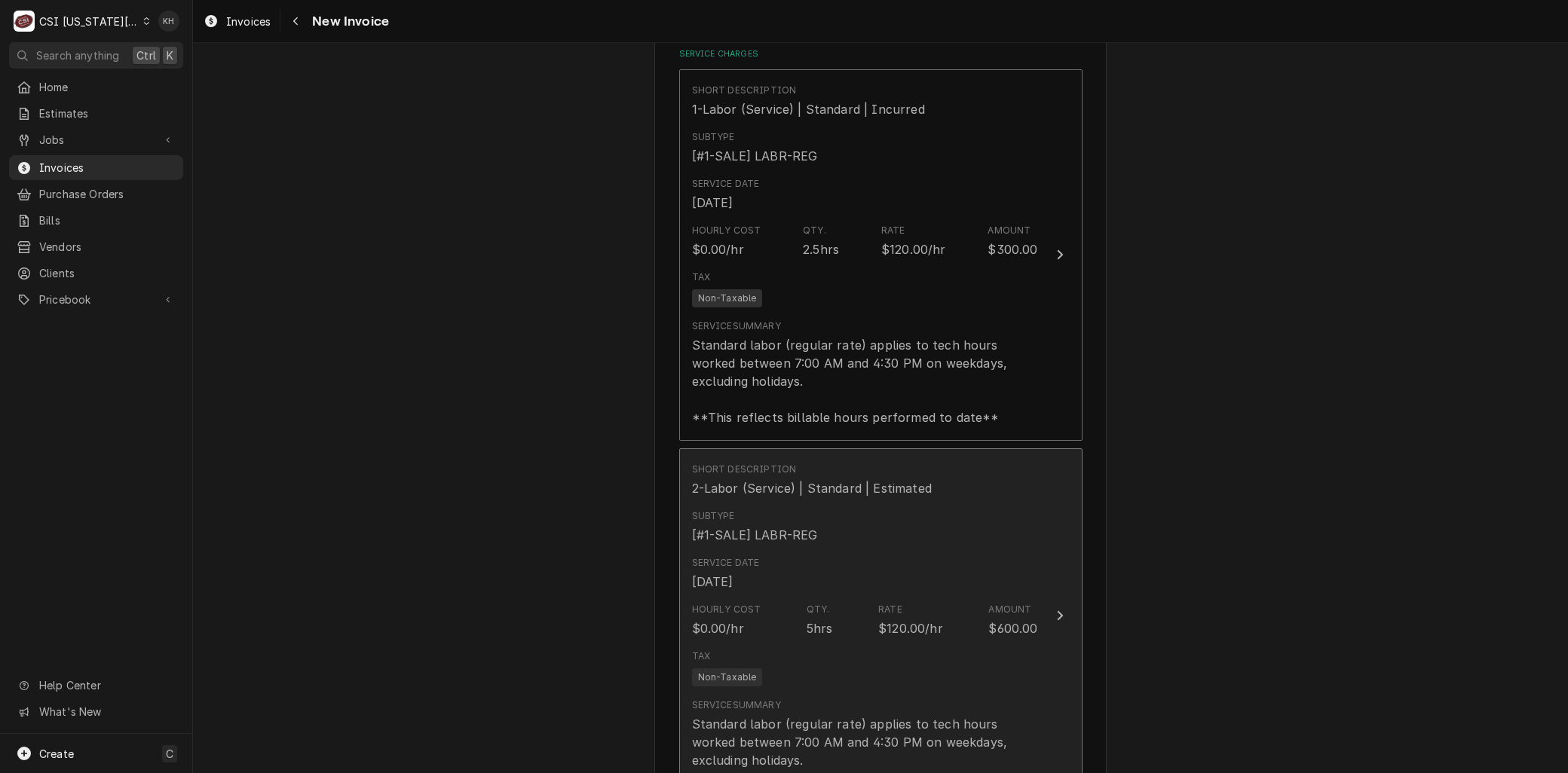
click at [733, 575] on div "[DATE]" at bounding box center [713, 581] width 41 height 18
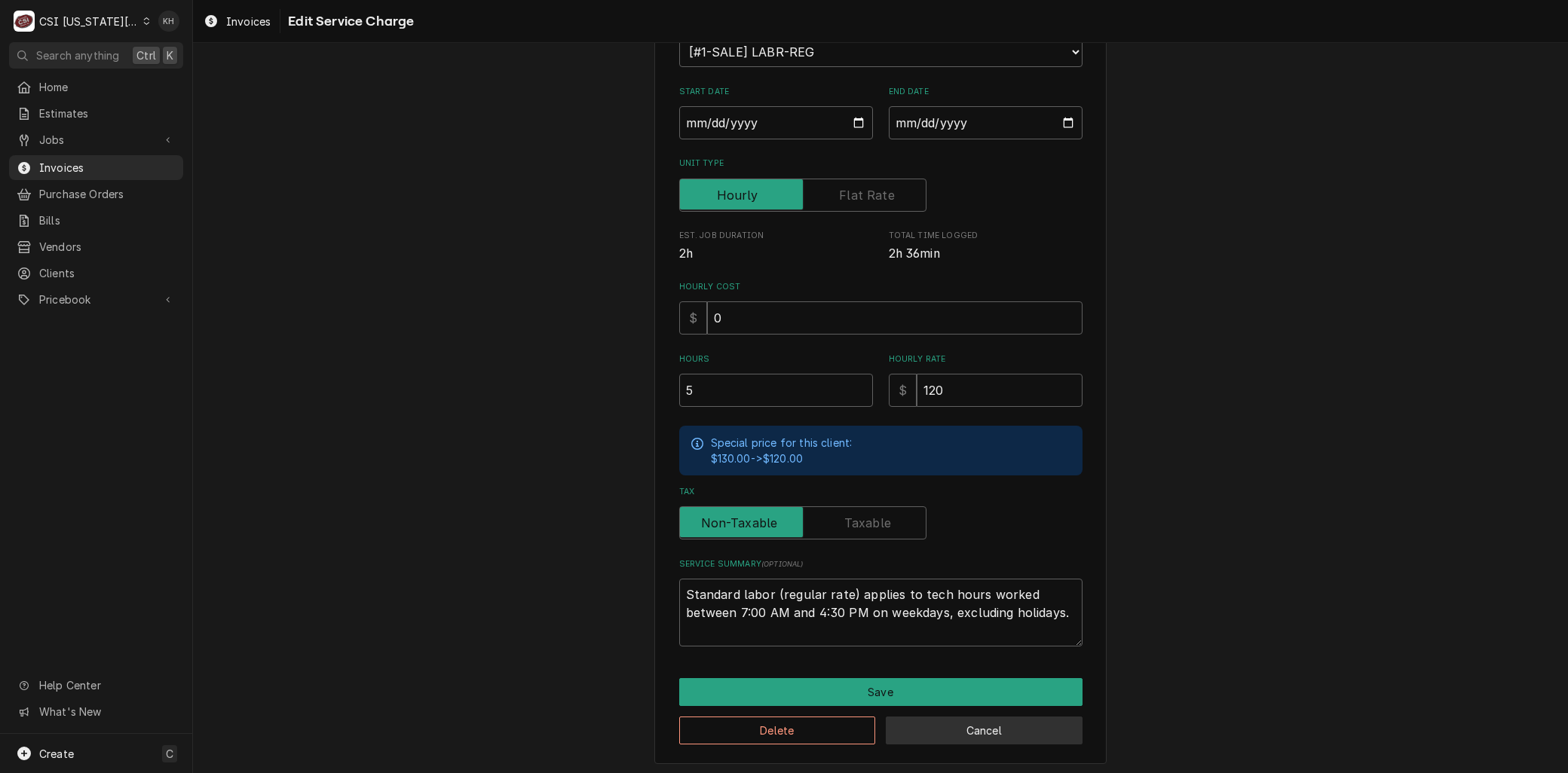
click at [959, 724] on button "Cancel" at bounding box center [984, 730] width 197 height 27
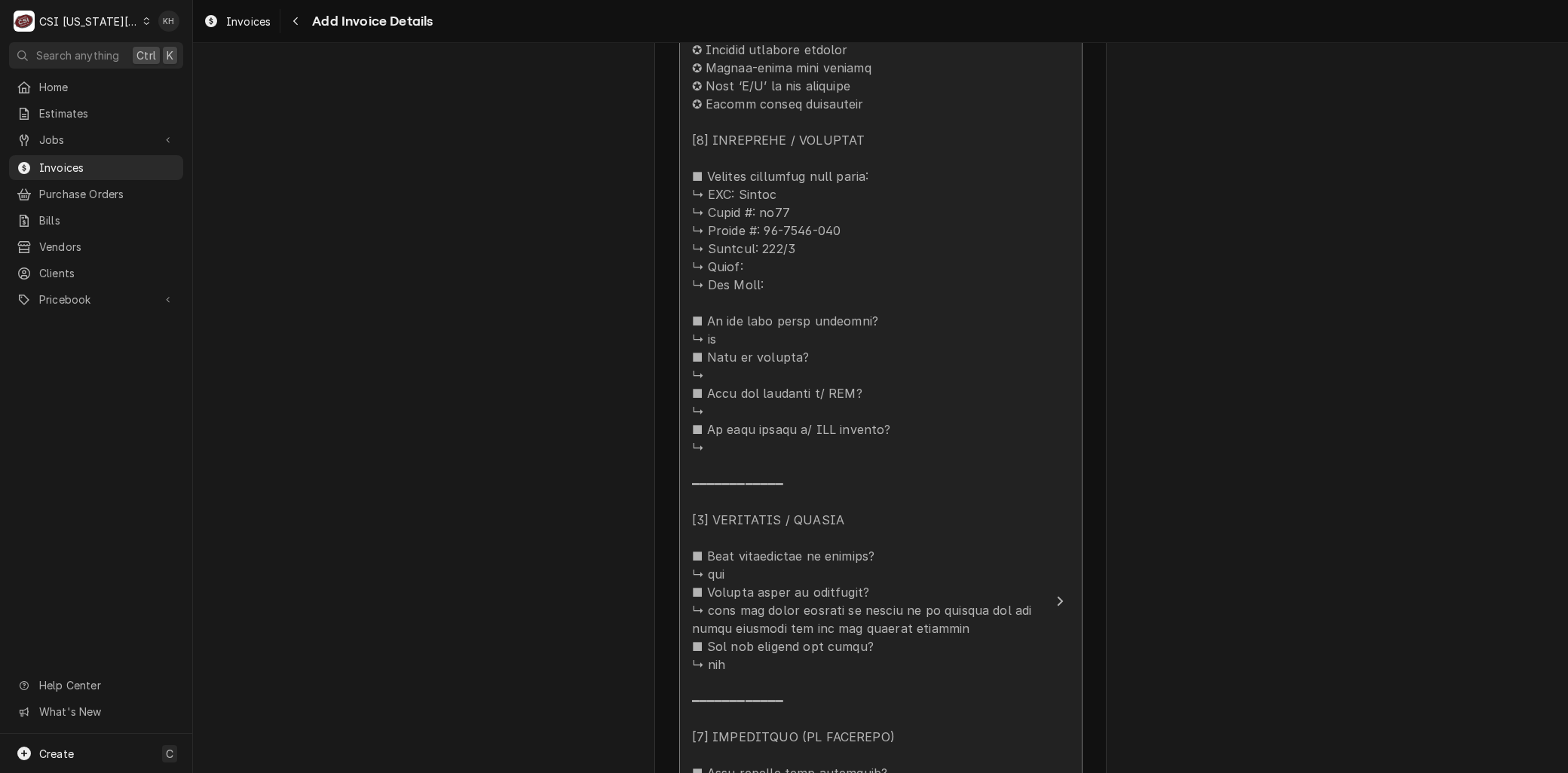
click at [865, 578] on div "Update Line Item" at bounding box center [864, 727] width 346 height 1482
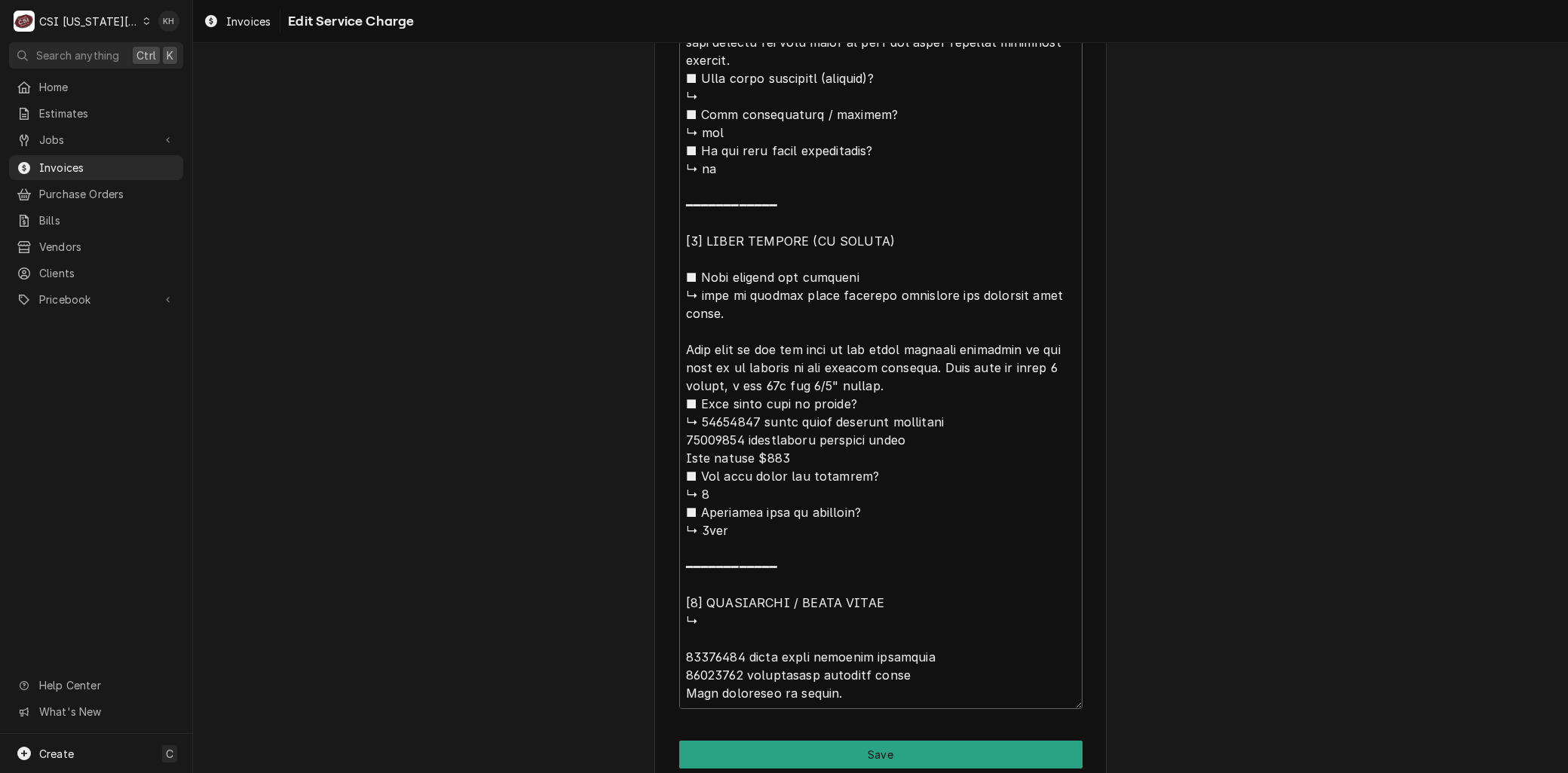
scroll to position [1573, 0]
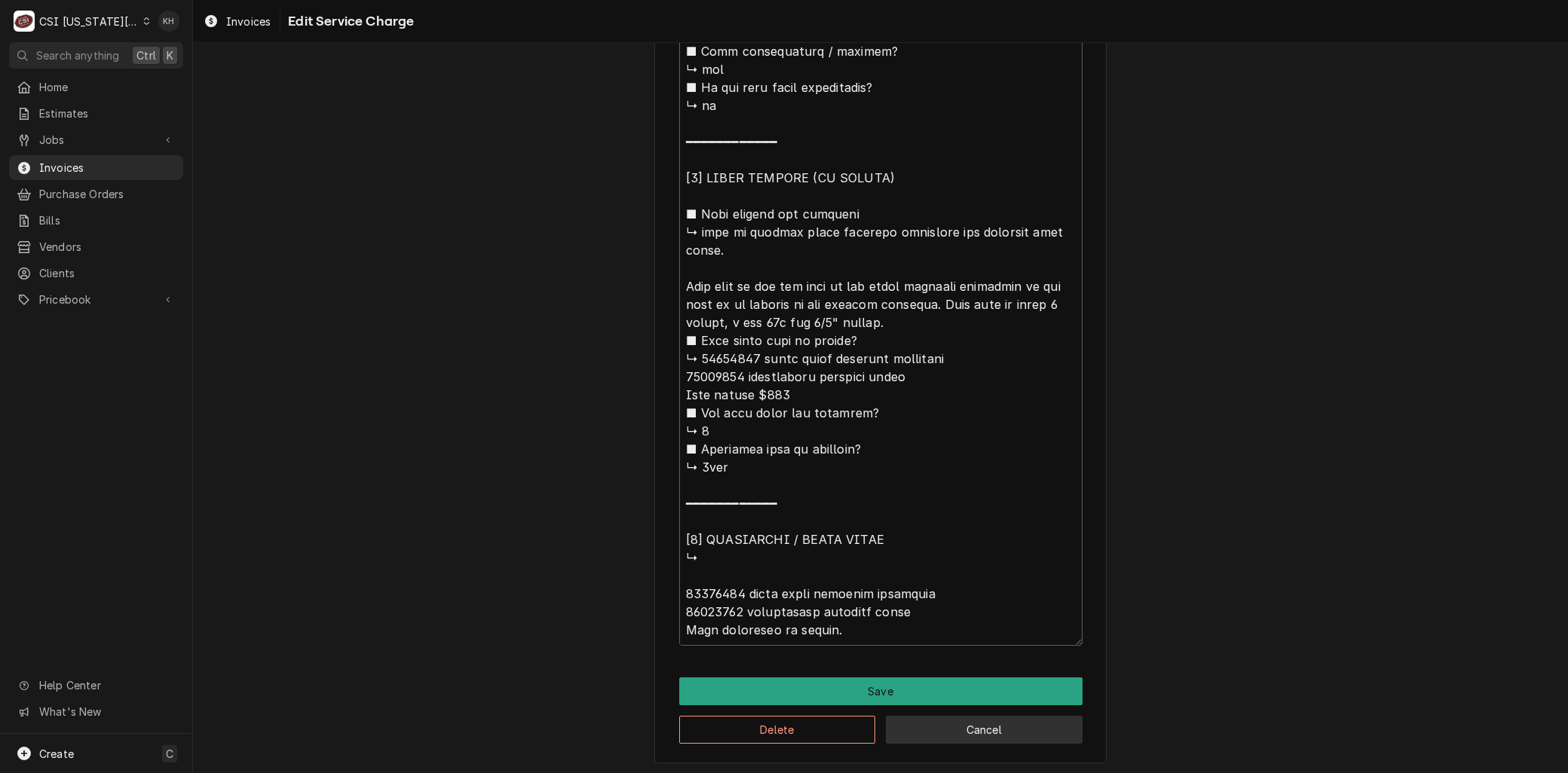
click at [955, 734] on button "Cancel" at bounding box center [984, 730] width 197 height 27
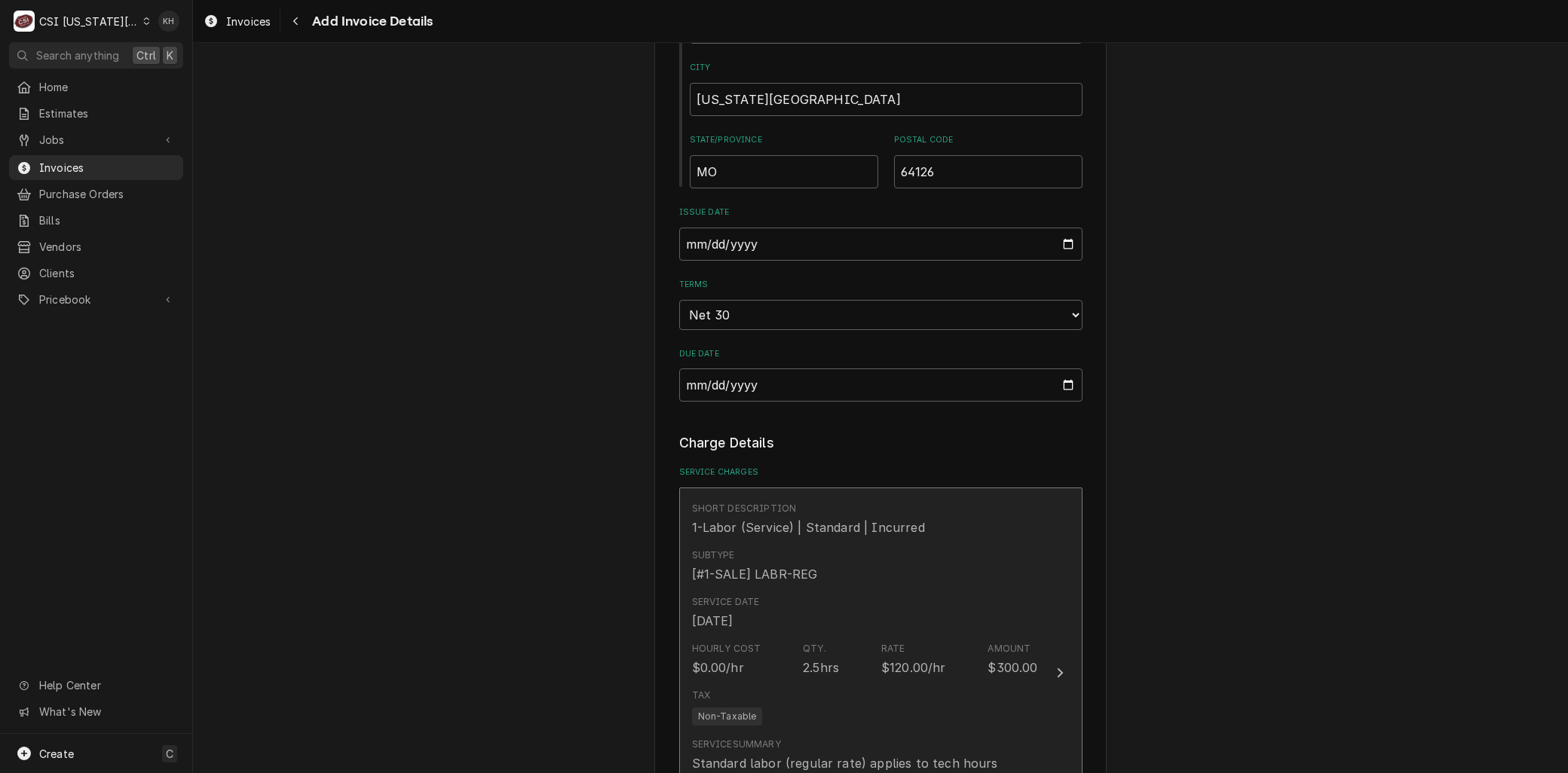
scroll to position [1423, 0]
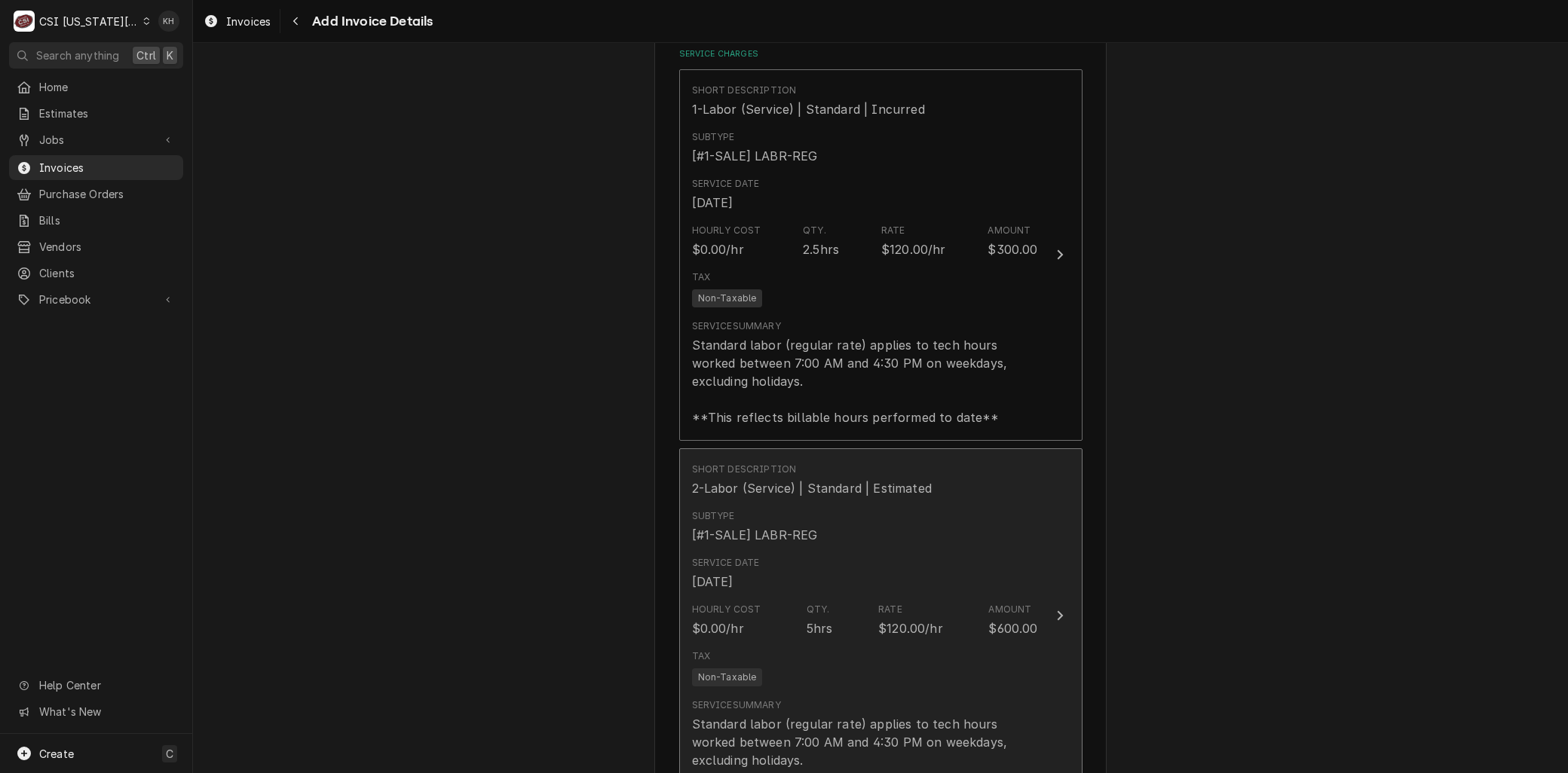
click at [856, 555] on div "Service Date [DATE]" at bounding box center [864, 573] width 346 height 47
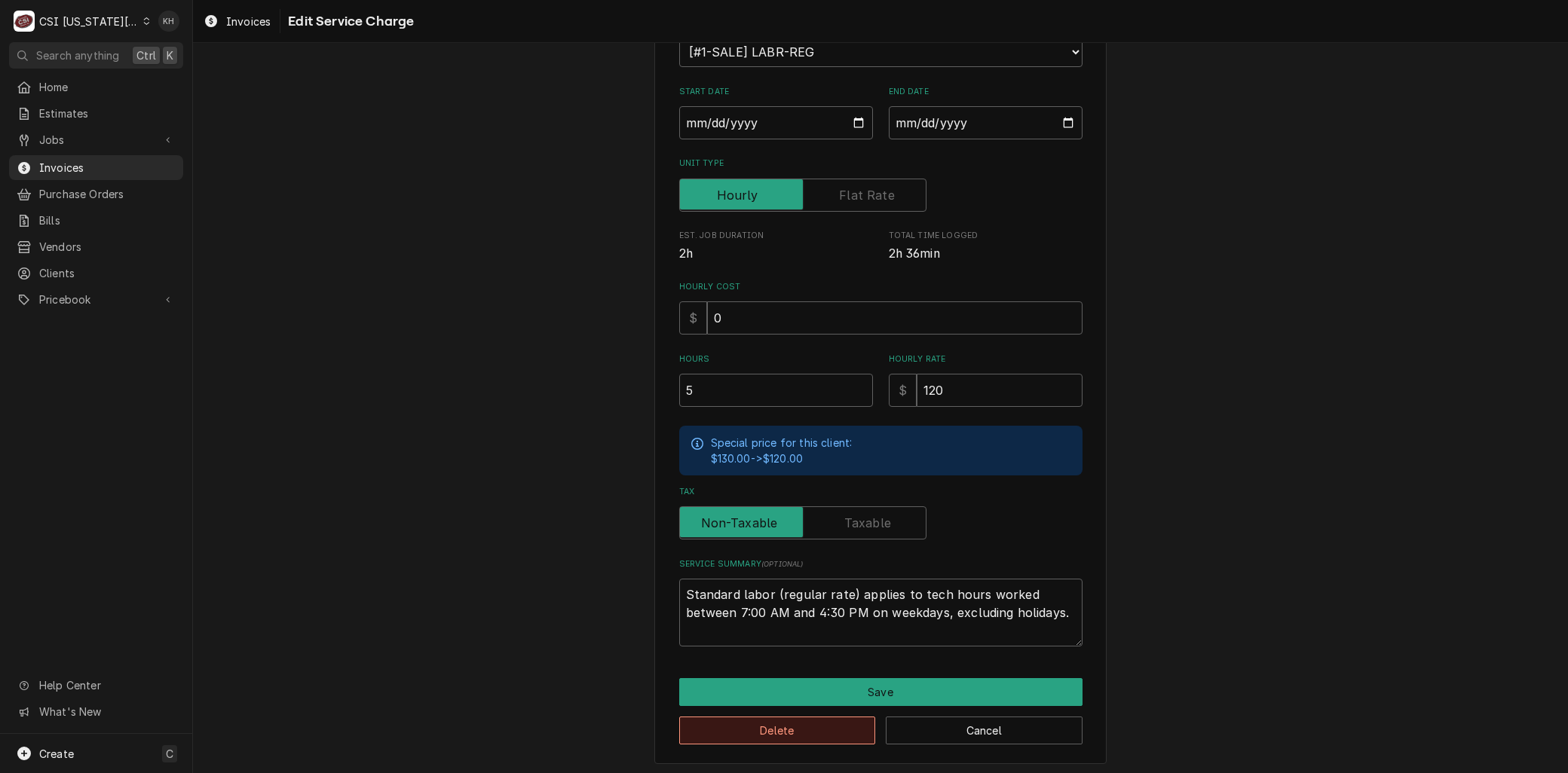
click at [755, 723] on button "Delete" at bounding box center [777, 730] width 197 height 27
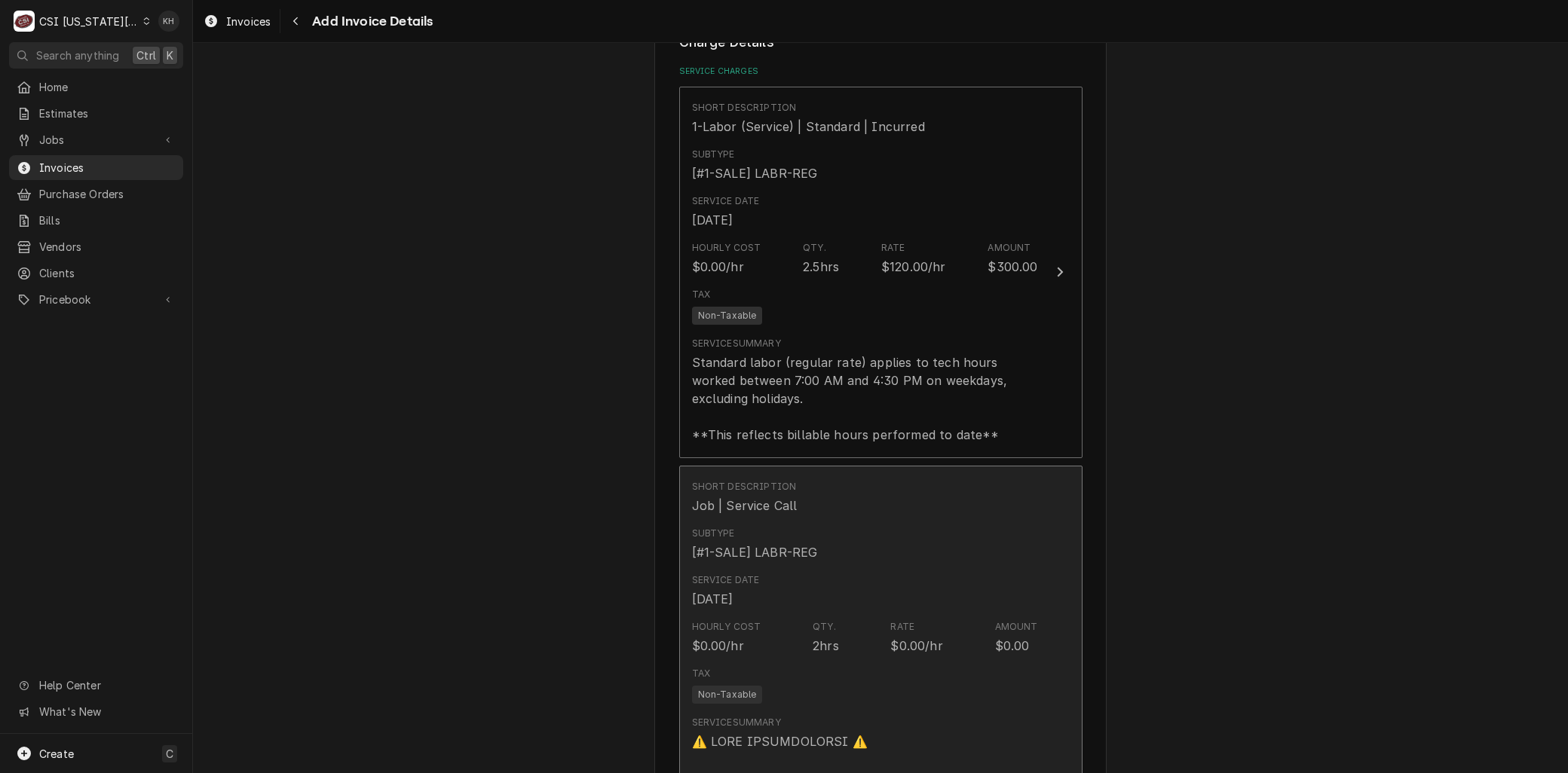
click at [788, 539] on div "Subtype [#1-SALE] LABR-REG" at bounding box center [755, 543] width 126 height 34
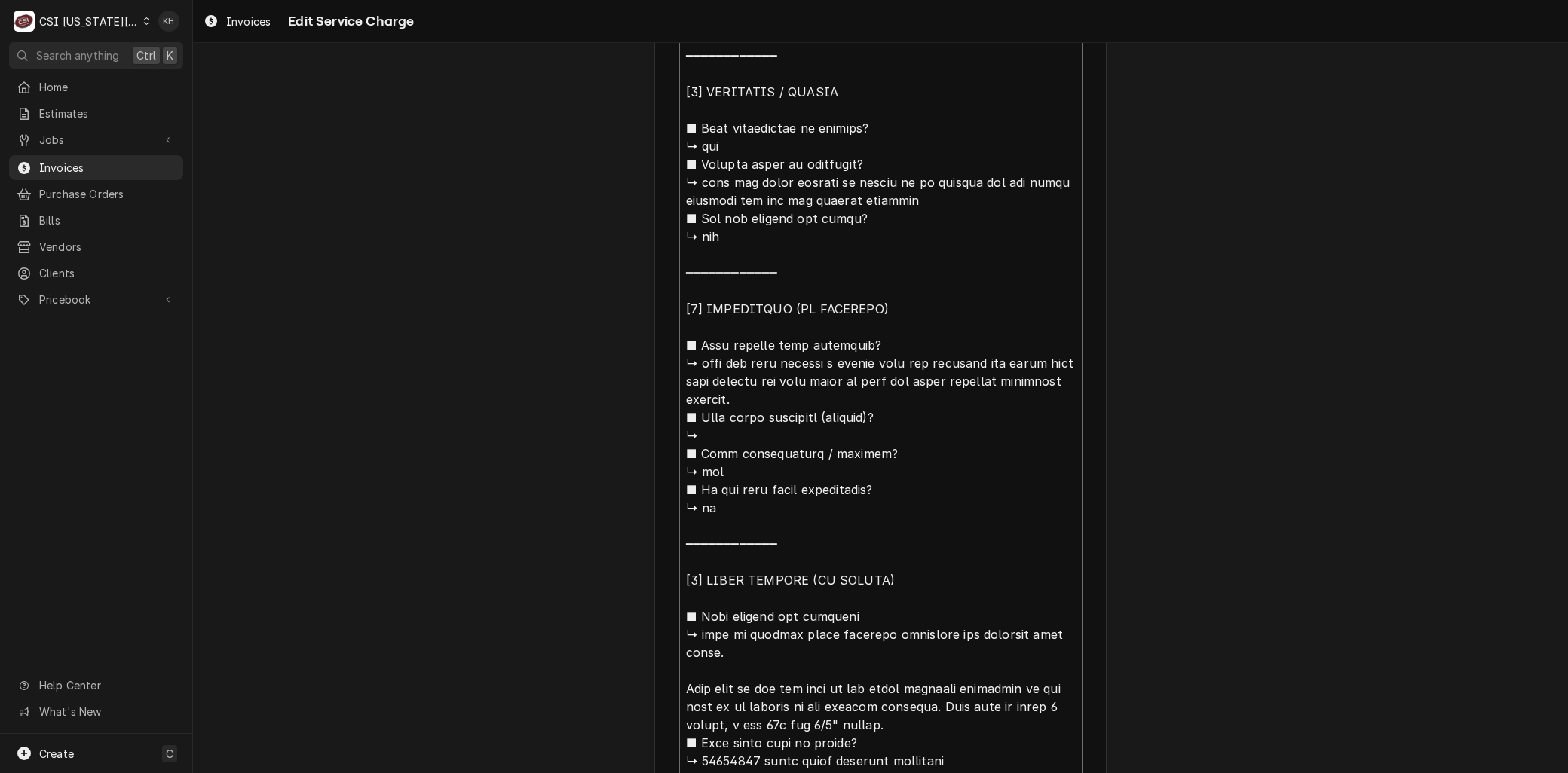
scroll to position [1573, 0]
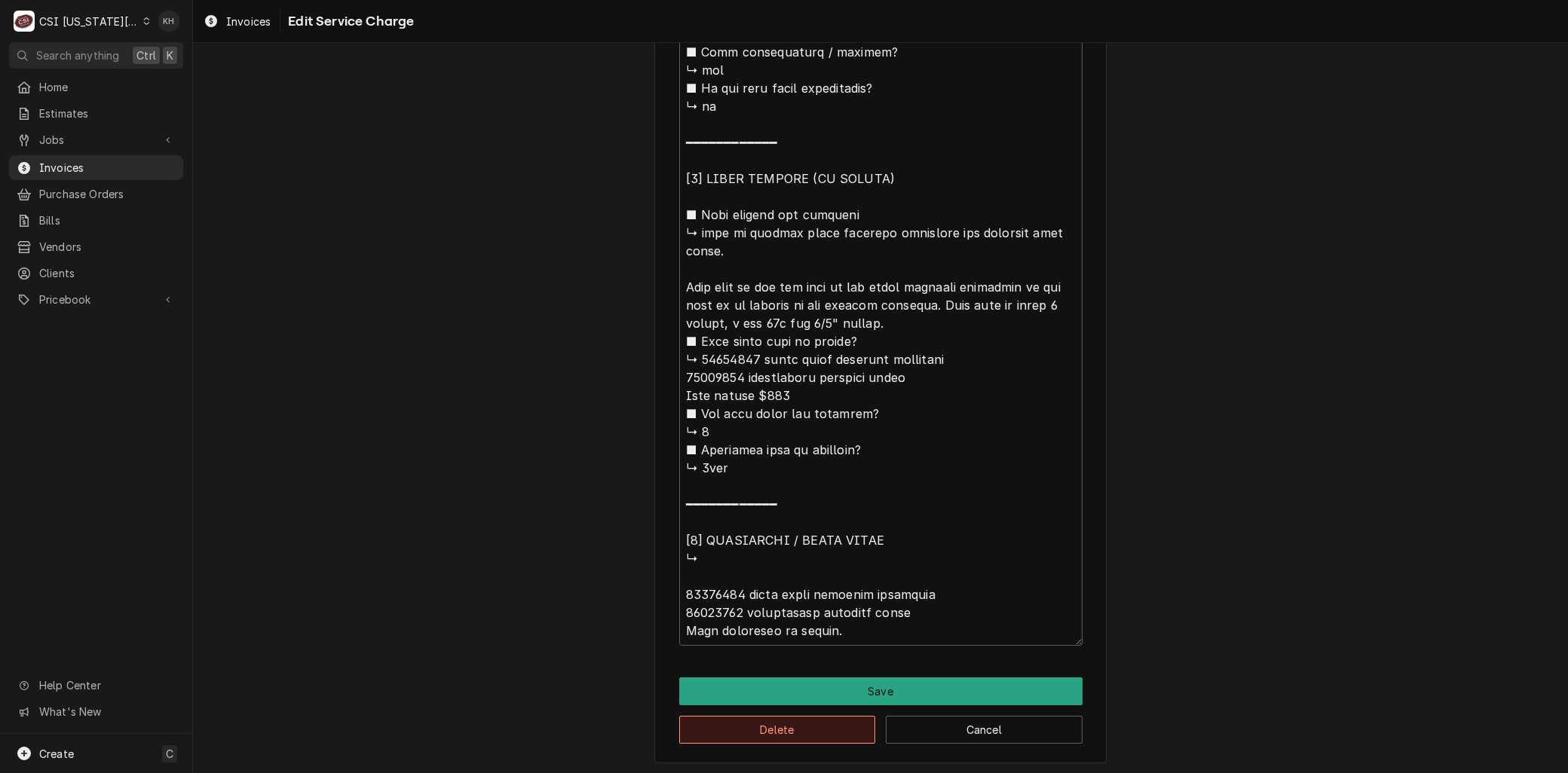
click at [716, 731] on button "Delete" at bounding box center [777, 730] width 197 height 27
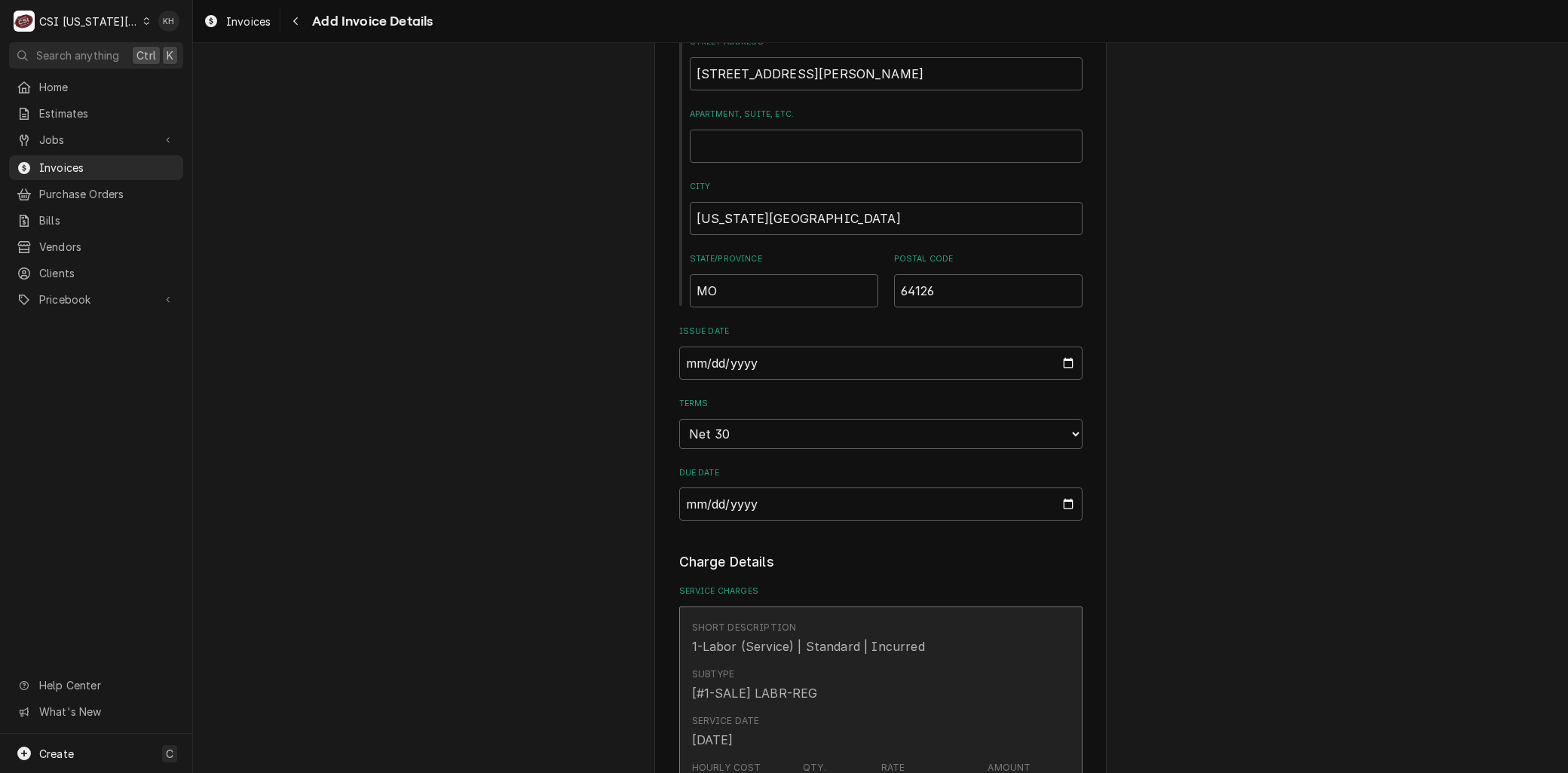
click at [788, 648] on div "1-Labor (Service) | Standard | Incurred" at bounding box center [808, 646] width 233 height 18
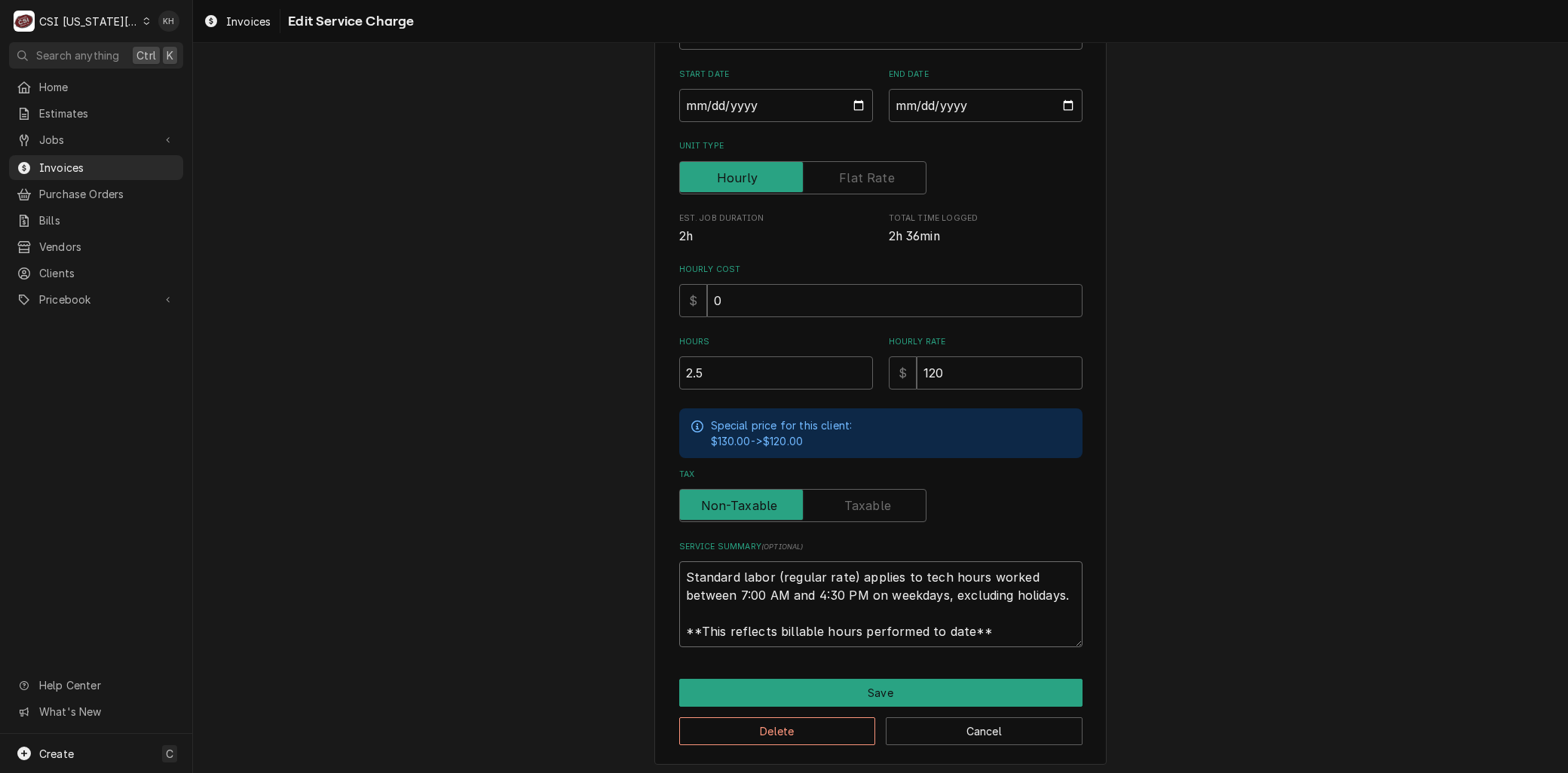
drag, startPoint x: 923, startPoint y: 622, endPoint x: 446, endPoint y: 483, distance: 496.8
click at [446, 483] on div "Use the fields below to edit this service charge Short Description 1-Labor (Ser…" at bounding box center [880, 307] width 1374 height 941
paste textarea "⚠️ 𝗙𝗢𝗥𝗠 𝗜𝗡𝗦𝗧𝗥𝗨𝗖𝗧𝗜𝗢𝗡𝗦 ⚠️ ✪ 𝗖𝗼𝗺𝗽𝗹𝗲𝘁𝗲 𝗮𝗹𝗹 𝗿𝗲𝗹𝗲𝘃𝗮𝗻𝘁 𝘀𝗲𝗰𝘁𝗶𝗼𝗻𝘀 ✪ 𝗣𝗿𝗼𝘃𝗶𝗱𝗲 𝗱𝗲𝘁𝗮𝗶𝗹𝗲𝗱 𝗮𝗻𝘀…"
type textarea "x"
type textarea "⚠️ 𝗙𝗢𝗥𝗠 𝗜𝗡𝗦𝗧𝗥𝗨𝗖𝗧𝗜𝗢𝗡𝗦 ⚠️ ✪ 𝗖𝗼𝗺𝗽𝗹𝗲𝘁𝗲 𝗮𝗹𝗹 𝗿𝗲𝗹𝗲𝘃𝗮𝗻𝘁 𝘀𝗲𝗰𝘁𝗶𝗼𝗻𝘀 ✪ 𝗣𝗿𝗼𝘃𝗶𝗱𝗲 𝗱𝗲𝘁𝗮𝗶𝗹𝗲𝗱 𝗮𝗻𝘀…"
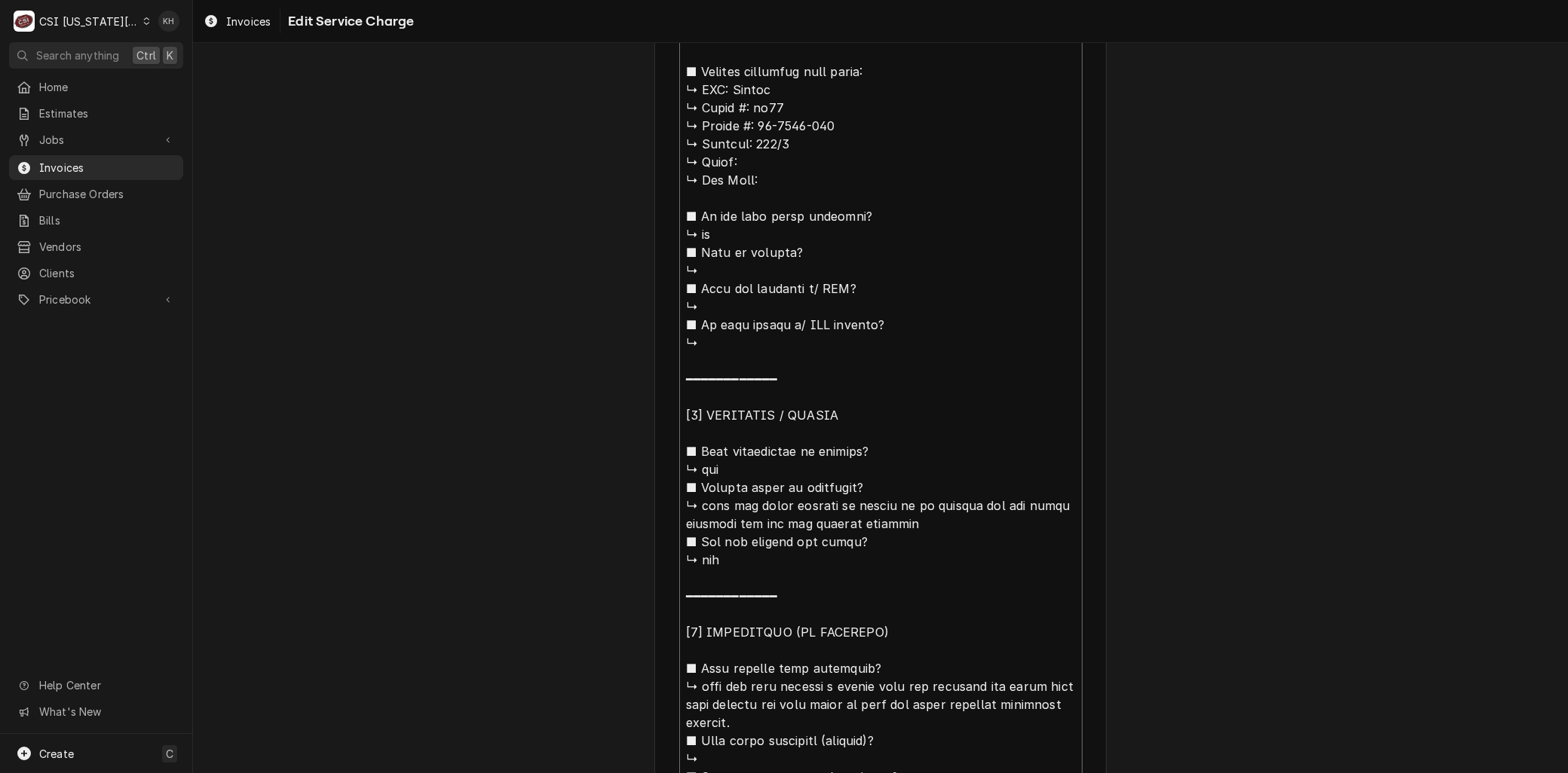
scroll to position [407, 0]
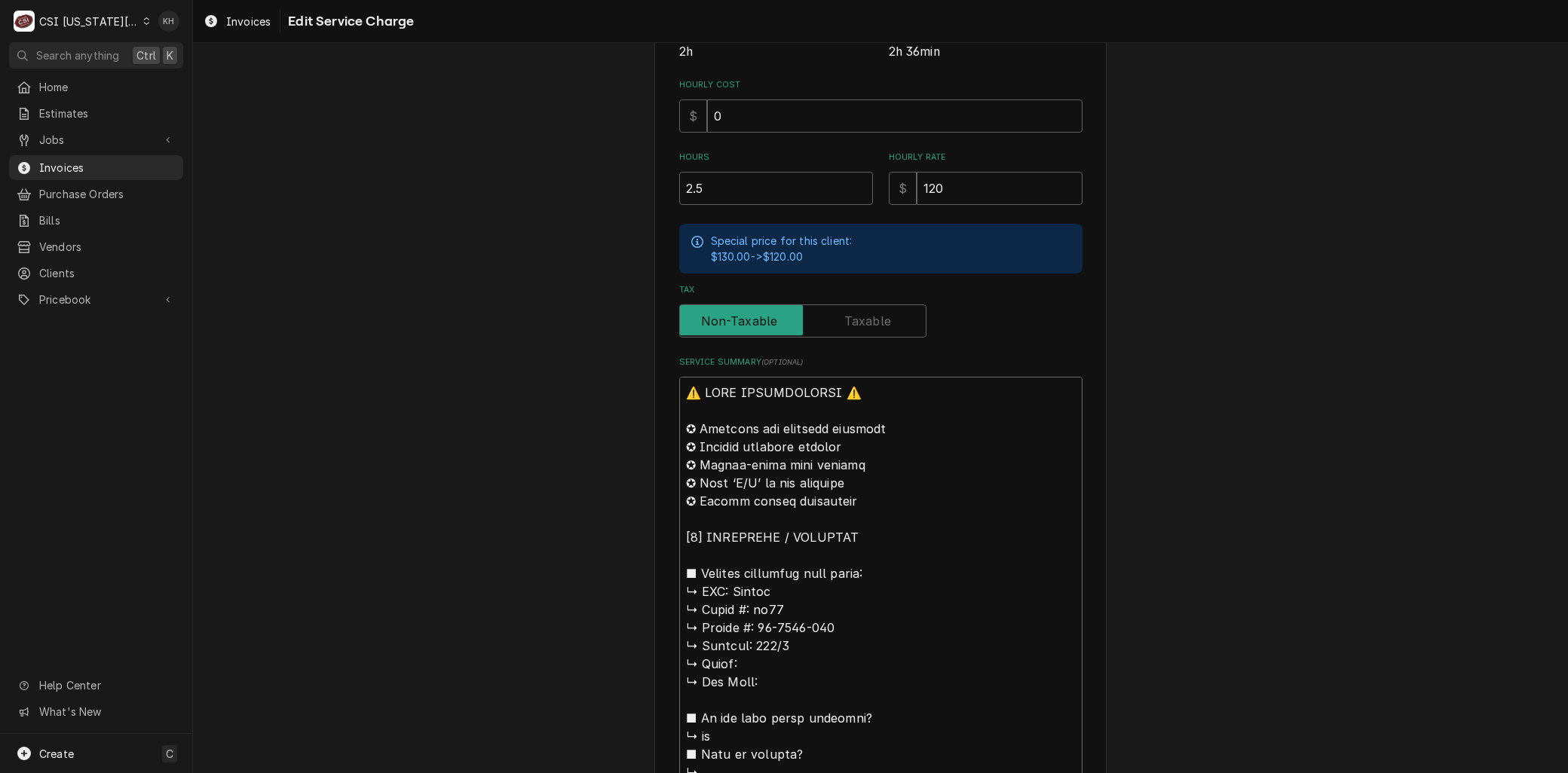
drag, startPoint x: 729, startPoint y: 588, endPoint x: 532, endPoint y: 296, distance: 352.2
type textarea "x"
type textarea "BHobart ↳ 𝗠𝗼𝗱𝗲𝗹 #: am15 ↳ 𝗦𝗲𝗿𝗶𝗮𝗹 #: 23-1139-752 ↳ 𝗩𝗼𝗹𝘁𝗮𝗴𝗲: 208/3 ↳ 𝗣𝗵𝗮𝘀𝗲: ↳ 𝗚𝗮𝘀…"
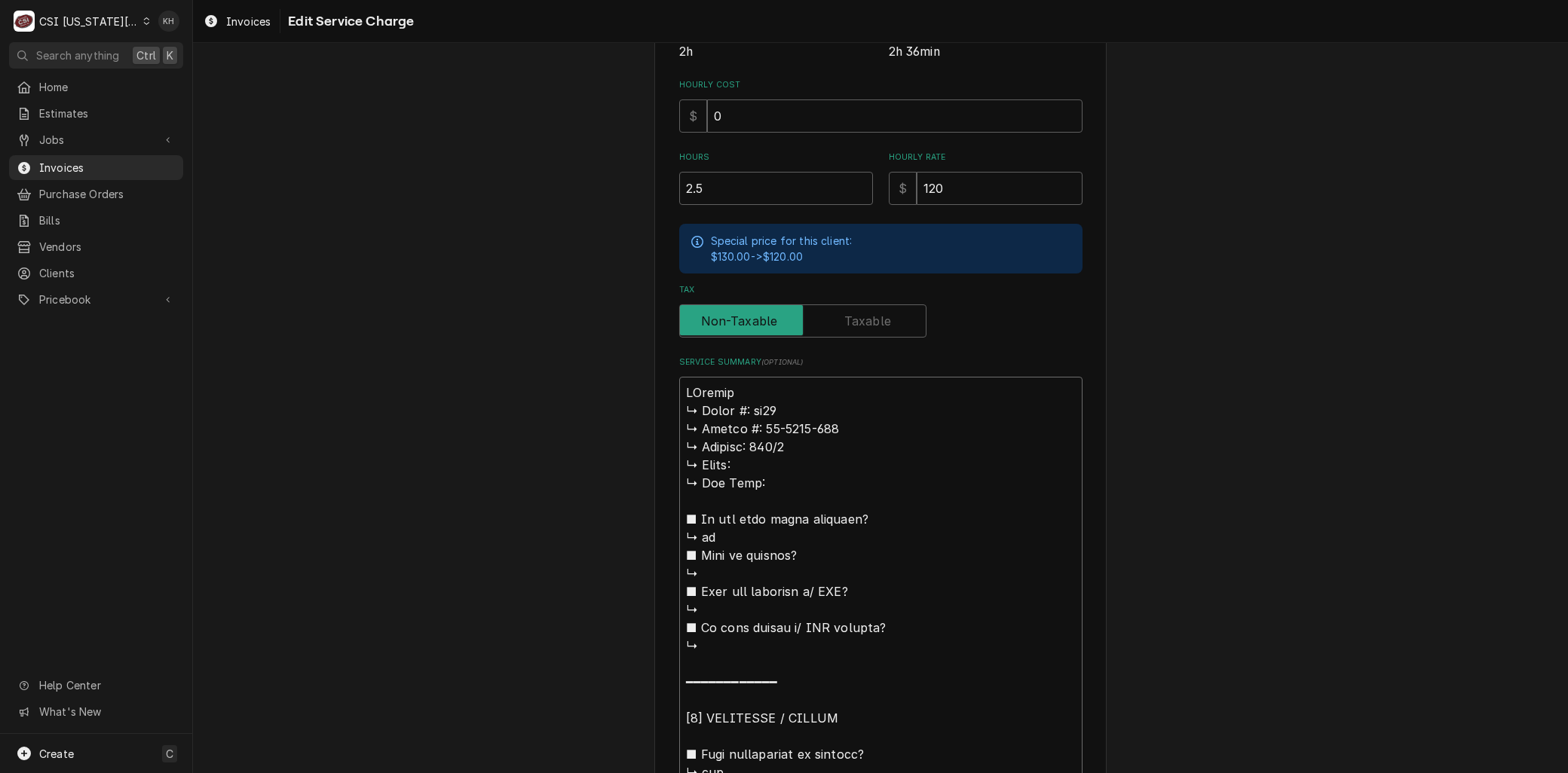
type textarea "x"
type textarea "BrHobart ↳ 𝗠𝗼𝗱𝗲𝗹 #: am15 ↳ 𝗦𝗲𝗿𝗶𝗮𝗹 #: 23-1139-752 ↳ 𝗩𝗼𝗹𝘁𝗮𝗴𝗲: 208/3 ↳ 𝗣𝗵𝗮𝘀𝗲: ↳ 𝗚𝗮…"
type textarea "x"
type textarea "BraHobart ↳ 𝗠𝗼𝗱𝗲𝗹 #: am15 ↳ 𝗦𝗲𝗿𝗶𝗮𝗹 #: 23-1139-752 ↳ 𝗩𝗼𝗹𝘁𝗮𝗴𝗲: 208/3 ↳ 𝗣𝗵𝗮𝘀𝗲: ↳ 𝗚…"
type textarea "x"
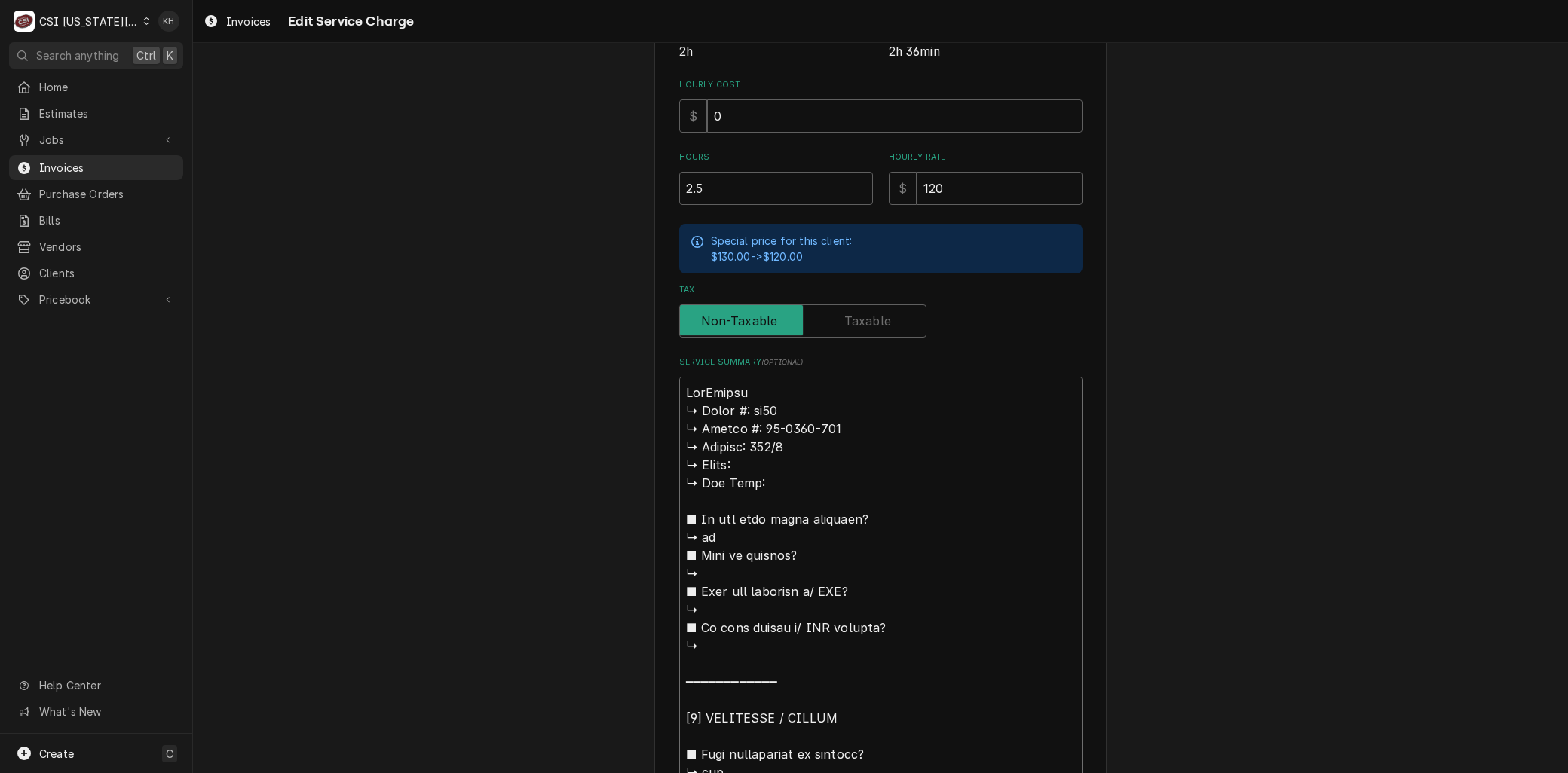
type textarea "BranHobart ↳ 𝗠𝗼𝗱𝗲𝗹 #: am15 ↳ 𝗦𝗲𝗿𝗶𝗮𝗹 #: 23-1139-752 ↳ 𝗩𝗼𝗹𝘁𝗮𝗴𝗲: 208/3 ↳ 𝗣𝗵𝗮𝘀𝗲: ↳ …"
type textarea "x"
type textarea "BrandHobart ↳ 𝗠𝗼𝗱𝗲𝗹 #: am15 ↳ 𝗦𝗲𝗿𝗶𝗮𝗹 #: 23-1139-752 ↳ 𝗩𝗼𝗹𝘁𝗮𝗴𝗲: 208/3 ↳ 𝗣𝗵𝗮𝘀𝗲: ↳…"
type textarea "x"
type textarea "Brand: Hobart ↳ 𝗠𝗼𝗱𝗲𝗹 #: am15 ↳ 𝗦𝗲𝗿𝗶𝗮𝗹 #: 23-1139-752 ↳ 𝗩𝗼𝗹𝘁𝗮𝗴𝗲: 208/3 ↳ 𝗣𝗵𝗮𝘀𝗲:…"
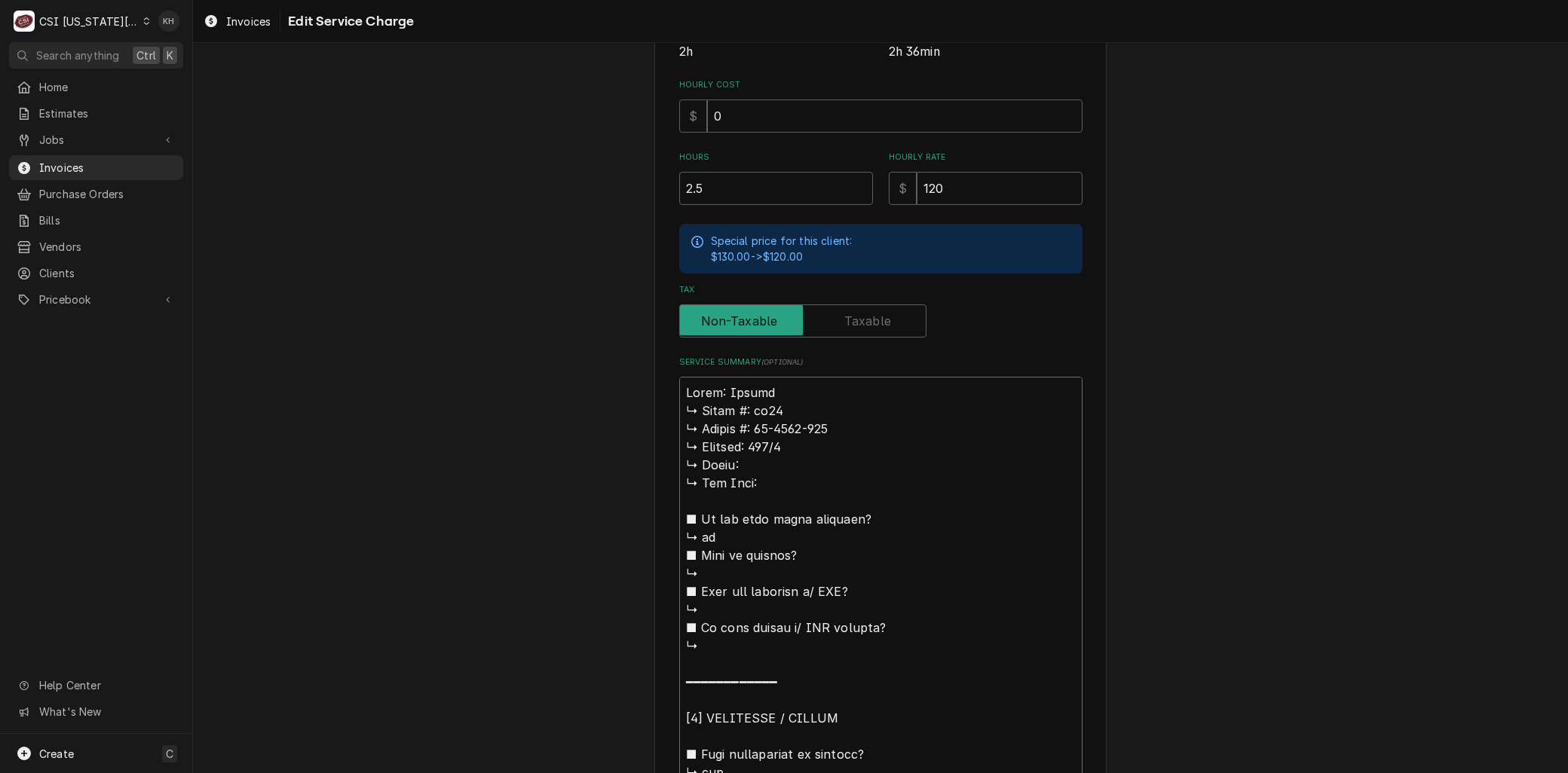
type textarea "x"
type textarea "Brand: Hobart 𝗠𝗼𝗱𝗲𝗹 #: am15 ↳ 𝗦𝗲𝗿𝗶𝗮𝗹 #: 23-1139-752 ↳ 𝗩𝗼𝗹𝘁𝗮𝗴𝗲: 208/3 ↳ 𝗣𝗵𝗮𝘀𝗲: ↳…"
type textarea "x"
type textarea "Brand: Hobart 𝗠𝗼𝗱𝗲𝗹 #: am15 ↳ 𝗦𝗲𝗿𝗶𝗮𝗹 #: 23-1139-752 ↳ 𝗩𝗼𝗹𝘁𝗮𝗴𝗲: 208/3 ↳ 𝗣𝗵𝗮𝘀𝗲: ↳…"
type textarea "x"
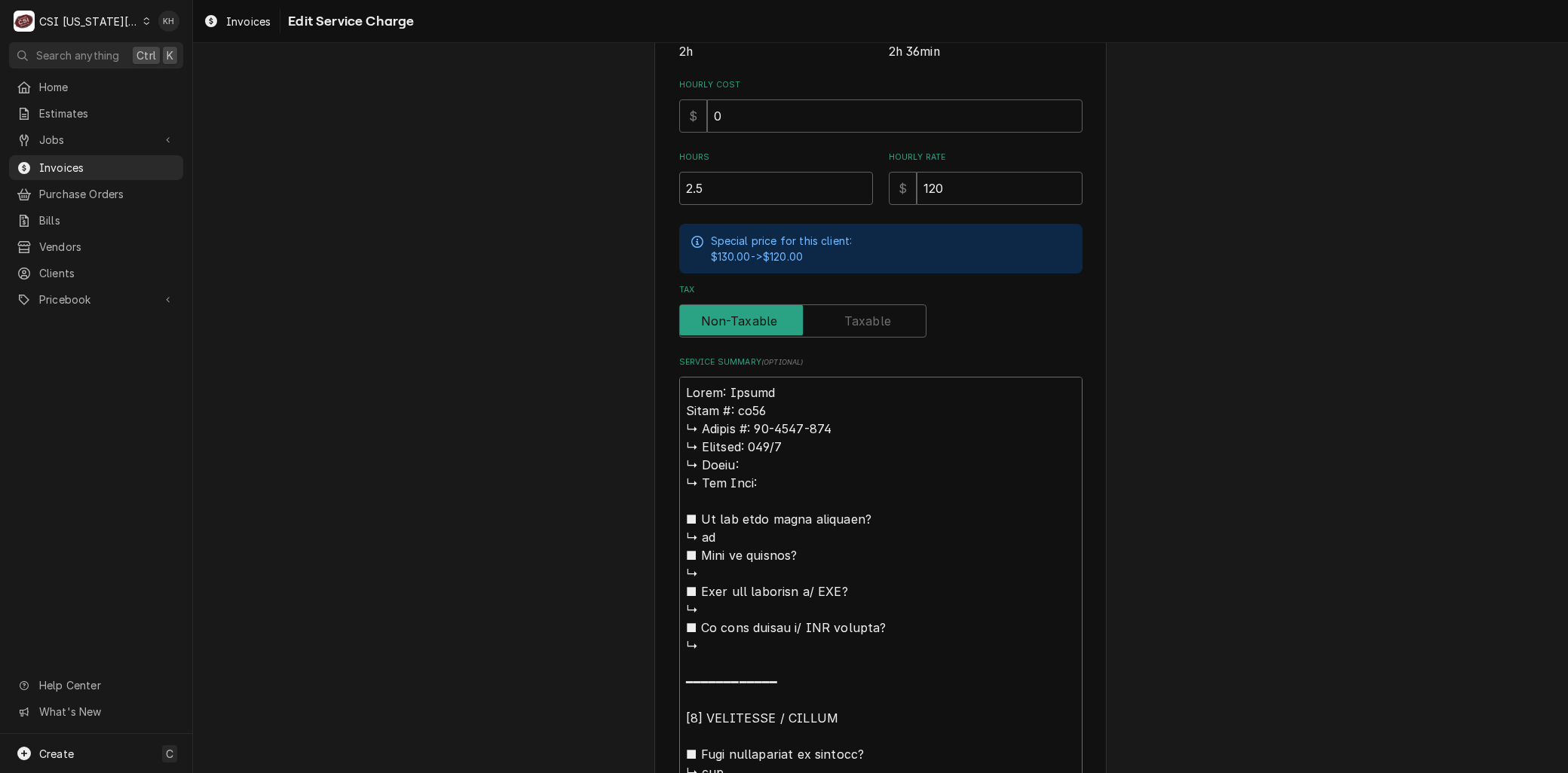
type textarea "Brand: Hobart 𝗼𝗱𝗲𝗹 #: am15 ↳ 𝗦𝗲𝗿𝗶𝗮𝗹 #: 23-1139-752 ↳ 𝗩𝗼𝗹𝘁𝗮𝗴𝗲: 208/3 ↳ 𝗣𝗵𝗮𝘀𝗲: ↳ …"
type textarea "x"
type textarea "Brand: Hobart 𝗱𝗲𝗹 #: am15 ↳ 𝗦𝗲𝗿𝗶𝗮𝗹 #: 23-1139-752 ↳ 𝗩𝗼𝗹𝘁𝗮𝗴𝗲: 208/3 ↳ 𝗣𝗵𝗮𝘀𝗲: ↳ 𝗚…"
type textarea "x"
type textarea "Brand: Hobart 𝗲𝗹 #: am15 ↳ 𝗦𝗲𝗿𝗶𝗮𝗹 #: 23-1139-752 ↳ 𝗩𝗼𝗹𝘁𝗮𝗴𝗲: 208/3 ↳ 𝗣𝗵𝗮𝘀𝗲: ↳ 𝗚𝗮…"
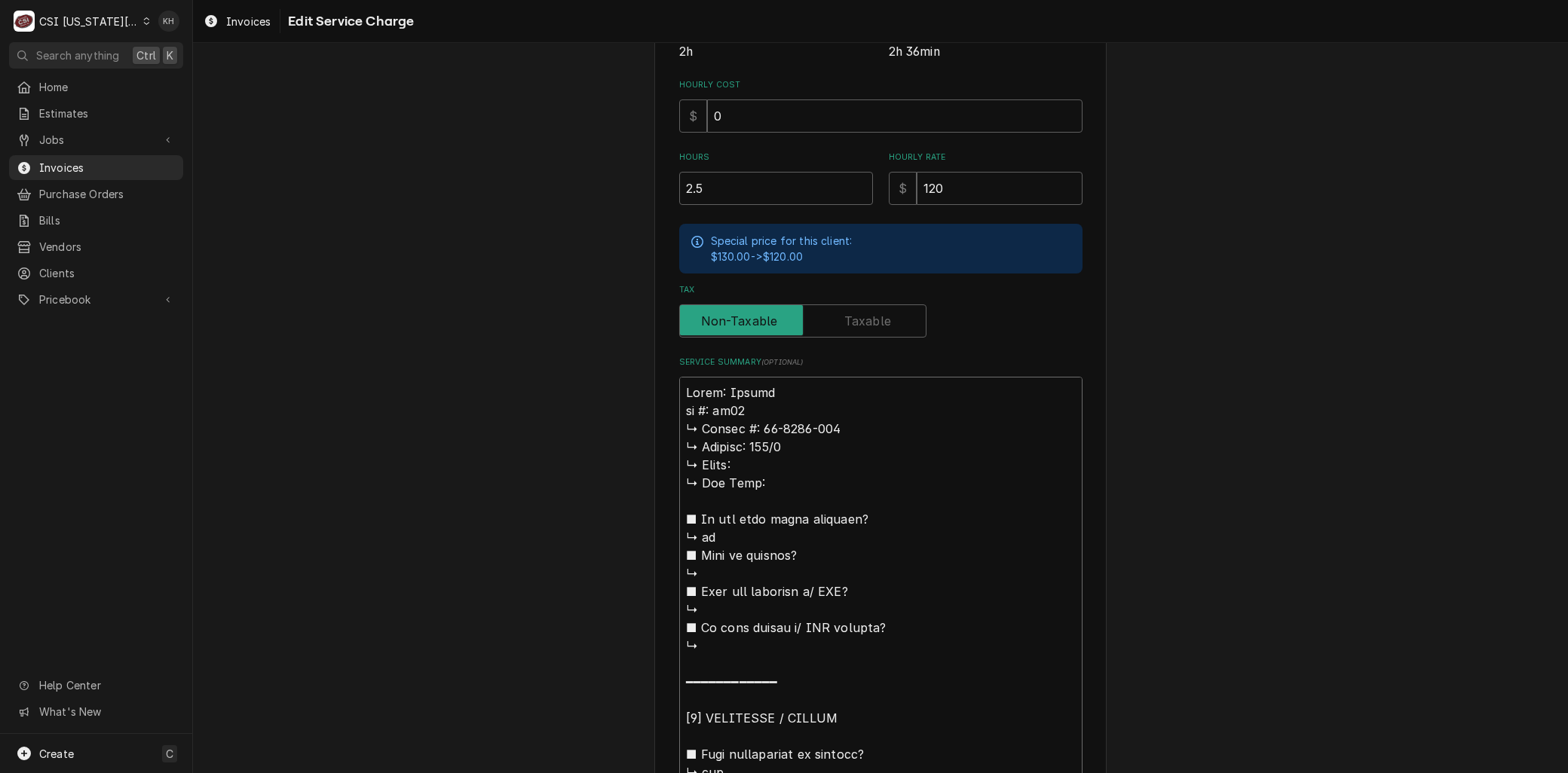
type textarea "x"
type textarea "Brand: Hobart 𝗹 #: am15 ↳ 𝗦𝗲𝗿𝗶𝗮𝗹 #: 23-1139-752 ↳ 𝗩𝗼𝗹𝘁𝗮𝗴𝗲: 208/3 ↳ 𝗣𝗵𝗮𝘀𝗲: ↳ 𝗚𝗮𝘀…"
type textarea "x"
type textarea "Brand: Hobart #: am15 ↳ 𝗦𝗲𝗿𝗶𝗮𝗹 #: 23-1139-752 ↳ 𝗩𝗼𝗹𝘁𝗮𝗴𝗲: 208/3 ↳ 𝗣𝗵𝗮𝘀𝗲: ↳ 𝗚𝗮𝘀 𝗧…"
type textarea "x"
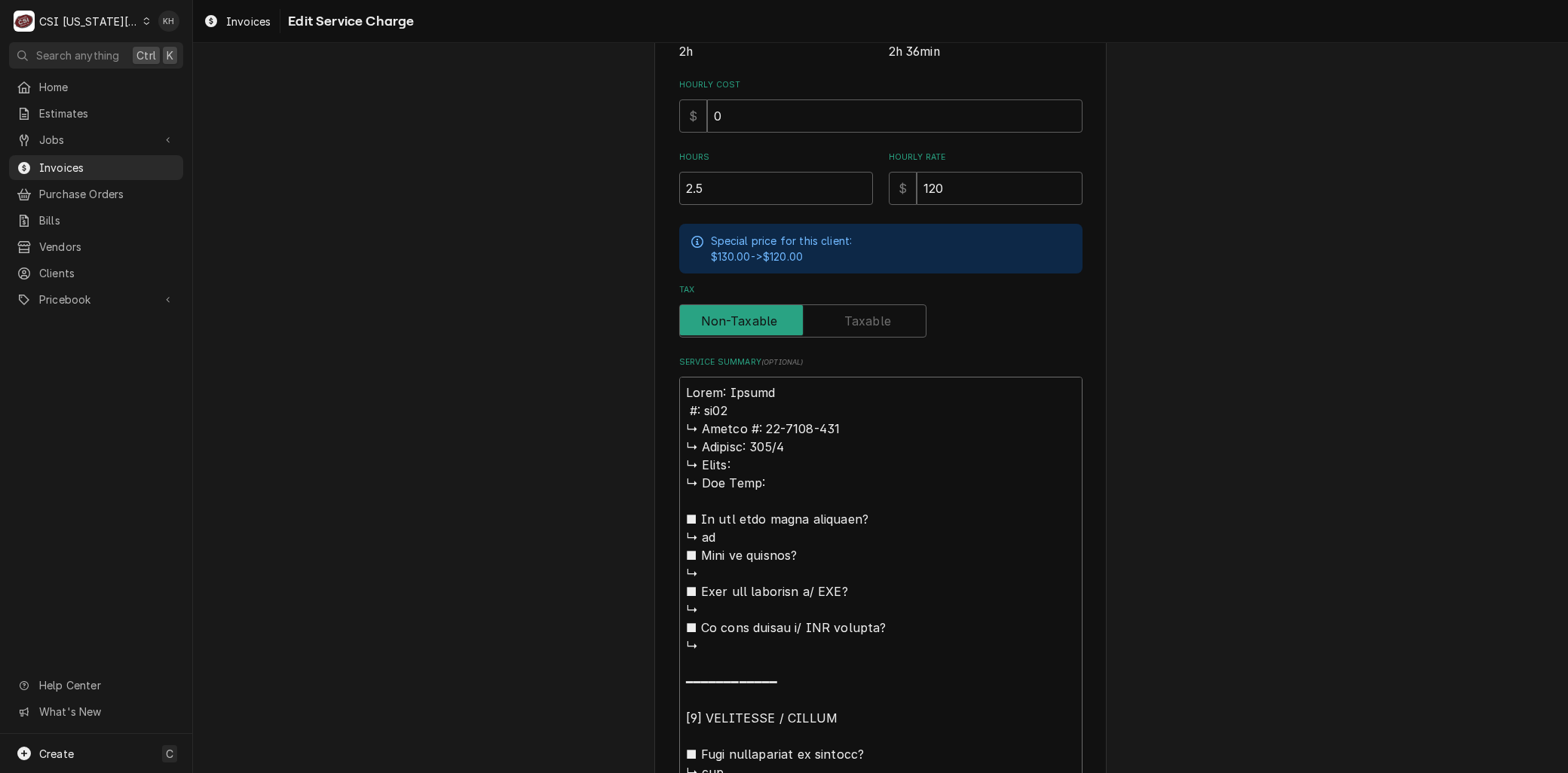
type textarea "Brand: Hobart #: am15 ↳ 𝗦𝗲𝗿𝗶𝗮𝗹 #: 23-1139-752 ↳ 𝗩𝗼𝗹𝘁𝗮𝗴𝗲: 208/3 ↳ 𝗣𝗵𝗮𝘀𝗲: ↳ 𝗚𝗮𝘀 𝗧…"
type textarea "x"
type textarea "Brand: Hobart : am15 ↳ 𝗦𝗲𝗿𝗶𝗮𝗹 #: 23-1139-752 ↳ 𝗩𝗼𝗹𝘁𝗮𝗴𝗲: 208/3 ↳ 𝗣𝗵𝗮𝘀𝗲: ↳ 𝗚𝗮𝘀 𝗧𝘆…"
type textarea "x"
type textarea "Brand: Hobart am15 ↳ 𝗦𝗲𝗿𝗶𝗮𝗹 #: 23-1139-752 ↳ 𝗩𝗼𝗹𝘁𝗮𝗴𝗲: 208/3 ↳ 𝗣𝗵𝗮𝘀𝗲: ↳ 𝗚𝗮𝘀 𝗧𝘆𝗽𝗲…"
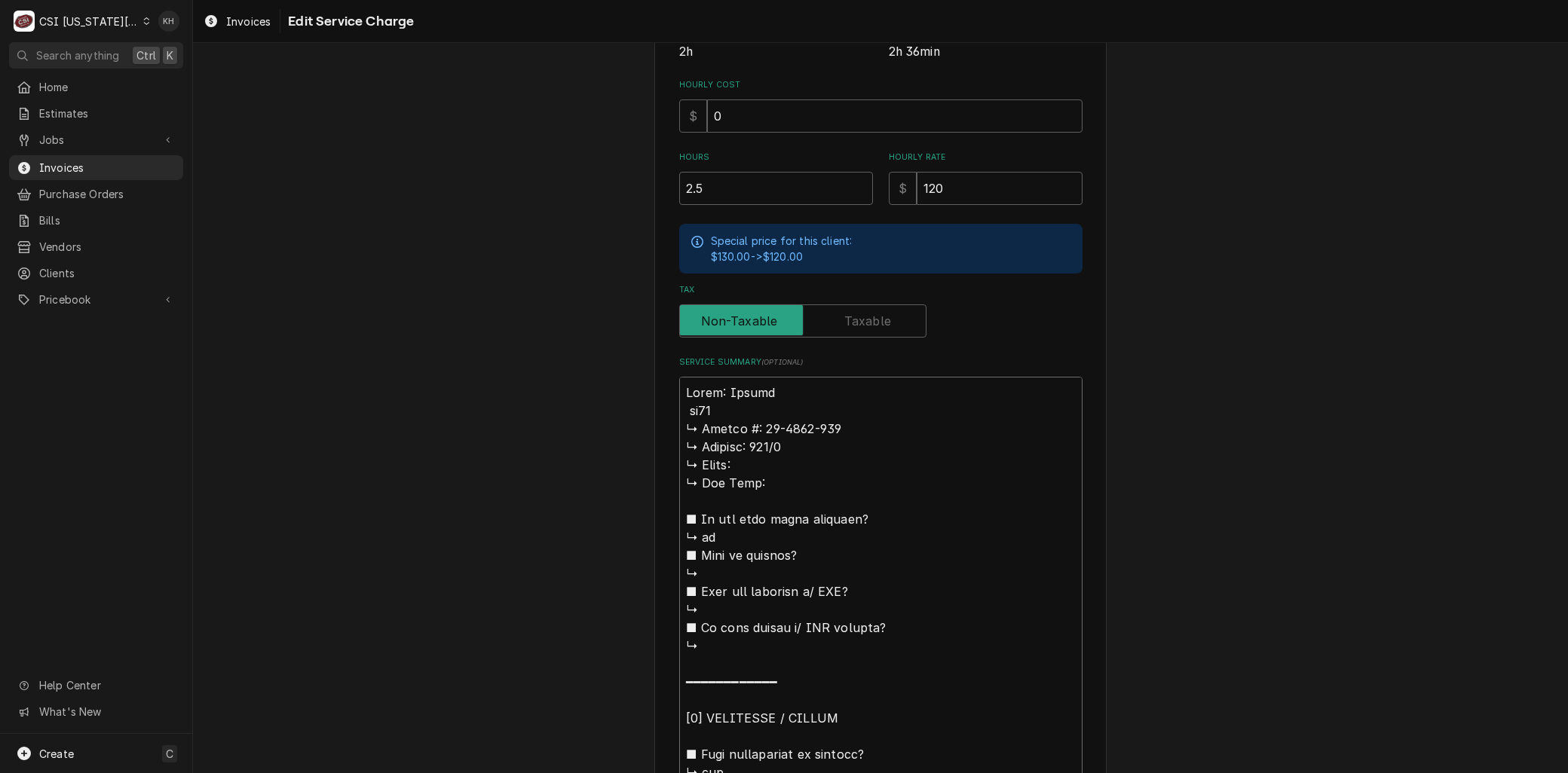
type textarea "x"
type textarea "Brand: Hobart M am15 ↳ 𝗦𝗲𝗿𝗶𝗮𝗹 #: 23-1139-752 ↳ 𝗩𝗼𝗹𝘁𝗮𝗴𝗲: 208/3 ↳ 𝗣𝗵𝗮𝘀𝗲: ↳ 𝗚𝗮𝘀 𝗧𝘆…"
type textarea "x"
type textarea "Brand: Hobart Mo am15 ↳ 𝗦𝗲𝗿𝗶𝗮𝗹 #: 23-1139-752 ↳ 𝗩𝗼𝗹𝘁𝗮𝗴𝗲: 208/3 ↳ 𝗣𝗵𝗮𝘀𝗲: ↳ 𝗚𝗮𝘀 𝗧…"
type textarea "x"
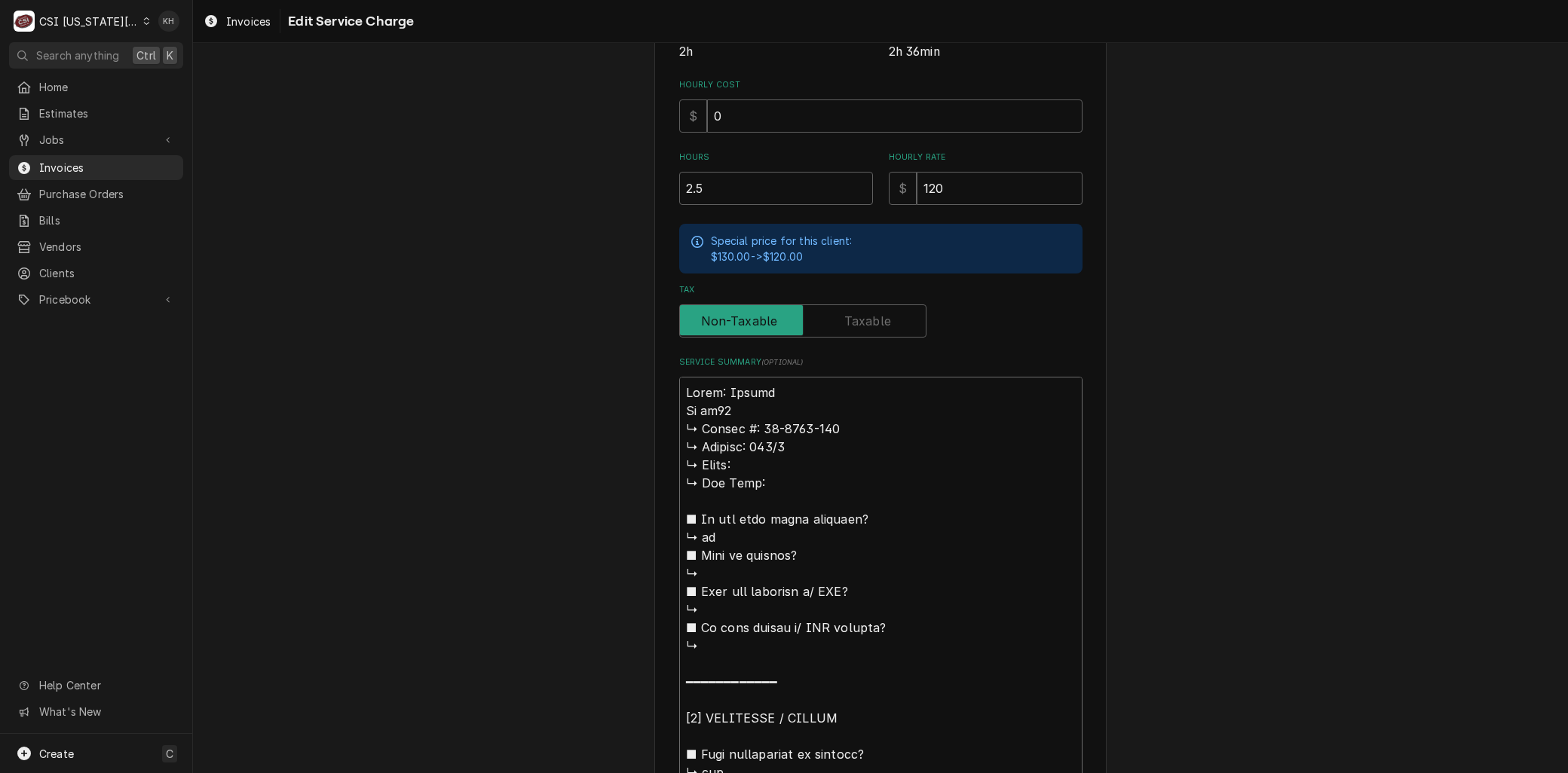
type textarea "Brand: Hobart Mod am15 ↳ 𝗦𝗲𝗿𝗶𝗮𝗹 #: 23-1139-752 ↳ 𝗩𝗼𝗹𝘁𝗮𝗴𝗲: 208/3 ↳ 𝗣𝗵𝗮𝘀𝗲: ↳ 𝗚𝗮𝘀 …"
type textarea "x"
type textarea "Brand: Hobart Model am15 ↳ 𝗦𝗲𝗿𝗶𝗮𝗹 #: 23-1139-752 ↳ 𝗩𝗼𝗹𝘁𝗮𝗴𝗲: 208/3 ↳ 𝗣𝗵𝗮𝘀𝗲: ↳ 𝗚𝗮…"
type textarea "x"
type textarea "Brand: Hobart Model: am15 ↳ 𝗦𝗲𝗿𝗶𝗮𝗹 #: 23-1139-752 ↳ 𝗩𝗼𝗹𝘁𝗮𝗴𝗲: 208/3 ↳ 𝗣𝗵𝗮𝘀𝗲: ↳ 𝗚…"
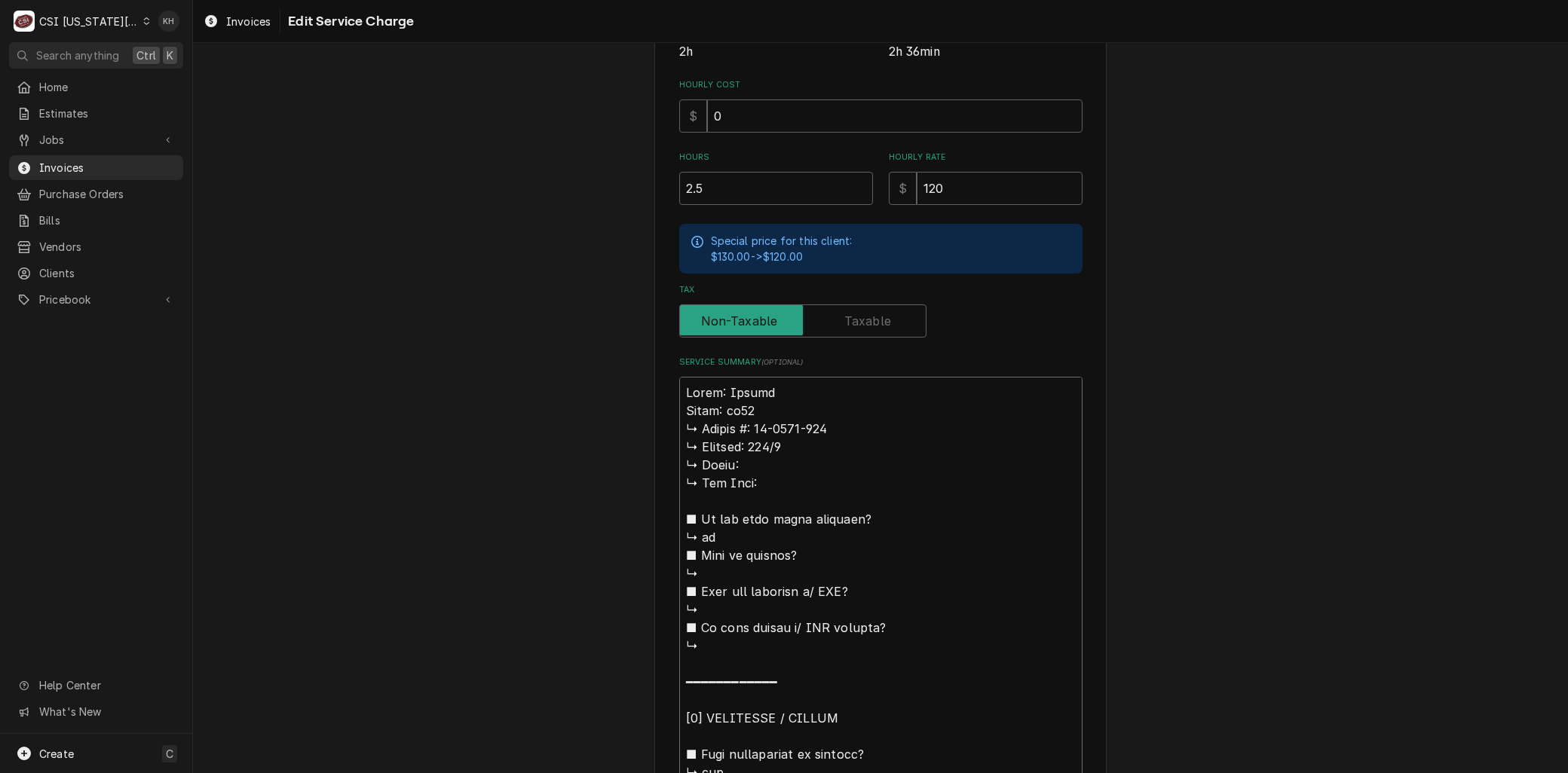
type textarea "x"
type textarea "Brand: Hobart Model: am15 𝗦𝗲𝗿𝗶𝗮𝗹 #: 23-1139-752 ↳ 𝗩𝗼𝗹𝘁𝗮𝗴𝗲: 208/3 ↳ 𝗣𝗵𝗮𝘀𝗲: ↳ 𝗚𝗮𝘀…"
type textarea "x"
type textarea "Brand: Hobart Model: am15 𝗦𝗲𝗿𝗶𝗮𝗹 #: 23-1139-752 ↳ 𝗩𝗼𝗹𝘁𝗮𝗴𝗲: 208/3 ↳ 𝗣𝗵𝗮𝘀𝗲: ↳ 𝗚𝗮𝘀…"
type textarea "x"
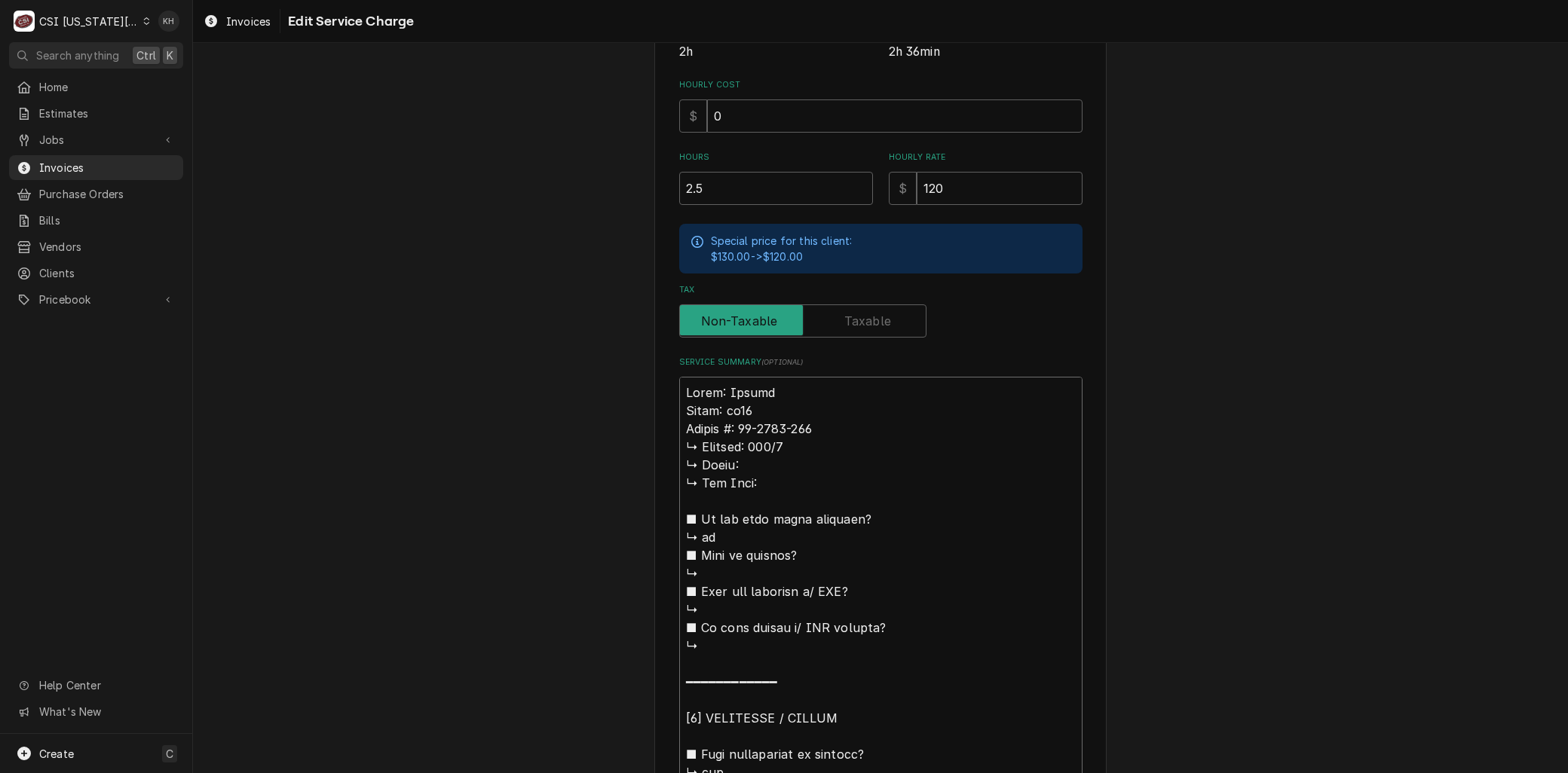
type textarea "Brand: Hobart Model: am15 𝗲𝗿𝗶𝗮𝗹 #: 23-1139-752 ↳ 𝗩𝗼𝗹𝘁𝗮𝗴𝗲: 208/3 ↳ 𝗣𝗵𝗮𝘀𝗲: ↳ 𝗚𝗮𝘀 …"
type textarea "x"
type textarea "Brand: Hobart Model: am15 𝗿𝗶𝗮𝗹 #: 23-1139-752 ↳ 𝗩𝗼𝗹𝘁𝗮𝗴𝗲: 208/3 ↳ 𝗣𝗵𝗮𝘀𝗲: ↳ 𝗚𝗮𝘀 𝗧…"
type textarea "x"
type textarea "Brand: Hobart Model: am15 𝗶𝗮𝗹 #: 23-1139-752 ↳ 𝗩𝗼𝗹𝘁𝗮𝗴𝗲: 208/3 ↳ 𝗣𝗵𝗮𝘀𝗲: ↳ 𝗚𝗮𝘀 𝗧𝘆…"
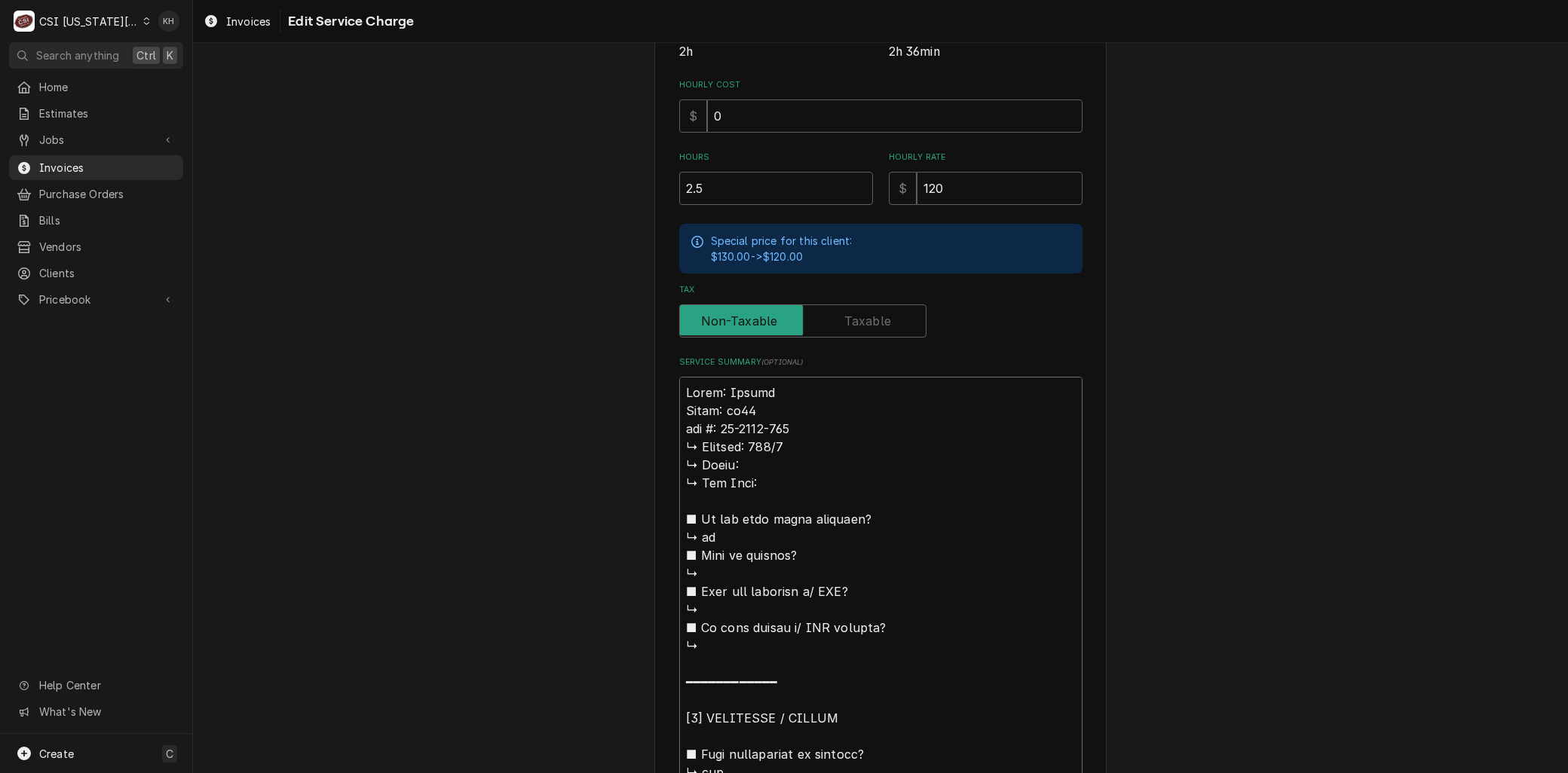
type textarea "x"
type textarea "Brand: Hobart Model: am15 𝗮𝗹 #: 23-1139-752 ↳ 𝗩𝗼𝗹𝘁𝗮𝗴𝗲: 208/3 ↳ 𝗣𝗵𝗮𝘀𝗲: ↳ 𝗚𝗮𝘀 𝗧𝘆𝗽…"
type textarea "x"
type textarea "Brand: Hobart Model: am15 𝗹 #: 23-1139-752 ↳ 𝗩𝗼𝗹𝘁𝗮𝗴𝗲: 208/3 ↳ 𝗣𝗵𝗮𝘀𝗲: ↳ 𝗚𝗮𝘀 𝗧𝘆𝗽𝗲…"
type textarea "x"
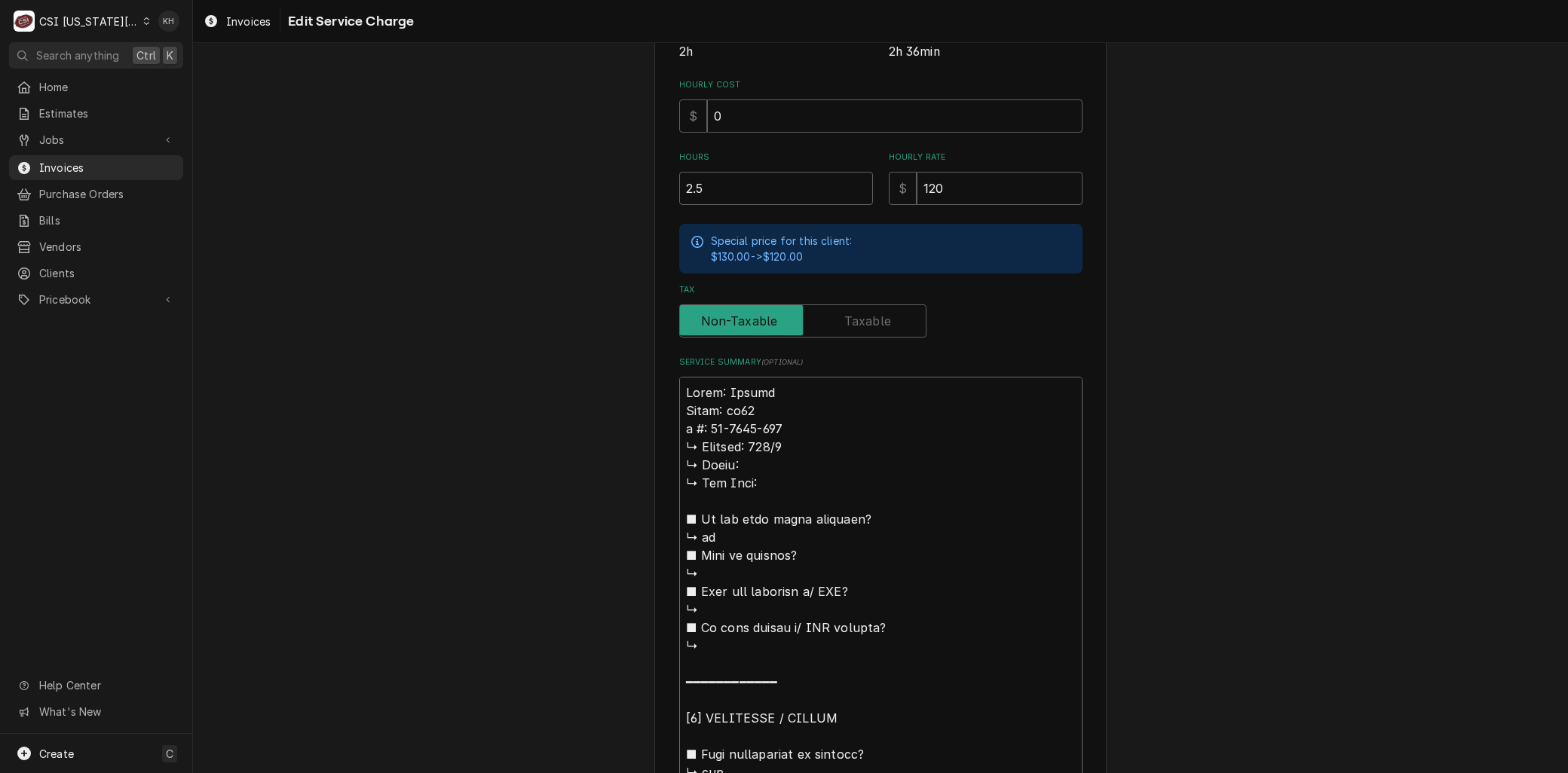
type textarea "Brand: Hobart Model: am15 #: 23-1139-752 ↳ 𝗩𝗼𝗹𝘁𝗮𝗴𝗲: 208/3 ↳ 𝗣𝗵𝗮𝘀𝗲: ↳ 𝗚𝗮𝘀 𝗧𝘆𝗽𝗲: …"
type textarea "x"
type textarea "Brand: Hobart Model: am15 #: 23-1139-752 ↳ 𝗩𝗼𝗹𝘁𝗮𝗴𝗲: 208/3 ↳ 𝗣𝗵𝗮𝘀𝗲: ↳ 𝗚𝗮𝘀 𝗧𝘆𝗽𝗲: …"
type textarea "x"
type textarea "Brand: Hobart Model: am15 : 23-1139-752 ↳ 𝗩𝗼𝗹𝘁𝗮𝗴𝗲: 208/3 ↳ 𝗣𝗵𝗮𝘀𝗲: ↳ 𝗚𝗮𝘀 𝗧𝘆𝗽𝗲: ■…"
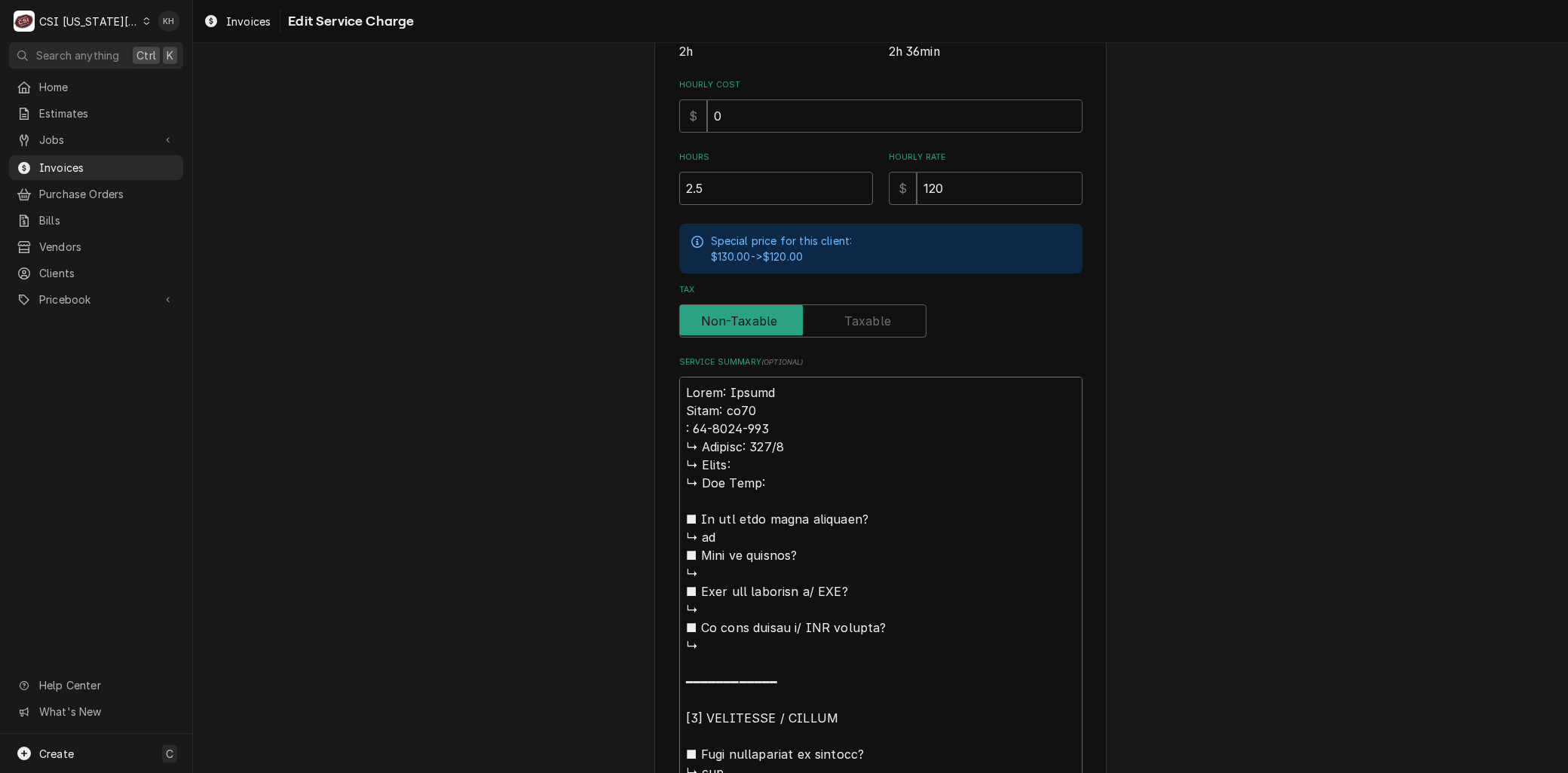
type textarea "x"
type textarea "Brand: Hobart Model: am15 S: 23-1139-752 ↳ 𝗩𝗼𝗹𝘁𝗮𝗴𝗲: 208/3 ↳ 𝗣𝗵𝗮𝘀𝗲: ↳ 𝗚𝗮𝘀 𝗧𝘆𝗽𝗲: …"
type textarea "x"
type textarea "Brand: Hobart Model: am15 Se: 23-1139-752 ↳ 𝗩𝗼𝗹𝘁𝗮𝗴𝗲: 208/3 ↳ 𝗣𝗵𝗮𝘀𝗲: ↳ 𝗚𝗮𝘀 𝗧𝘆𝗽𝗲:…"
type textarea "x"
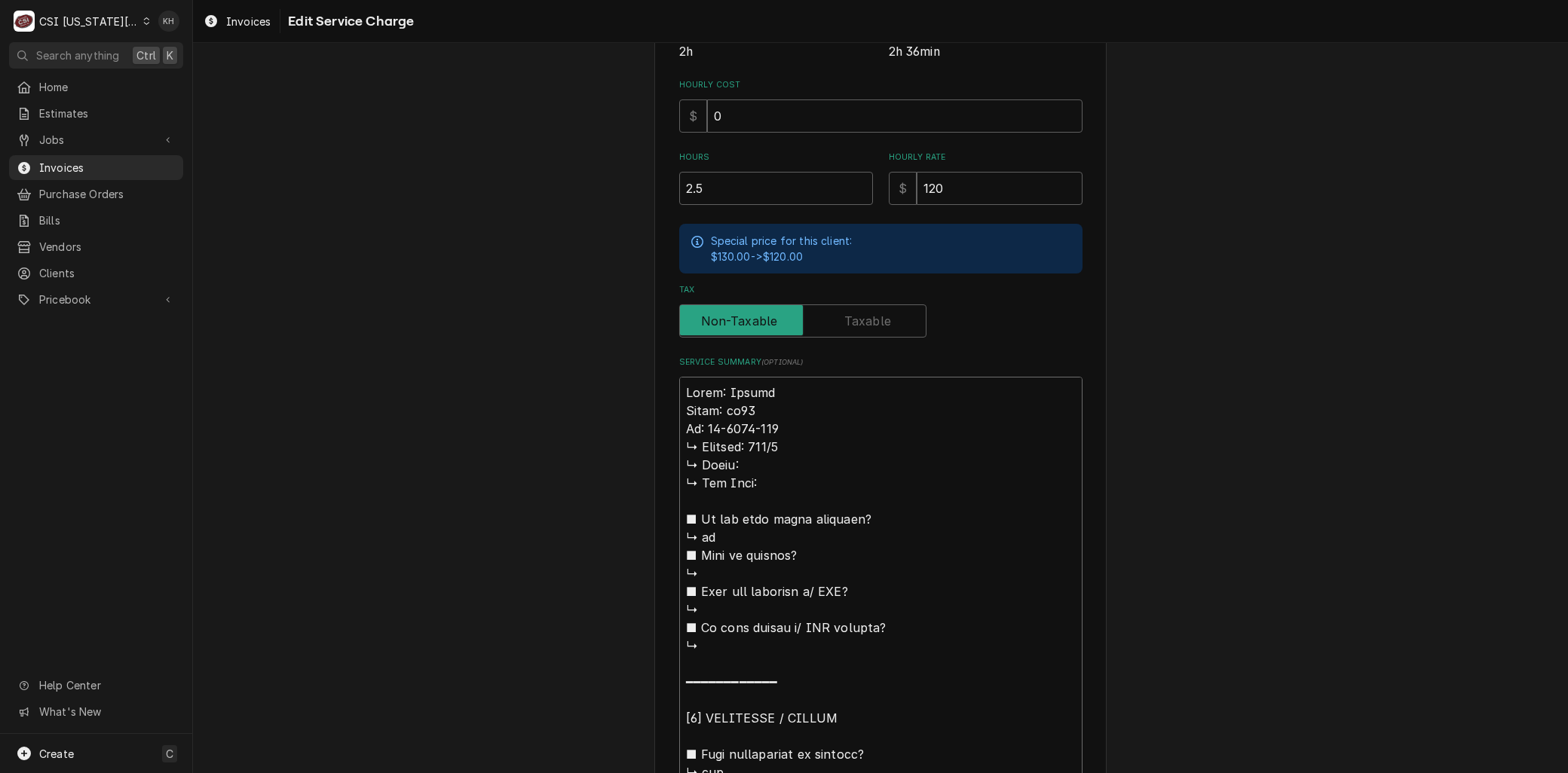
type textarea "Brand: Hobart Model: am15 Ser: 23-1139-752 ↳ 𝗩𝗼𝗹𝘁𝗮𝗴𝗲: 208/3 ↳ 𝗣𝗵𝗮𝘀𝗲: ↳ 𝗚𝗮𝘀 𝗧𝘆𝗽𝗲…"
type textarea "x"
type textarea "Brand: Hobart Model: am15 Seri: 23-1139-752 ↳ 𝗩𝗼𝗹𝘁𝗮𝗴𝗲: 208/3 ↳ 𝗣𝗵𝗮𝘀𝗲: ↳ 𝗚𝗮𝘀 𝗧𝘆𝗽…"
type textarea "x"
type textarea "Brand: Hobart Model: am15 Seria: 23-1139-752 ↳ 𝗩𝗼𝗹𝘁𝗮𝗴𝗲: 208/3 ↳ 𝗣𝗵𝗮𝘀𝗲: ↳ 𝗚𝗮𝘀 𝗧𝘆…"
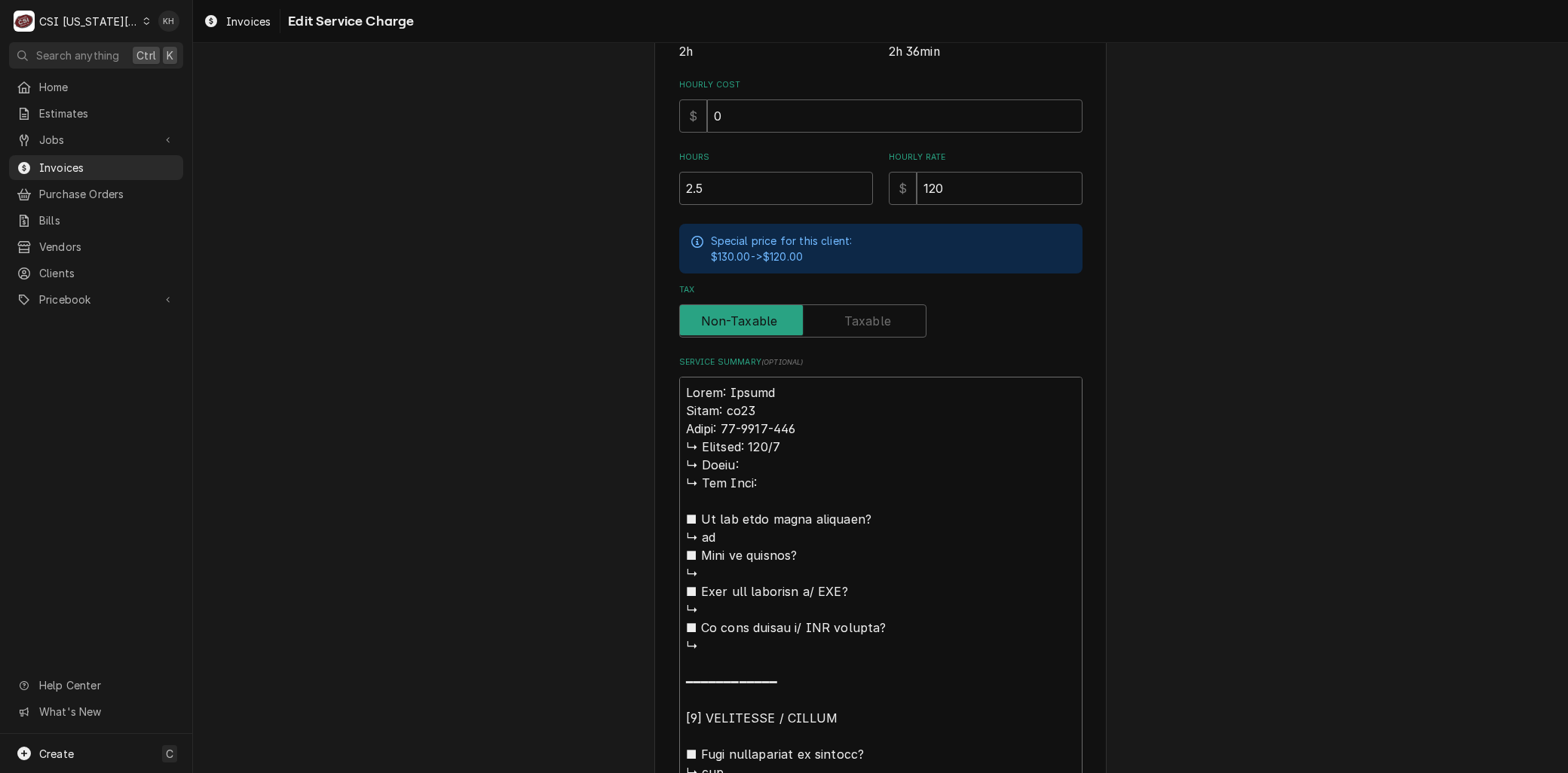
type textarea "x"
type textarea "Brand: Hobart Model: am15 Serial: 23-1139-752 ↳ 𝗩𝗼𝗹𝘁𝗮𝗴𝗲: 208/3 ↳ 𝗣𝗵𝗮𝘀𝗲: ↳ 𝗚𝗮𝘀 𝗧…"
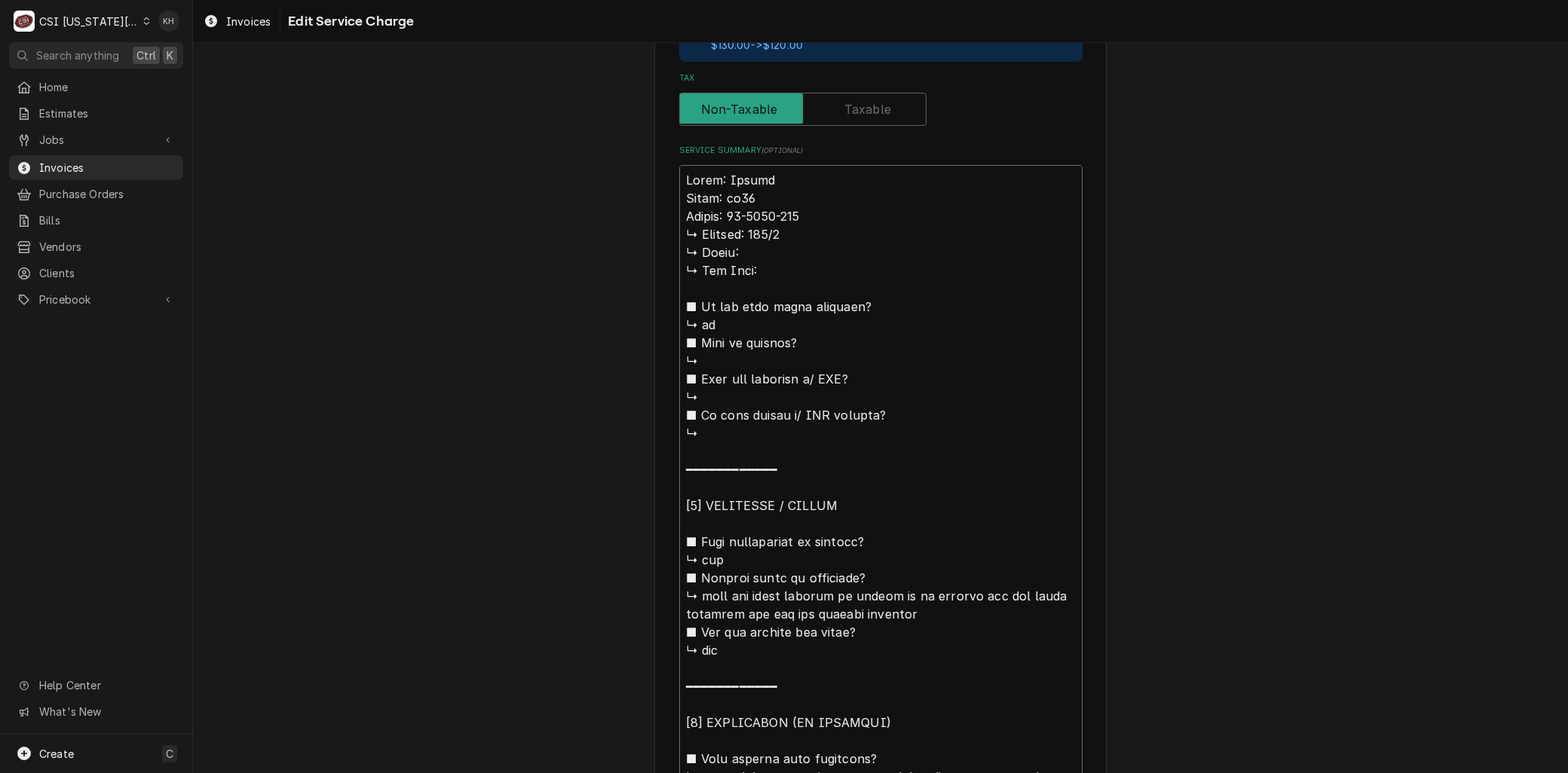
scroll to position [658, 0]
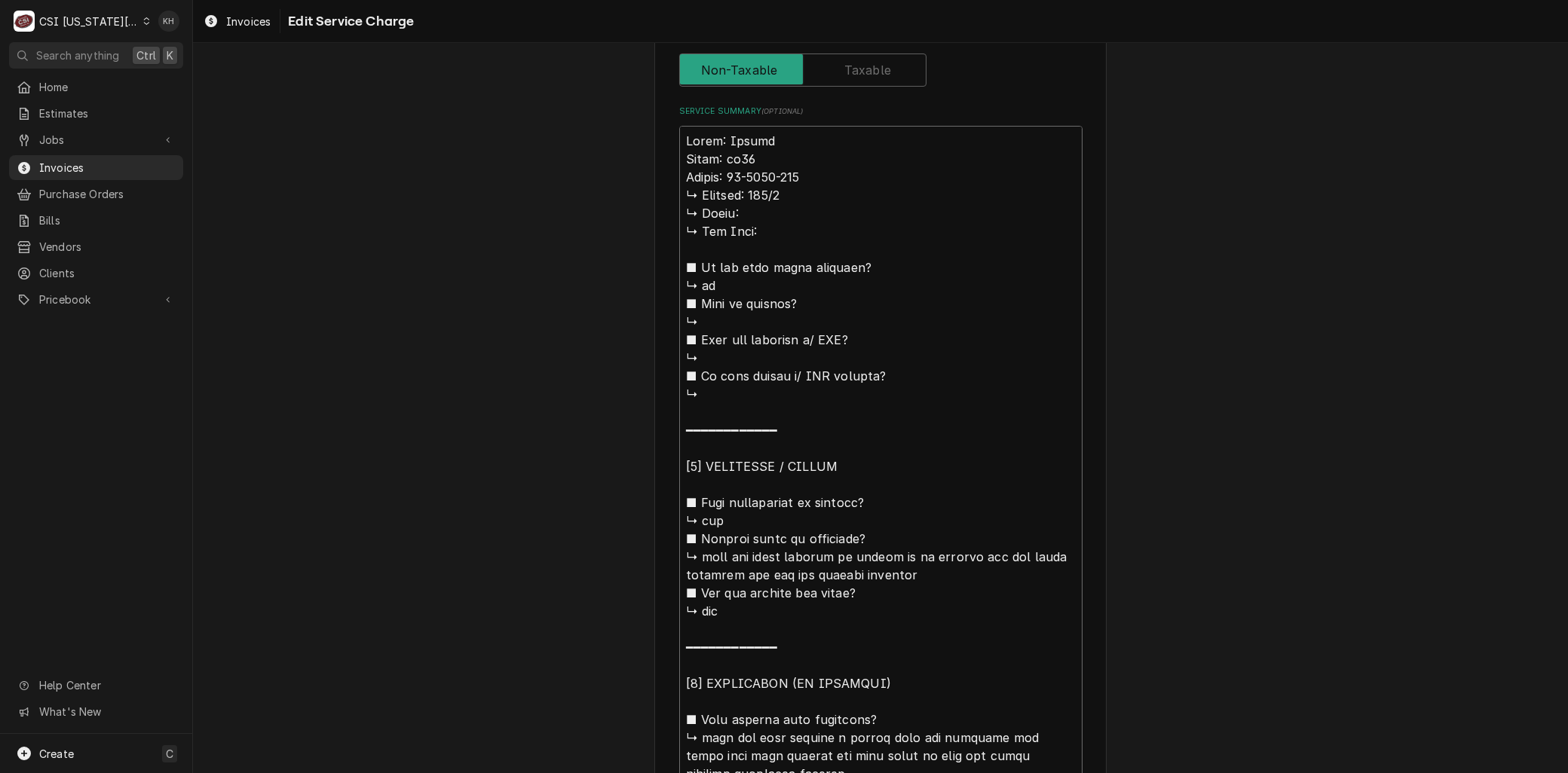
drag, startPoint x: 701, startPoint y: 552, endPoint x: 622, endPoint y: 190, distance: 370.5
click at [622, 190] on div "Use the fields below to edit this service charge Short Description 1-Labor (Ser…" at bounding box center [880, 477] width 1374 height 2152
type textarea "x"
type textarea "Brand: Hobart Model: am15 Serial: 23-1139-752 nit was still showing it needed t…"
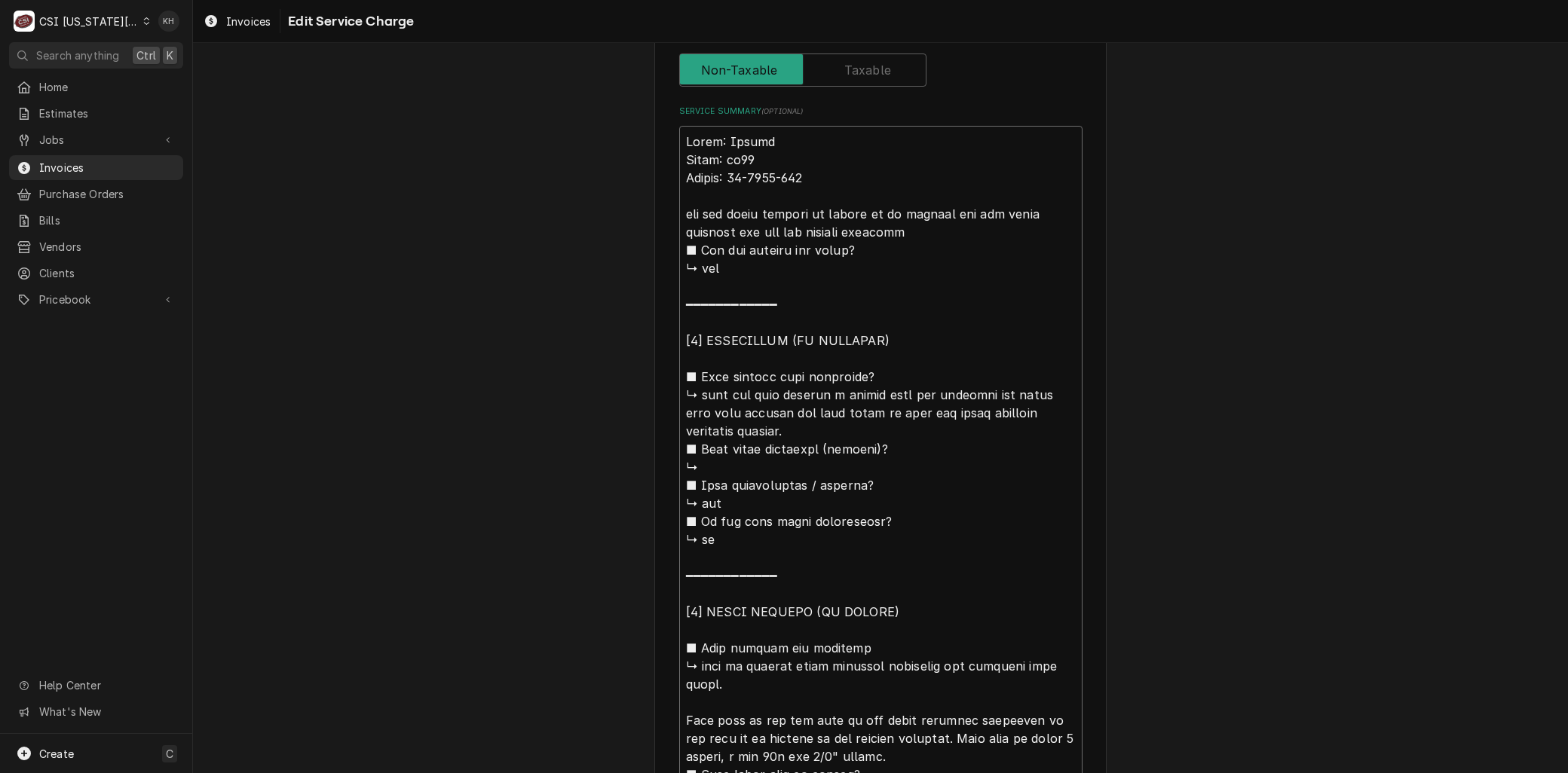
scroll to position [0, 0]
type textarea "x"
type textarea "Brand: Hobart Model: am15 Serial: 23-1139-752 nit was still showing it needed t…"
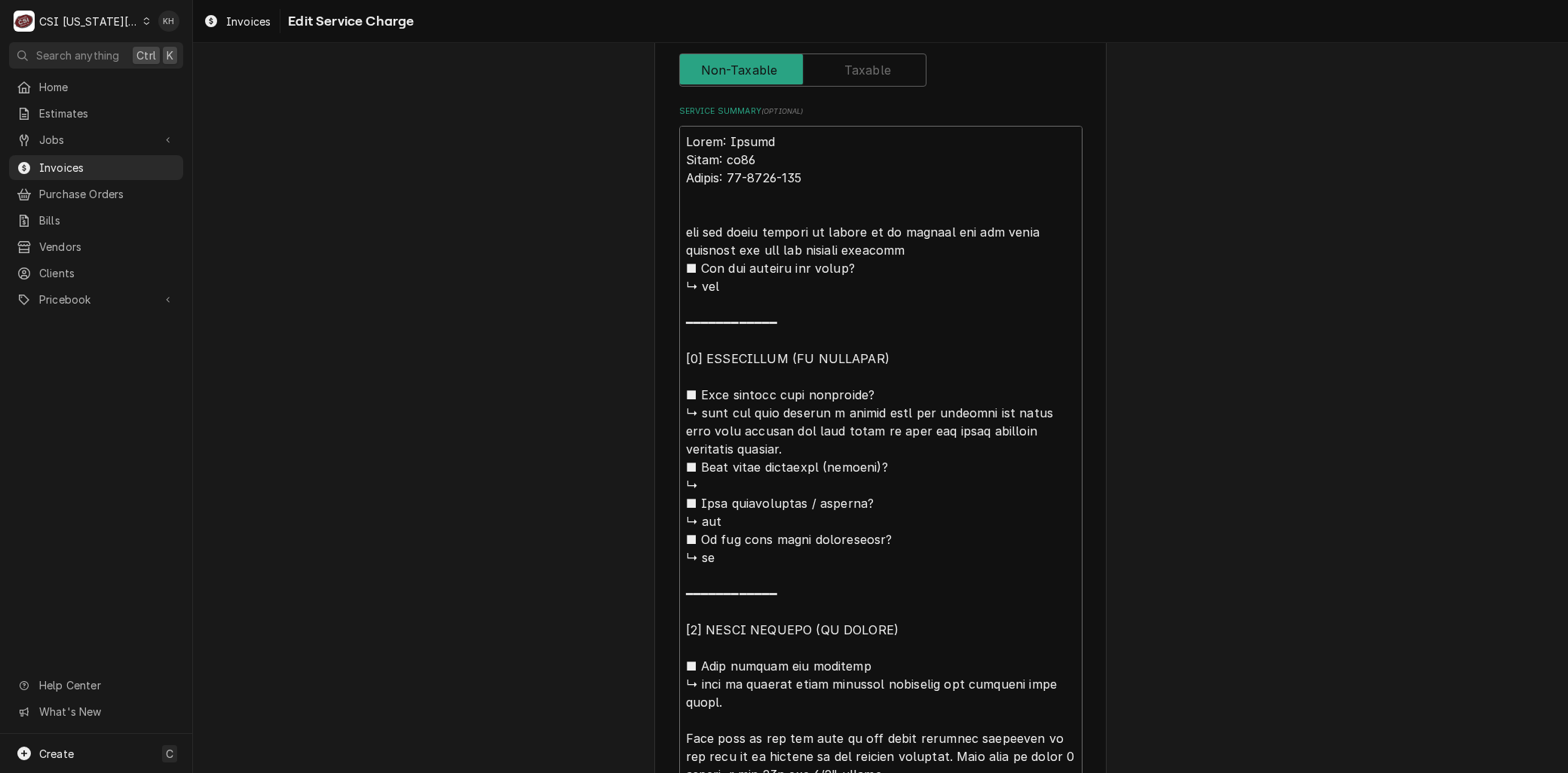
type textarea "x"
type textarea "Brand: Hobart Model: am15 Serial: 23-1139-752 Anit was still showing it needed …"
type textarea "x"
type textarea "Brand: Hobart Model: am15 Serial: 23-1139-752 Arnit was still showing it needed…"
type textarea "x"
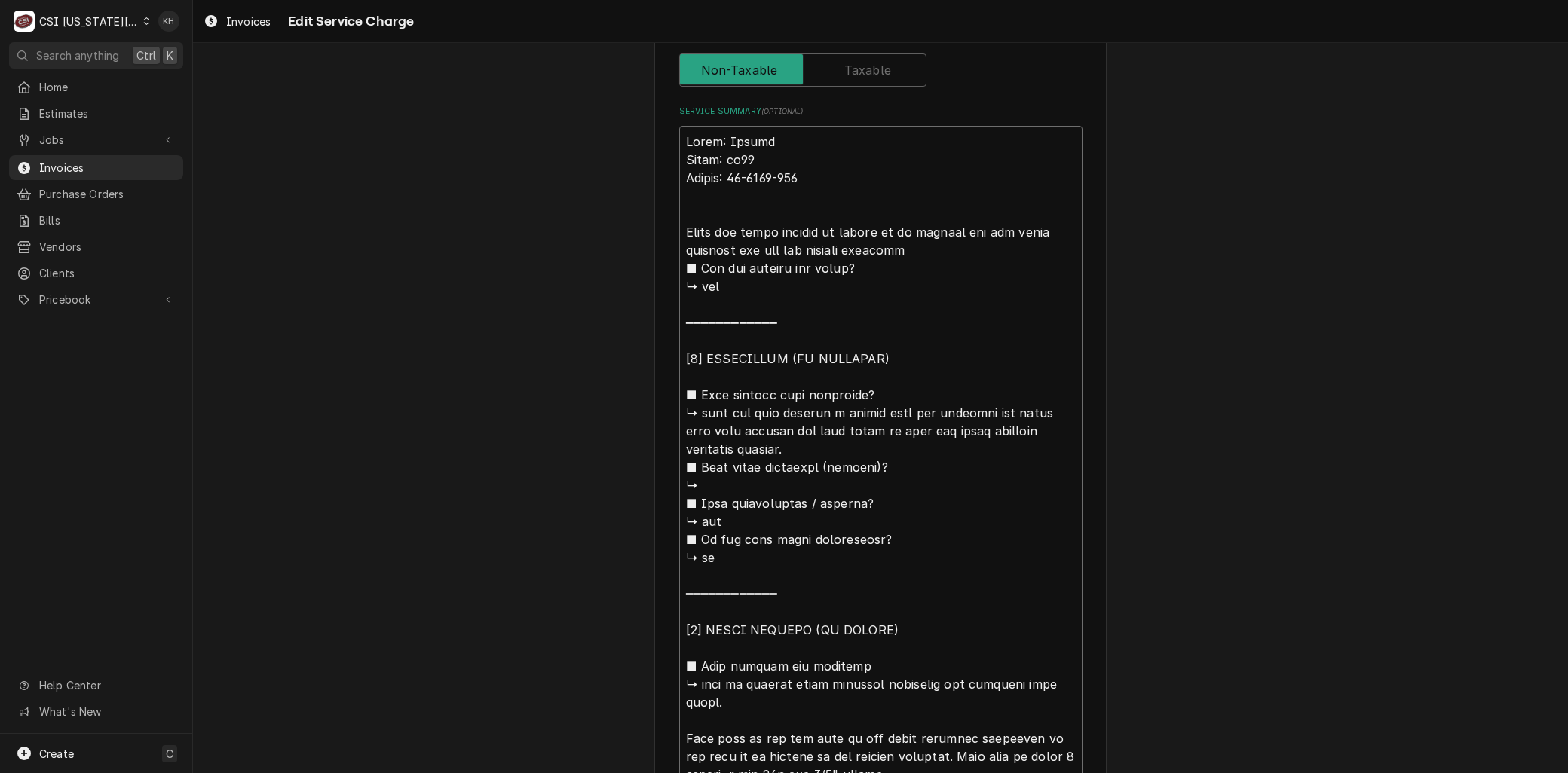
type textarea "Brand: Hobart Model: am15 Serial: 23-1139-752 Arrnit was still showing it neede…"
type textarea "x"
type textarea "Brand: Hobart Model: am15 Serial: 23-1139-752 Arrinit was still showing it need…"
type textarea "x"
type textarea "Brand: Hobart Model: am15 Serial: 23-1139-752 Arrivnit was still showing it nee…"
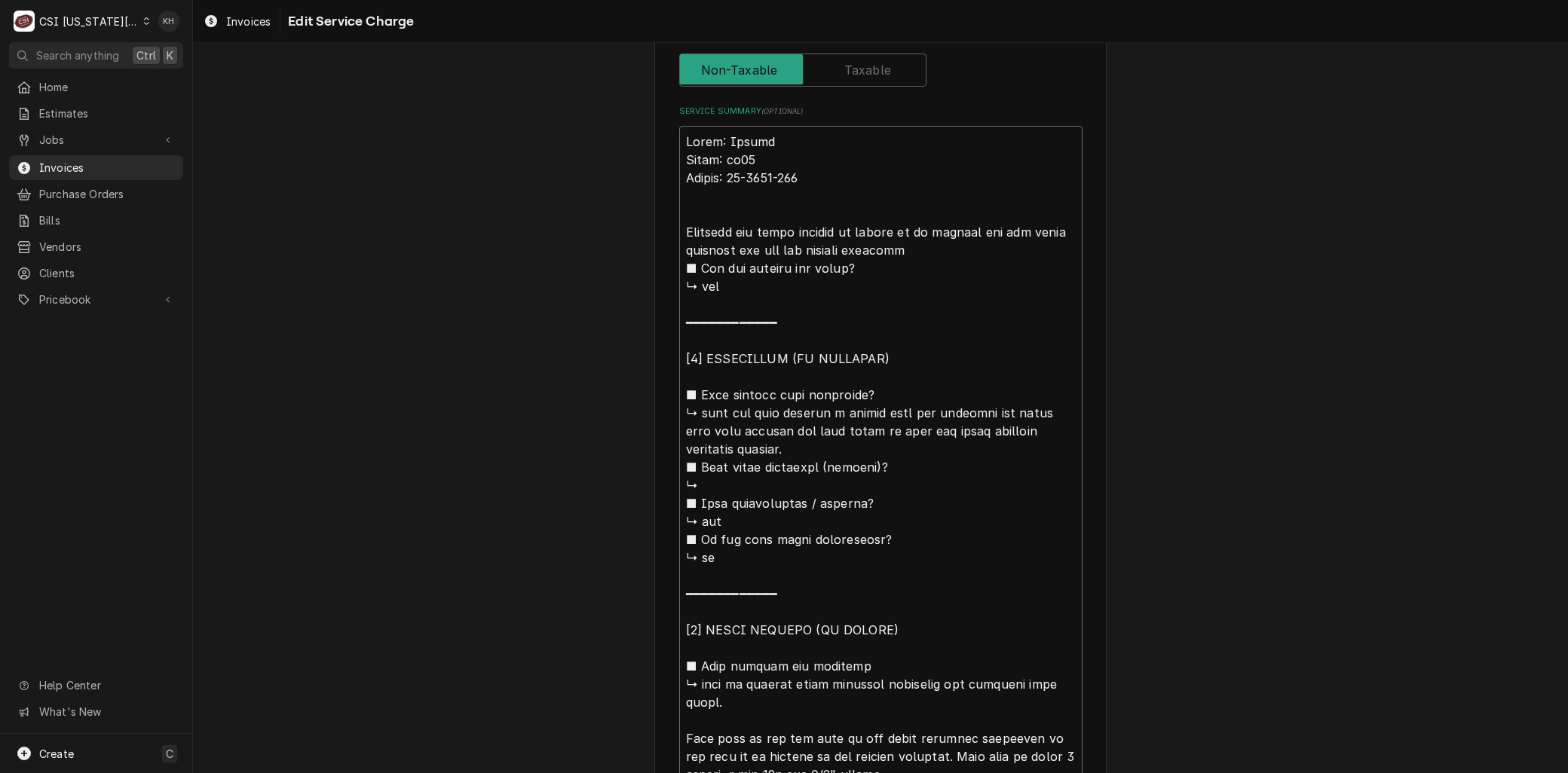
type textarea "x"
type textarea "Brand: Hobart Model: am15 Serial: 23-1139-752 Arrivenit was still showing it ne…"
type textarea "x"
type textarea "Brand: Hobart Model: am15 Serial: 23-1139-752 Arrivednit was still showing it n…"
type textarea "x"
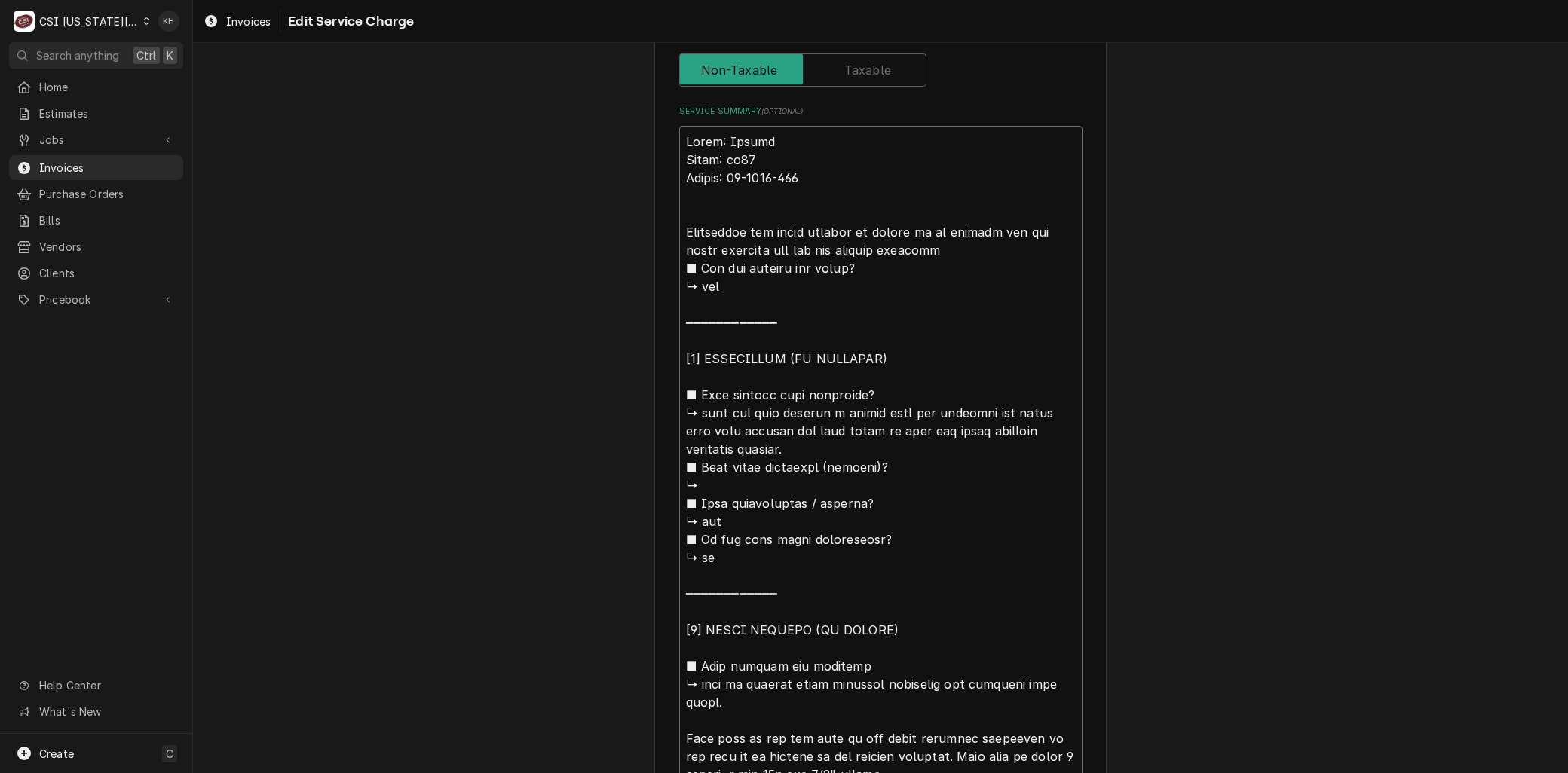
type textarea "Brand: Hobart Model: am15 Serial: 23-1139-752 Arrived nit was still showing it …"
type textarea "x"
type textarea "Brand: Hobart Model: am15 Serial: 23-1139-752 Arrived onit was still showing it…"
type textarea "x"
type textarea "Brand: Hobart Model: am15 Serial: 23-1139-752 Arrived onnit was still showing i…"
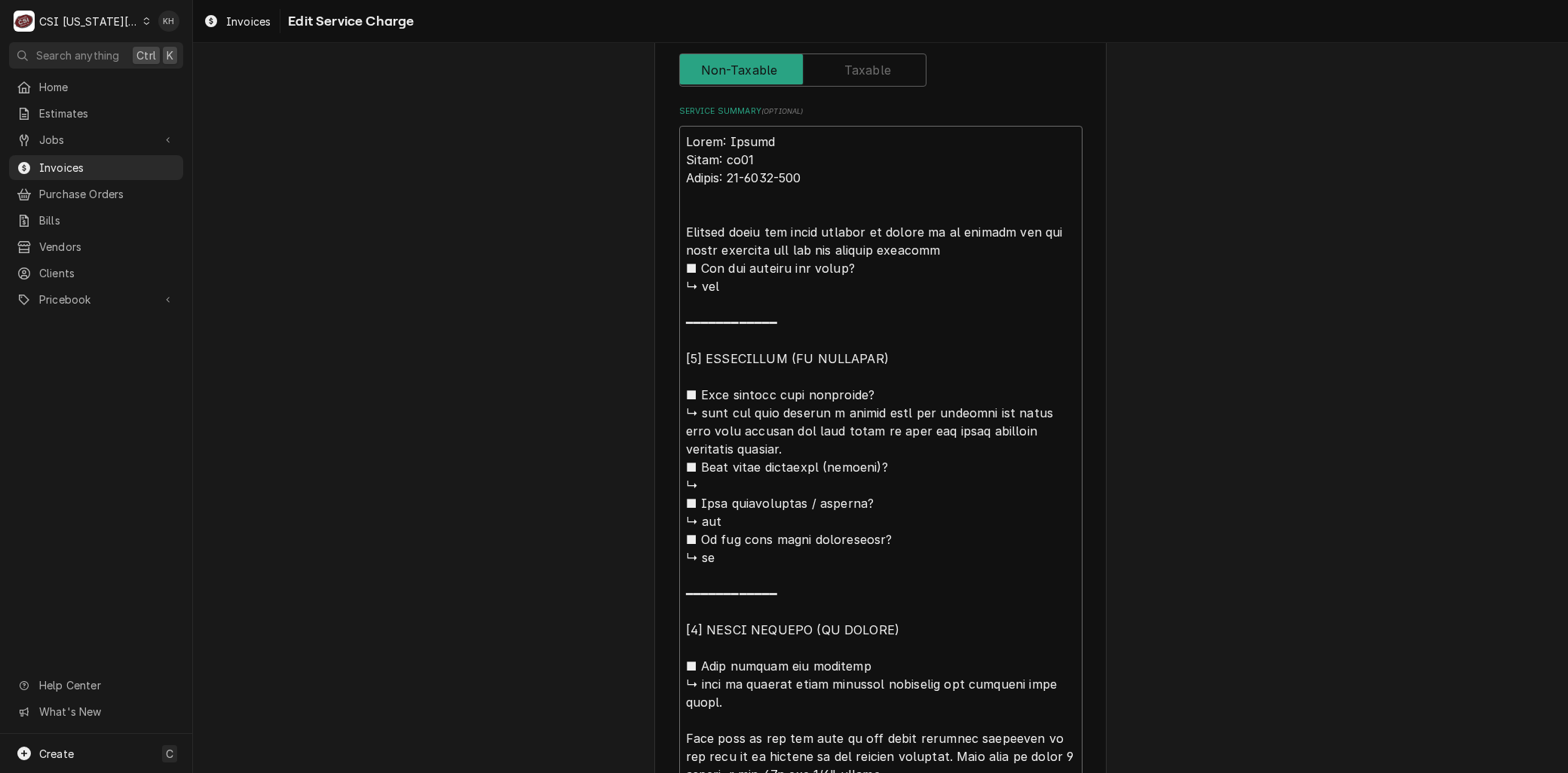
type textarea "x"
type textarea "Brand: Hobart Model: am15 Serial: 23-1139-752 Arrived on nit was still showing …"
type textarea "x"
type textarea "Brand: Hobart Model: am15 Serial: 23-1139-752 Arrived on snit was still showing…"
type textarea "x"
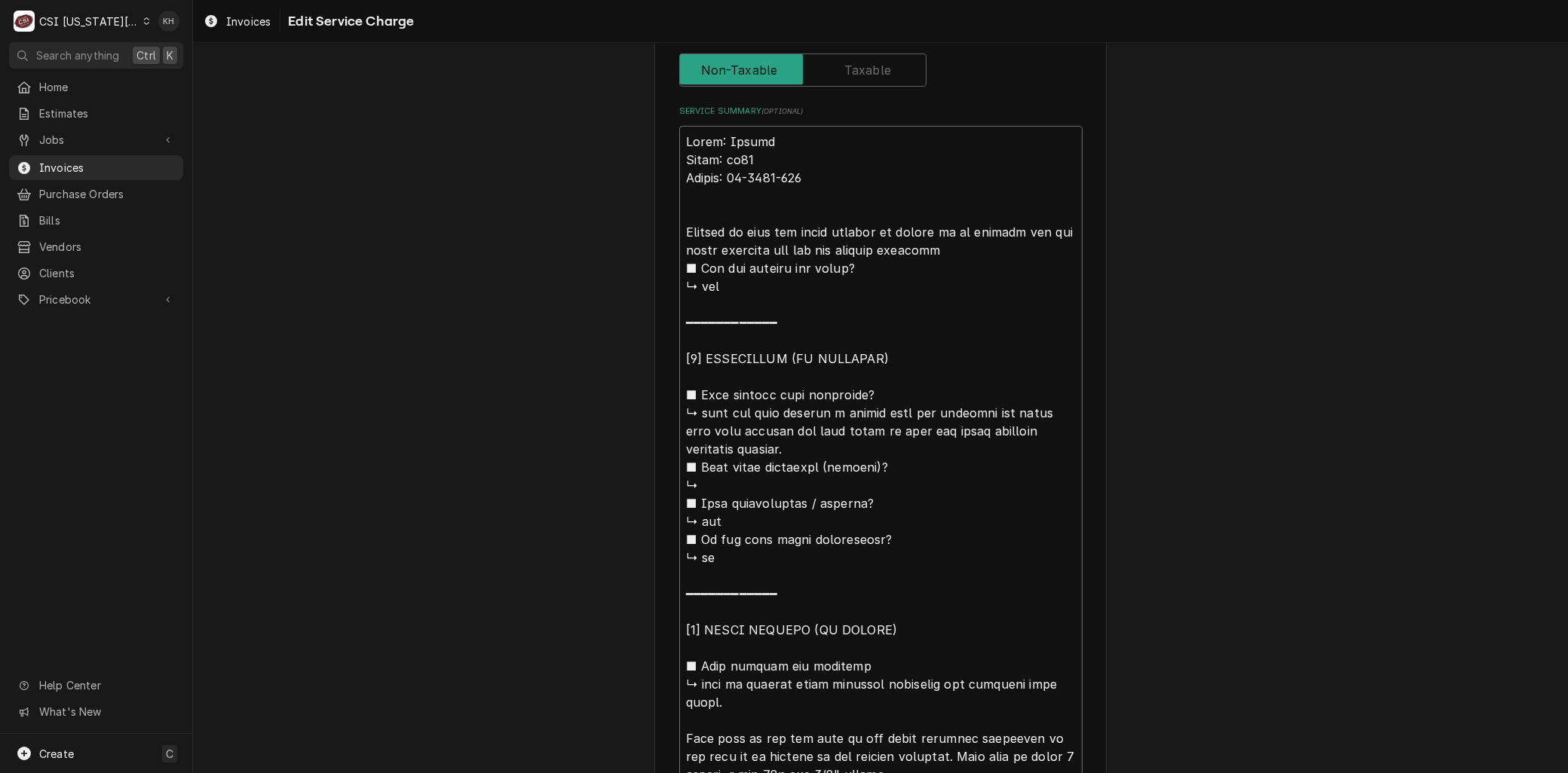
type textarea "Brand: Hobart Model: am15 Serial: 23-1139-752 Arrived on sinit was still showin…"
type textarea "x"
type textarea "Brand: Hobart Model: am15 Serial: 23-1139-752 Arrived on sitnit was still showi…"
type textarea "x"
type textarea "Brand: Hobart Model: am15 Serial: 23-1139-752 Arrived on sitenit was still show…"
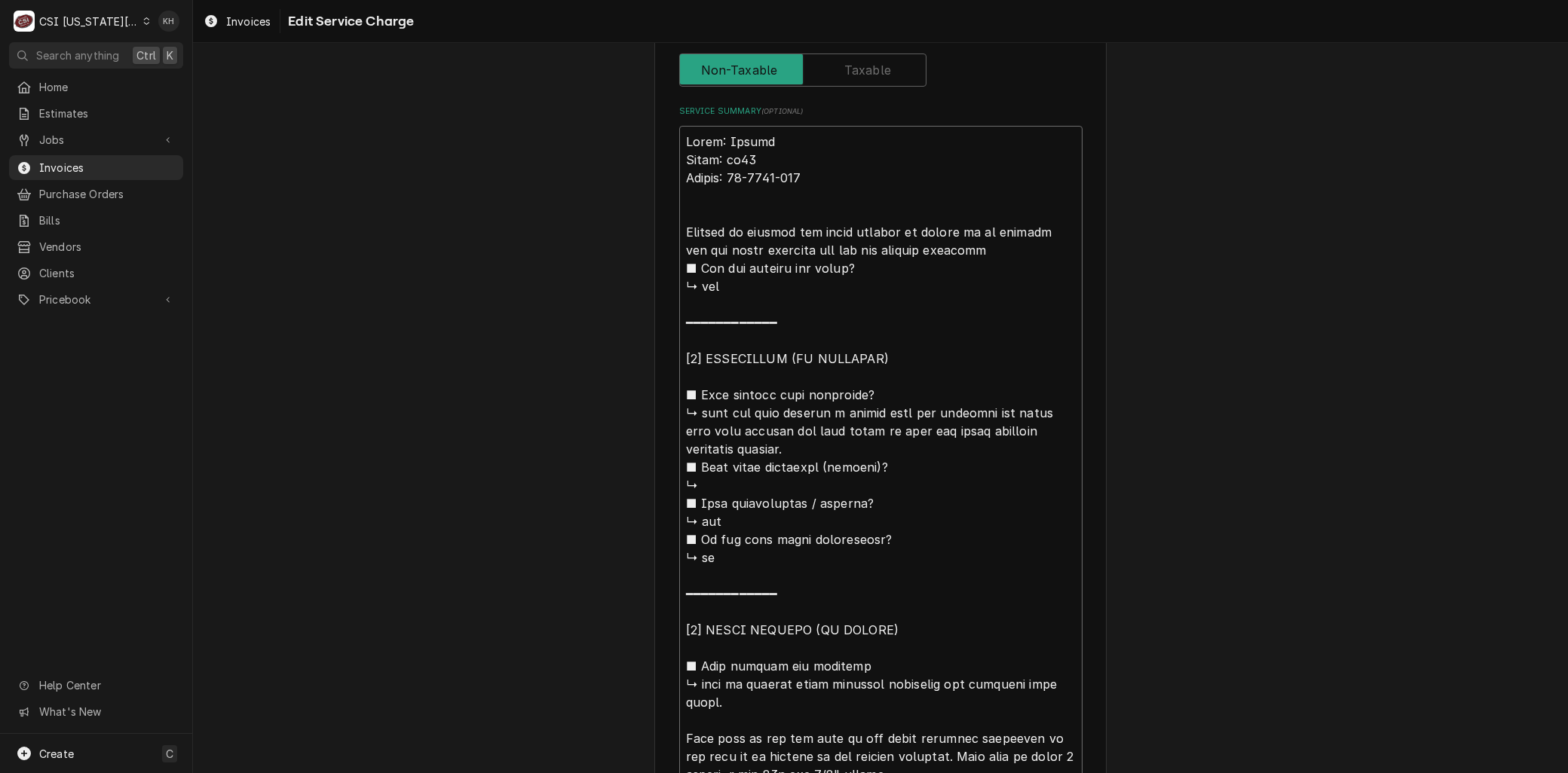
type textarea "x"
type textarea "Brand: Hobart Model: am15 Serial: 23-1139-752 Arrived on site,nit was still sho…"
type textarea "x"
type textarea "Brand: Hobart Model: am15 Serial: 23-1139-752 Arrived on site, nit was still sh…"
type textarea "x"
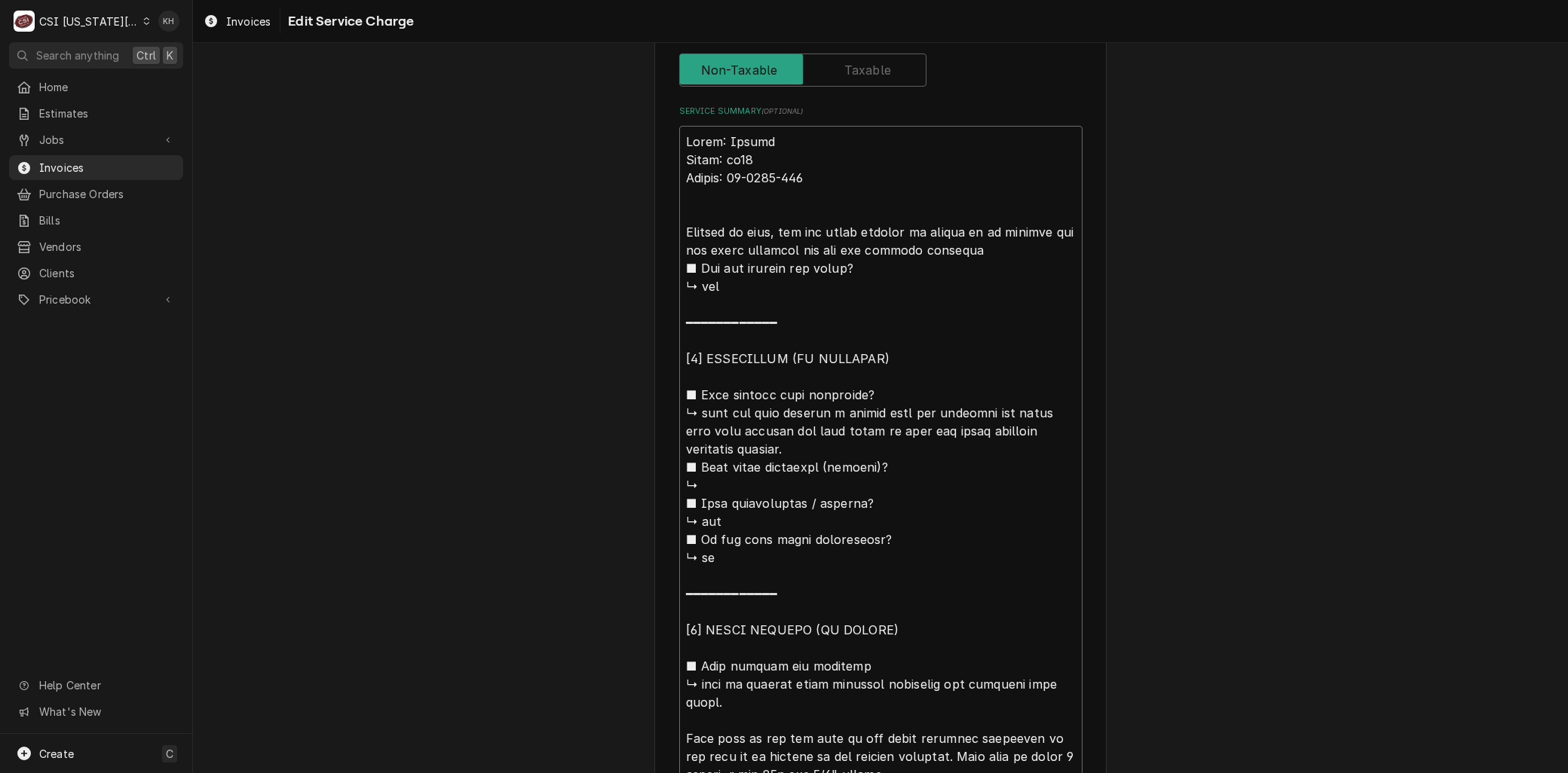
type textarea "Brand: Hobart Model: am15 Serial: 23-1139-752 Arrived on site, unit was still s…"
type textarea "x"
type textarea "Brand: Hobart Model: am15 Serial: 23-1139-752 Arrived on site, uynit was still …"
type textarea "x"
type textarea "Brand: Hobart Model: am15 Serial: 23-1139-752 Arrived on site, unit was still s…"
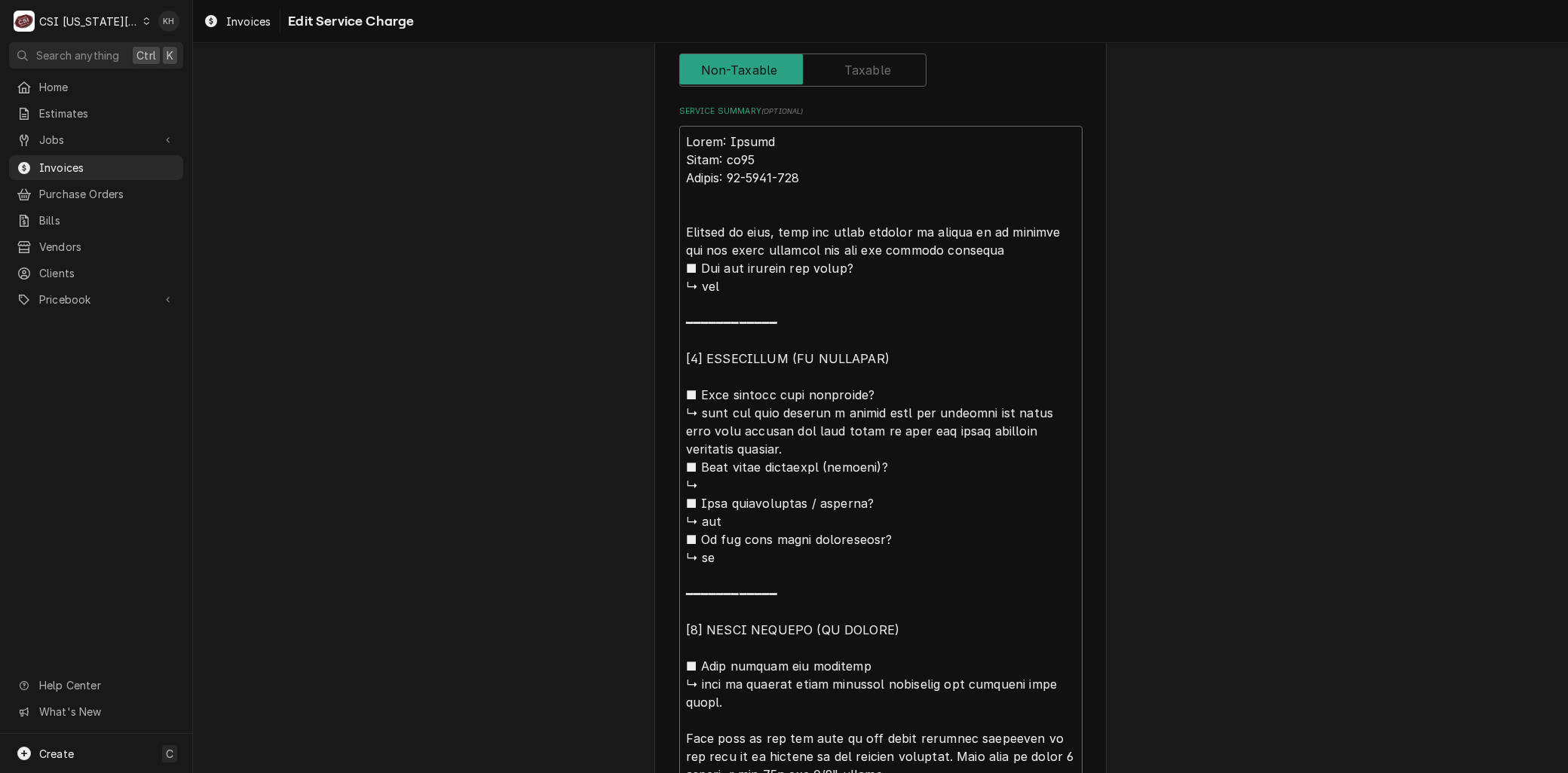
click at [1038, 229] on textarea "Service Summary ( optional )" at bounding box center [881, 612] width 403 height 972
click at [1008, 245] on textarea "Service Summary ( optional )" at bounding box center [881, 612] width 403 height 972
drag, startPoint x: 701, startPoint y: 410, endPoint x: 1002, endPoint y: 247, distance: 342.3
click at [997, 249] on textarea "Service Summary ( optional )" at bounding box center [881, 612] width 403 height 972
type textarea "x"
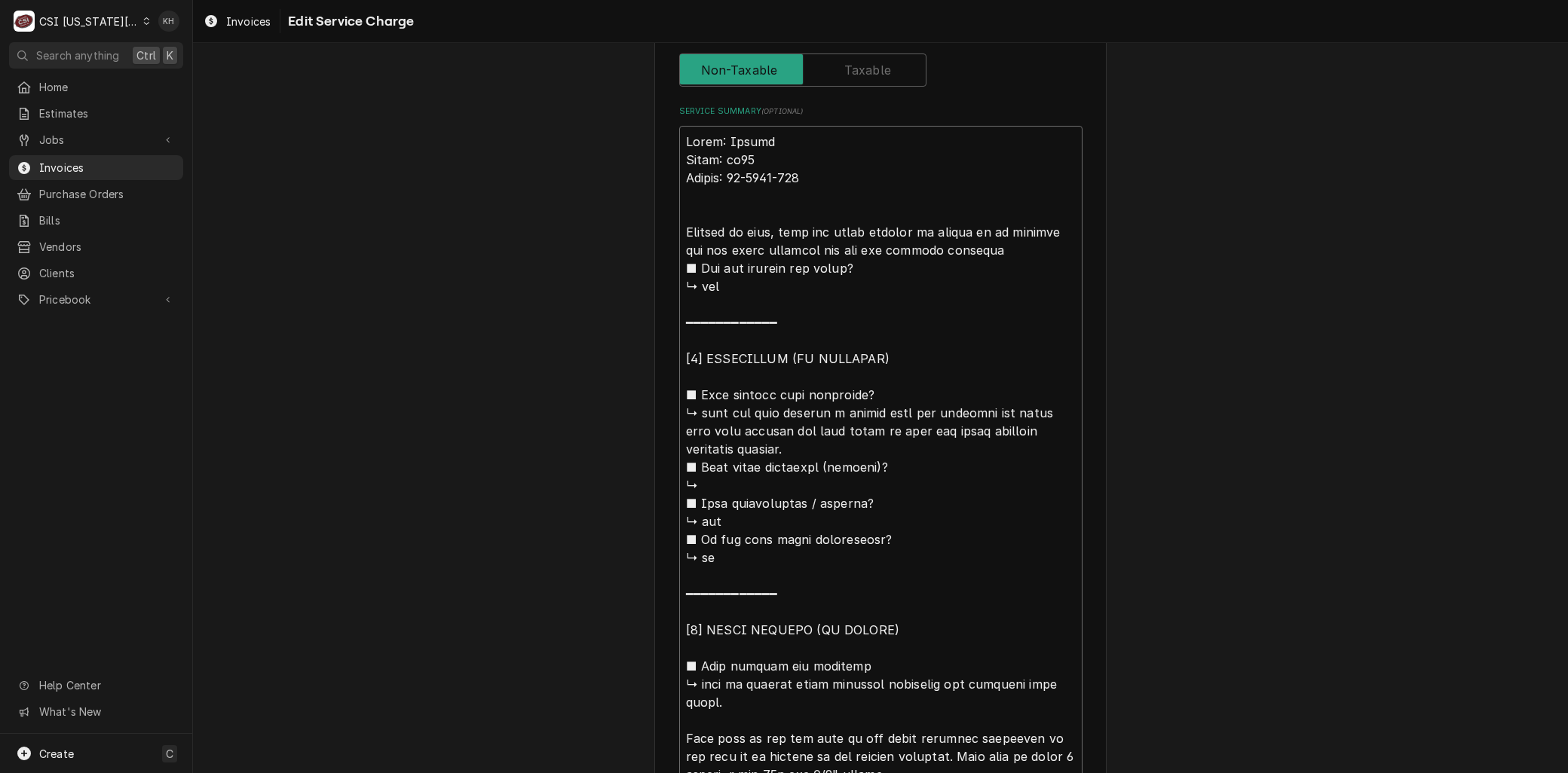
type textarea "Brand: Hobart Model: am15 Serial: 23-1139-752 Arrived on site, unit was still s…"
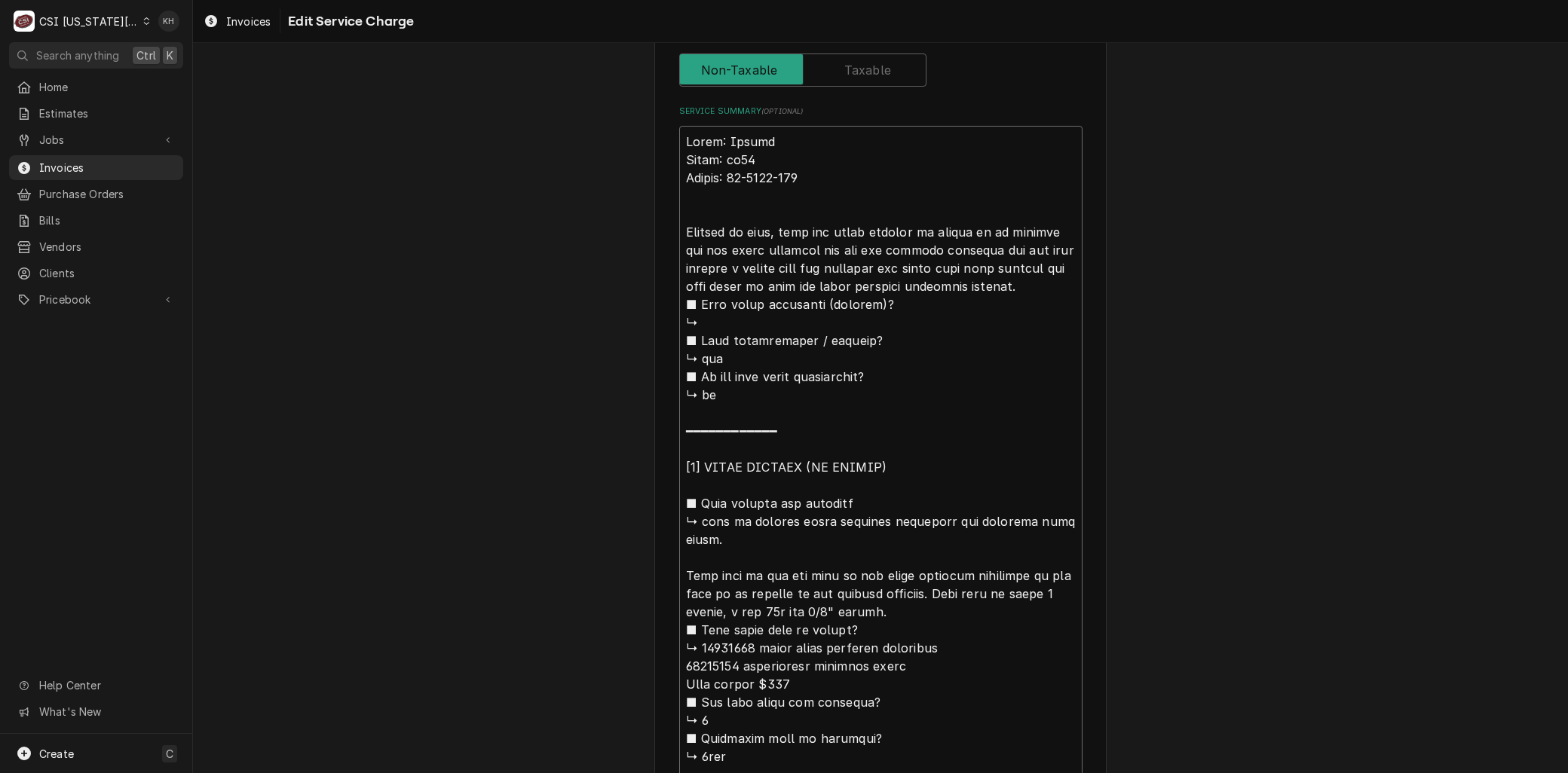
type textarea "x"
type textarea "Brand: Hobart Model: am15 Serial: 23-1139-752 Arrived on site, unit was still s…"
type textarea "x"
type textarea "Brand: Hobart Model: am15 Serial: 23-1139-752 Arrived on site, unit was still s…"
type textarea "x"
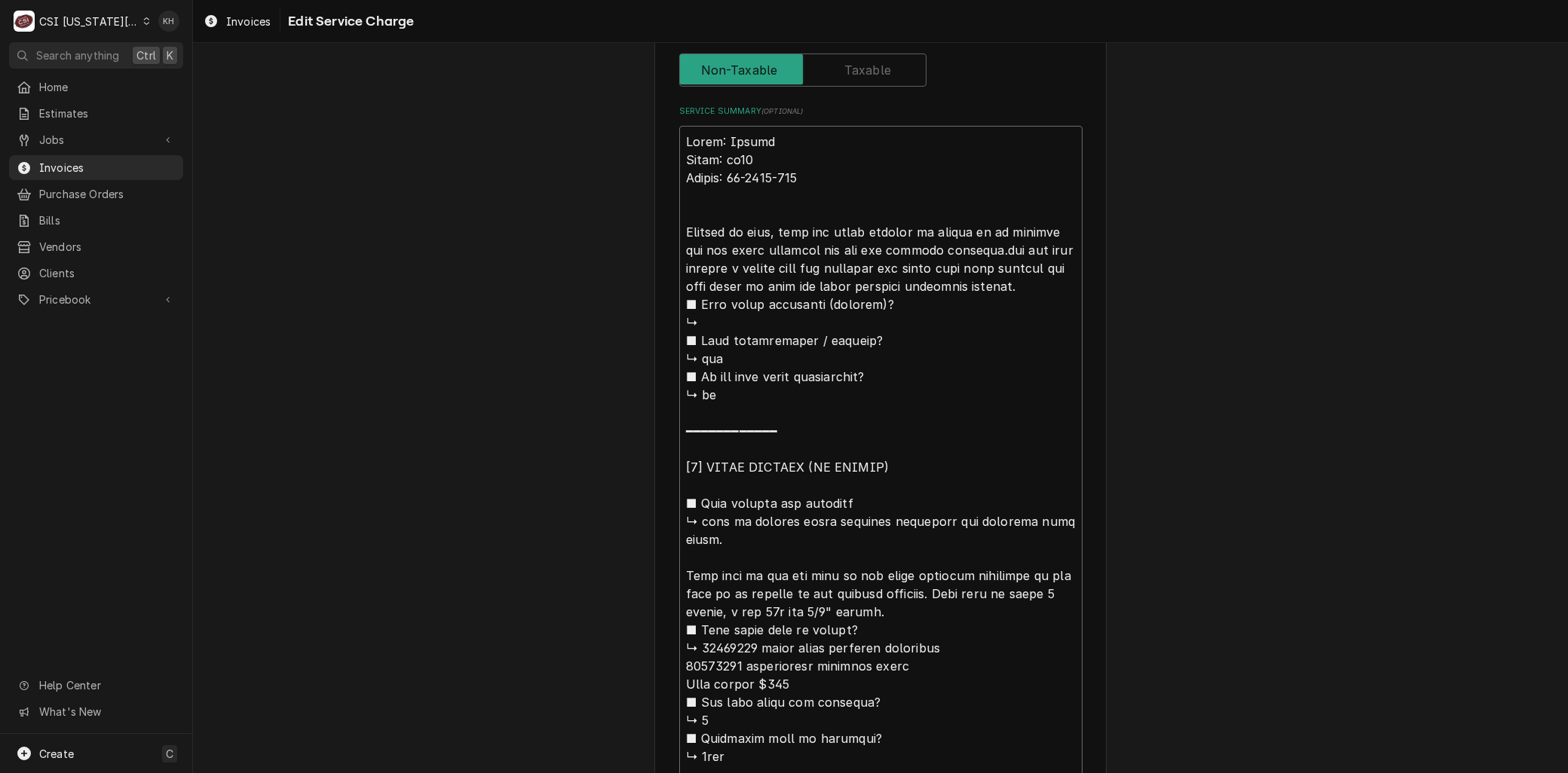
type textarea "Brand: Hobart Model: am15 Serial: 23-1139-752 Arrived on site, unit was still s…"
type textarea "x"
type textarea "Brand: Hobart Model: am15 Serial: 23-1139-752 Arrived on site, unit was still s…"
click at [1012, 260] on textarea "Service Summary ( optional )" at bounding box center [881, 530] width 403 height 809
type textarea "x"
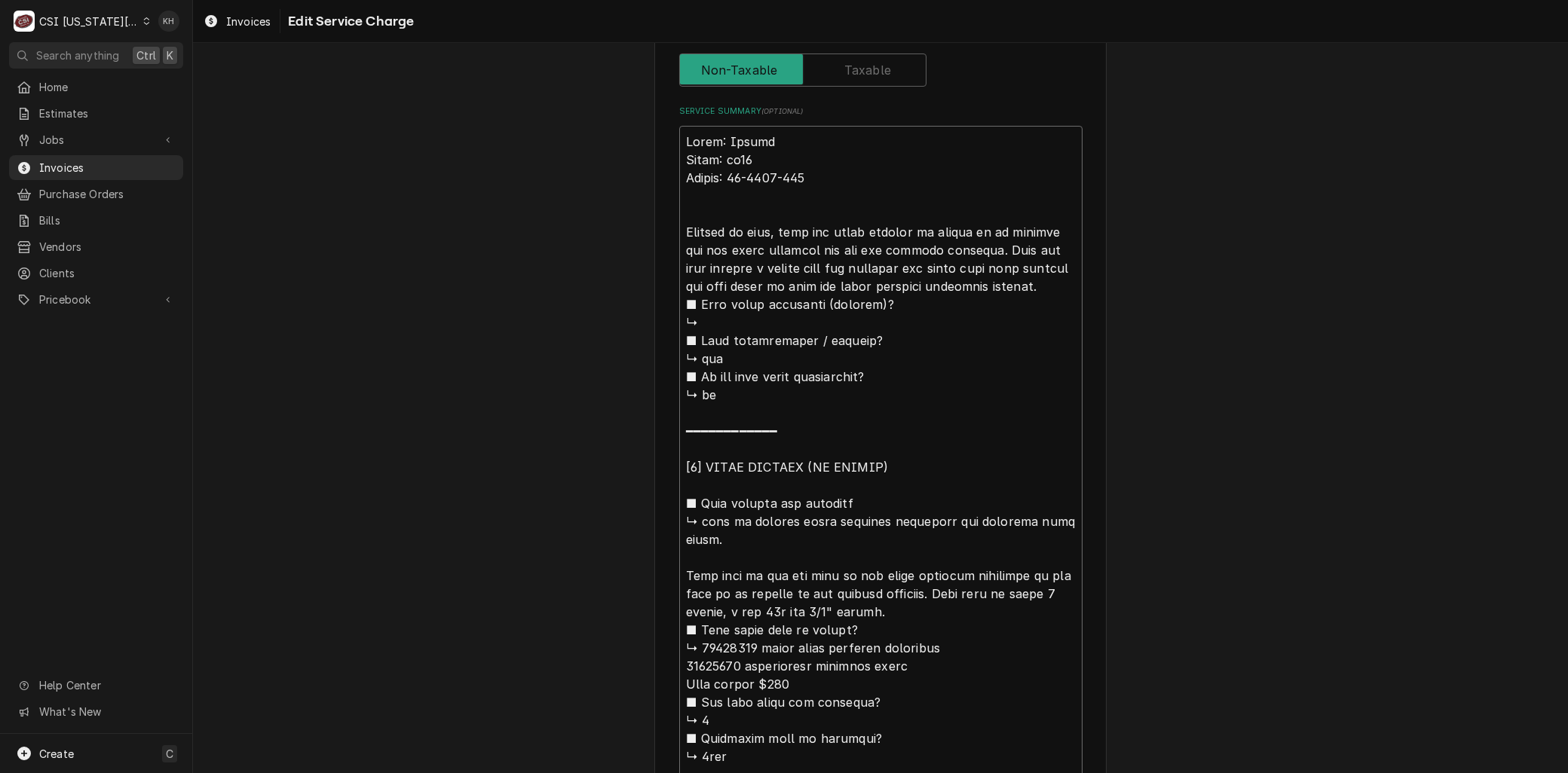
type textarea "Brand: Hobart Model: am15 Serial: 23-1139-752 Arrived on site, unit was still s…"
type textarea "x"
type textarea "Brand: Hobart Model: am15 Serial: 23-1139-752 Arrived on site, unit was still s…"
type textarea "x"
type textarea "Brand: Hobart Model: am15 Serial: 23-1139-752 Arrived on site, unit was still s…"
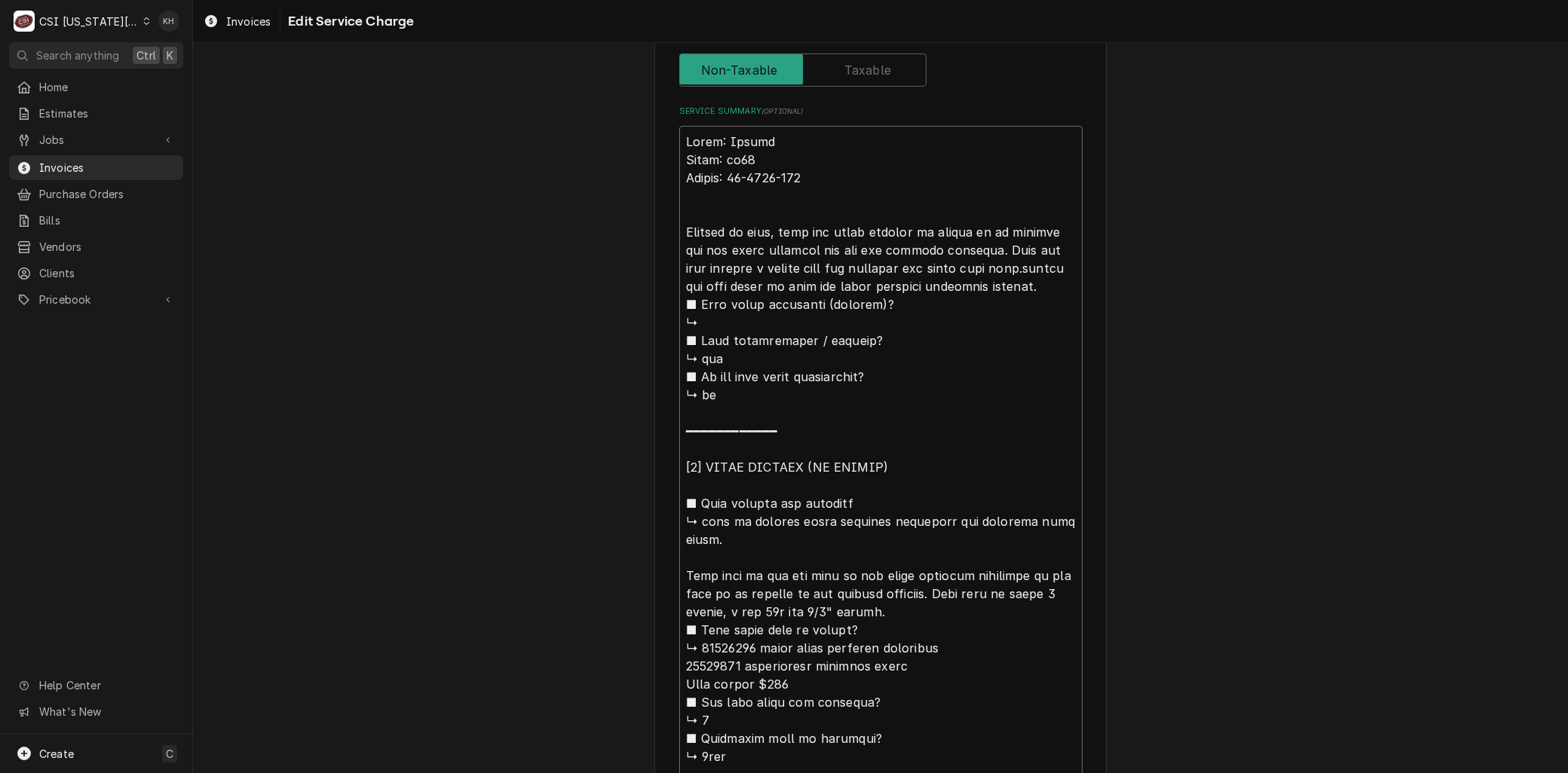
type textarea "x"
type textarea "Brand: Hobart Model: am15 Serial: 23-1139-752 Arrived on site, unit was still s…"
type textarea "x"
type textarea "Brand: Hobart Model: am15 Serial: 23-1139-752 Arrived on site, unit was still s…"
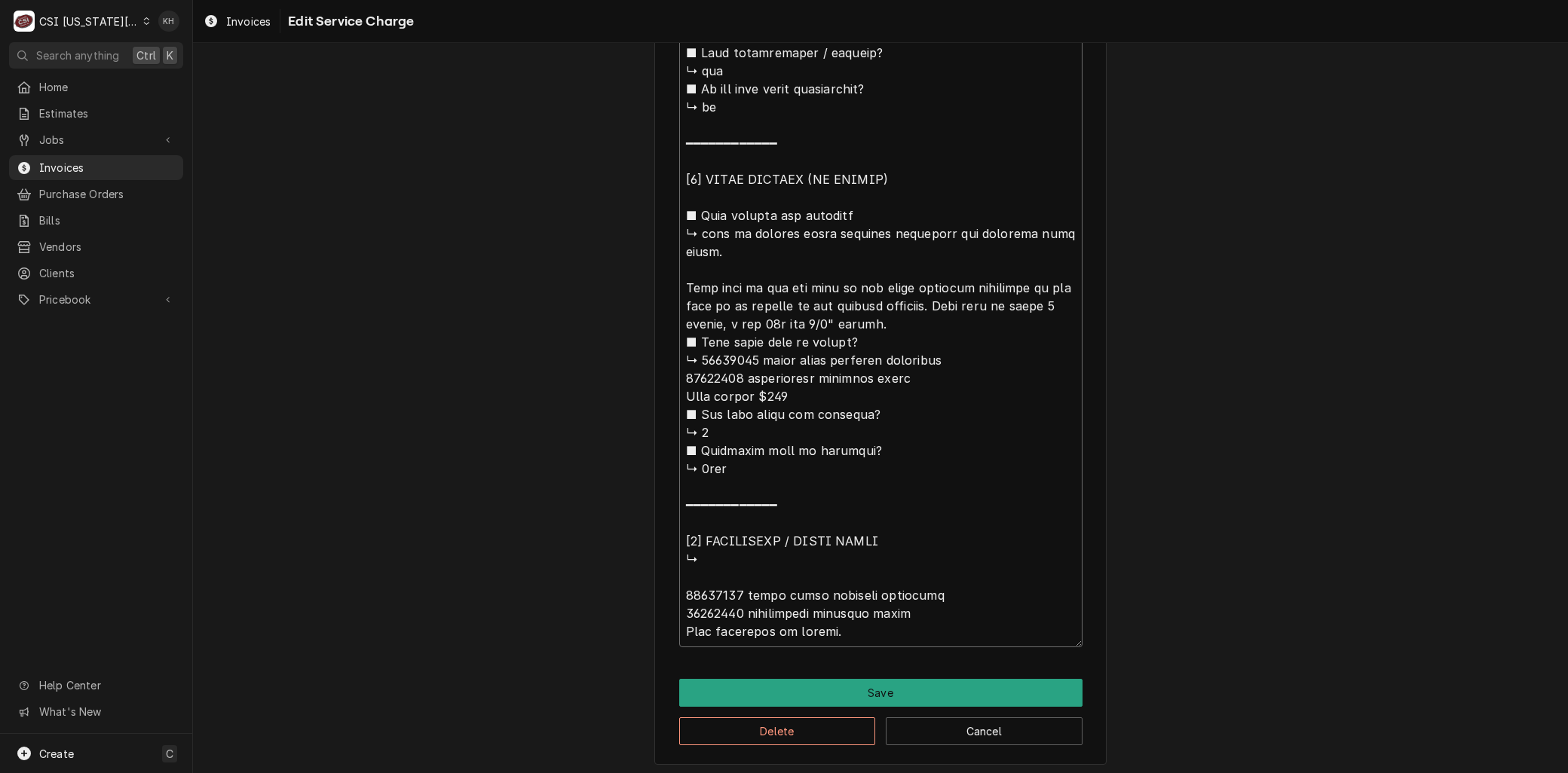
drag, startPoint x: 1038, startPoint y: 284, endPoint x: 1176, endPoint y: 816, distance: 549.6
click at [1176, 772] on html "C CSI Kansas City KH Search anything Ctrl K Home Estimates Jobs Jobs Job Series…" at bounding box center [784, 386] width 1568 height 773
click at [848, 265] on textarea "Service Summary ( optional )" at bounding box center [881, 242] width 403 height 809
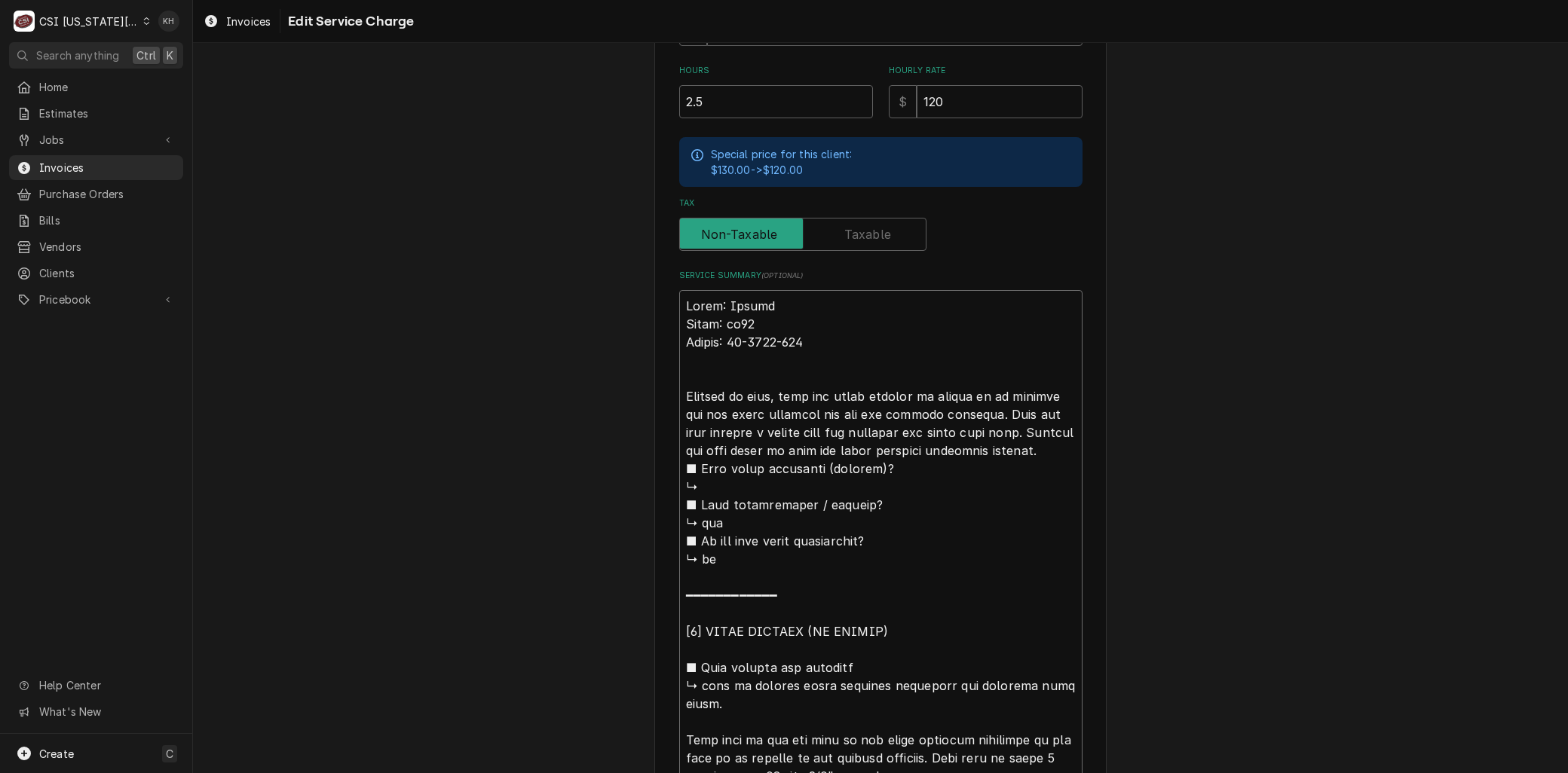
scroll to position [412, 0]
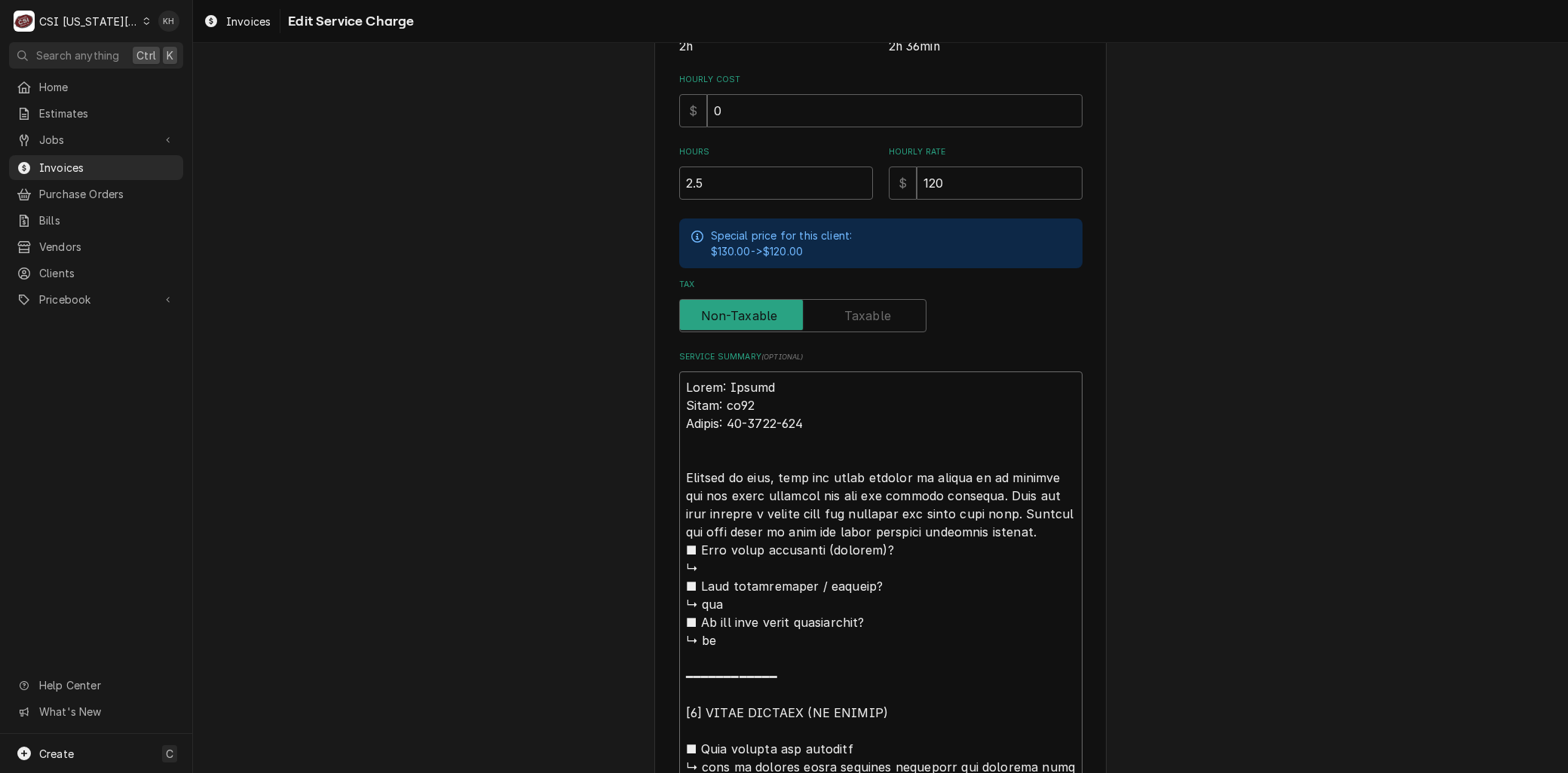
drag, startPoint x: 722, startPoint y: 224, endPoint x: 1055, endPoint y: 529, distance: 451.6
click at [1055, 529] on textarea "Service Summary ( optional )" at bounding box center [881, 776] width 403 height 809
type textarea "x"
type textarea "Brand: Hobart Model: am15 Serial: 23-1139-752 Arrived on site, unit was still s…"
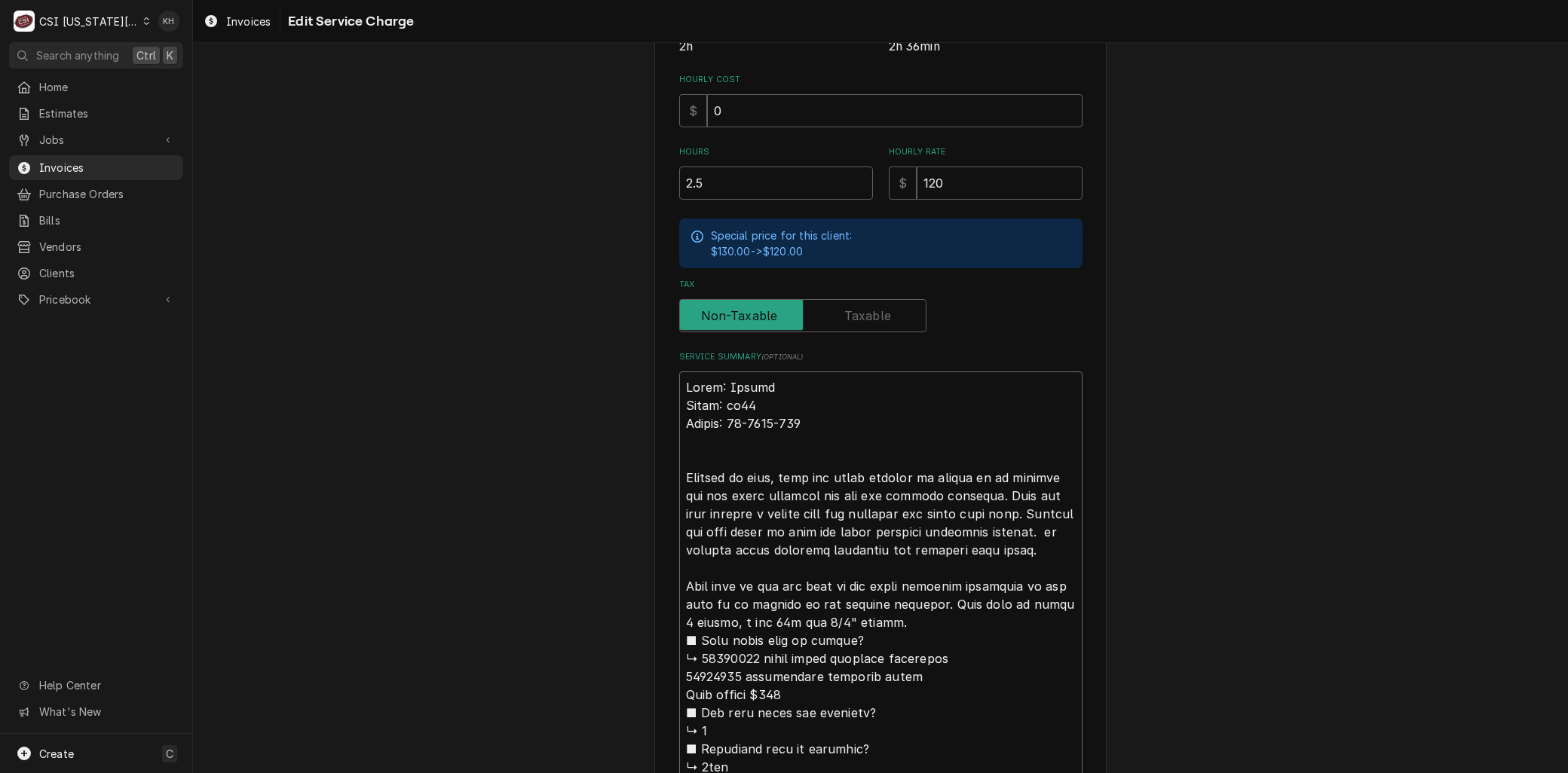
type textarea "x"
type textarea "Brand: Hobart Model: am15 Serial: 23-1139-752 Arrived on site, unit was still s…"
type textarea "x"
type textarea "Brand: Hobart Model: am15 Serial: 23-1139-752 Arrived on site, unit was still s…"
type textarea "x"
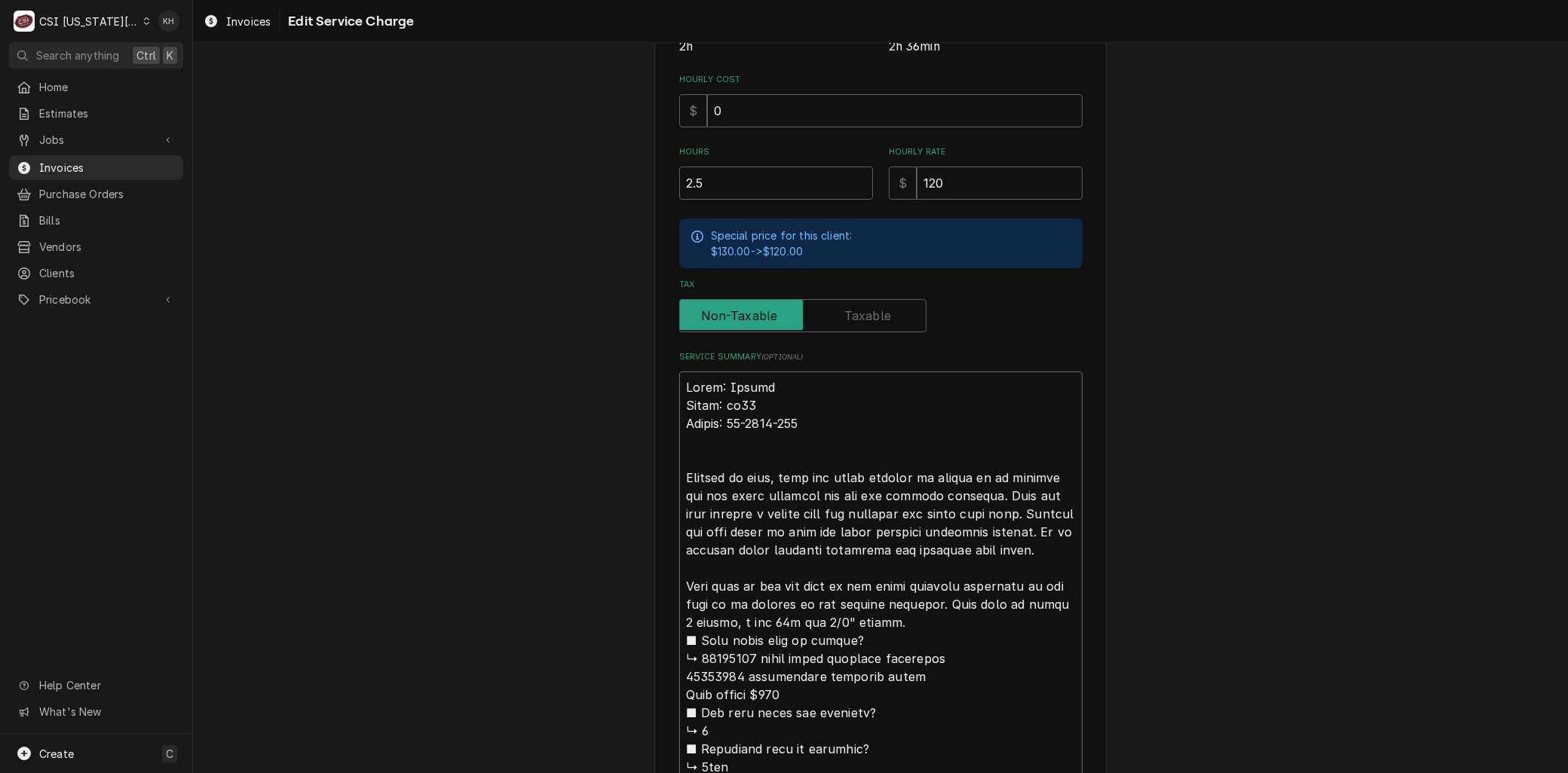
type textarea "Brand: Hobart Model: am15 Serial: 23-1139-752 Arrived on site, unit was still s…"
type textarea "x"
type textarea "Brand: Hobart Model: am15 Serial: 23-1139-752 Arrived on site, unit was still s…"
type textarea "x"
type textarea "Brand: Hobart Model: am15 Serial: 23-1139-752 Arrived on site, unit was still s…"
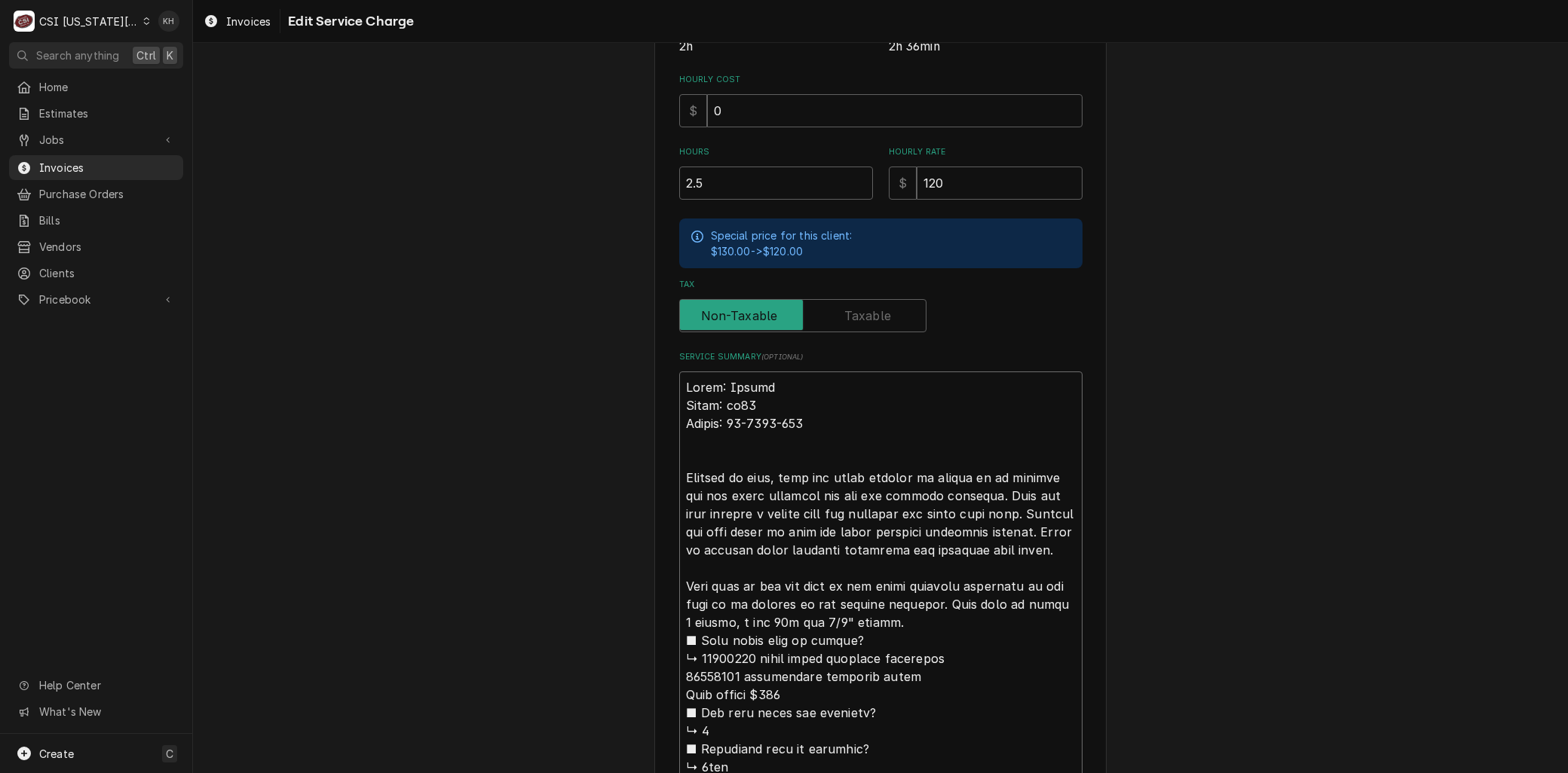
type textarea "x"
type textarea "Brand: Hobart Model: am15 Serial: 23-1139-752 Arrived on site, unit was still s…"
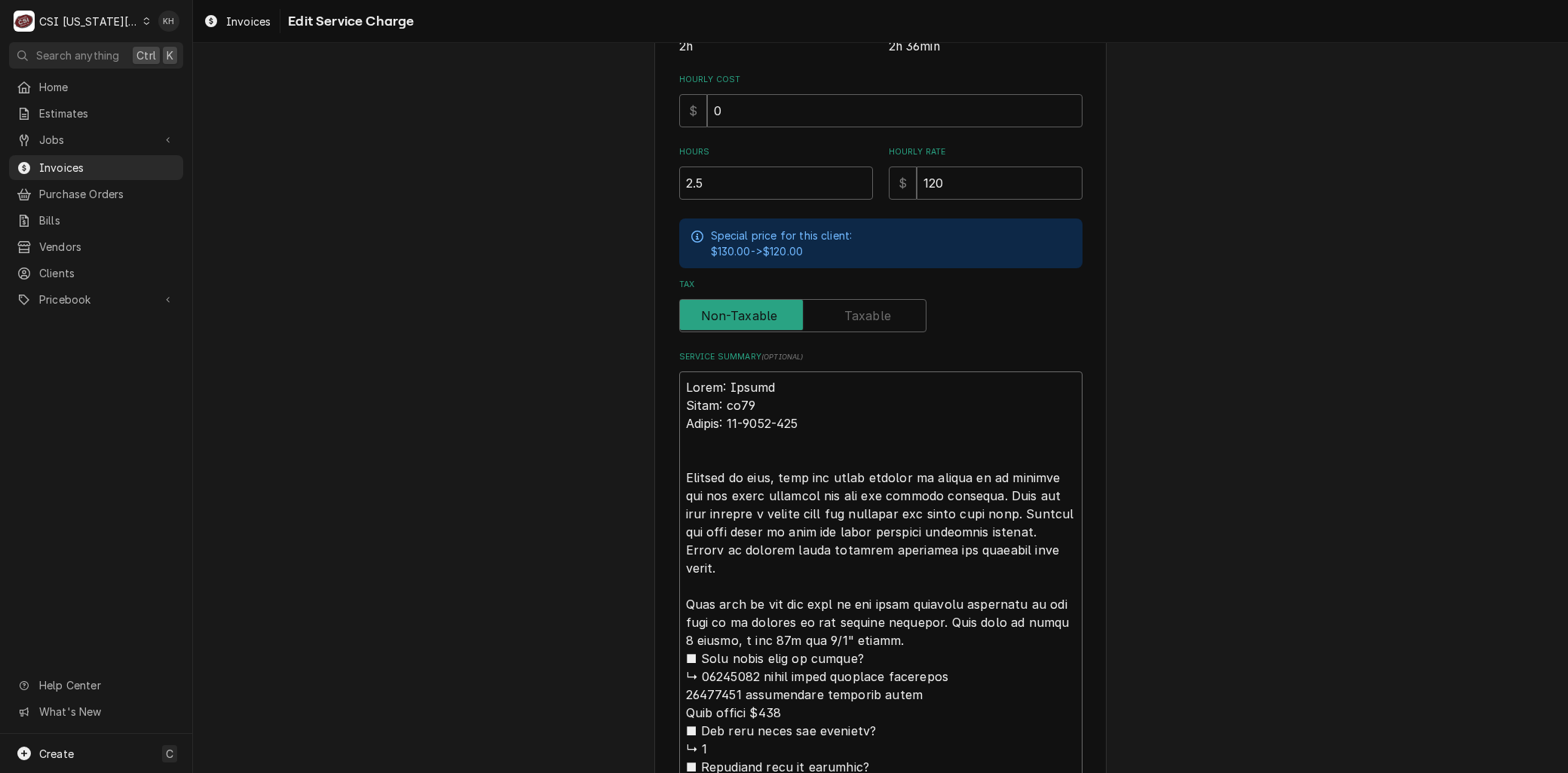
type textarea "x"
type textarea "Brand: Hobart Model: am15 Serial: 23-1139-752 Arrived on site, unit was still s…"
type textarea "x"
type textarea "Brand: Hobart Model: am15 Serial: 23-1139-752 Arrived on site, unit was still s…"
type textarea "x"
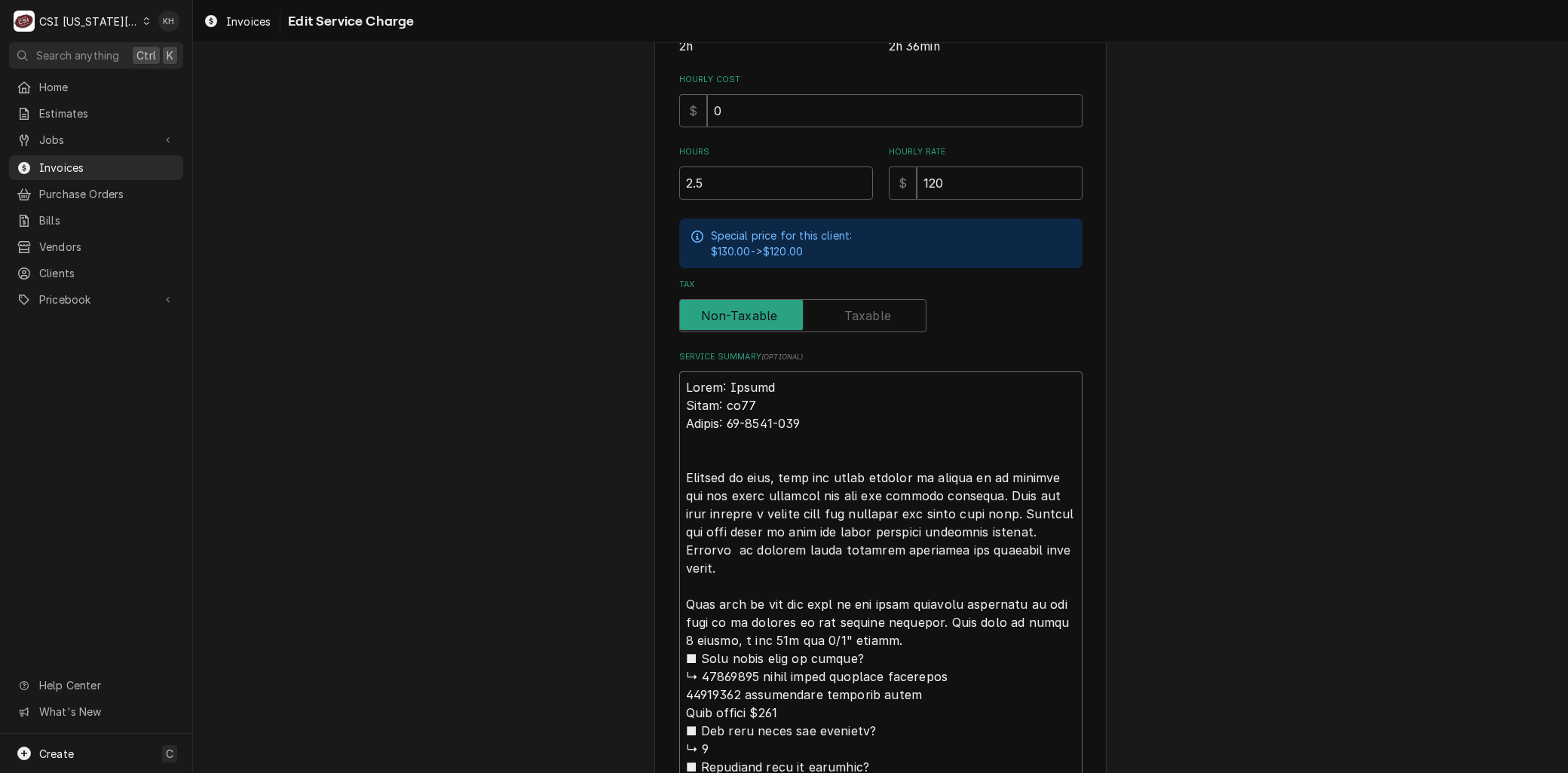
type textarea "Brand: Hobart Model: am15 Serial: 23-1139-752 Arrived on site, unit was still s…"
type textarea "x"
type textarea "Brand: Hobart Model: am15 Serial: 23-1139-752 Arrived on site, unit was still s…"
type textarea "x"
type textarea "Brand: Hobart Model: am15 Serial: 23-1139-752 Arrived on site, unit was still s…"
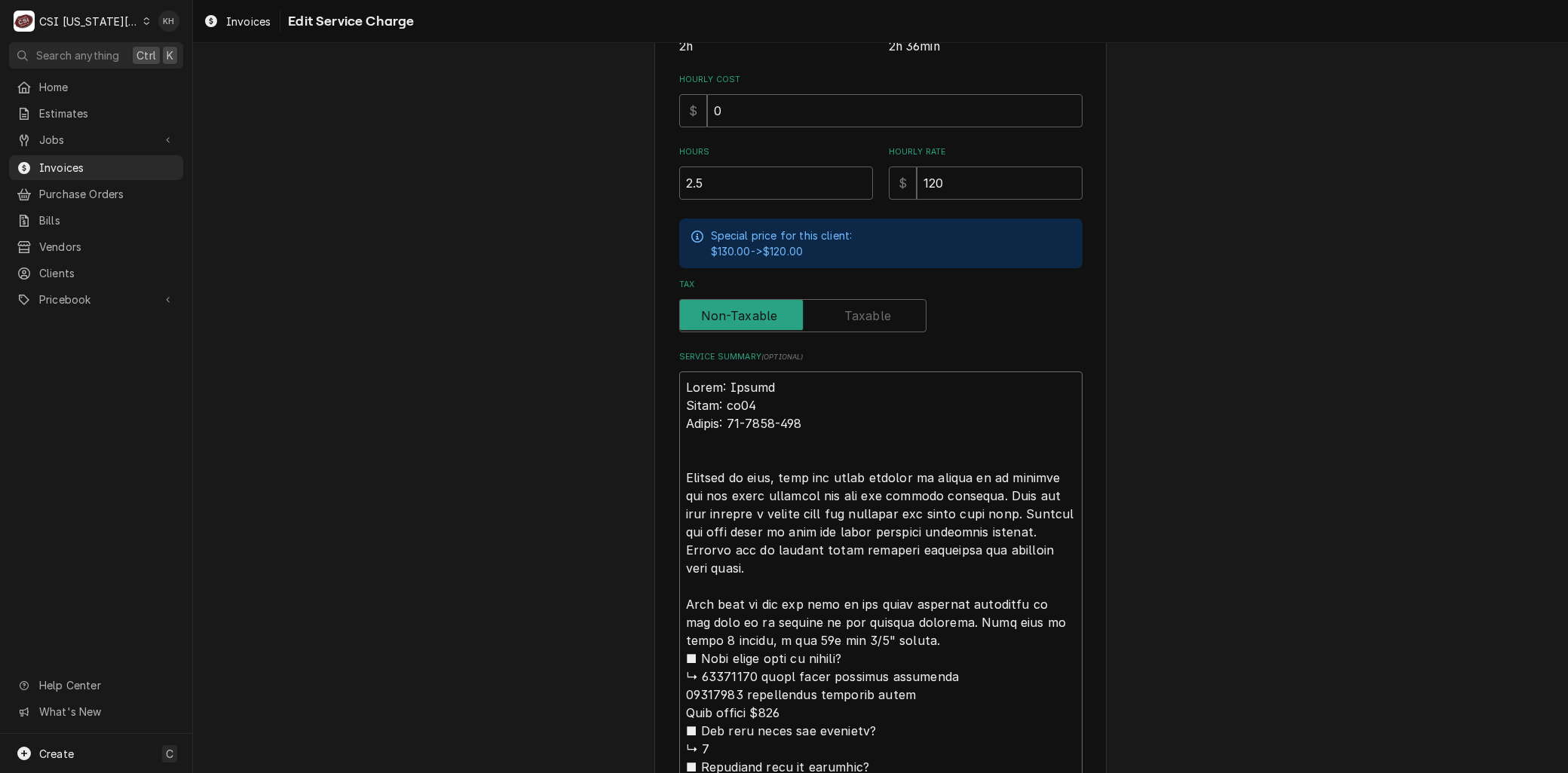
type textarea "x"
type textarea "Brand: Hobart Model: am15 Serial: 23-1139-752 Arrived on site, unit was still s…"
type textarea "x"
type textarea "Brand: Hobart Model: am15 Serial: 23-1139-752 Arrived on site, unit was still s…"
type textarea "x"
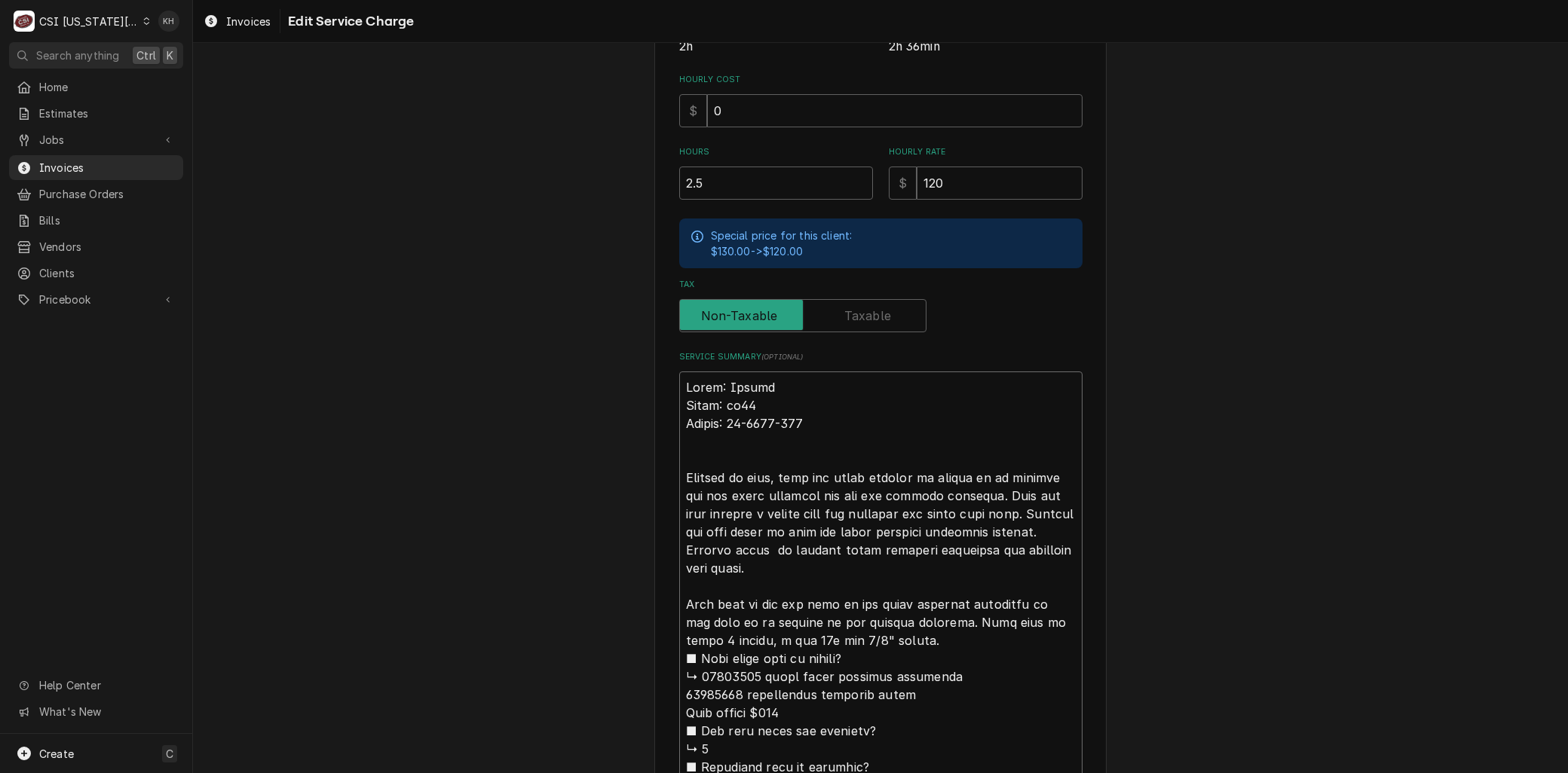
type textarea "Brand: Hobart Model: am15 Serial: 23-1139-752 Arrived on site, unit was still s…"
type textarea "x"
type textarea "Brand: Hobart Model: am15 Serial: 23-1139-752 Arrived on site, unit was still s…"
type textarea "x"
type textarea "Brand: Hobart Model: am15 Serial: 23-1139-752 Arrived on site, unit was still s…"
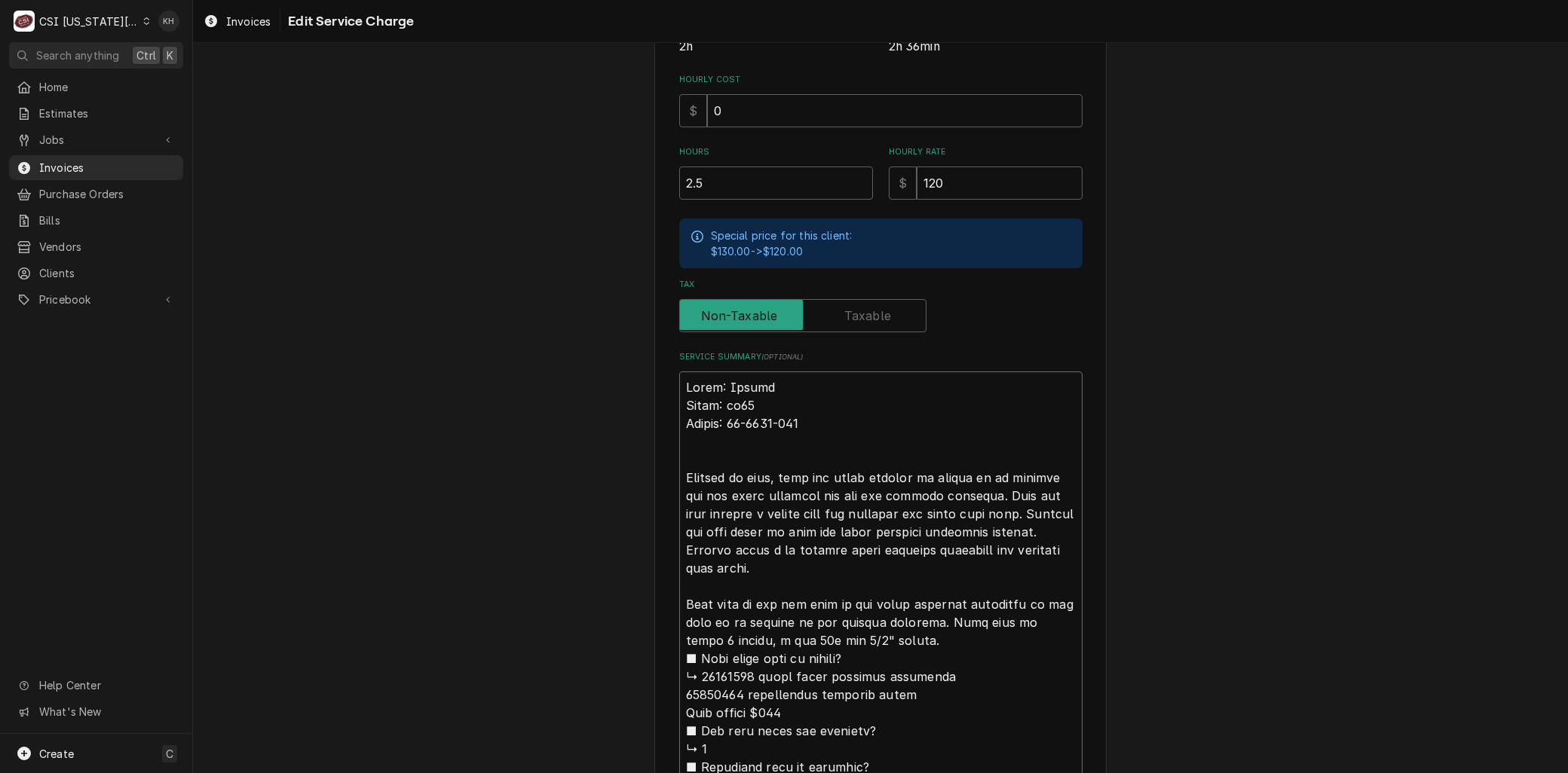
type textarea "x"
type textarea "Brand: Hobart Model: am15 Serial: 23-1139-752 Arrived on site, unit was still s…"
type textarea "x"
type textarea "Brand: Hobart Model: am15 Serial: 23-1139-752 Arrived on site, unit was still s…"
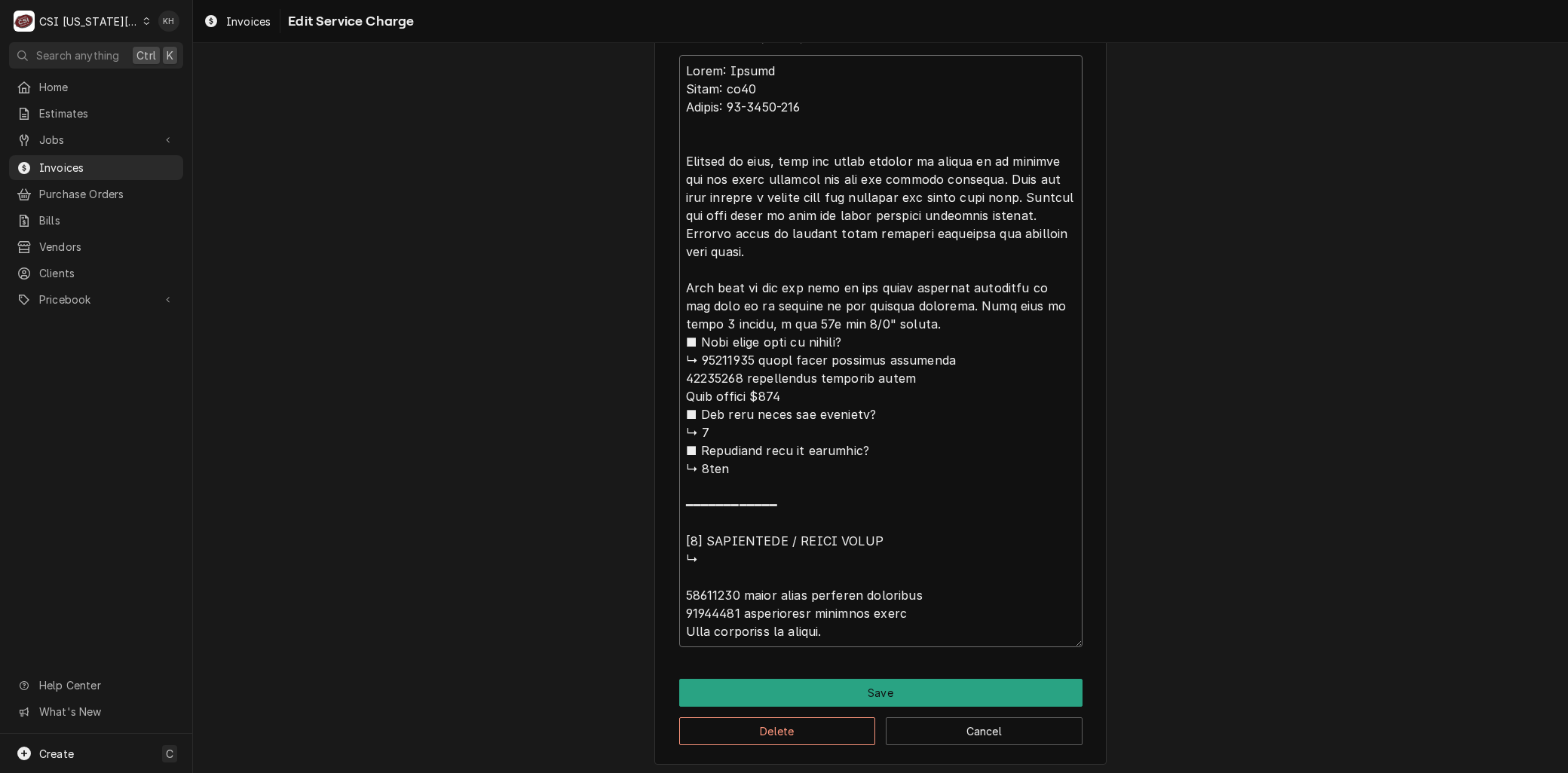
drag, startPoint x: 781, startPoint y: 564, endPoint x: 1177, endPoint y: 816, distance: 469.4
click at [1177, 772] on html "C CSI Kansas City KH Search anything Ctrl K Home Estimates Jobs Jobs Job Series…" at bounding box center [784, 386] width 1568 height 773
type textarea "x"
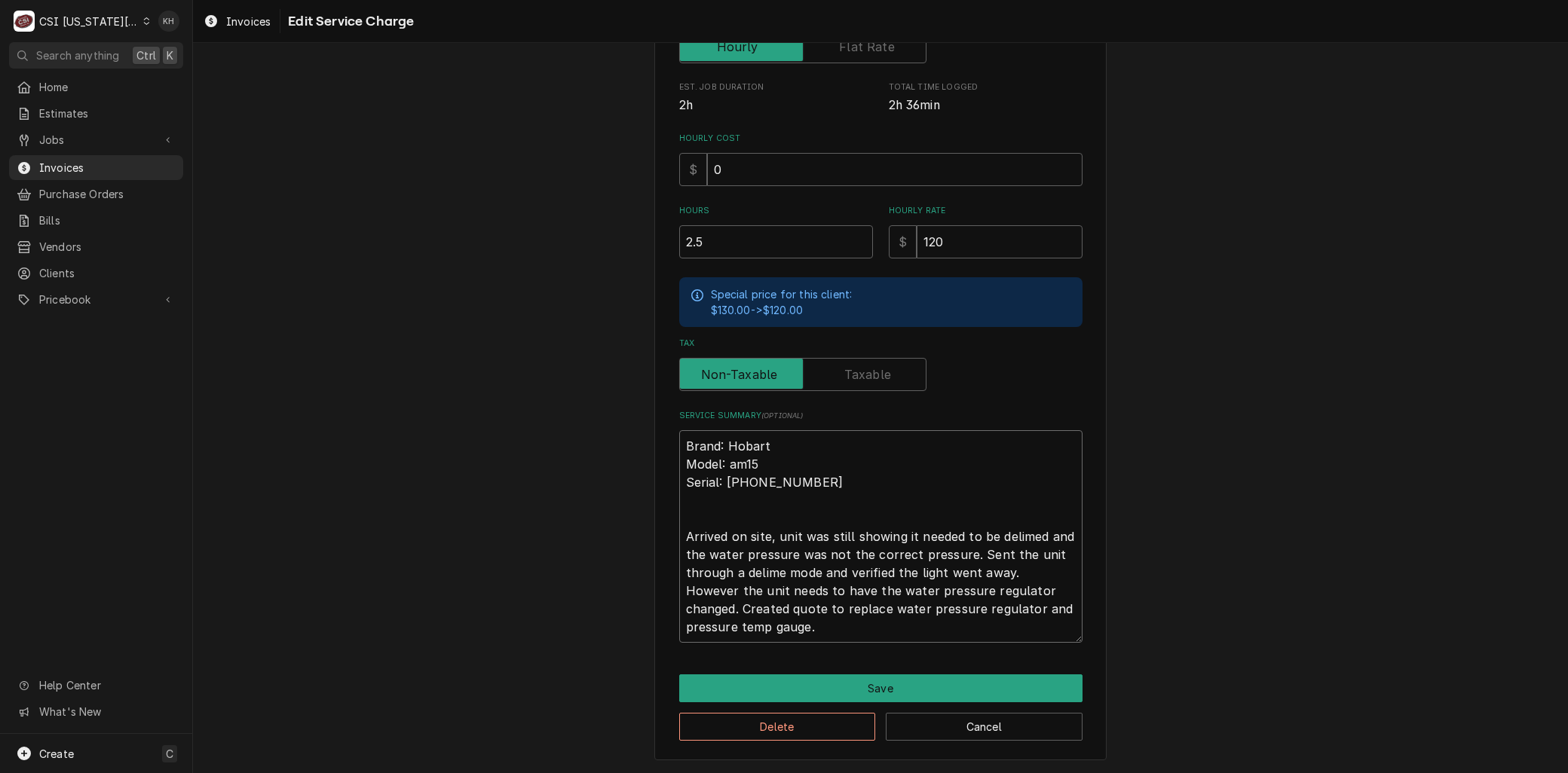
scroll to position [349, 0]
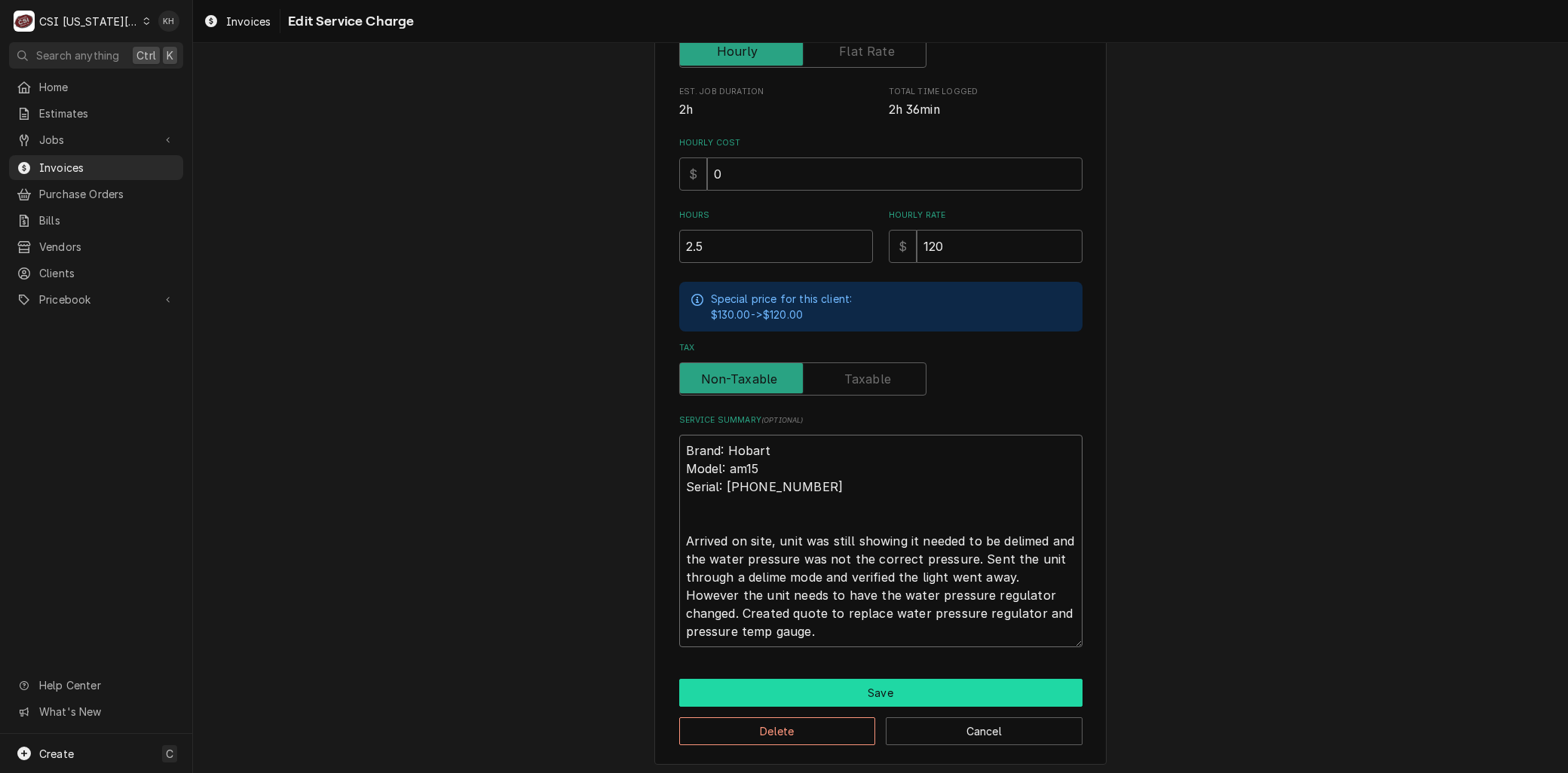
type textarea "Brand: Hobart Model: am15 Serial: 23-1139-752 Arrived on site, unit was still s…"
click at [905, 682] on button "Save" at bounding box center [881, 693] width 403 height 27
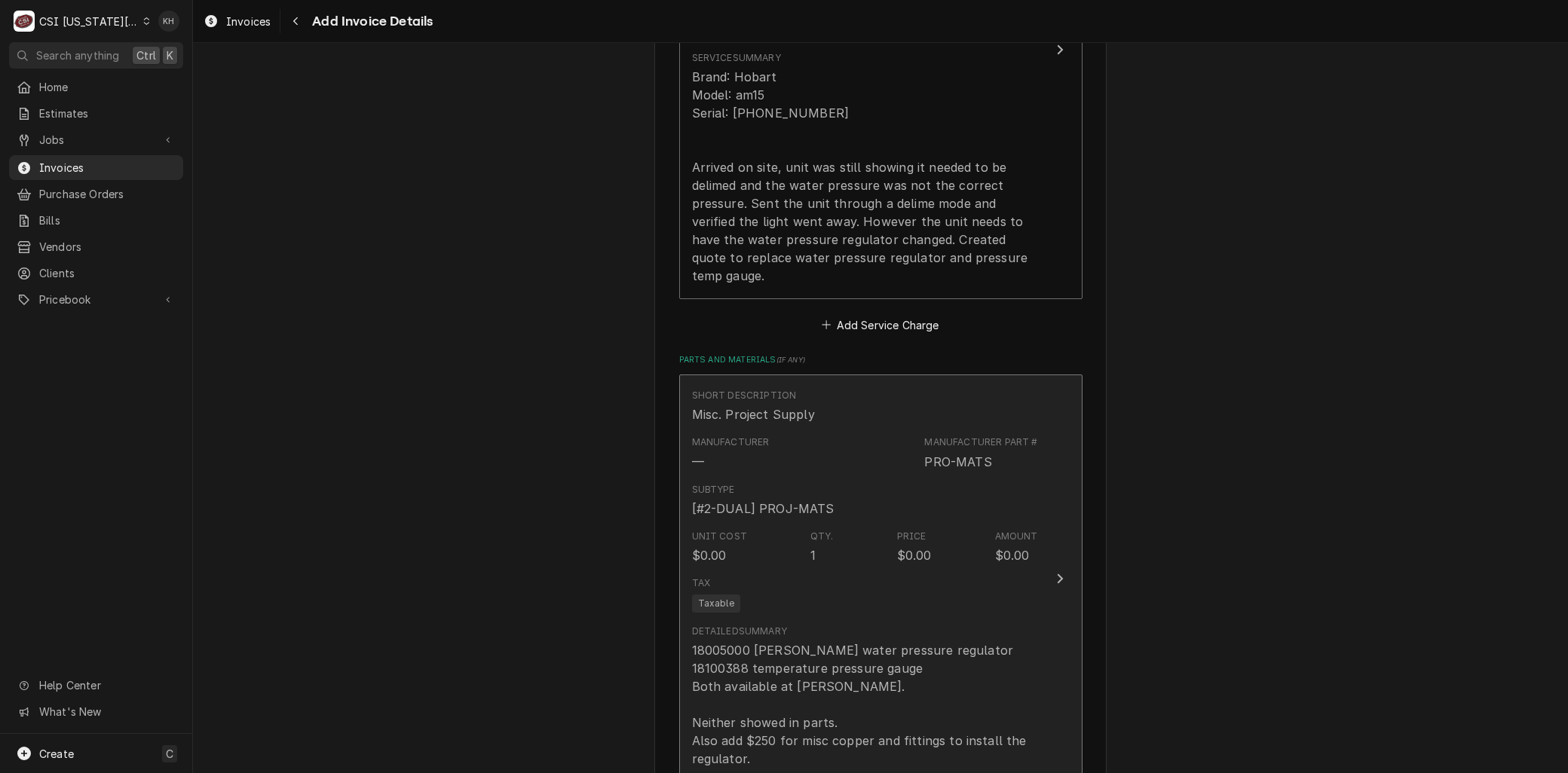
scroll to position [1705, 0]
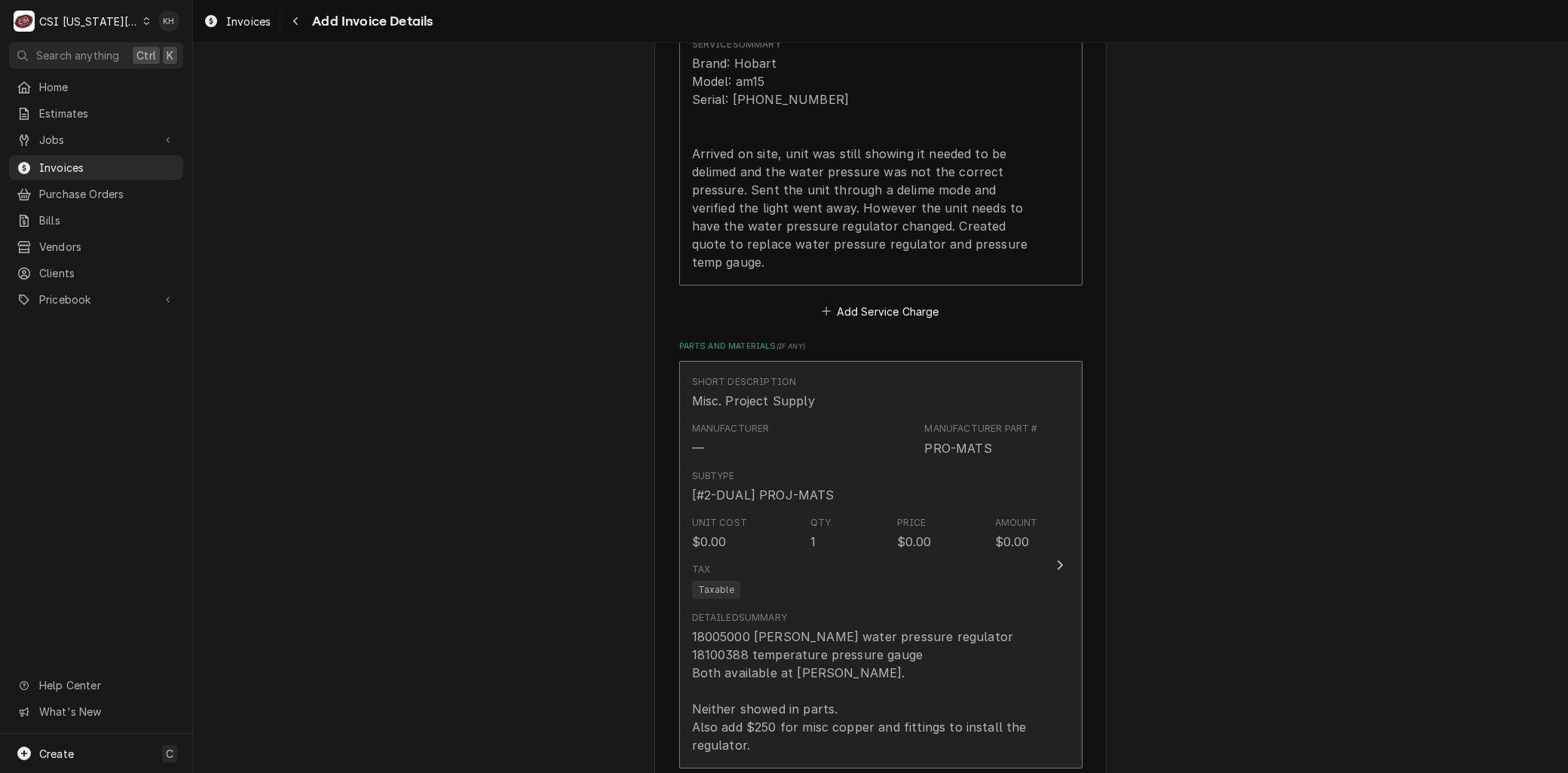
click at [756, 532] on div "Unit Cost $0.00 Qty. 1 Price $0.00 Amount $0.00" at bounding box center [864, 533] width 346 height 47
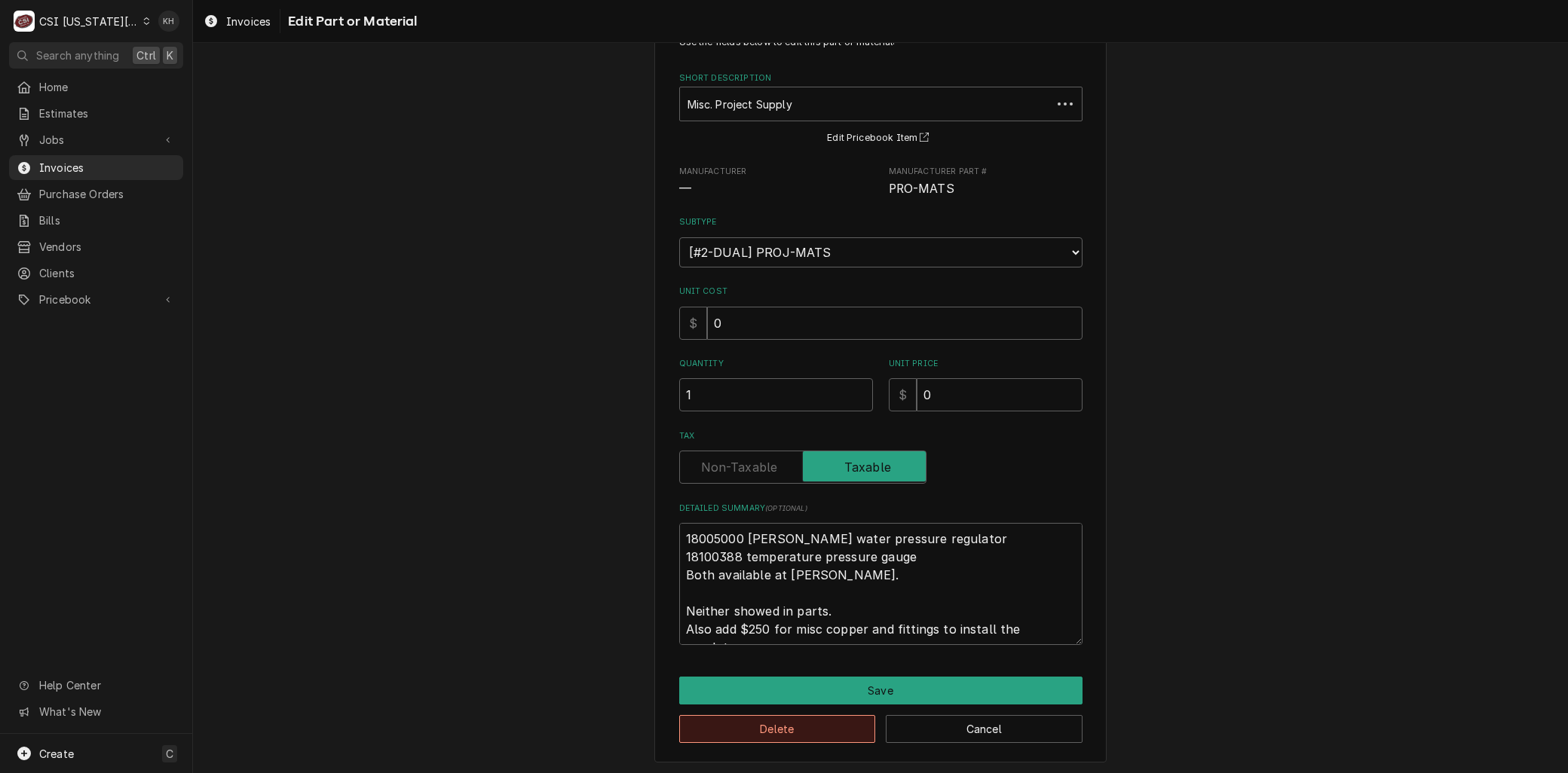
click at [726, 737] on button "Delete" at bounding box center [777, 729] width 197 height 27
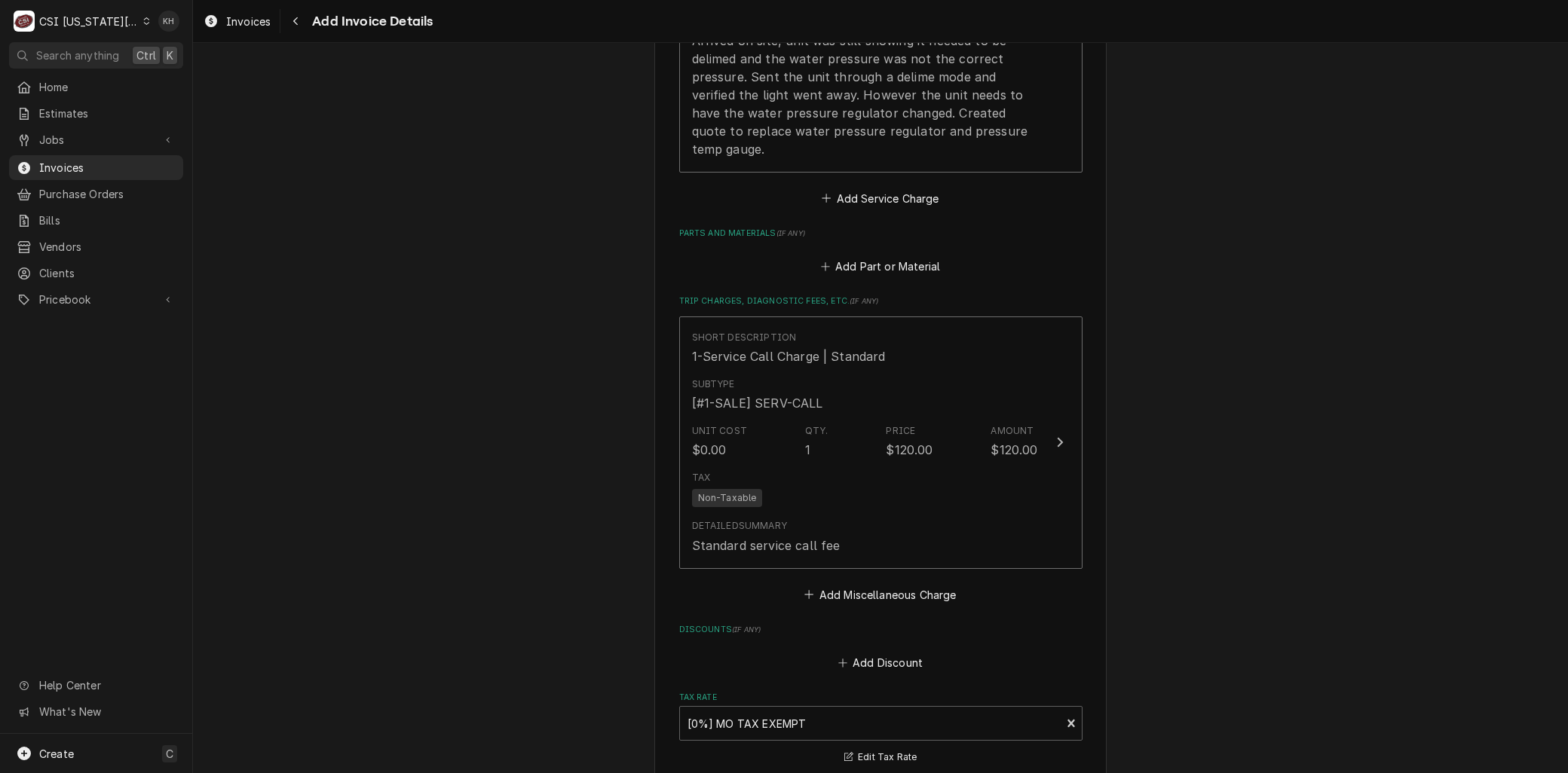
scroll to position [2069, 0]
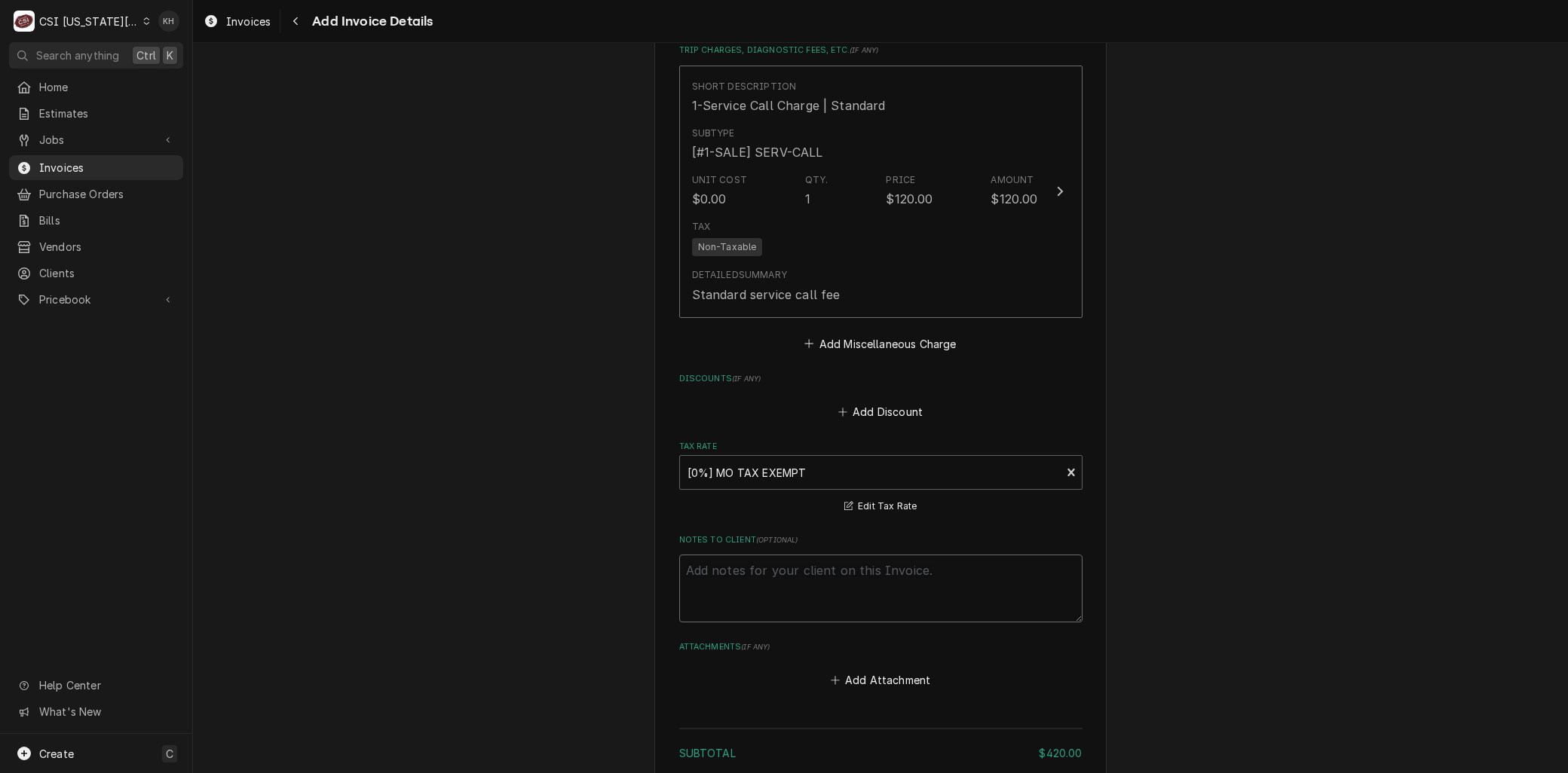
click at [723, 575] on textarea "Notes to Client ( optional )" at bounding box center [881, 588] width 403 height 68
type textarea "x"
type textarea "3"
type textarea "x"
type textarea "30"
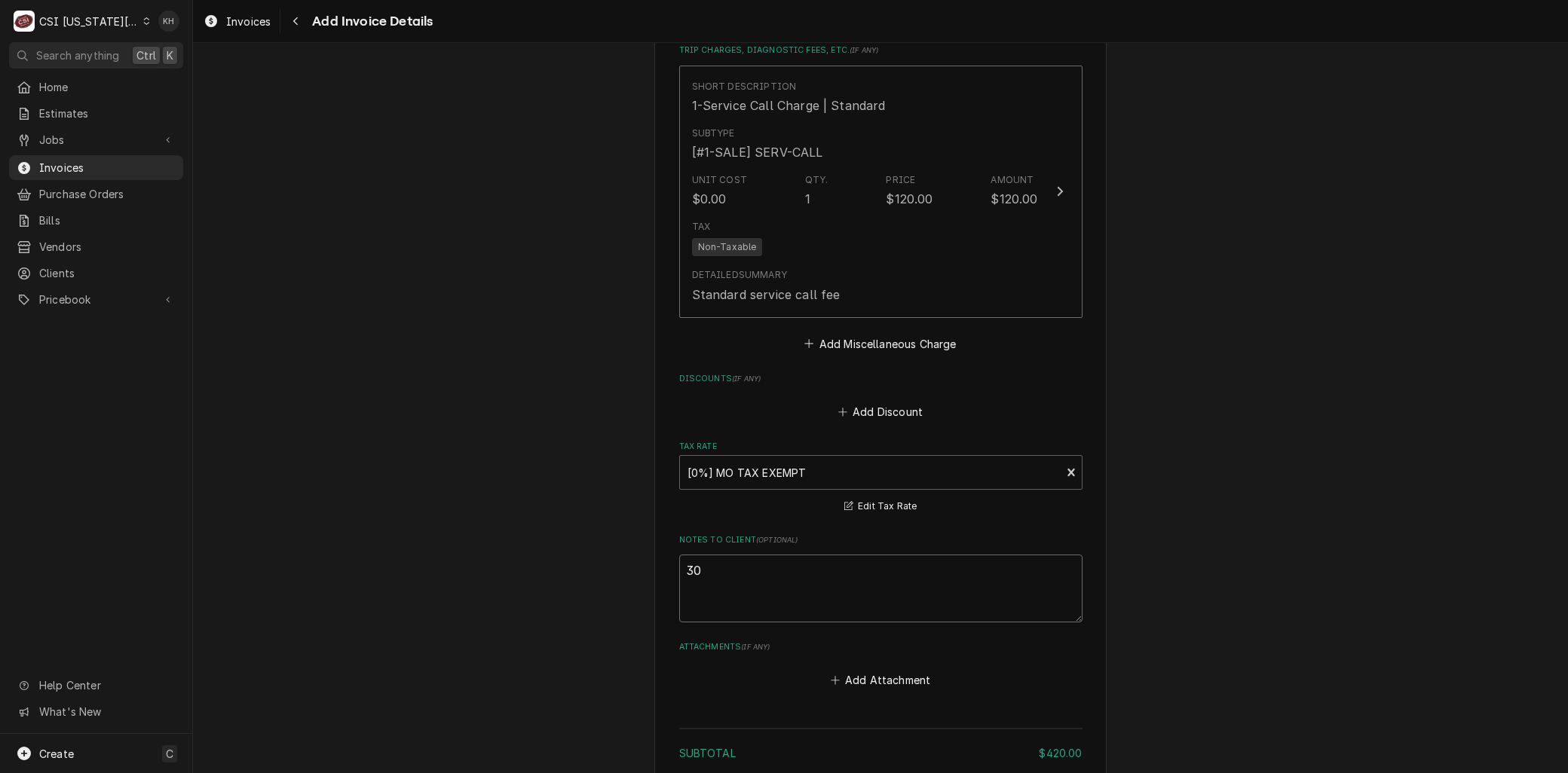
type textarea "x"
type textarea "300"
type textarea "x"
type textarea "3005"
type textarea "x"
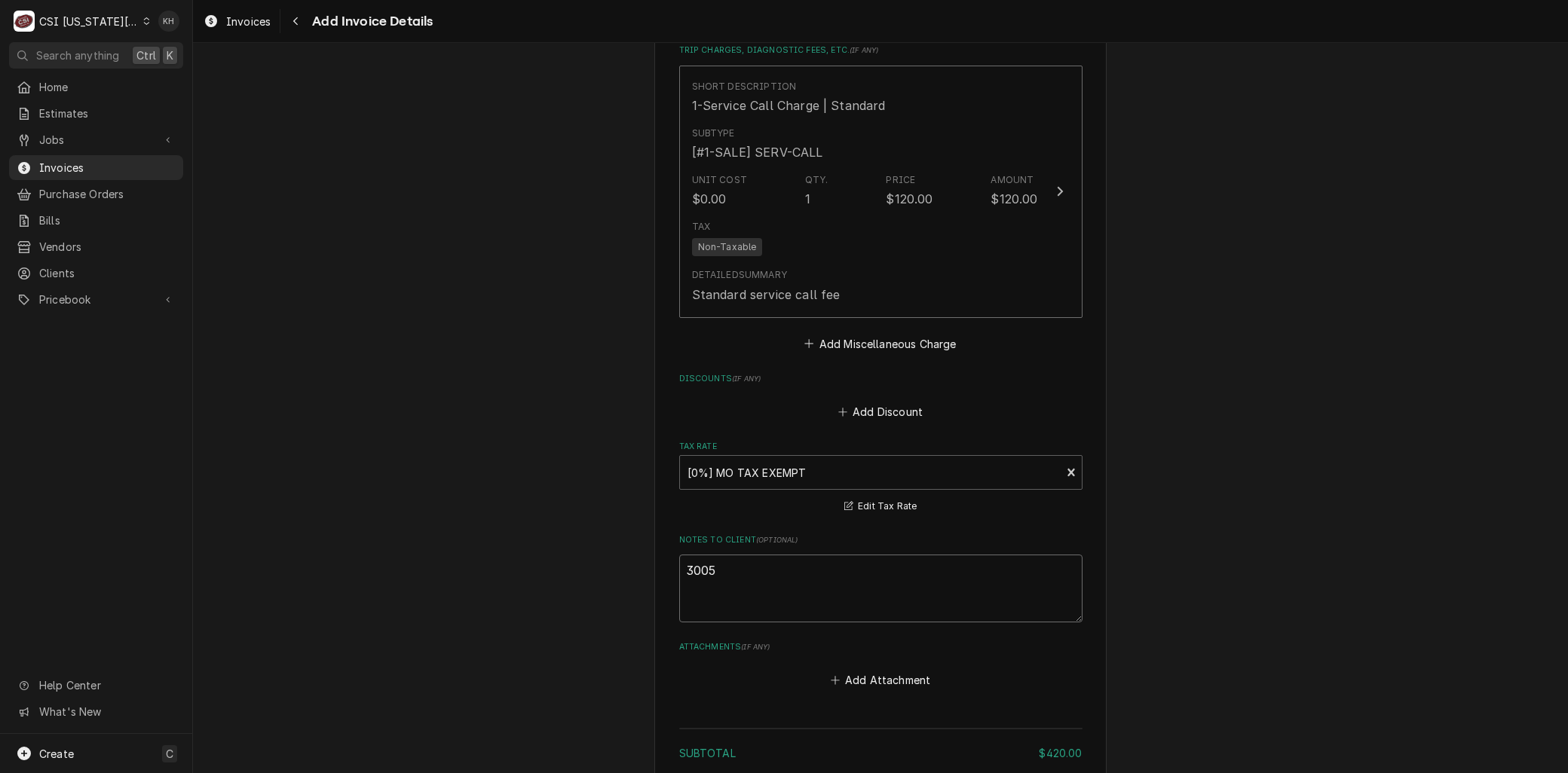
type textarea "30056"
type textarea "x"
type textarea "300565"
type textarea "x"
type textarea "P300565"
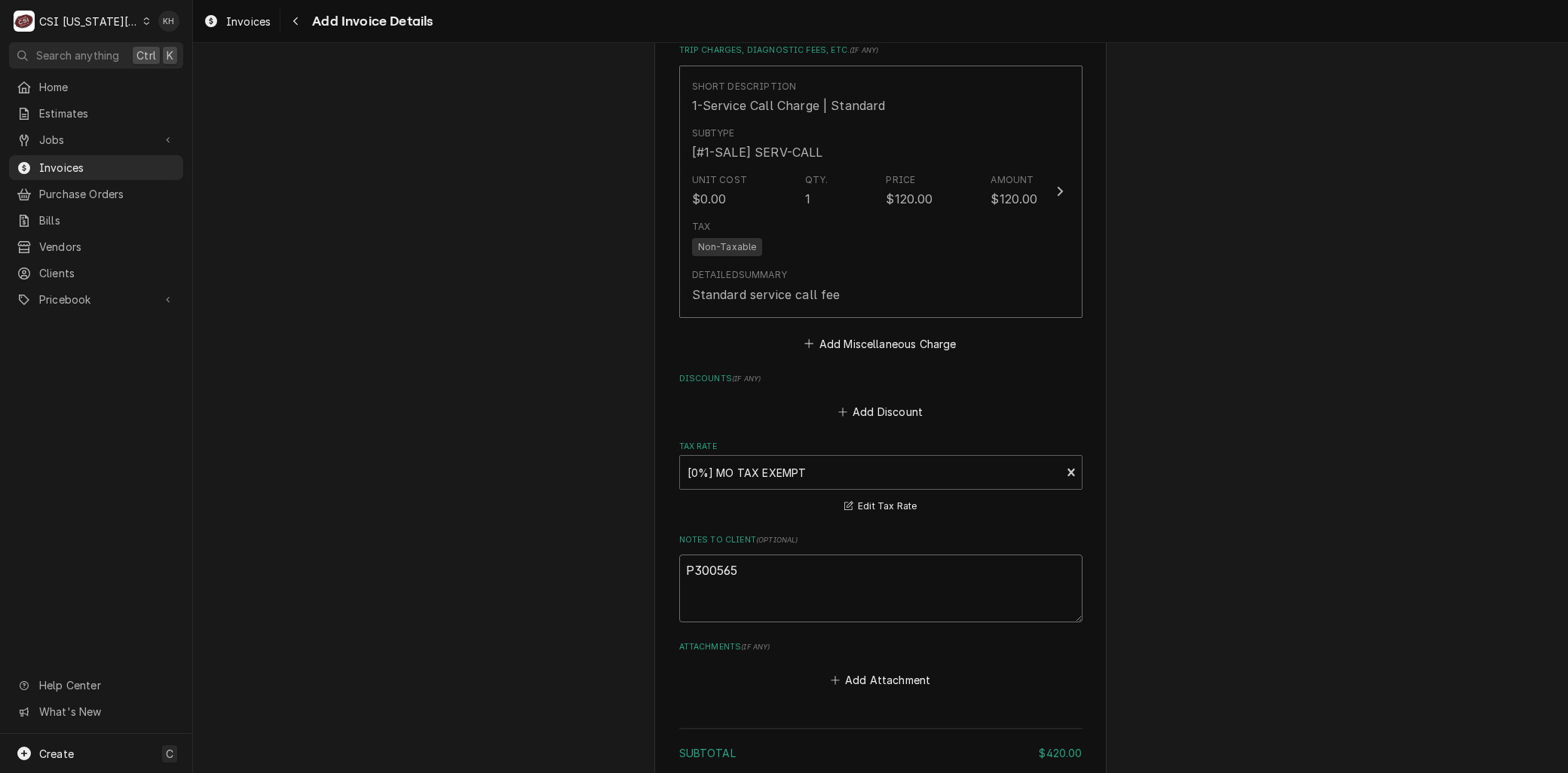
type textarea "x"
type textarea "Pe300565"
type textarea "x"
type textarea "Pen300565"
type textarea "x"
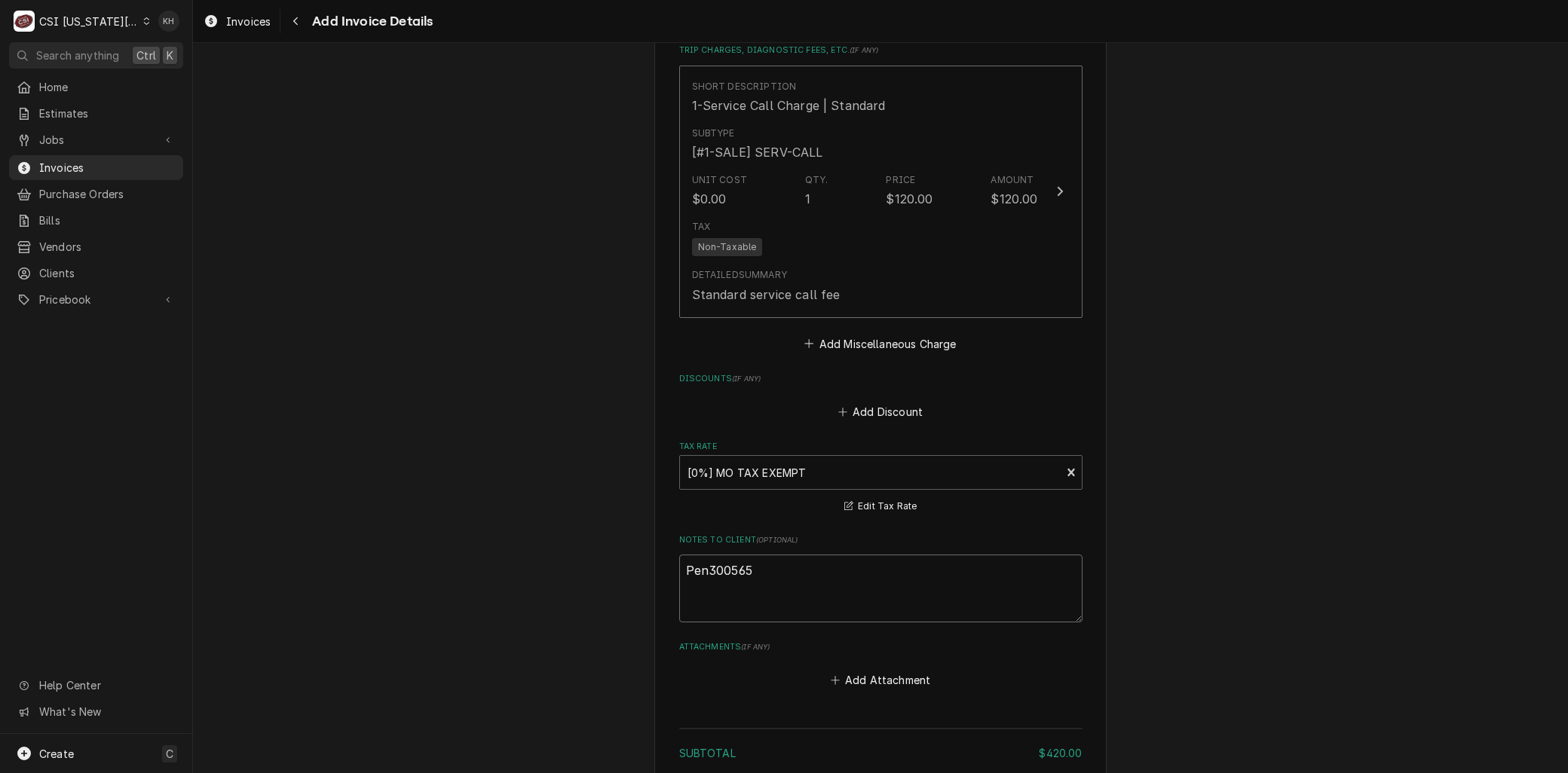
type textarea "Pend300565"
drag, startPoint x: 769, startPoint y: 578, endPoint x: 314, endPoint y: 519, distance: 458.8
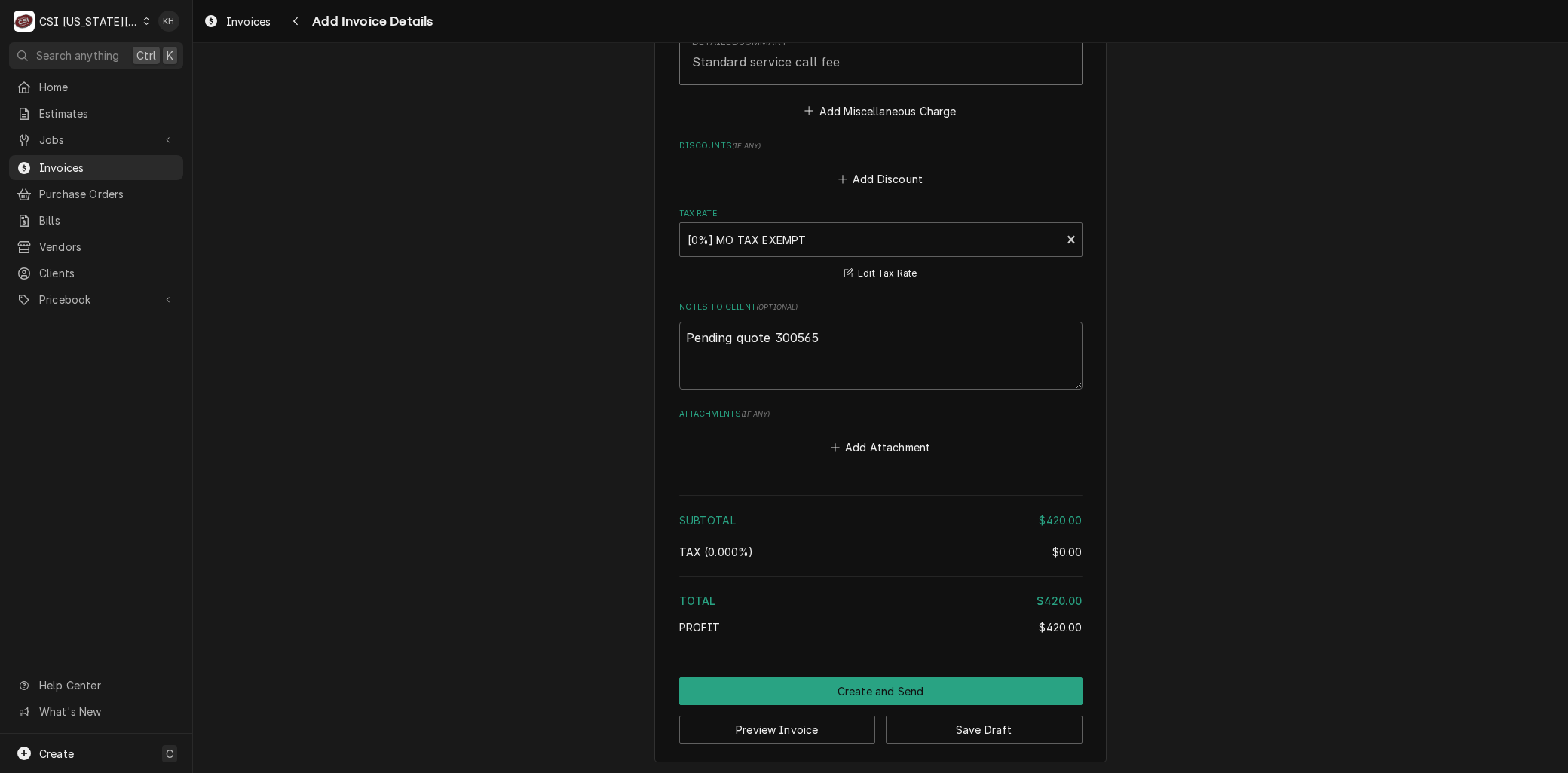
scroll to position [2302, 0]
drag, startPoint x: 833, startPoint y: 336, endPoint x: 64, endPoint y: 321, distance: 769.1
click at [67, 321] on div "C CSI Kansas City KH Search anything Ctrl K Home Estimates Jobs Jobs Job Series…" at bounding box center [784, 386] width 1568 height 773
click at [947, 729] on button "Save Draft" at bounding box center [984, 728] width 197 height 27
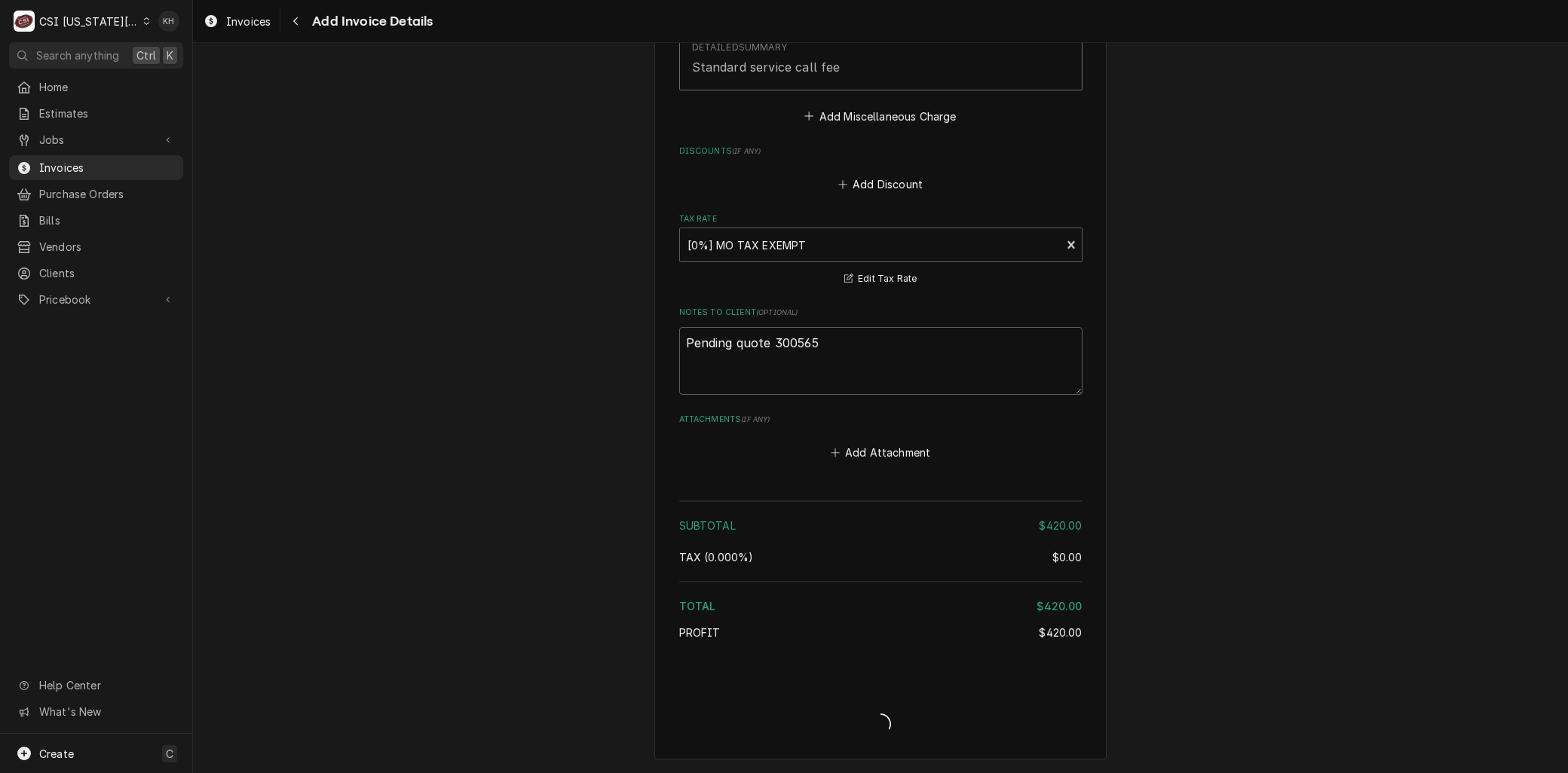
scroll to position [2294, 0]
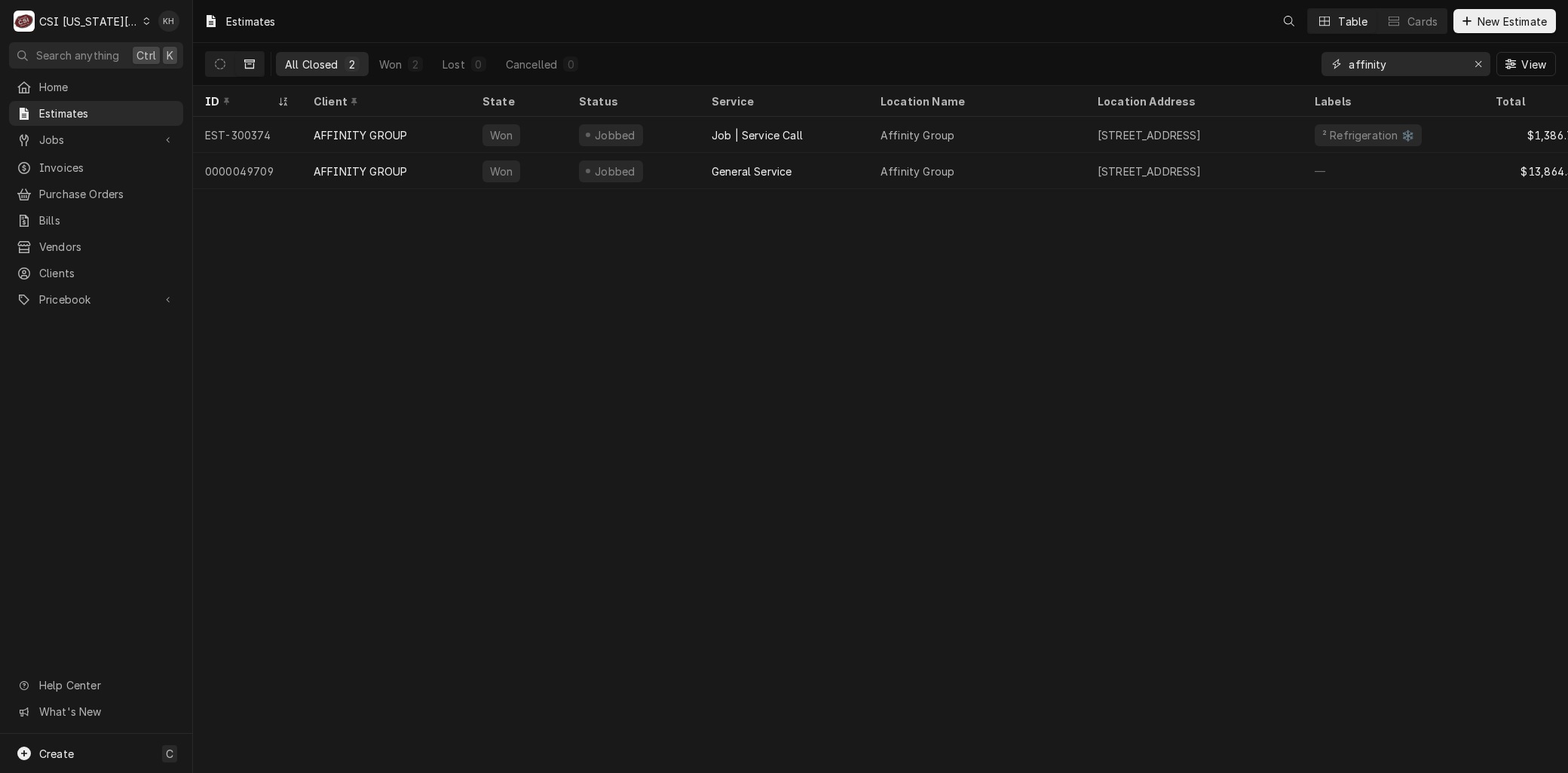
drag, startPoint x: 1282, startPoint y: 68, endPoint x: 1076, endPoint y: 71, distance: 206.0
click at [1124, 76] on div "All Closed 2 Won 2 Lost 0 Cancelled 0 affinity View" at bounding box center [880, 64] width 1351 height 42
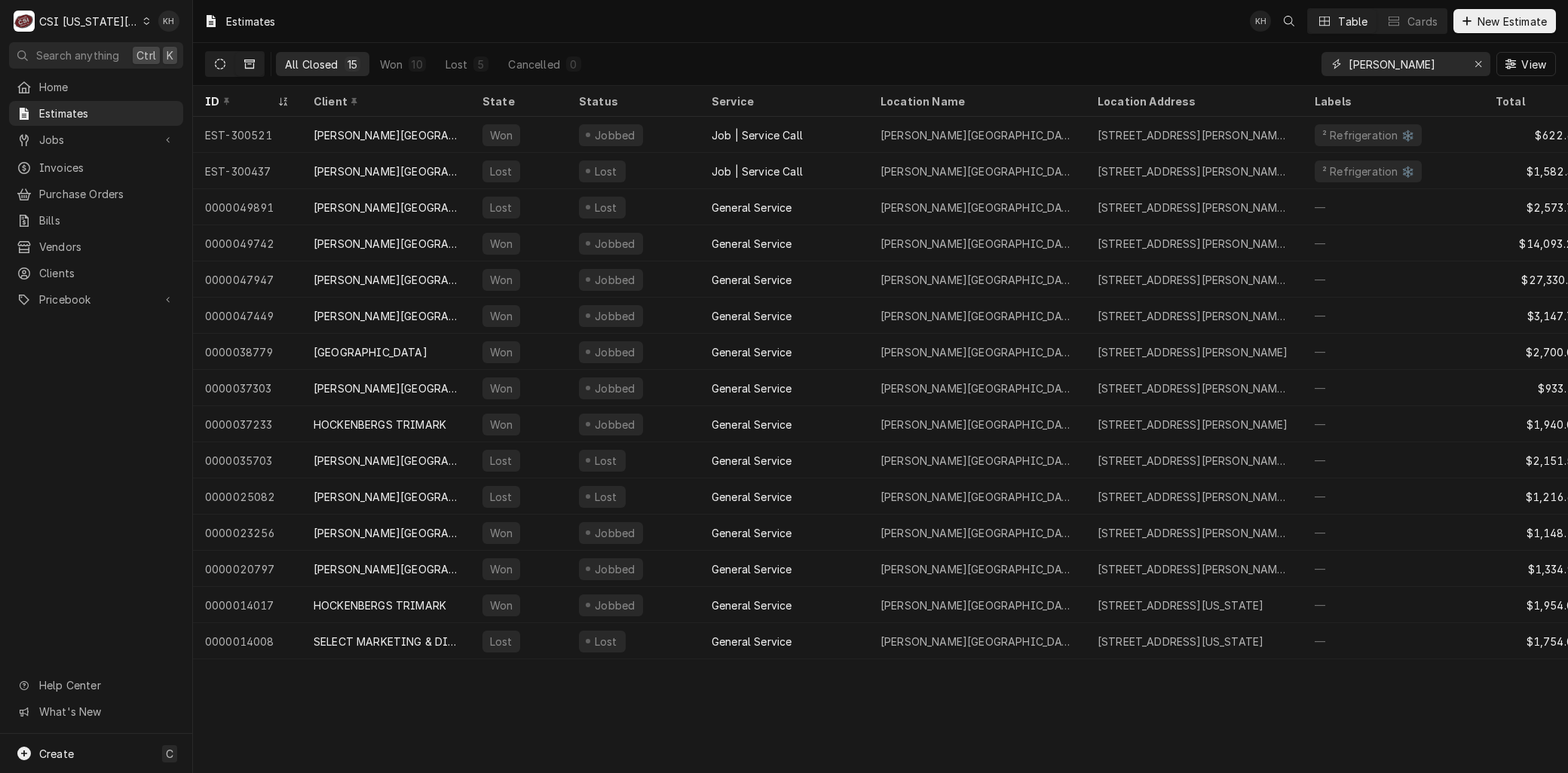
type input "bishop"
click at [224, 64] on icon "Dynamic Content Wrapper" at bounding box center [219, 64] width 11 height 11
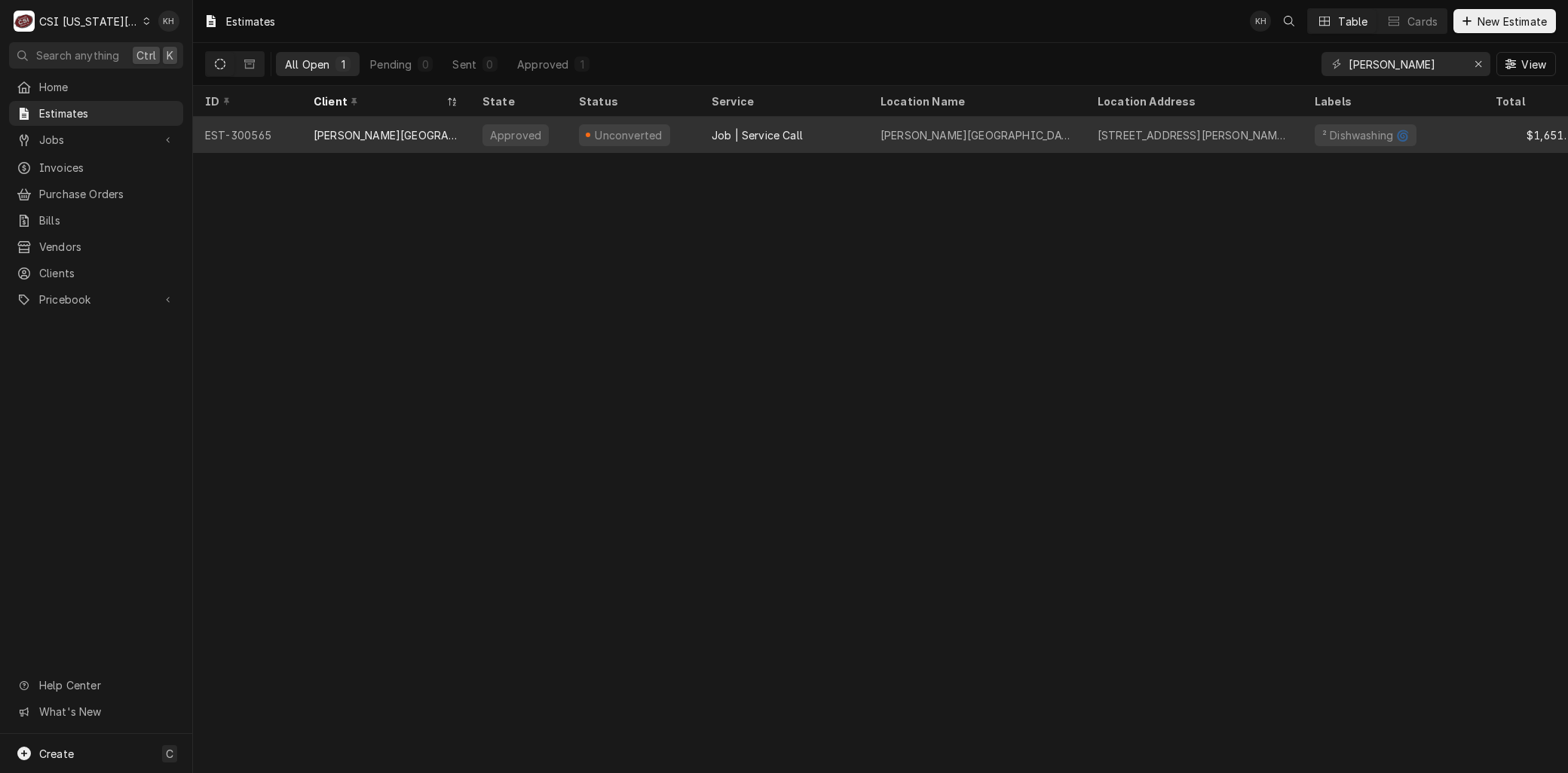
click at [342, 132] on div "BISHOP SULLIVAN CENTER" at bounding box center [386, 135] width 145 height 16
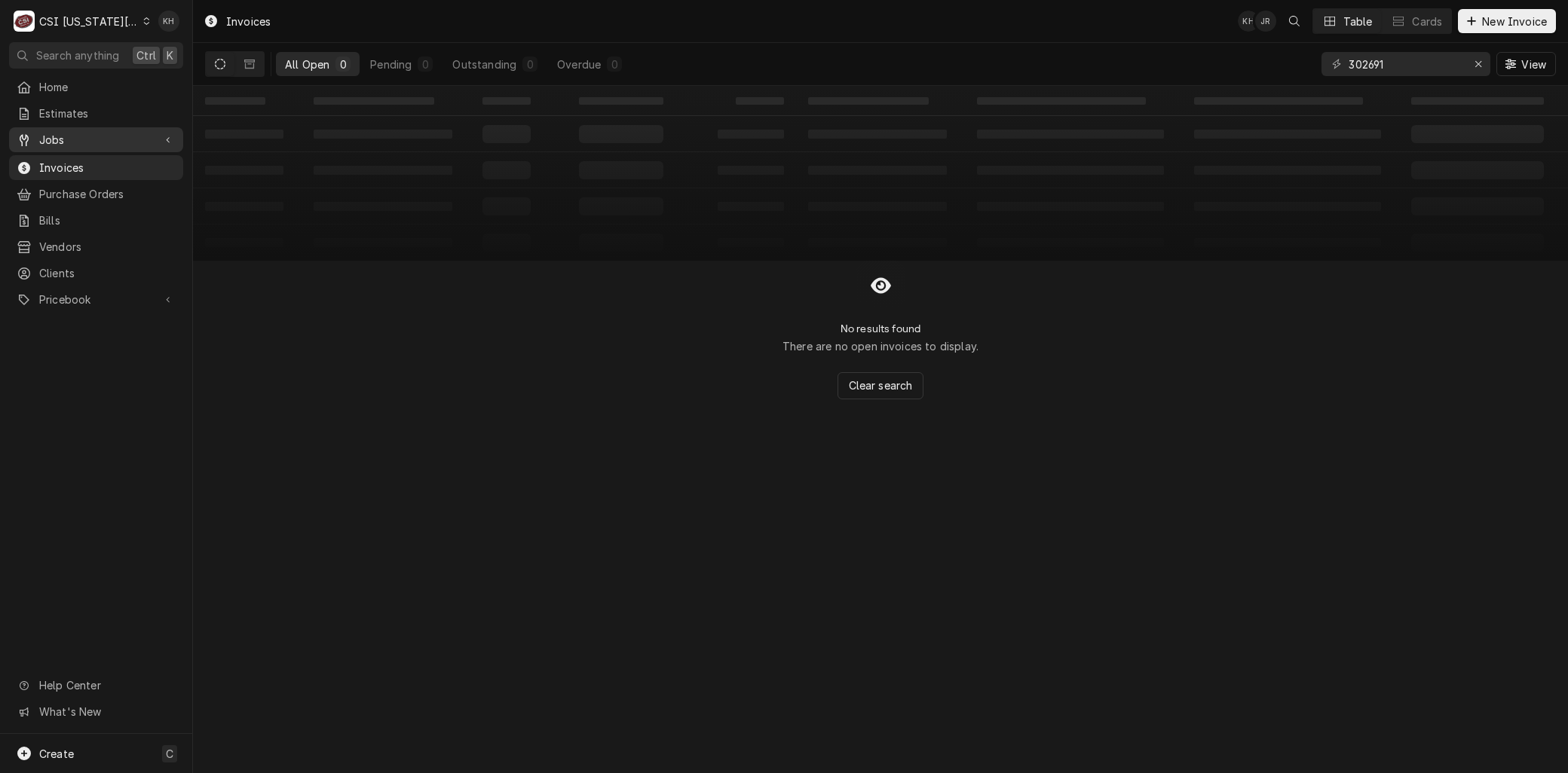
click at [69, 138] on span "Jobs" at bounding box center [96, 140] width 114 height 16
click at [69, 157] on div "Jobs" at bounding box center [96, 165] width 168 height 19
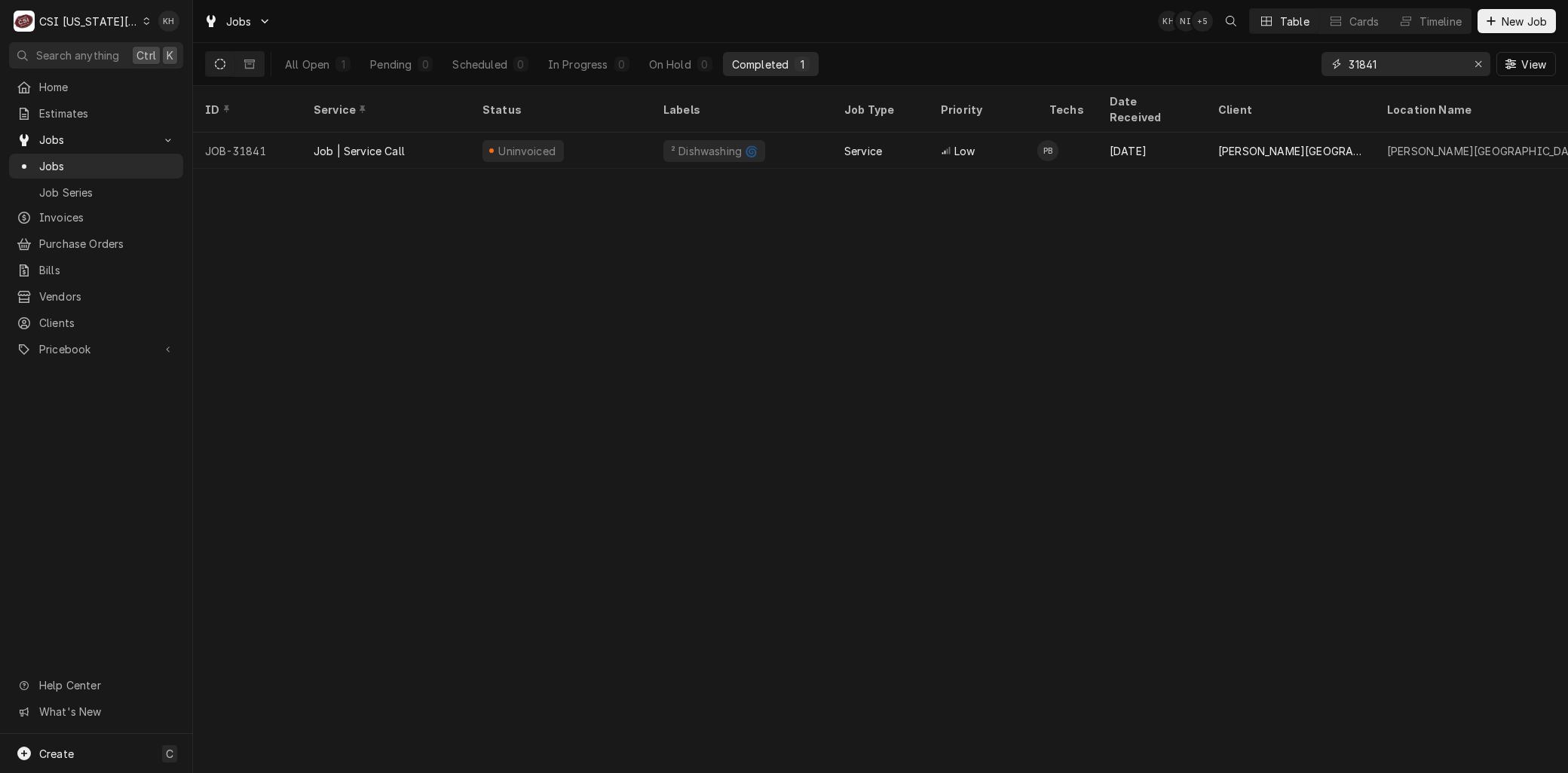
drag, startPoint x: 1427, startPoint y: 73, endPoint x: 1245, endPoint y: 83, distance: 182.3
click at [1247, 83] on div "All Open 1 Pending 0 Scheduled 0 In Progress 0 On Hold 0 Completed 1 31841 View" at bounding box center [880, 64] width 1351 height 42
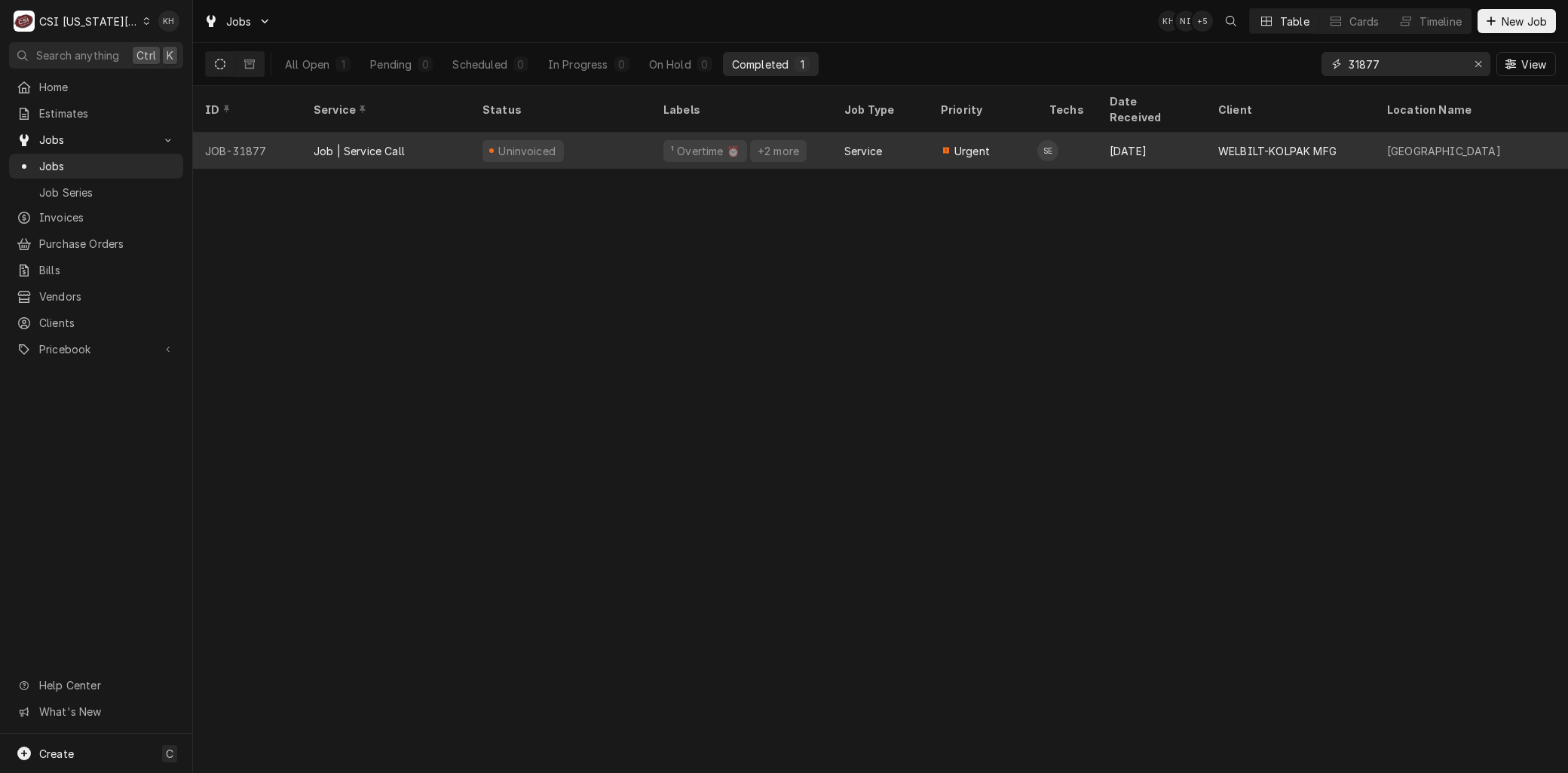
type input "31877"
click at [415, 133] on div "Job | Service Call" at bounding box center [386, 151] width 168 height 36
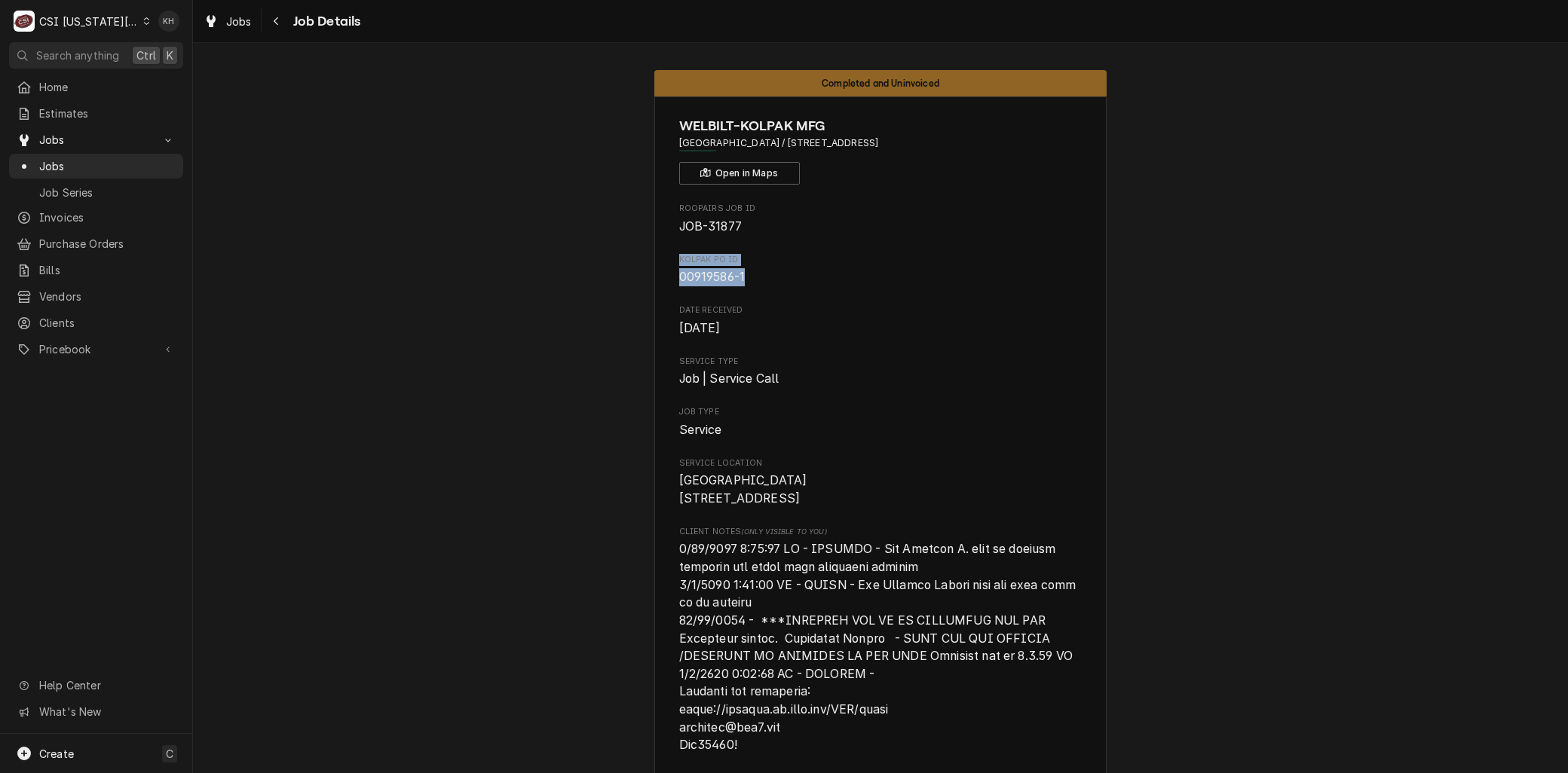
drag, startPoint x: 742, startPoint y: 280, endPoint x: 647, endPoint y: 261, distance: 96.9
copy div "Kolpak PO ID 00919586-1"
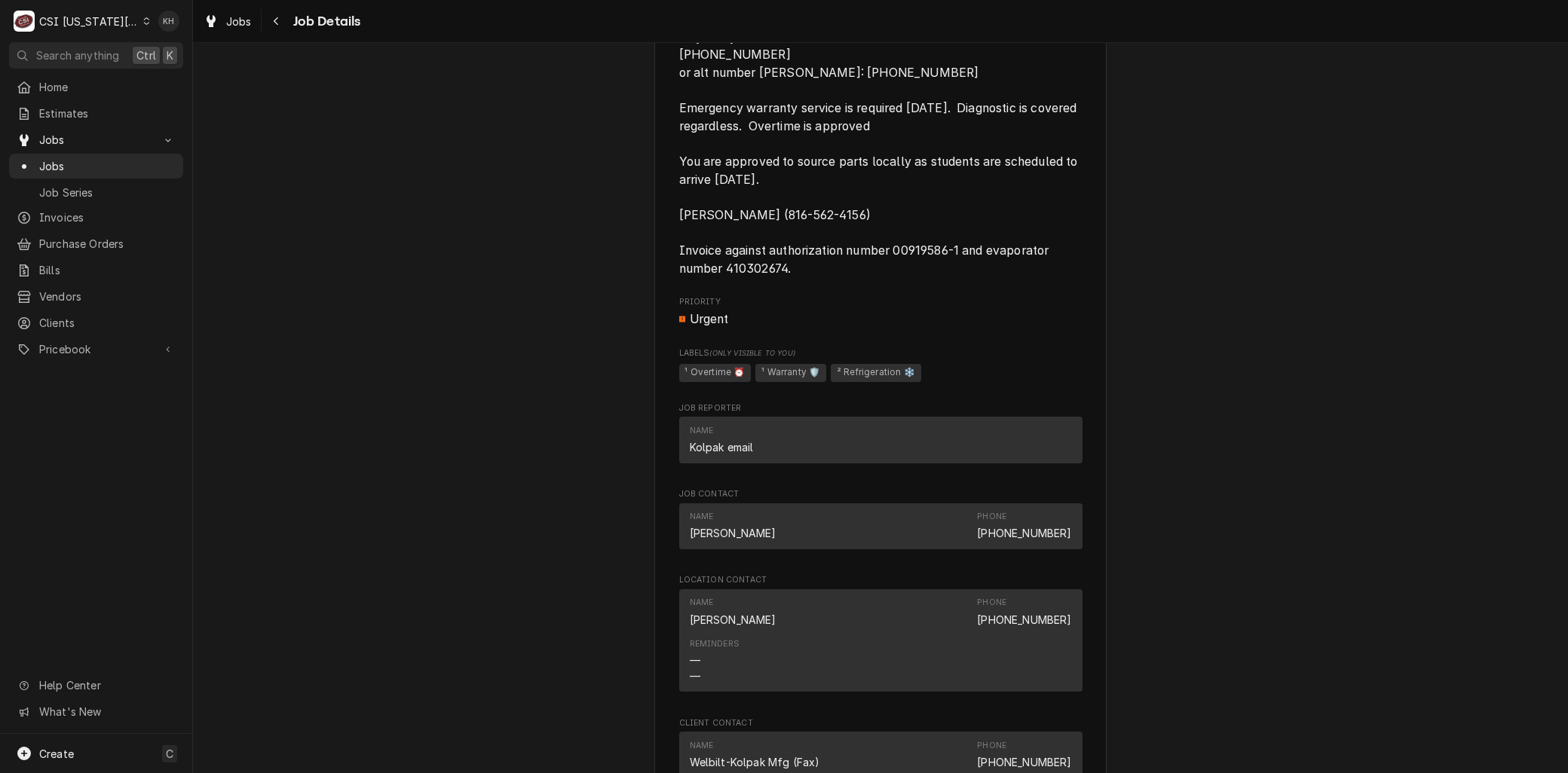
scroll to position [1757, 0]
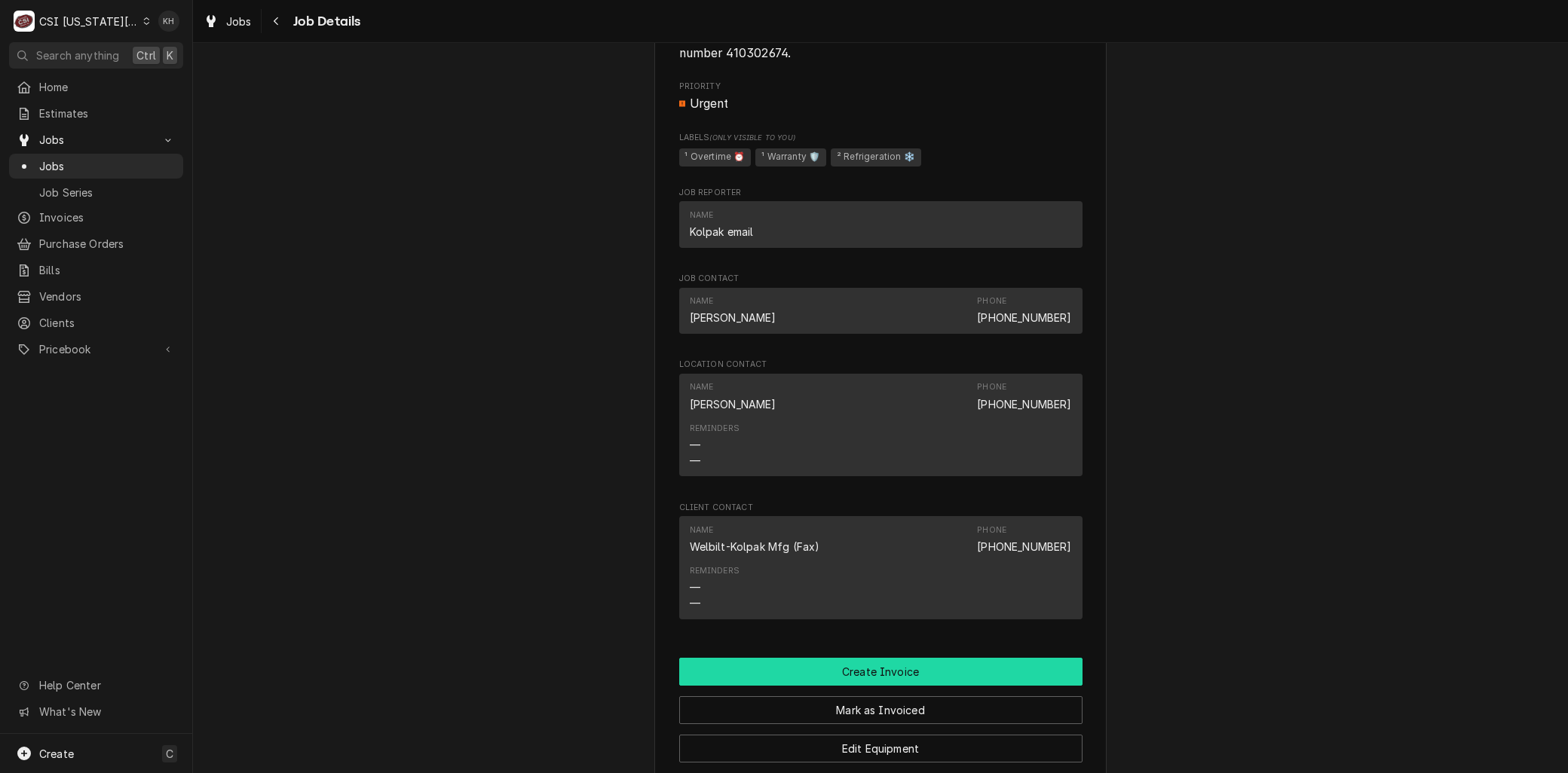
click at [853, 659] on button "Create Invoice" at bounding box center [881, 671] width 403 height 27
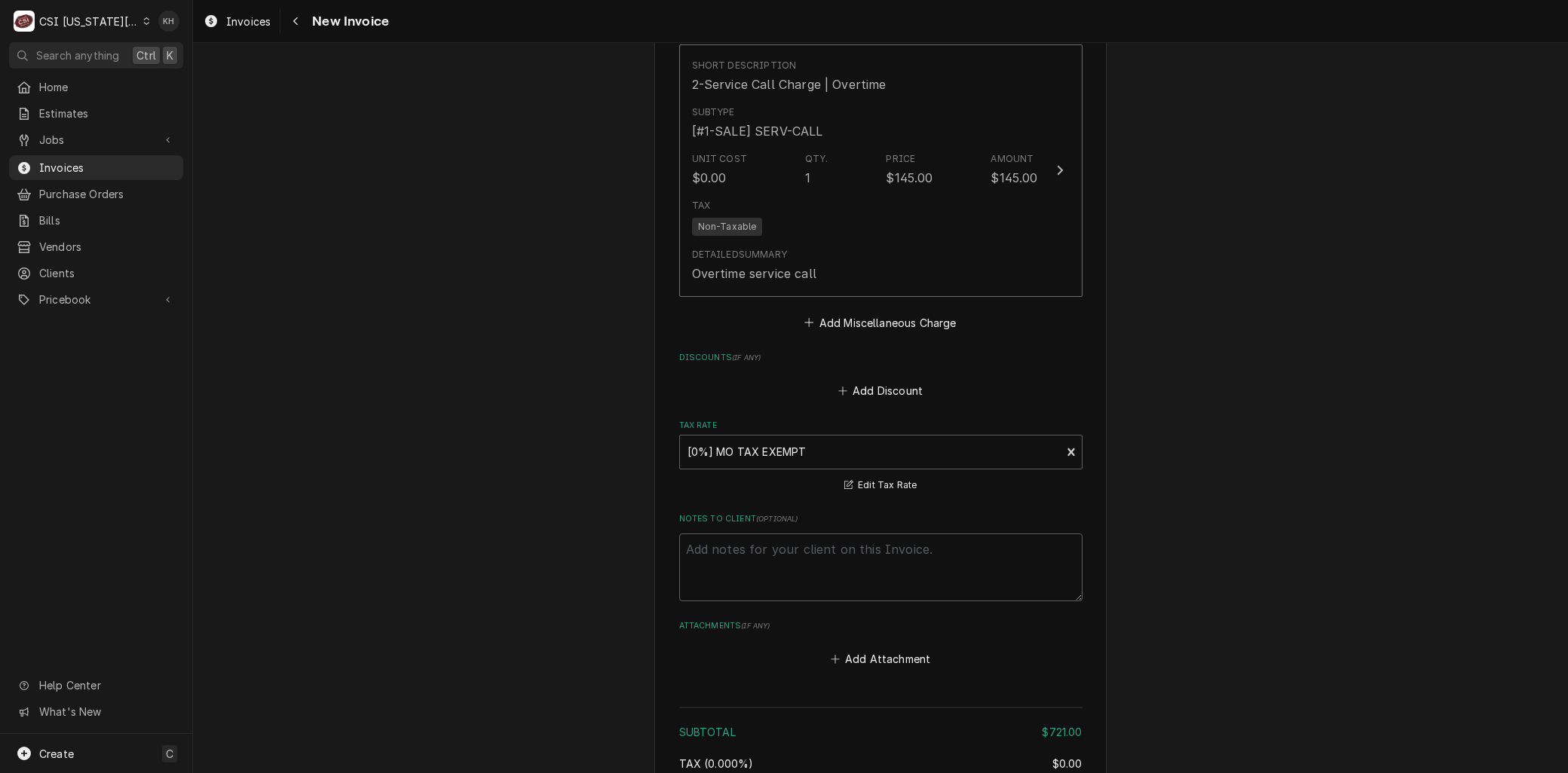
scroll to position [4277, 0]
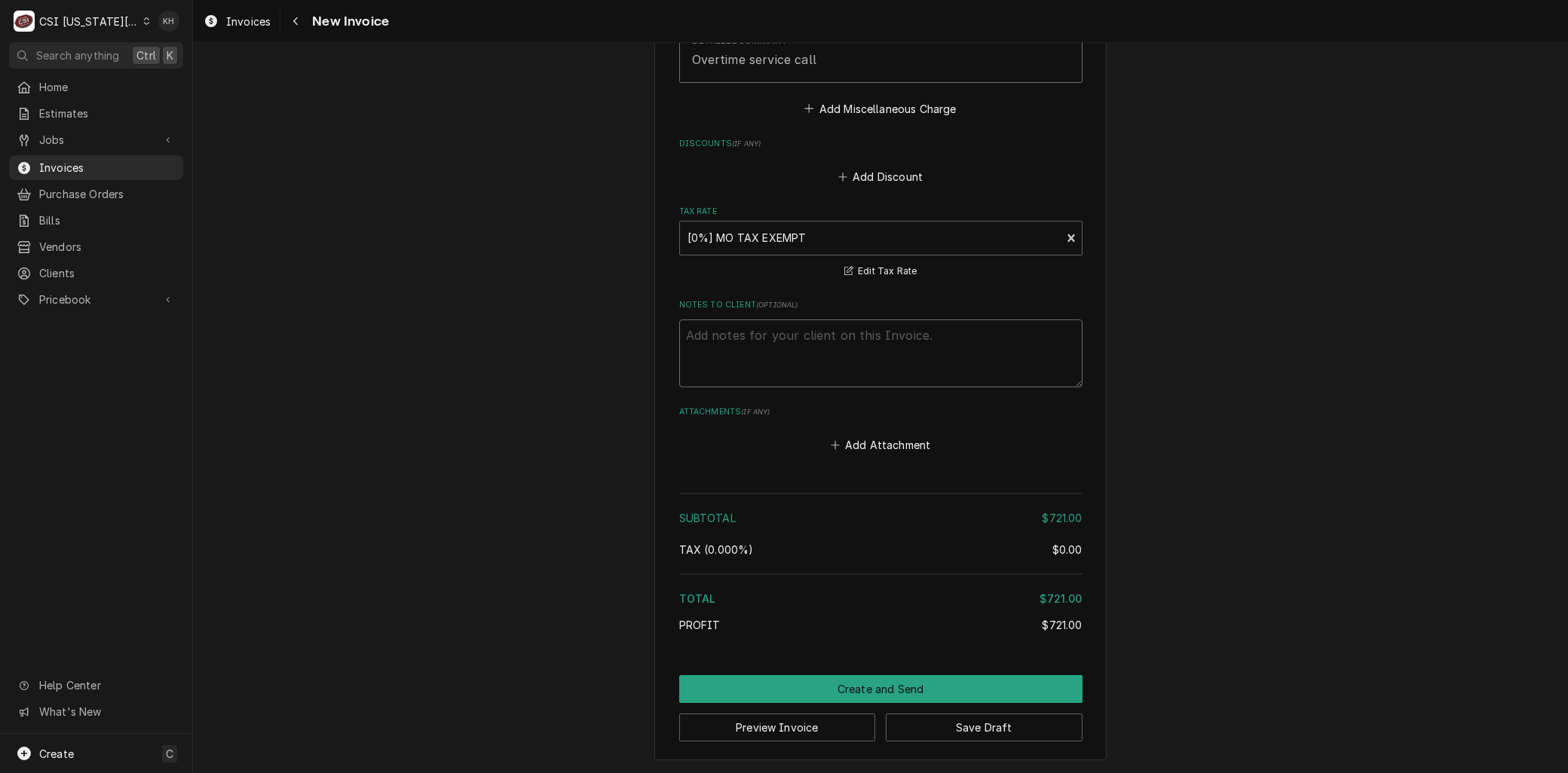
click at [726, 369] on textarea "Notes to Client ( optional )" at bounding box center [881, 352] width 403 height 68
paste textarea "Kolpak PO ID 00919586-1"
type textarea "x"
type textarea "Kolpak PO ID 00919586-1"
click at [763, 334] on textarea "Kolpak PO ID 00919586-1" at bounding box center [881, 352] width 403 height 68
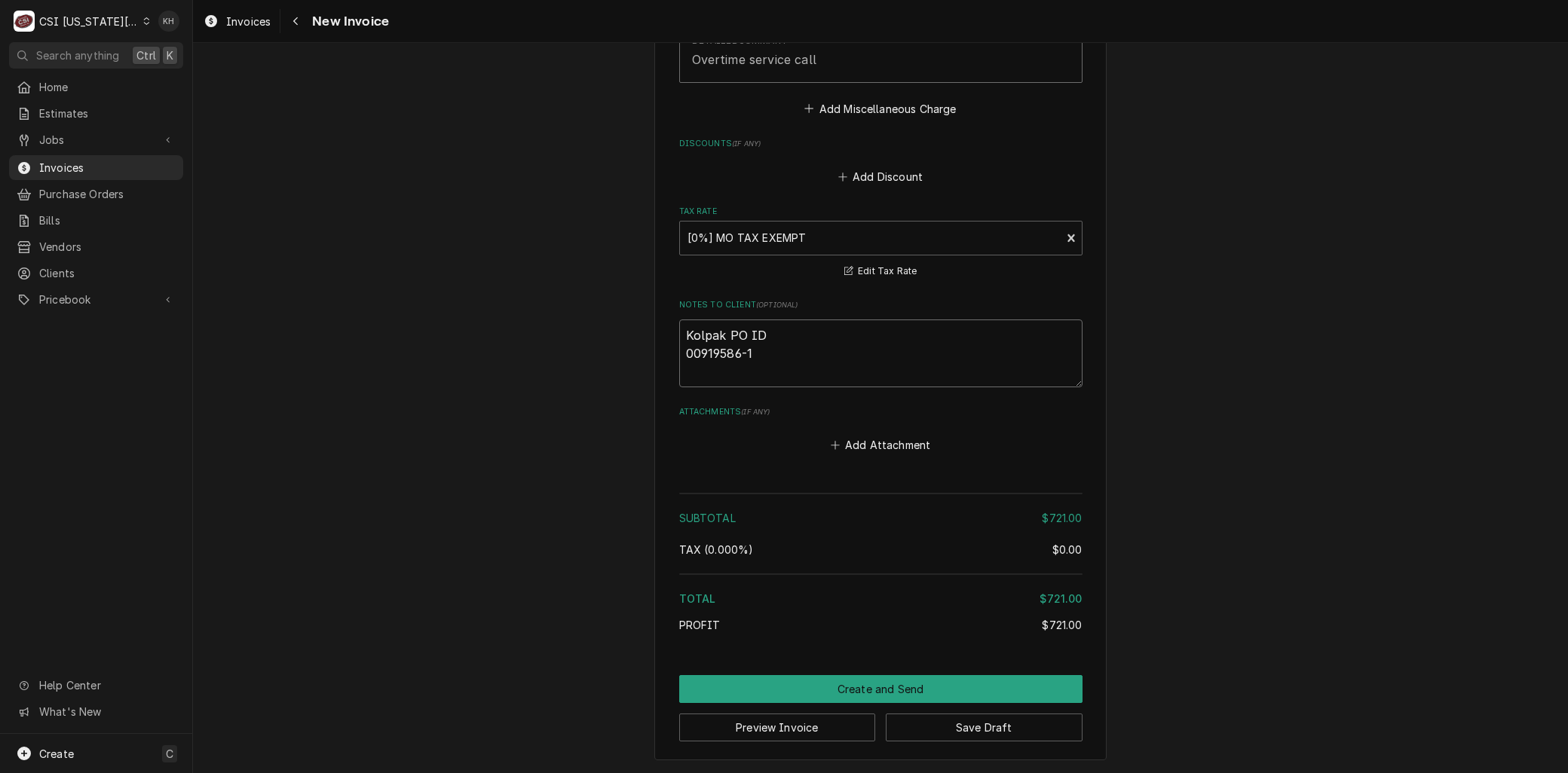
type textarea "x"
type textarea "Kolpak PO ID: 00919586-1"
type textarea "x"
type textarea "Kolpak PO ID:00919586-1"
type textarea "x"
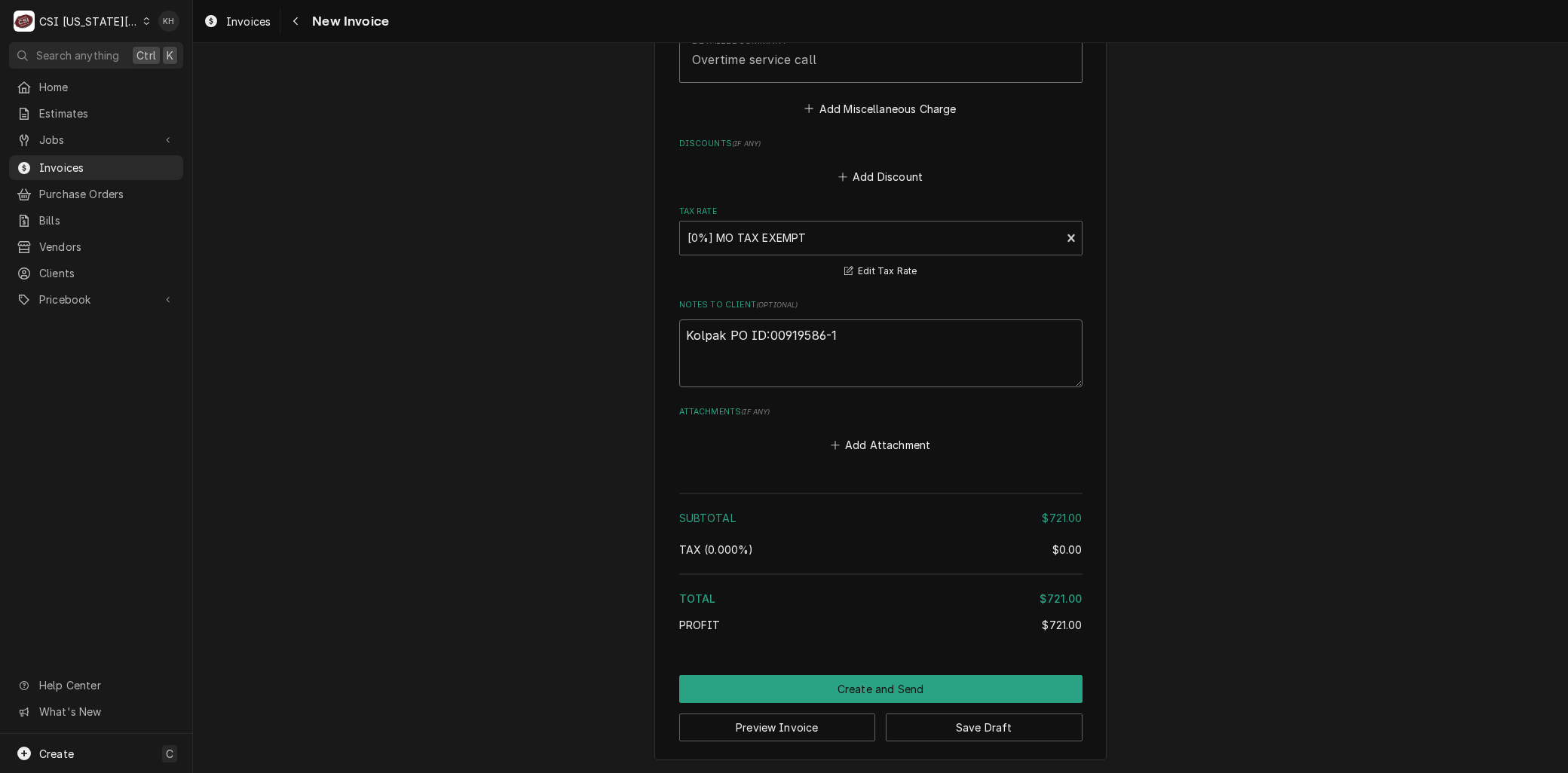
type textarea "Kolpak PO ID: 00919586-1"
type textarea "x"
type textarea "Kolpak POID: 00919586-1"
type textarea "x"
type textarea "Kolpak PID: 00919586-1"
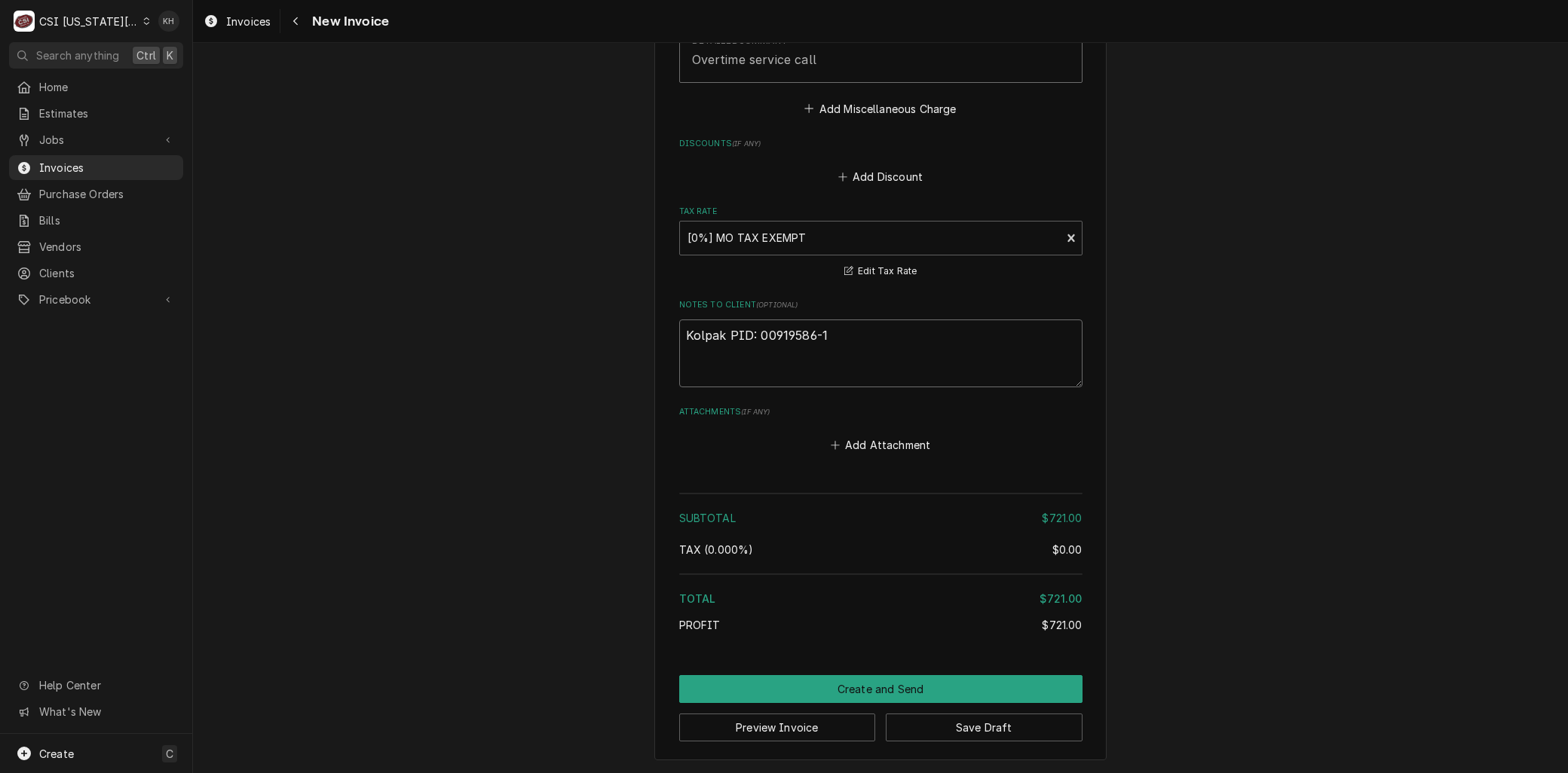
type textarea "x"
type textarea "Kolpak ID: 00919586-1"
click at [680, 431] on div "Add Attachment" at bounding box center [881, 441] width 403 height 29
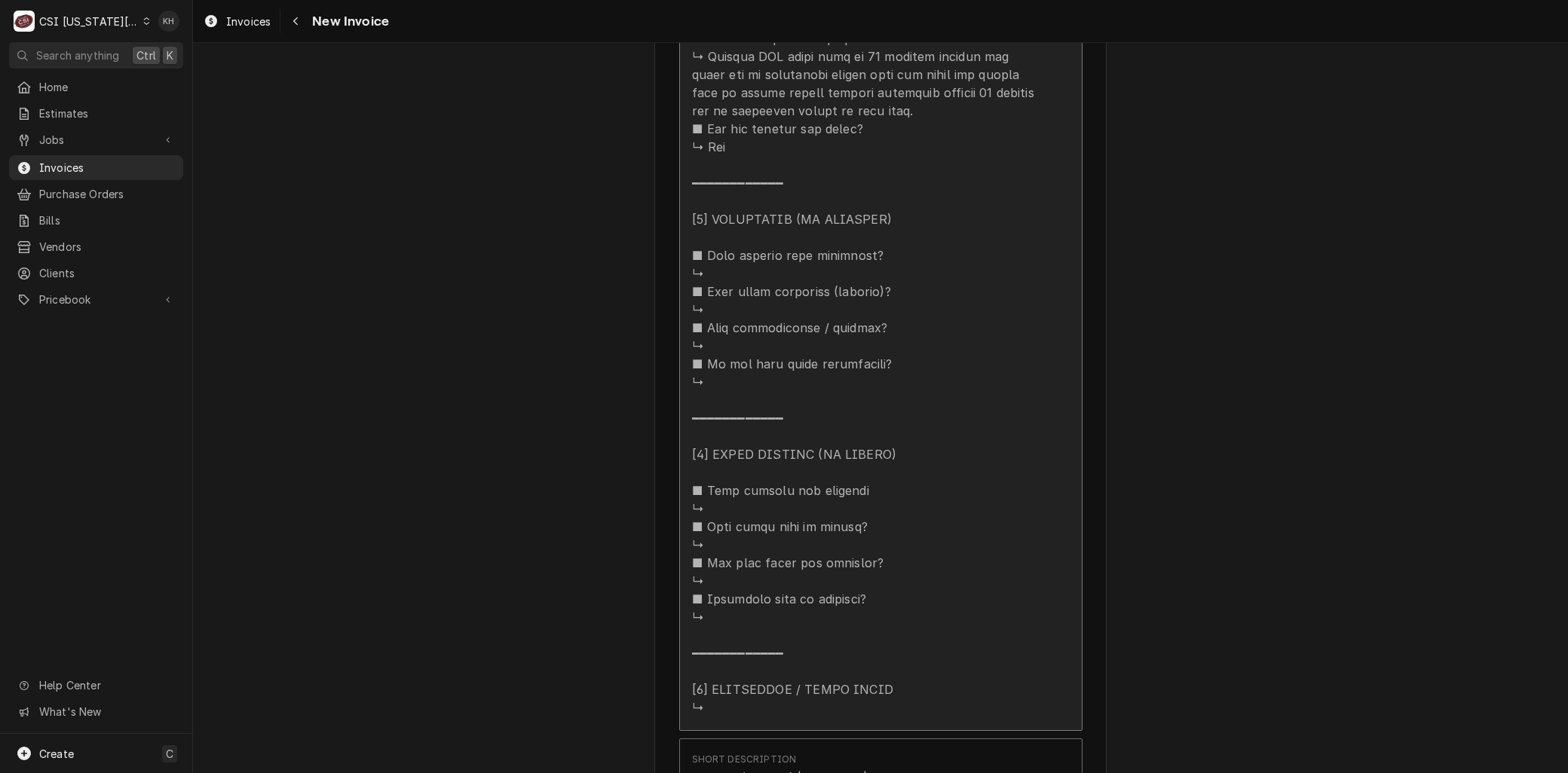
click at [771, 454] on div "Update Line Item" at bounding box center [864, 56] width 346 height 1320
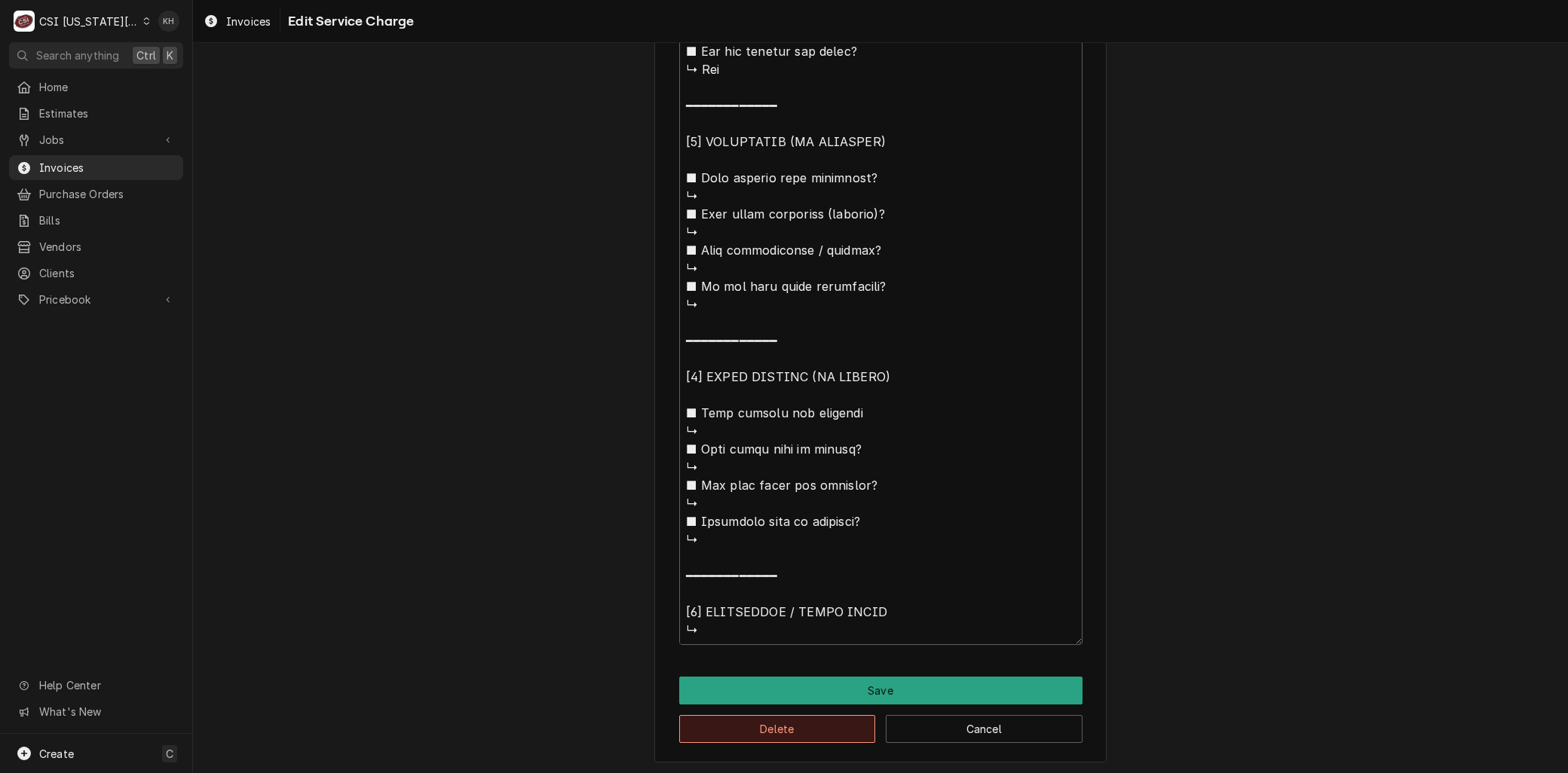
click at [766, 736] on button "Delete" at bounding box center [777, 729] width 197 height 27
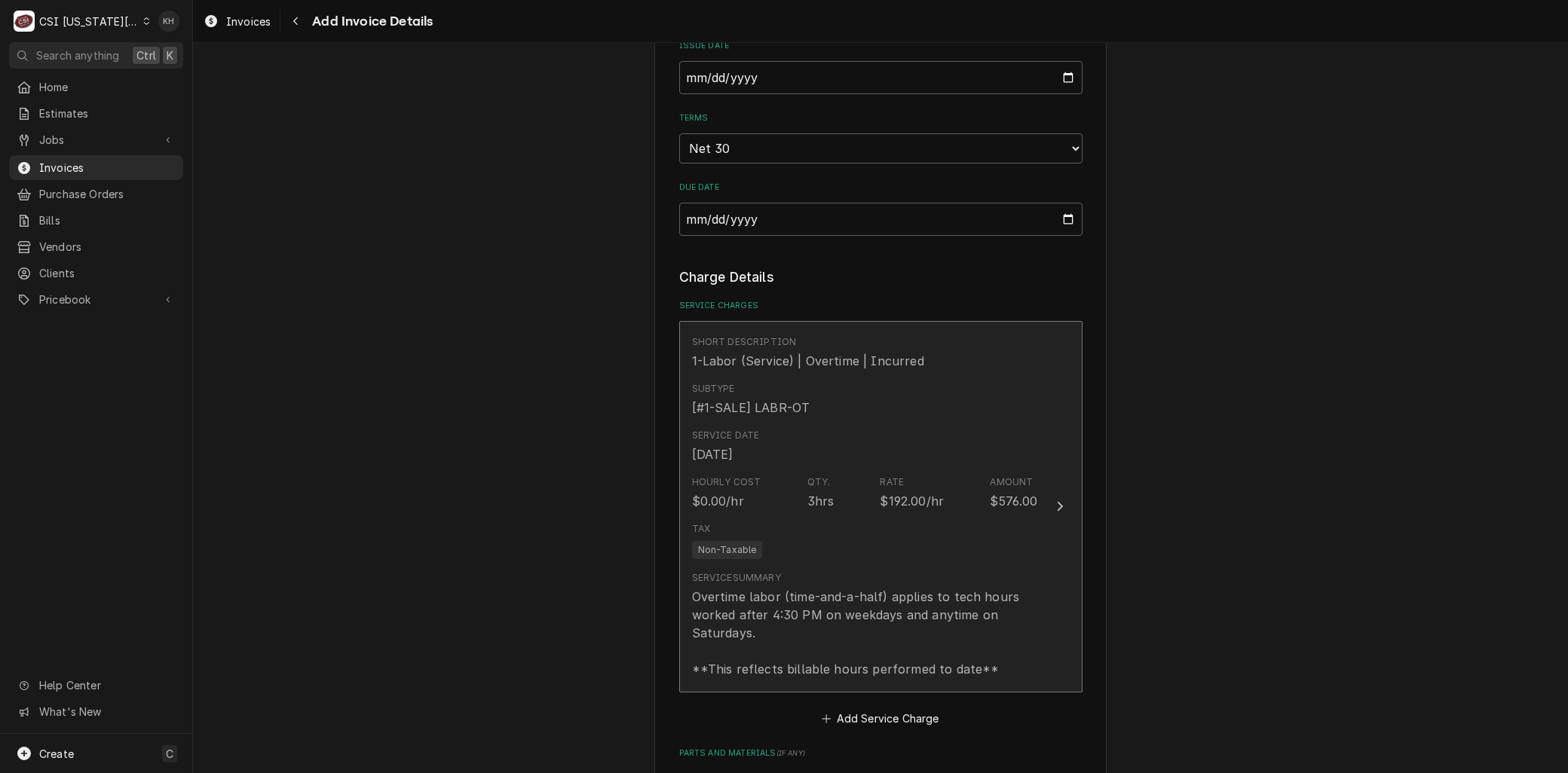
click at [902, 571] on div "Service Summary Overtime labor (time-and-a-half) applies to tech hours worked a…" at bounding box center [864, 624] width 346 height 107
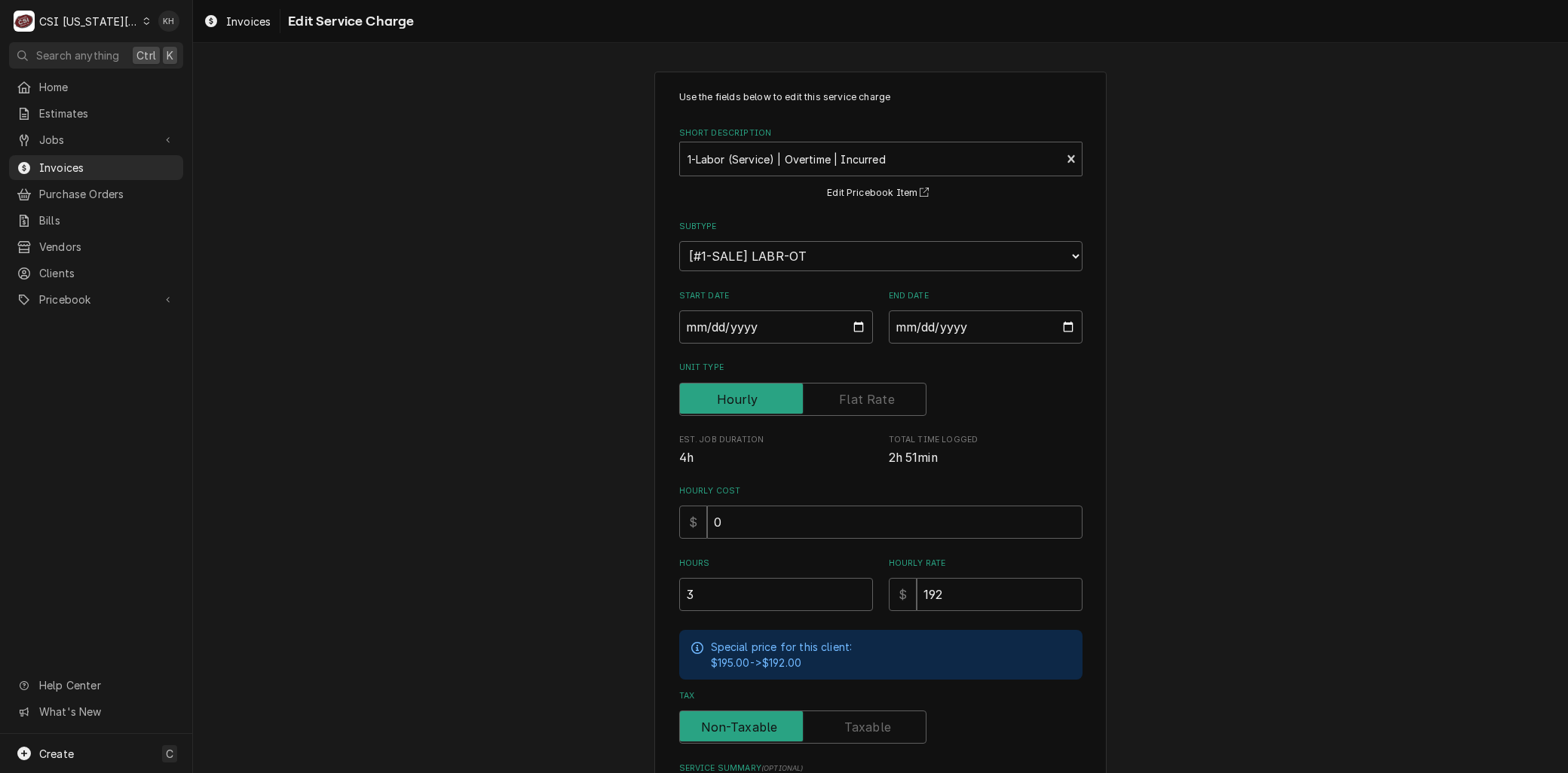
scroll to position [222, 0]
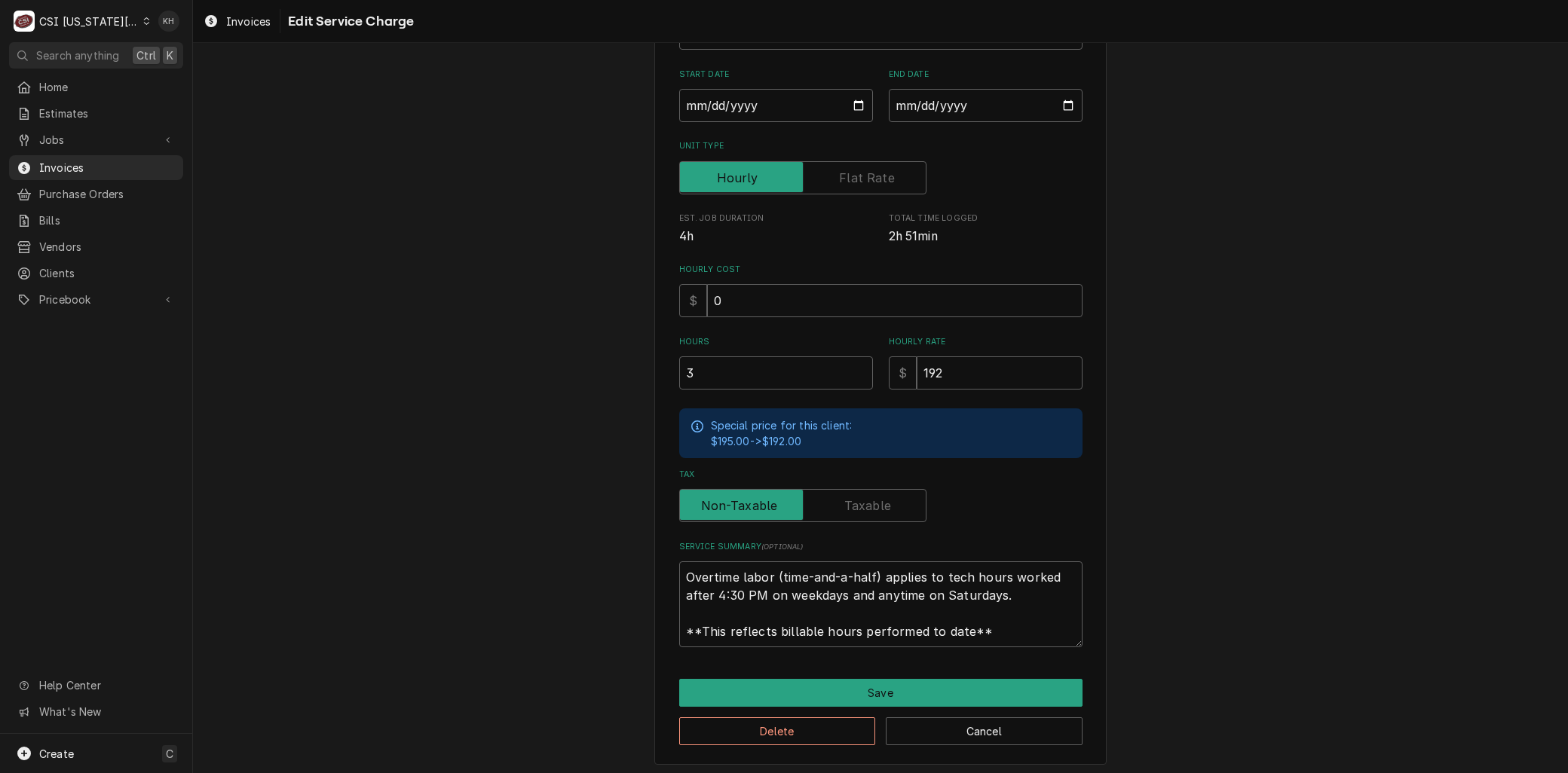
click at [997, 643] on div "Use the fields below to edit this service charge Short Description 1-Labor (Ser…" at bounding box center [880, 307] width 452 height 915
drag, startPoint x: 992, startPoint y: 633, endPoint x: 498, endPoint y: 478, distance: 517.7
click at [499, 479] on div "Use the fields below to edit this service charge Short Description 1-Labor (Ser…" at bounding box center [880, 307] width 1374 height 941
paste textarea "⚠️ 𝗙𝗢𝗥𝗠 𝗜𝗡𝗦𝗧𝗥𝗨𝗖𝗧𝗜𝗢𝗡𝗦 ⚠️ ✪ 𝗖𝗼𝗺𝗽𝗹𝗲𝘁𝗲 𝗮𝗹𝗹 𝗿𝗲𝗹𝗲𝘃𝗮𝗻𝘁 𝘀𝗲𝗰𝘁𝗶𝗼𝗻𝘀 ✪ 𝗣𝗿𝗼𝘃𝗶𝗱𝗲 𝗱𝗲𝘁𝗮𝗶𝗹𝗲𝗱 𝗮𝗻𝘀…"
type textarea "x"
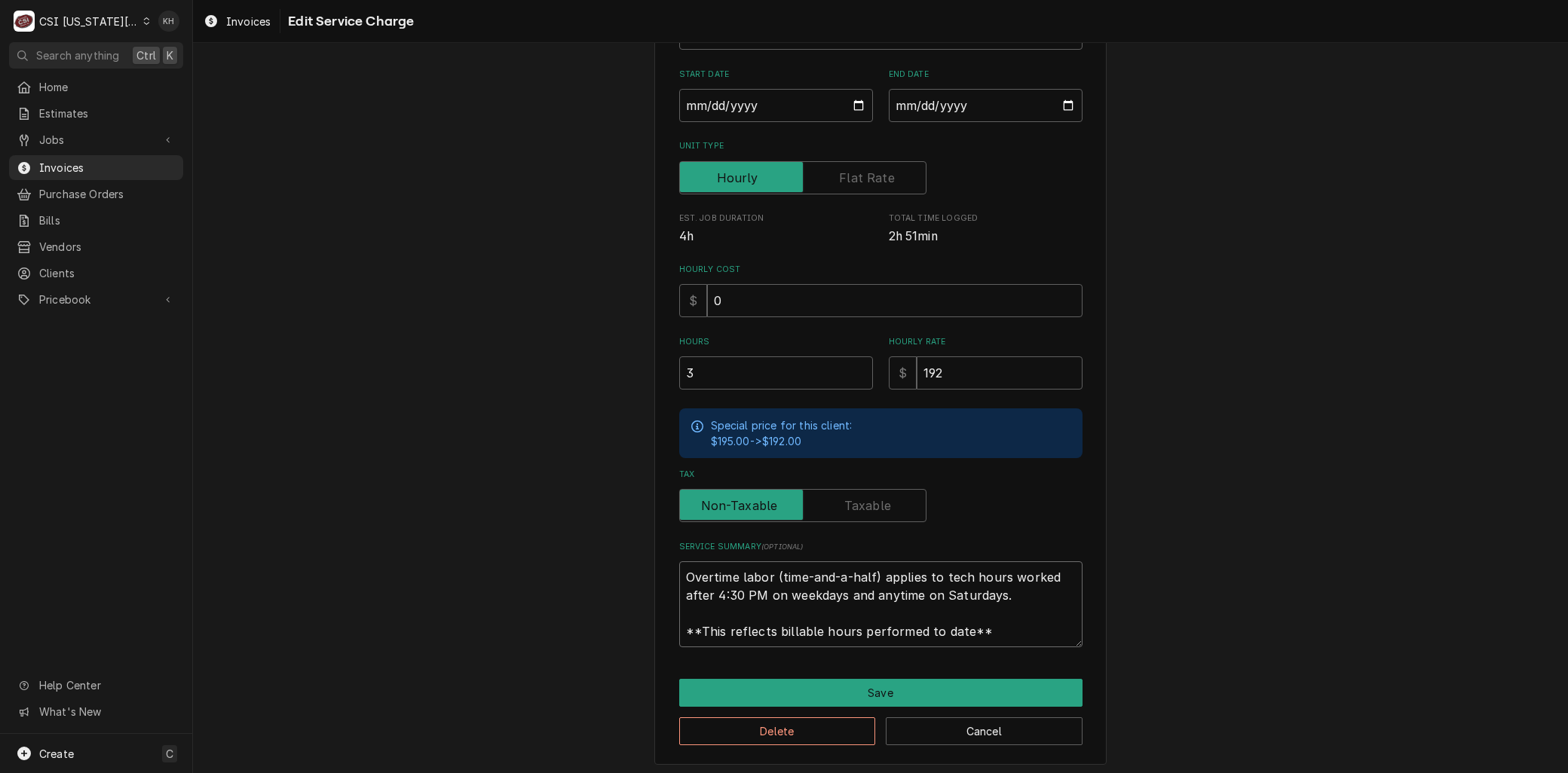
type textarea "⚠️ 𝗙𝗢𝗥𝗠 𝗜𝗡𝗦𝗧𝗥𝗨𝗖𝗧𝗜𝗢𝗡𝗦 ⚠️ ✪ 𝗖𝗼𝗺𝗽𝗹𝗲𝘁𝗲 𝗮𝗹𝗹 𝗿𝗲𝗹𝗲𝘃𝗮𝗻𝘁 𝘀𝗲𝗰𝘁𝗶𝗼𝗻𝘀 ✪ 𝗣𝗿𝗼𝘃𝗶𝗱𝗲 𝗱𝗲𝘁𝗮𝗶𝗹𝗲𝗱 𝗮𝗻𝘀…"
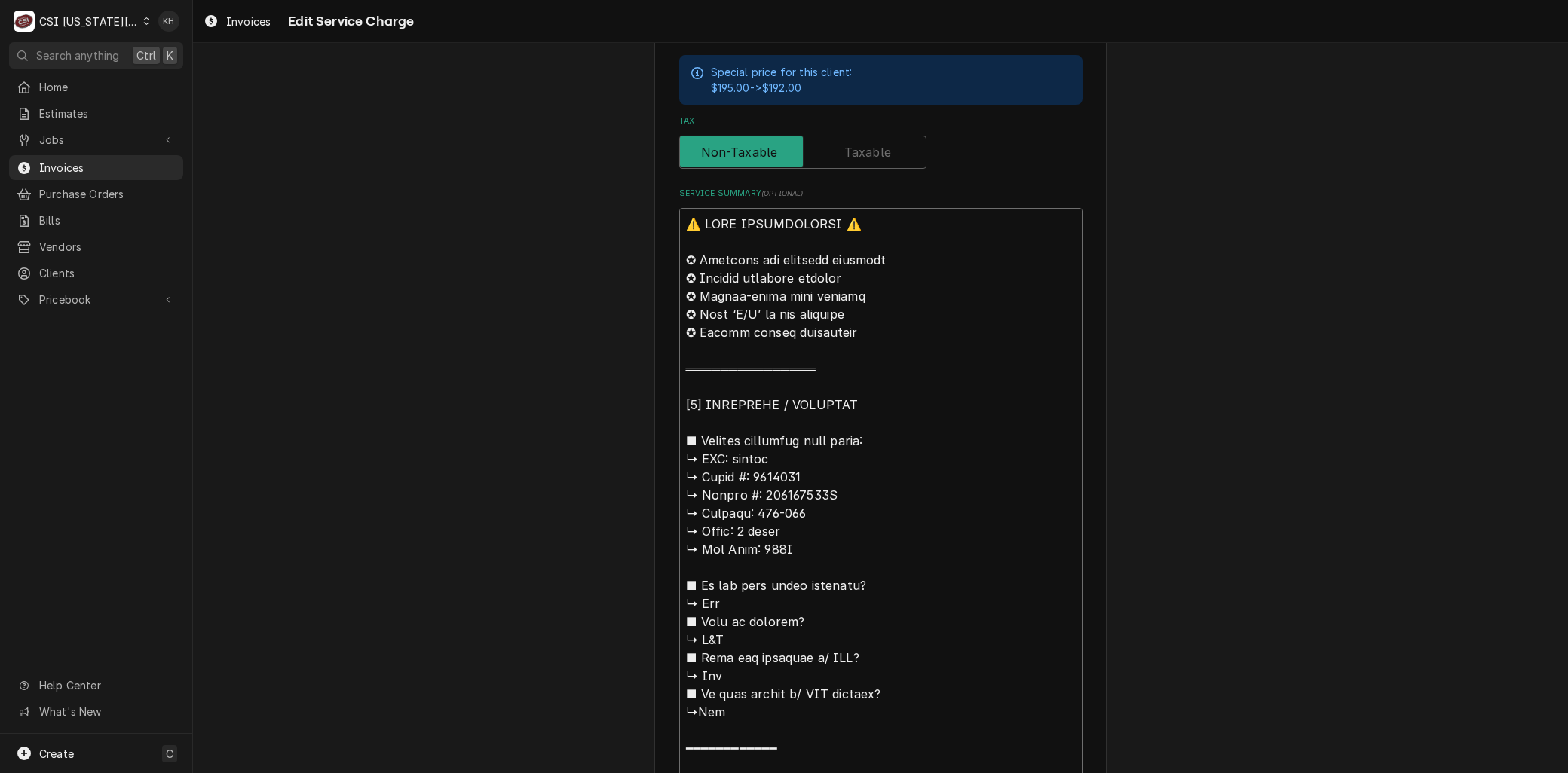
scroll to position [494, 0]
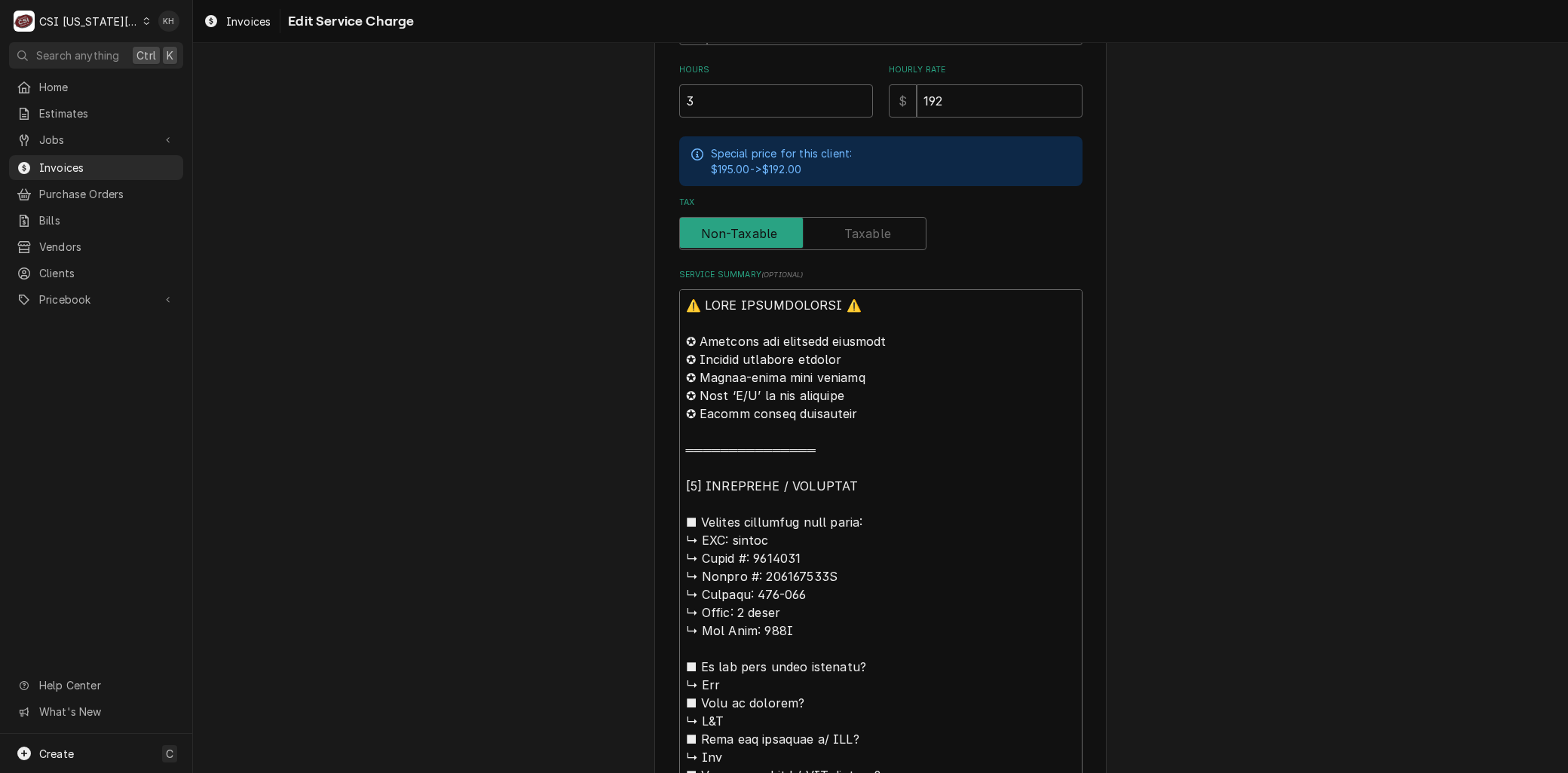
drag, startPoint x: 731, startPoint y: 535, endPoint x: 464, endPoint y: 162, distance: 458.7
click at [464, 162] on div "Use the fields below to edit this service charge Short Description 1-Labor (Ser…" at bounding box center [880, 659] width 1374 height 2188
type textarea "x"
type textarea "Bolpak ↳ 𝗠𝗼𝗱𝗲𝗹 #: 6364180 ↳ 𝗦𝗲𝗿𝗶𝗮𝗹 #: 410302575A ↳ 𝗩𝗼𝗹𝘁𝗮𝗴𝗲: 208-230 ↳ 𝗣𝗵𝗮𝘀𝗲: 3 …"
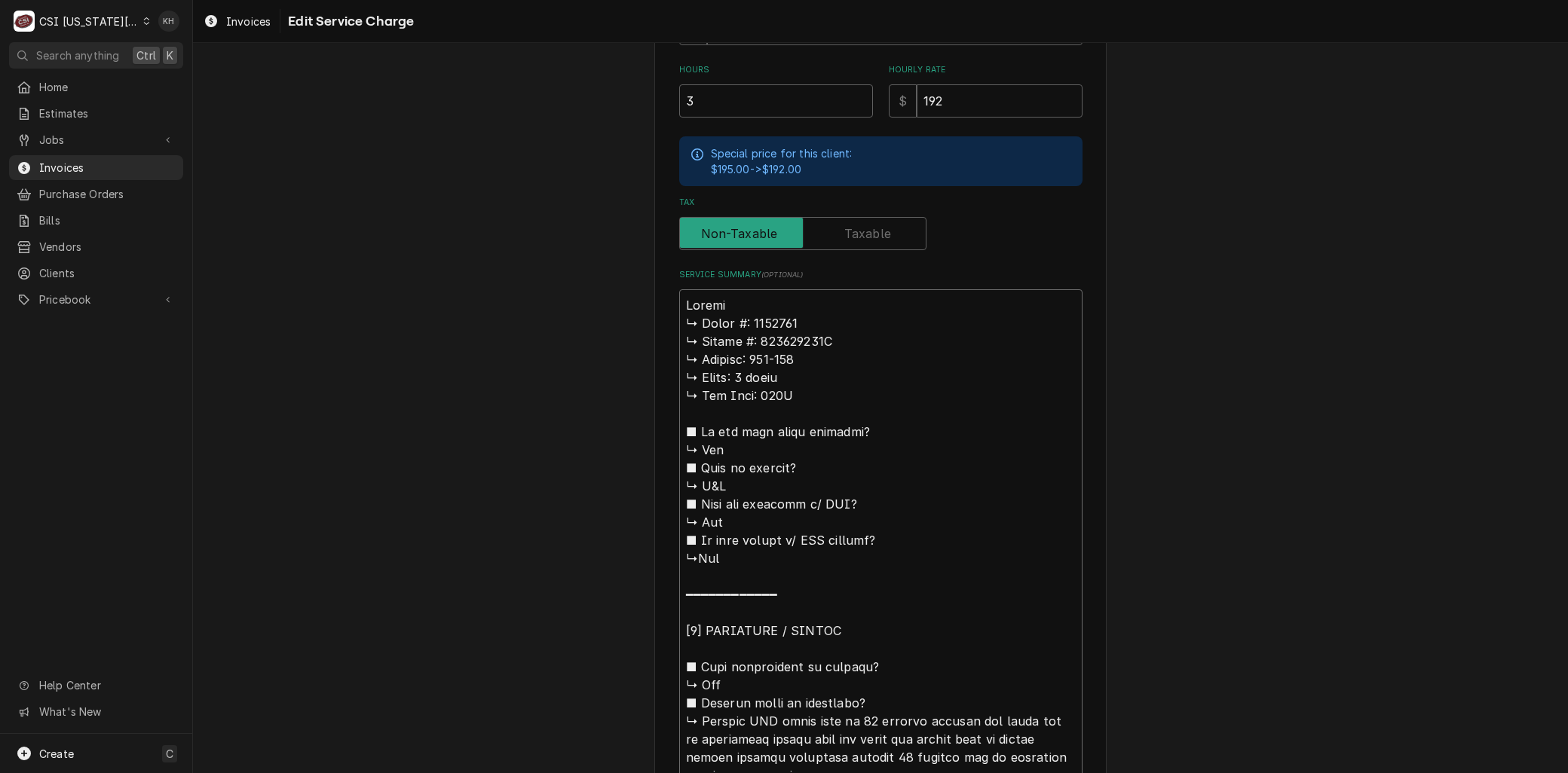
type textarea "x"
type textarea "Brolpak ↳ 𝗠𝗼𝗱𝗲𝗹 #: 6364180 ↳ 𝗦𝗲𝗿𝗶𝗮𝗹 #: 410302575A ↳ 𝗩𝗼𝗹𝘁𝗮𝗴𝗲: 208-230 ↳ 𝗣𝗵𝗮𝘀𝗲: 3…"
type textarea "x"
type textarea "Braolpak ↳ 𝗠𝗼𝗱𝗲𝗹 #: 6364180 ↳ 𝗦𝗲𝗿𝗶𝗮𝗹 #: 410302575A ↳ 𝗩𝗼𝗹𝘁𝗮𝗴𝗲: 208-230 ↳ 𝗣𝗵𝗮𝘀𝗲: …"
type textarea "x"
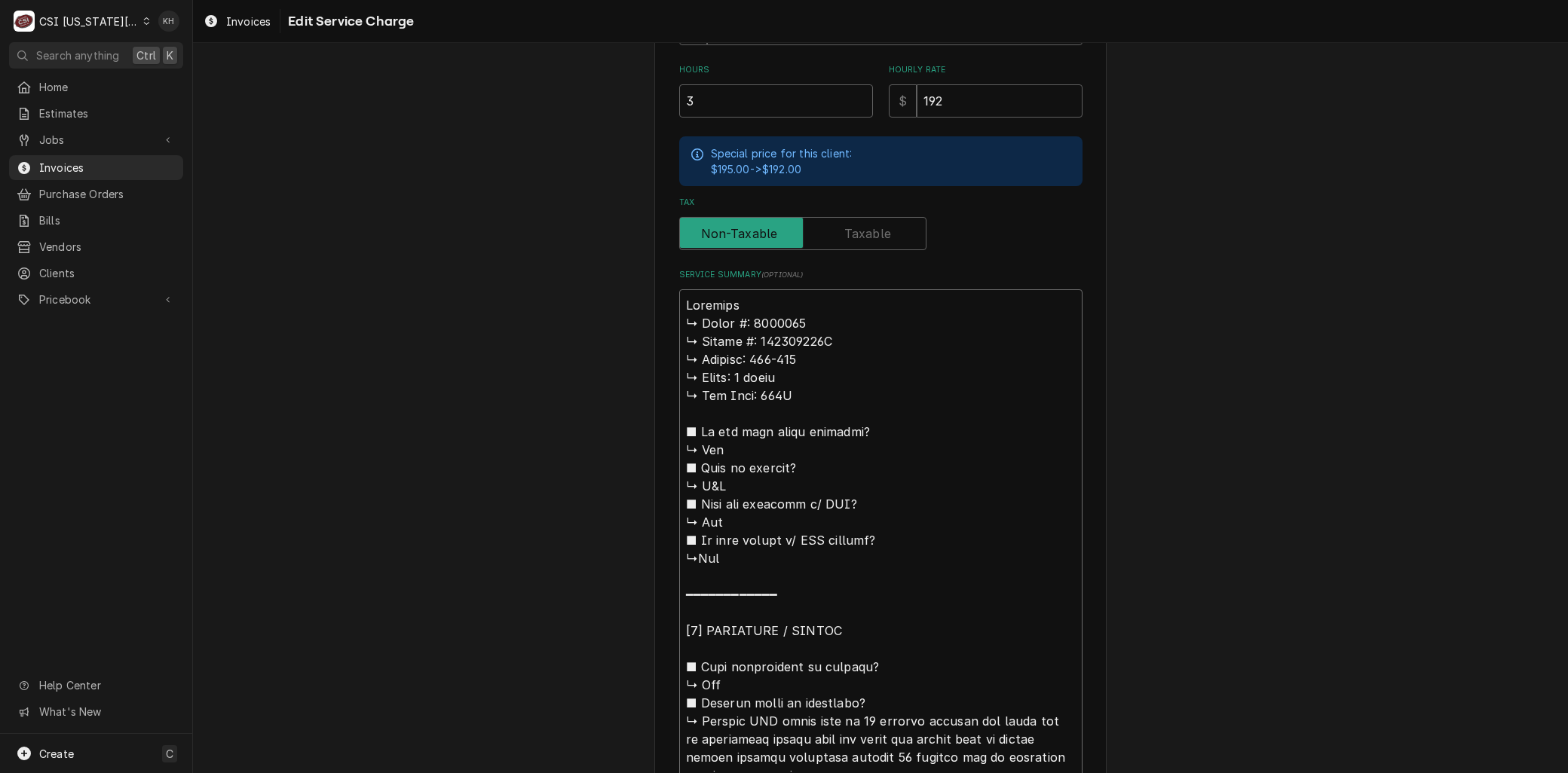
type textarea "Branolpak ↳ 𝗠𝗼𝗱𝗲𝗹 #: 6364180 ↳ 𝗦𝗲𝗿𝗶𝗮𝗹 #: 410302575A ↳ 𝗩𝗼𝗹𝘁𝗮𝗴𝗲: 208-230 ↳ 𝗣𝗵𝗮𝘀𝗲:…"
type textarea "x"
type textarea "Brandolpak ↳ 𝗠𝗼𝗱𝗲𝗹 #: 6364180 ↳ 𝗦𝗲𝗿𝗶𝗮𝗹 #: 410302575A ↳ 𝗩𝗼𝗹𝘁𝗮𝗴𝗲: 208-230 ↳ 𝗣𝗵𝗮𝘀𝗲…"
type textarea "x"
type textarea "Brand:olpak ↳ 𝗠𝗼𝗱𝗲𝗹 #: 6364180 ↳ 𝗦𝗲𝗿𝗶𝗮𝗹 #: 410302575A ↳ 𝗩𝗼𝗹𝘁𝗮𝗴𝗲: 208-230 ↳ 𝗣𝗵𝗮𝘀…"
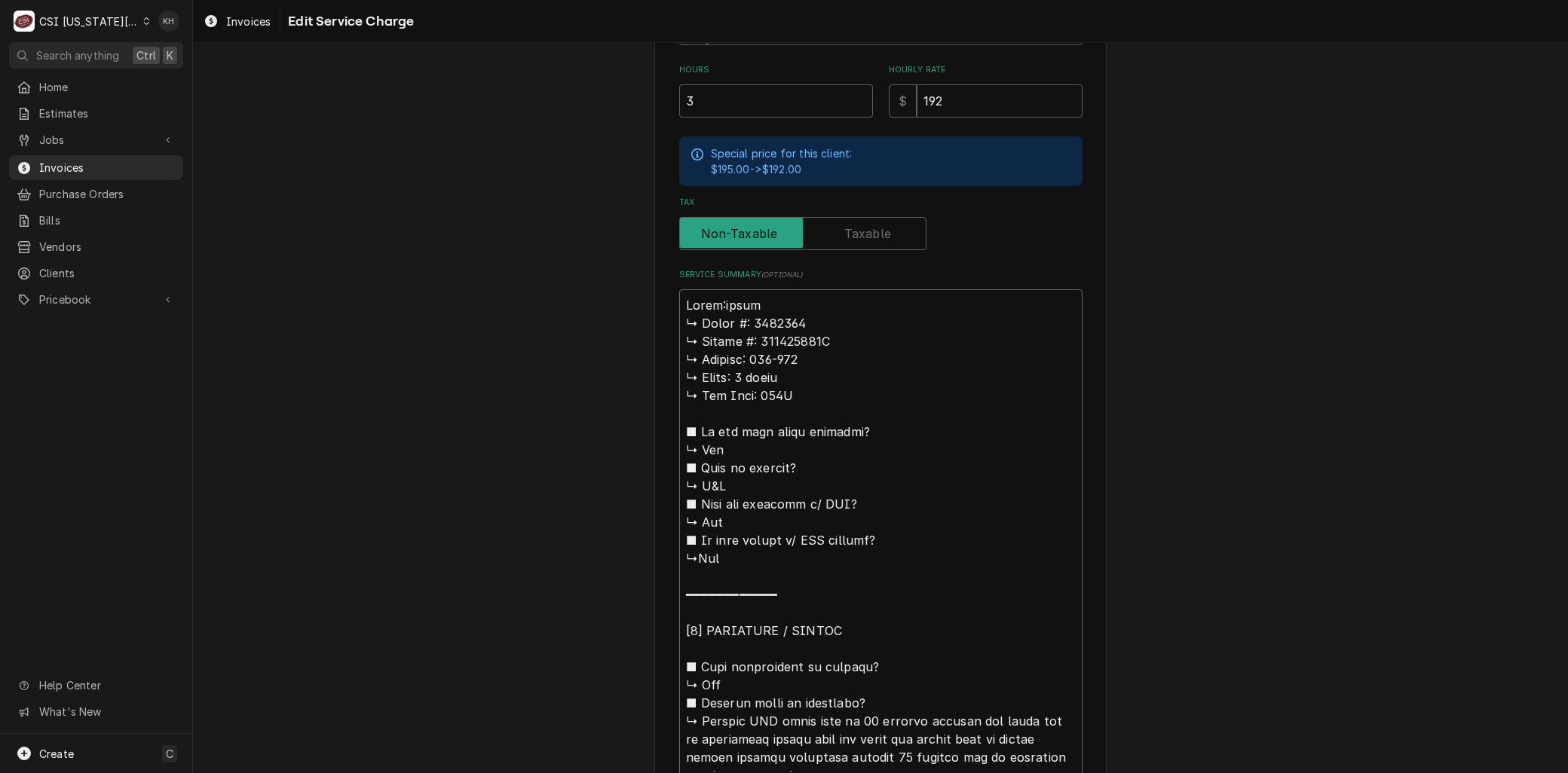
type textarea "x"
type textarea "Brand: olpak ↳ 𝗠𝗼𝗱𝗲𝗹 #: 6364180 ↳ 𝗦𝗲𝗿𝗶𝗮𝗹 #: 410302575A ↳ 𝗩𝗼𝗹𝘁𝗮𝗴𝗲: 208-230 ↳ 𝗣𝗵𝗮…"
type textarea "x"
type textarea "Brand: Kolpak ↳ 𝗠𝗼𝗱𝗲𝗹 #: 6364180 ↳ 𝗦𝗲𝗿𝗶𝗮𝗹 #: 410302575A ↳ 𝗩𝗼𝗹𝘁𝗮𝗴𝗲: 208-230 ↳ 𝗣𝗵…"
type textarea "x"
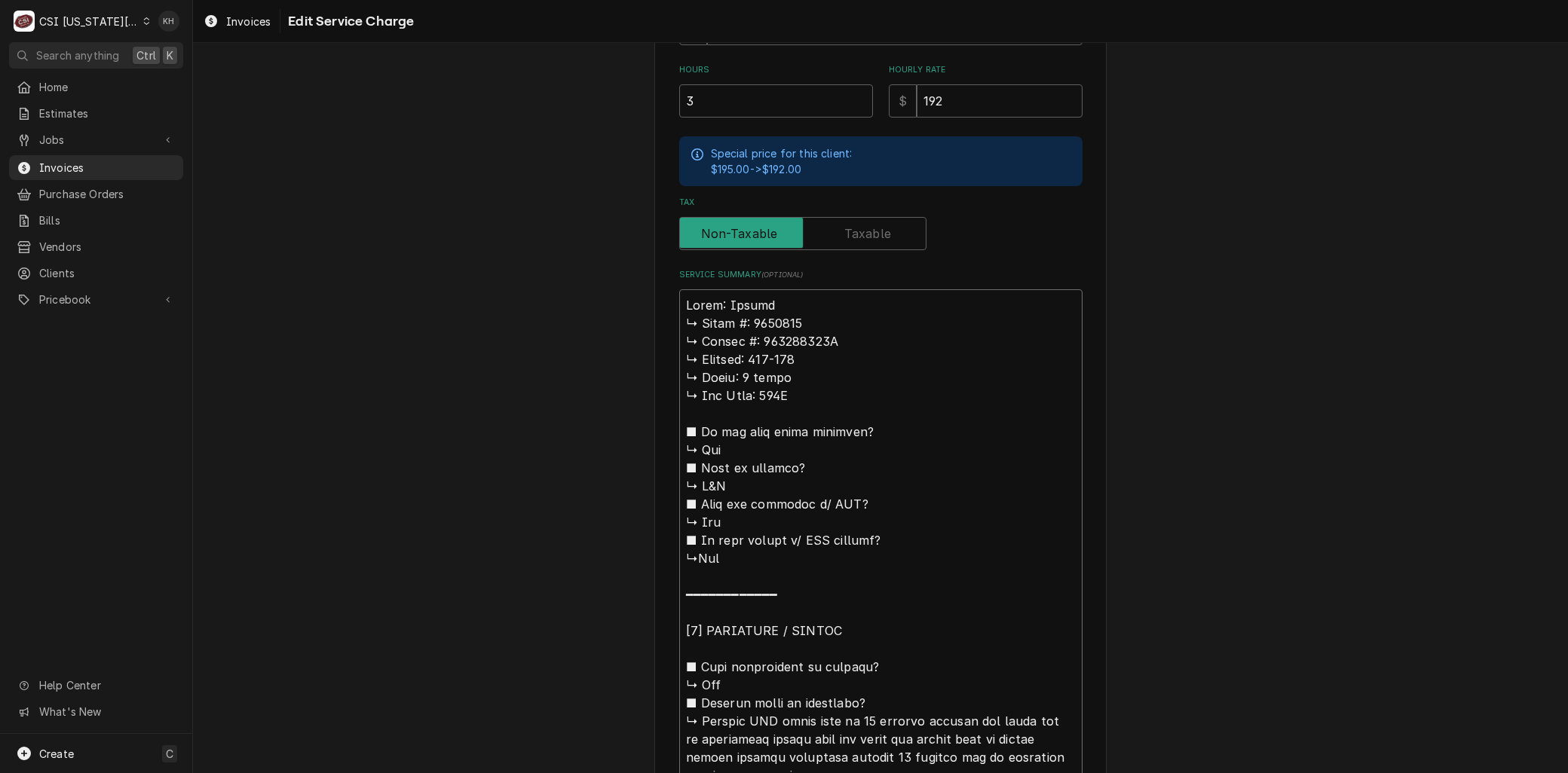
type textarea "Brand: Kolpak 𝗠𝗼𝗱𝗲𝗹 #: 6364180 ↳ 𝗦𝗲𝗿𝗶𝗮𝗹 #: 410302575A ↳ 𝗩𝗼𝗹𝘁𝗮𝗴𝗲: 208-230 ↳ 𝗣𝗵𝗮𝘀…"
type textarea "x"
type textarea "Brand: Kolpak 𝗠𝗼𝗱𝗲𝗹 #: 6364180 ↳ 𝗦𝗲𝗿𝗶𝗮𝗹 #: 410302575A ↳ 𝗩𝗼𝗹𝘁𝗮𝗴𝗲: 208-230 ↳ 𝗣𝗵𝗮𝘀…"
type textarea "x"
type textarea "Brand: Kolpak 𝗼𝗱𝗲𝗹 #: 6364180 ↳ 𝗦𝗲𝗿𝗶𝗮𝗹 #: 410302575A ↳ 𝗩𝗼𝗹𝘁𝗮𝗴𝗲: 208-230 ↳ 𝗣𝗵𝗮𝘀𝗲…"
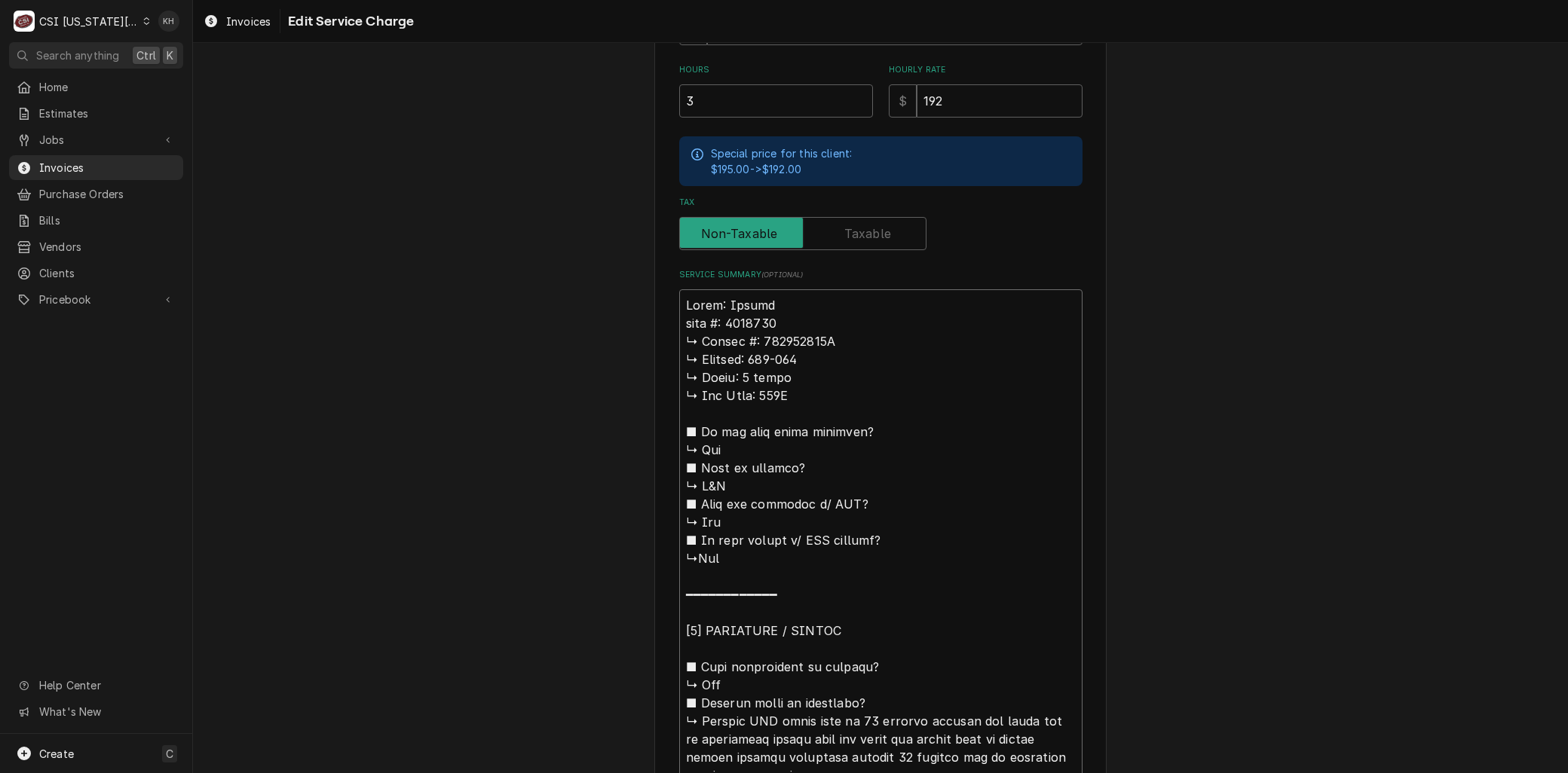
type textarea "x"
type textarea "Brand: Kolpak 𝗱𝗲𝗹 #: 6364180 ↳ 𝗦𝗲𝗿𝗶𝗮𝗹 #: 410302575A ↳ 𝗩𝗼𝗹𝘁𝗮𝗴𝗲: 208-230 ↳ 𝗣𝗵𝗮𝘀𝗲:…"
type textarea "x"
type textarea "Brand: Kolpak 𝗲𝗹 #: 6364180 ↳ 𝗦𝗲𝗿𝗶𝗮𝗹 #: 410302575A ↳ 𝗩𝗼𝗹𝘁𝗮𝗴𝗲: 208-230 ↳ 𝗣𝗵𝗮𝘀𝗲: …"
type textarea "x"
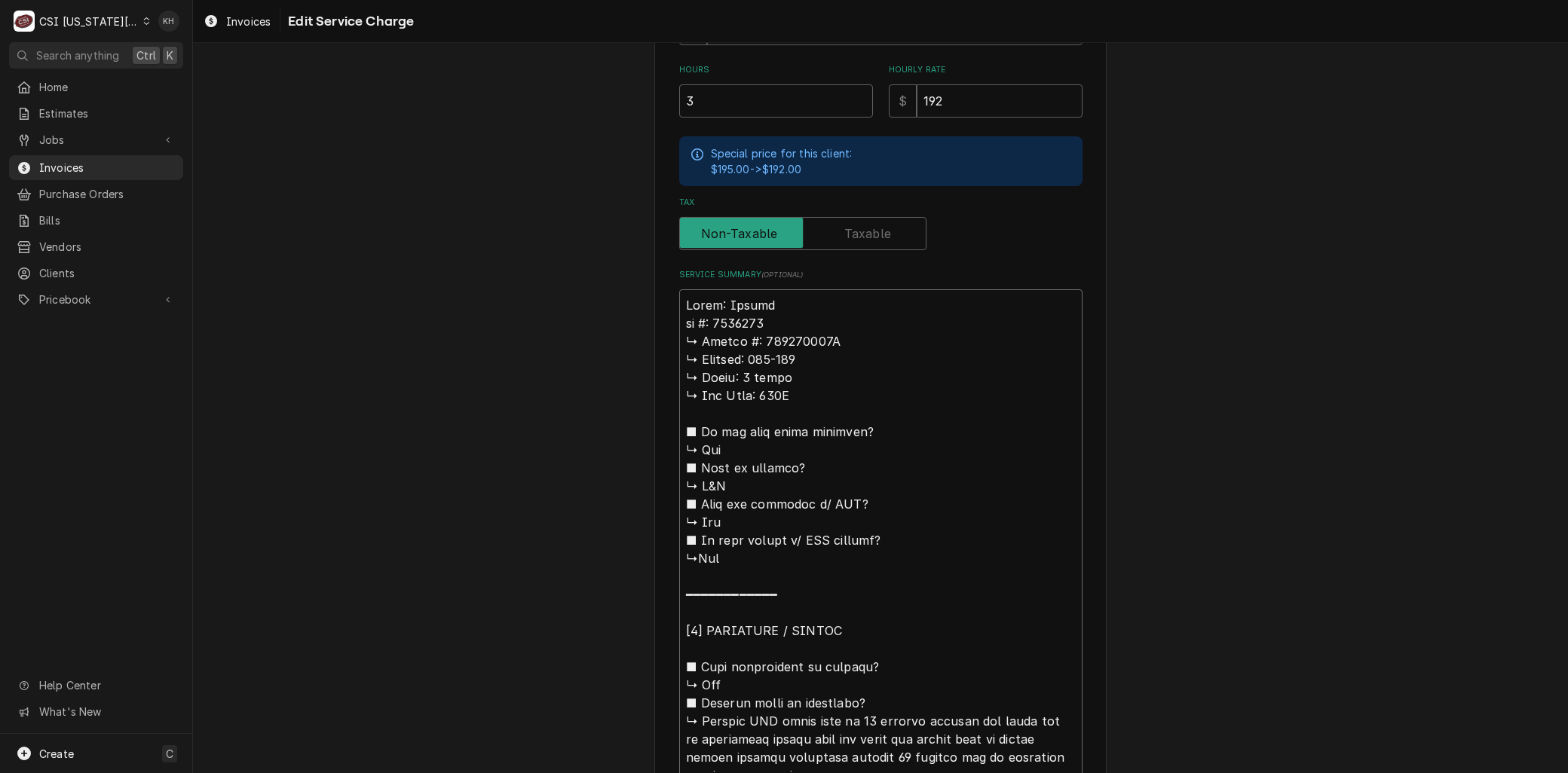
type textarea "Brand: Kolpak 𝗹 #: 6364180 ↳ 𝗦𝗲𝗿𝗶𝗮𝗹 #: 410302575A ↳ 𝗩𝗼𝗹𝘁𝗮𝗴𝗲: 208-230 ↳ 𝗣𝗵𝗮𝘀𝗲: 3…"
type textarea "x"
type textarea "Brand: Kolpak #: 6364180 ↳ 𝗦𝗲𝗿𝗶𝗮𝗹 #: 410302575A ↳ 𝗩𝗼𝗹𝘁𝗮𝗴𝗲: 208-230 ↳ 𝗣𝗵𝗮𝘀𝗲: 3 p…"
type textarea "x"
type textarea "Brand: Kolpak #: 6364180 ↳ 𝗦𝗲𝗿𝗶𝗮𝗹 #: 410302575A ↳ 𝗩𝗼𝗹𝘁𝗮𝗴𝗲: 208-230 ↳ 𝗣𝗵𝗮𝘀𝗲: 3 p…"
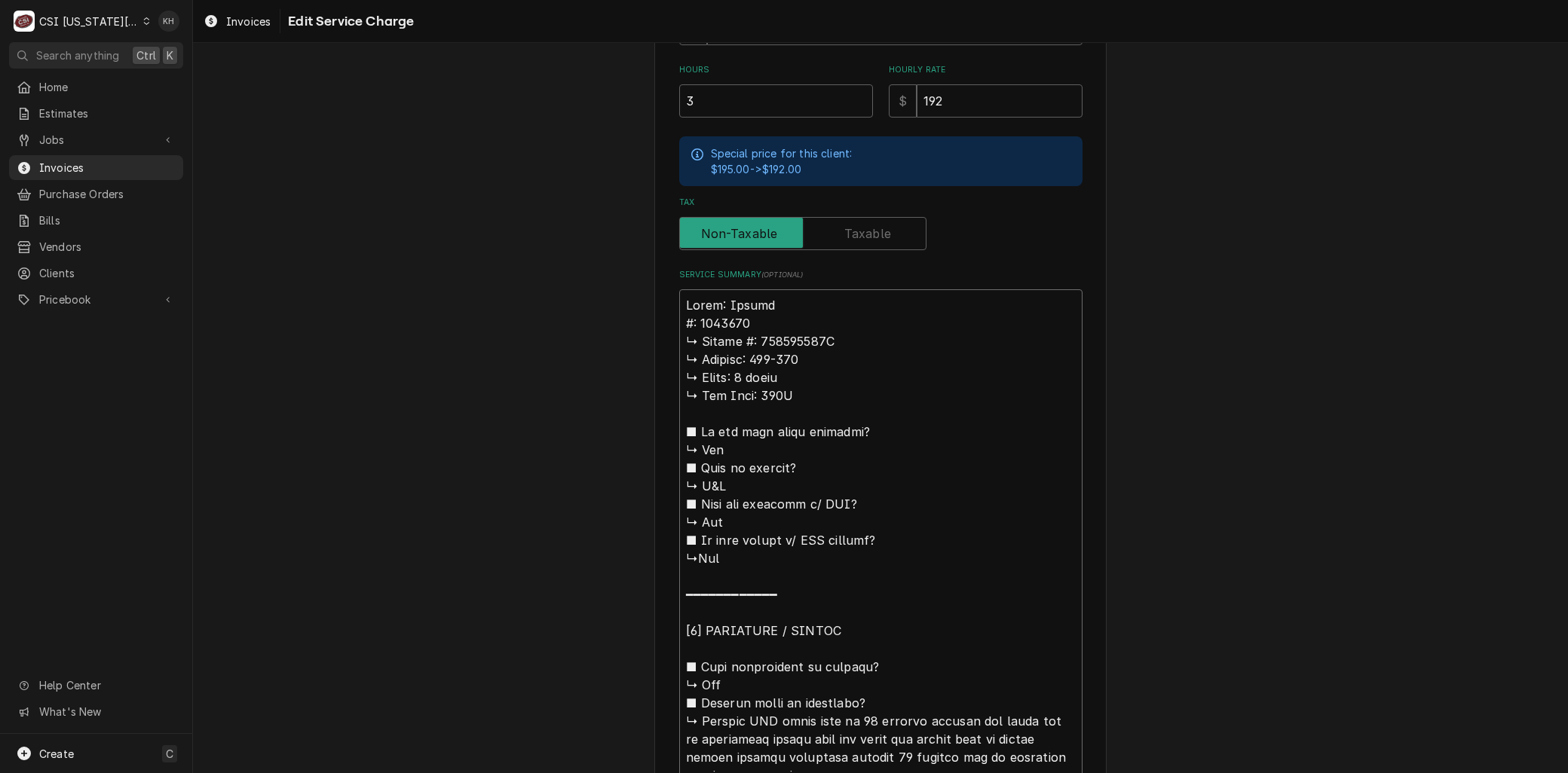
type textarea "x"
type textarea "Brand: Kolpak : 6364180 ↳ 𝗦𝗲𝗿𝗶𝗮𝗹 #: 410302575A ↳ 𝗩𝗼𝗹𝘁𝗮𝗴𝗲: 208-230 ↳ 𝗣𝗵𝗮𝘀𝗲: 3 ph…"
type textarea "x"
type textarea "Brand: Kolpak M: 6364180 ↳ 𝗦𝗲𝗿𝗶𝗮𝗹 #: 410302575A ↳ 𝗩𝗼𝗹𝘁𝗮𝗴𝗲: 208-230 ↳ 𝗣𝗵𝗮𝘀𝗲: 3 p…"
type textarea "x"
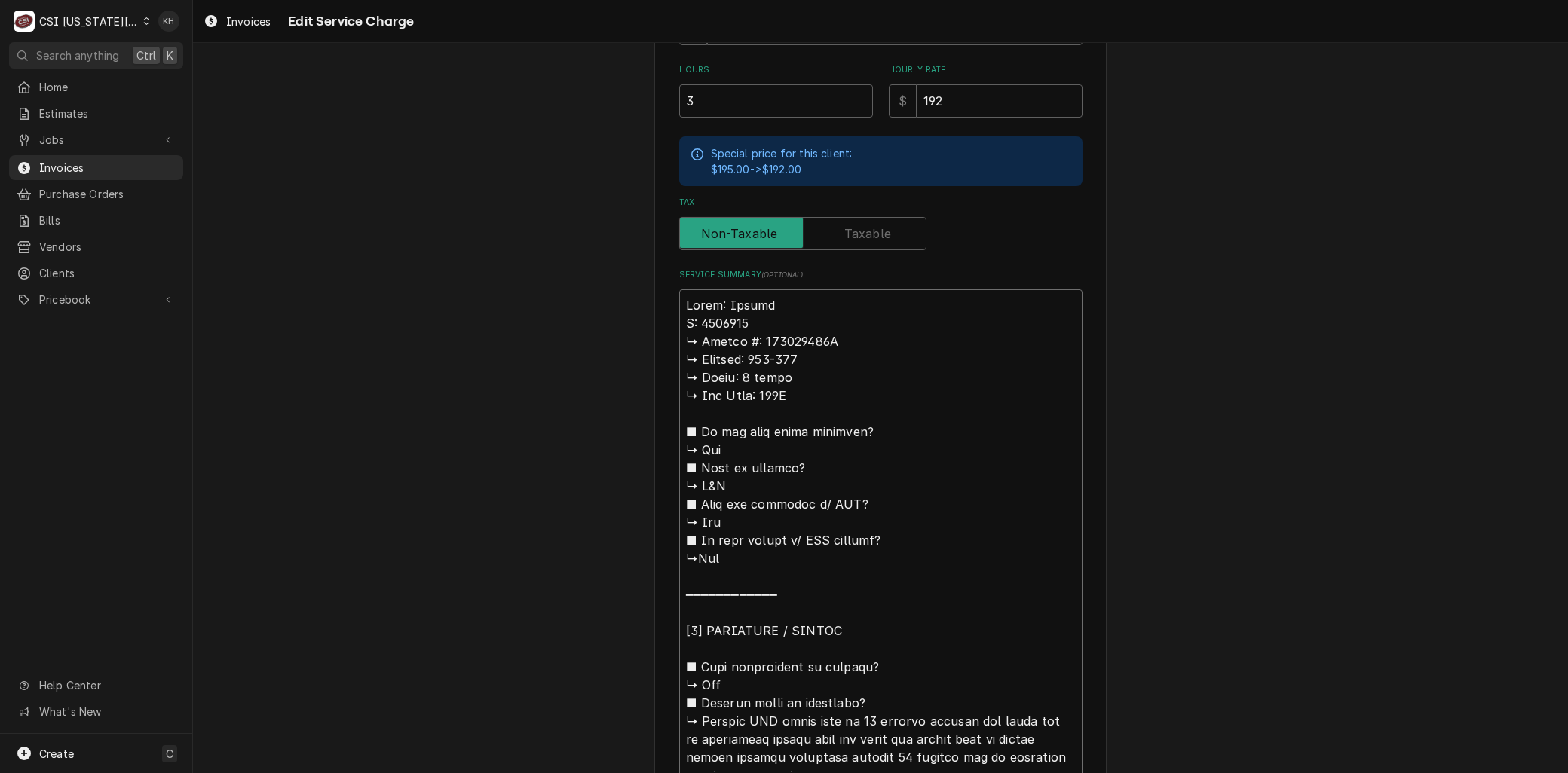
type textarea "Brand: Kolpak Mo: 6364180 ↳ 𝗦𝗲𝗿𝗶𝗮𝗹 #: 410302575A ↳ 𝗩𝗼𝗹𝘁𝗮𝗴𝗲: 208-230 ↳ 𝗣𝗵𝗮𝘀𝗲: 3 …"
type textarea "x"
type textarea "Brand: Kolpak Mod: 6364180 ↳ 𝗦𝗲𝗿𝗶𝗮𝗹 #: 410302575A ↳ 𝗩𝗼𝗹𝘁𝗮𝗴𝗲: 208-230 ↳ 𝗣𝗵𝗮𝘀𝗲: 3…"
type textarea "x"
type textarea "Brand: Kolpak Mode: 6364180 ↳ 𝗦𝗲𝗿𝗶𝗮𝗹 #: 410302575A ↳ 𝗩𝗼𝗹𝘁𝗮𝗴𝗲: 208-230 ↳ 𝗣𝗵𝗮𝘀𝗲: …"
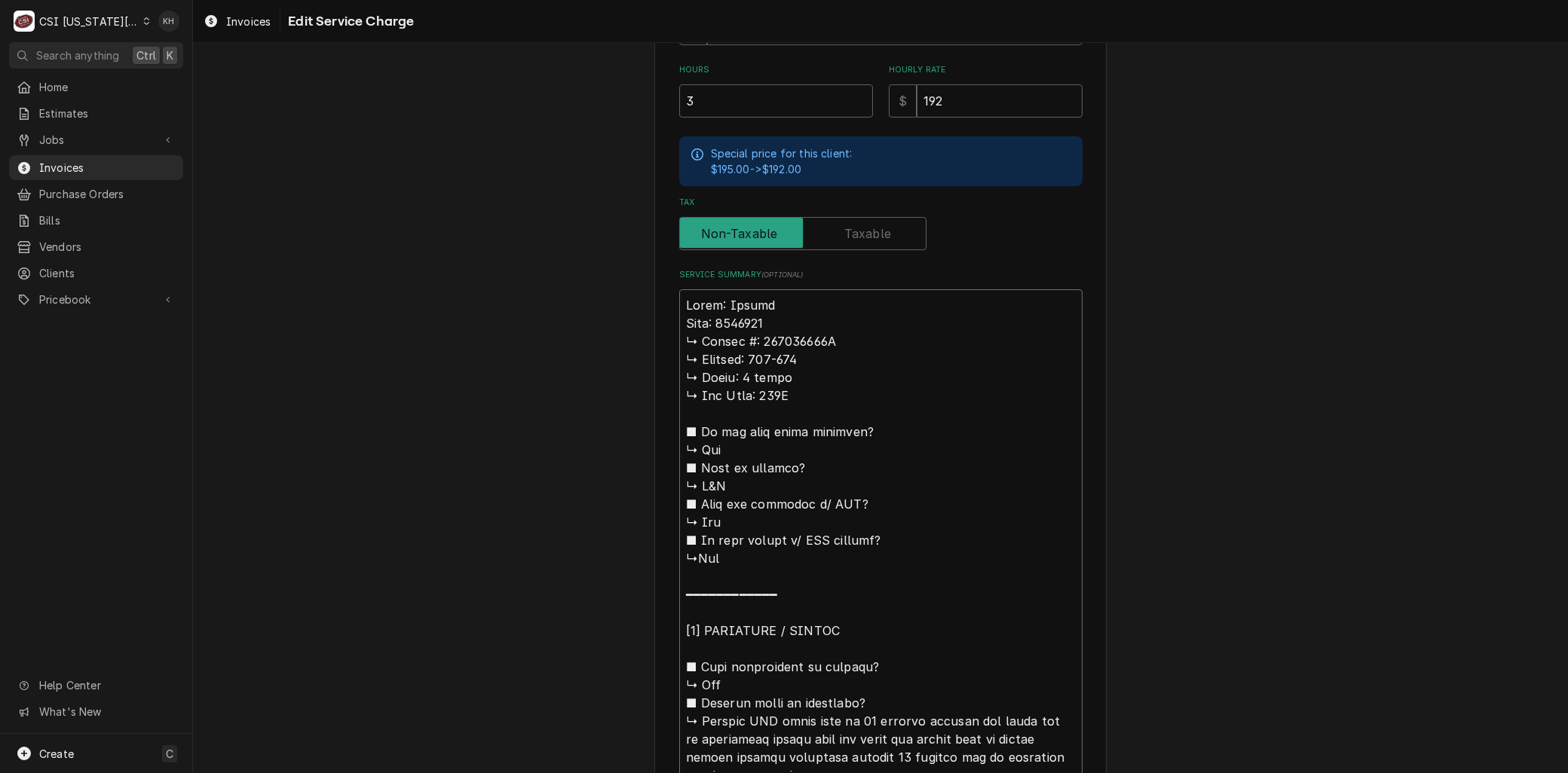
type textarea "x"
type textarea "Brand: Kolpak Model: 6364180 ↳ 𝗦𝗲𝗿𝗶𝗮𝗹 #: 410302575A ↳ 𝗩𝗼𝗹𝘁𝗮𝗴𝗲: 208-230 ↳ 𝗣𝗵𝗮𝘀𝗲:…"
type textarea "x"
type textarea "Brand: Kolpak Model: 6364180 𝗦𝗲𝗿𝗶𝗮𝗹 #: 410302575A ↳ 𝗩𝗼𝗹𝘁𝗮𝗴𝗲: 208-230 ↳ 𝗣𝗵𝗮𝘀𝗲: 3…"
type textarea "x"
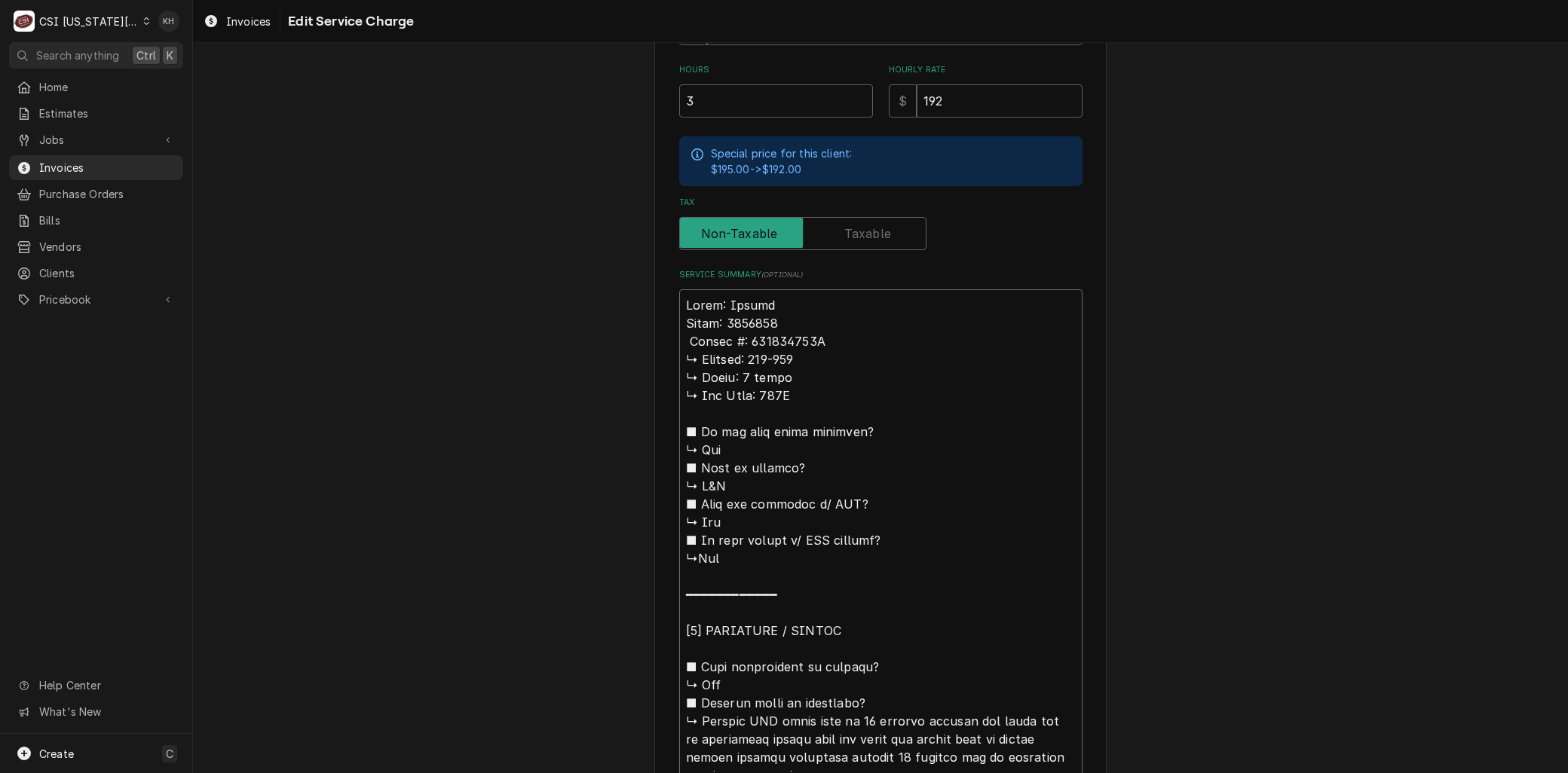
type textarea "Brand: Kolpak Model: 6364180 𝗦𝗲𝗿𝗶𝗮𝗹 #: 410302575A ↳ 𝗩𝗼𝗹𝘁𝗮𝗴𝗲: 208-230 ↳ 𝗣𝗵𝗮𝘀𝗲: 3…"
type textarea "x"
type textarea "Brand: Kolpak Model: 6364180 𝗲𝗿𝗶𝗮𝗹 #: 410302575A ↳ 𝗩𝗼𝗹𝘁𝗮𝗴𝗲: 208-230 ↳ 𝗣𝗵𝗮𝘀𝗲: 3 …"
type textarea "x"
type textarea "Brand: Kolpak Model: 6364180 𝗿𝗶𝗮𝗹 #: 410302575A ↳ 𝗩𝗼𝗹𝘁𝗮𝗴𝗲: 208-230 ↳ 𝗣𝗵𝗮𝘀𝗲: 3 p…"
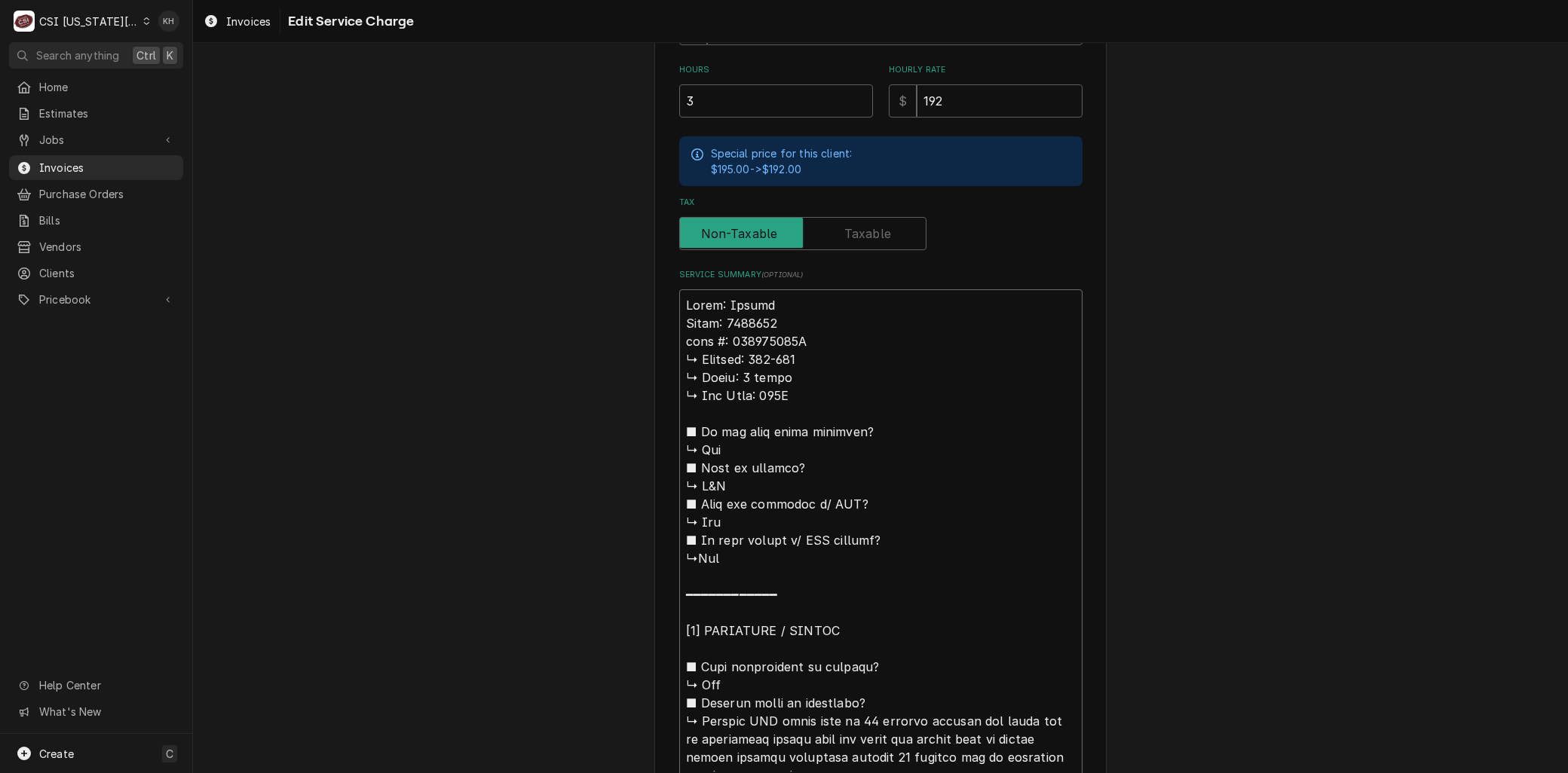
type textarea "x"
type textarea "Brand: Kolpak Model: 6364180 𝗶𝗮𝗹 #: 410302575A ↳ 𝗩𝗼𝗹𝘁𝗮𝗴𝗲: 208-230 ↳ 𝗣𝗵𝗮𝘀𝗲: 3 ph…"
type textarea "x"
type textarea "Brand: Kolpak Model: 6364180 𝗮𝗹 #: 410302575A ↳ 𝗩𝗼𝗹𝘁𝗮𝗴𝗲: 208-230 ↳ 𝗣𝗵𝗮𝘀𝗲: 3 pha…"
type textarea "x"
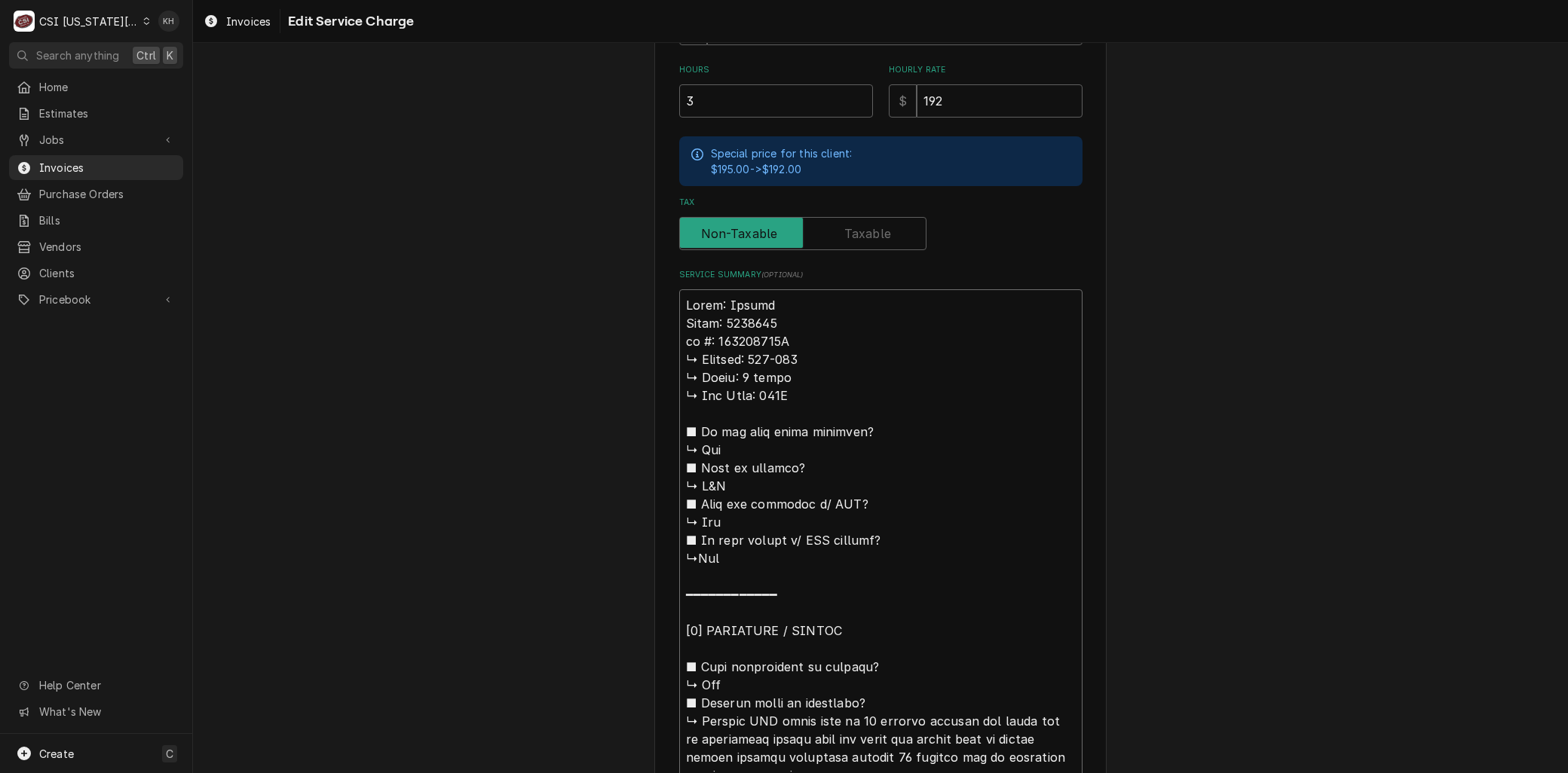
type textarea "Brand: Kolpak Model: 6364180 𝗹 #: 410302575A ↳ 𝗩𝗼𝗹𝘁𝗮𝗴𝗲: 208-230 ↳ 𝗣𝗵𝗮𝘀𝗲: 3 phas…"
type textarea "x"
type textarea "Brand: Kolpak Model: 6364180 #: 410302575A ↳ 𝗩𝗼𝗹𝘁𝗮𝗴𝗲: 208-230 ↳ 𝗣𝗵𝗮𝘀𝗲: 3 phase …"
type textarea "x"
type textarea "Brand: Kolpak Model: 6364180 #: 410302575A ↳ 𝗩𝗼𝗹𝘁𝗮𝗴𝗲: 208-230 ↳ 𝗣𝗵𝗮𝘀𝗲: 3 phase …"
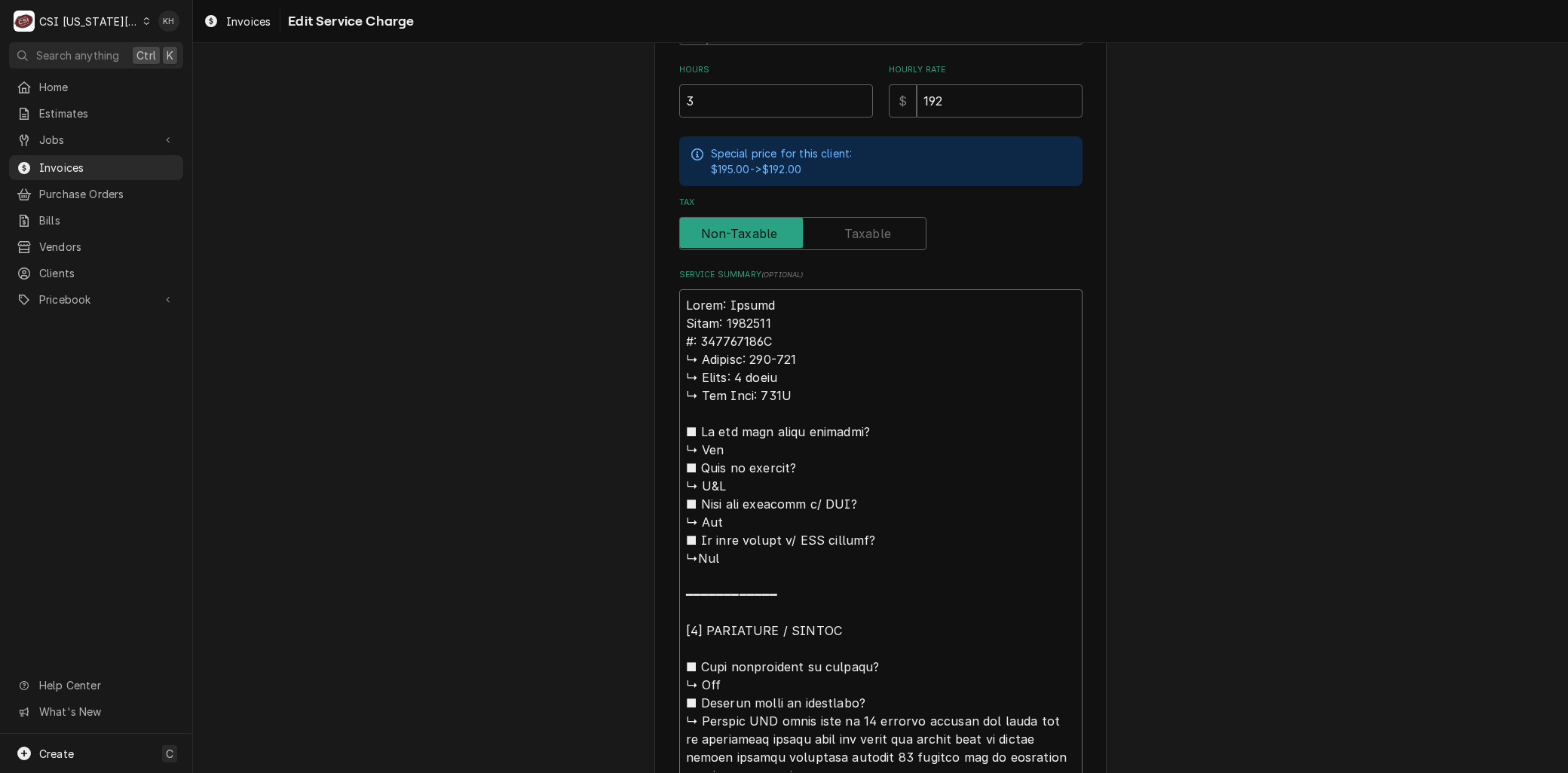
type textarea "x"
type textarea "Brand: Kolpak Model: 6364180 : 410302575A ↳ 𝗩𝗼𝗹𝘁𝗮𝗴𝗲: 208-230 ↳ 𝗣𝗵𝗮𝘀𝗲: 3 phase ↳…"
type textarea "x"
type textarea "Brand: Kolpak Model: 6364180 S: 410302575A ↳ 𝗩𝗼𝗹𝘁𝗮𝗴𝗲: 208-230 ↳ 𝗣𝗵𝗮𝘀𝗲: 3 phase …"
type textarea "x"
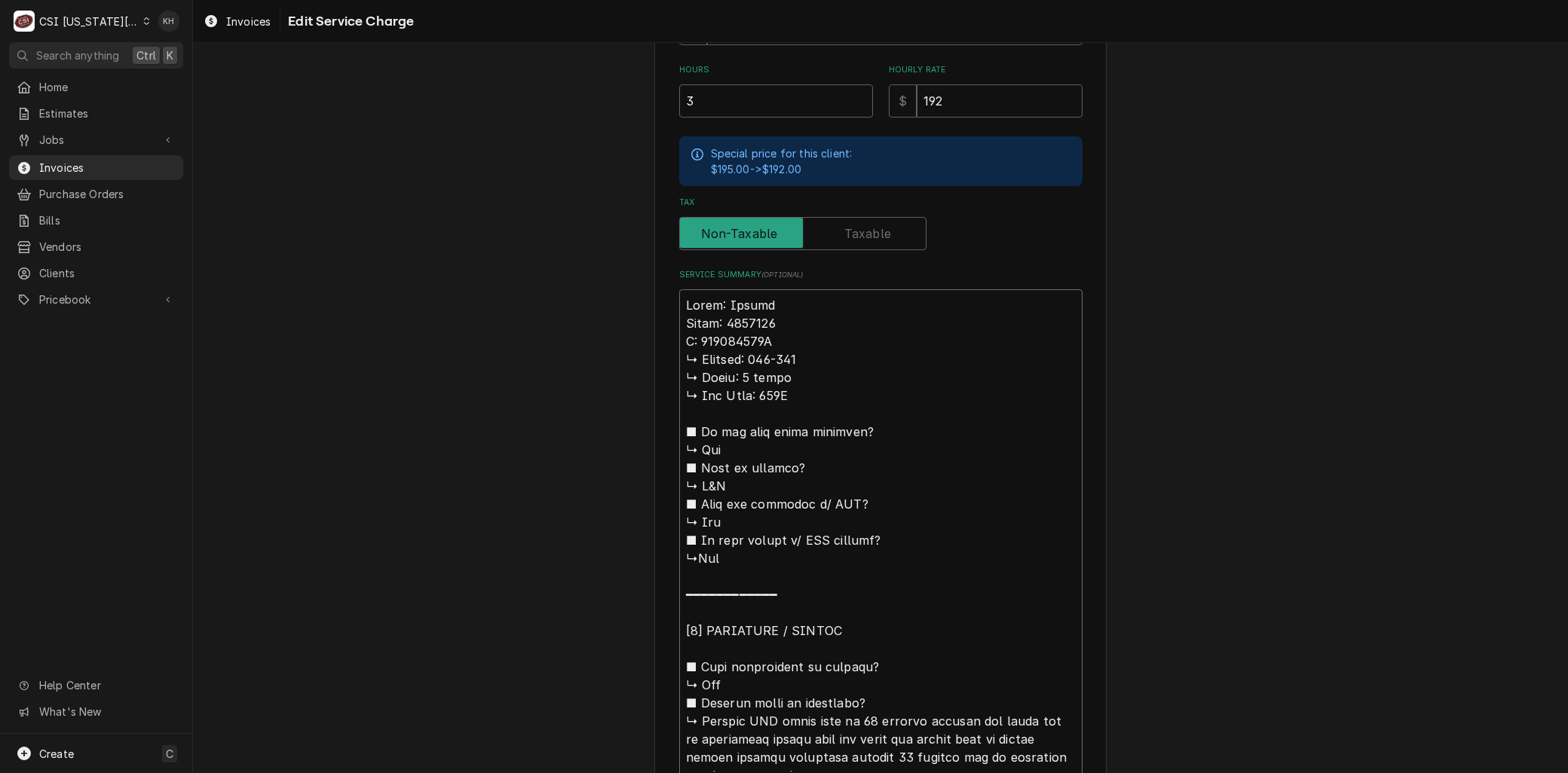
type textarea "Brand: Kolpak Model: 6364180 Se: 410302575A ↳ 𝗩𝗼𝗹𝘁𝗮𝗴𝗲: 208-230 ↳ 𝗣𝗵𝗮𝘀𝗲: 3 phase…"
type textarea "x"
type textarea "Brand: Kolpak Model: 6364180 Ser: 410302575A ↳ 𝗩𝗼𝗹𝘁𝗮𝗴𝗲: 208-230 ↳ 𝗣𝗵𝗮𝘀𝗲: 3 phas…"
type textarea "x"
type textarea "Brand: Kolpak Model: 6364180 Seri: 410302575A ↳ 𝗩𝗼𝗹𝘁𝗮𝗴𝗲: 208-230 ↳ 𝗣𝗵𝗮𝘀𝗲: 3 pha…"
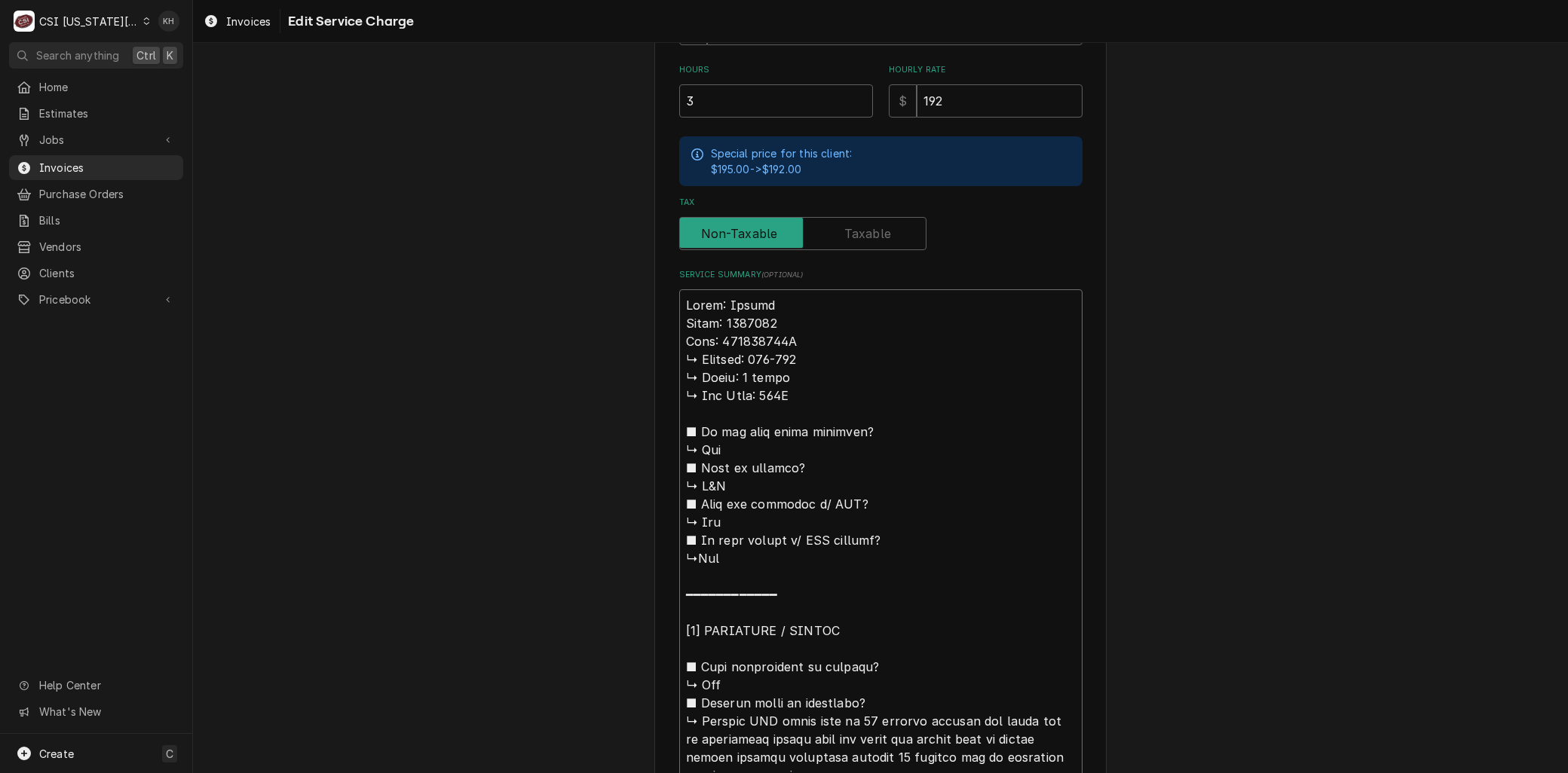
type textarea "x"
type textarea "Brand: Kolpak Model: 6364180 Seria: 410302575A ↳ 𝗩𝗼𝗹𝘁𝗮𝗴𝗲: 208-230 ↳ 𝗣𝗵𝗮𝘀𝗲: 3 ph…"
type textarea "x"
type textarea "Brand: Kolpak Model: 6364180 Serial: 410302575A ↳ 𝗩𝗼𝗹𝘁𝗮𝗴𝗲: 208-230 ↳ 𝗣𝗵𝗮𝘀𝗲: 3 p…"
drag, startPoint x: 696, startPoint y: 722, endPoint x: 637, endPoint y: 349, distance: 377.6
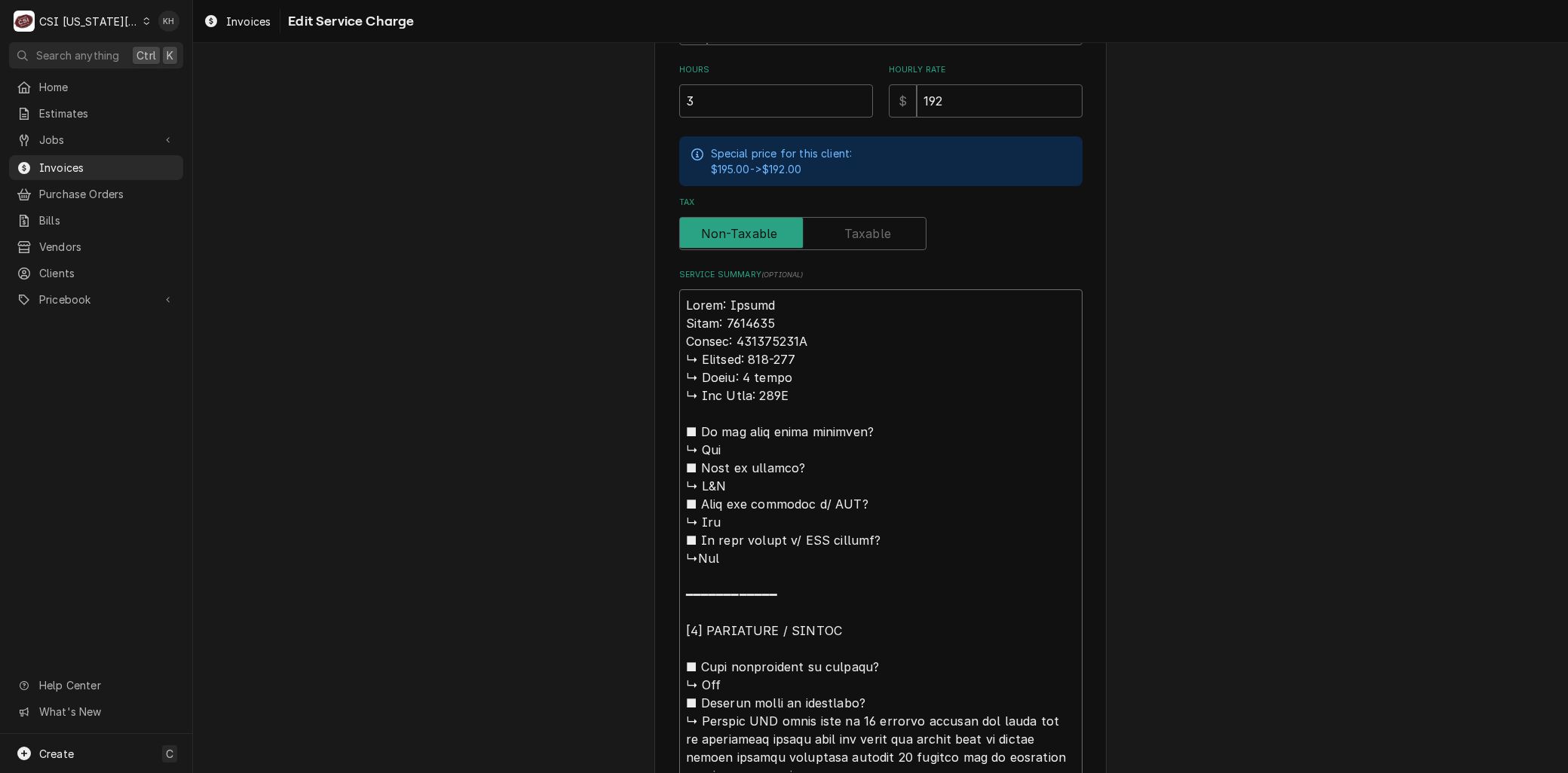
click at [637, 349] on div "Use the fields below to edit this service charge Short Description 1-Labor (Ser…" at bounding box center [880, 541] width 1374 height 1954
type textarea "x"
type textarea "Brand: Kolpak Model: 6364180 Serial: 410302575A Checked WIC found temp at 49 de…"
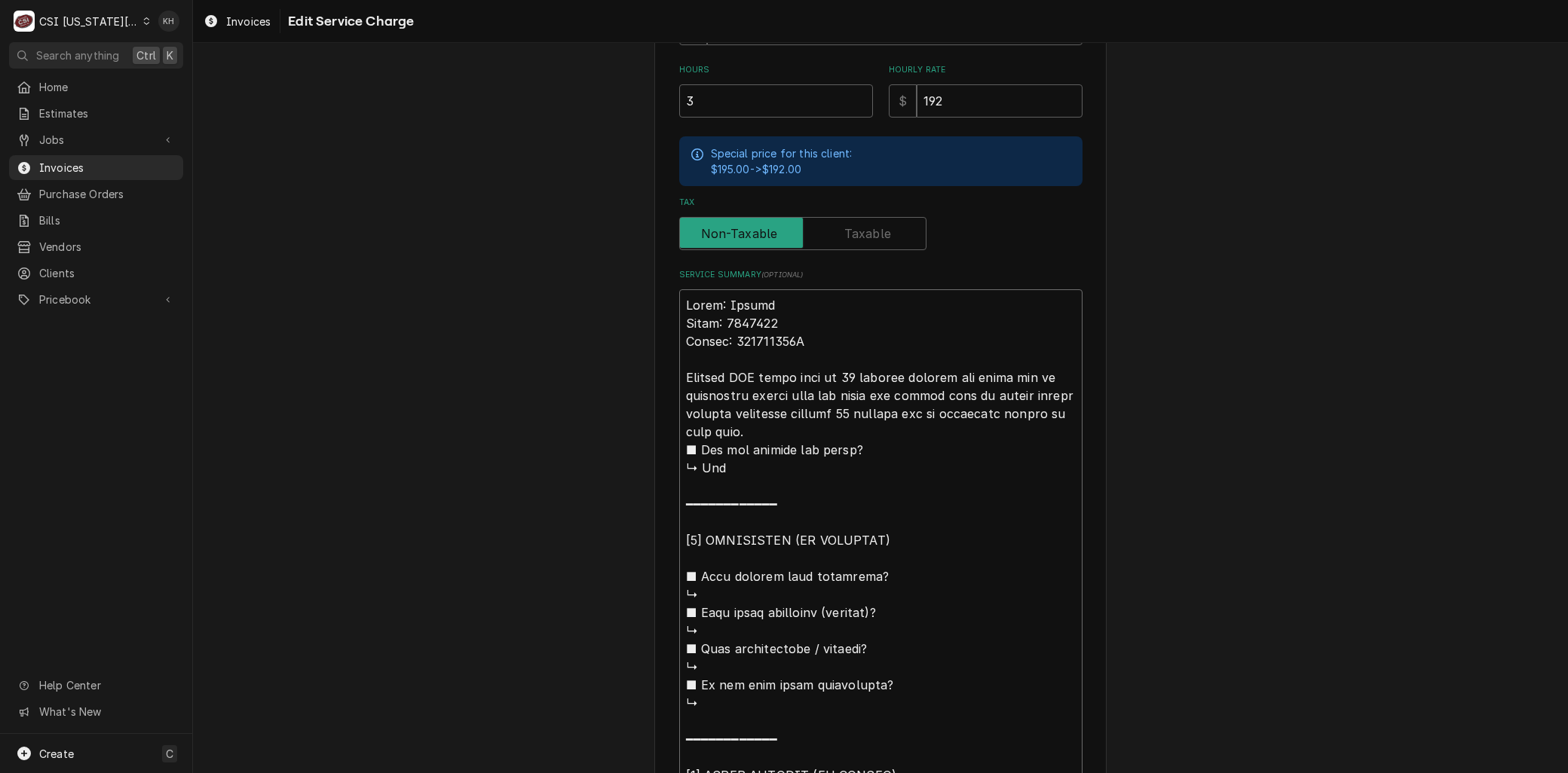
type textarea "x"
type textarea "Brand: Kolpak Model: 6364180 Serial: 410302575A AChecked WIC found temp at 49 d…"
type textarea "x"
type textarea "Brand: Kolpak Model: 6364180 Serial: 410302575A ArChecked WIC found temp at 49 …"
type textarea "x"
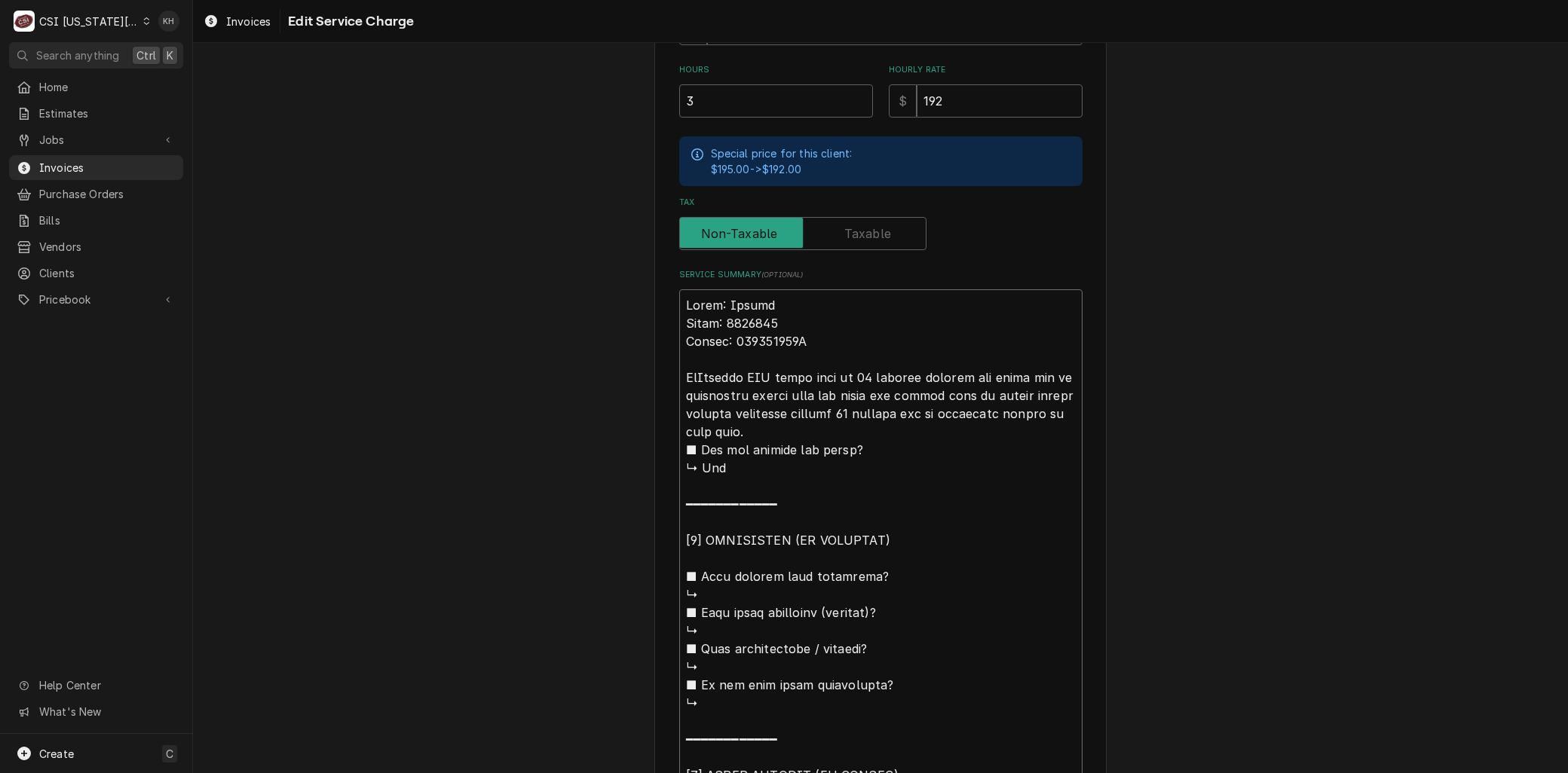
type textarea "Brand: Kolpak Model: 6364180 Serial: 410302575A ArrChecked WIC found temp at 49…"
type textarea "x"
type textarea "Brand: Kolpak Model: 6364180 Serial: 410302575A ArriChecked WIC found temp at 4…"
type textarea "x"
type textarea "Brand: Kolpak Model: 6364180 Serial: 410302575A ArriveChecked WIC found temp at…"
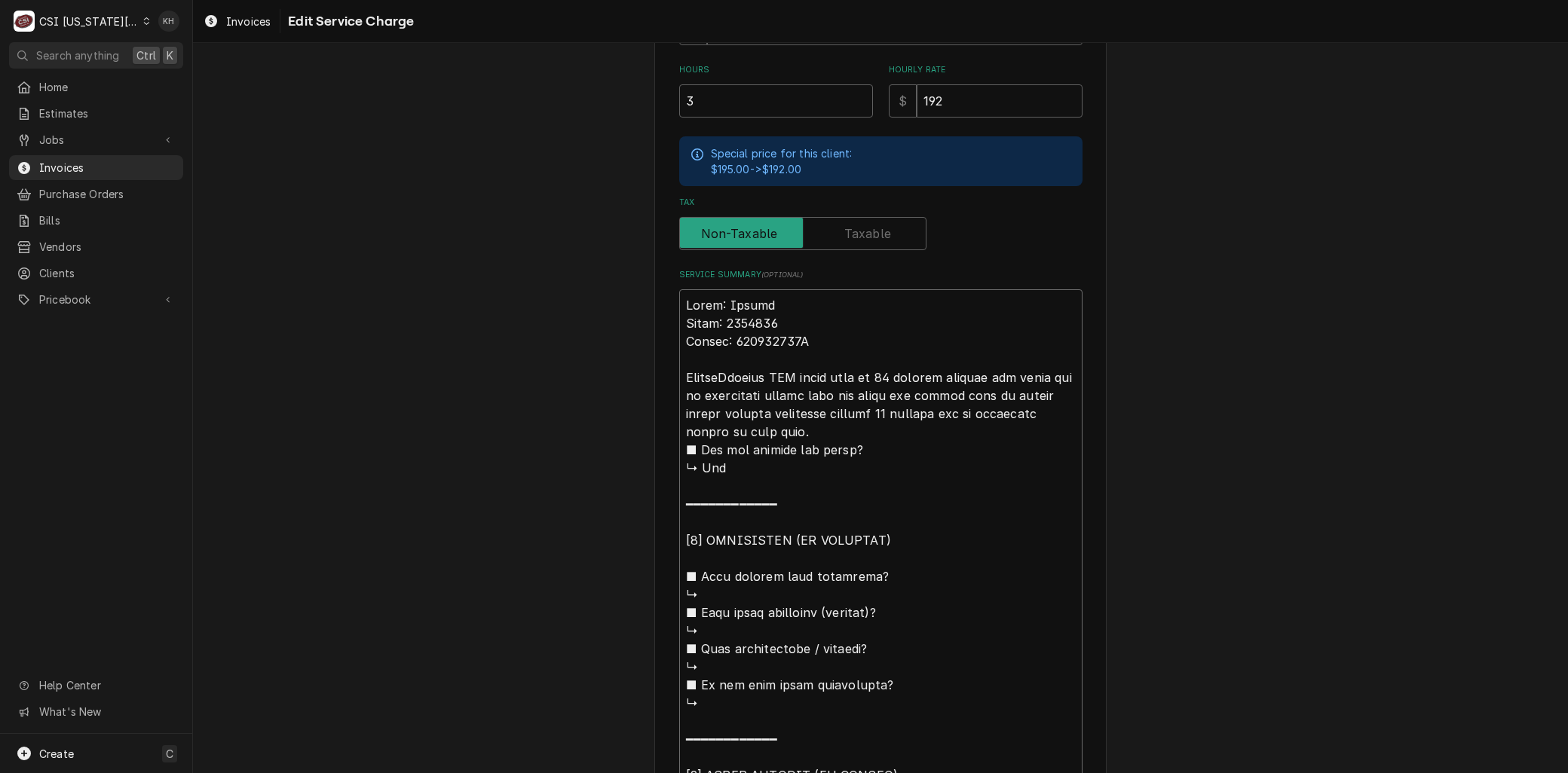
type textarea "x"
type textarea "Brand: Kolpak Model: 6364180 Serial: 410302575A ArrivedChecked WIC found temp a…"
type textarea "x"
type textarea "Brand: Kolpak Model: 6364180 Serial: 410302575A Arrived Checked WIC found temp …"
type textarea "x"
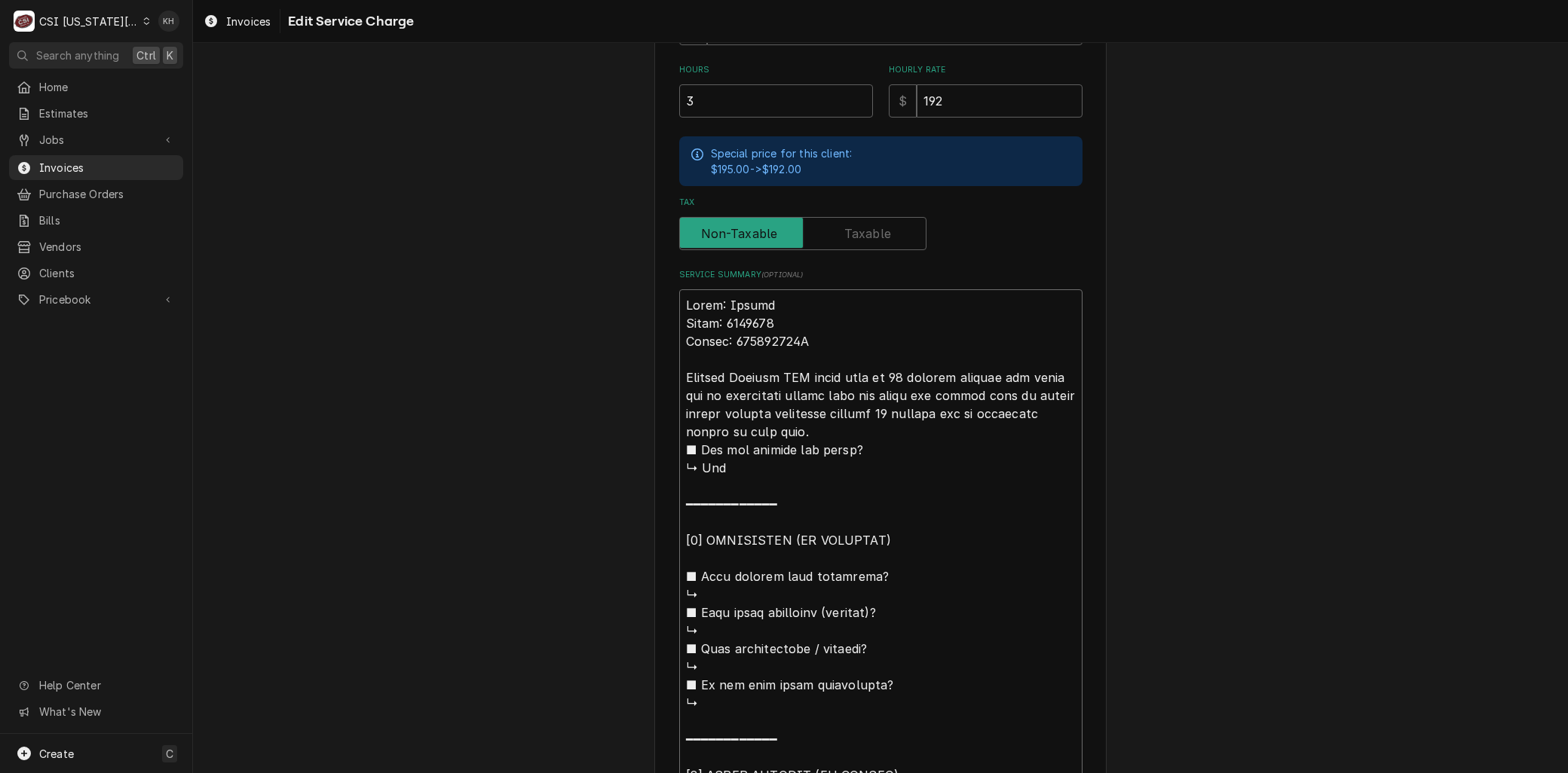
type textarea "Brand: Kolpak Model: 6364180 Serial: 410302575A Arrived oChecked WIC found temp…"
type textarea "x"
type textarea "Brand: Kolpak Model: 6364180 Serial: 410302575A Arrived onChecked WIC found tem…"
type textarea "x"
type textarea "Brand: Kolpak Model: 6364180 Serial: 410302575A Arrived on Checked WIC found te…"
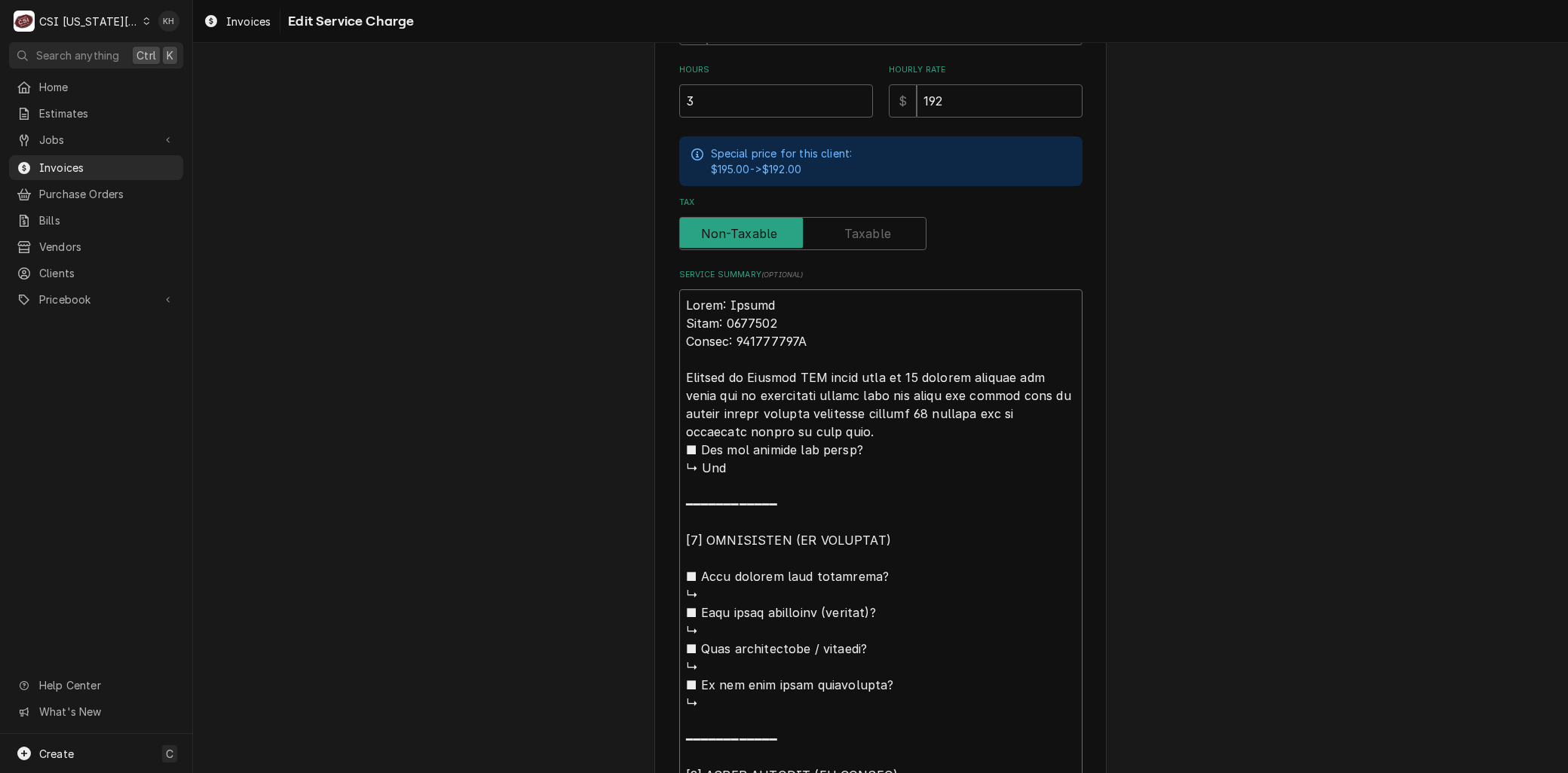
type textarea "x"
type textarea "Brand: Kolpak Model: 6364180 Serial: 410302575A Arrived on sChecked WIC found t…"
type textarea "x"
type textarea "Brand: Kolpak Model: 6364180 Serial: 410302575A Arrived on siChecked WIC found …"
type textarea "x"
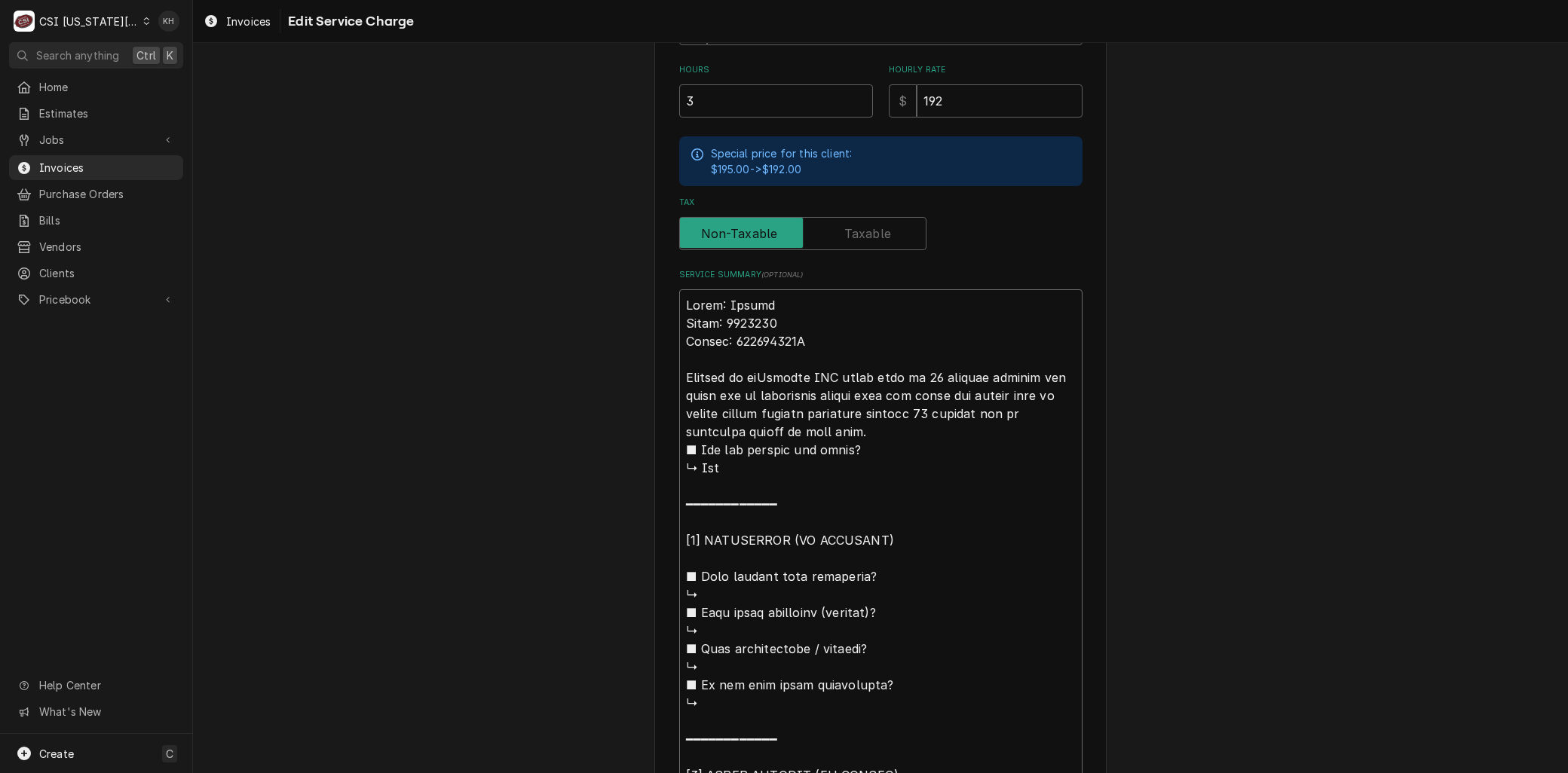
type textarea "Brand: Kolpak Model: 6364180 Serial: 410302575A Arrived on sitChecked WIC found…"
type textarea "x"
type textarea "Brand: Kolpak Model: 6364180 Serial: 410302575A Arrived on siteChecked WIC foun…"
type textarea "x"
type textarea "Brand: Kolpak Model: 6364180 Serial: 410302575A Arrived on site,Checked WIC fou…"
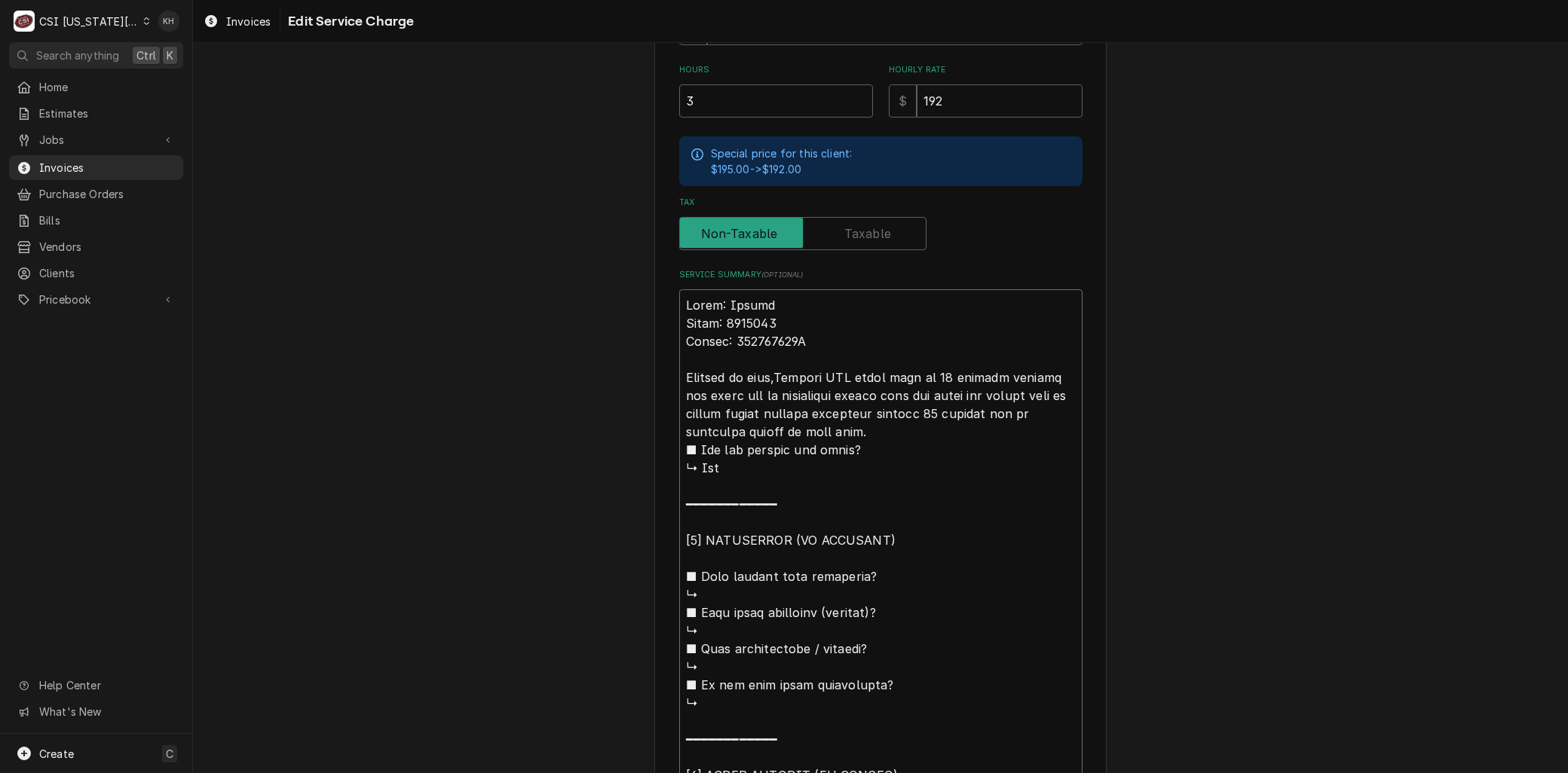
type textarea "x"
type textarea "Brand: Kolpak Model: 6364180 Serial: 410302575A Arrived on site, Checked WIC fo…"
type textarea "x"
type textarea "Brand: Kolpak Model: 6364180 Serial: 410302575A Arrived on site, hecked WIC fou…"
type textarea "x"
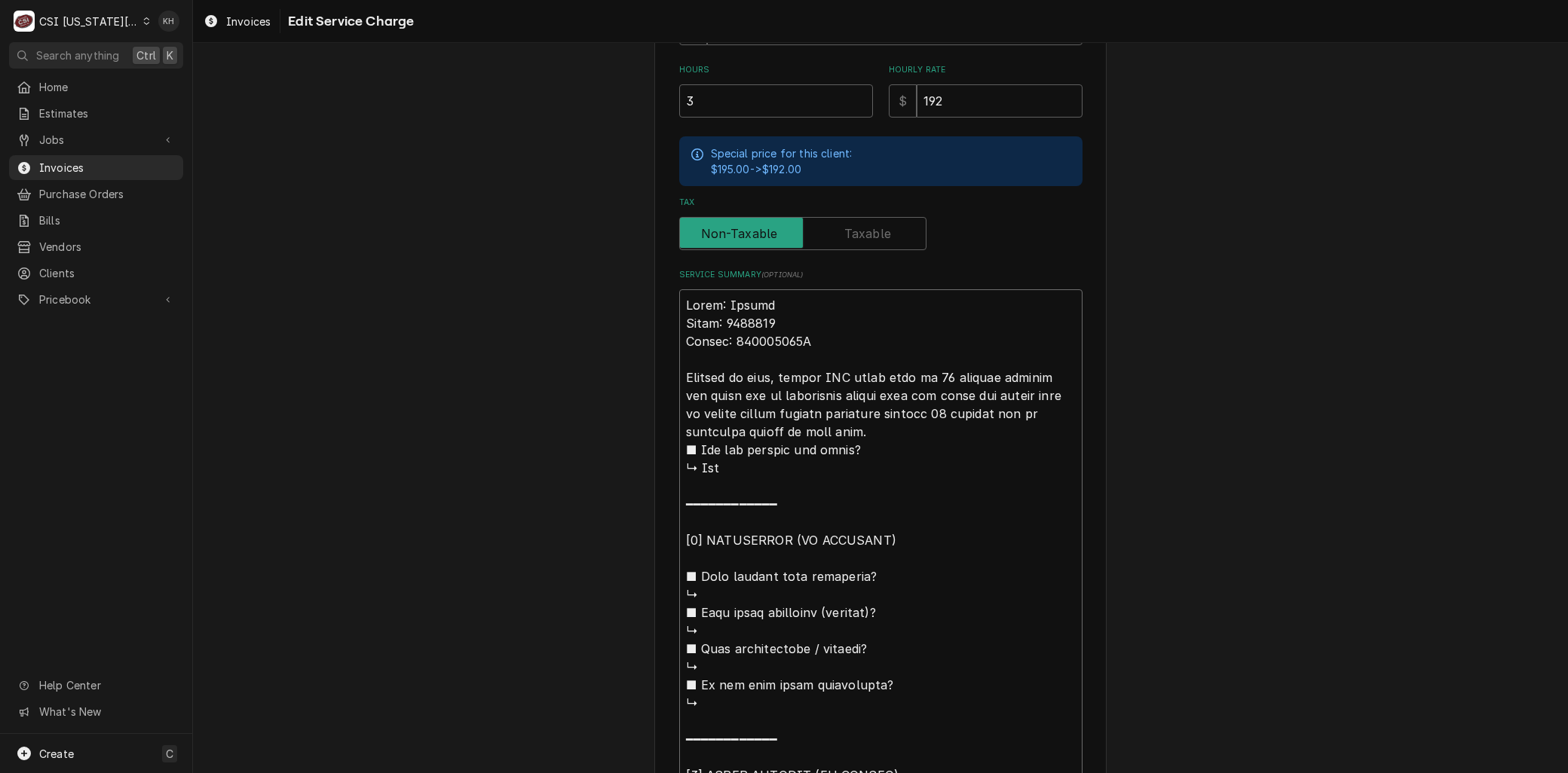
type textarea "Brand: Kolpak Model: 6364180 Serial: 410302575A Arrived on site, checked WIC fo…"
type textarea "x"
type textarea "Brand: Kolpak Model: 6364180 Serial: 410302575A Arrived on site, checked WIC f\…"
type textarea "x"
type textarea "Brand: Kolpak Model: 6364180 Serial: 410302575A Arrived on site, checked WIC f\…"
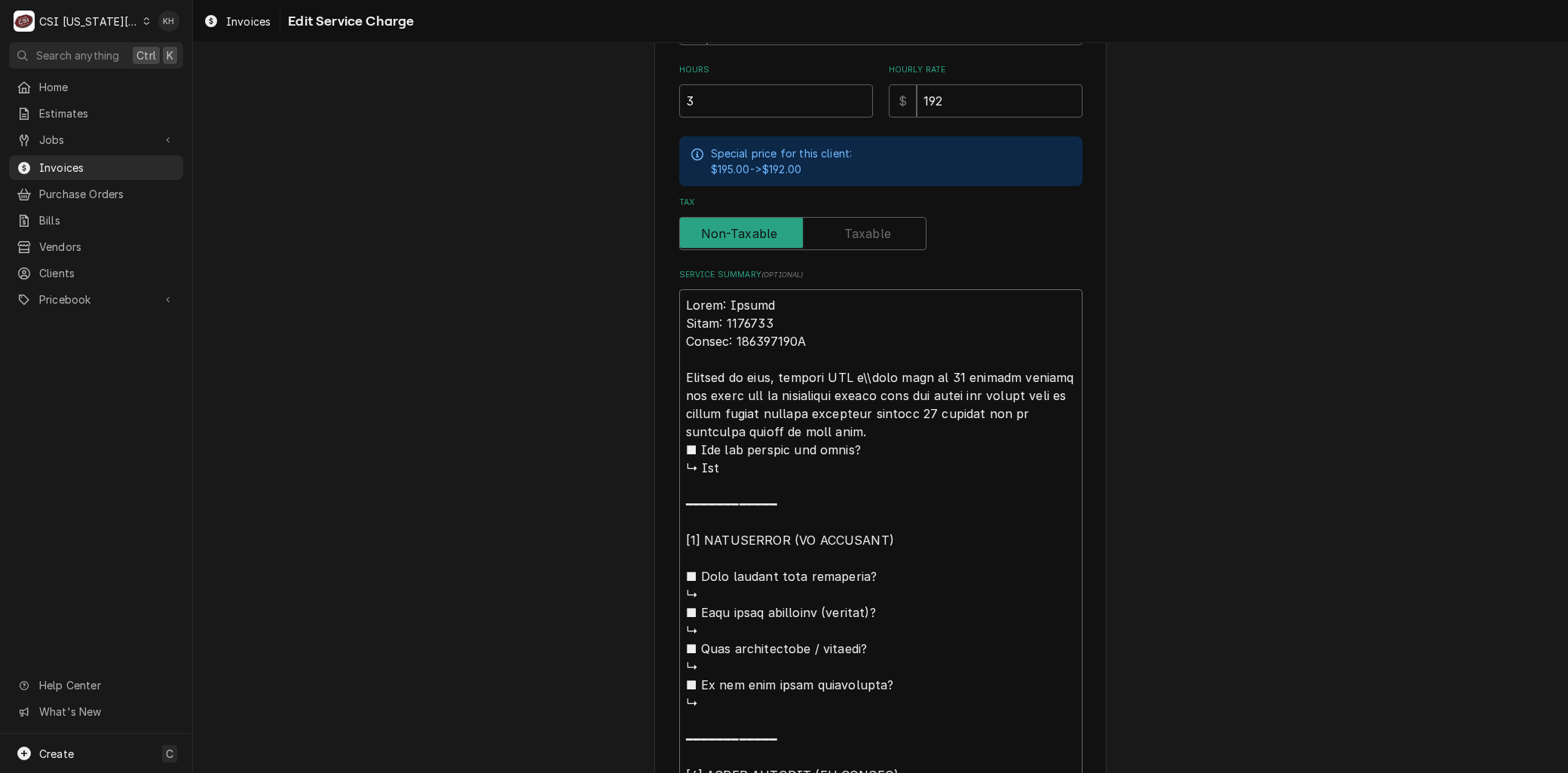
type textarea "x"
type textarea "Brand: Kolpak Model: 6364180 Serial: 410302575A Arrived on site, checked WIC f\…"
type textarea "x"
type textarea "Brand: Kolpak Model: 6364180 Serial: 410302575A Arrived on site, checked WIC fo…"
type textarea "x"
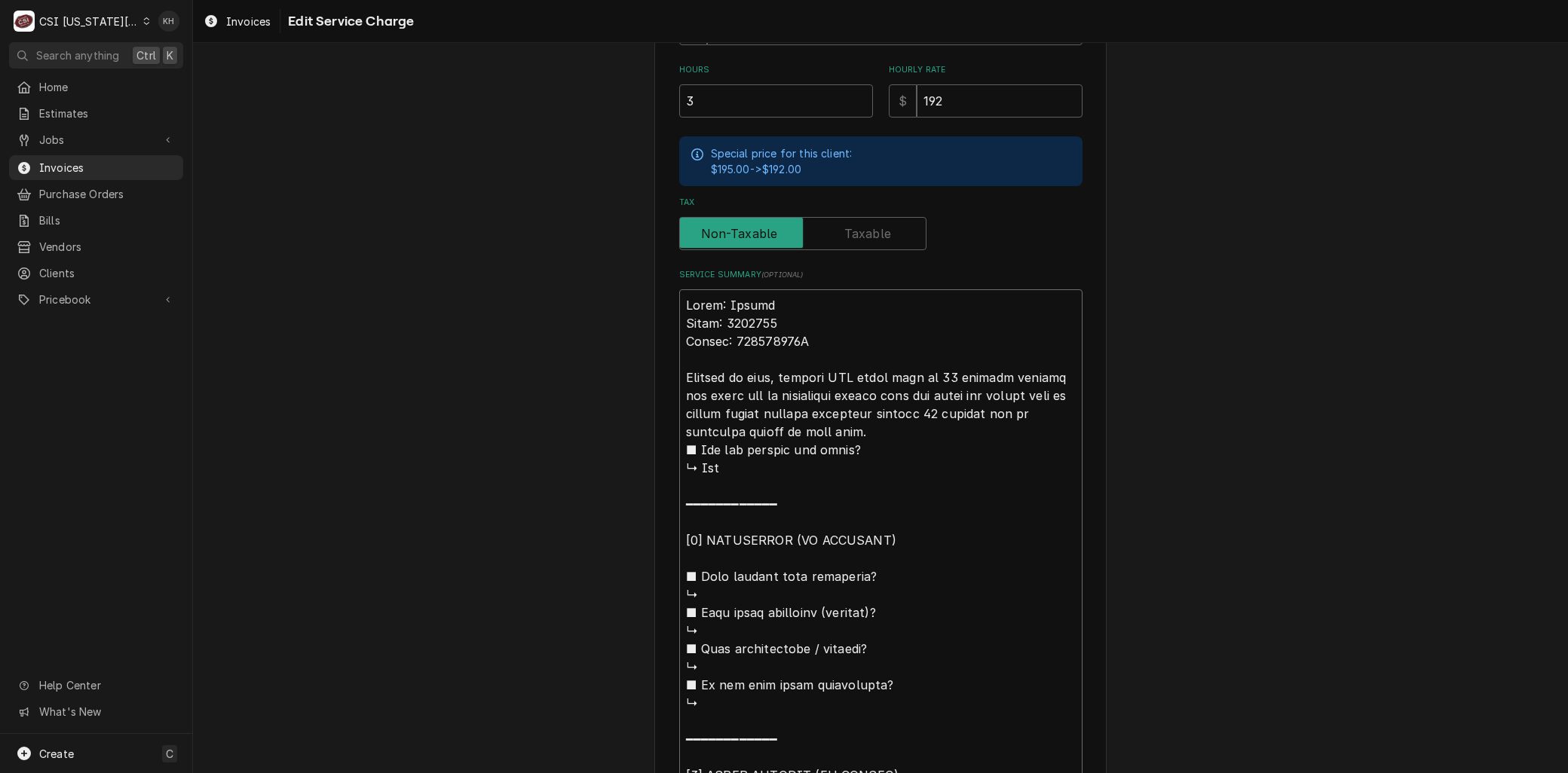
type textarea "Brand: Kolpak Model: 6364180 Serial: 410302575A Arrived on site, checked WIC ou…"
type textarea "x"
type textarea "Brand: Kolpak Model: 6364180 Serial: 410302575A Arrived on site, checked WIC ao…"
type textarea "x"
type textarea "Brand: Kolpak Model: 6364180 Serial: 410302575A Arrived on site, checked WIC an…"
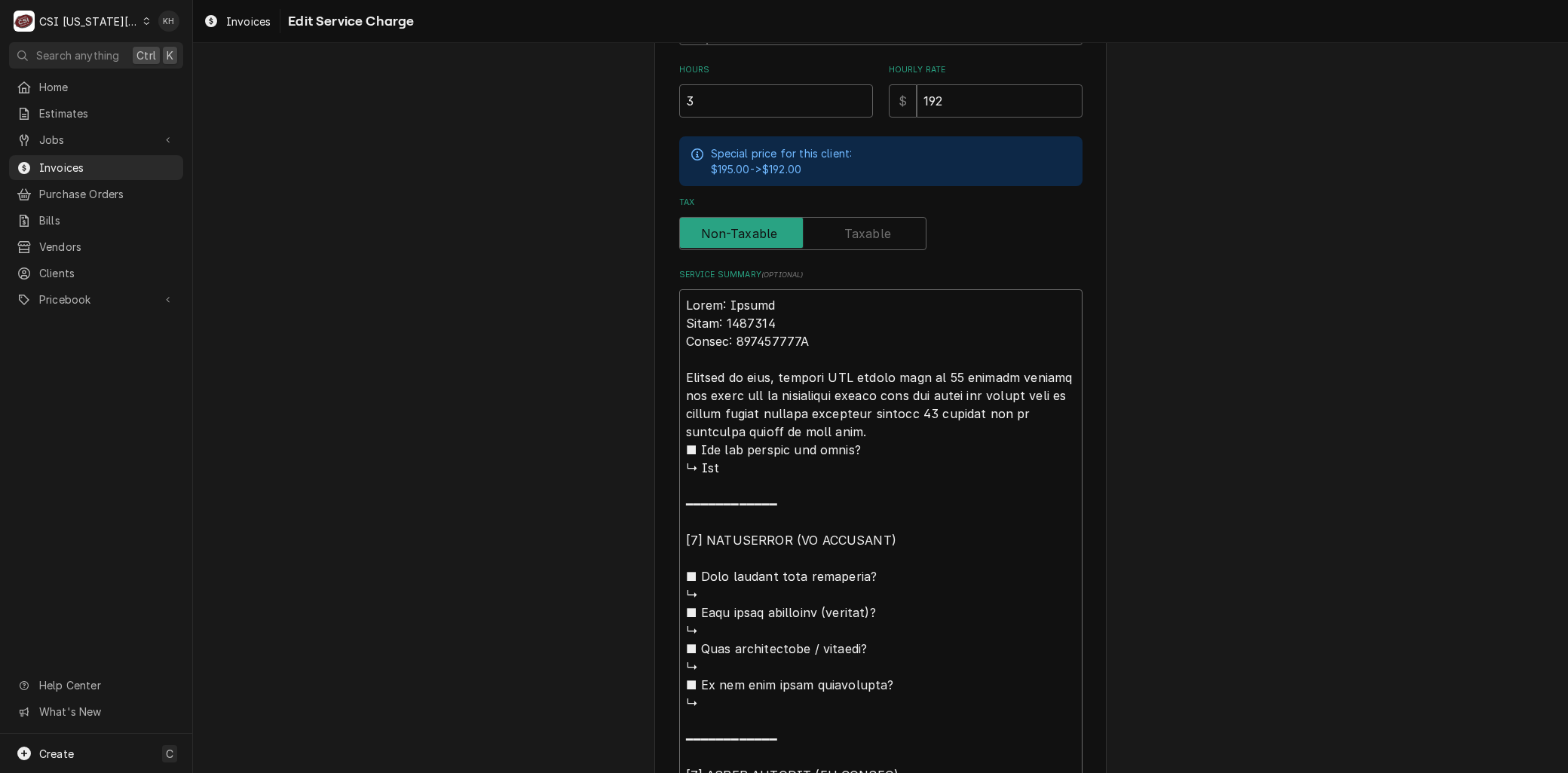
type textarea "x"
type textarea "Brand: Kolpak Model: 6364180 Serial: 410302575A Arrived on site, checked WIC an…"
type textarea "x"
type textarea "Brand: Kolpak Model: 6364180 Serial: 410302575A Arrived on site, checked WIC an…"
type textarea "x"
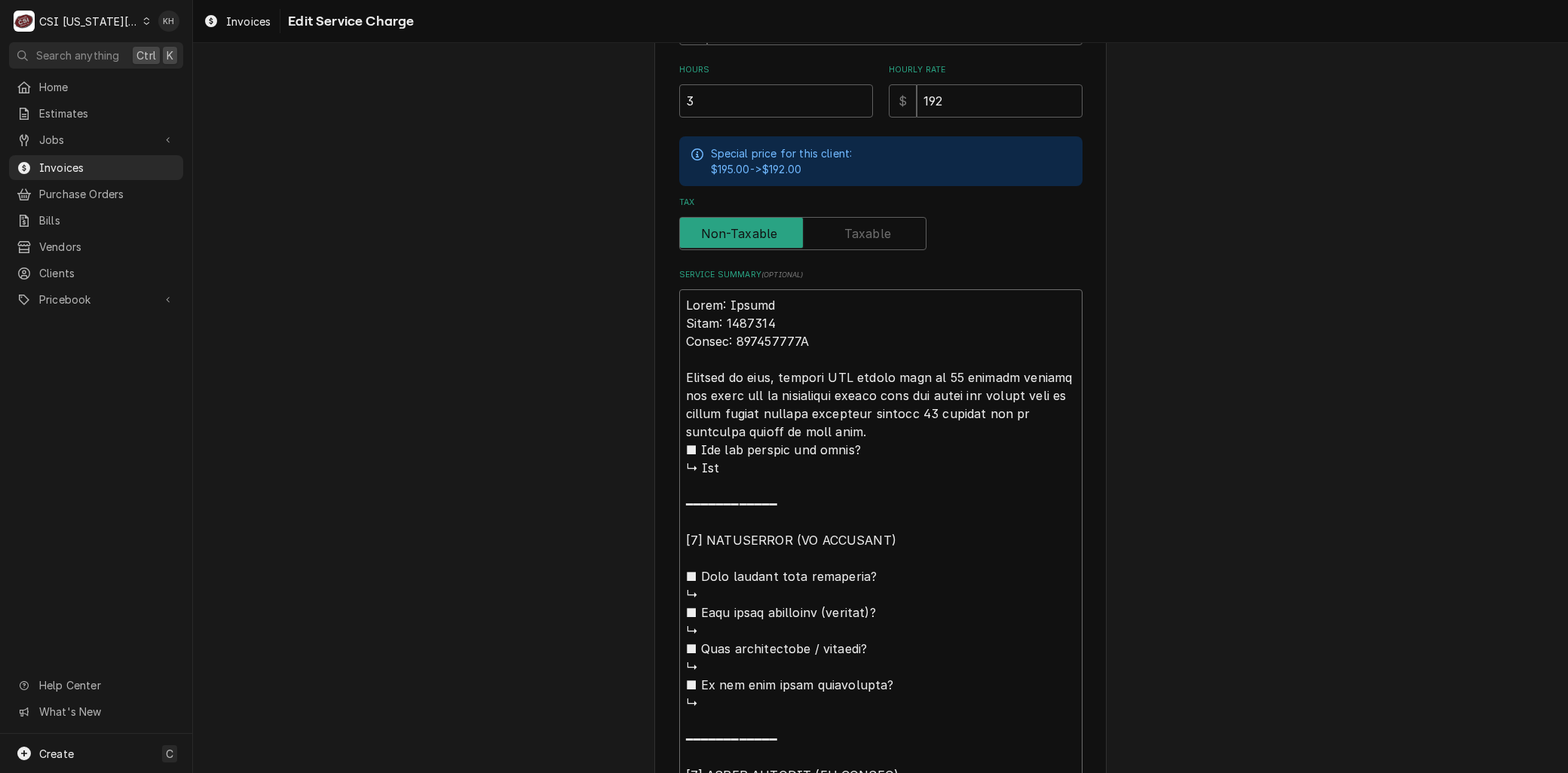
type textarea "Brand: Kolpak Model: 6364180 Serial: 410302575A Arrived on site, checked WIC an…"
type textarea "x"
type textarea "Brand: Kolpak Model: 6364180 Serial: 410302575A Arrived on site, checked WIC an…"
type textarea "x"
type textarea "Brand: Kolpak Model: 6364180 Serial: 410302575A Arrived on site, checked WIC an…"
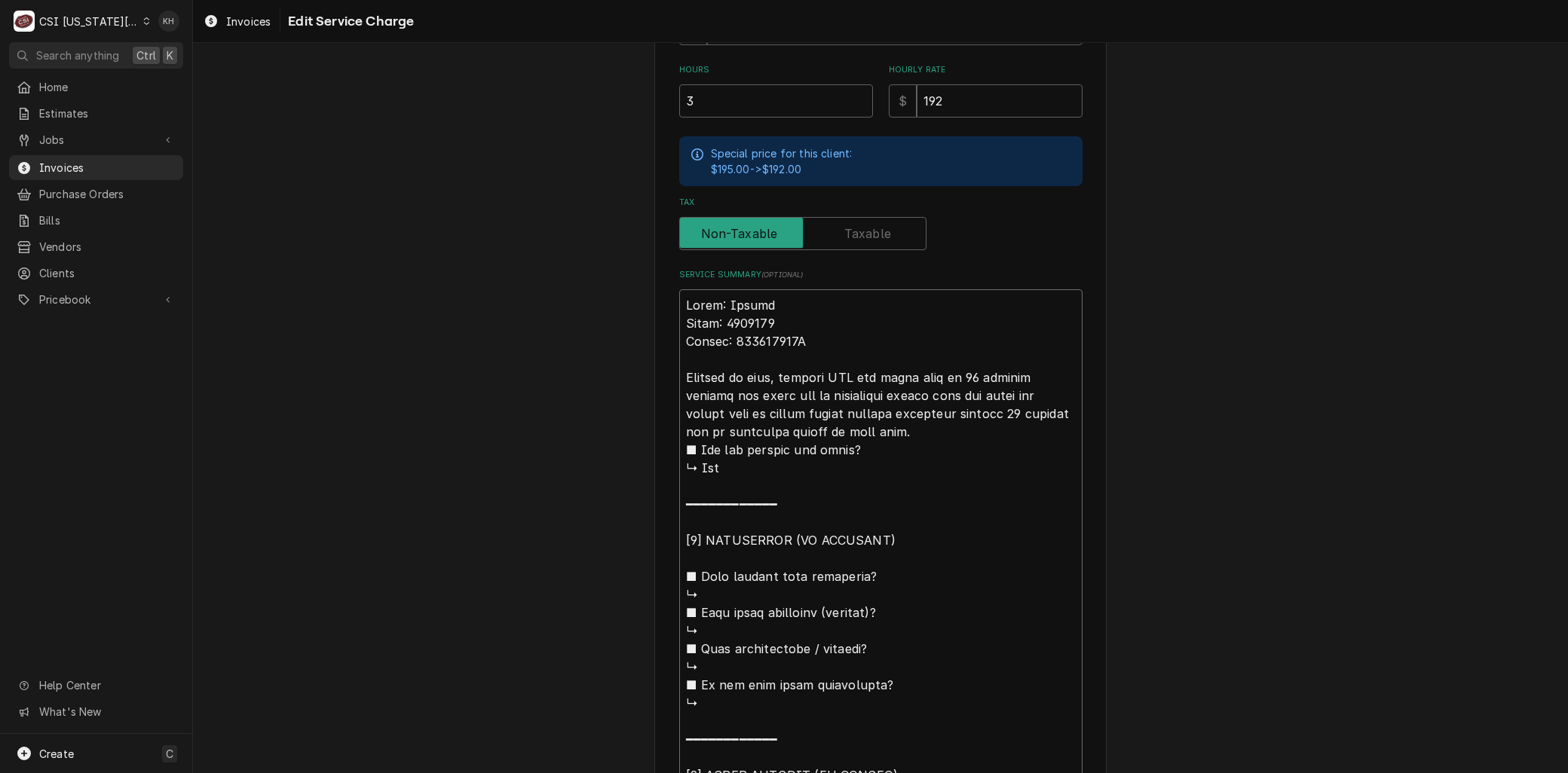
click at [1036, 378] on textarea "Service Summary ( optional )" at bounding box center [881, 667] width 403 height 755
type textarea "x"
type textarea "Brand: Kolpak Model: 6364180 Serial: 410302575A Arrived on site, checked WIC an…"
type textarea "x"
type textarea "Brand: Kolpak Model: 6364180 Serial: 410302575A Arrived on site, checked WIC an…"
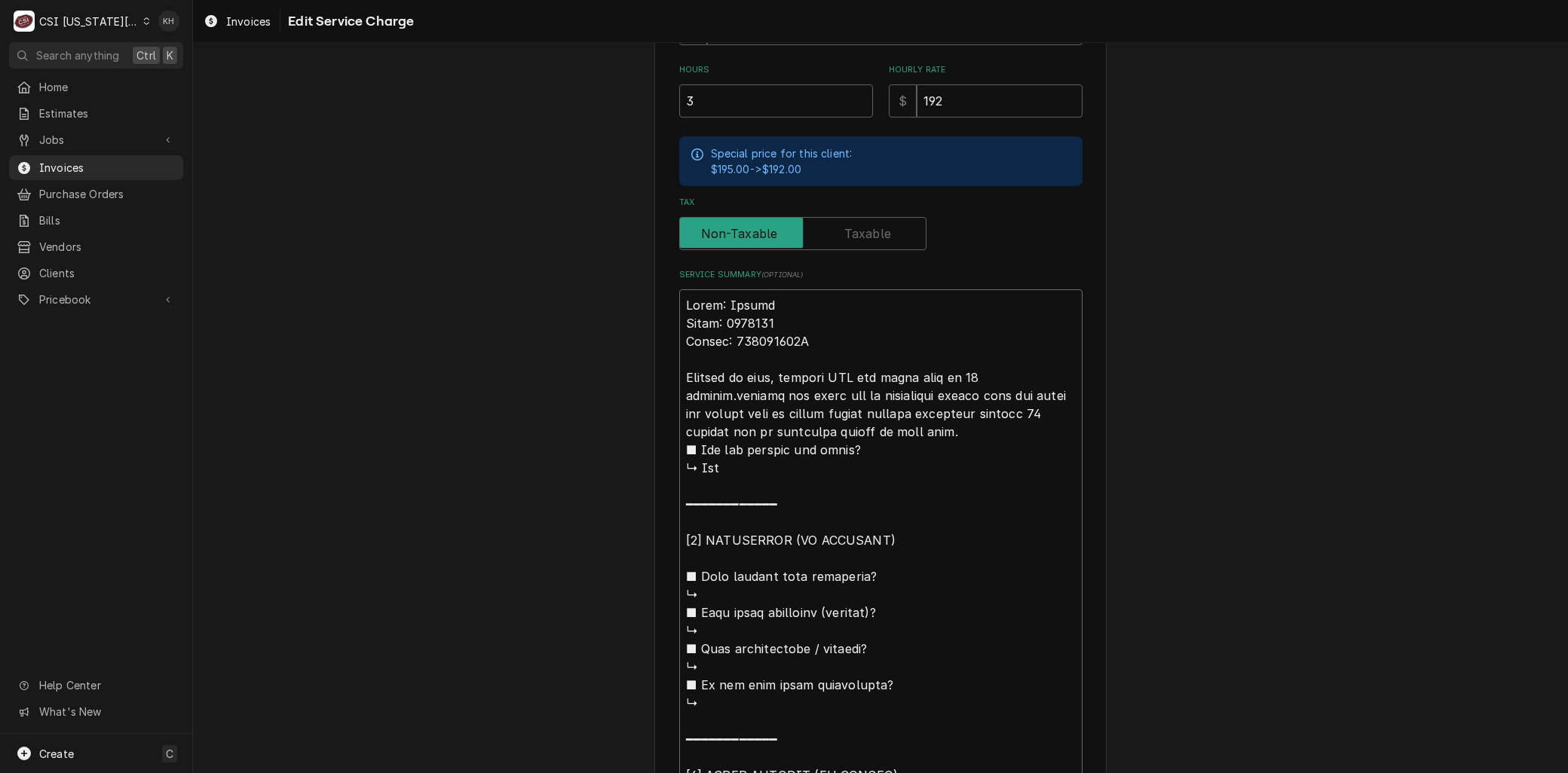
type textarea "x"
type textarea "Brand: Kolpak Model: 6364180 Serial: 410302575A Arrived on site, checked WIC an…"
type textarea "x"
type textarea "Brand: Kolpak Model: 6364180 Serial: 410302575A Arrived on site, checked WIC an…"
type textarea "x"
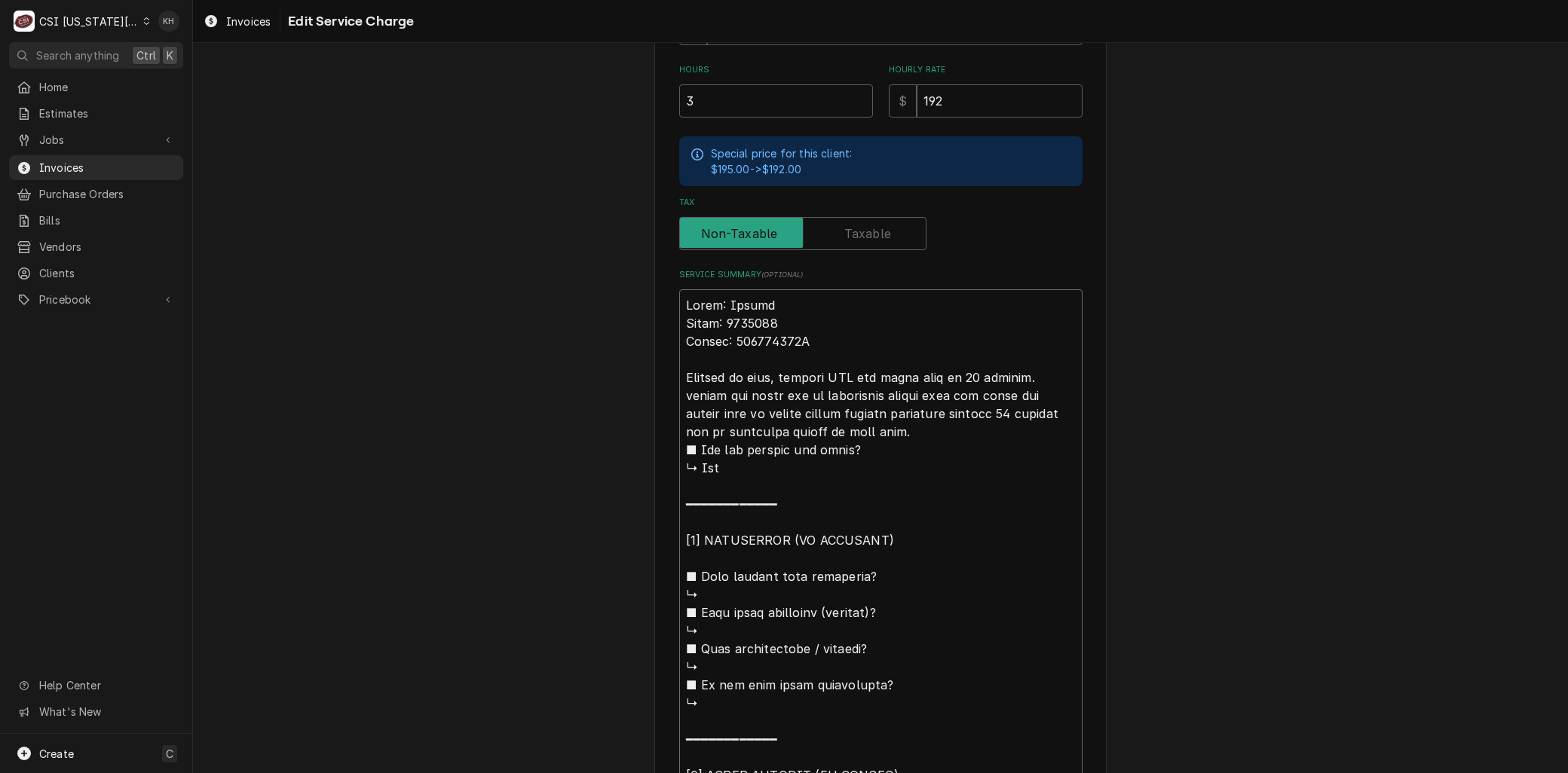
type textarea "Brand: Kolpak Model: 6364180 Serial: 410302575A Arrived on site, checked WIC an…"
type textarea "x"
type textarea "Brand: Kolpak Model: 6364180 Serial: 410302575A Arrived on site, checked WIC an…"
type textarea "x"
type textarea "Brand: Kolpak Model: 6364180 Serial: 410302575A Arrived on site, checked WIC an…"
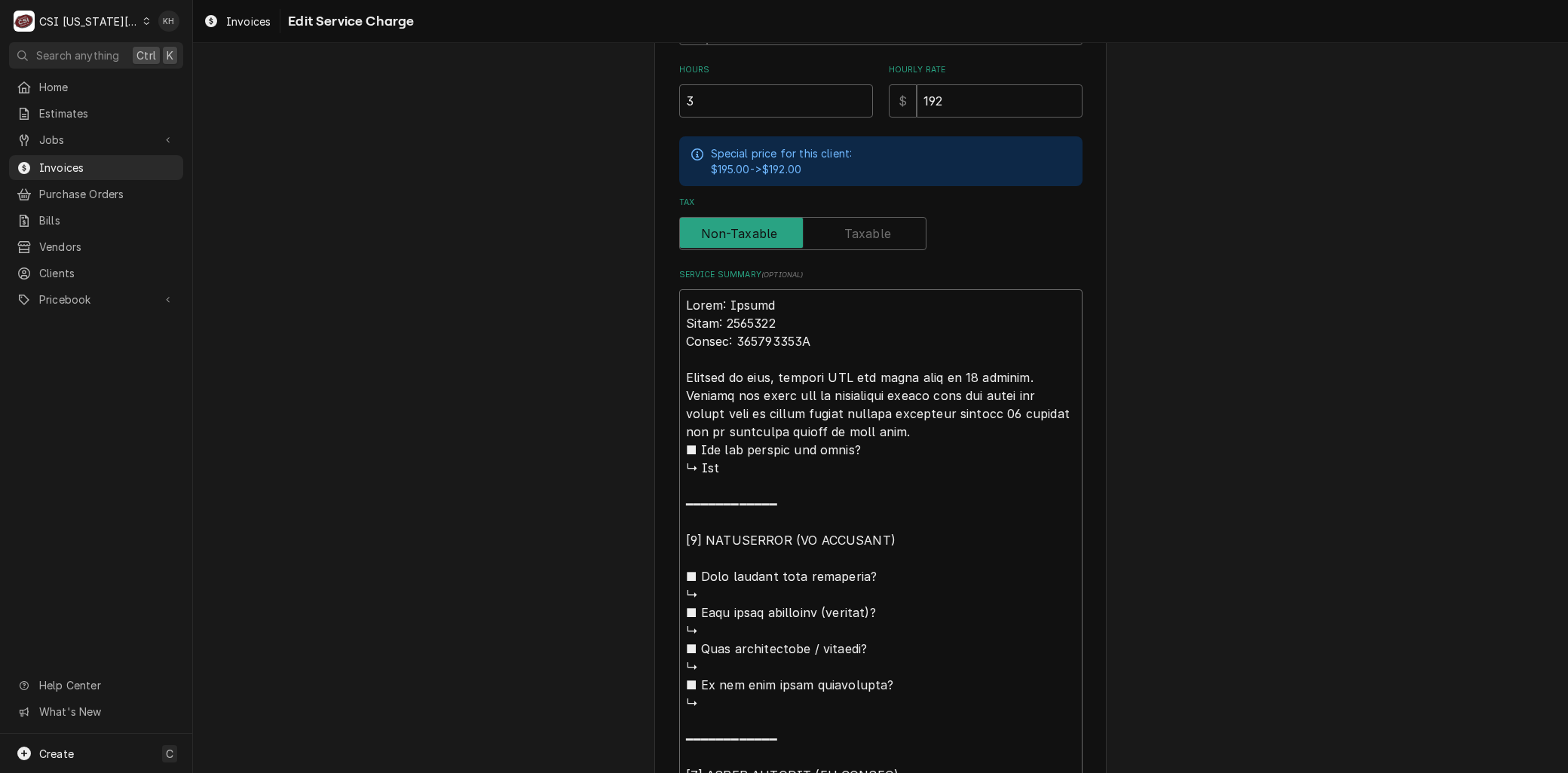
type textarea "x"
type textarea "Brand: Kolpak Model: 6364180 Serial: 410302575A Arrived on site, checked WIC an…"
type textarea "x"
type textarea "Brand: Kolpak Model: 6364180 Serial: 410302575A Arrived on site, checked WIC an…"
type textarea "x"
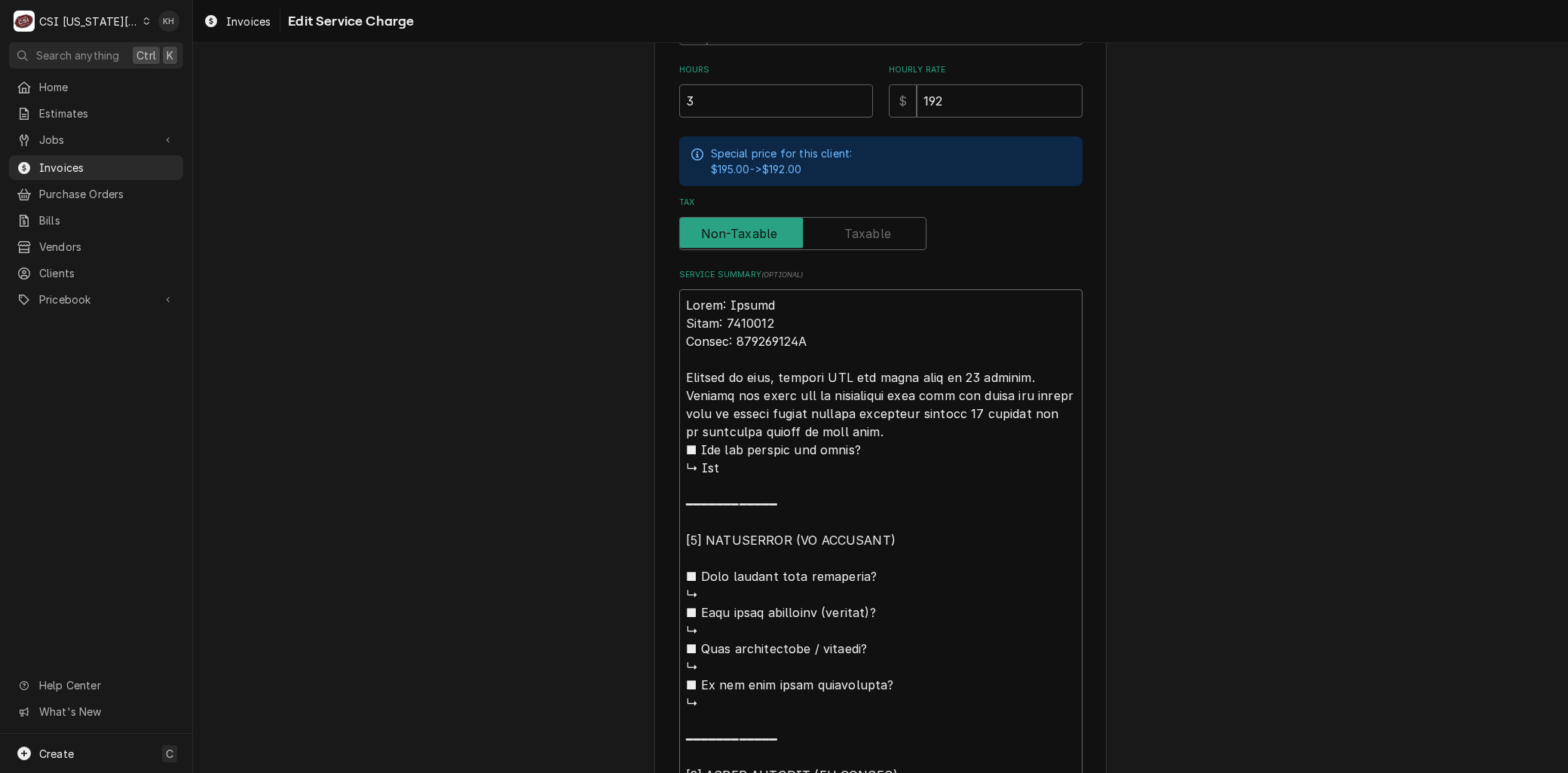
type textarea "Brand: Kolpak Model: 6364180 Serial: 410302575A Arrived on site, checked WIC an…"
type textarea "x"
type textarea "Brand: Kolpak Model: 6364180 Serial: 410302575A Arrived on site, checked WIC an…"
type textarea "x"
type textarea "Brand: Kolpak Model: 6364180 Serial: 410302575A Arrived on site, checked WIC an…"
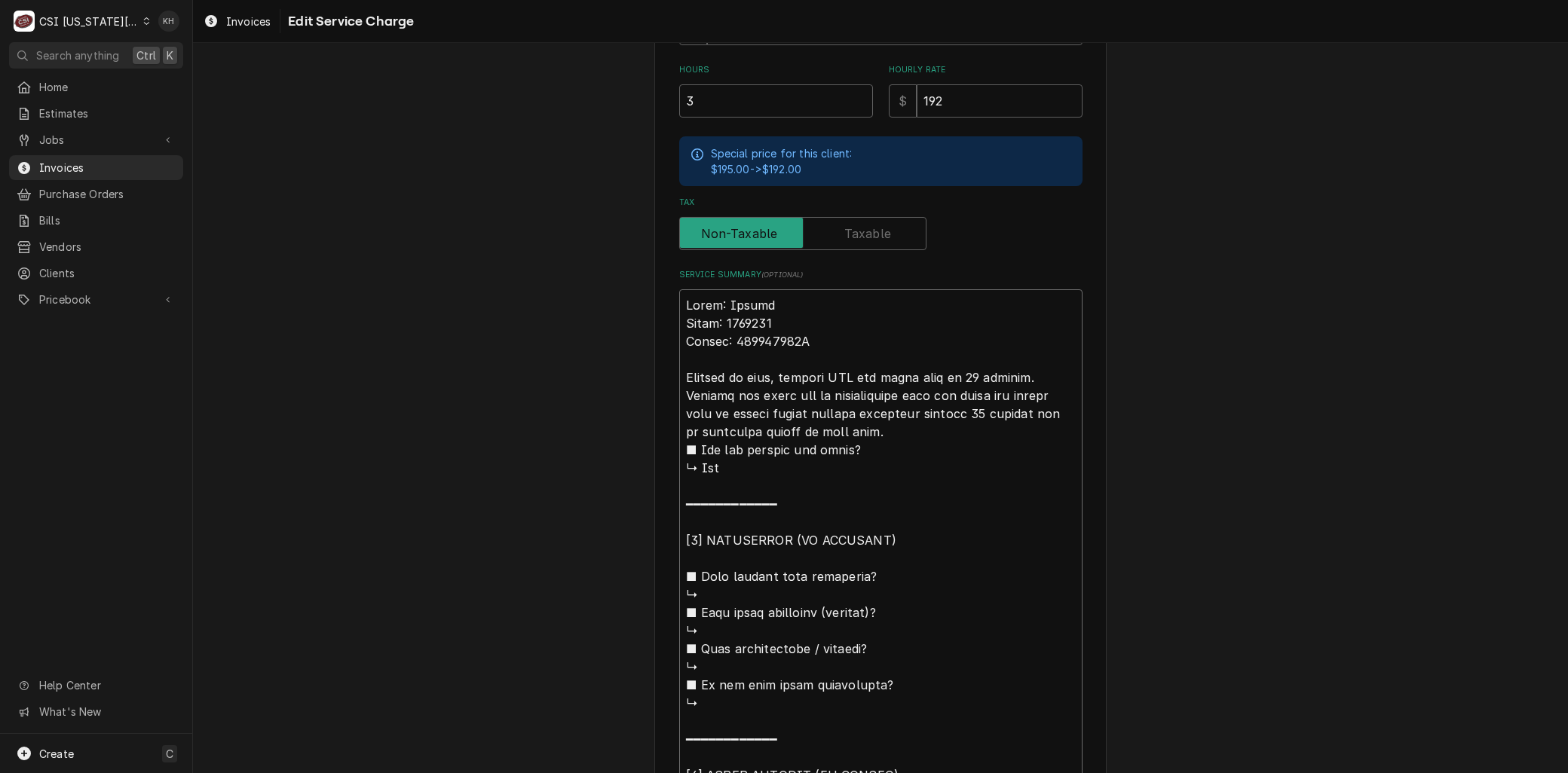
type textarea "x"
type textarea "Brand: Kolpak Model: 6364180 Serial: 410302575A Arrived on site, checked WIC an…"
type textarea "x"
type textarea "Brand: Kolpak Model: 6364180 Serial: 410302575A Arrived on site, checked WIC an…"
type textarea "x"
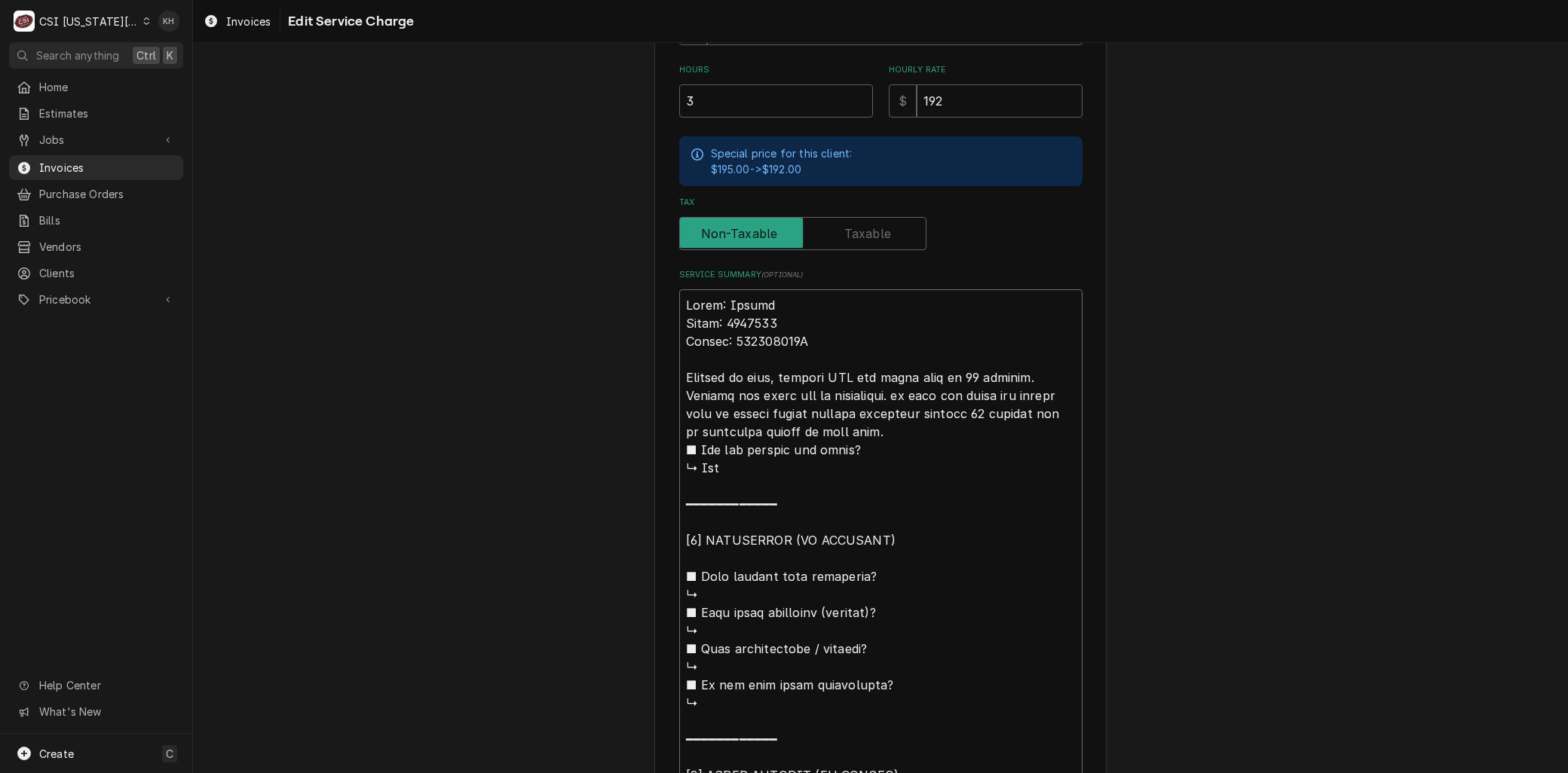
type textarea "Brand: Kolpak Model: 6364180 Serial: 410302575A Arrived on site, checked WIC an…"
type textarea "x"
type textarea "Brand: Kolpak Model: 6364180 Serial: 410302575A Arrived on site, checked WIC an…"
type textarea "x"
type textarea "Brand: Kolpak Model: 6364180 Serial: 410302575A Arrived on site, checked WIC an…"
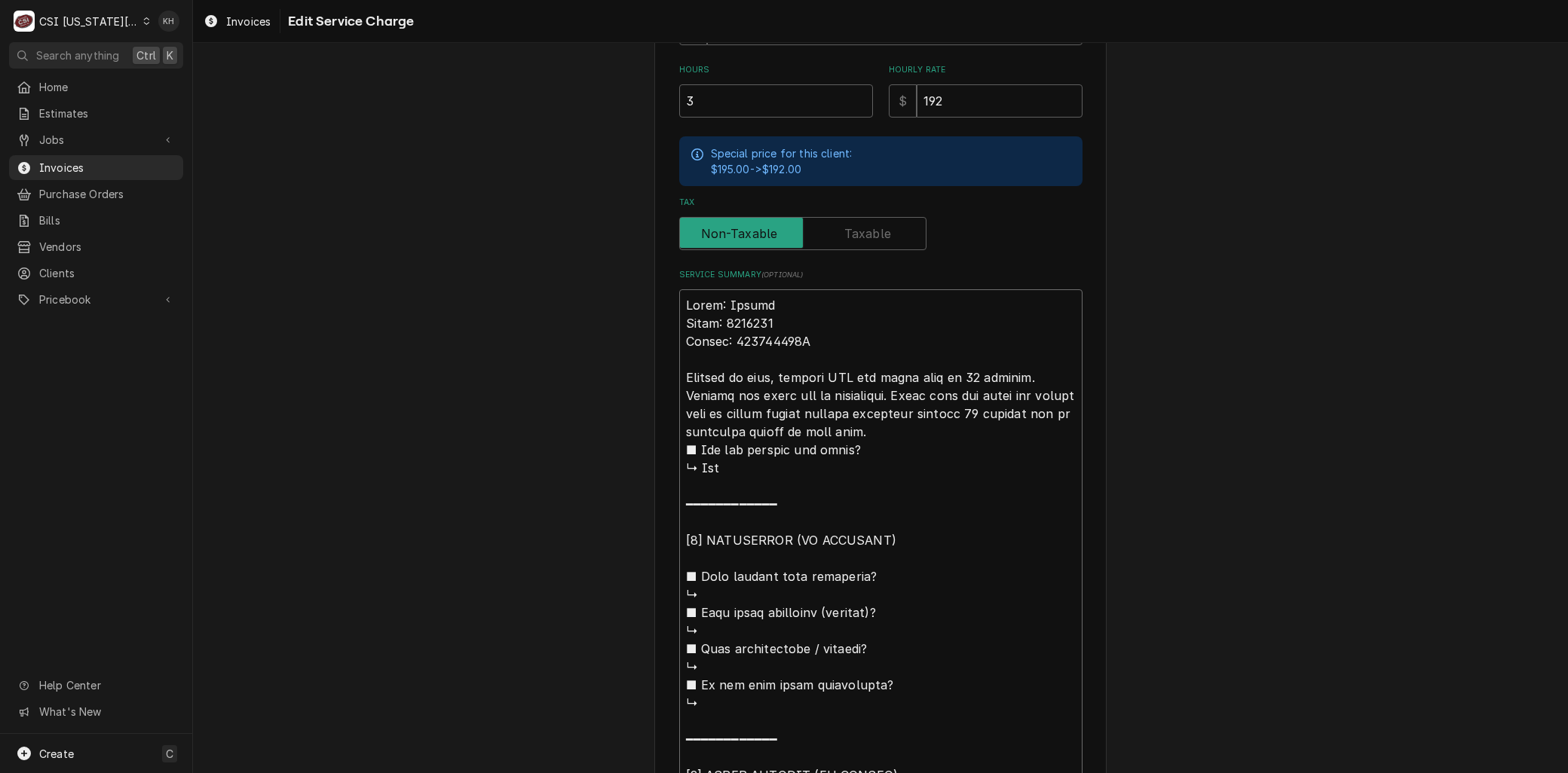
type textarea "x"
type textarea "Brand: Kolpak Model: 6364180 Serial: 410302575A Arrived on site, checked WIC an…"
type textarea "x"
type textarea "Brand: Kolpak Model: 6364180 Serial: 410302575A Arrived on site, checked WIC an…"
type textarea "x"
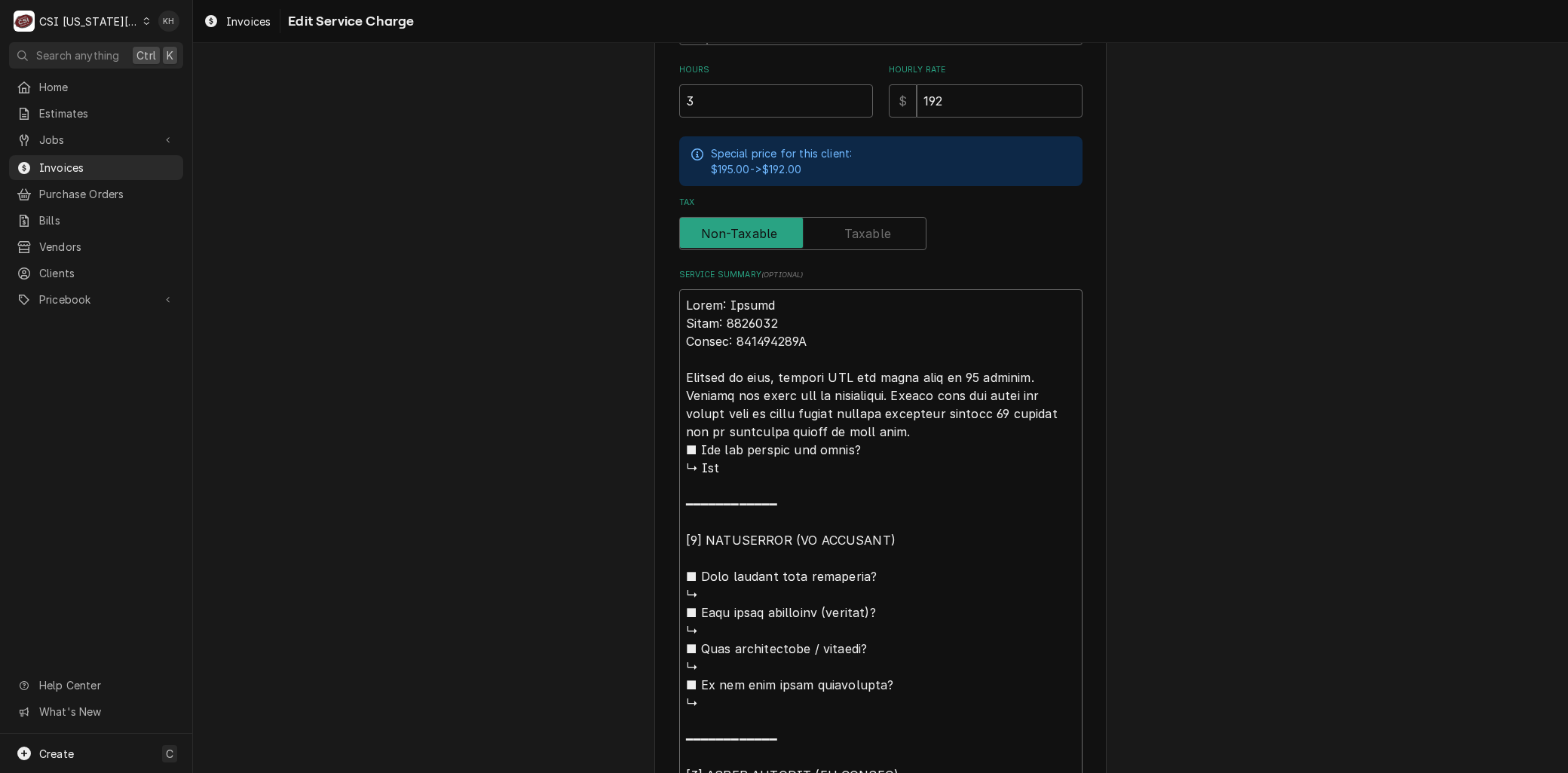
type textarea "Brand: Kolpak Model: 6364180 Serial: 410302575A Arrived on site, checked WIC an…"
type textarea "x"
type textarea "Brand: Kolpak Model: 6364180 Serial: 410302575A Arrived on site, checked WIC an…"
type textarea "x"
type textarea "Brand: Kolpak Model: 6364180 Serial: 410302575A Arrived on site, checked WIC an…"
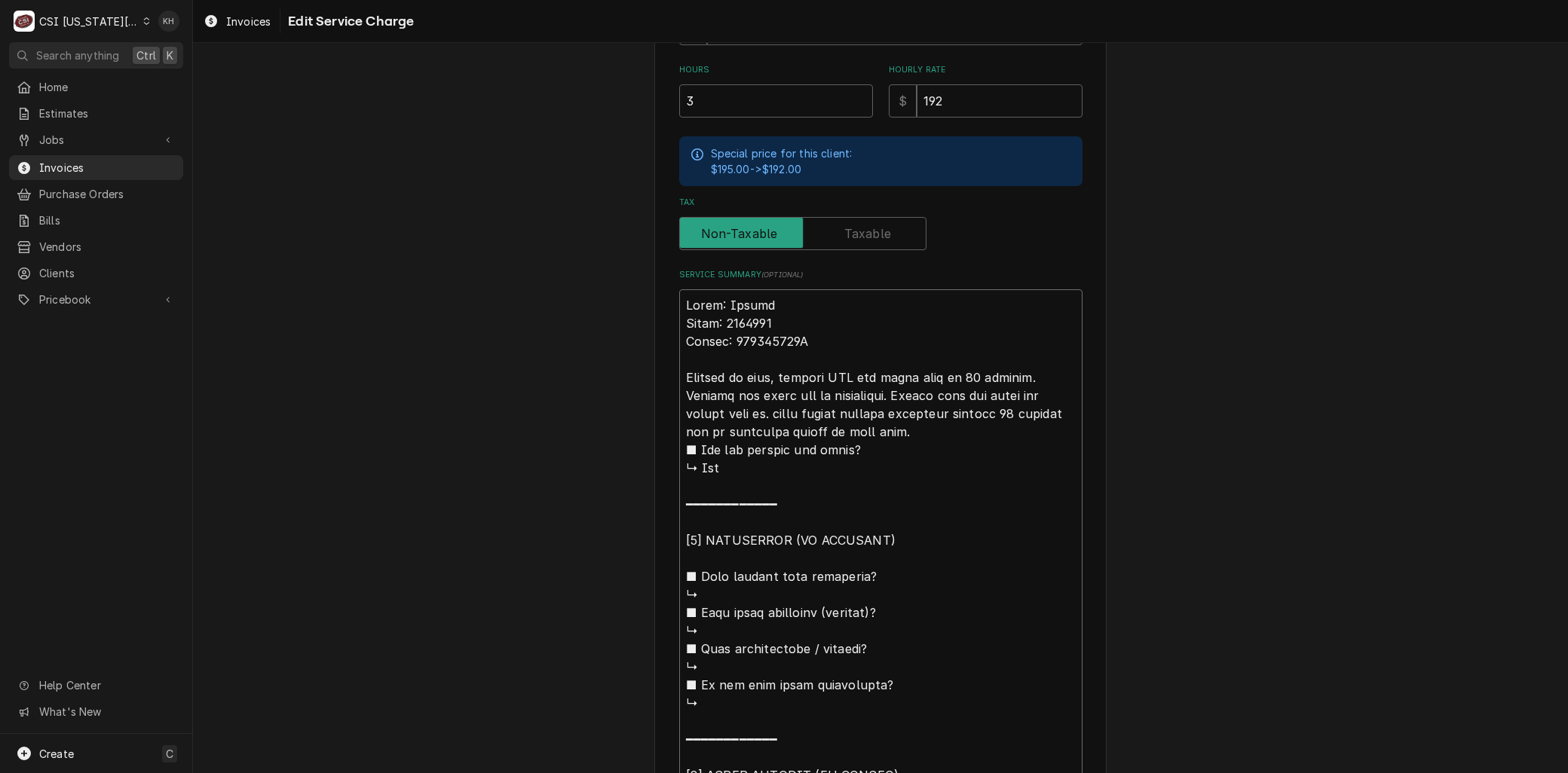
type textarea "x"
type textarea "Brand: Kolpak Model: 6364180 Serial: 410302575A Arrived on site, checked WIC an…"
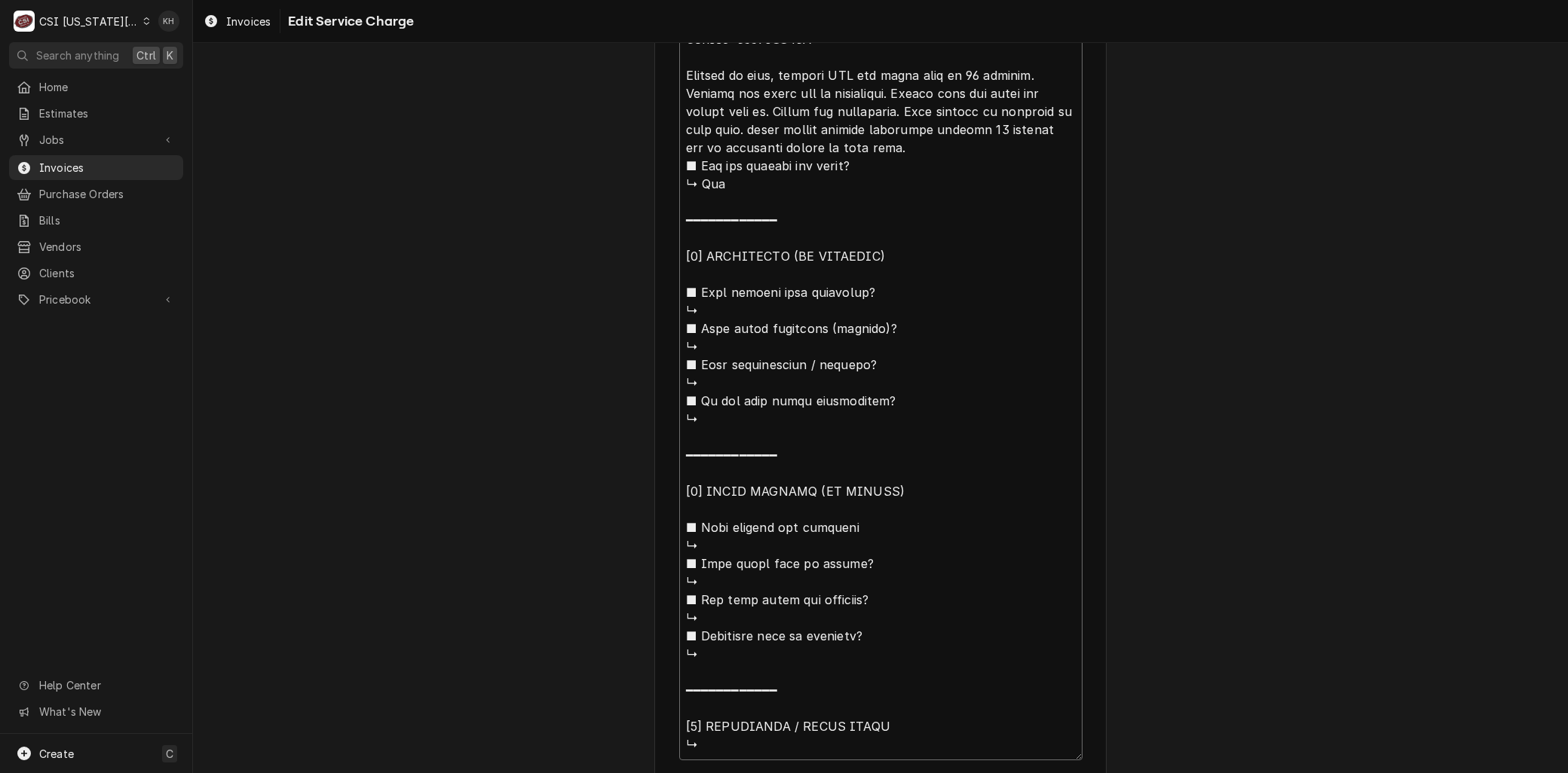
scroll to position [909, 0]
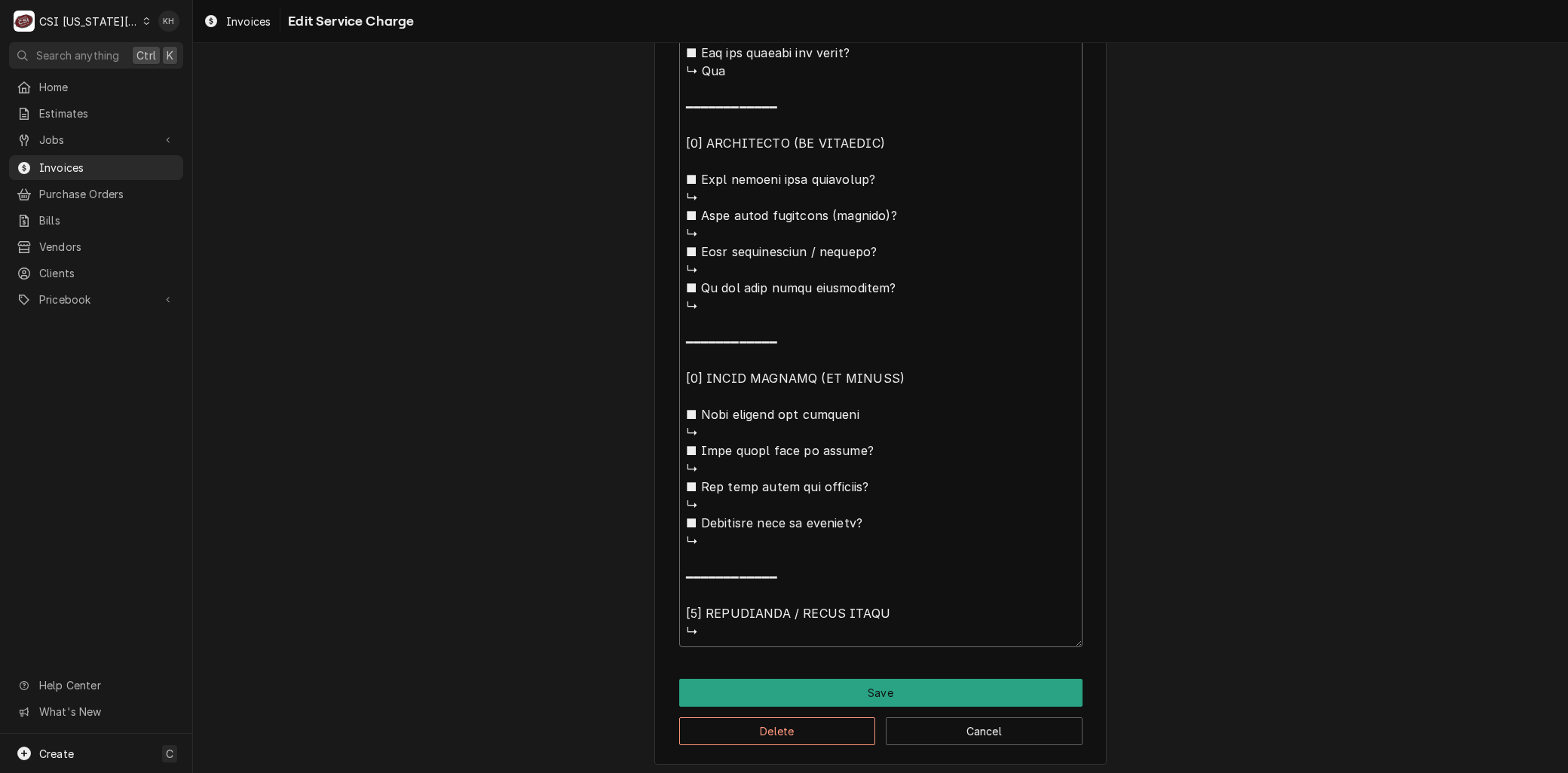
drag, startPoint x: 736, startPoint y: 428, endPoint x: 1233, endPoint y: 815, distance: 629.9
click at [1233, 772] on html "C CSI Kansas City KH Search anything Ctrl K Home Estimates Jobs Jobs Job Series…" at bounding box center [784, 386] width 1568 height 773
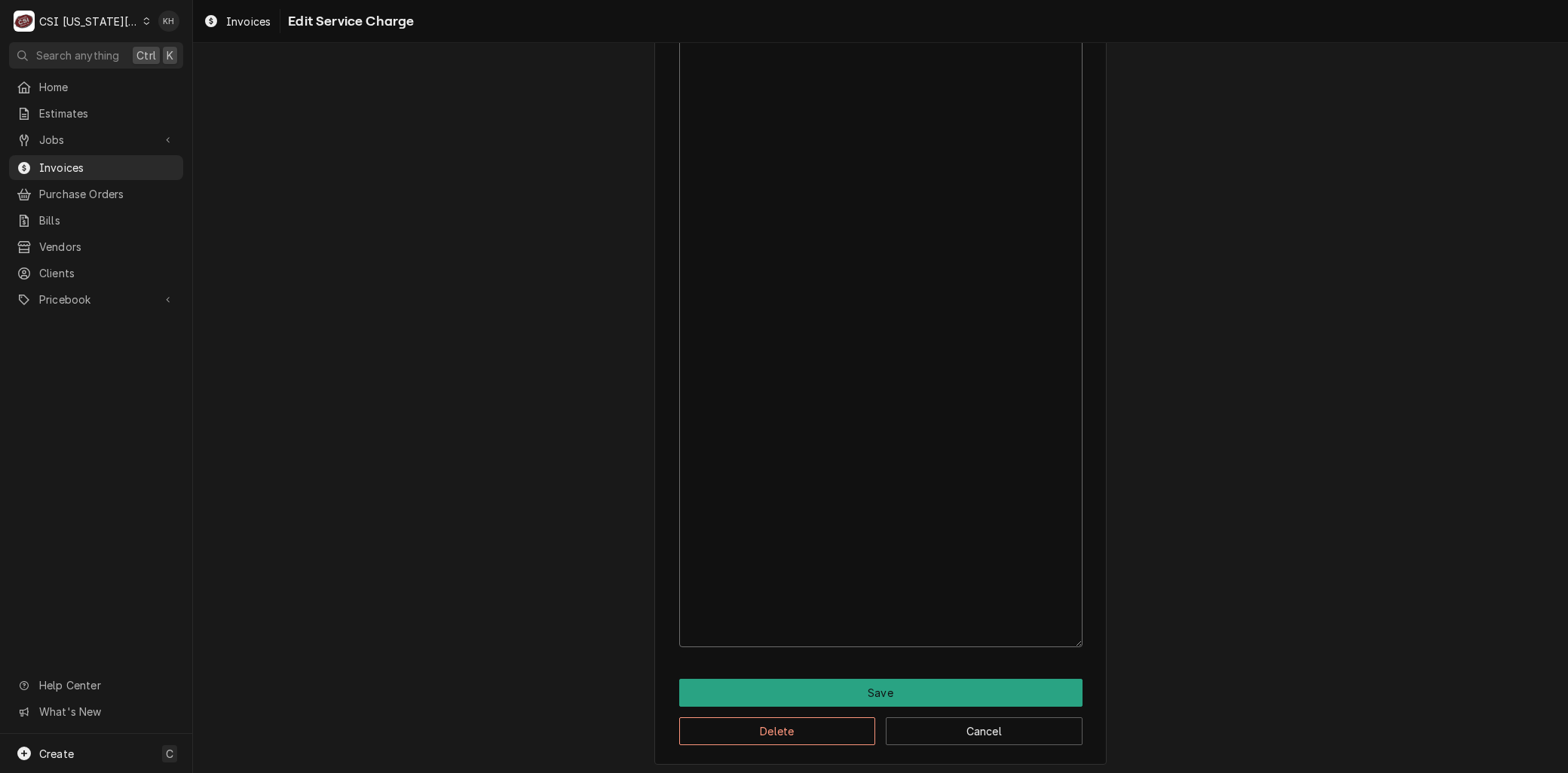
scroll to position [295, 0]
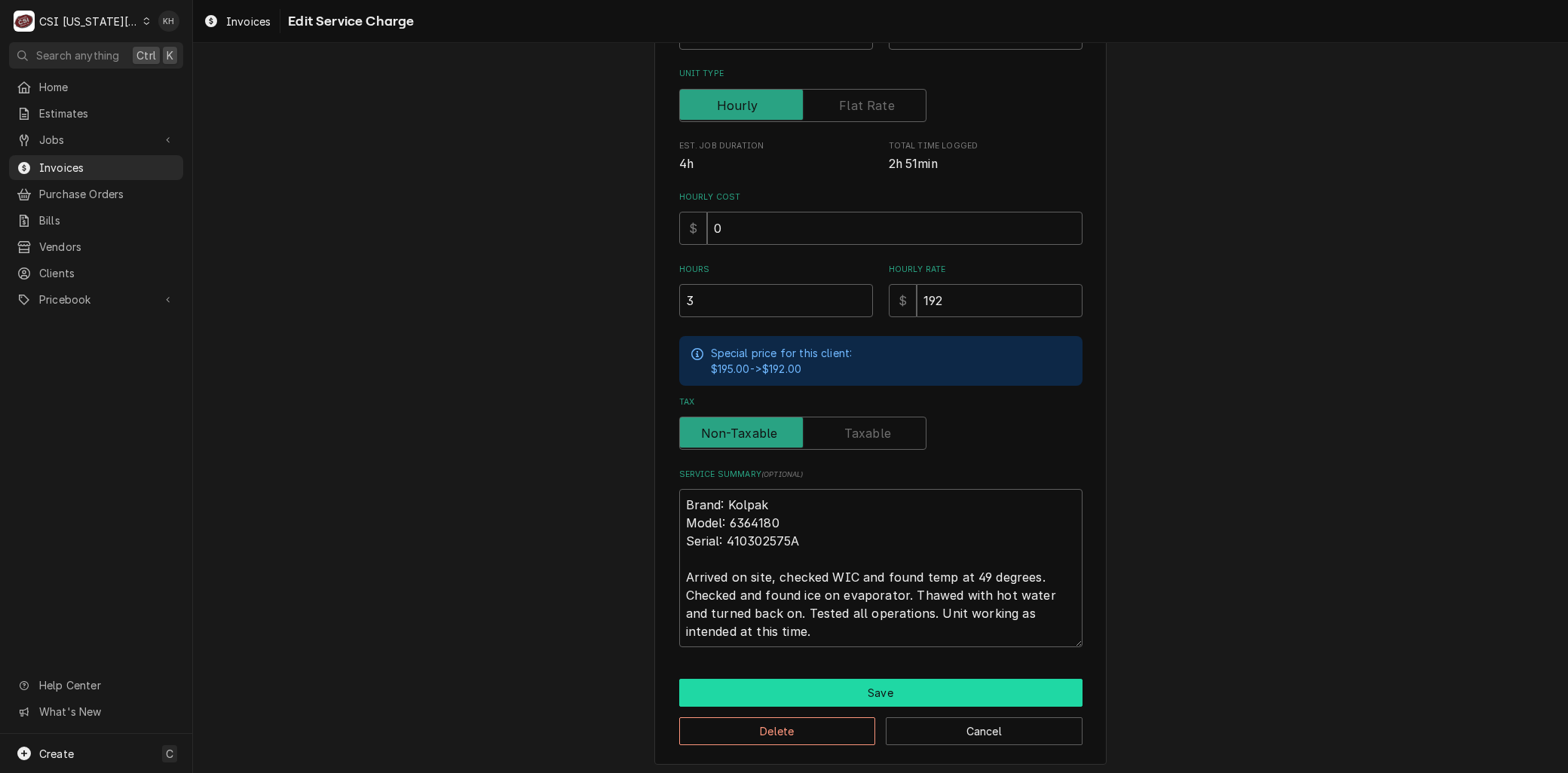
click at [880, 694] on button "Save" at bounding box center [881, 693] width 403 height 27
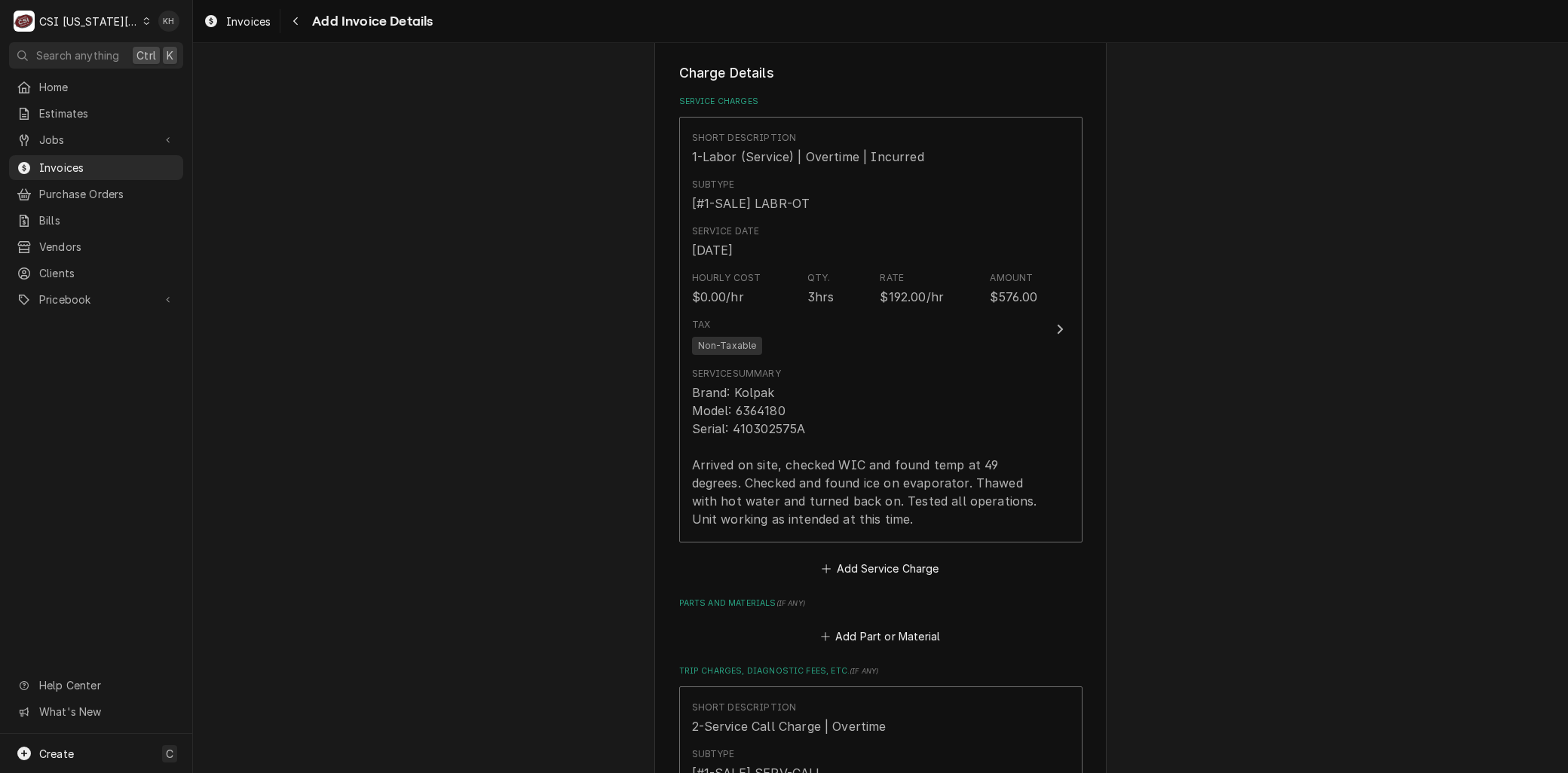
scroll to position [1842, 0]
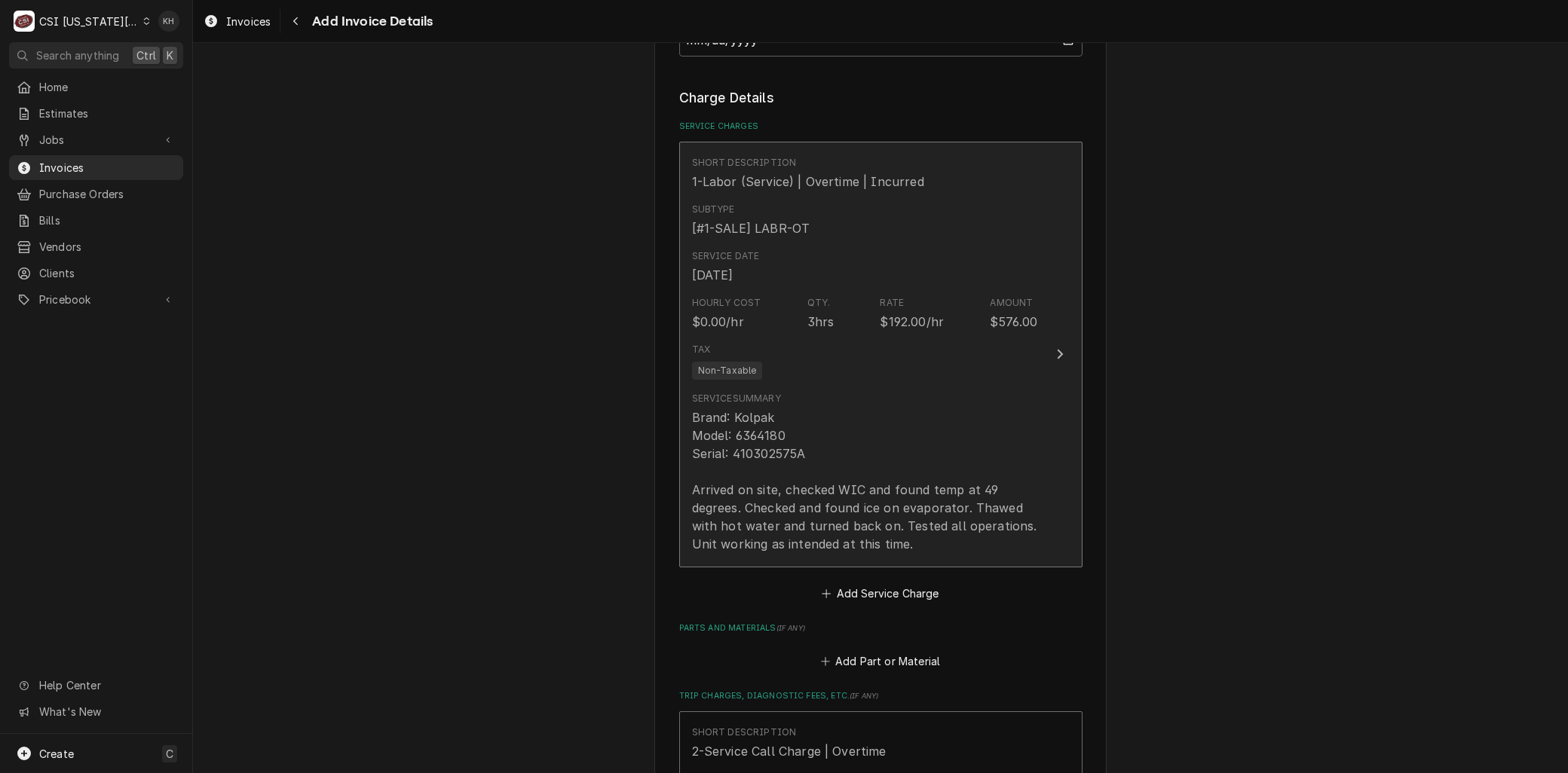
click at [905, 408] on div "Service Summary Brand: Kolpak Model: 6364180 Serial: 410302575A Arrived on site…" at bounding box center [864, 472] width 346 height 161
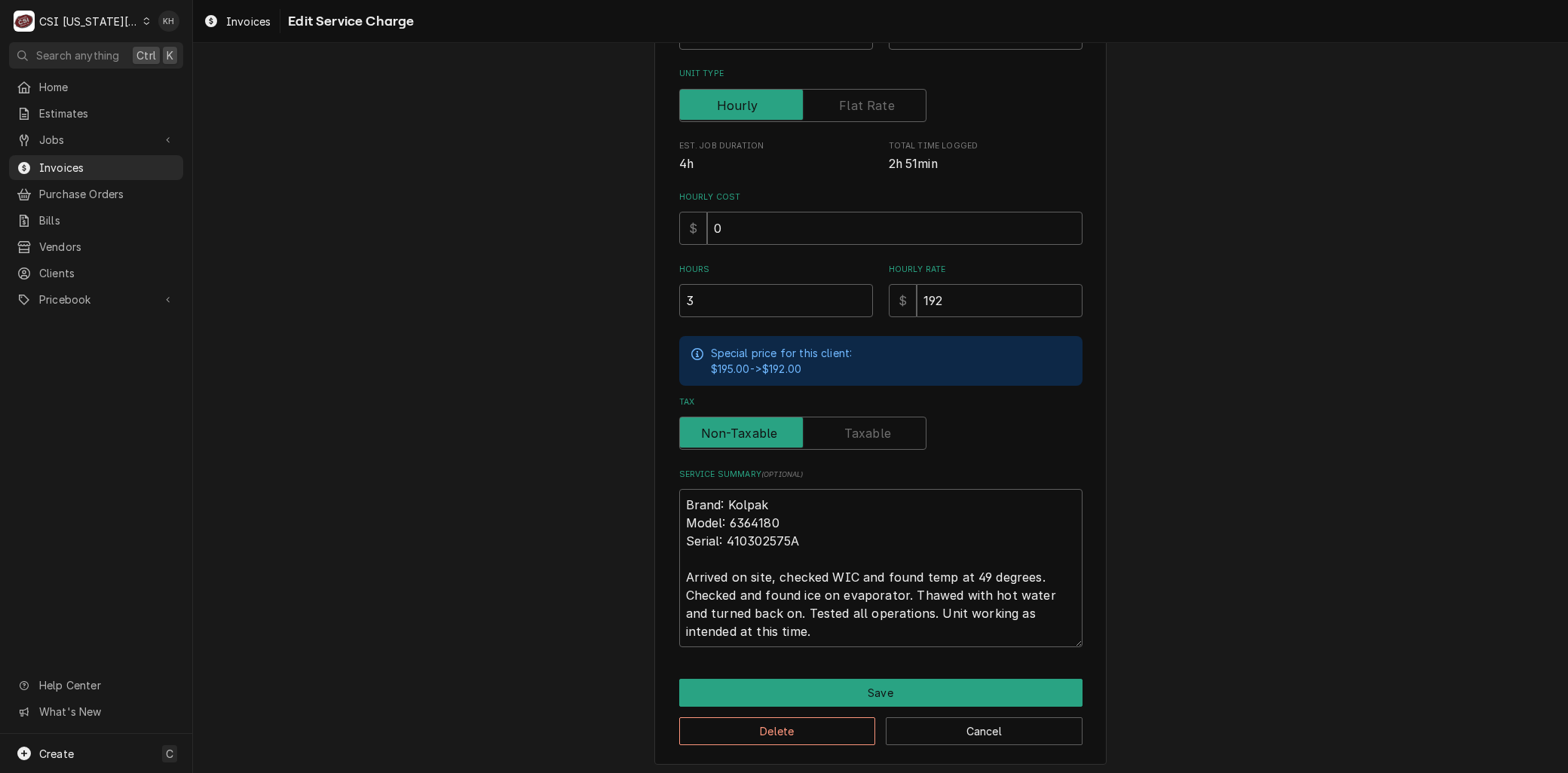
scroll to position [296, 0]
click at [1001, 732] on button "Cancel" at bounding box center [984, 730] width 197 height 27
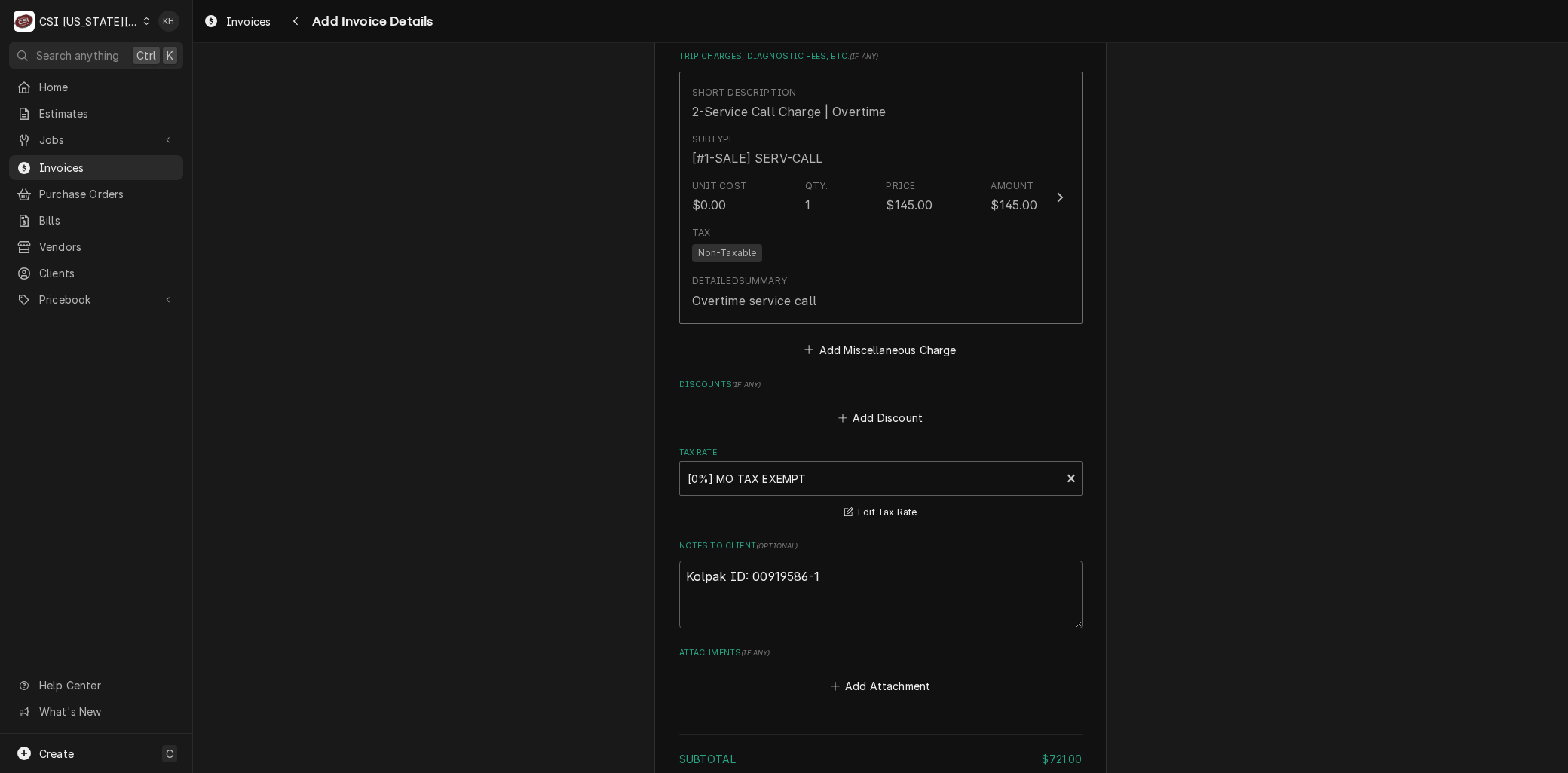
scroll to position [2494, 0]
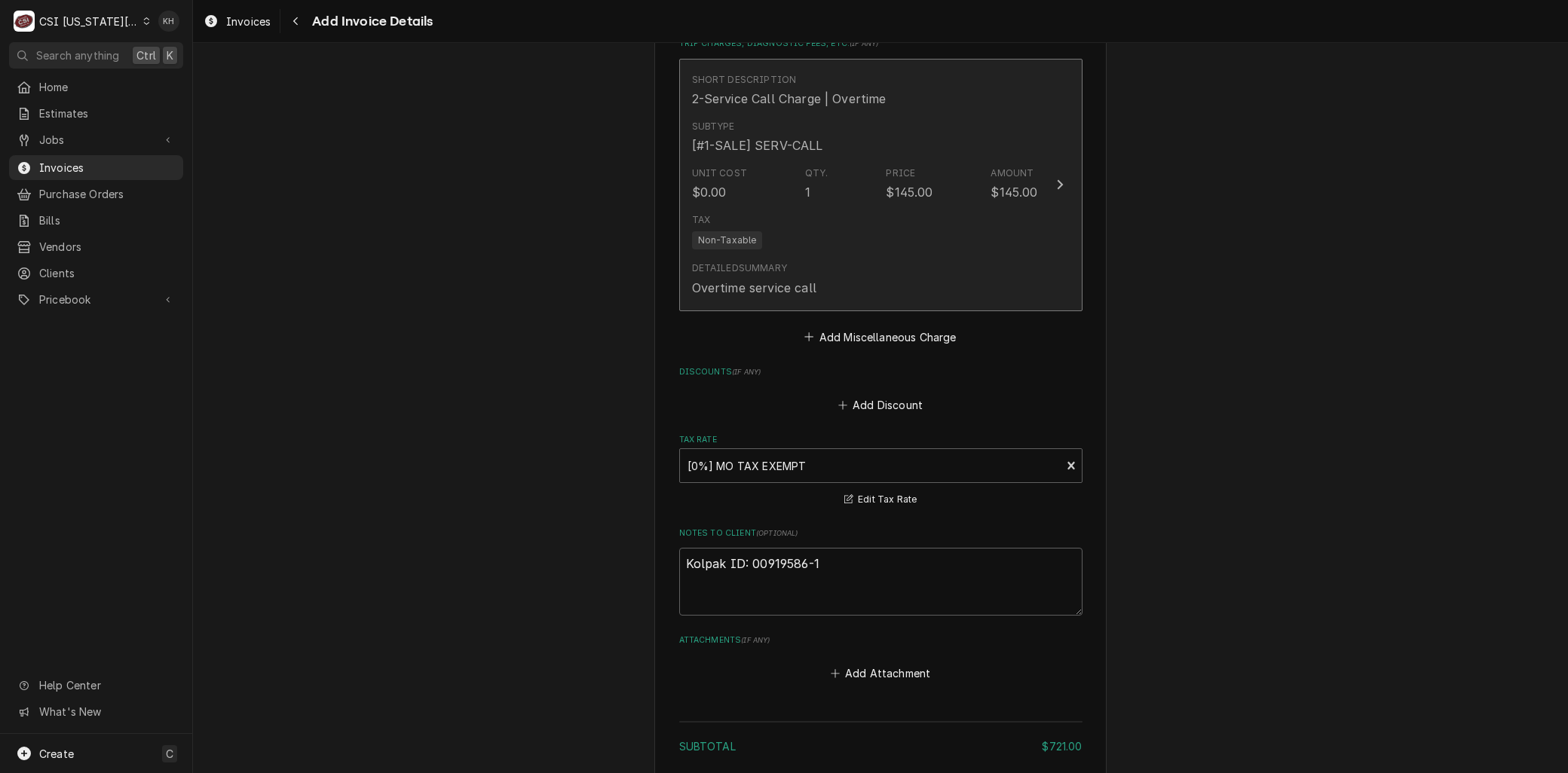
click at [848, 284] on div "Detailed Summary Overtime service call" at bounding box center [864, 279] width 346 height 47
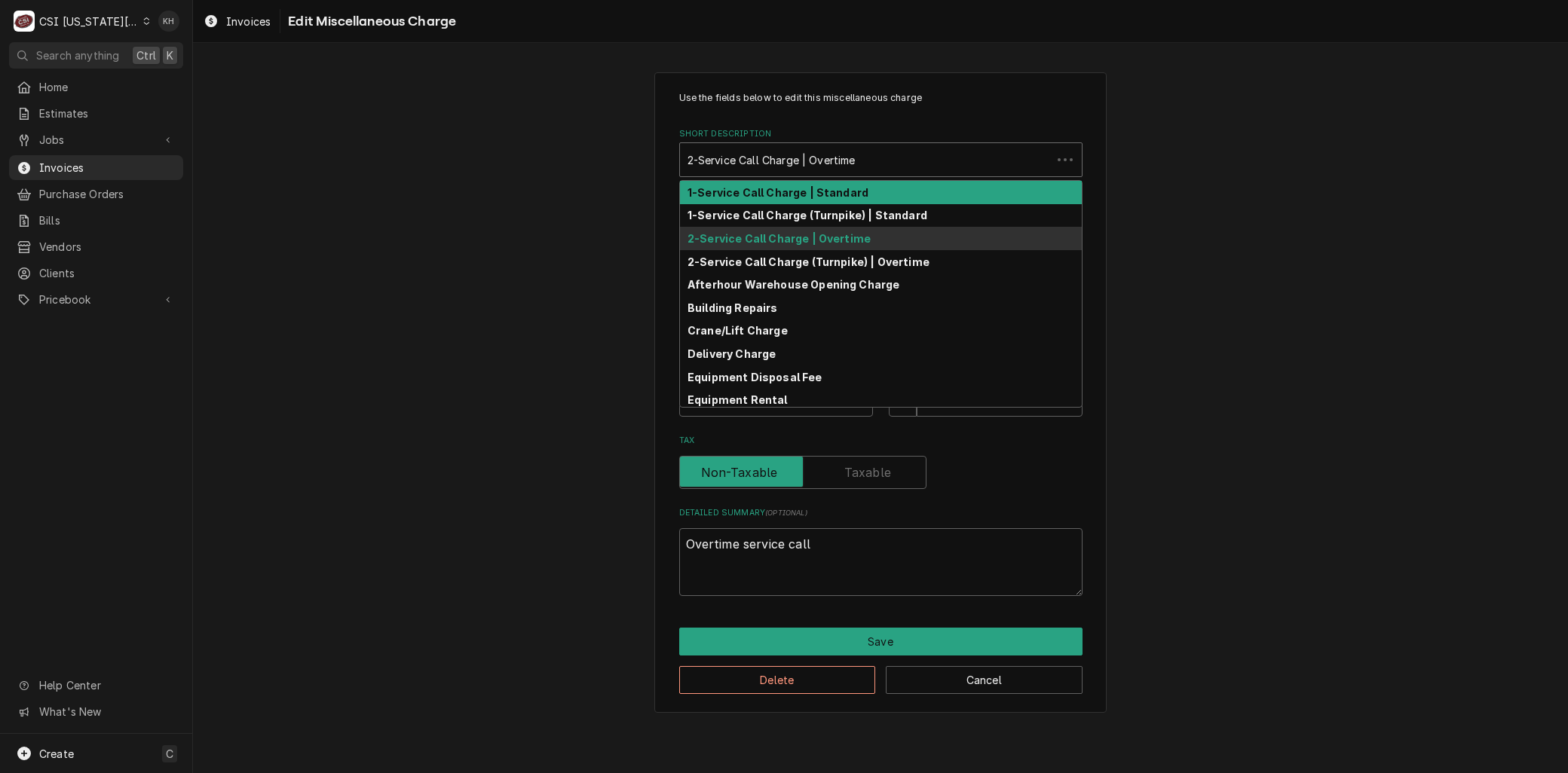
click at [728, 160] on div "Short Description" at bounding box center [865, 159] width 356 height 27
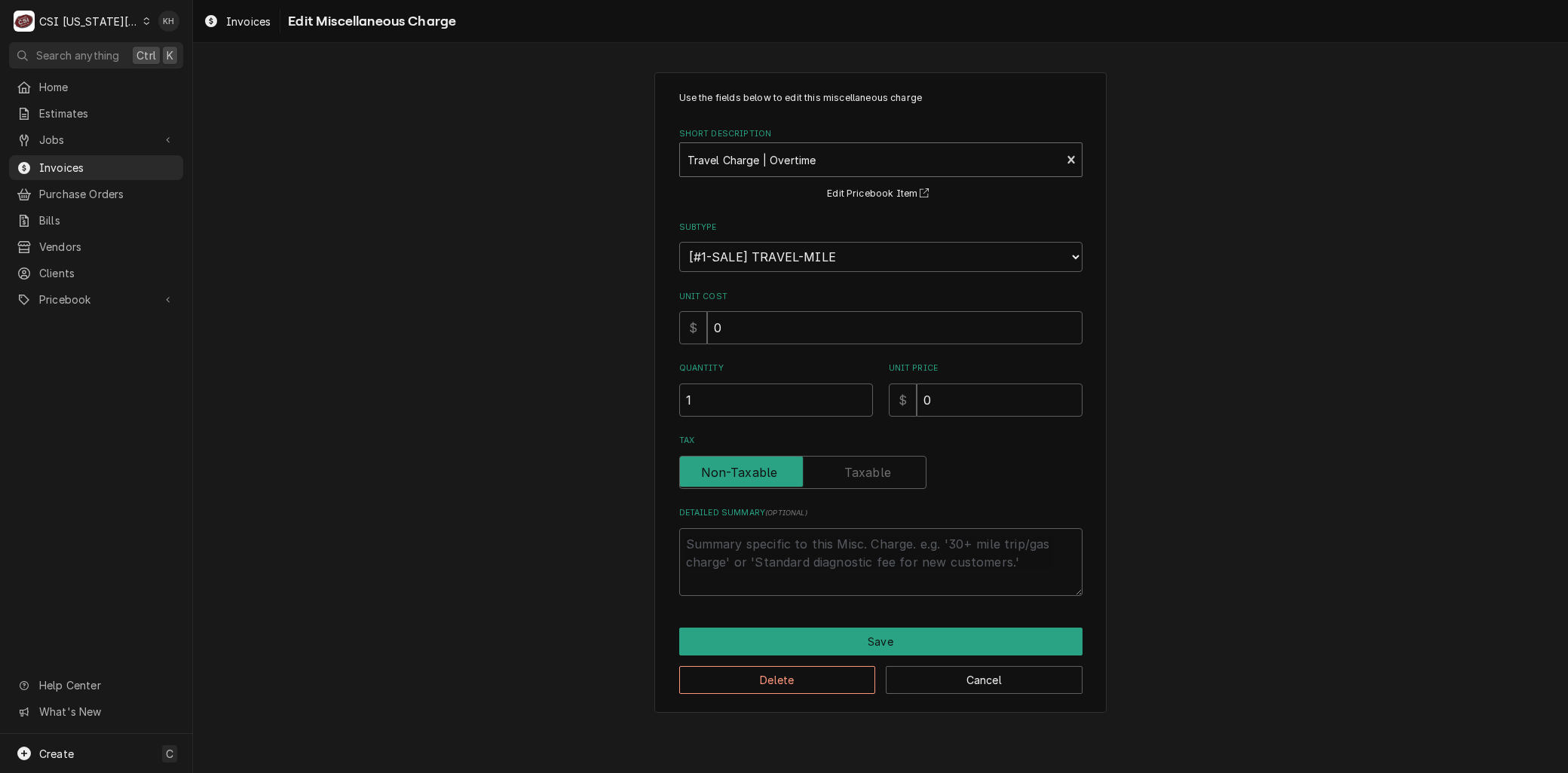
click at [719, 154] on div "Short Description" at bounding box center [870, 159] width 366 height 27
click at [867, 394] on div "Quantity 1 Unit Price $ 0" at bounding box center [881, 388] width 403 height 54
click at [853, 638] on button "Save" at bounding box center [881, 641] width 403 height 27
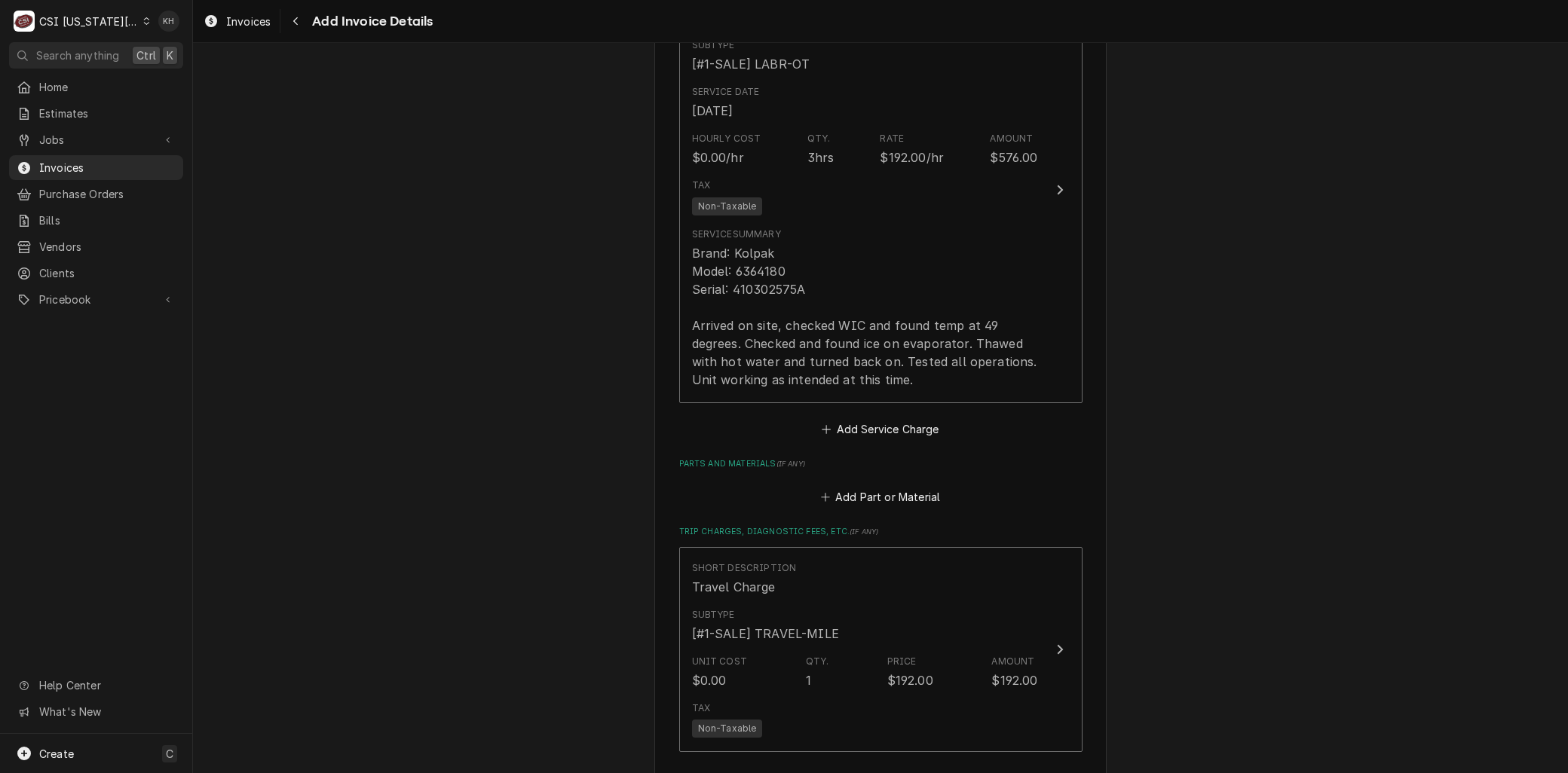
scroll to position [2508, 0]
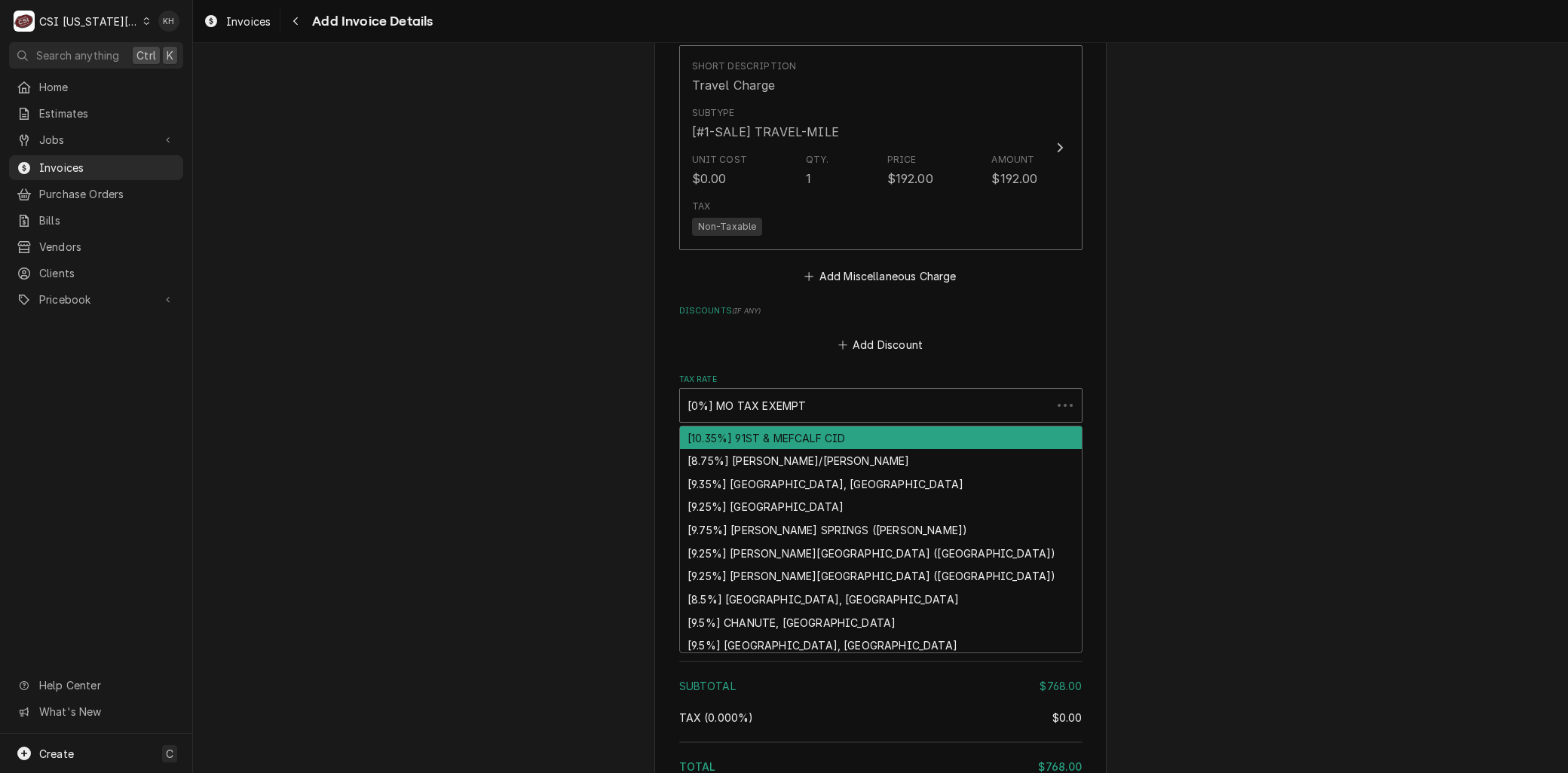
click at [742, 404] on div "Tax Rate" at bounding box center [865, 405] width 356 height 27
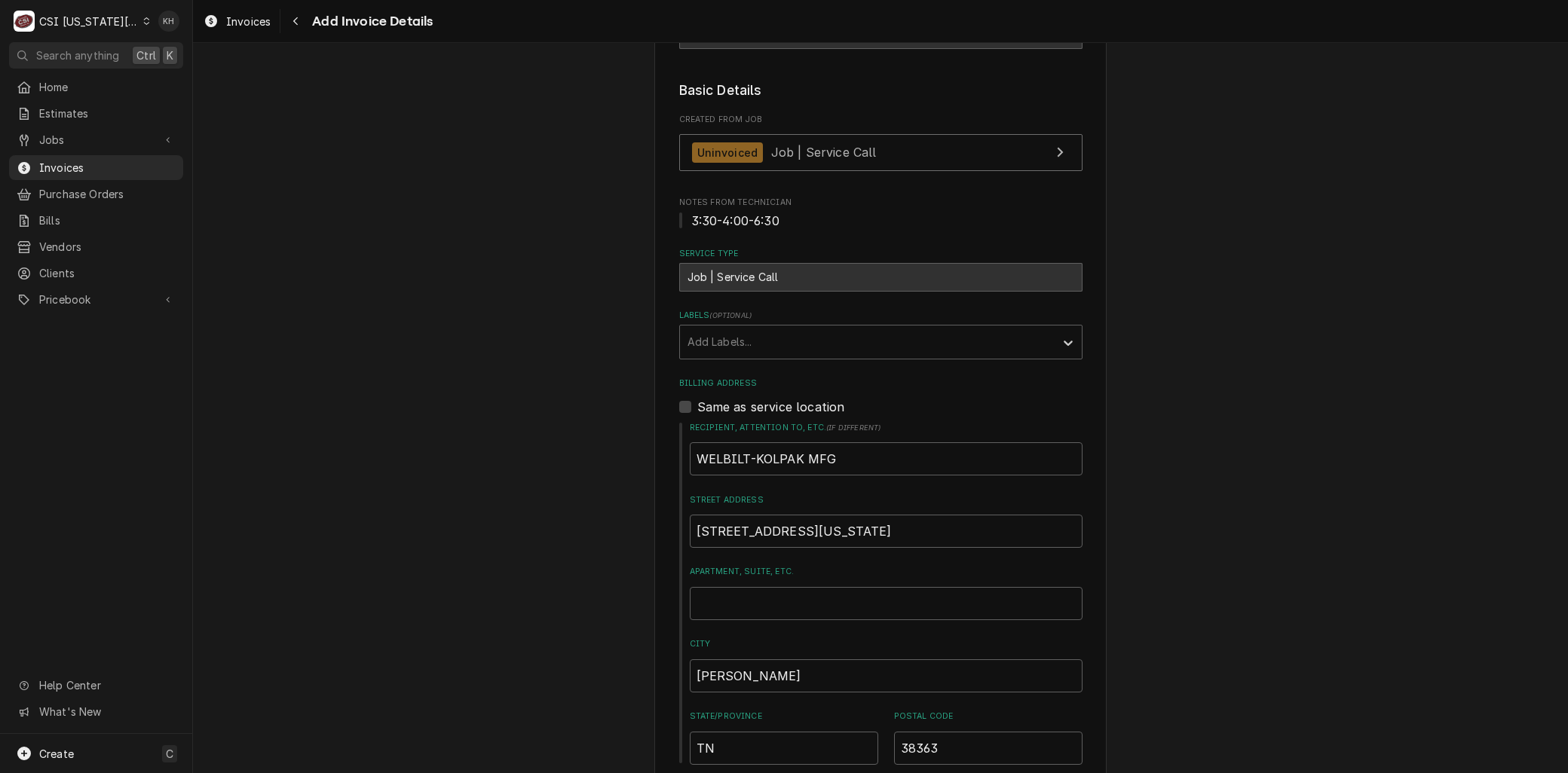
scroll to position [917, 0]
drag, startPoint x: 703, startPoint y: 329, endPoint x: 703, endPoint y: 341, distance: 12.0
click at [703, 329] on div "Add Labels..." at bounding box center [867, 344] width 375 height 33
click at [702, 348] on div "Labels" at bounding box center [866, 344] width 359 height 27
click at [701, 350] on div "Labels" at bounding box center [866, 344] width 359 height 27
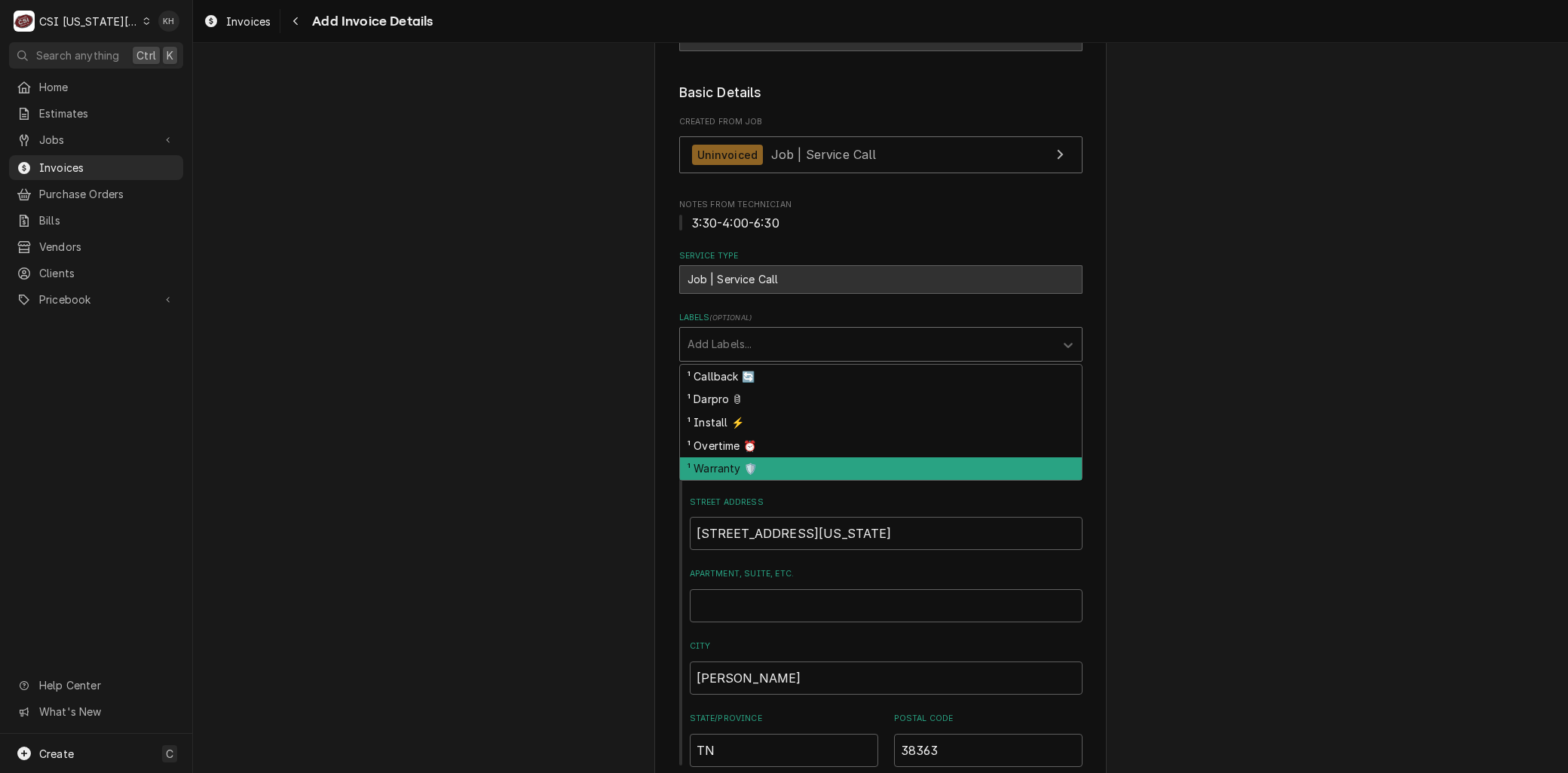
click at [714, 470] on div "¹ Warranty 🛡️" at bounding box center [881, 469] width 401 height 23
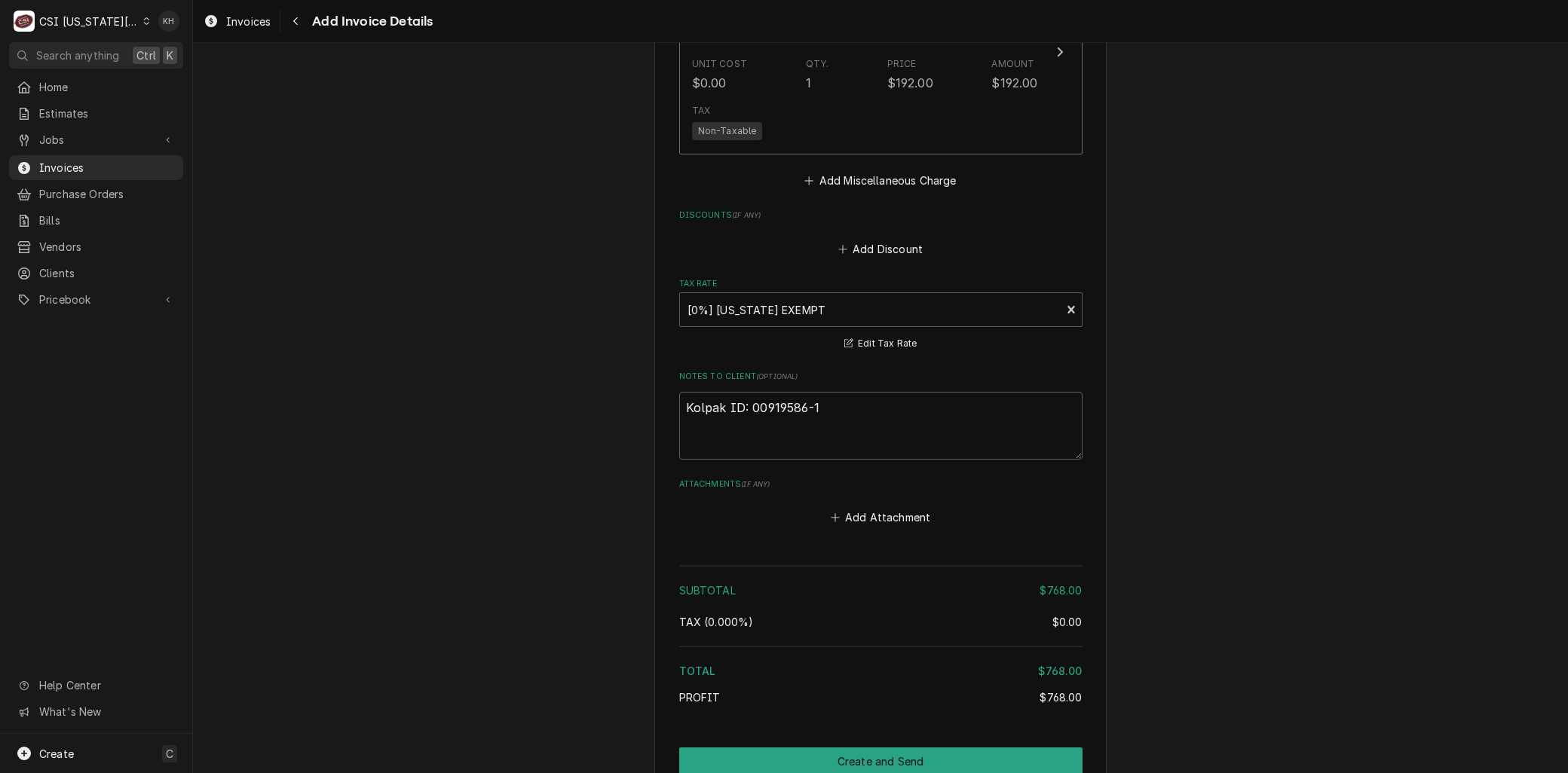
scroll to position [2675, 0]
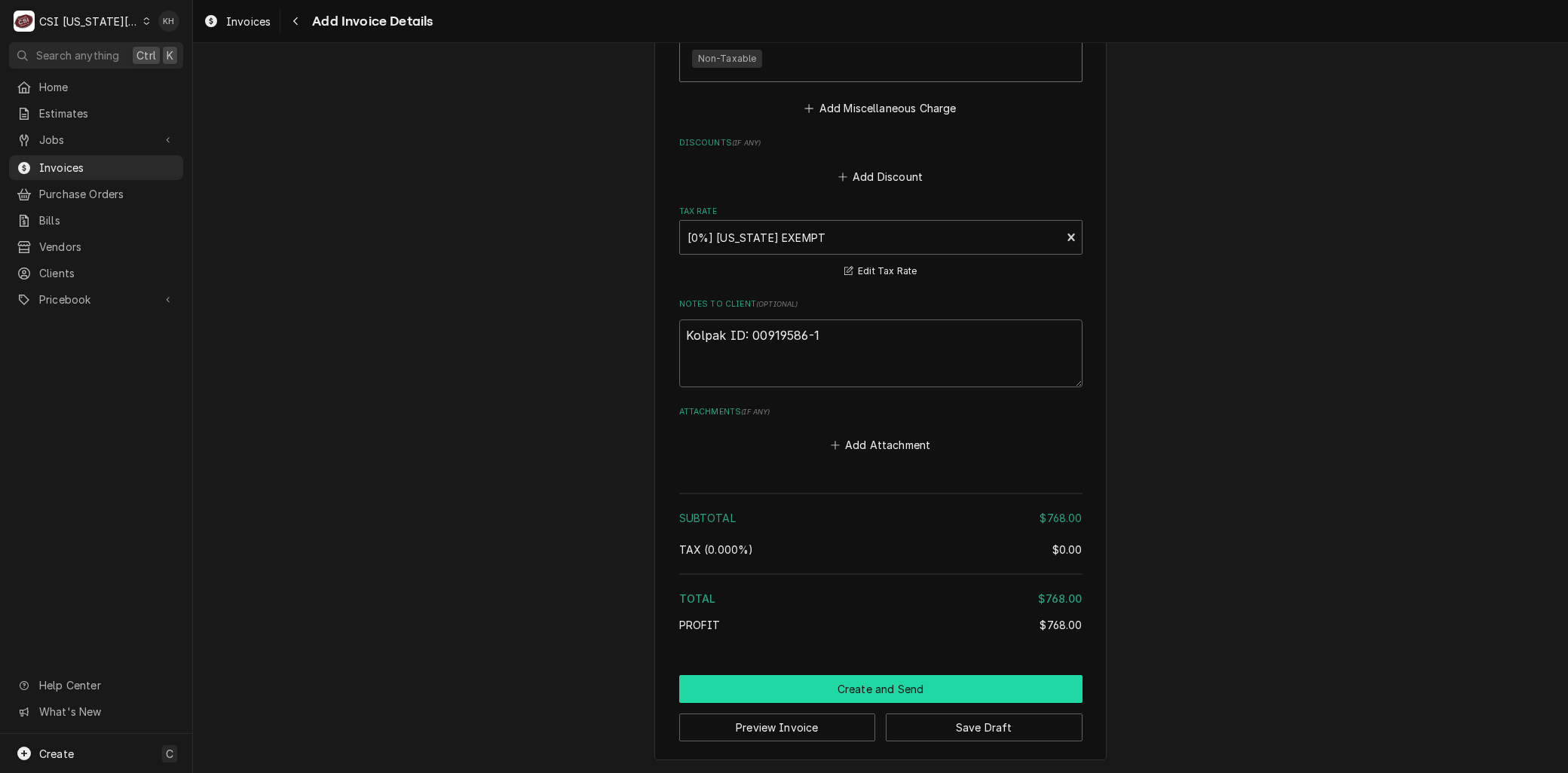
click at [874, 681] on button "Create and Send" at bounding box center [881, 689] width 403 height 27
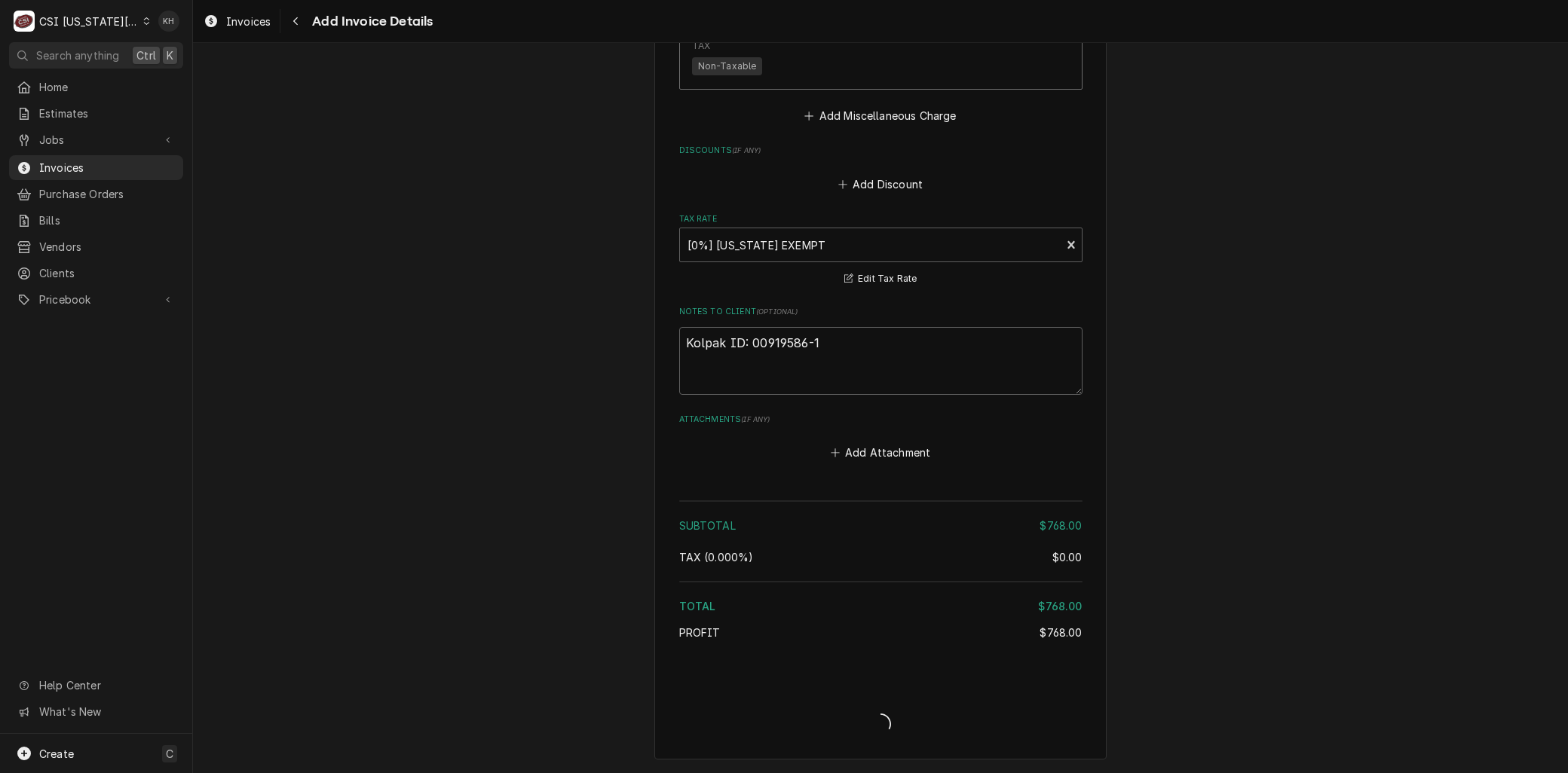
scroll to position [2665, 0]
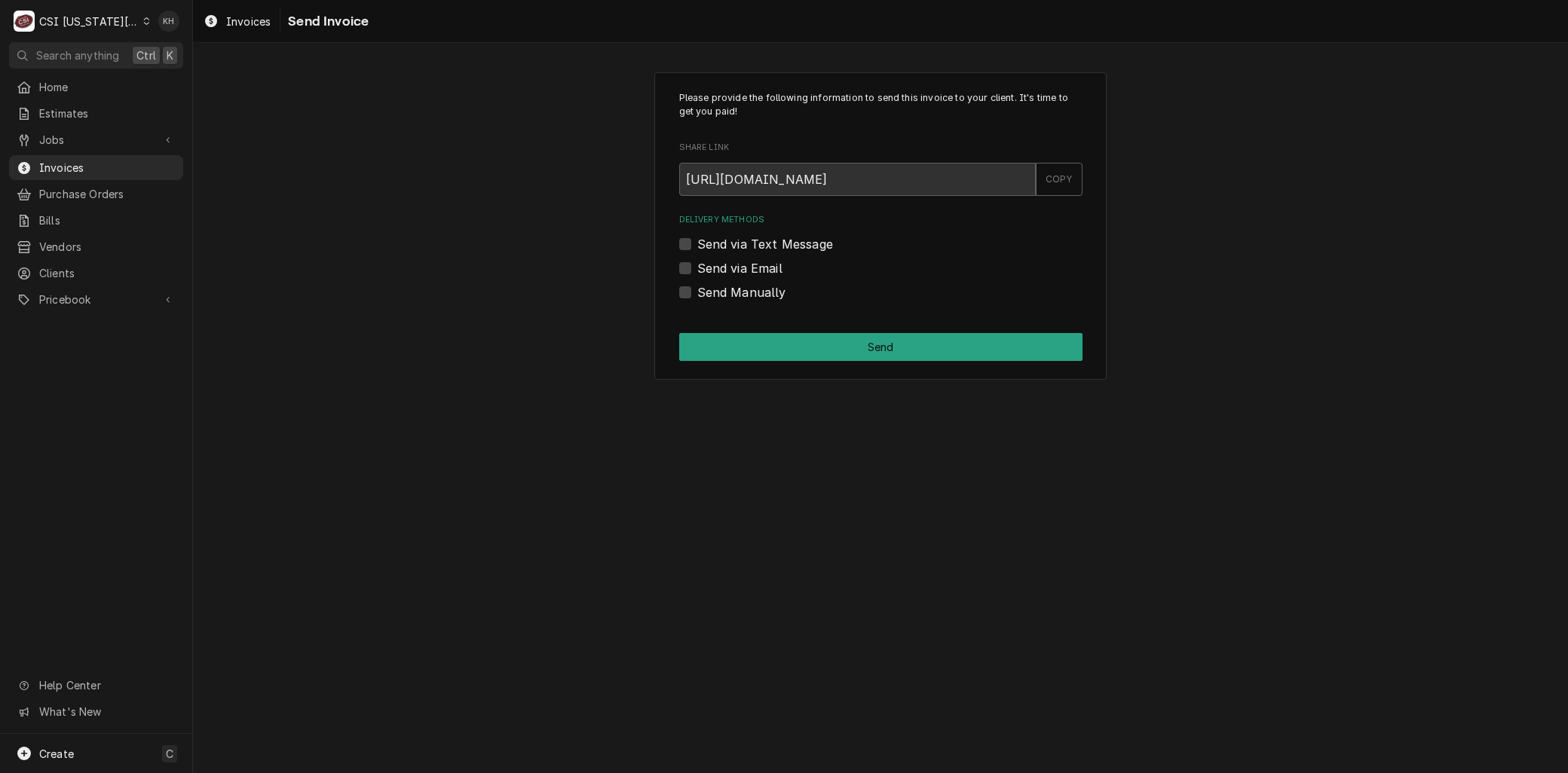
click at [683, 262] on div "Delivery Methods Send via Text Message Send via Email Send Manually" at bounding box center [881, 257] width 403 height 87
drag, startPoint x: 683, startPoint y: 262, endPoint x: 686, endPoint y: 274, distance: 12.4
click at [697, 266] on label "Send via Email" at bounding box center [739, 268] width 85 height 18
click at [697, 266] on input "Send via Email" at bounding box center [899, 276] width 403 height 33
checkbox input "true"
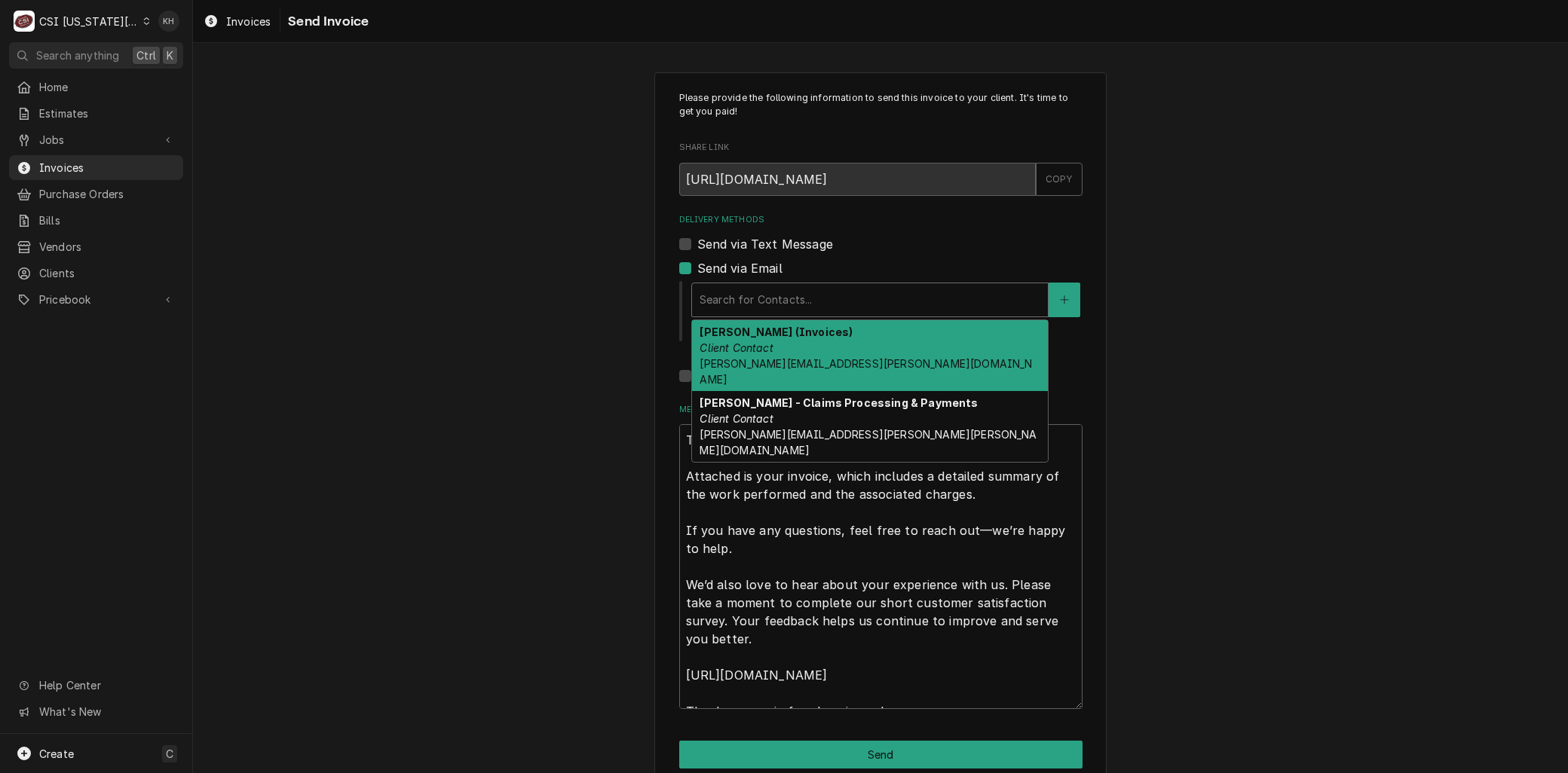
click at [742, 294] on div "Delivery Methods" at bounding box center [870, 300] width 341 height 27
click at [752, 358] on span "jessica.rentfro@csi1.com" at bounding box center [866, 371] width 333 height 28
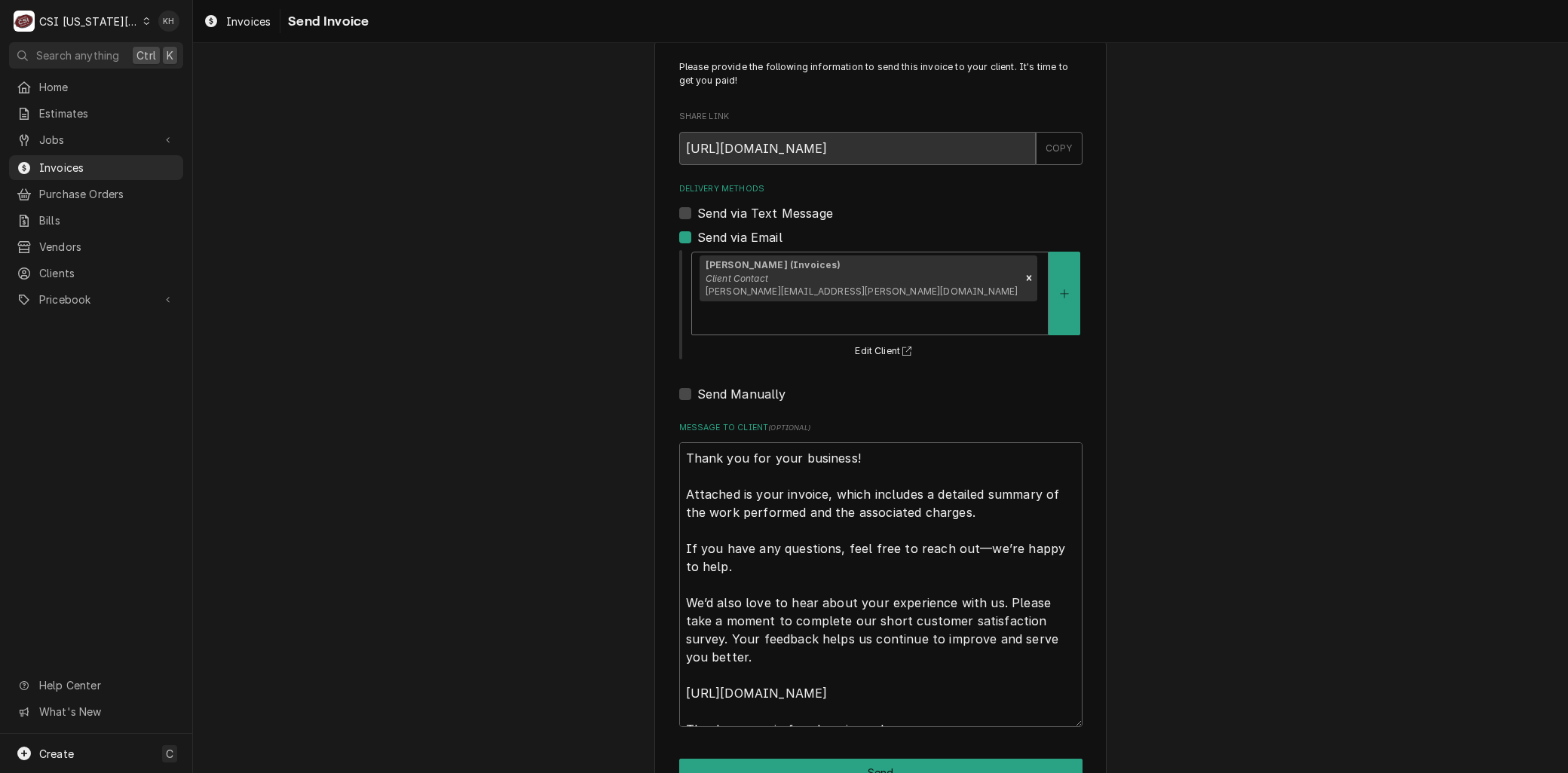
scroll to position [46, 0]
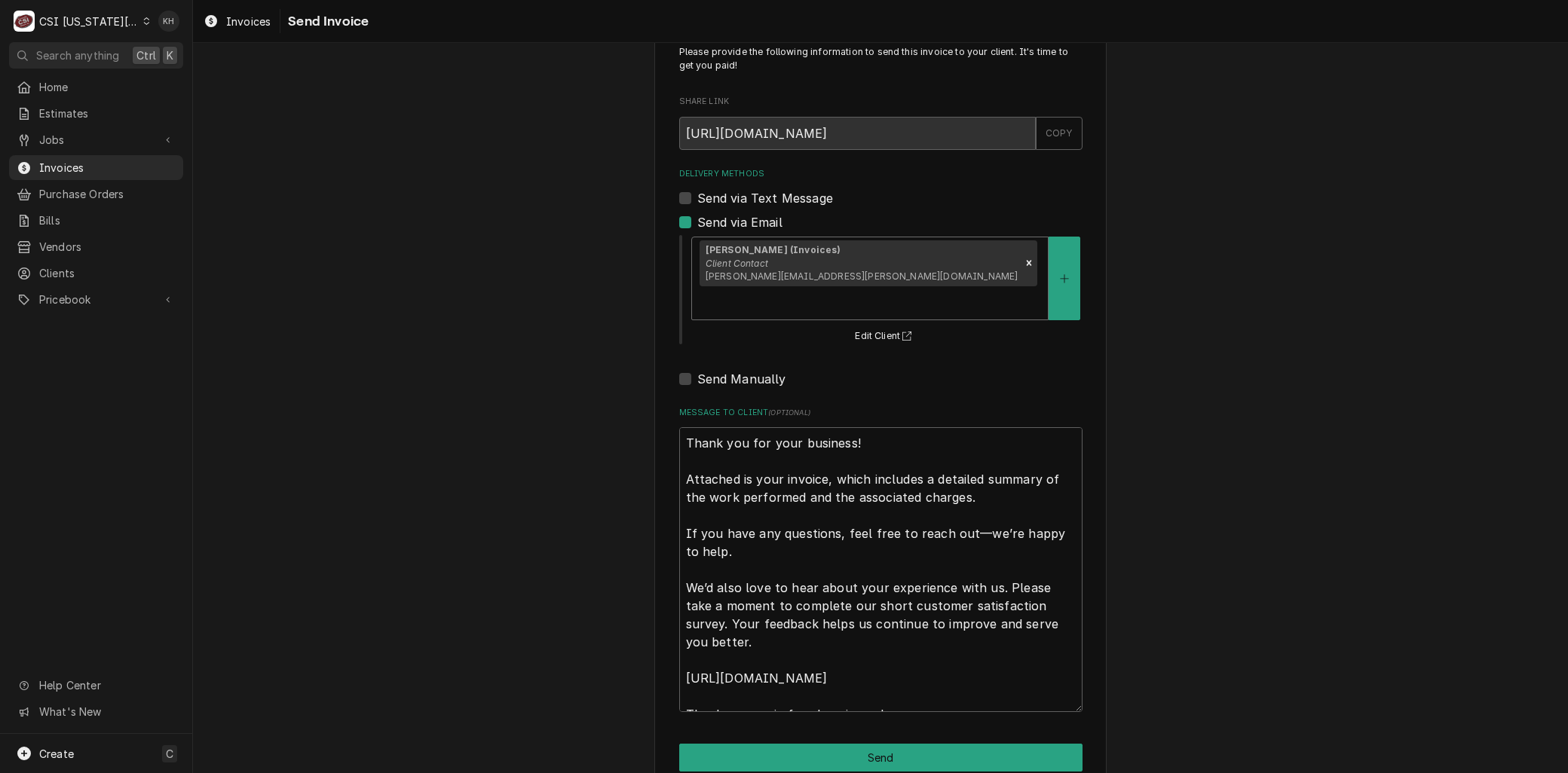
click at [487, 486] on div "Please provide the following information to send this invoice to your client. I…" at bounding box center [880, 408] width 1374 height 792
click at [831, 744] on button "Send" at bounding box center [881, 757] width 403 height 27
type textarea "x"
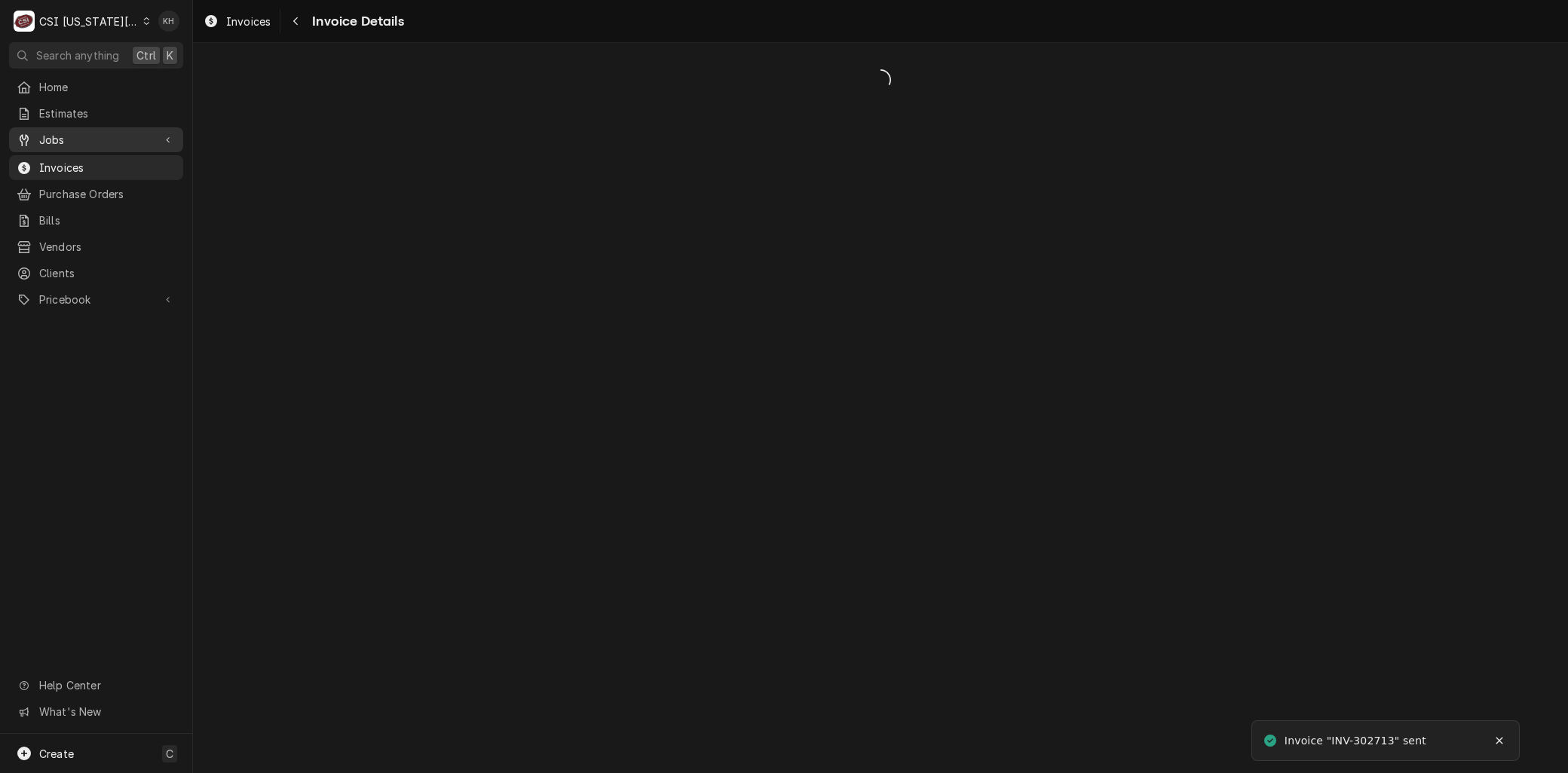
drag, startPoint x: 0, startPoint y: 0, endPoint x: 62, endPoint y: 143, distance: 155.9
click at [63, 136] on span "Jobs" at bounding box center [96, 140] width 114 height 16
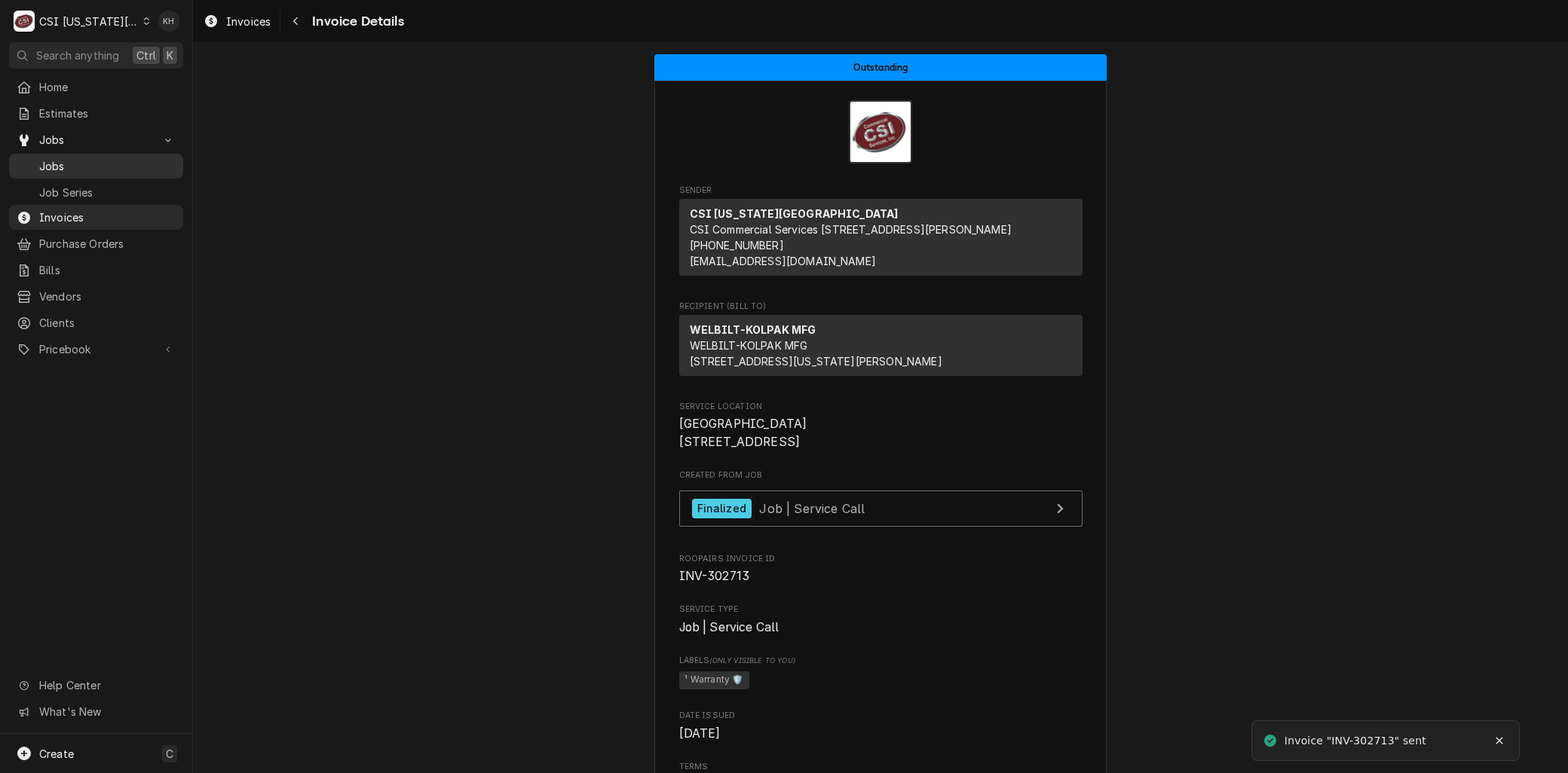
click at [63, 163] on span "Jobs" at bounding box center [107, 166] width 136 height 16
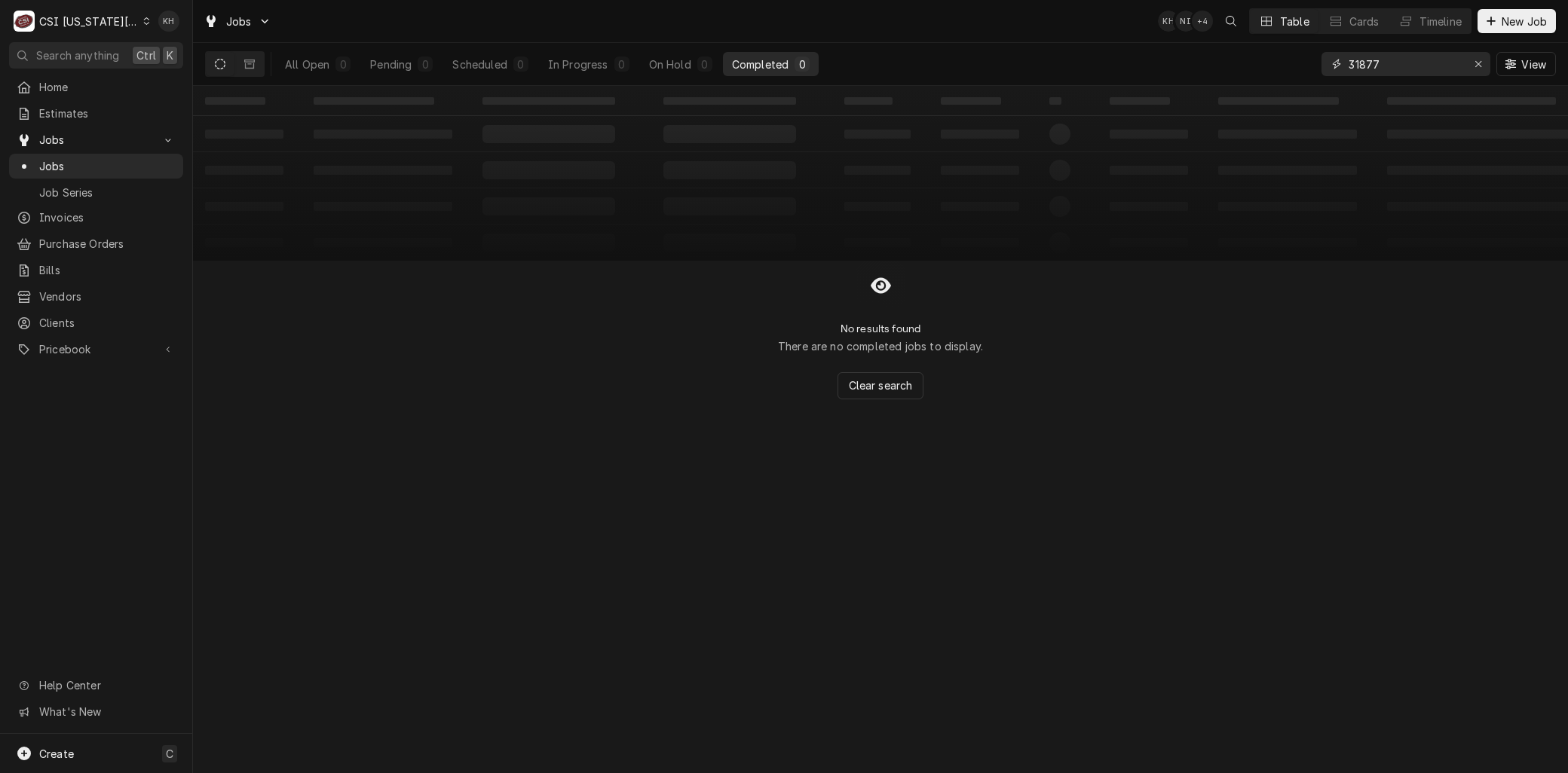
drag, startPoint x: 1387, startPoint y: 69, endPoint x: 1264, endPoint y: 72, distance: 123.0
click at [1265, 72] on div "All Open 0 Pending 0 Scheduled 0 In Progress 0 On Hold 0 Completed 0 31877 View" at bounding box center [880, 64] width 1351 height 42
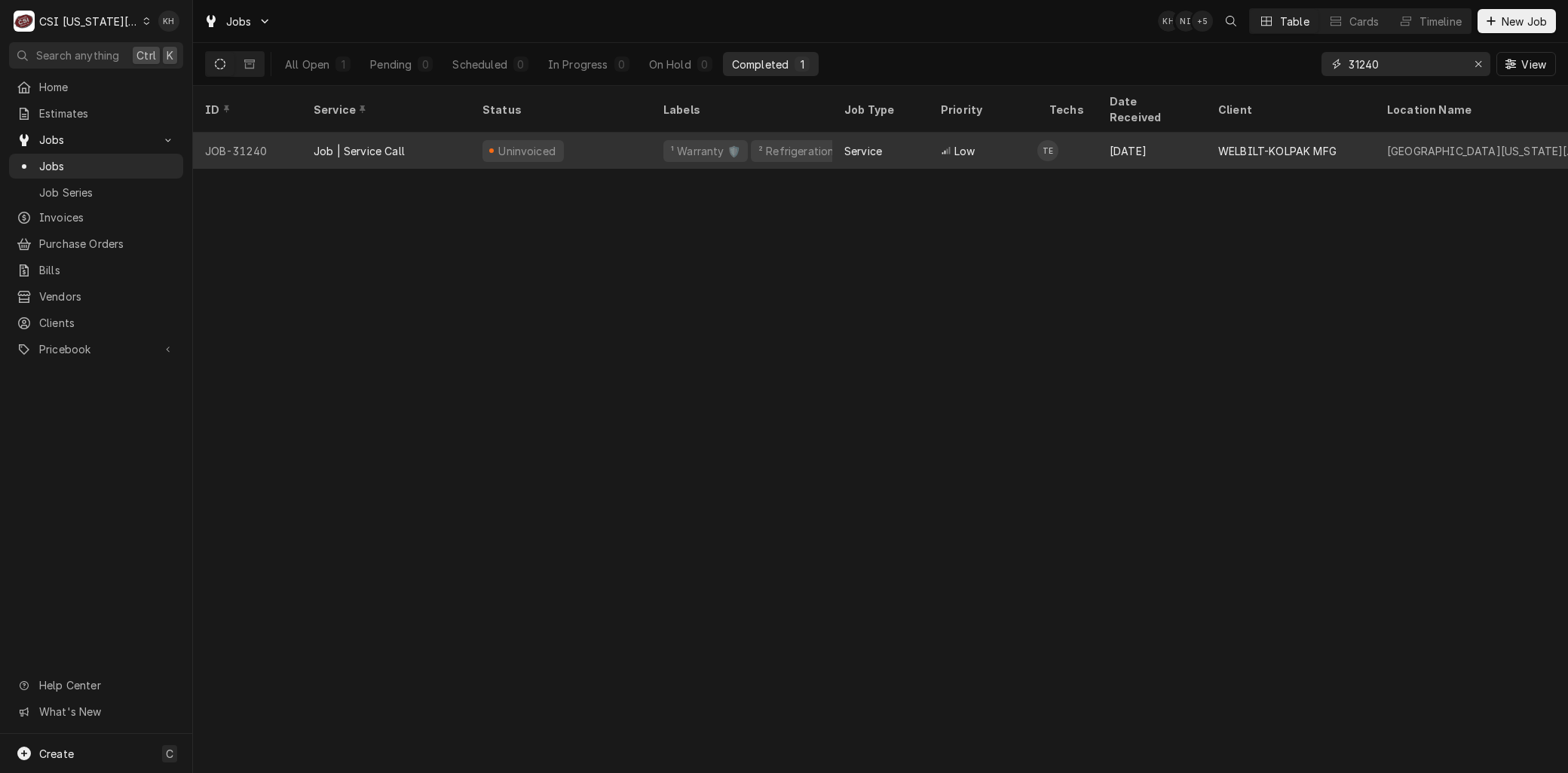
type input "31240"
click at [333, 143] on div "Job | Service Call" at bounding box center [358, 151] width 91 height 16
